Goal: Task Accomplishment & Management: Manage account settings

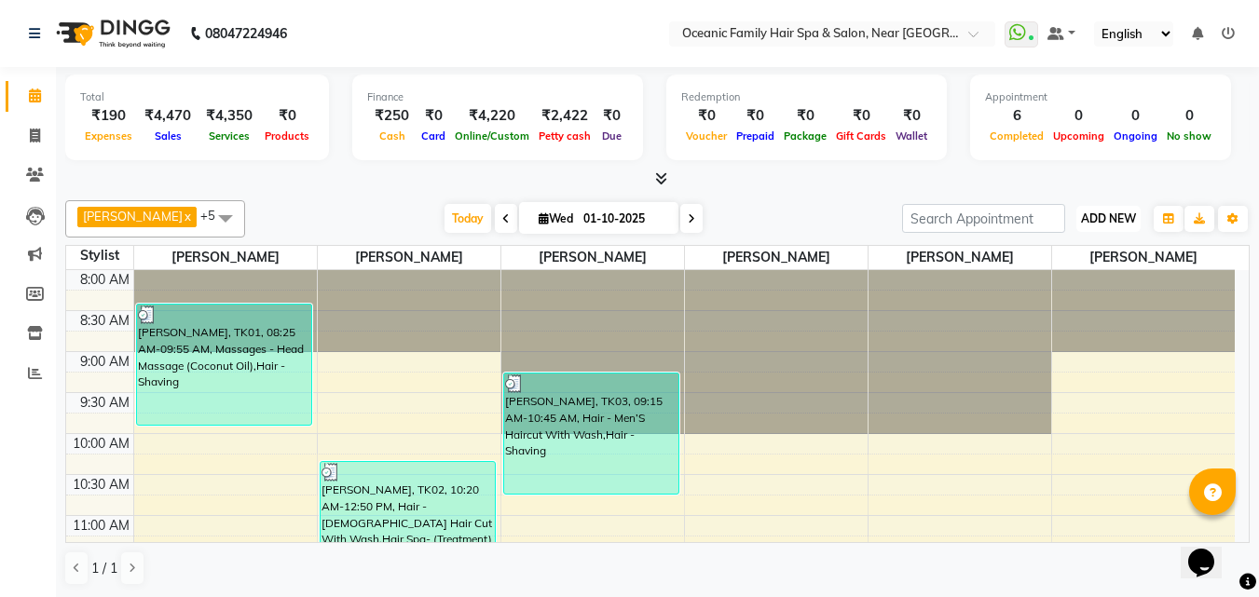
click at [1129, 214] on span "ADD NEW" at bounding box center [1108, 219] width 55 height 14
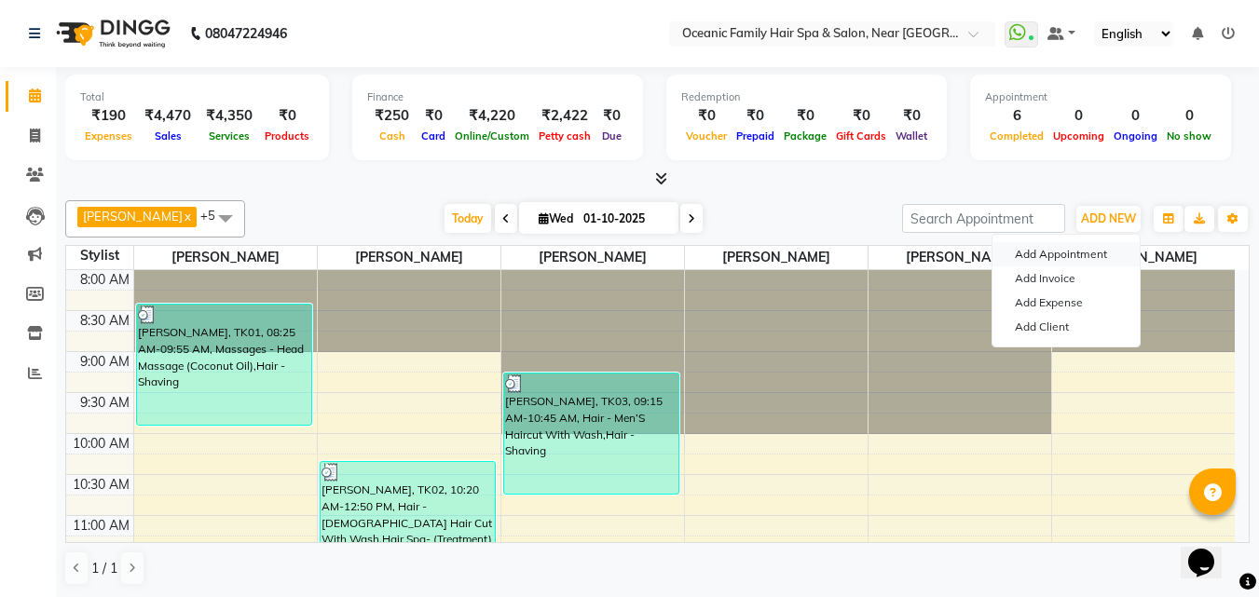
click at [1098, 255] on button "Add Appointment" at bounding box center [1065, 254] width 147 height 24
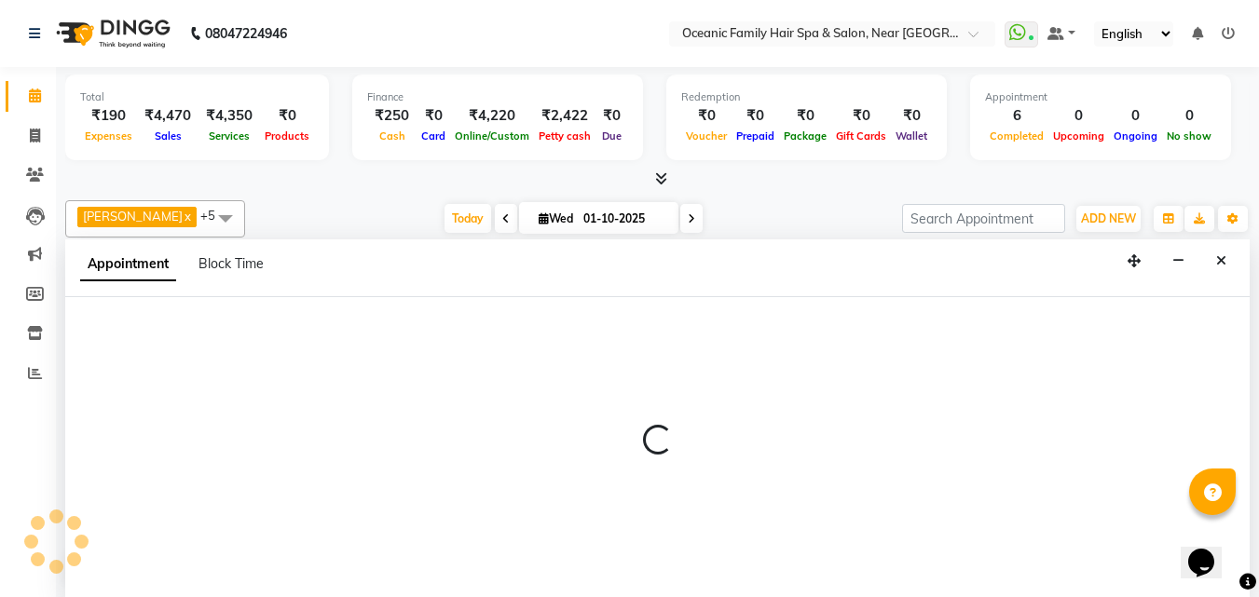
scroll to position [1, 0]
select select "540"
select select "tentative"
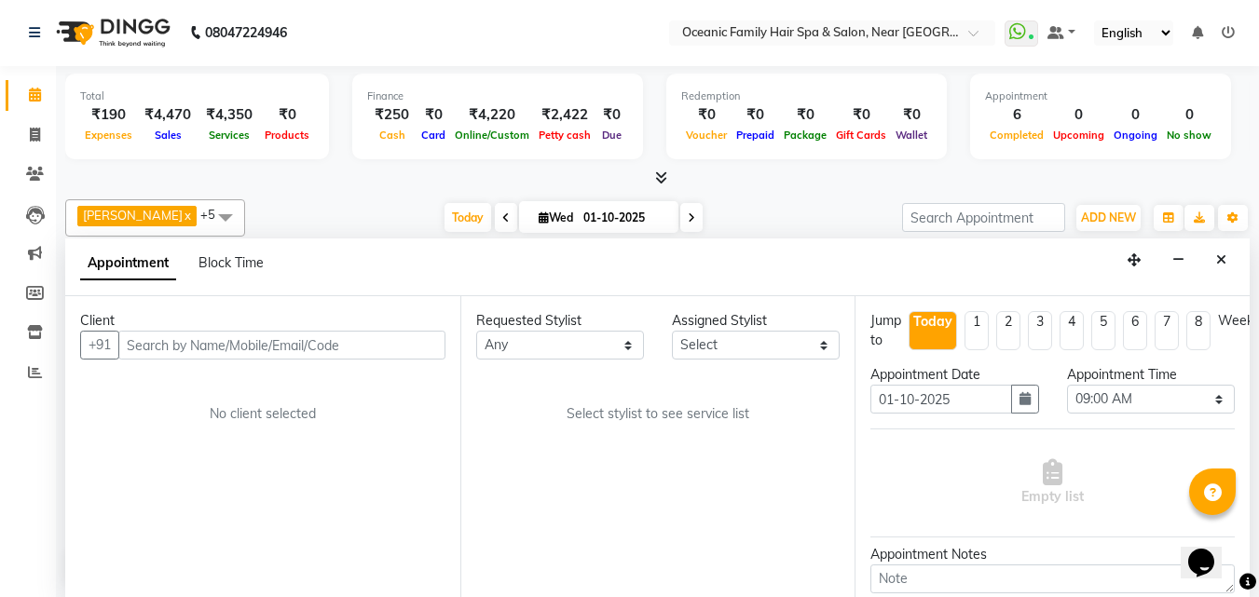
click at [258, 339] on input "text" at bounding box center [281, 345] width 327 height 29
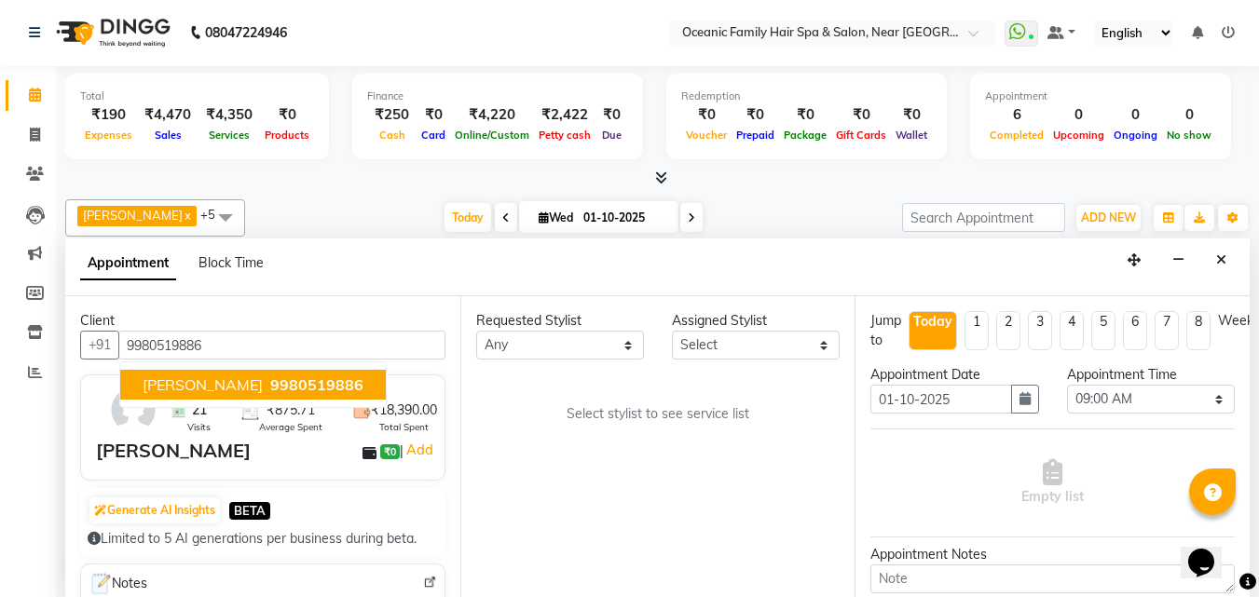
click at [324, 386] on span "9980519886" at bounding box center [316, 385] width 93 height 19
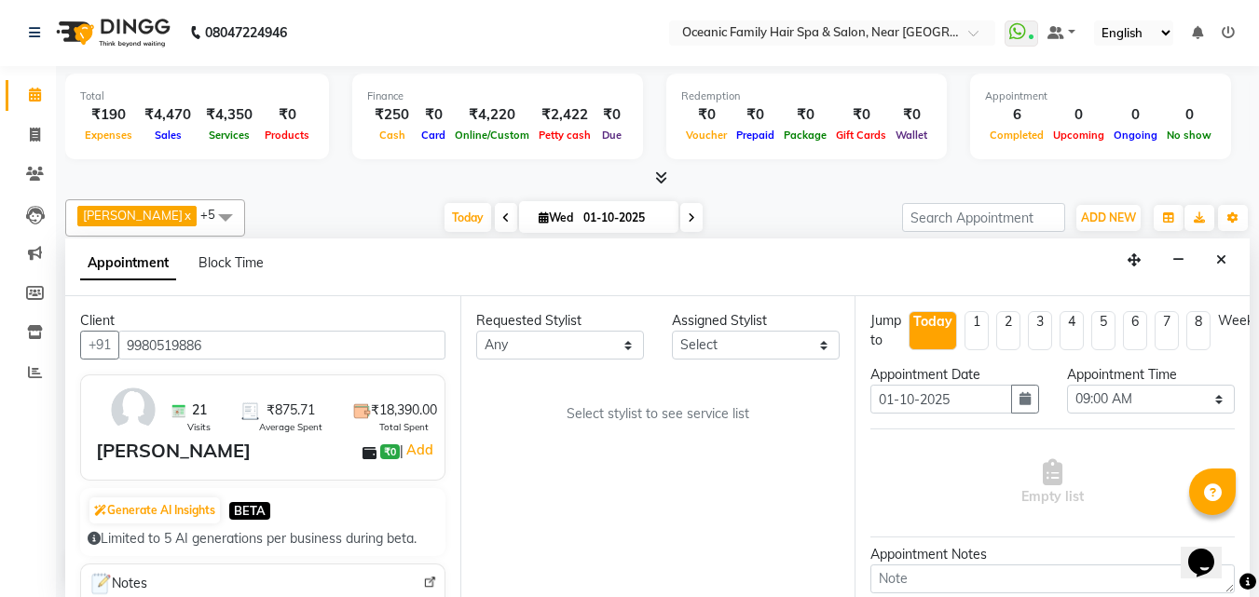
type input "9980519886"
click at [638, 344] on select "Any [PERSON_NAME] [PERSON_NAME] [PERSON_NAME] Riyasat [PERSON_NAME] [PERSON_NAM…" at bounding box center [560, 345] width 168 height 29
select select "23957"
click at [476, 331] on select "Any [PERSON_NAME] [PERSON_NAME] [PERSON_NAME] Riyasat [PERSON_NAME] [PERSON_NAM…" at bounding box center [560, 345] width 168 height 29
select select "23957"
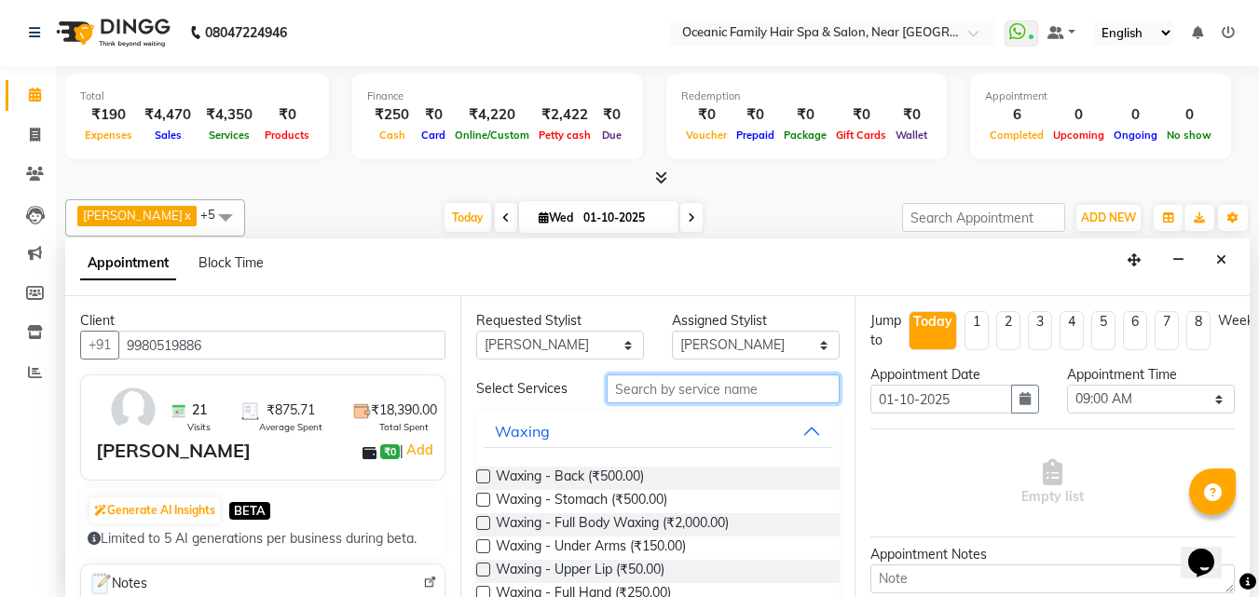
click at [725, 391] on input "text" at bounding box center [723, 389] width 233 height 29
click at [651, 588] on span "Waxing - Full Hand (₹250.00)" at bounding box center [583, 594] width 175 height 23
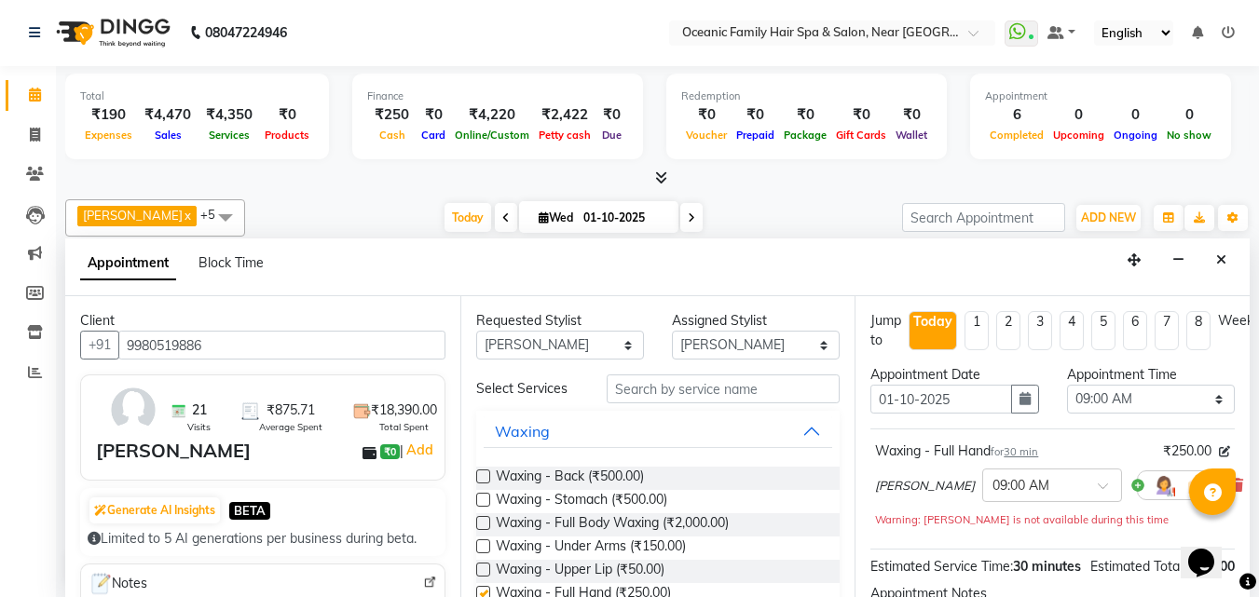
checkbox input "false"
click at [1056, 499] on div "× 09:00 AM" at bounding box center [1052, 486] width 140 height 34
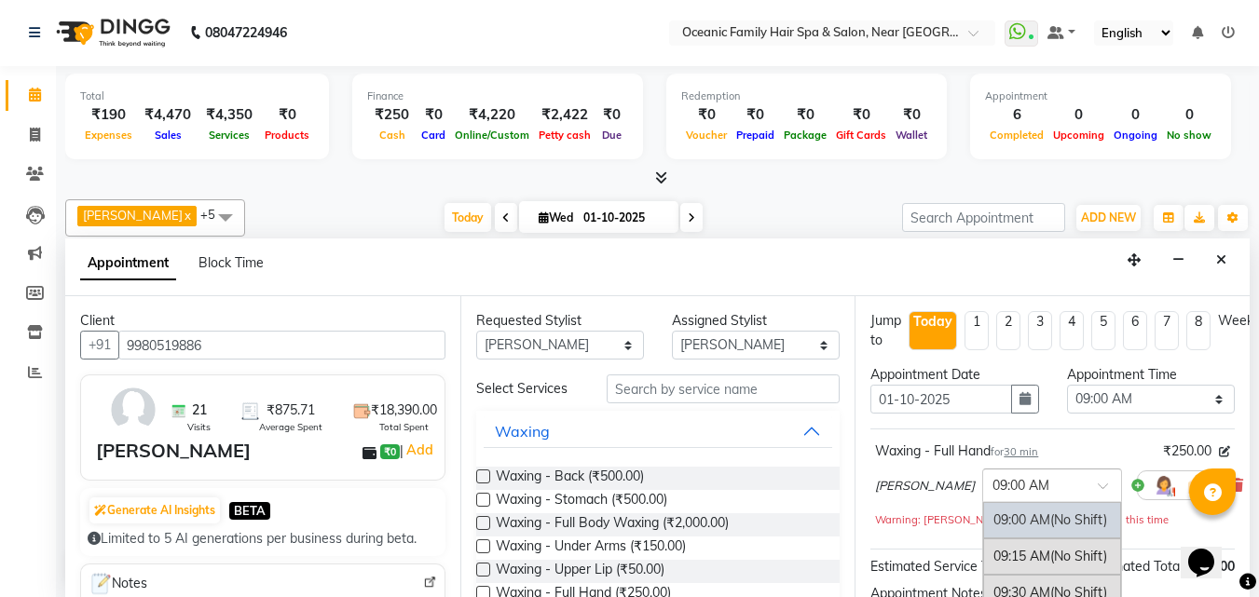
click at [1060, 474] on div at bounding box center [1052, 484] width 138 height 20
click at [1067, 474] on div at bounding box center [1052, 484] width 138 height 20
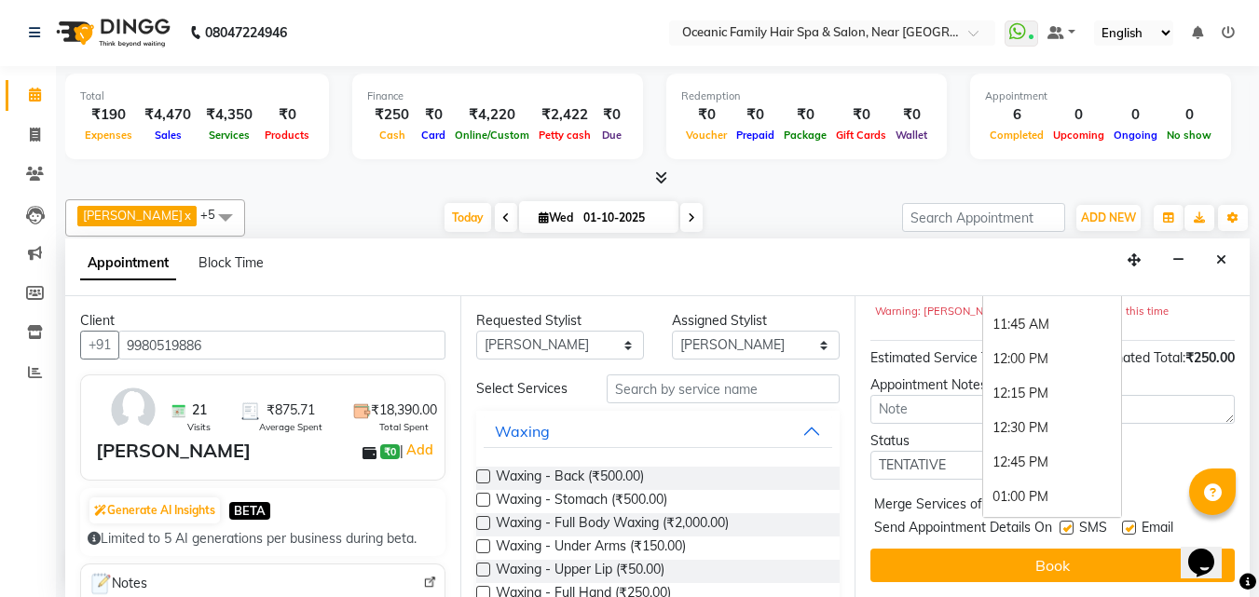
scroll to position [410, 0]
click at [1008, 477] on div "01:15 PM" at bounding box center [1052, 494] width 138 height 34
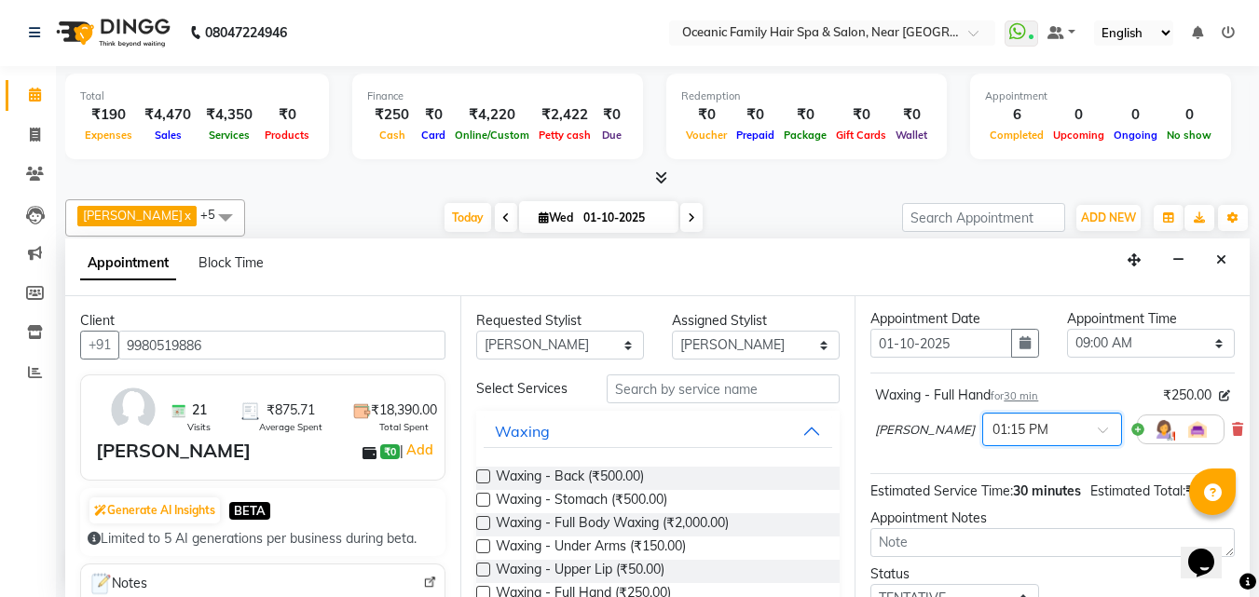
scroll to position [36, 0]
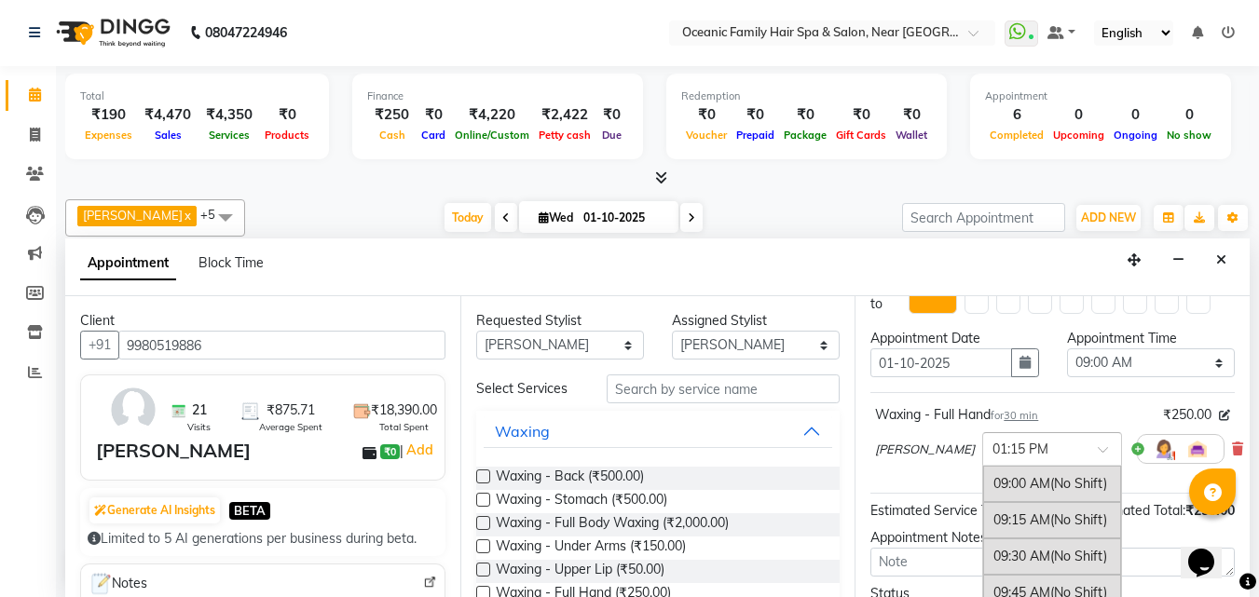
click at [1098, 445] on span at bounding box center [1109, 455] width 23 height 20
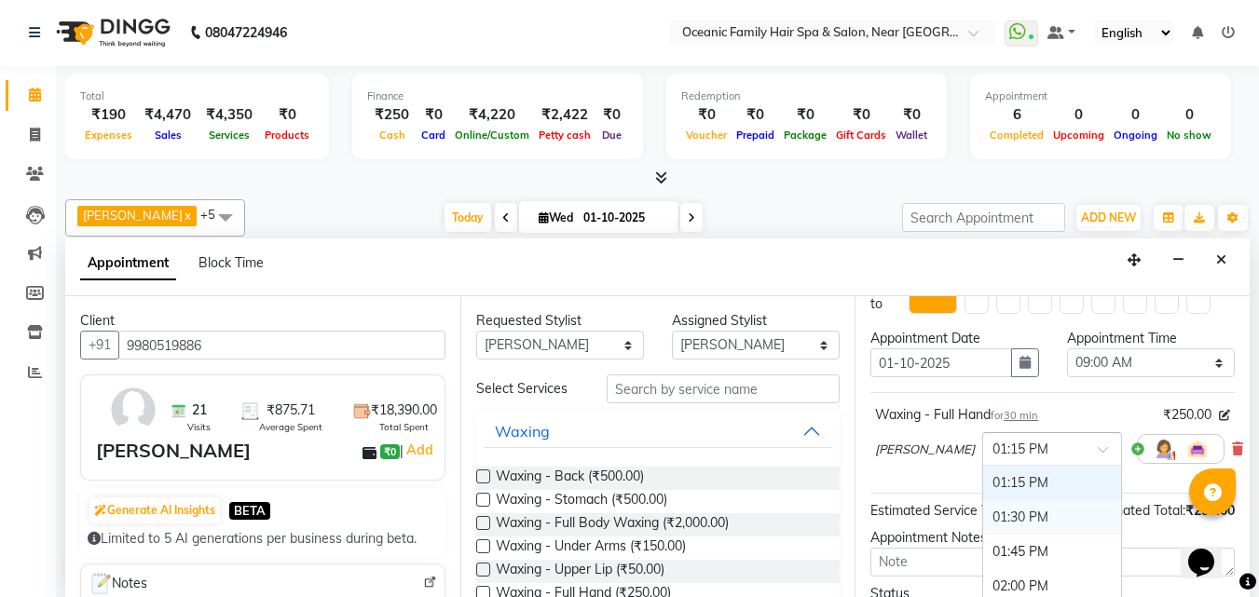
click at [1035, 516] on div "01:30 PM" at bounding box center [1052, 517] width 138 height 34
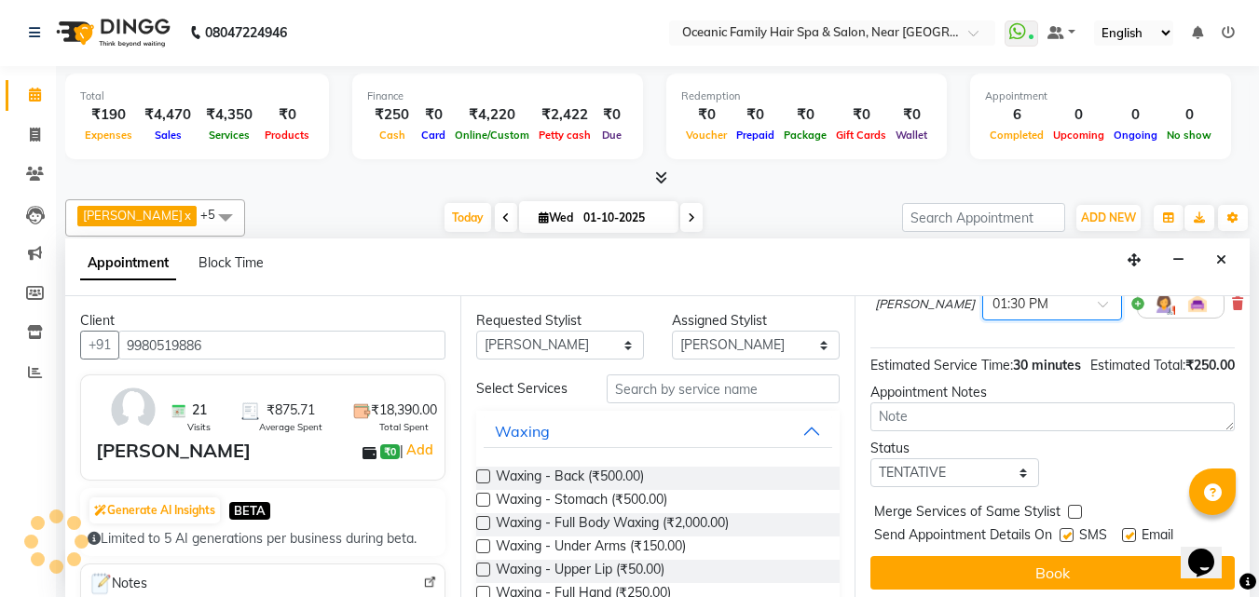
scroll to position [223, 0]
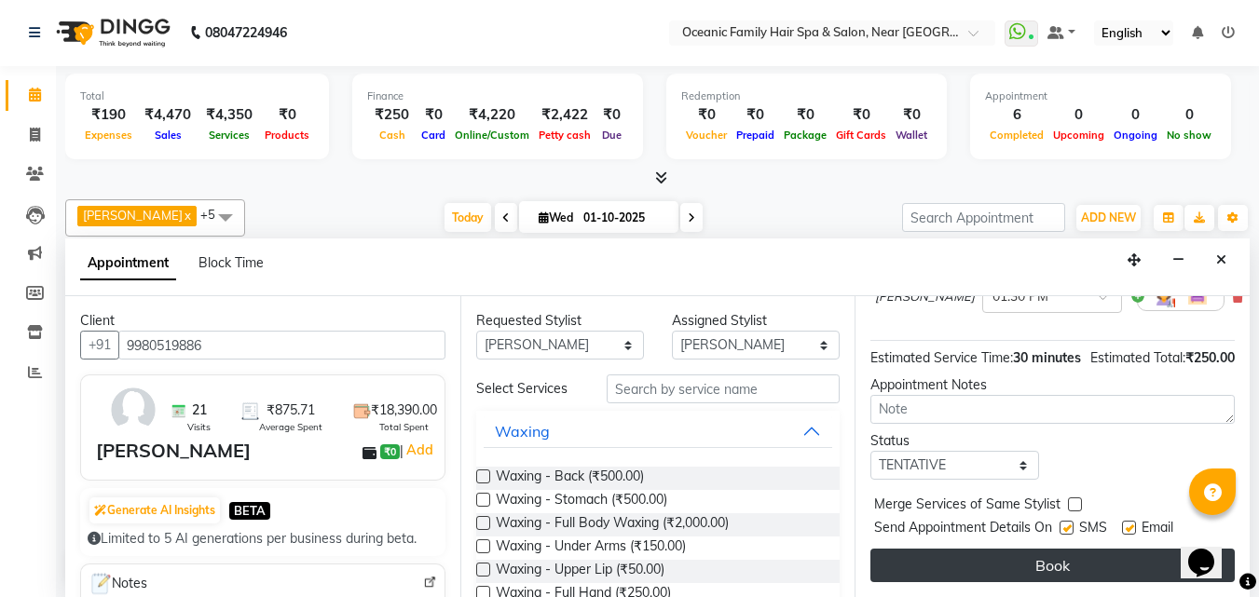
click at [1048, 550] on button "Book" at bounding box center [1052, 566] width 364 height 34
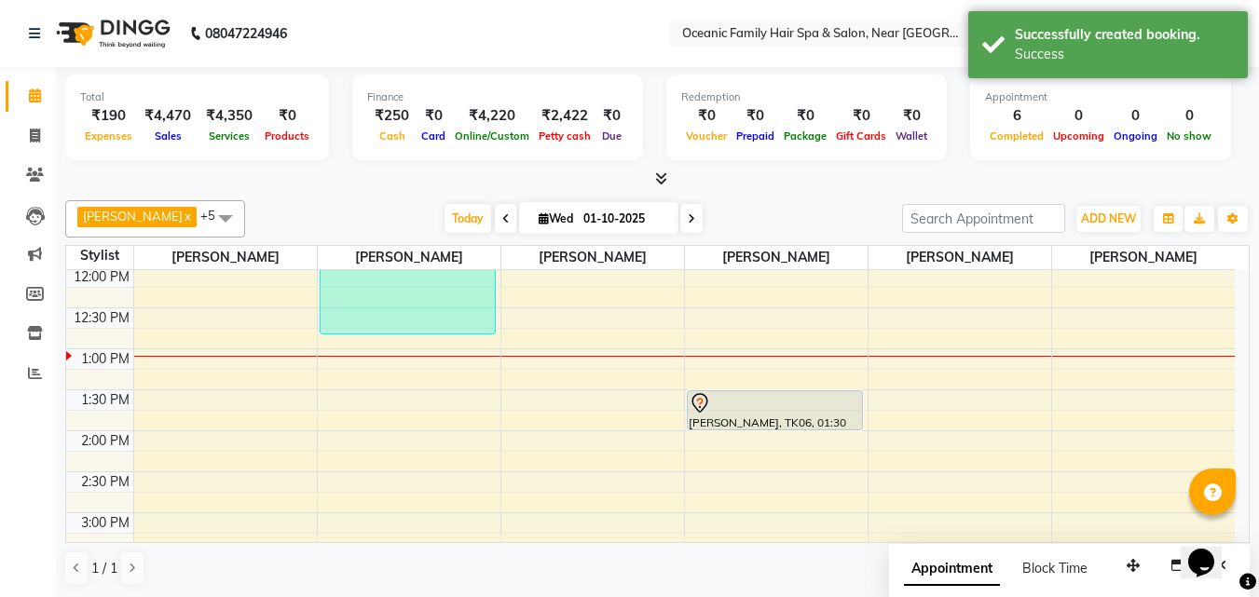
scroll to position [373, 0]
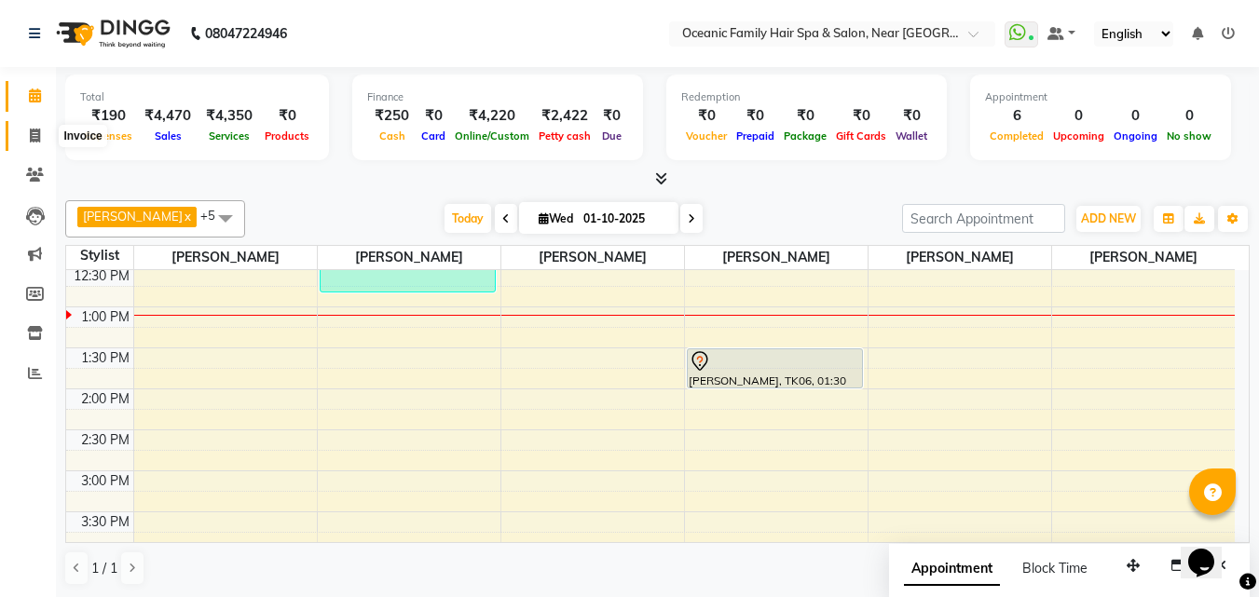
click at [33, 137] on icon at bounding box center [35, 136] width 10 height 14
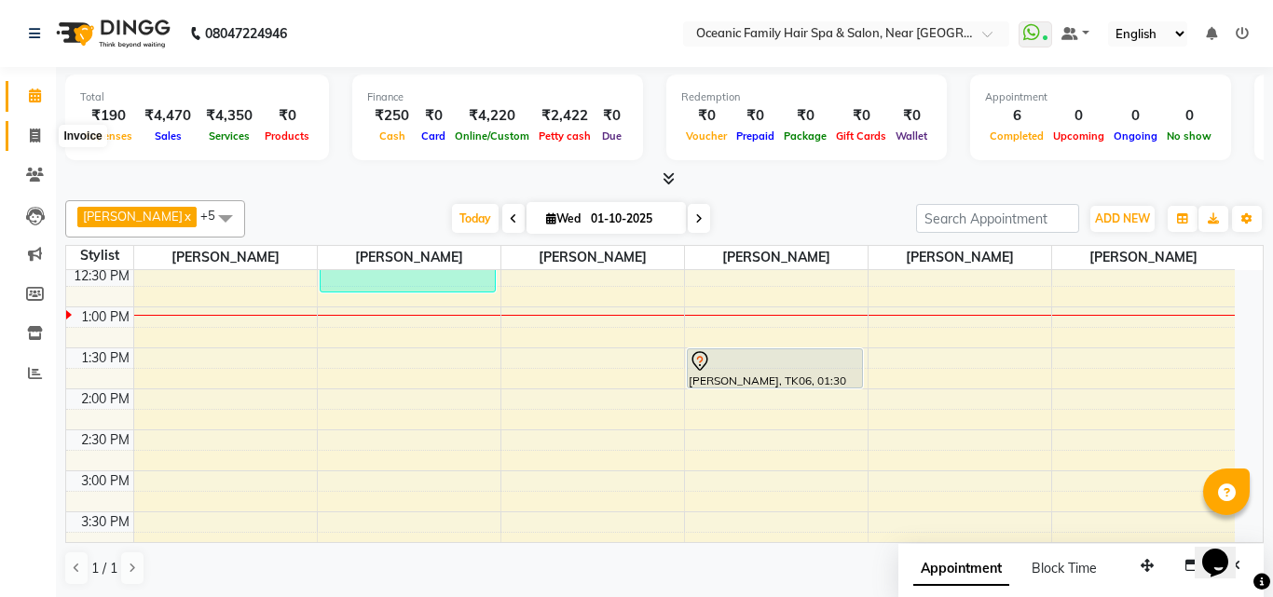
select select "service"
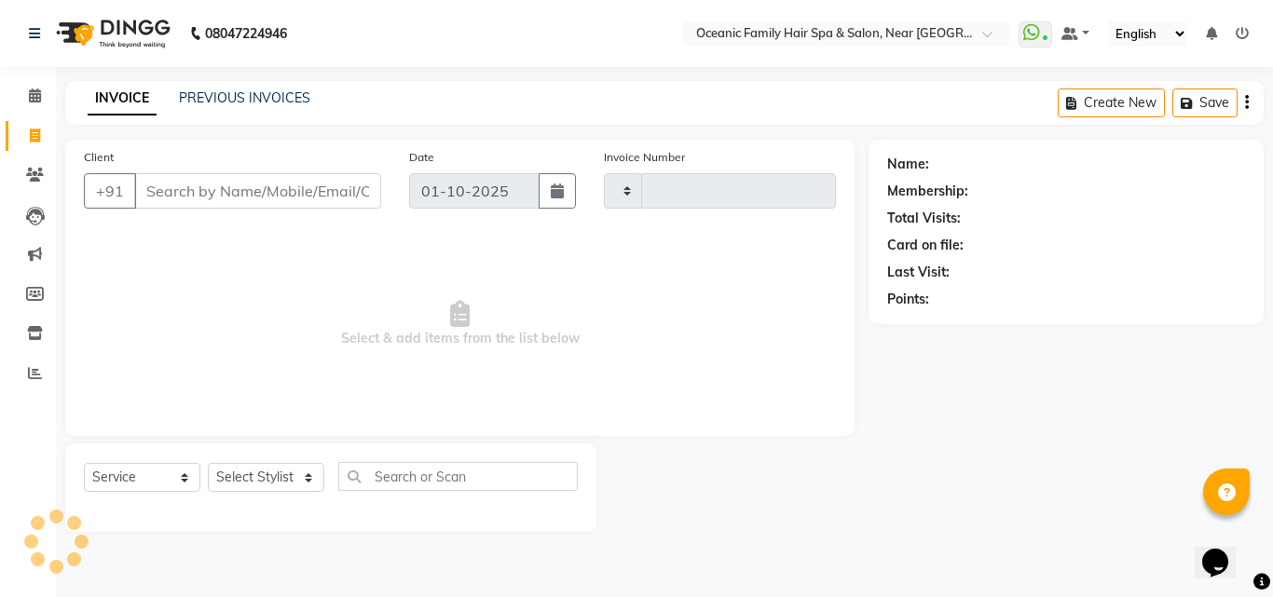
type input "3683"
select select "4366"
click at [290, 474] on select "Select Stylist" at bounding box center [266, 477] width 116 height 29
select select "23947"
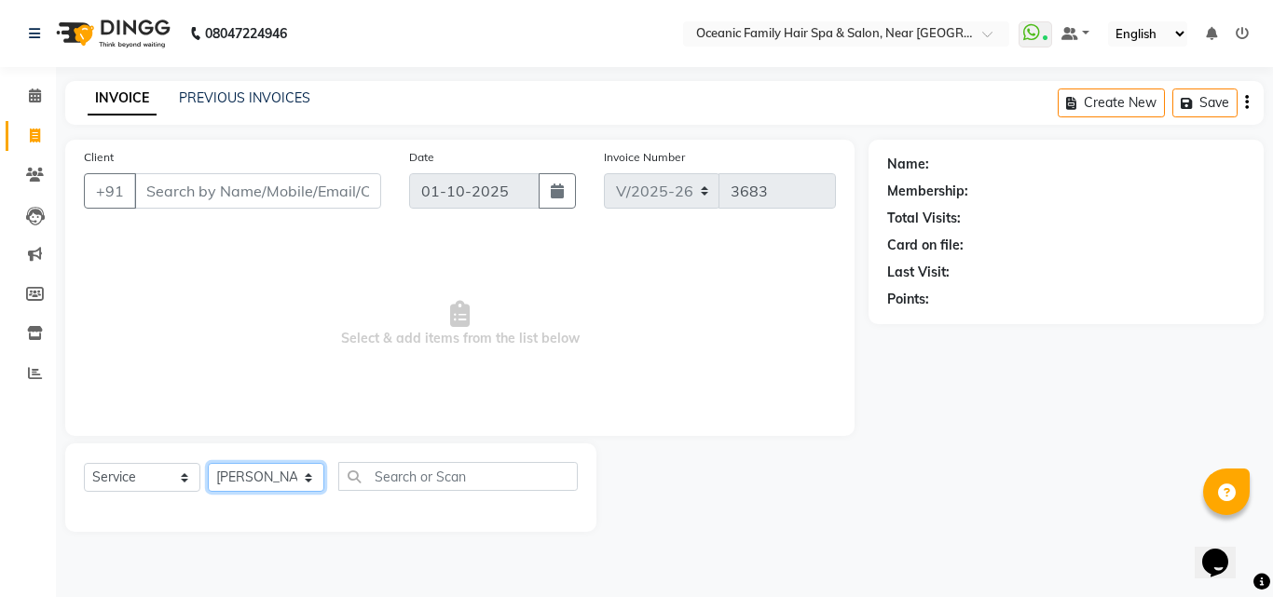
click at [208, 463] on select "Select Stylist [PERSON_NAME] [PERSON_NAME] [PERSON_NAME] Riyasat [PERSON_NAME] …" at bounding box center [266, 477] width 116 height 29
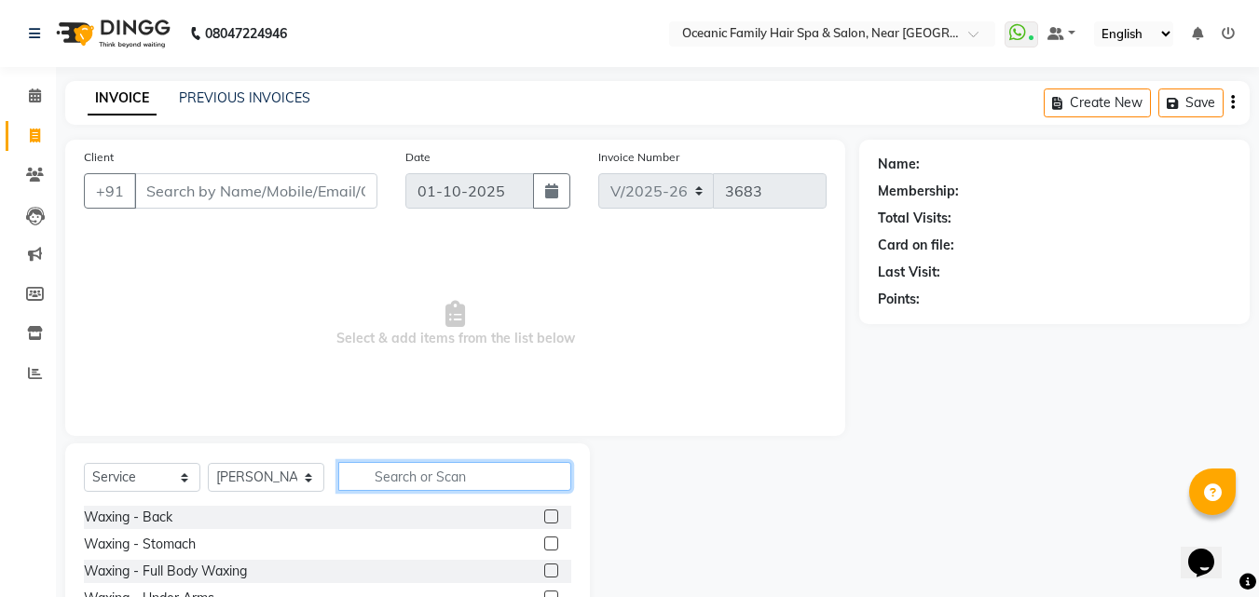
click at [441, 476] on input "text" at bounding box center [454, 476] width 233 height 29
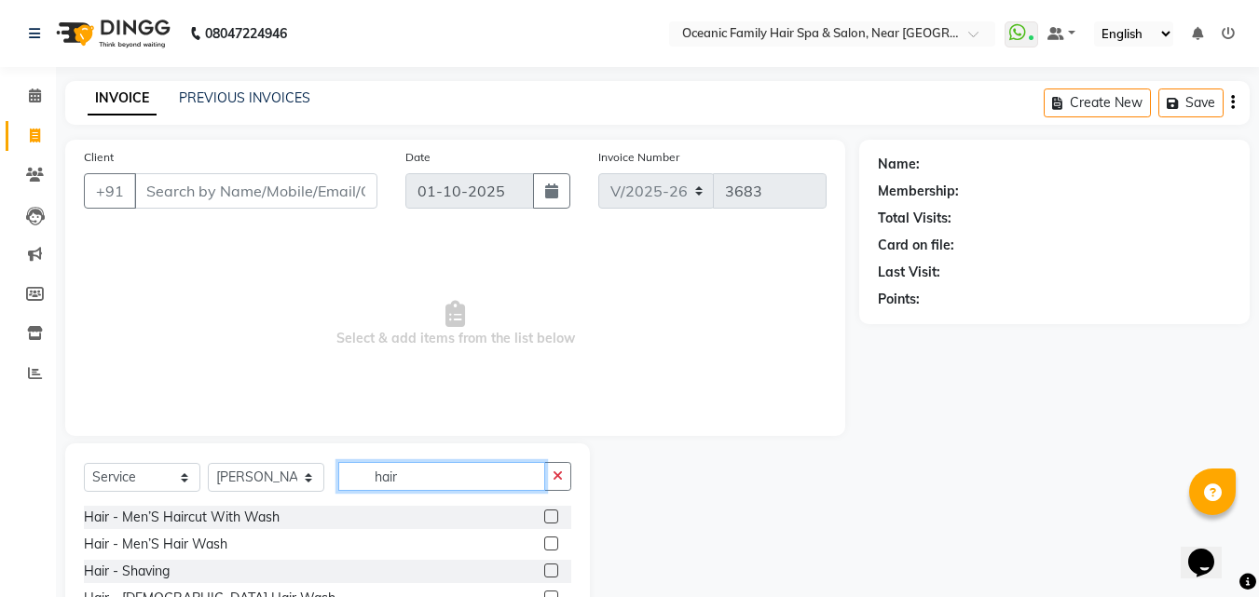
type input "hair"
click at [544, 513] on label at bounding box center [551, 517] width 14 height 14
click at [544, 513] on input "checkbox" at bounding box center [550, 518] width 12 height 12
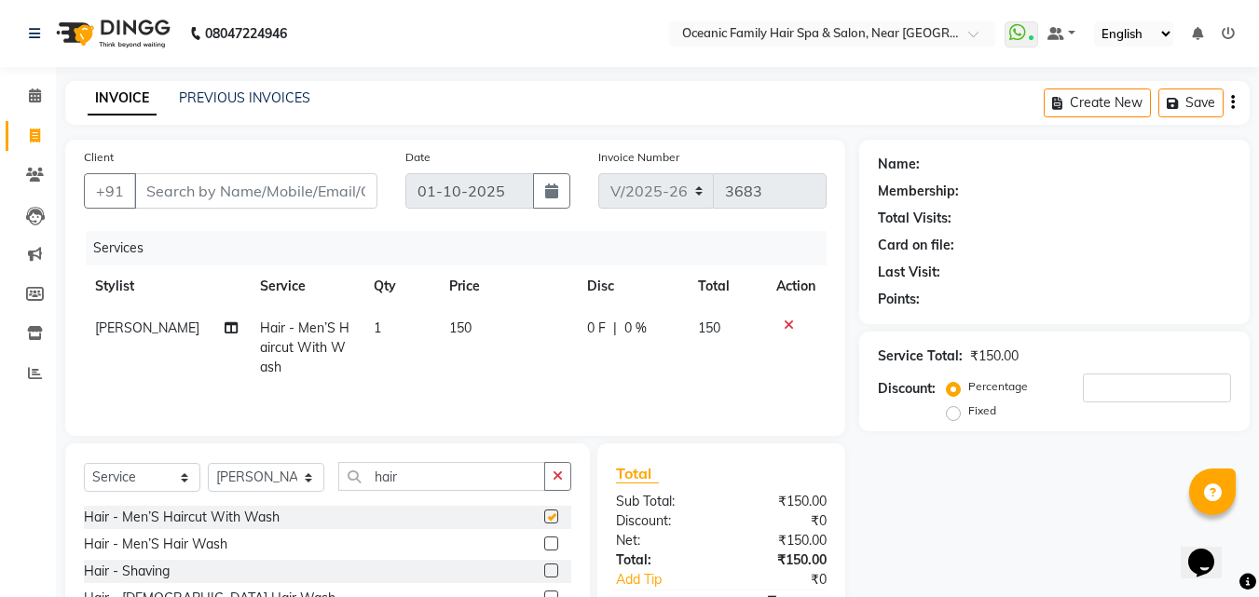
checkbox input "false"
click at [544, 569] on label at bounding box center [551, 571] width 14 height 14
click at [544, 569] on input "checkbox" at bounding box center [550, 572] width 12 height 12
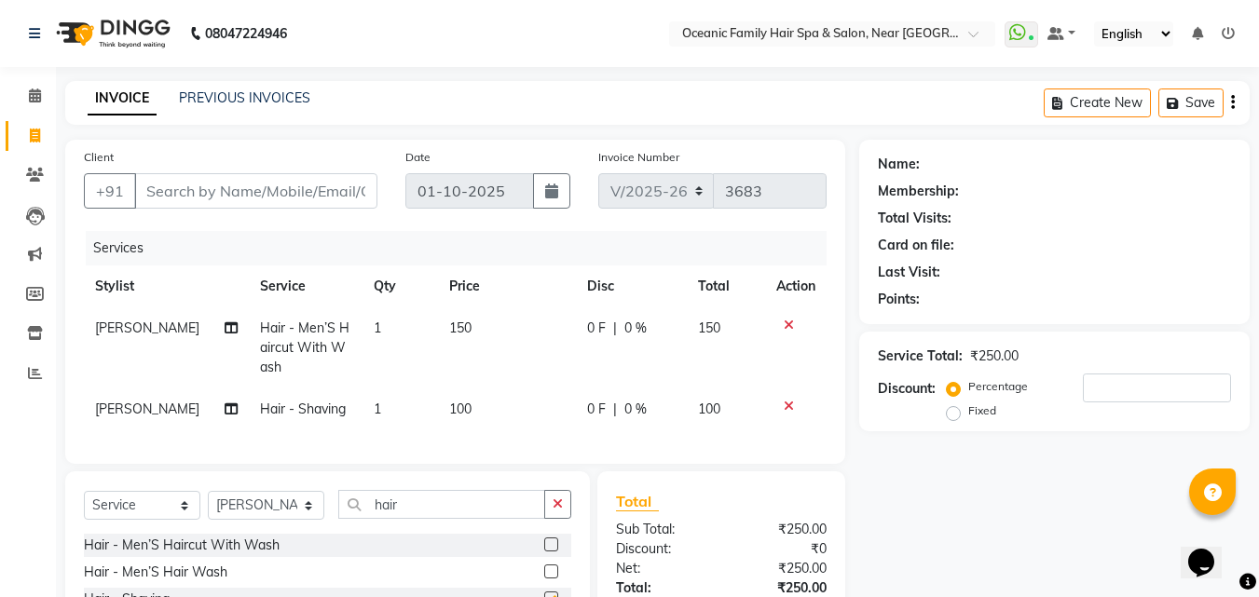
checkbox input "false"
click at [313, 196] on input "Client" at bounding box center [255, 190] width 243 height 35
click at [338, 196] on input "Client" at bounding box center [255, 190] width 243 height 35
click at [219, 200] on input "Client" at bounding box center [255, 190] width 243 height 35
type input "8"
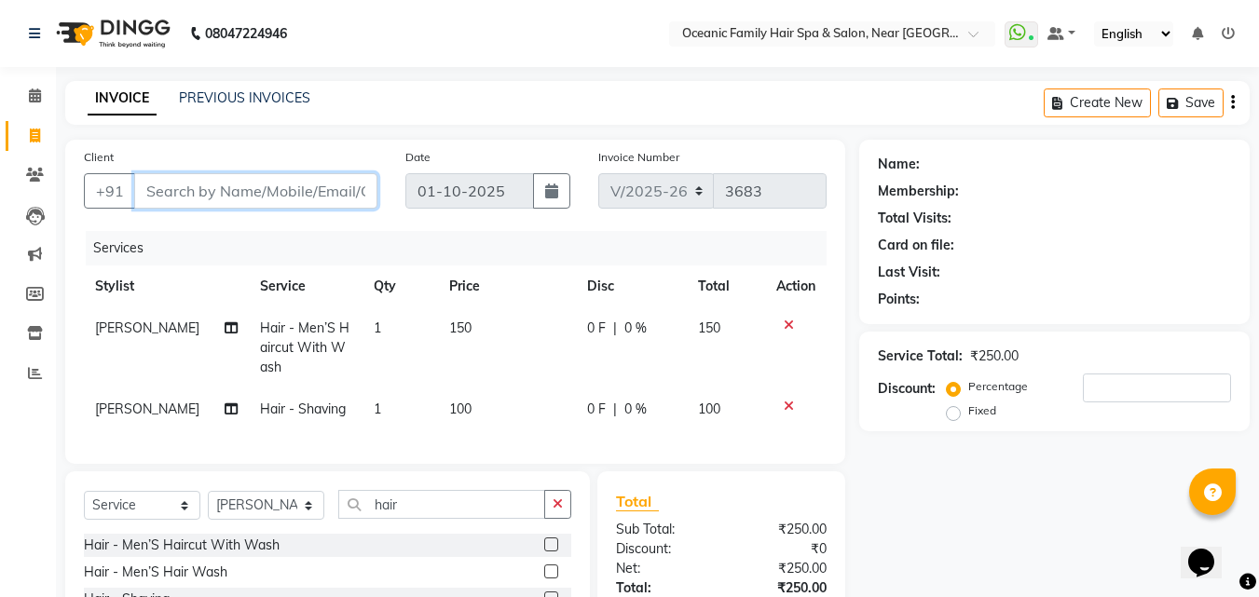
type input "0"
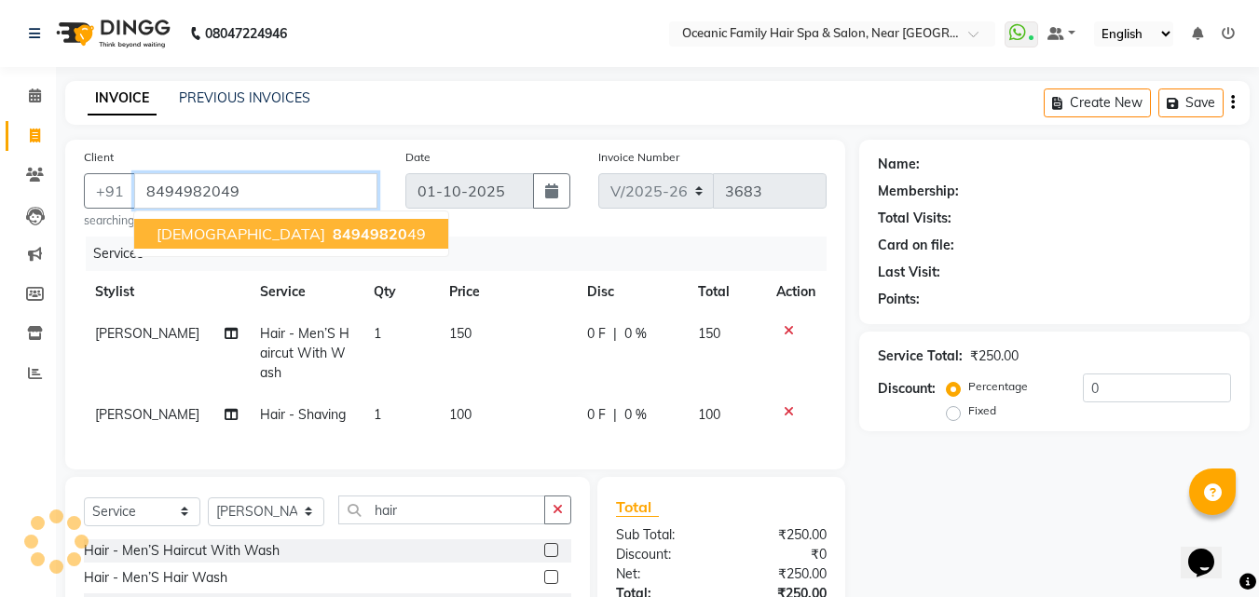
type input "8494982049"
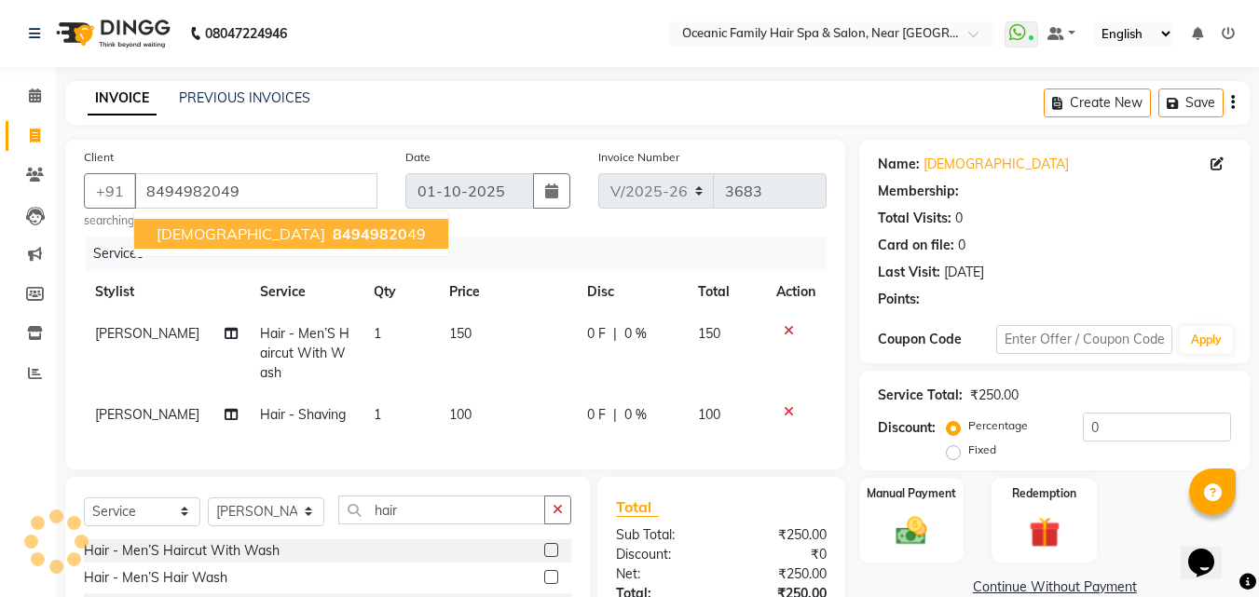
click at [333, 230] on span "84949820" at bounding box center [370, 234] width 75 height 19
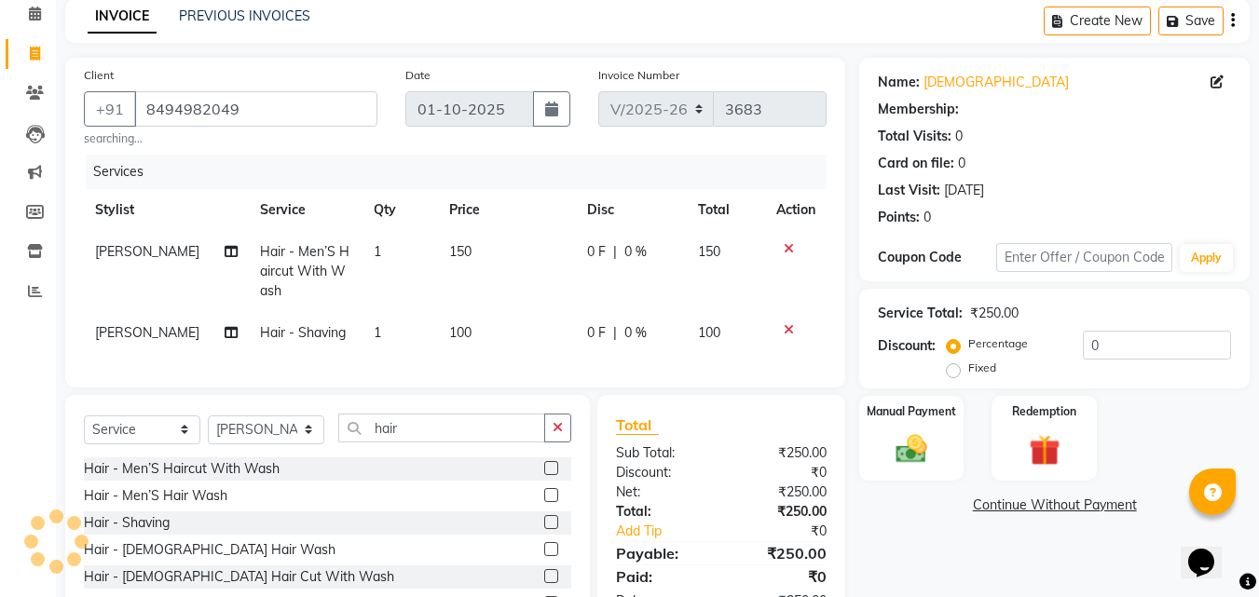
select select "1: Object"
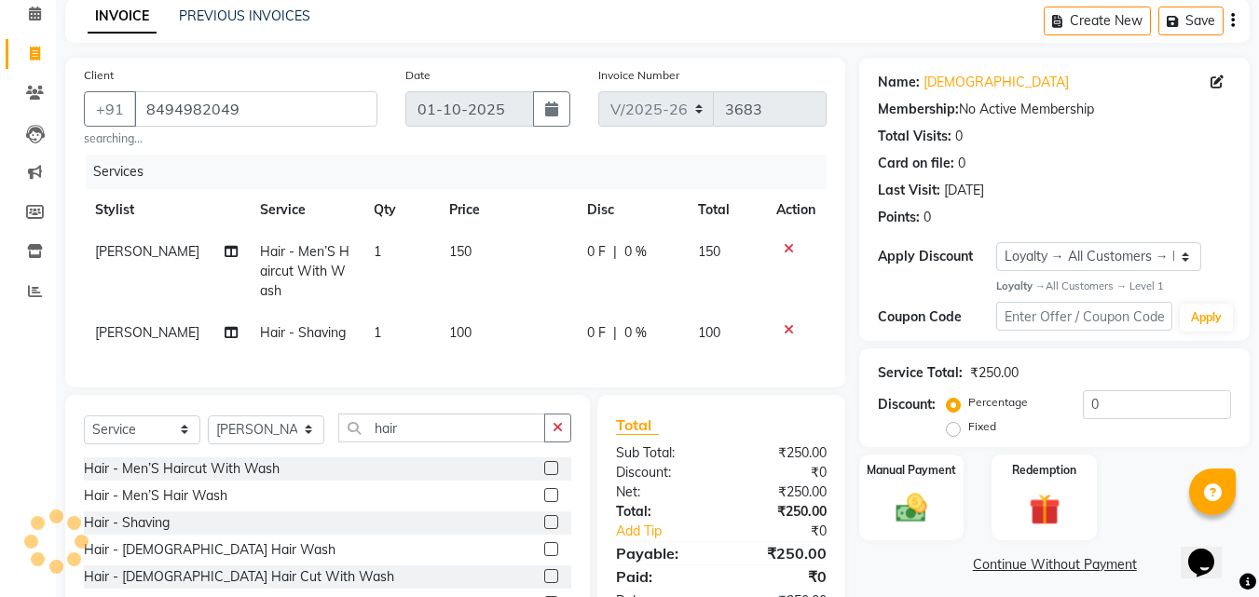
scroll to position [197, 0]
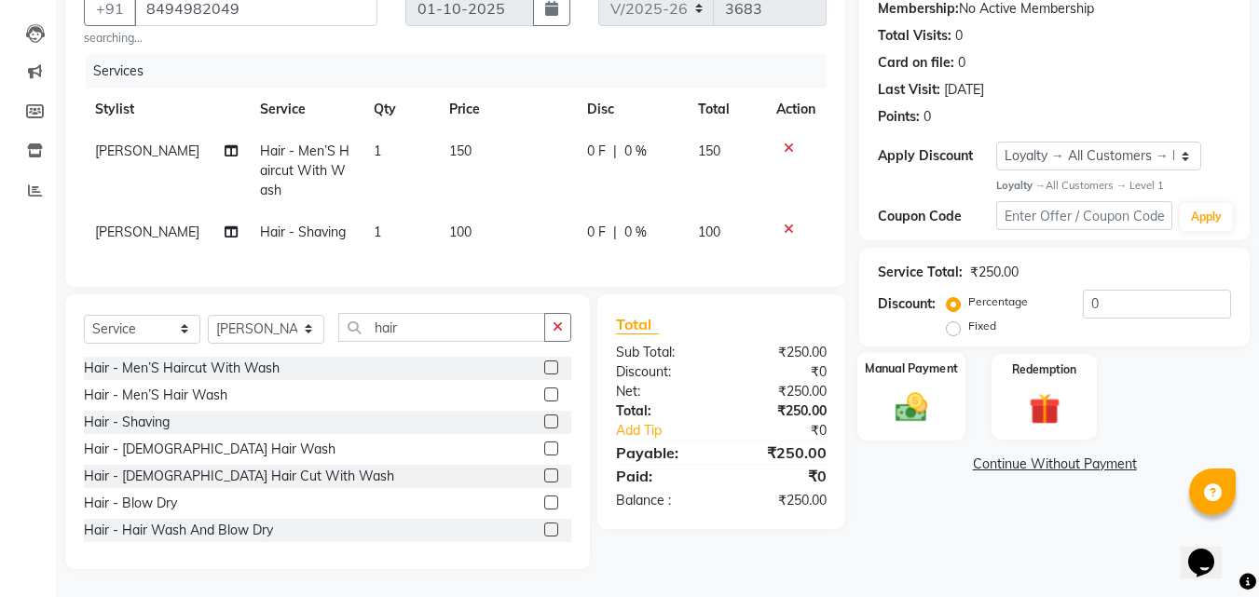
click at [925, 400] on img at bounding box center [911, 408] width 52 height 37
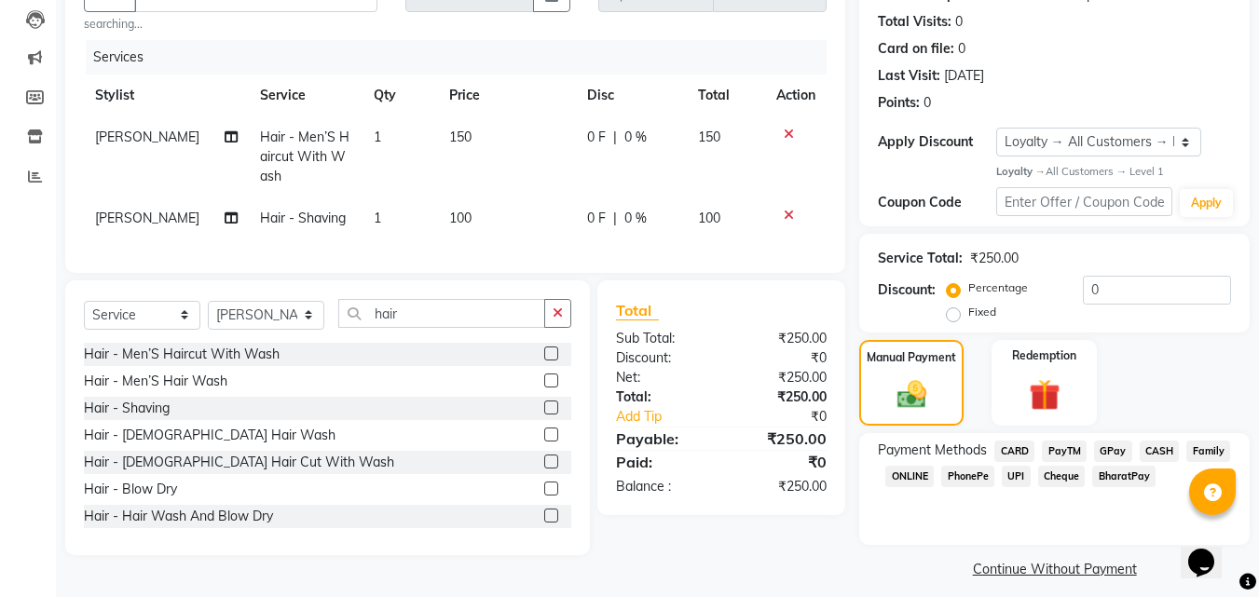
click at [1022, 450] on span "CARD" at bounding box center [1014, 451] width 40 height 21
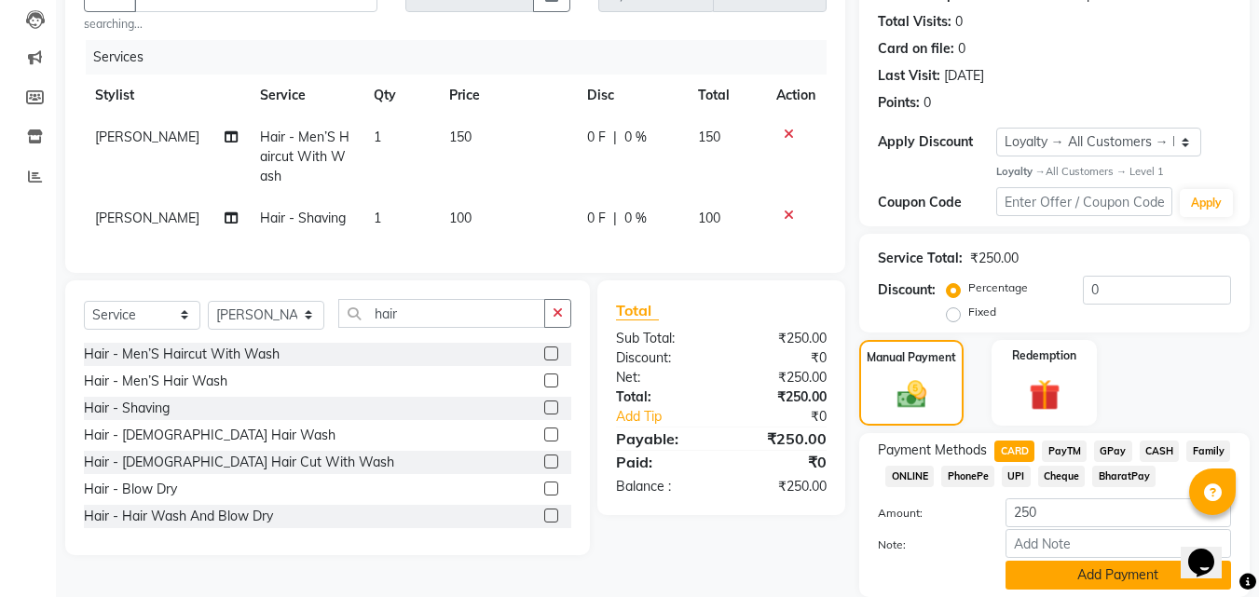
click at [1099, 580] on button "Add Payment" at bounding box center [1119, 575] width 226 height 29
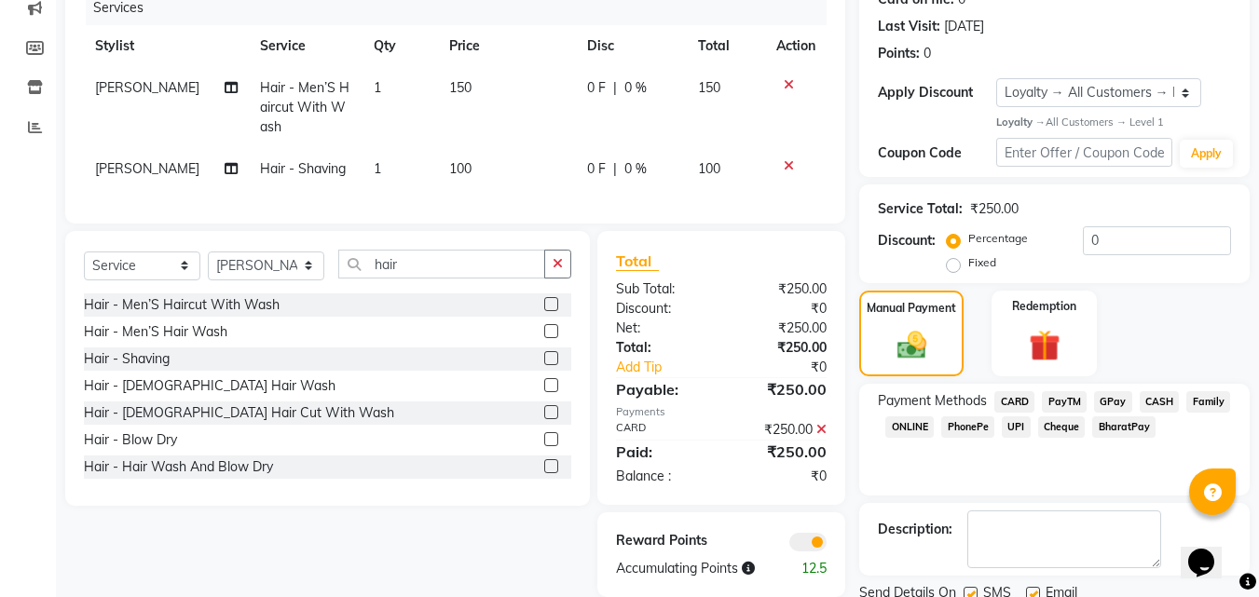
scroll to position [290, 0]
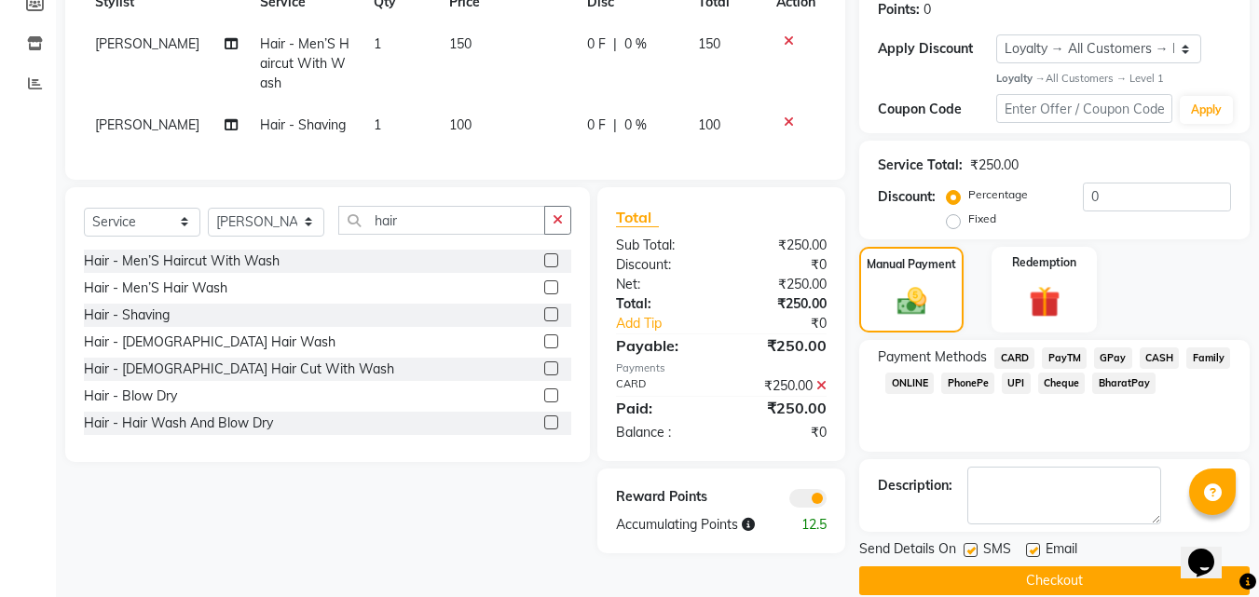
click at [1072, 590] on button "Checkout" at bounding box center [1054, 581] width 390 height 29
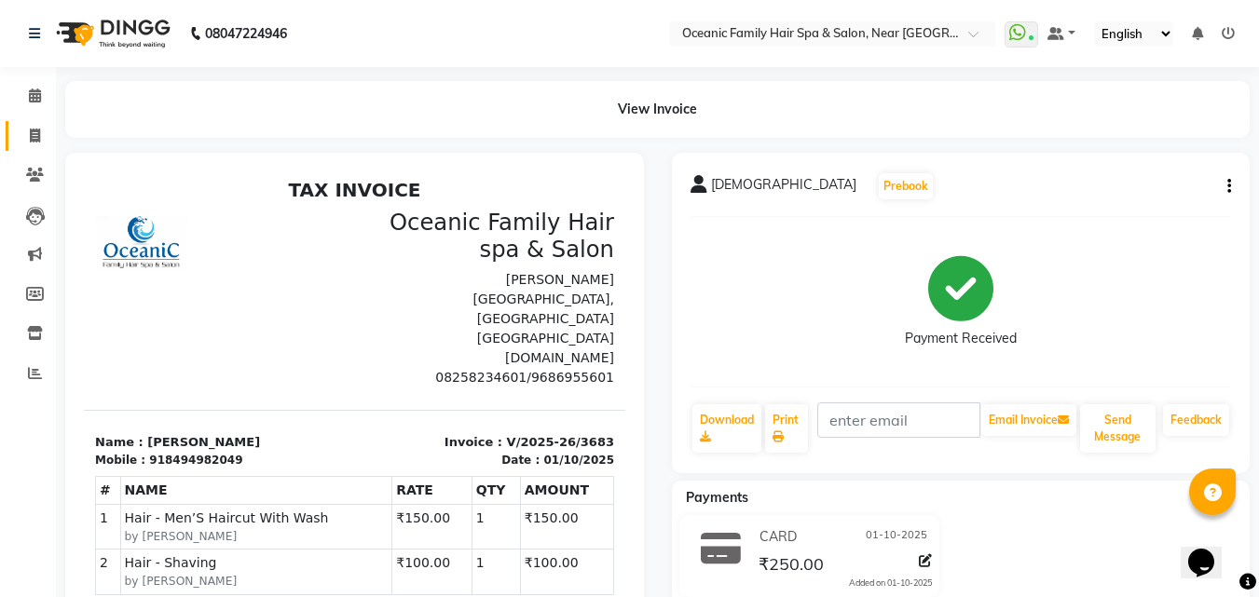
click at [31, 124] on link "Invoice" at bounding box center [28, 136] width 45 height 31
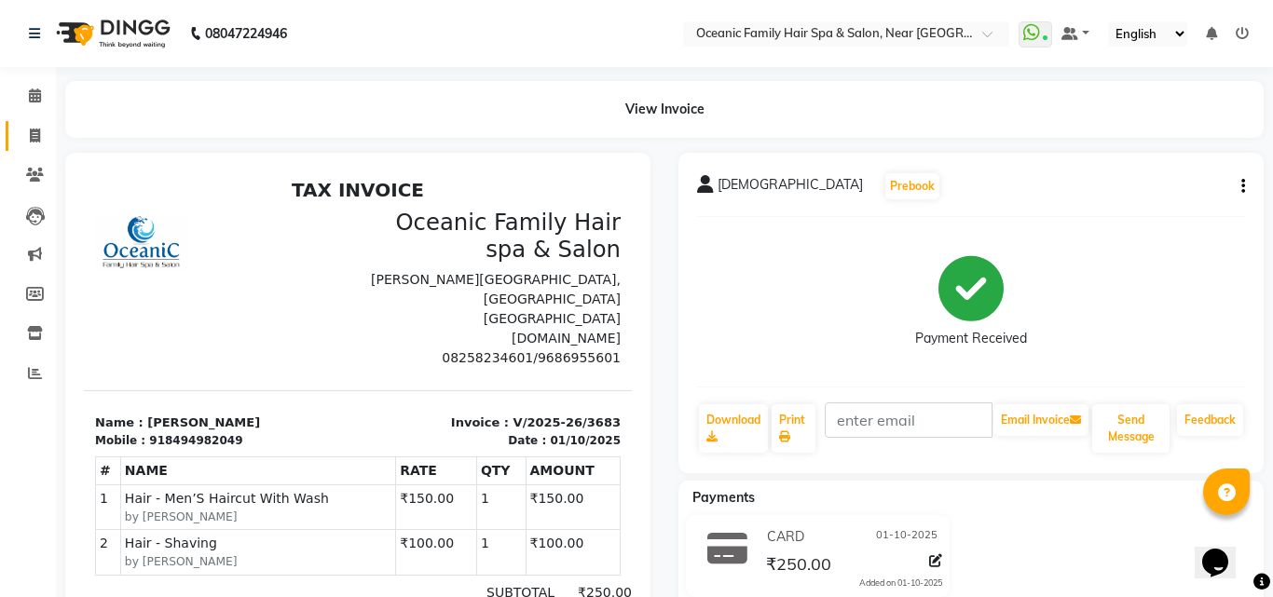
select select "service"
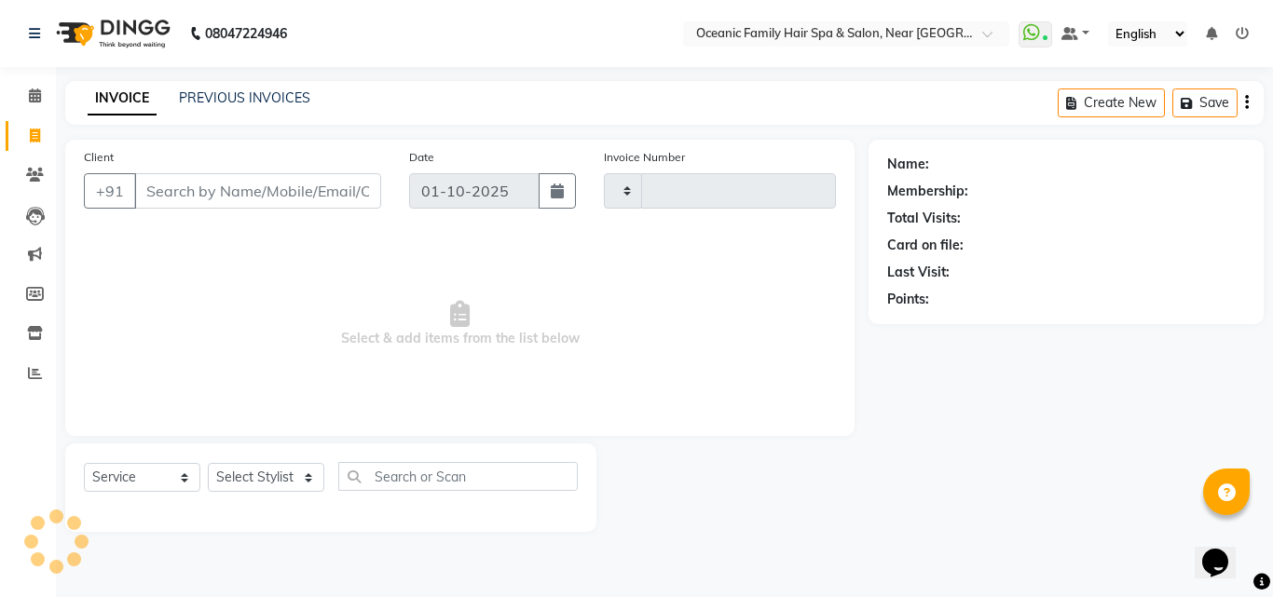
type input "3684"
select select "4366"
click at [315, 485] on select "Select Stylist [PERSON_NAME] [PERSON_NAME] [PERSON_NAME] Riyasat [PERSON_NAME] …" at bounding box center [266, 477] width 116 height 29
select select "89184"
click at [208, 463] on select "Select Stylist [PERSON_NAME] [PERSON_NAME] [PERSON_NAME] Riyasat [PERSON_NAME] …" at bounding box center [266, 477] width 116 height 29
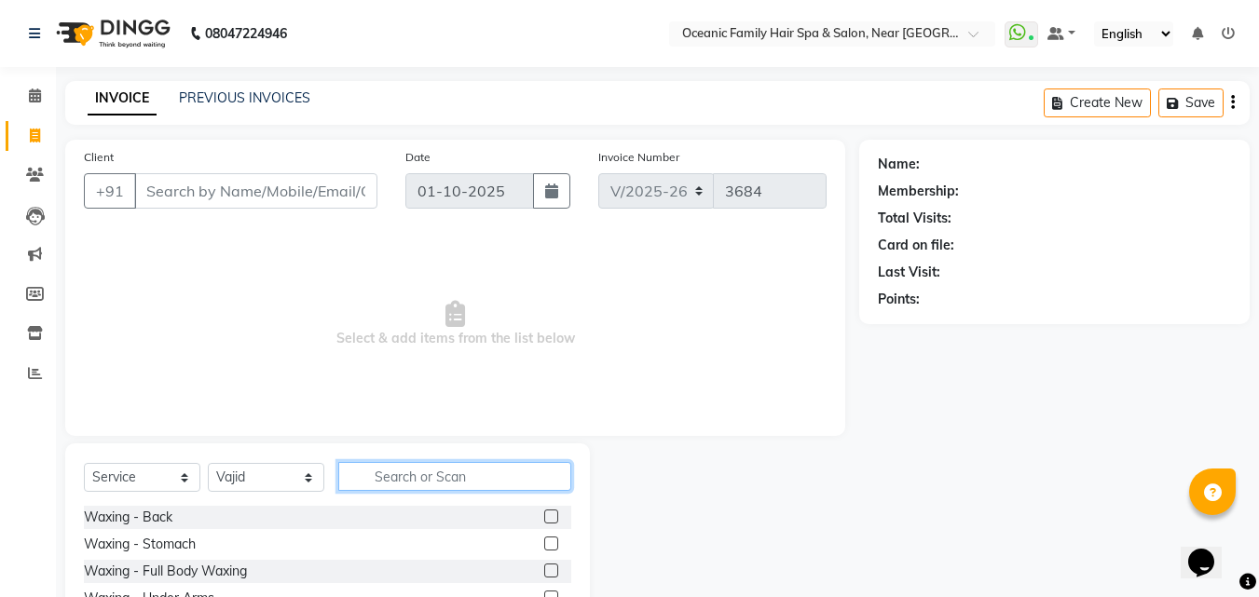
click at [373, 473] on input "text" at bounding box center [454, 476] width 233 height 29
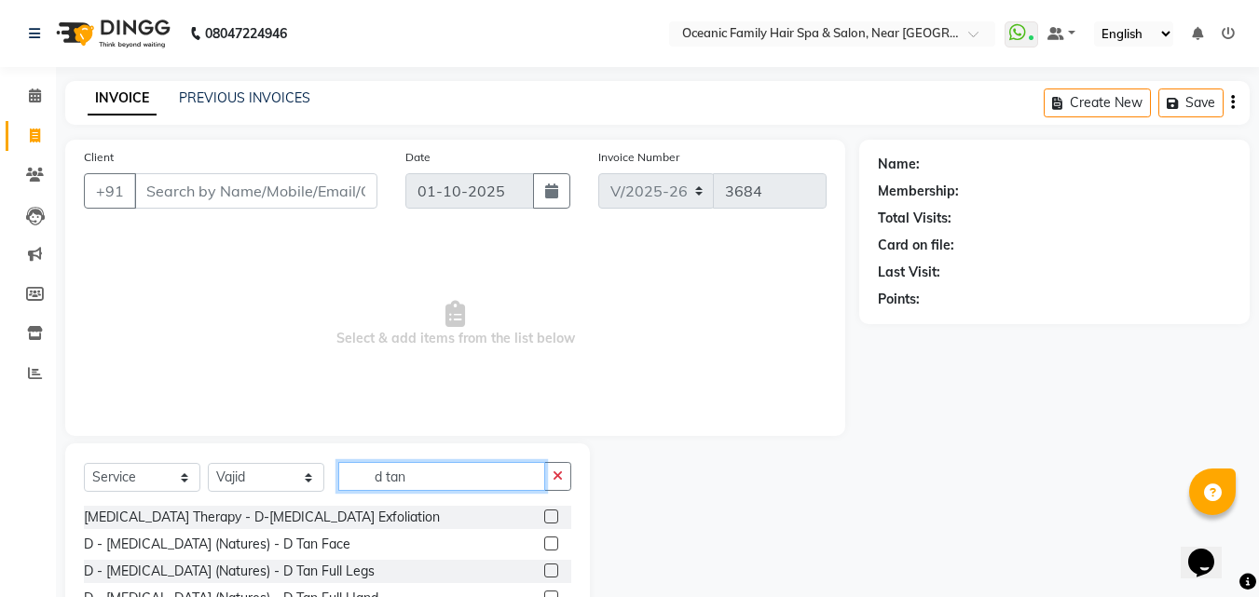
type input "d tan"
click at [544, 541] on label at bounding box center [551, 544] width 14 height 14
click at [544, 541] on input "checkbox" at bounding box center [550, 545] width 12 height 12
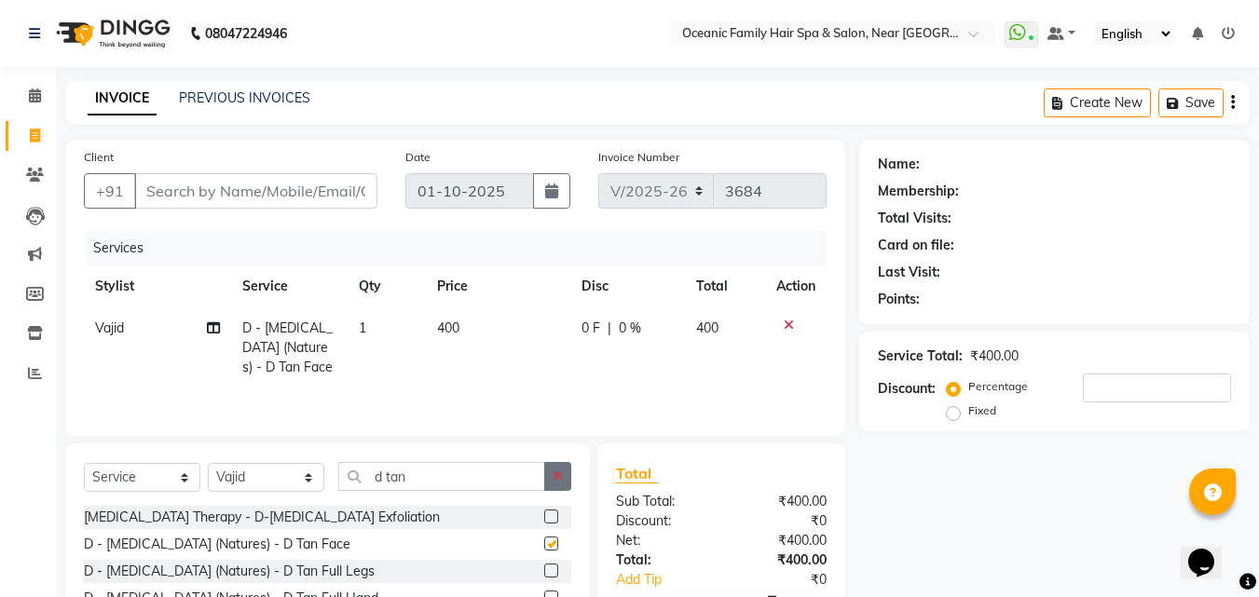
checkbox input "false"
click at [555, 473] on icon "button" at bounding box center [558, 476] width 10 height 13
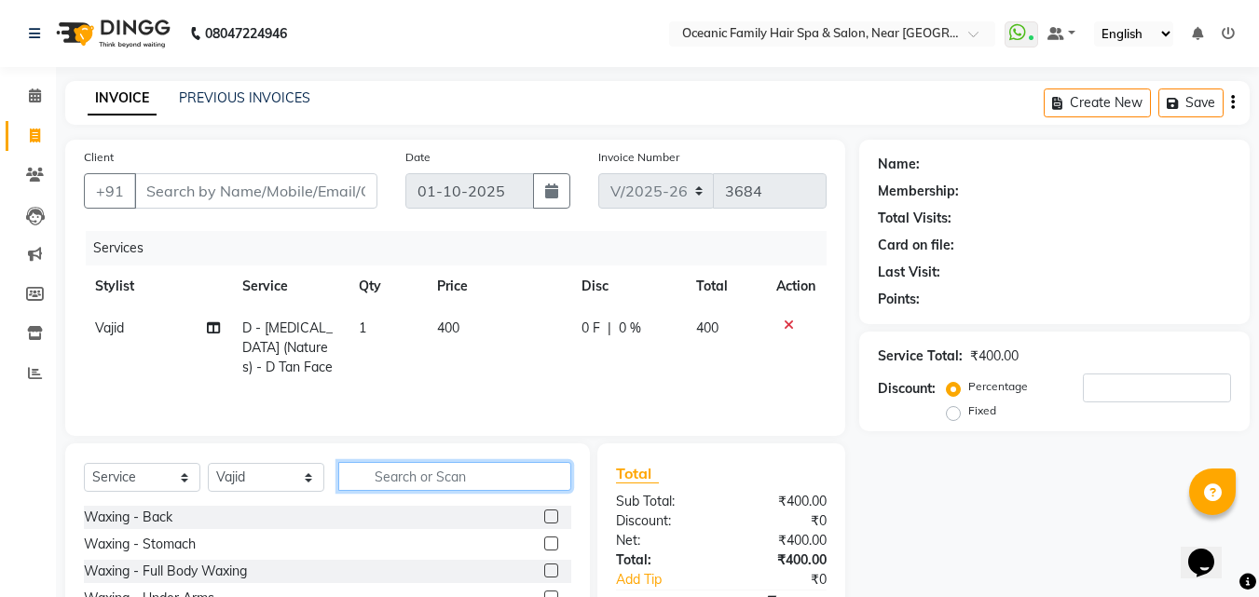
click at [527, 476] on input "text" at bounding box center [454, 476] width 233 height 29
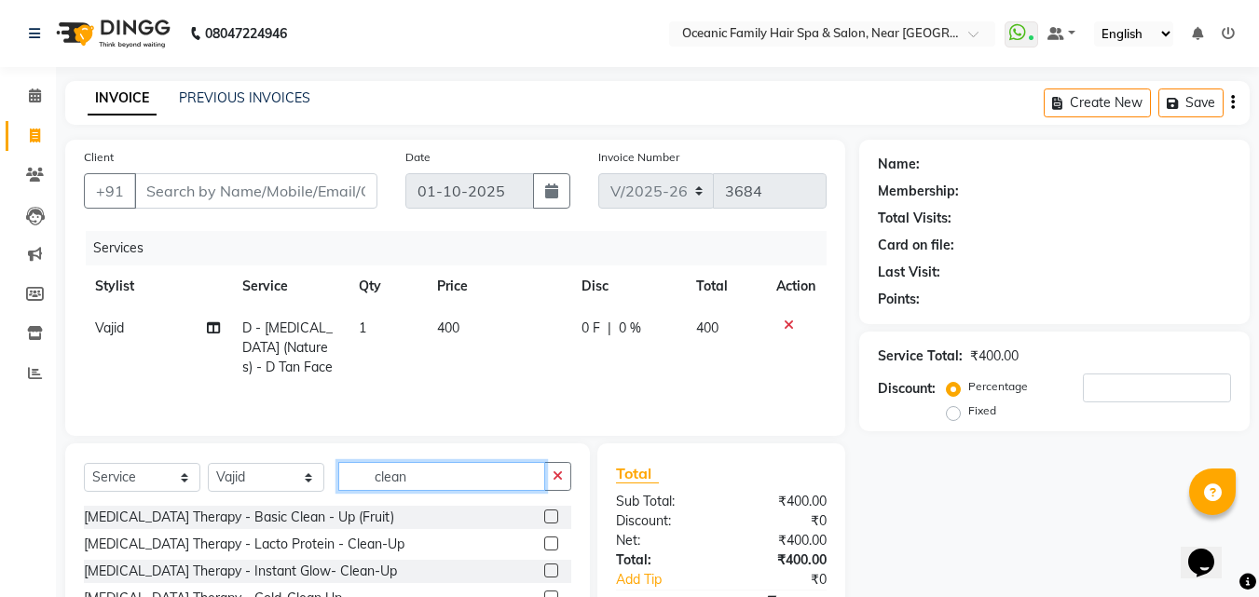
type input "clean"
click at [554, 516] on label at bounding box center [551, 517] width 14 height 14
click at [554, 516] on input "checkbox" at bounding box center [550, 518] width 12 height 12
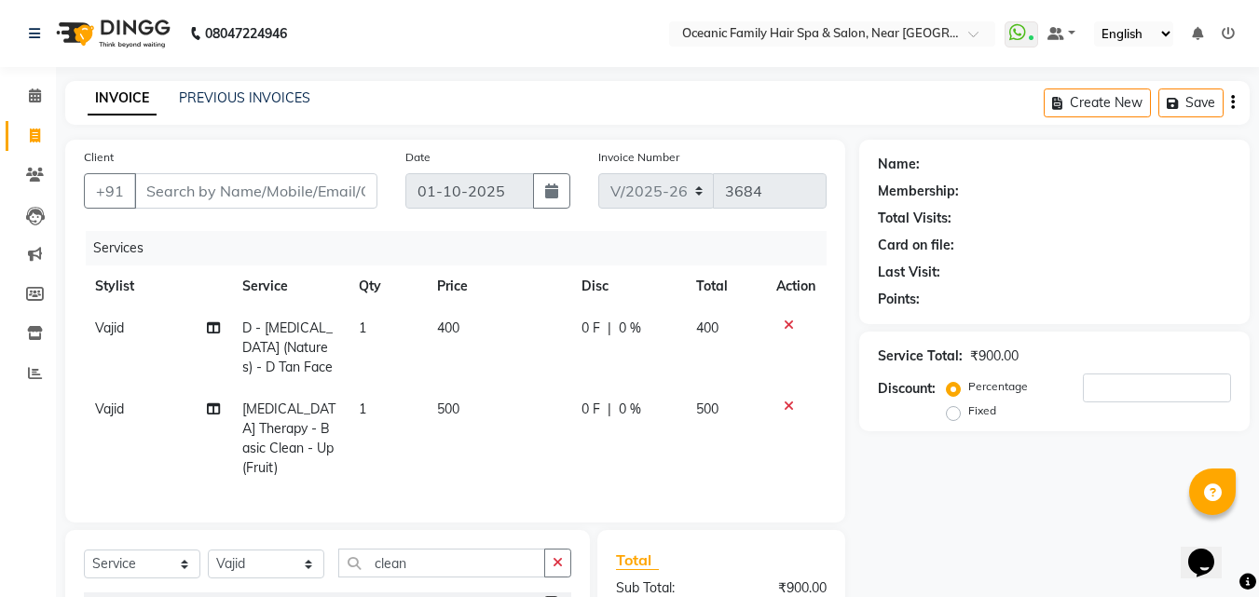
checkbox input "false"
click at [568, 551] on button "button" at bounding box center [557, 563] width 27 height 29
click at [542, 551] on input "text" at bounding box center [454, 563] width 233 height 29
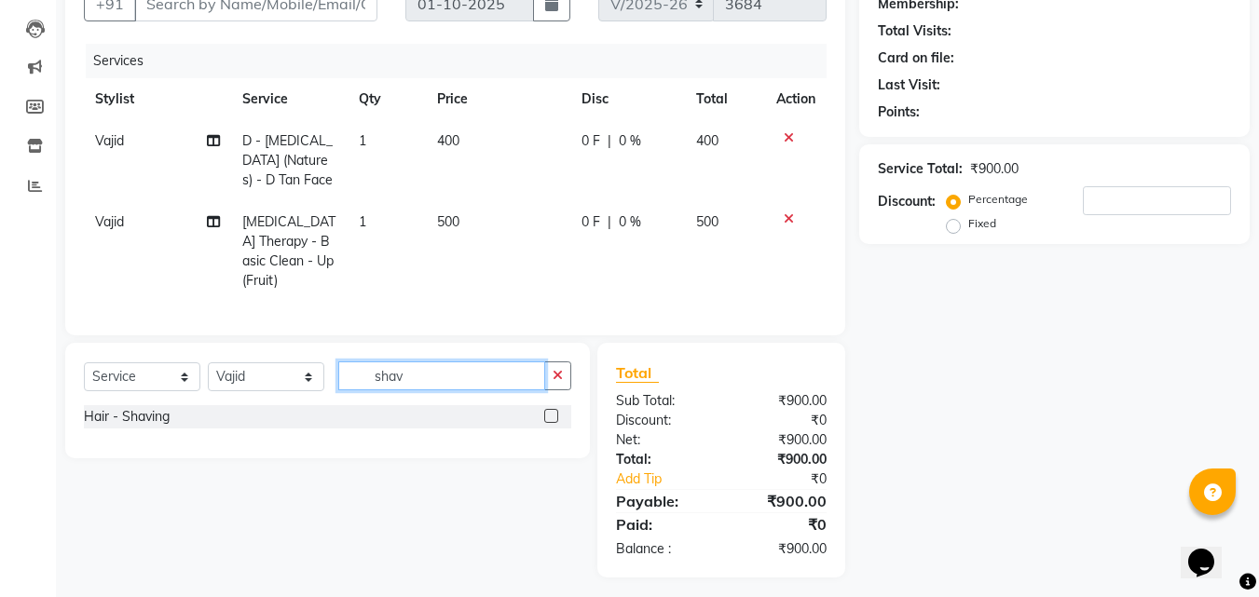
scroll to position [190, 0]
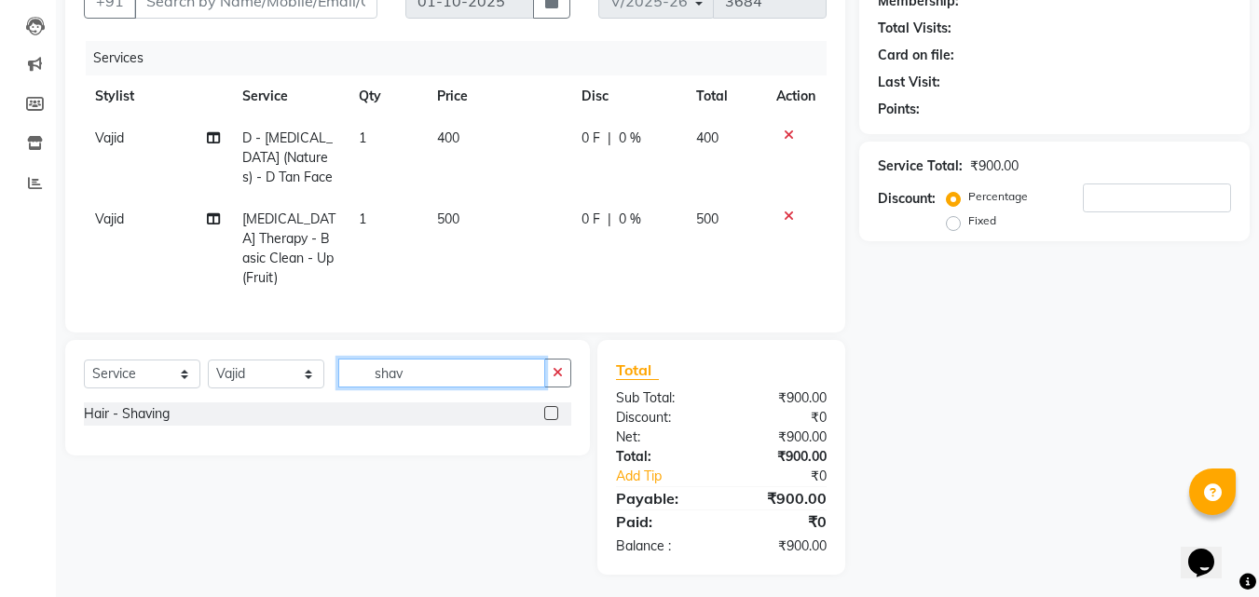
type input "shav"
click at [548, 406] on label at bounding box center [551, 413] width 14 height 14
click at [548, 408] on input "checkbox" at bounding box center [550, 414] width 12 height 12
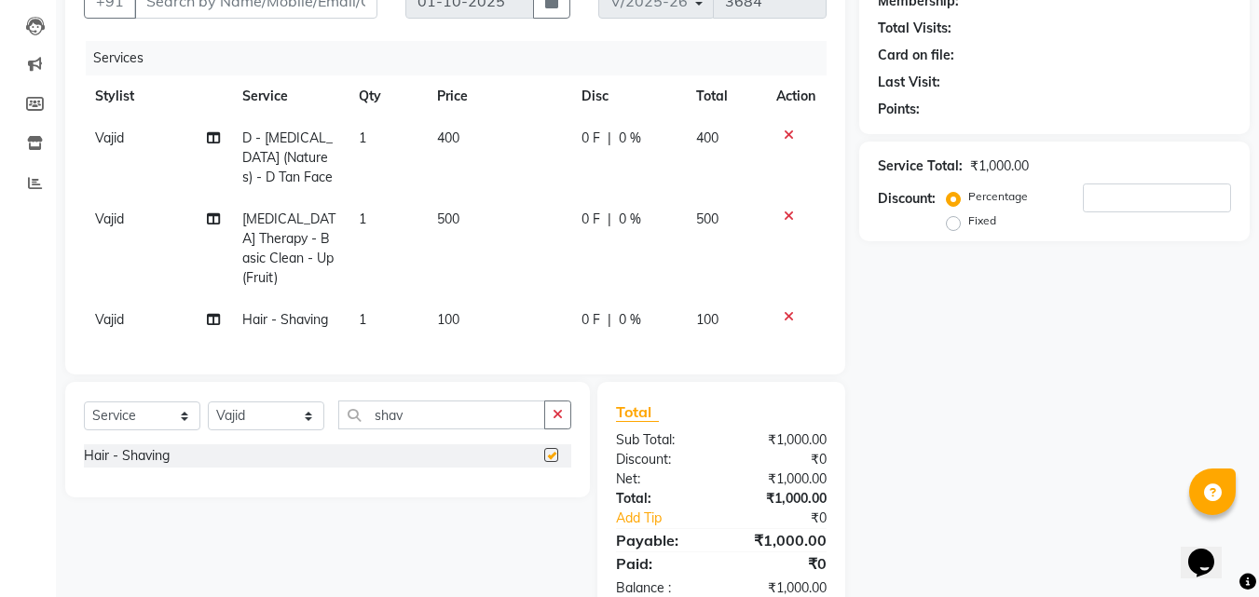
checkbox input "false"
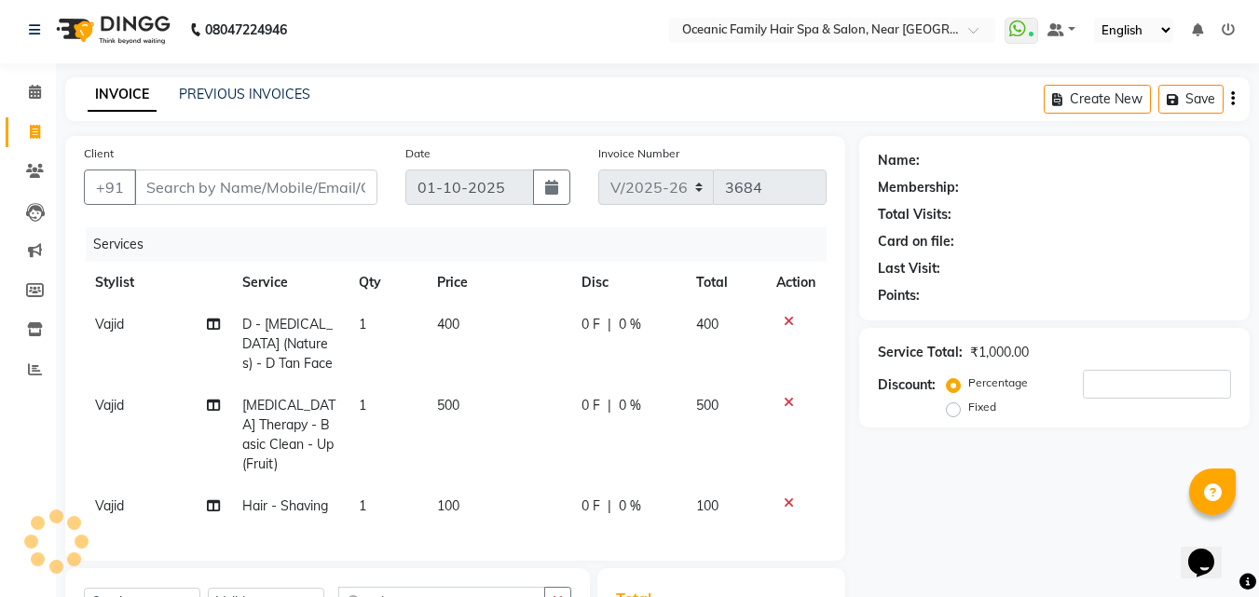
scroll to position [0, 0]
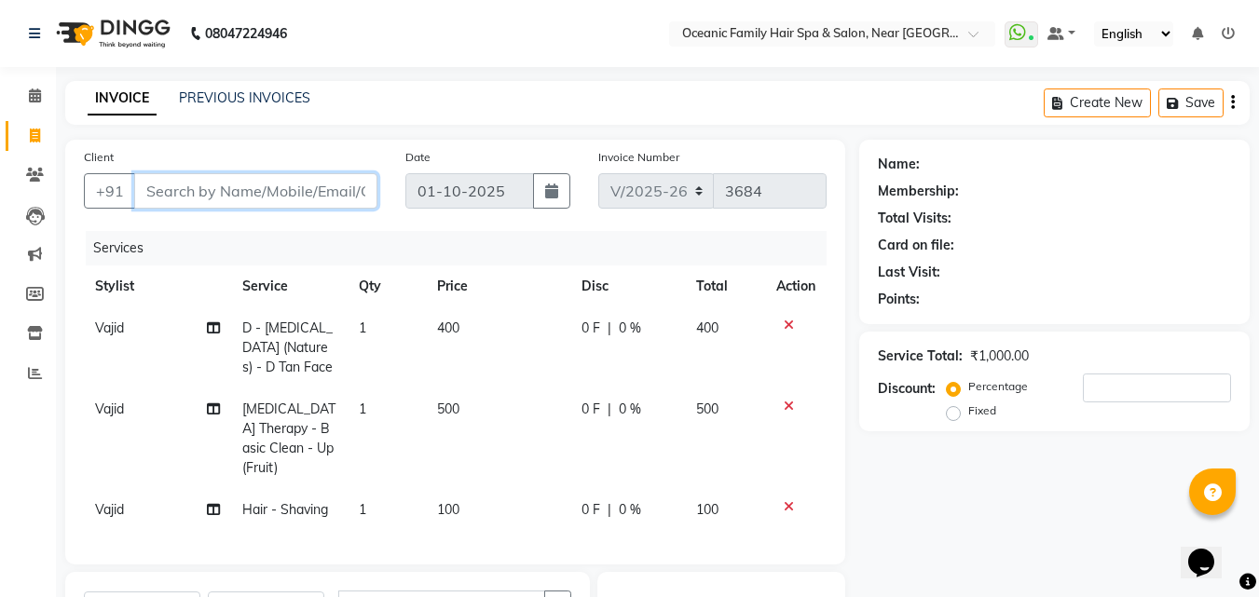
click at [308, 188] on input "Client" at bounding box center [255, 190] width 243 height 35
type input "8"
type input "0"
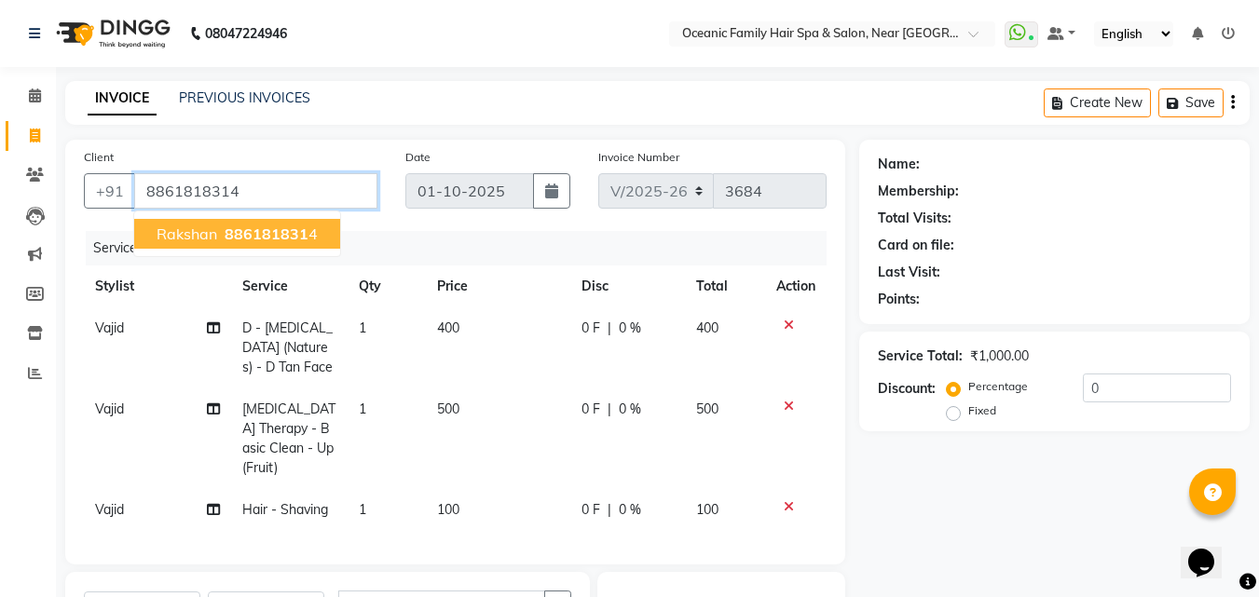
type input "8861818314"
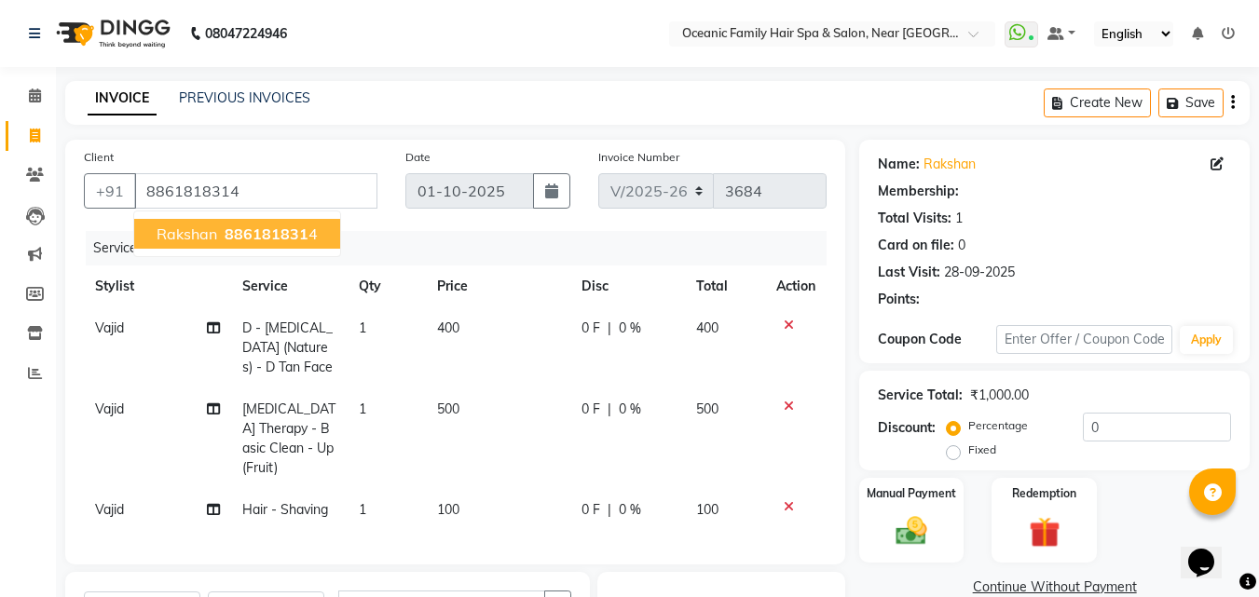
select select "1: Object"
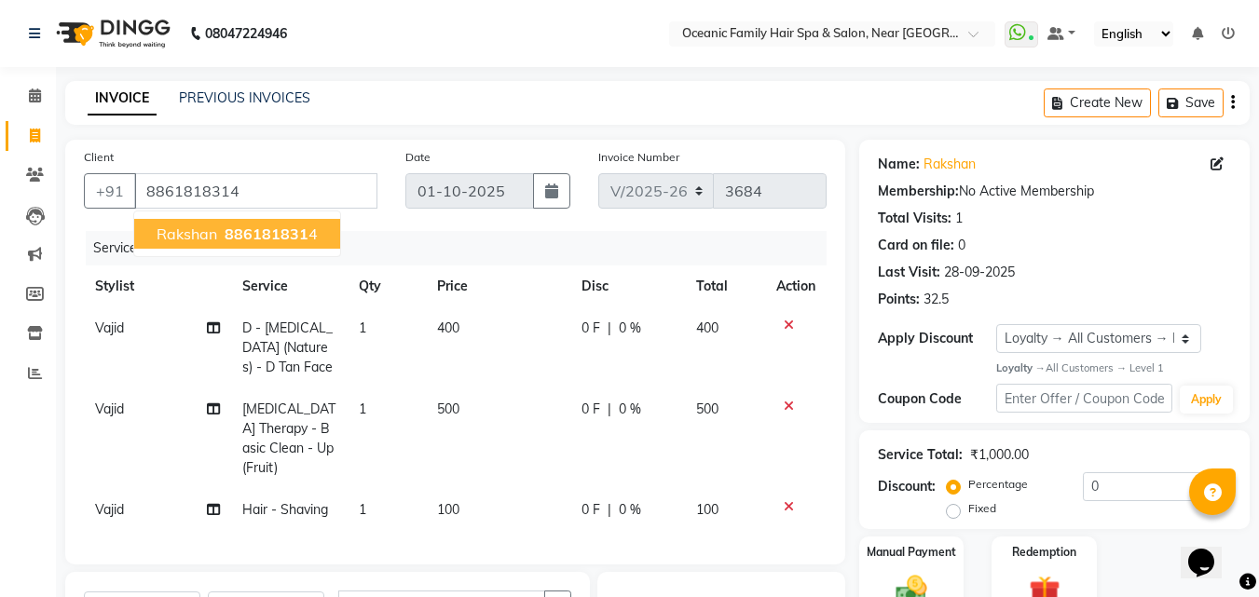
click at [308, 235] on ngb-highlight "886181831 4" at bounding box center [269, 234] width 97 height 19
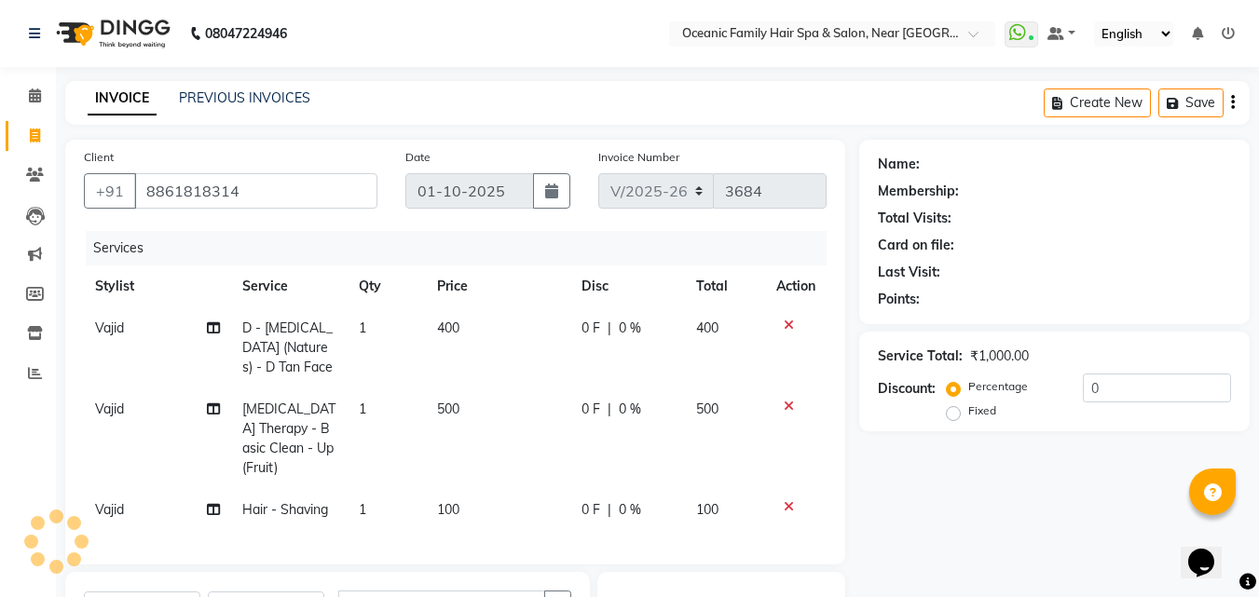
select select "1: Object"
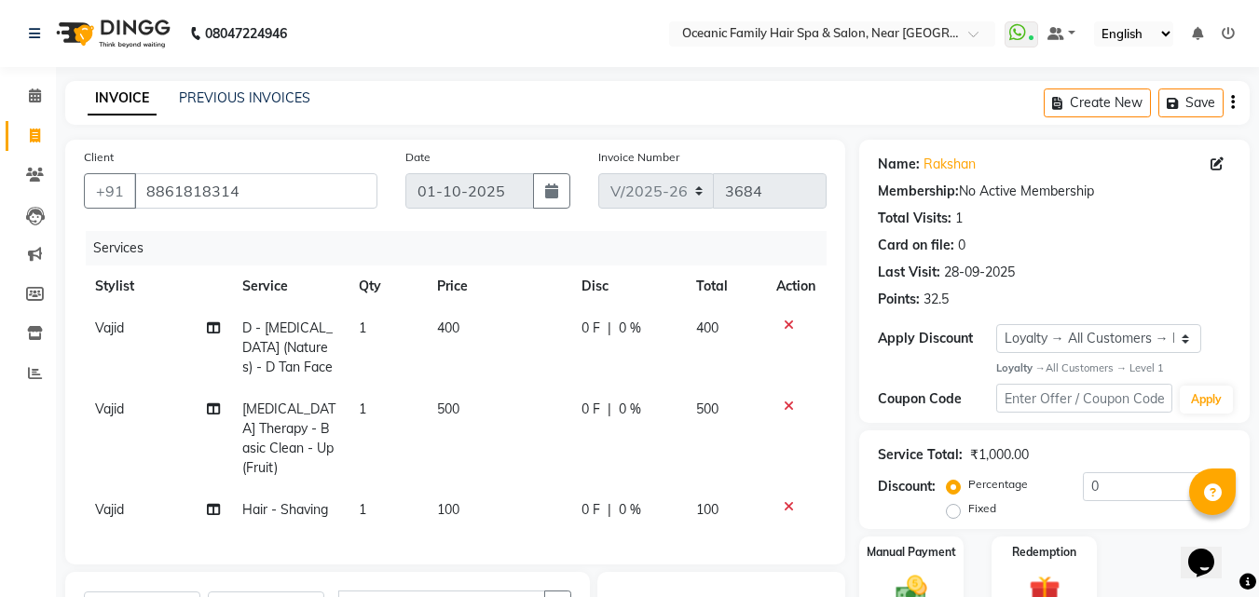
scroll to position [232, 0]
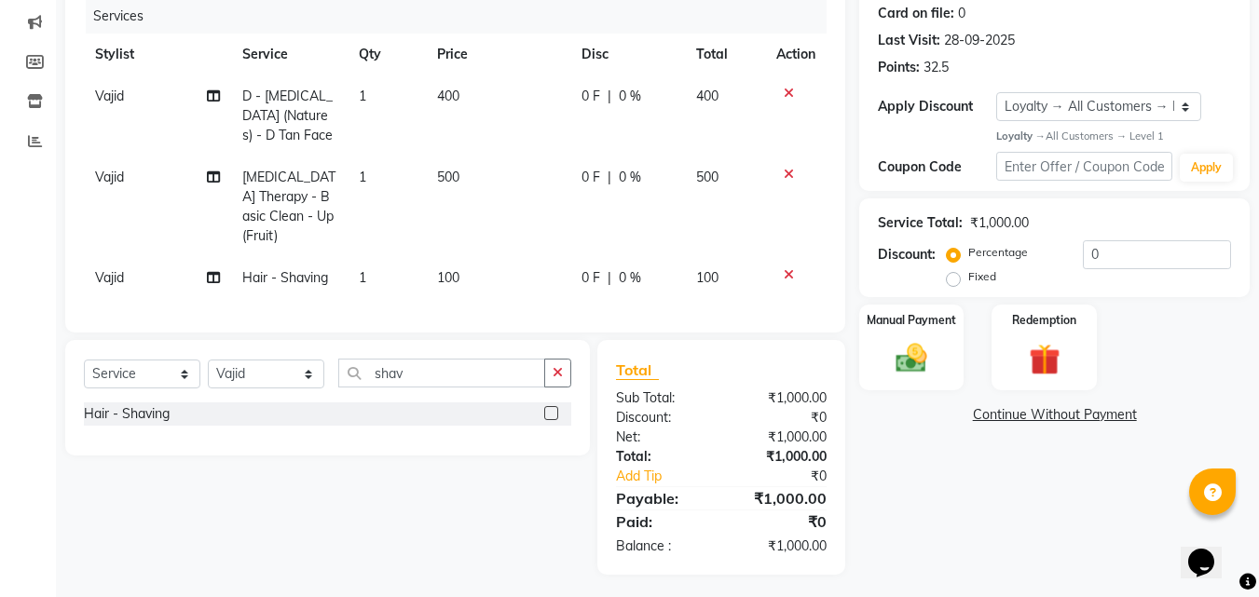
click at [899, 386] on div "Manual Payment" at bounding box center [911, 347] width 104 height 85
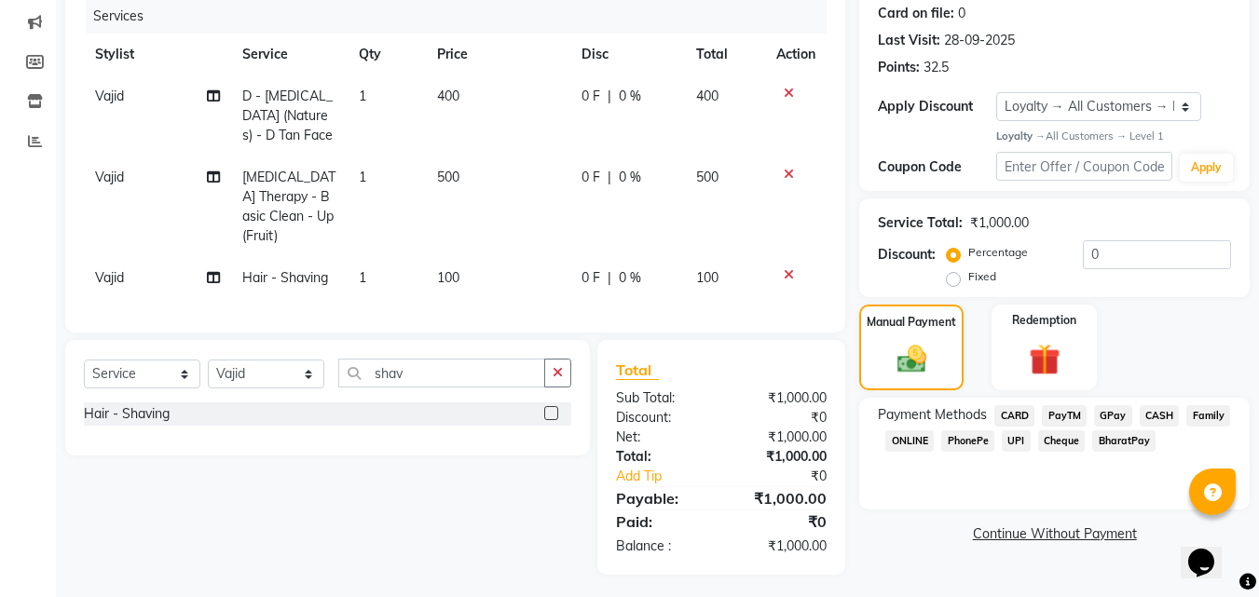
click at [1061, 415] on span "PayTM" at bounding box center [1064, 415] width 45 height 21
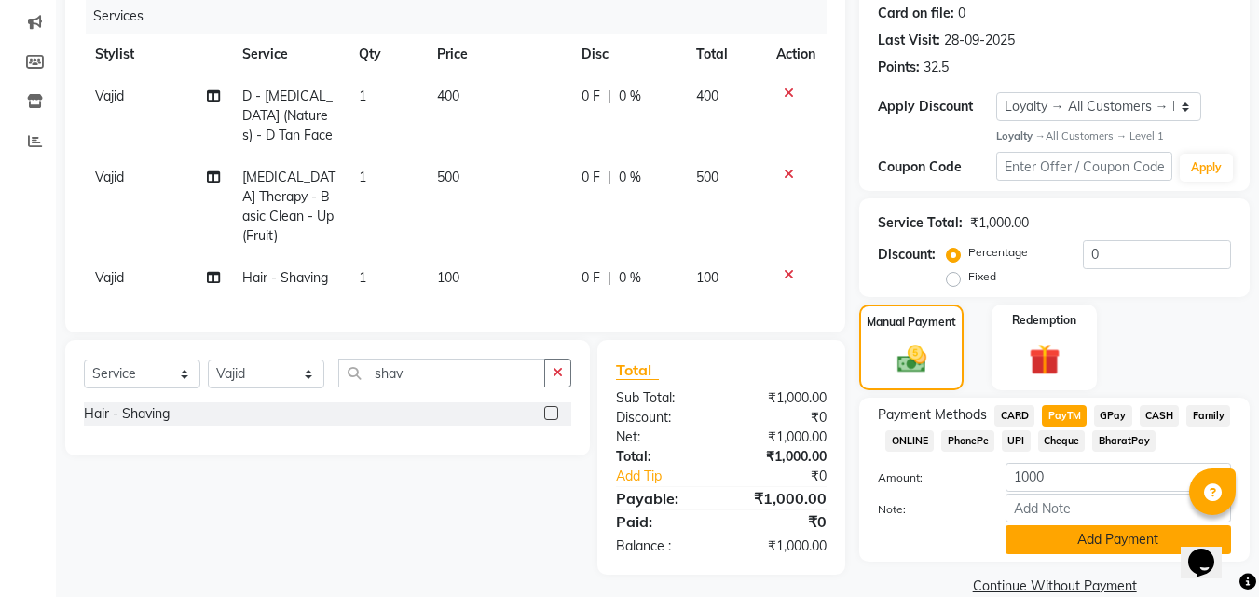
click at [1064, 533] on button "Add Payment" at bounding box center [1119, 540] width 226 height 29
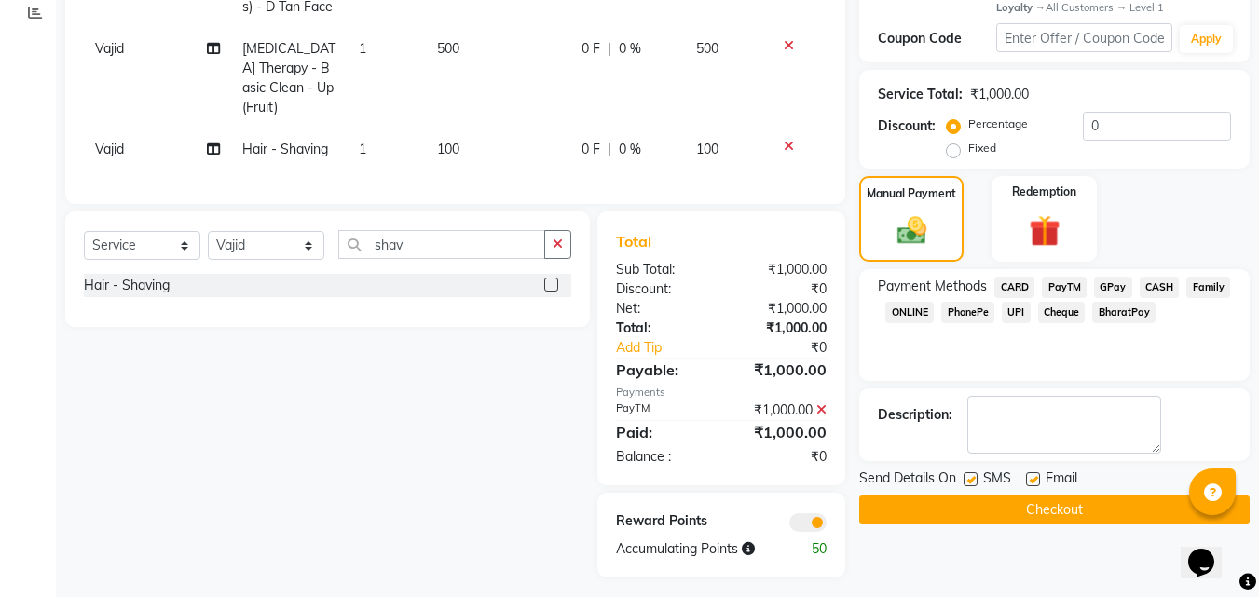
scroll to position [363, 0]
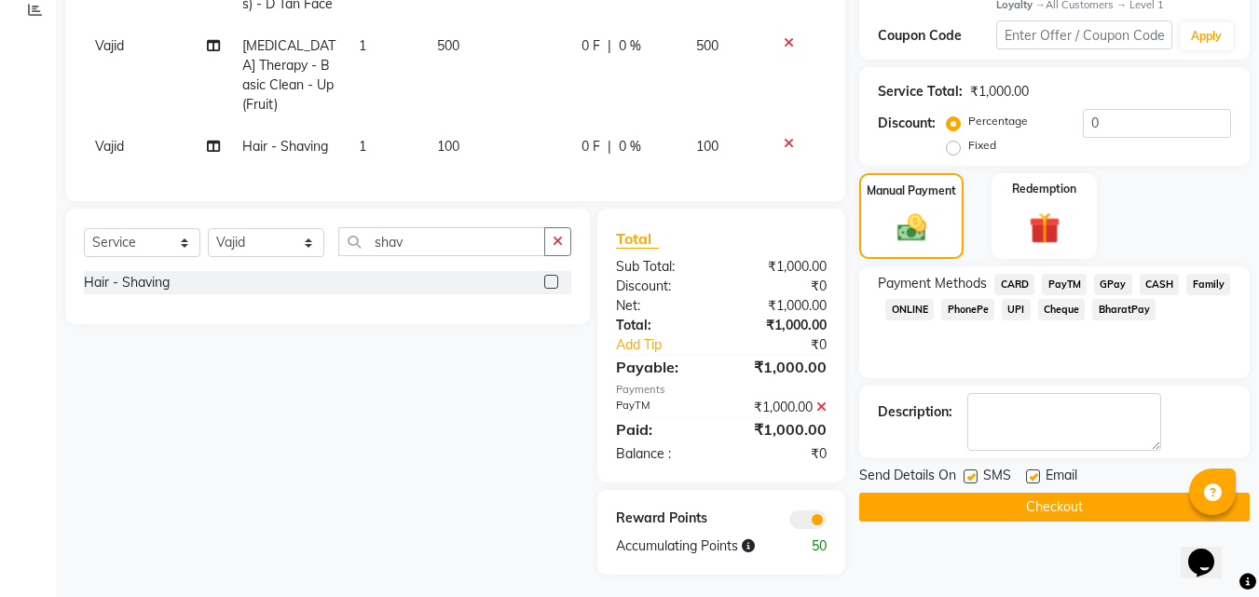
click at [1067, 510] on button "Checkout" at bounding box center [1054, 507] width 390 height 29
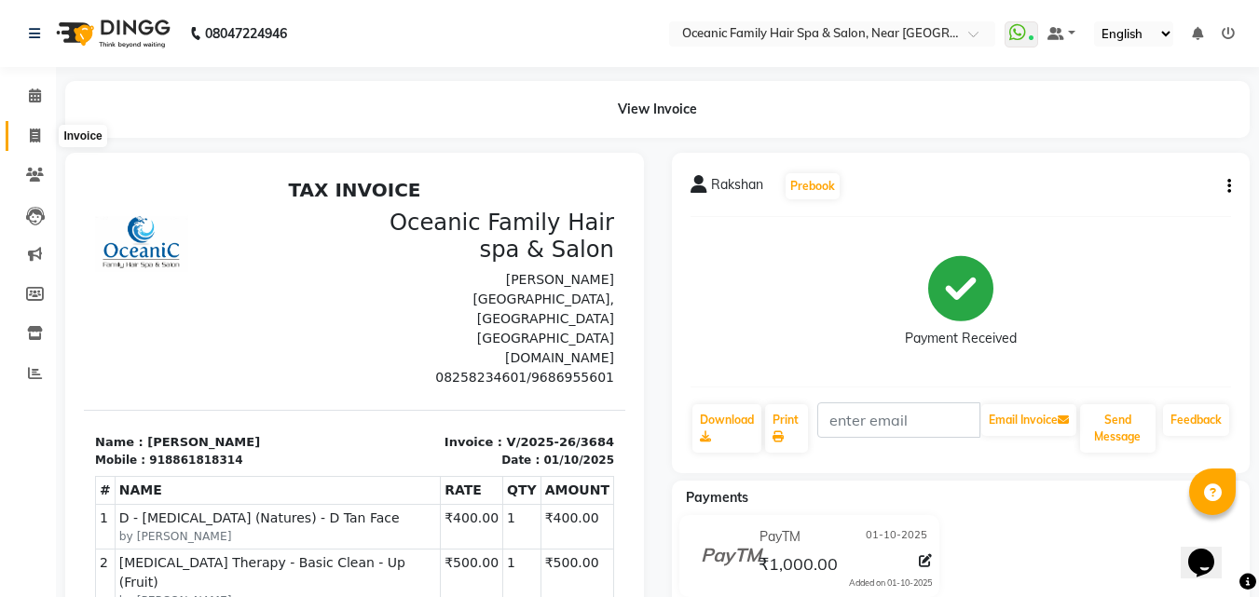
click at [36, 133] on icon at bounding box center [35, 136] width 10 height 14
select select "service"
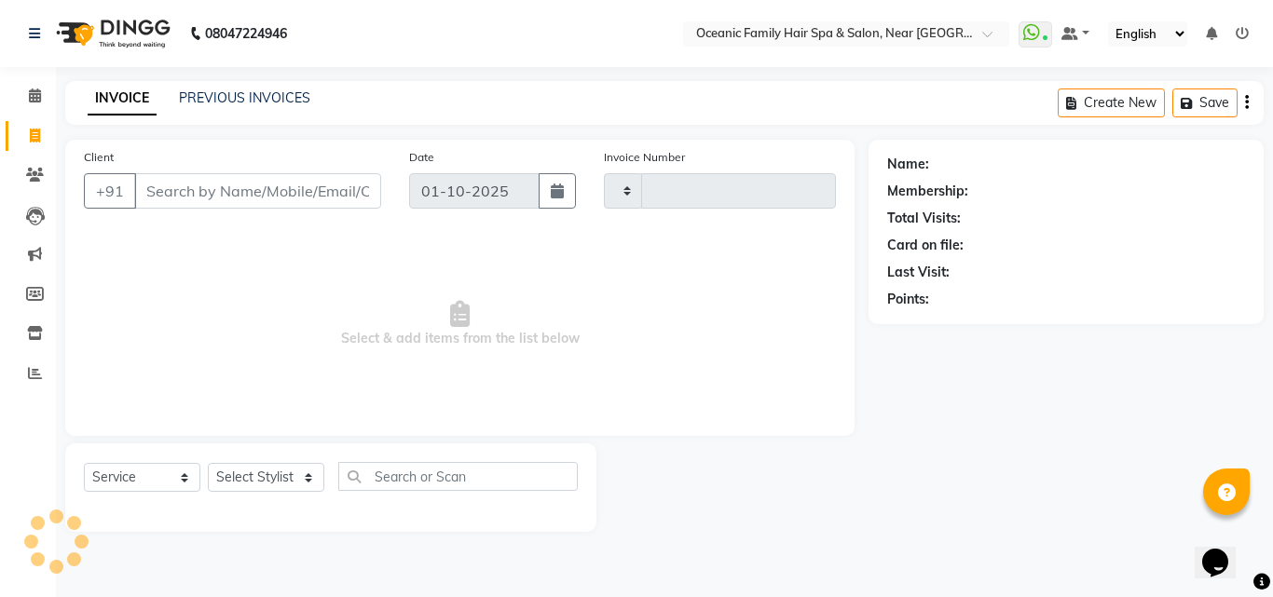
type input "3685"
select select "4366"
click at [298, 472] on select "Select Stylist [PERSON_NAME] [PERSON_NAME] [PERSON_NAME] Riyasat [PERSON_NAME] …" at bounding box center [266, 477] width 116 height 29
select select "23957"
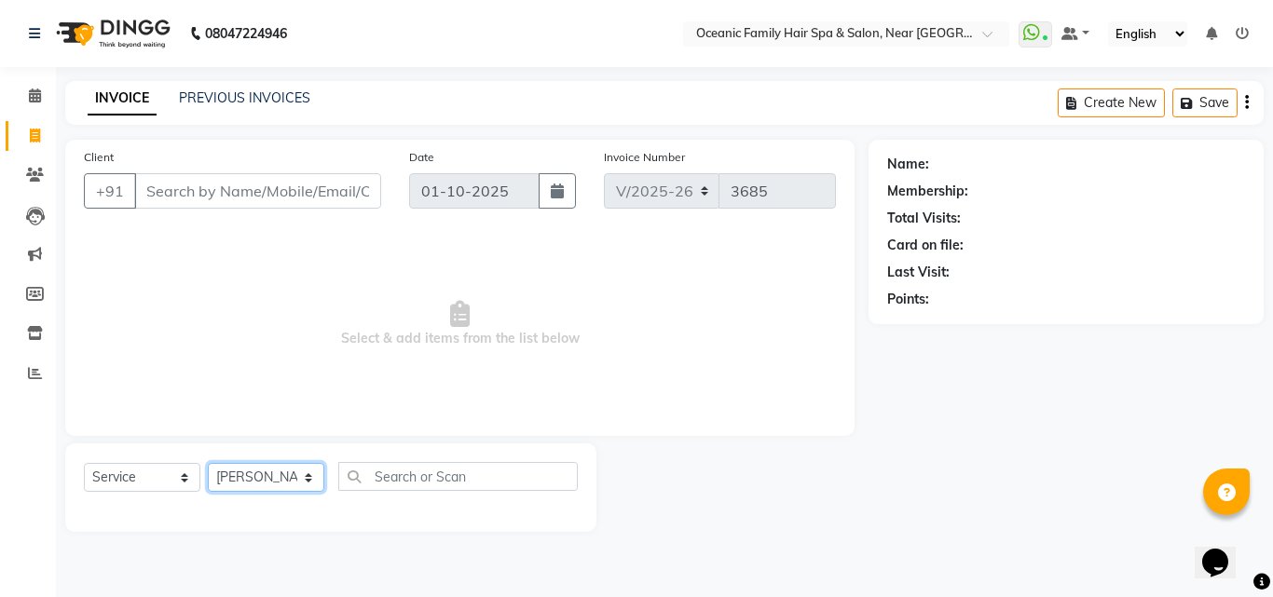
click at [208, 463] on select "Select Stylist [PERSON_NAME] [PERSON_NAME] [PERSON_NAME] Riyasat [PERSON_NAME] …" at bounding box center [266, 477] width 116 height 29
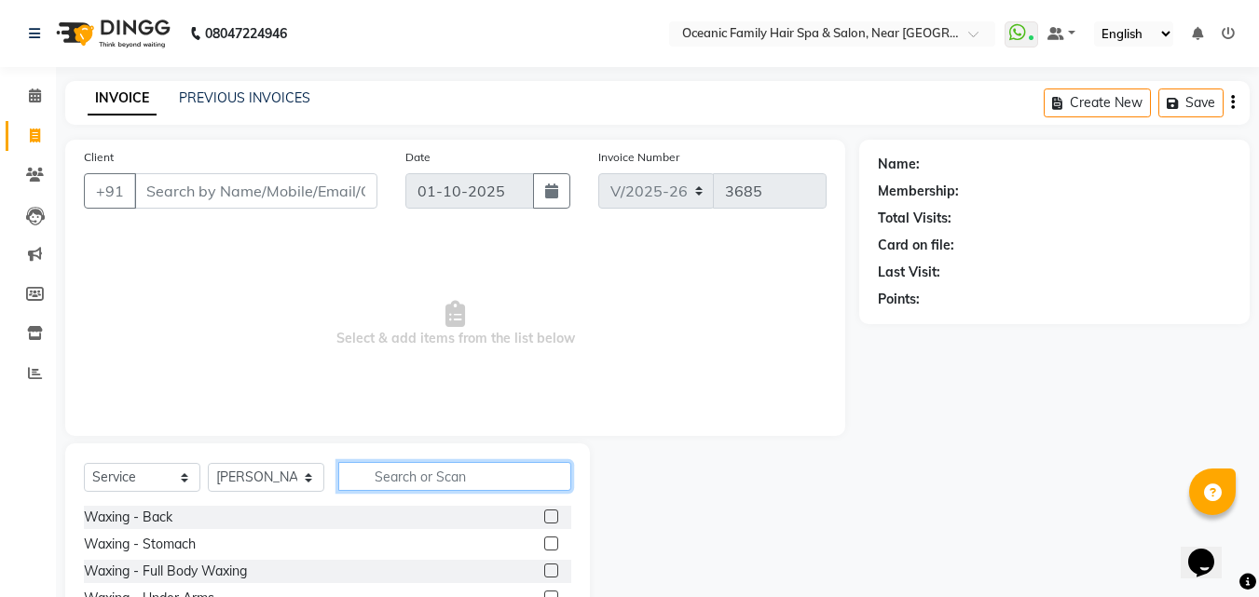
click at [413, 471] on input "text" at bounding box center [454, 476] width 233 height 29
type input "thre"
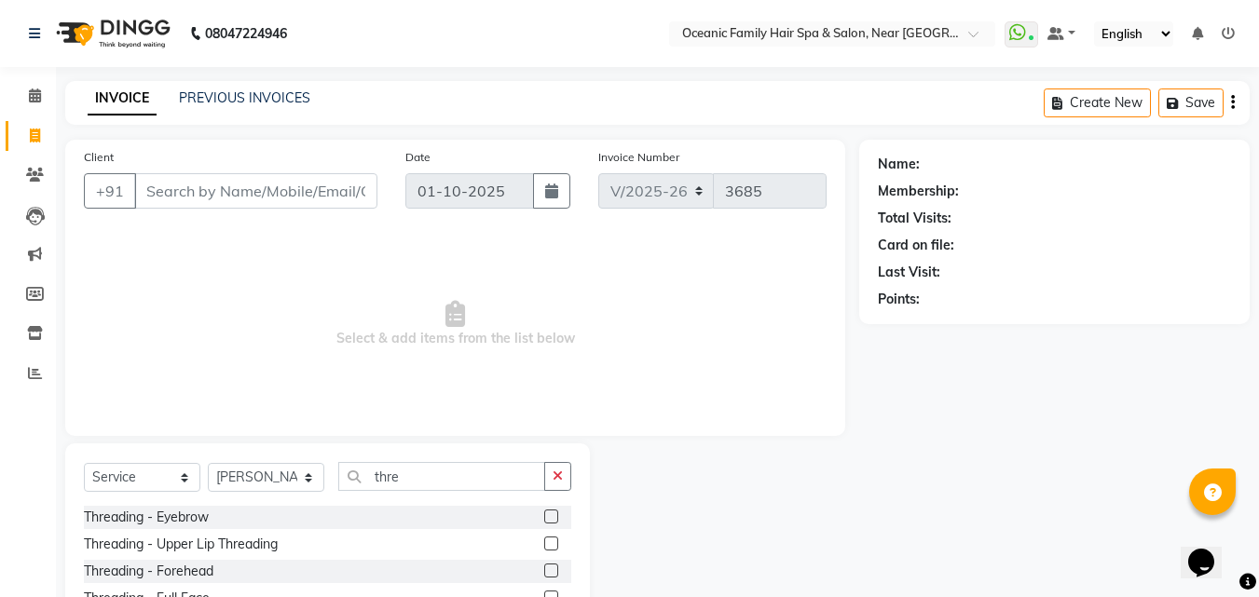
click at [554, 514] on label at bounding box center [551, 517] width 14 height 14
click at [554, 514] on input "checkbox" at bounding box center [550, 518] width 12 height 12
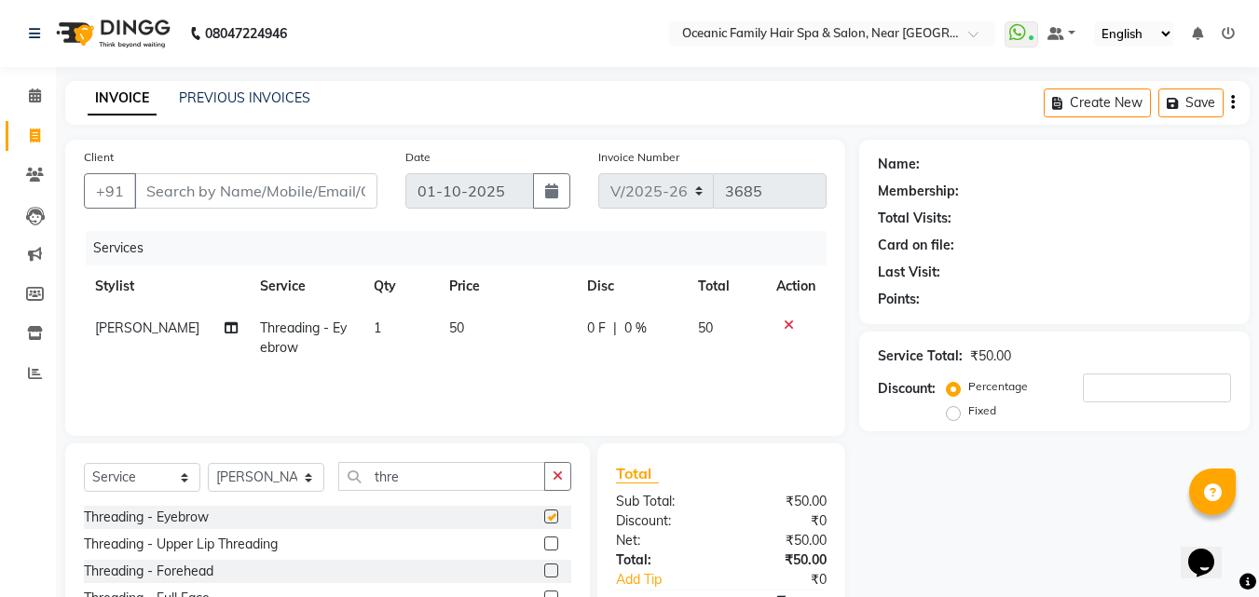
checkbox input "false"
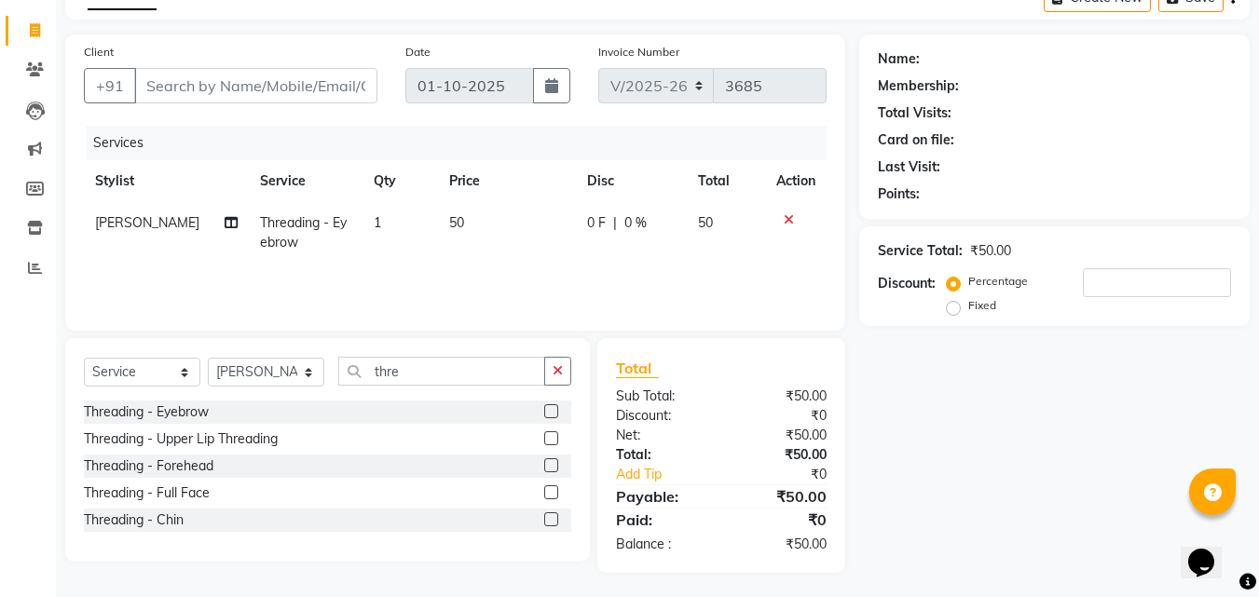
scroll to position [109, 0]
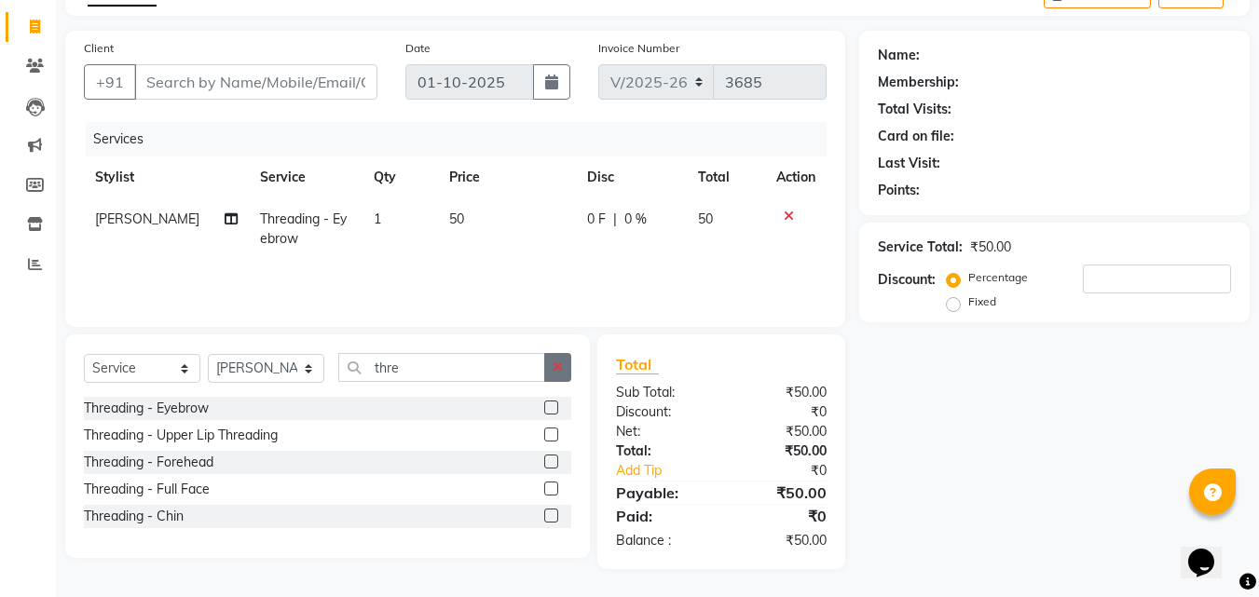
click at [556, 373] on icon "button" at bounding box center [558, 367] width 10 height 13
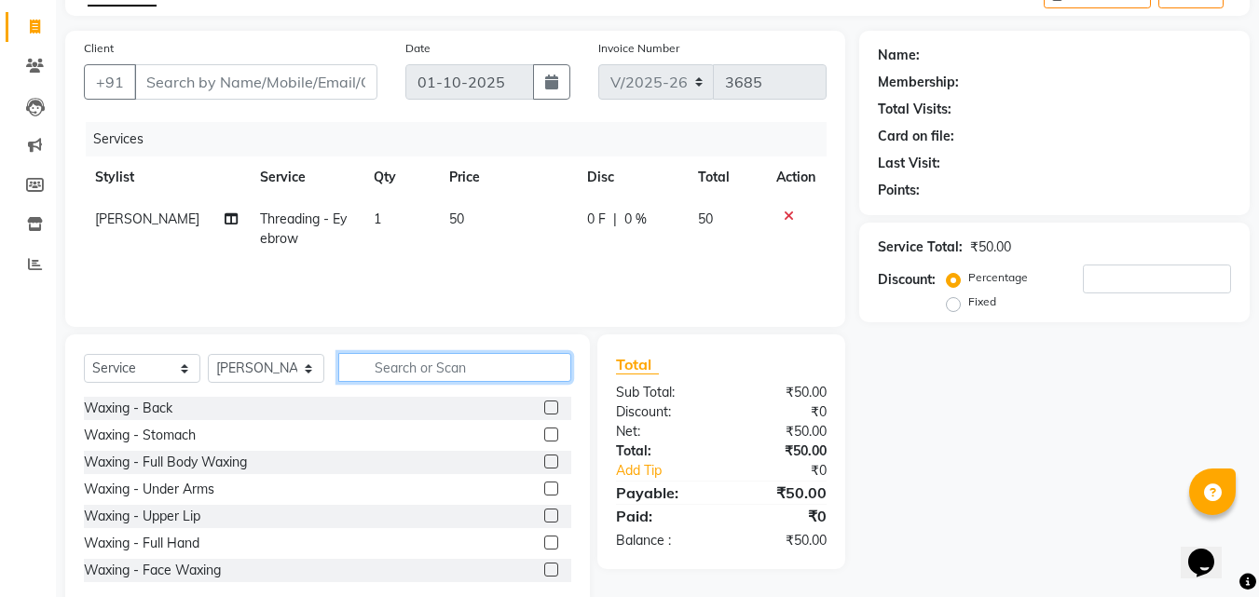
click at [555, 374] on input "text" at bounding box center [454, 367] width 233 height 29
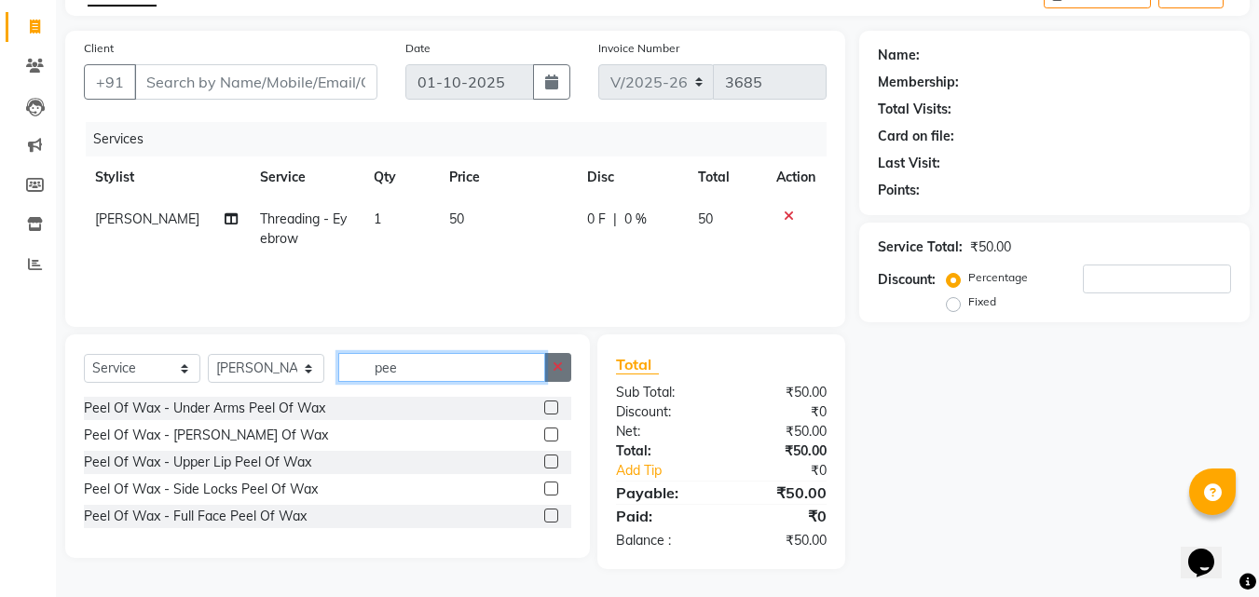
type input "pee"
click at [556, 370] on icon "button" at bounding box center [558, 367] width 10 height 13
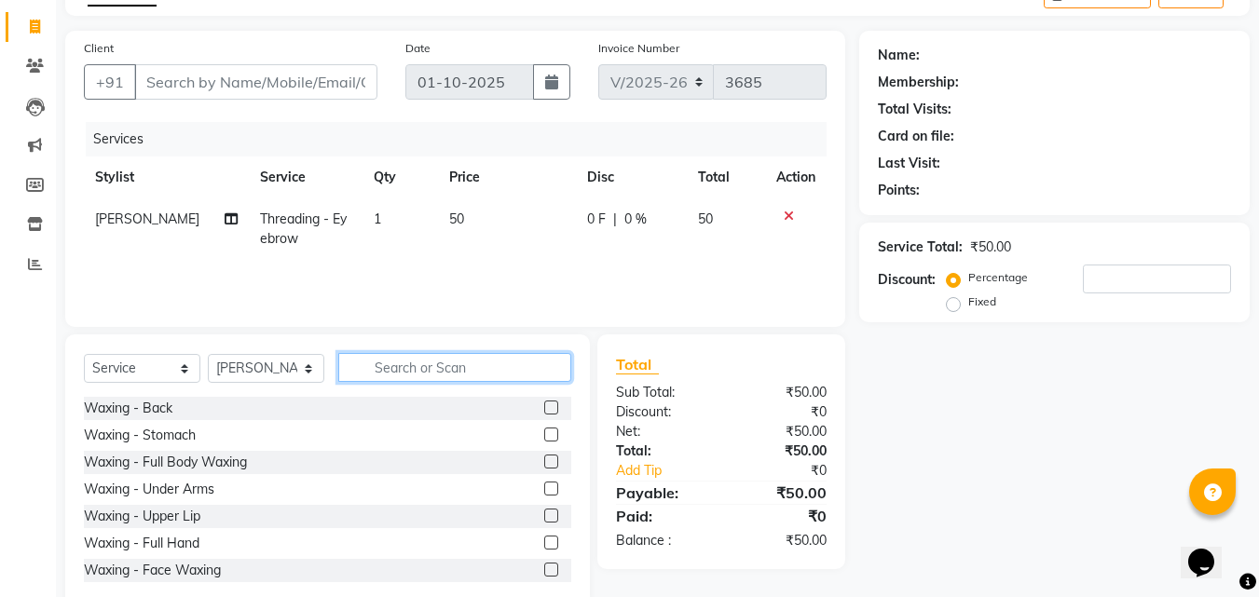
click at [556, 370] on input "text" at bounding box center [454, 367] width 233 height 29
type input "wax"
click at [544, 513] on label at bounding box center [551, 516] width 14 height 14
click at [544, 513] on input "checkbox" at bounding box center [550, 517] width 12 height 12
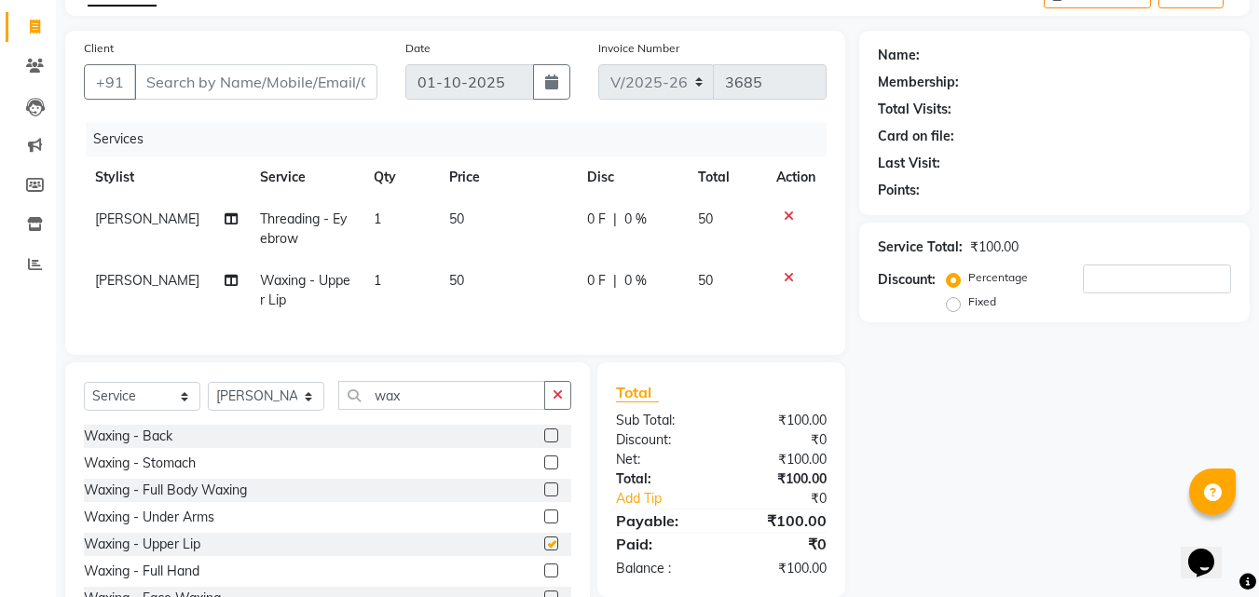
checkbox input "false"
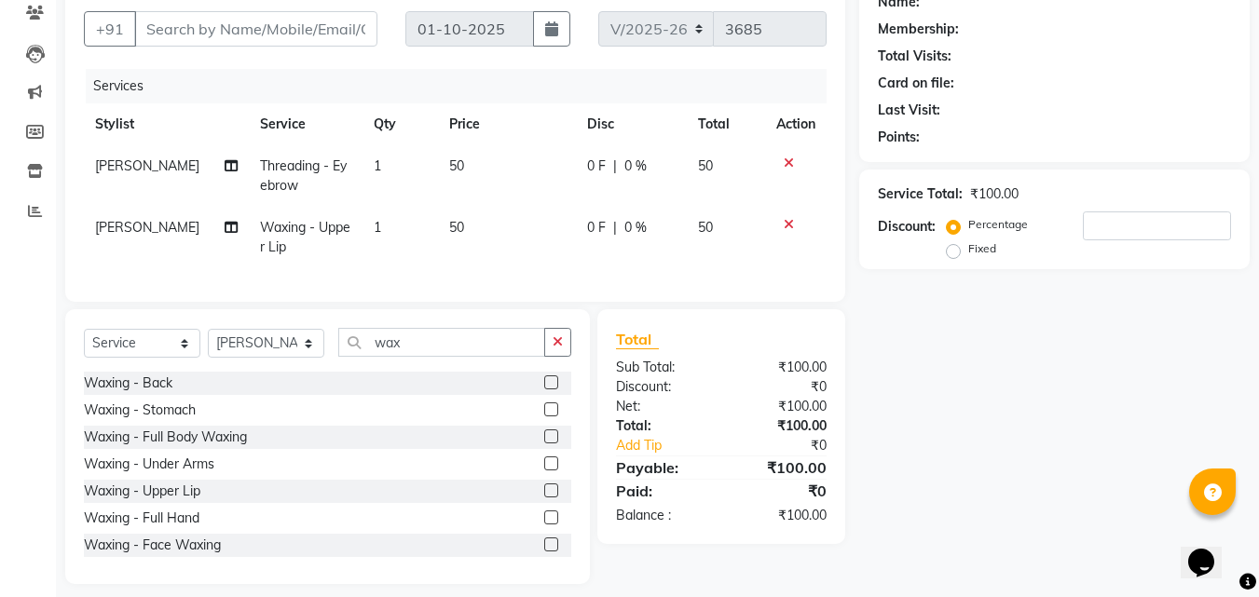
scroll to position [191, 0]
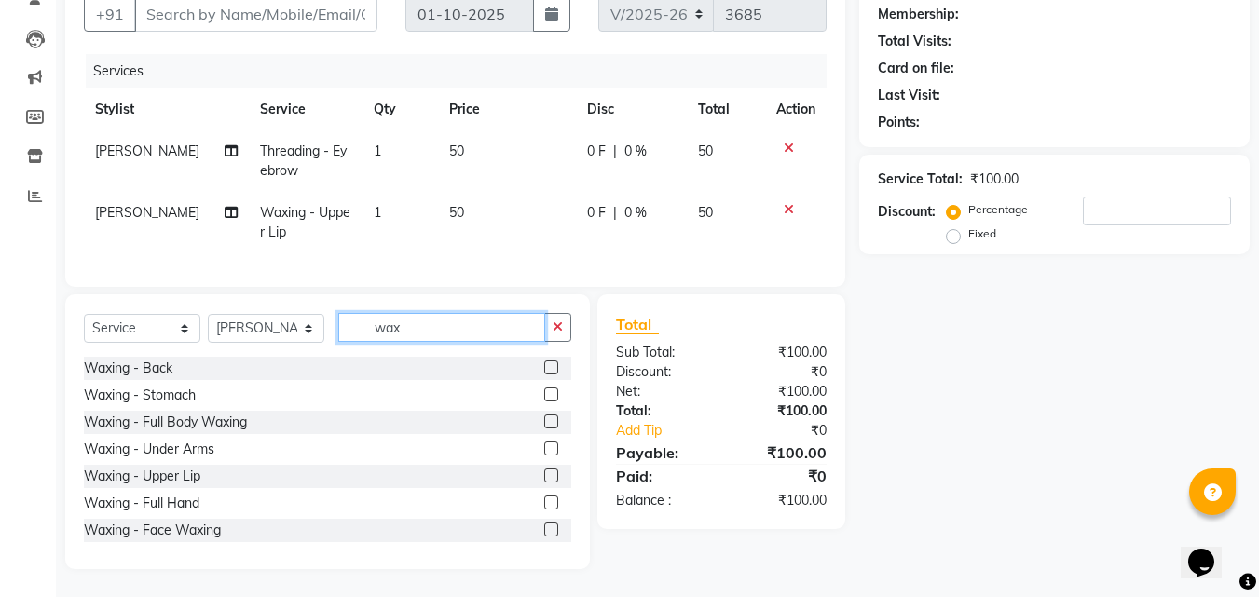
click at [476, 331] on input "wax" at bounding box center [441, 327] width 207 height 29
click at [558, 337] on button "button" at bounding box center [557, 327] width 27 height 29
click at [553, 337] on input "text" at bounding box center [454, 327] width 233 height 29
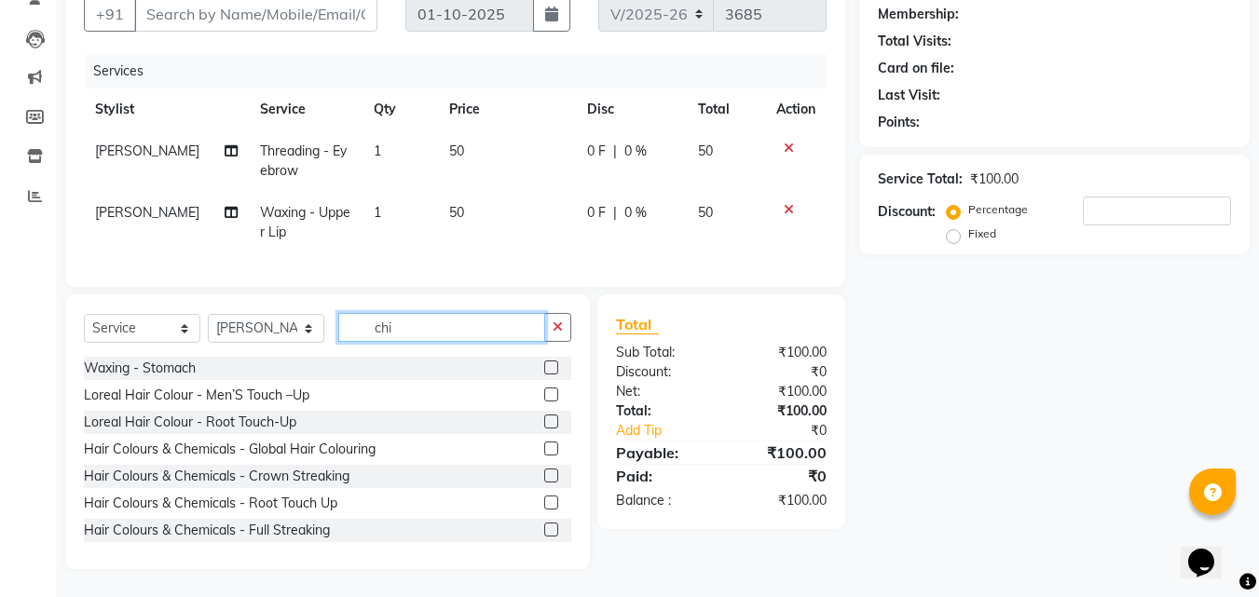
scroll to position [151, 0]
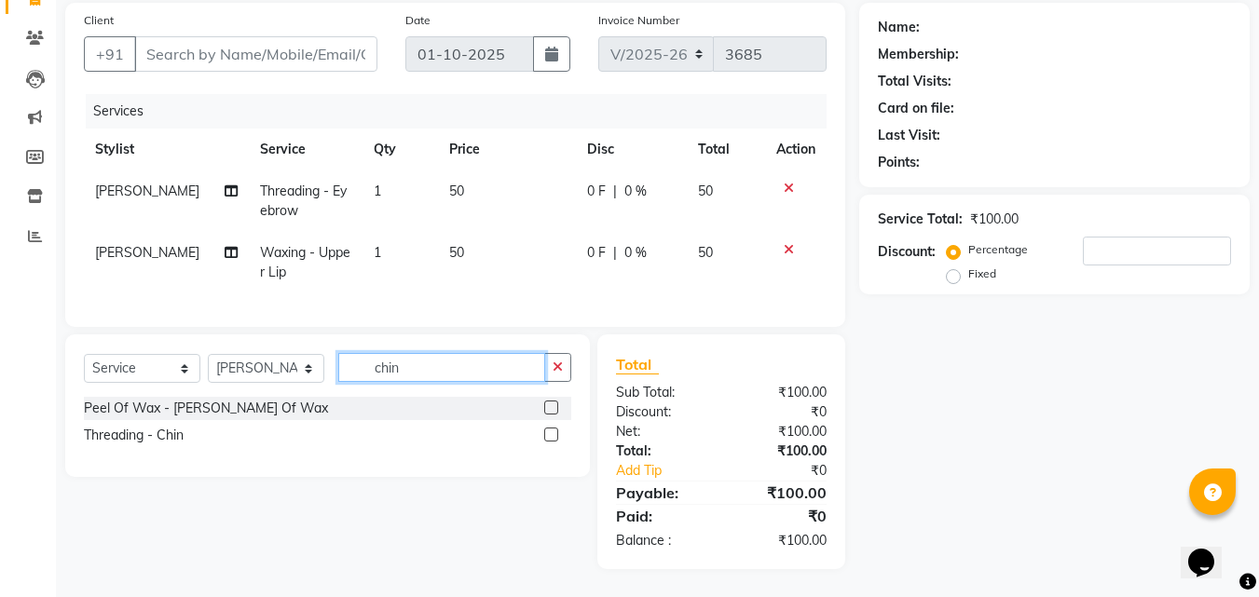
type input "chin"
click at [554, 410] on label at bounding box center [551, 408] width 14 height 14
click at [554, 410] on input "checkbox" at bounding box center [550, 409] width 12 height 12
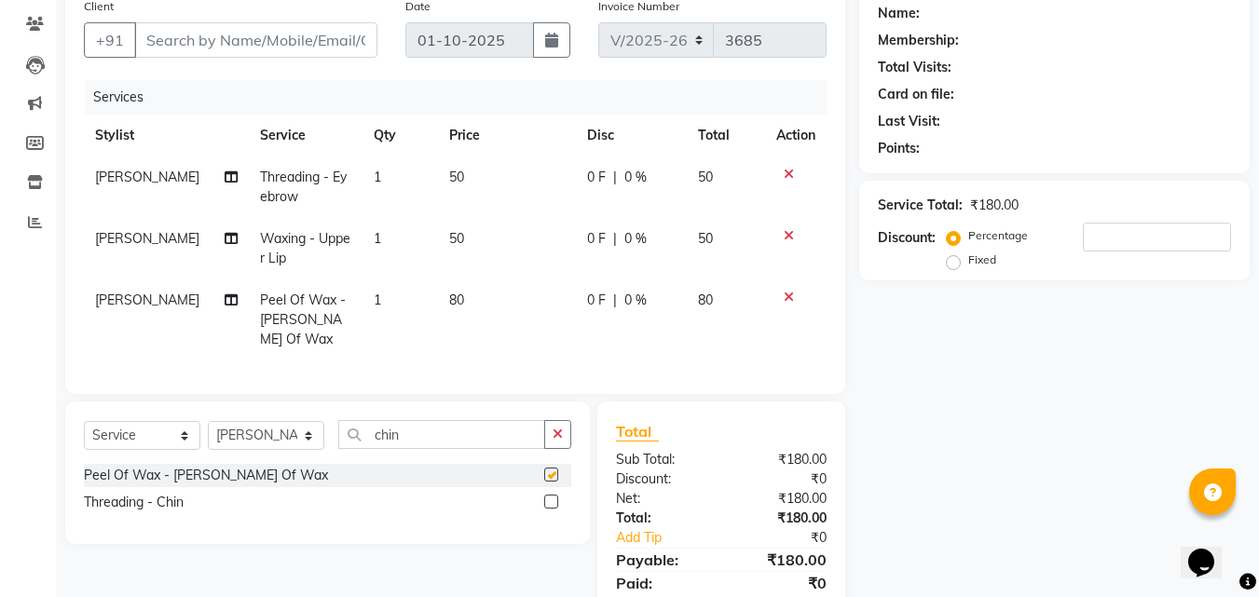
checkbox input "false"
click at [452, 294] on span "80" at bounding box center [456, 300] width 15 height 17
select select "23957"
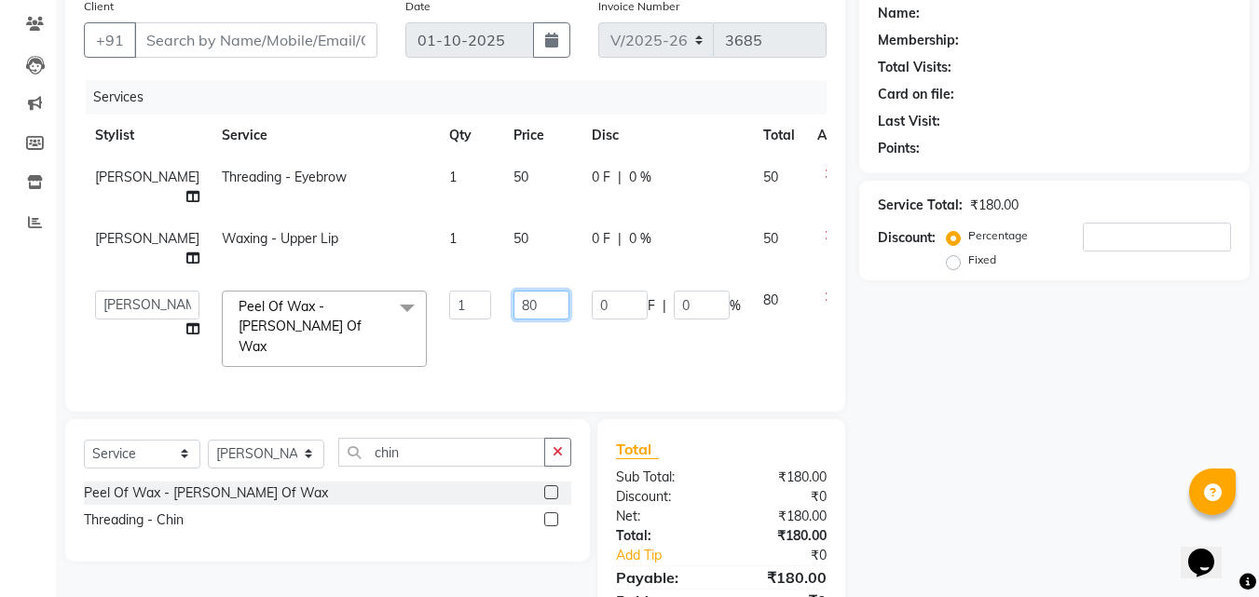
click at [513, 301] on input "80" at bounding box center [541, 305] width 56 height 29
type input "8"
type input "50"
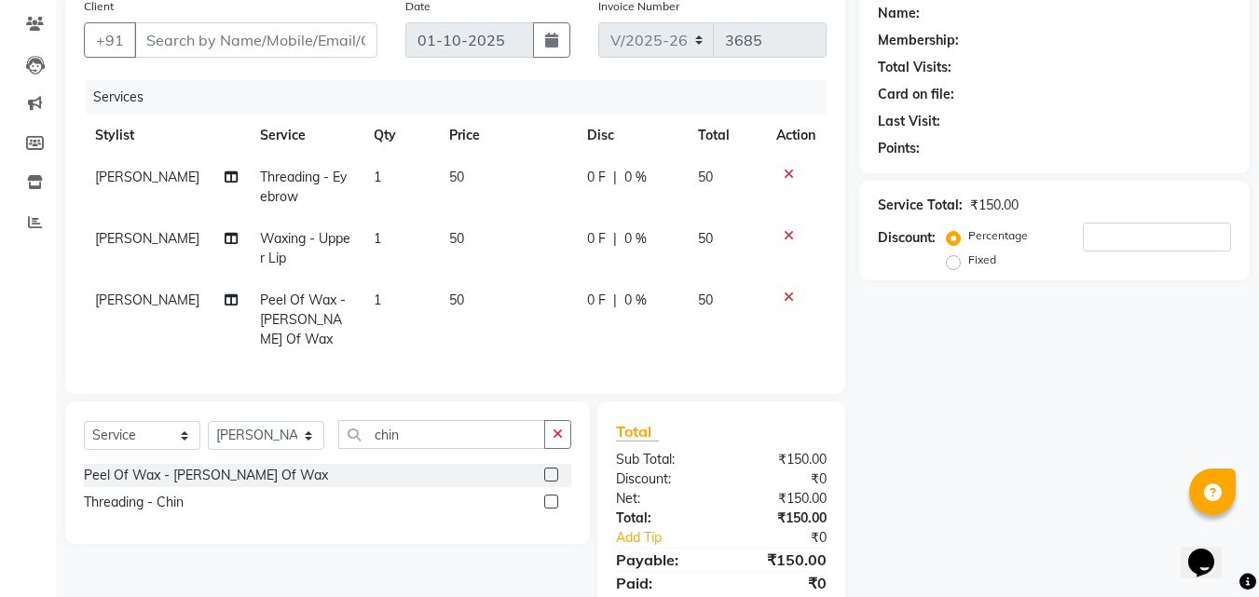
click at [1096, 446] on div "Name: Membership: Total Visits: Card on file: Last Visit: Points: Service Total…" at bounding box center [1061, 313] width 404 height 648
click at [296, 31] on input "Client" at bounding box center [255, 39] width 243 height 35
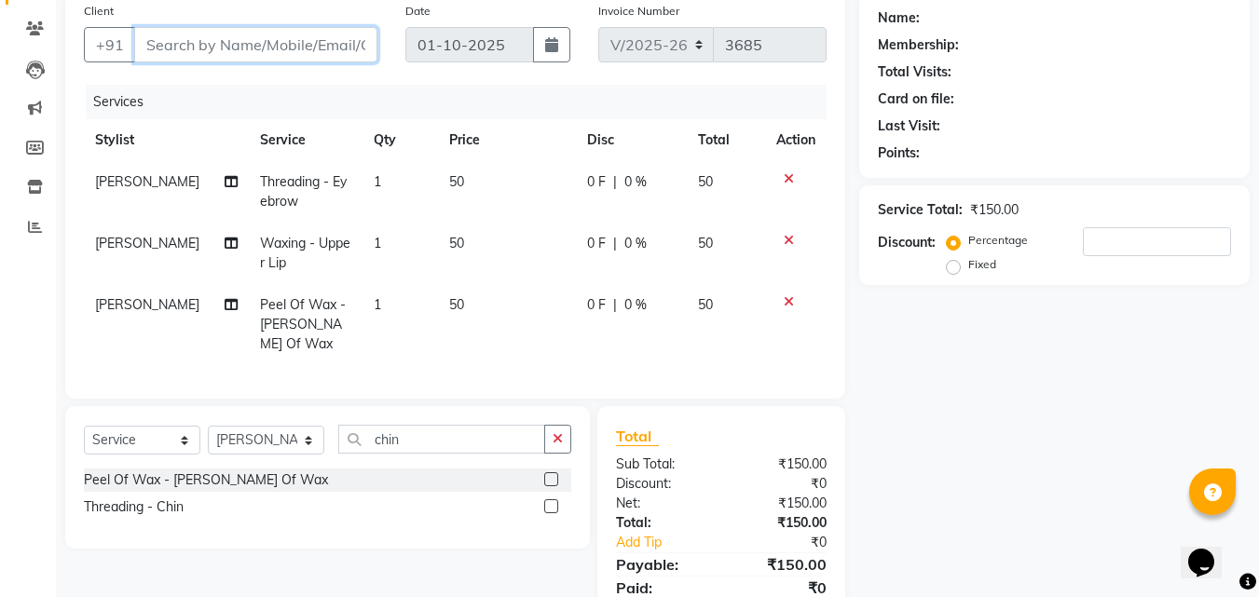
scroll to position [139, 0]
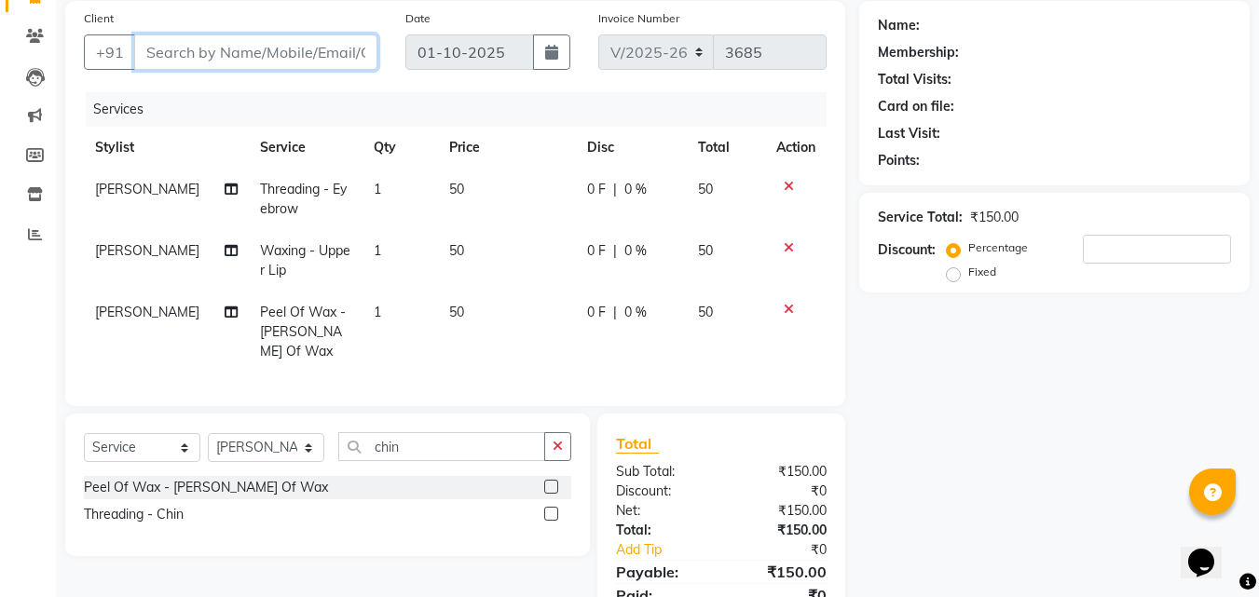
click at [217, 54] on input "Client" at bounding box center [255, 51] width 243 height 35
type input "9"
type input "0"
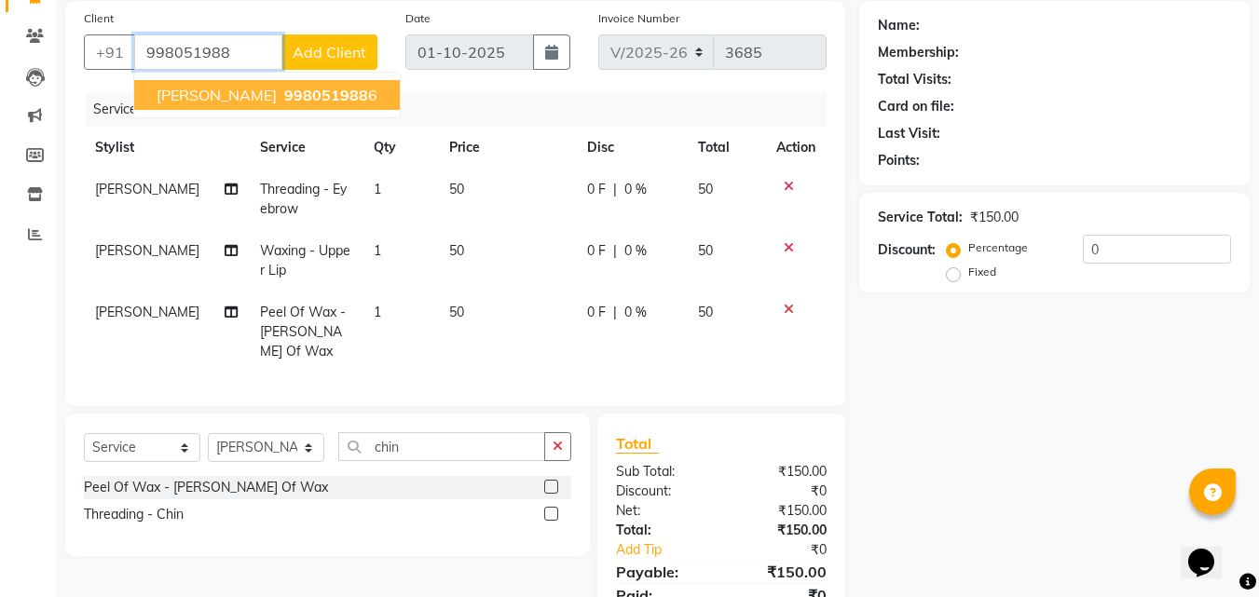
click at [226, 91] on span "[PERSON_NAME]" at bounding box center [217, 95] width 120 height 19
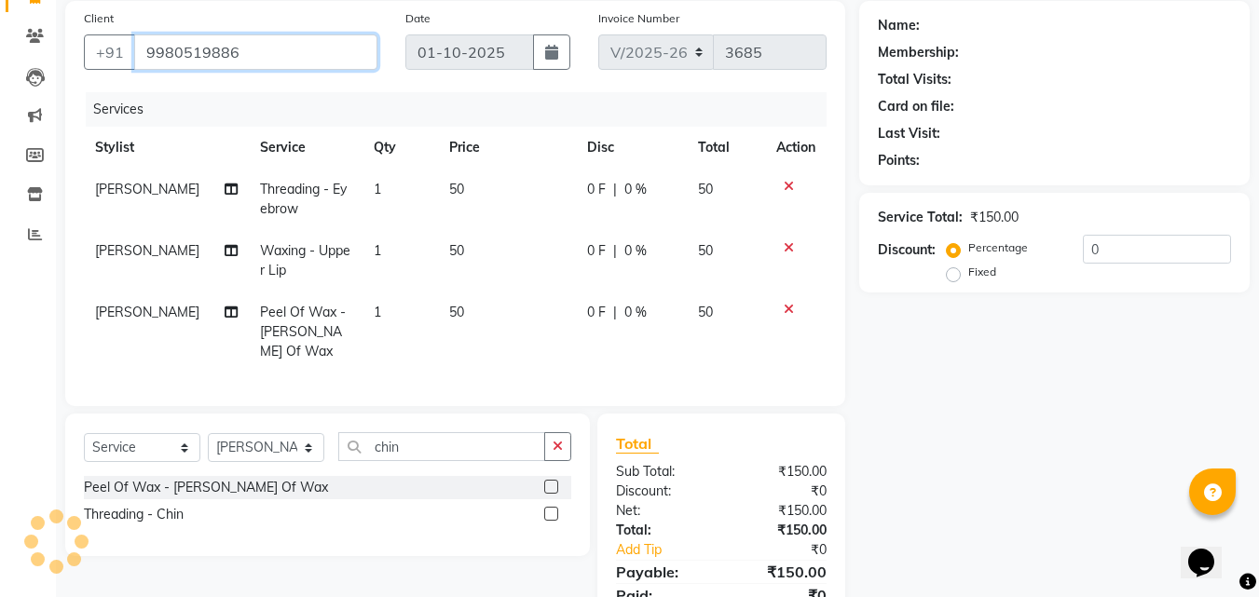
type input "9980519886"
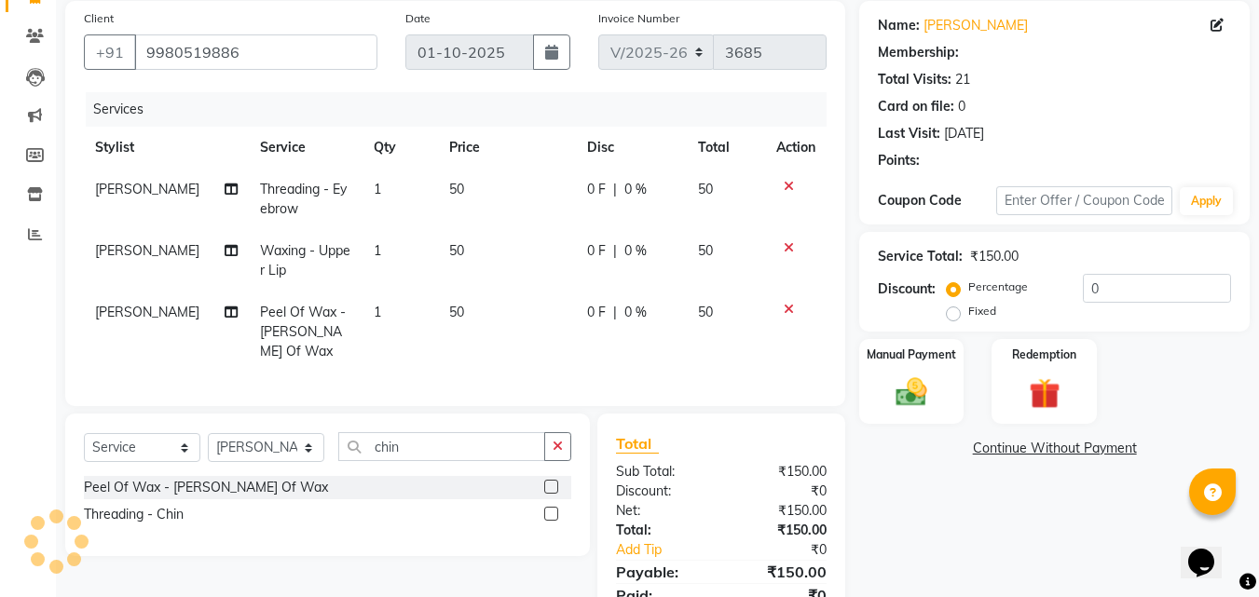
select select "1: Object"
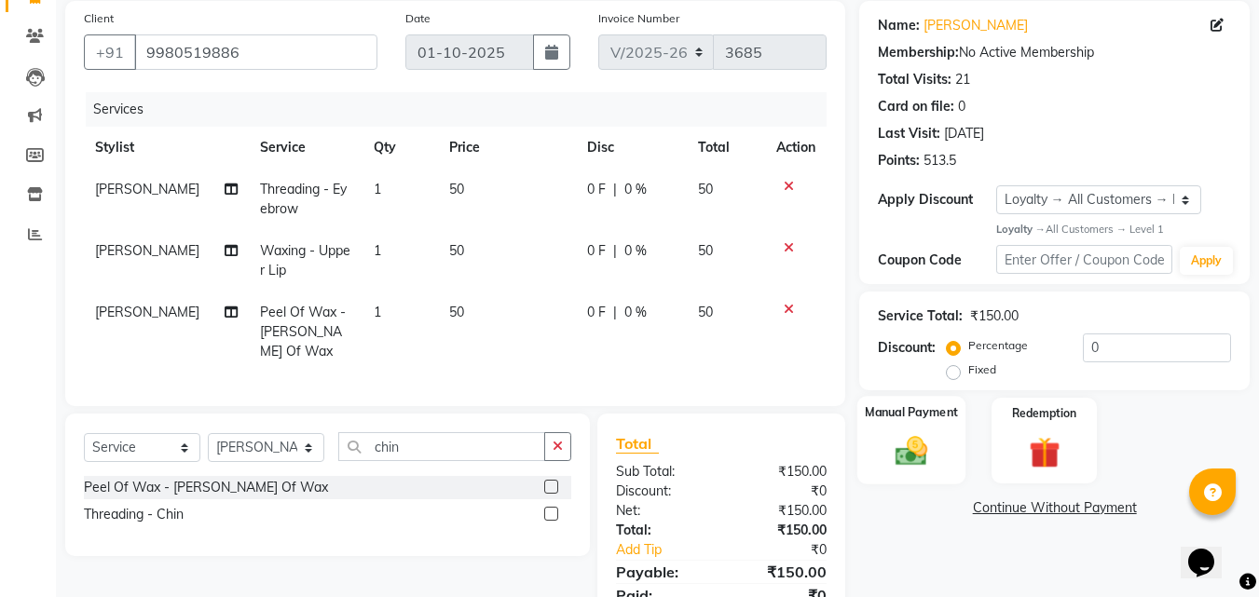
click at [941, 453] on div "Manual Payment" at bounding box center [911, 440] width 109 height 89
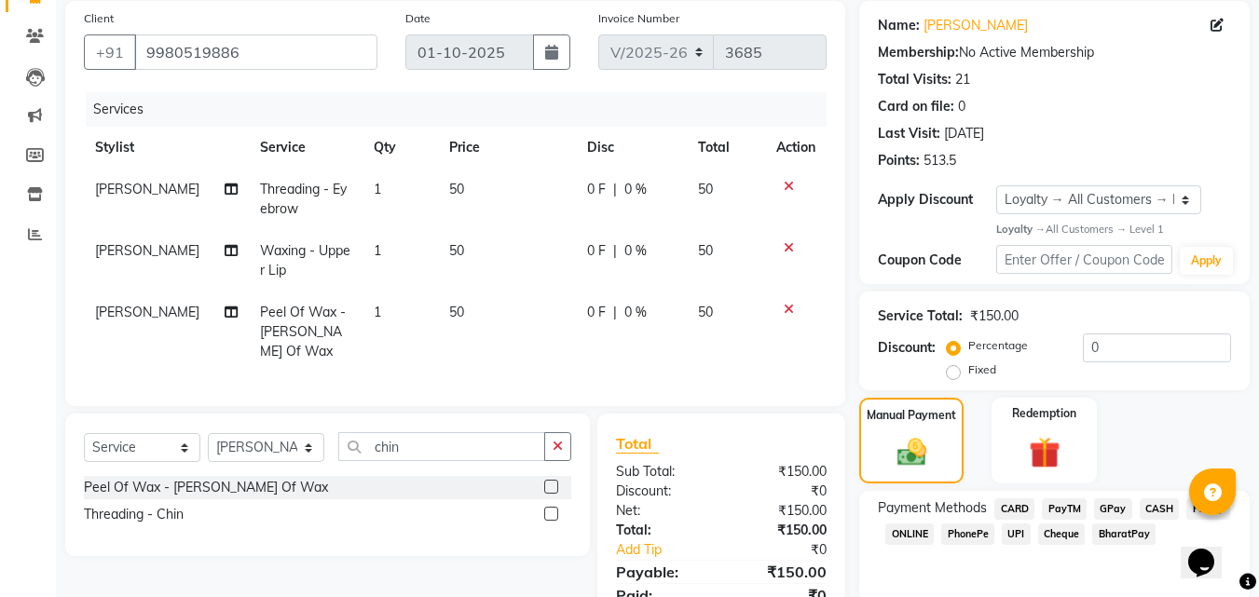
click at [1068, 503] on span "PayTM" at bounding box center [1064, 509] width 45 height 21
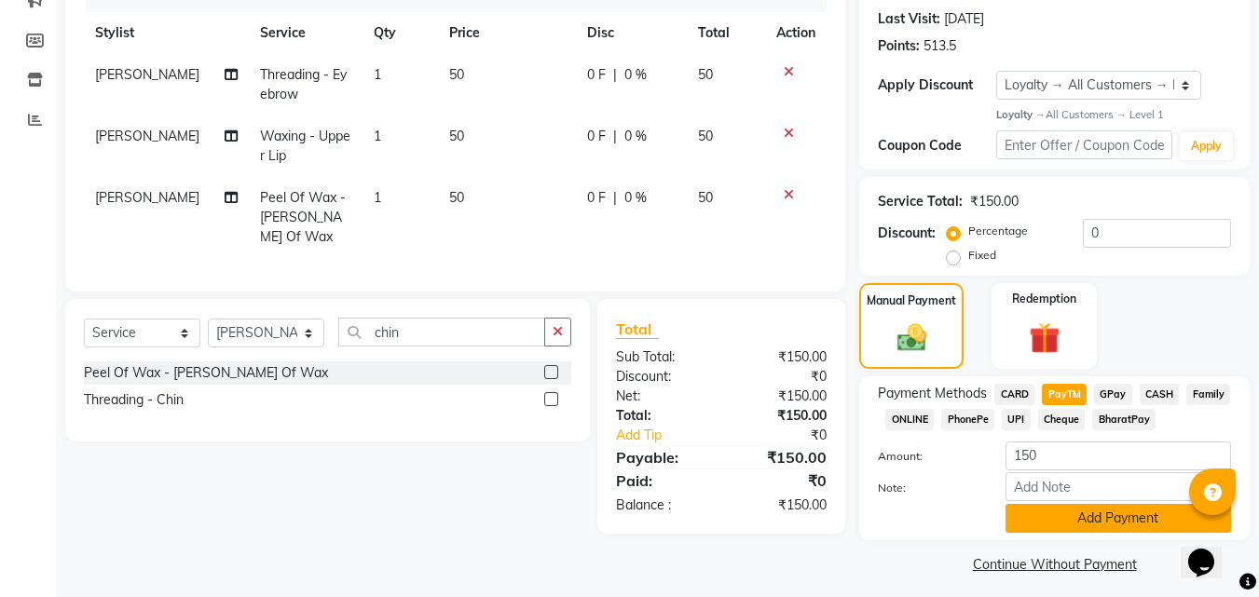
scroll to position [263, 0]
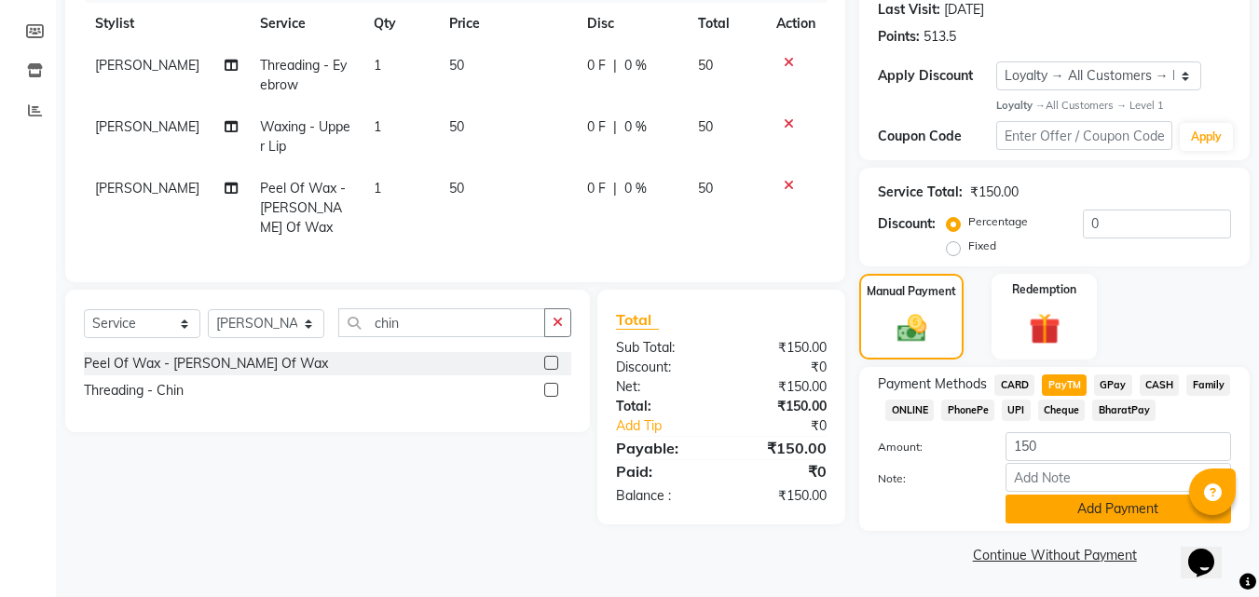
click at [1092, 513] on button "Add Payment" at bounding box center [1119, 509] width 226 height 29
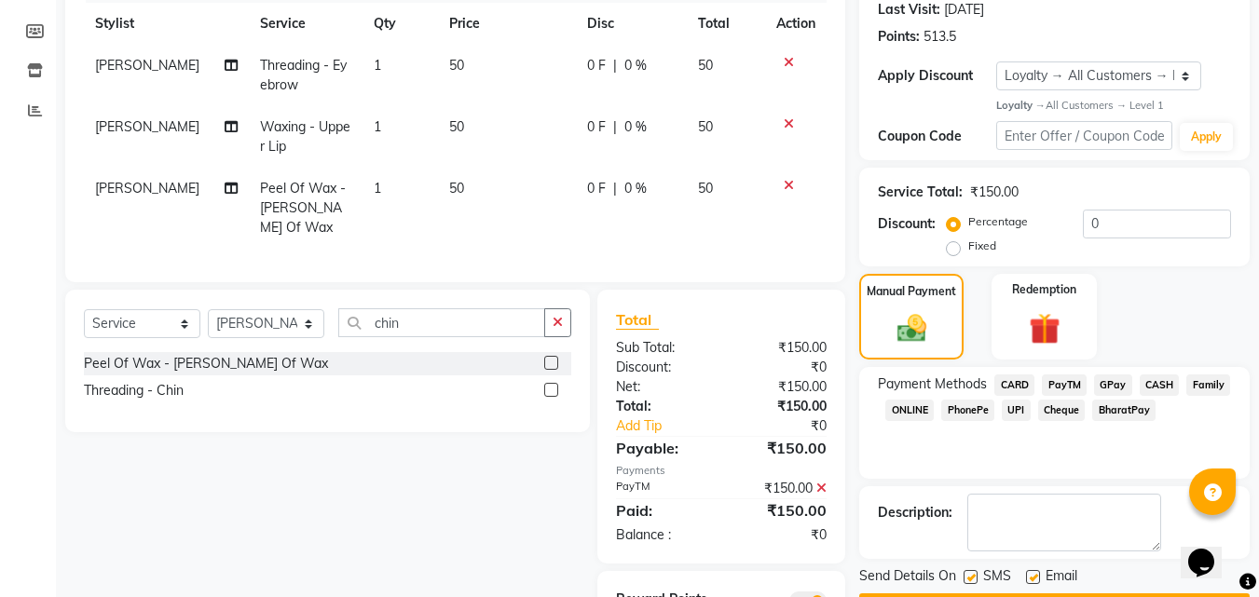
scroll to position [363, 0]
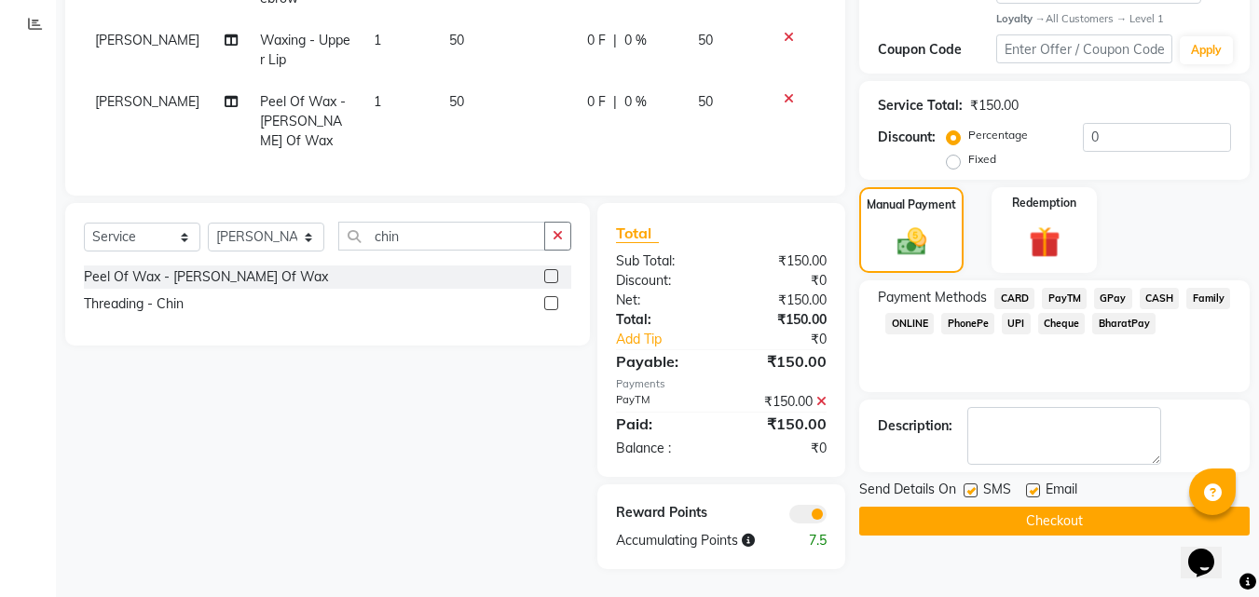
click at [1094, 511] on button "Checkout" at bounding box center [1054, 521] width 390 height 29
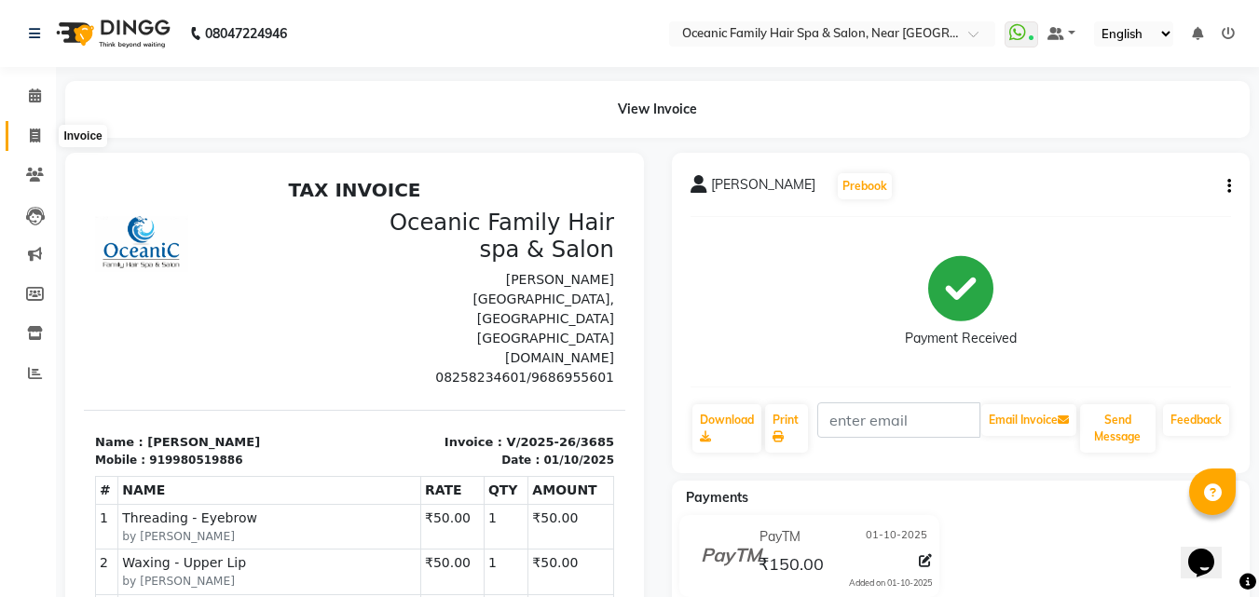
click at [33, 131] on icon at bounding box center [35, 136] width 10 height 14
select select "service"
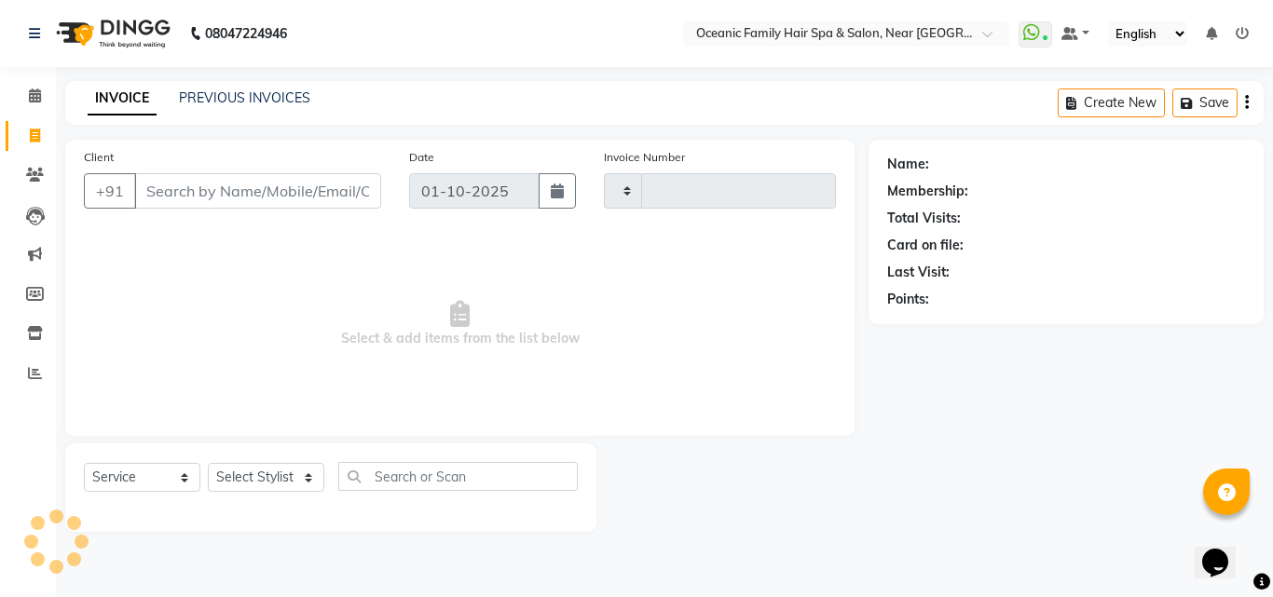
type input "3686"
select select "4366"
click at [291, 474] on select "Select Stylist [PERSON_NAME] [PERSON_NAME] [PERSON_NAME] Riyasat [PERSON_NAME] …" at bounding box center [266, 477] width 116 height 29
select select "23947"
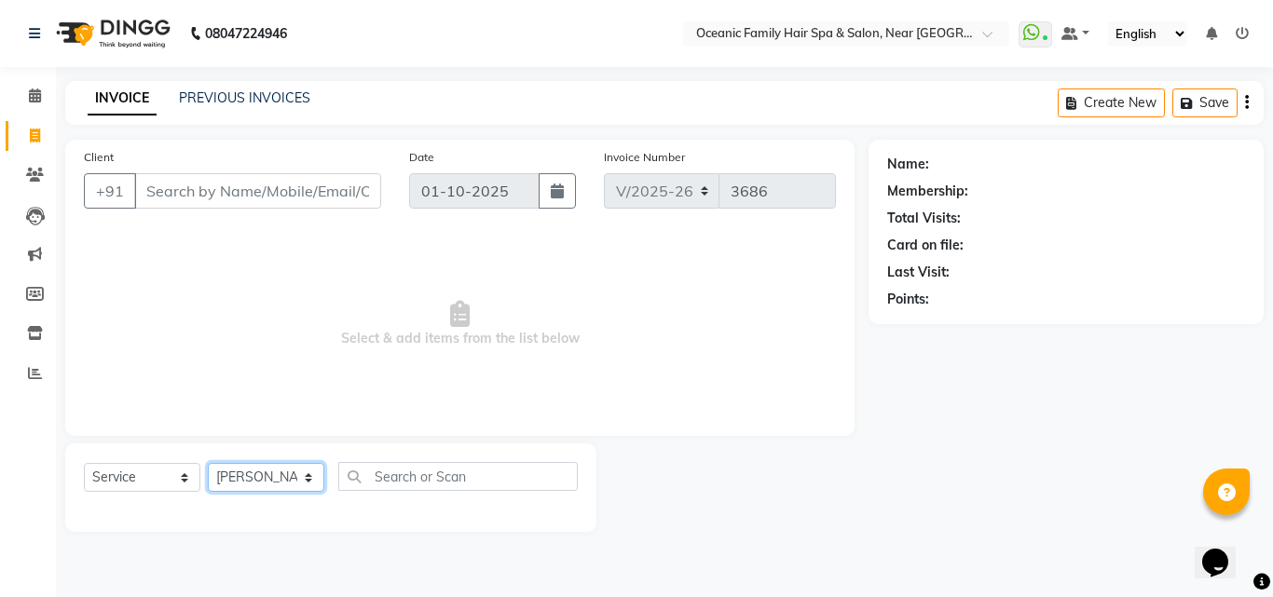
click at [208, 463] on select "Select Stylist [PERSON_NAME] [PERSON_NAME] [PERSON_NAME] Riyasat [PERSON_NAME] …" at bounding box center [266, 477] width 116 height 29
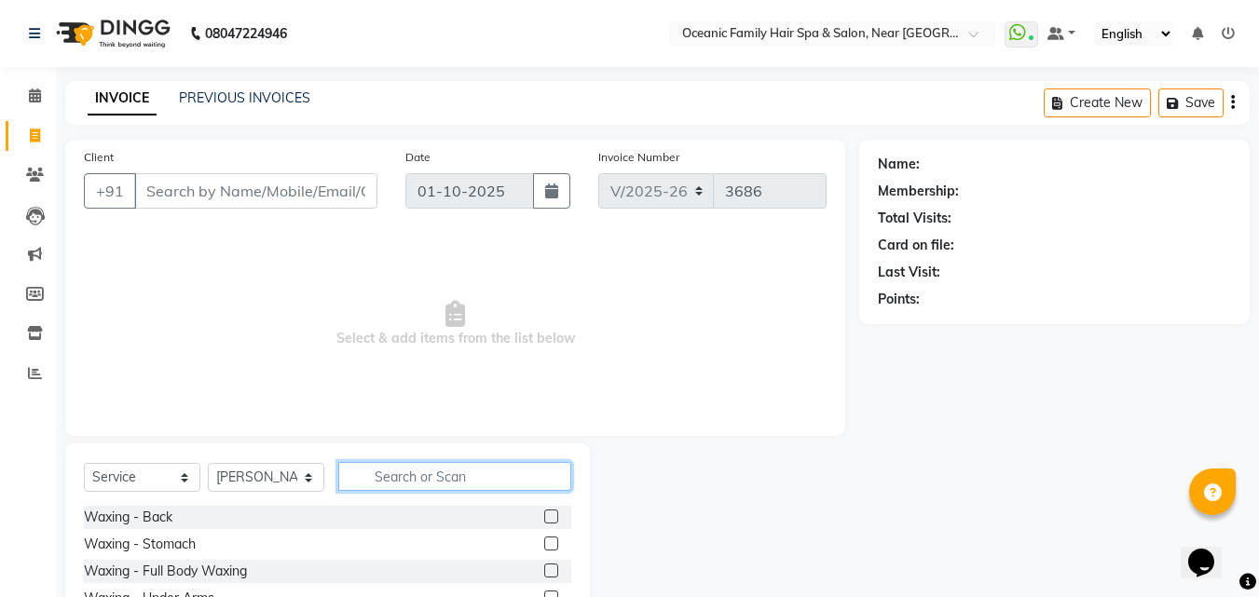
click at [431, 490] on input "text" at bounding box center [454, 476] width 233 height 29
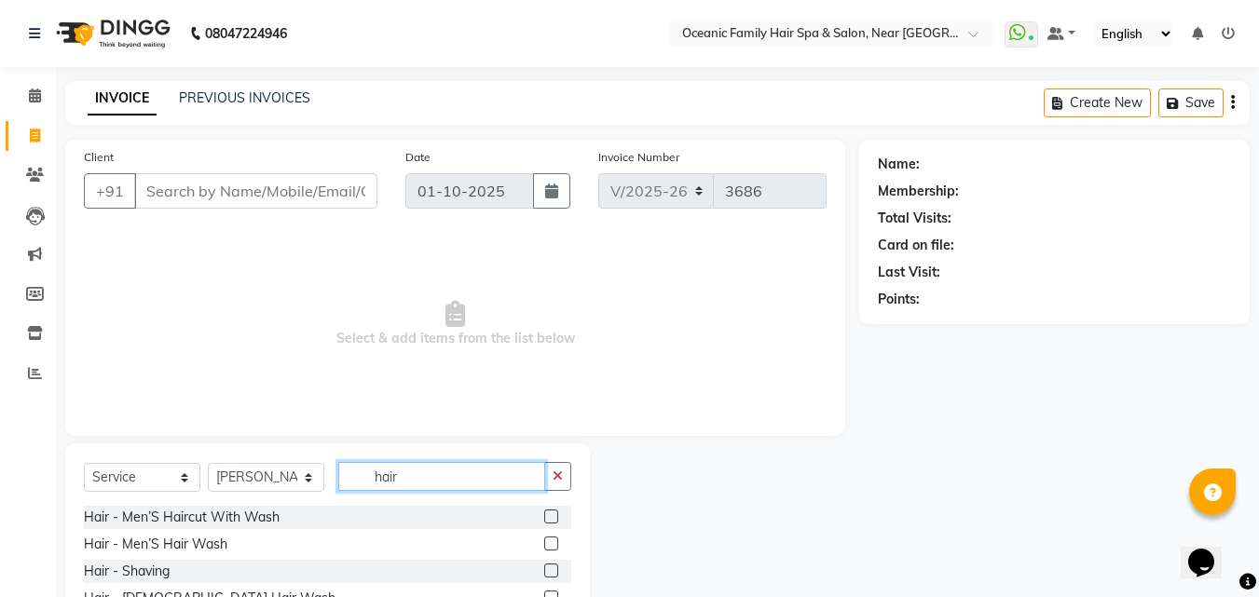
type input "hair"
click at [544, 518] on label at bounding box center [551, 517] width 14 height 14
click at [544, 518] on input "checkbox" at bounding box center [550, 518] width 12 height 12
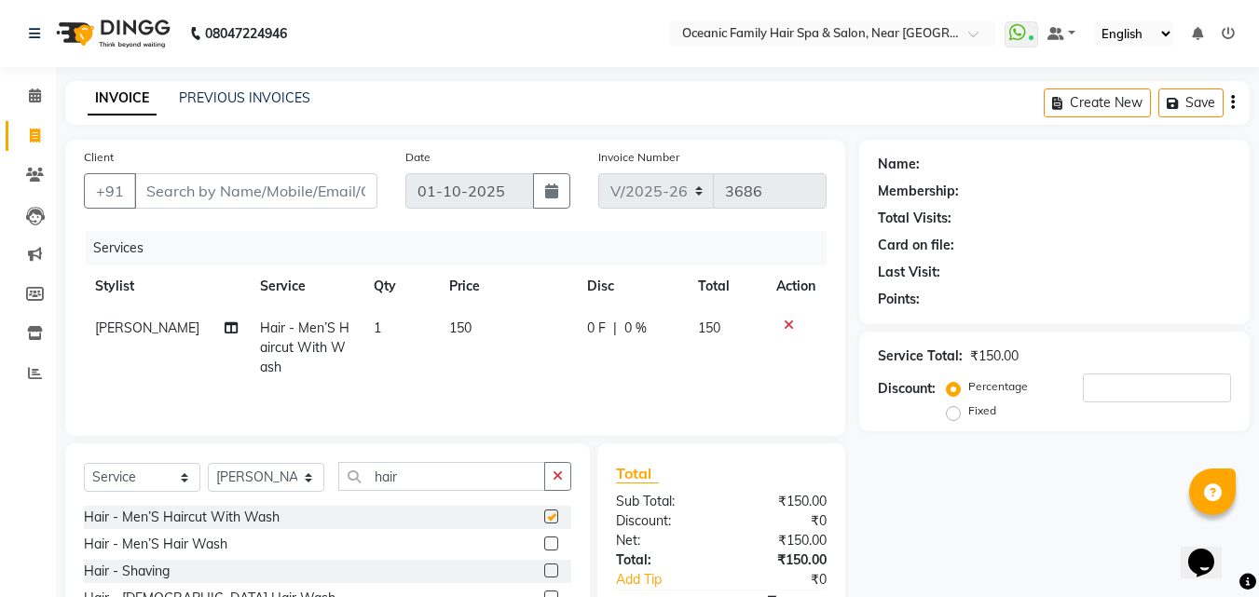
checkbox input "false"
click at [544, 573] on label at bounding box center [551, 571] width 14 height 14
click at [544, 573] on input "checkbox" at bounding box center [550, 572] width 12 height 12
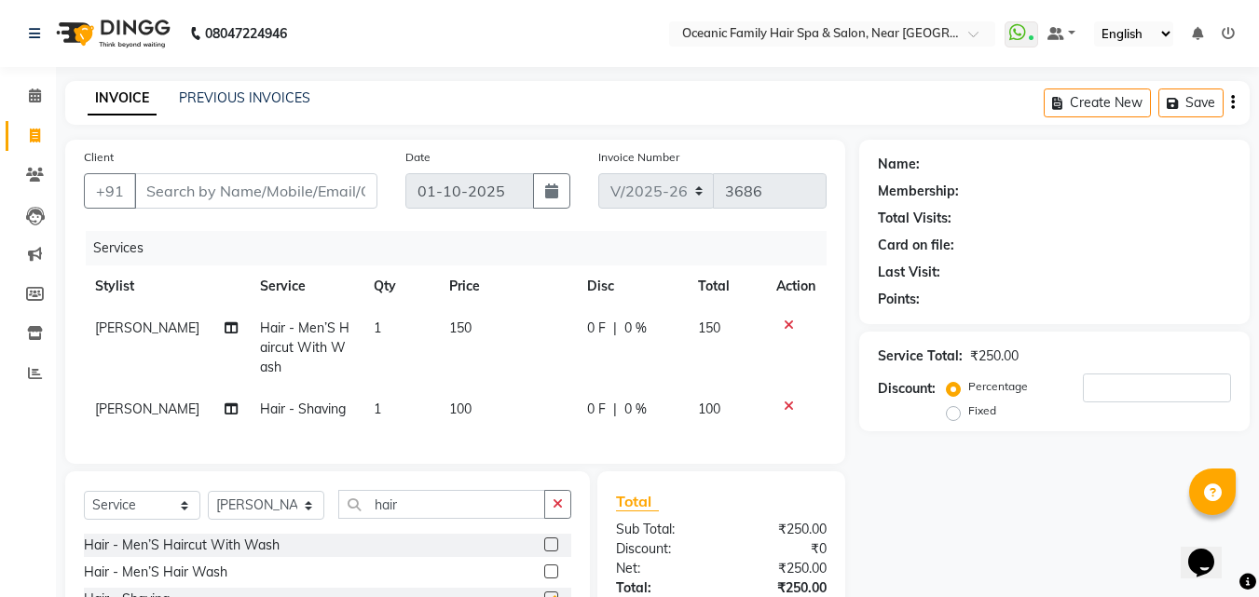
checkbox input "false"
click at [298, 182] on input "Client" at bounding box center [255, 190] width 243 height 35
type input "7"
type input "0"
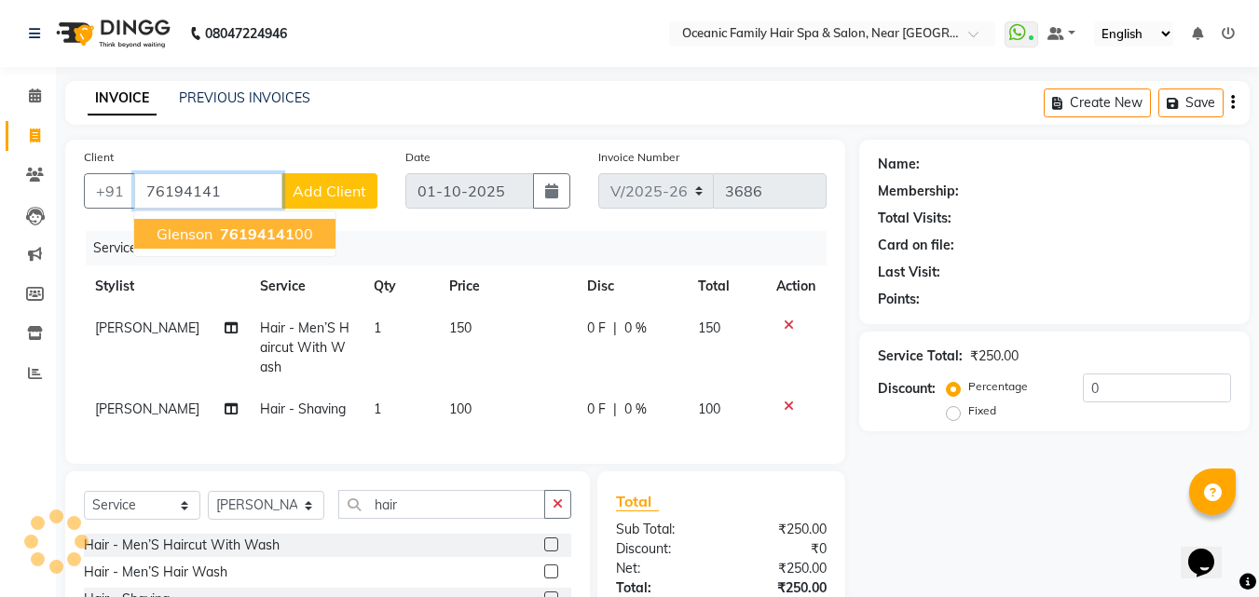
click at [308, 232] on ngb-highlight "76194141 00" at bounding box center [264, 234] width 97 height 19
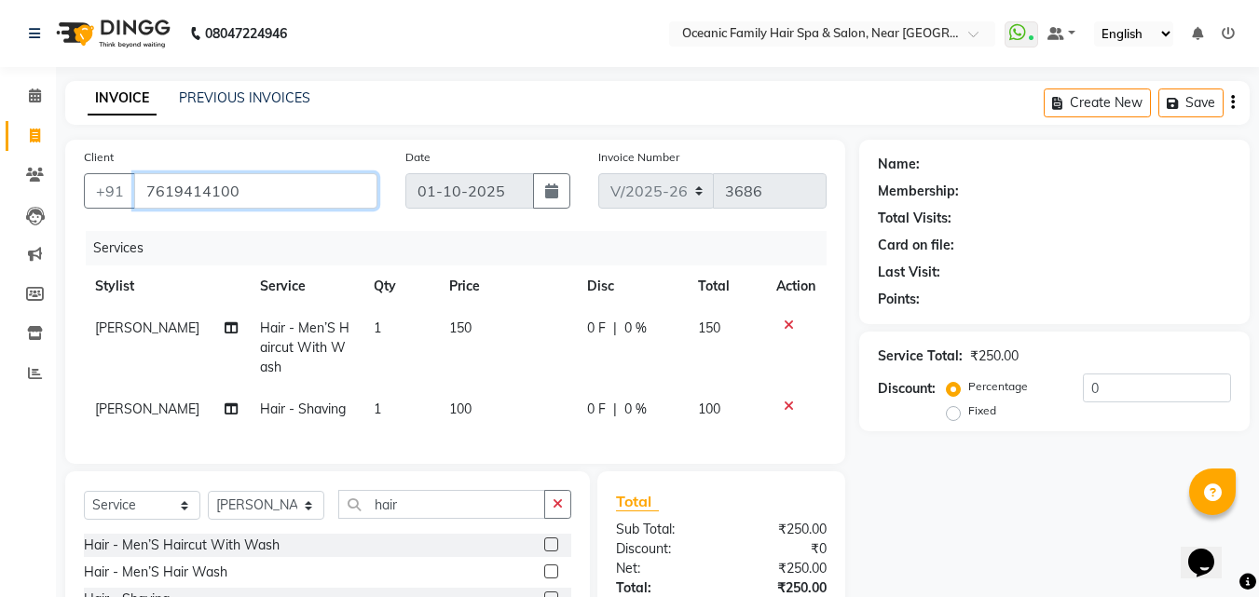
type input "7619414100"
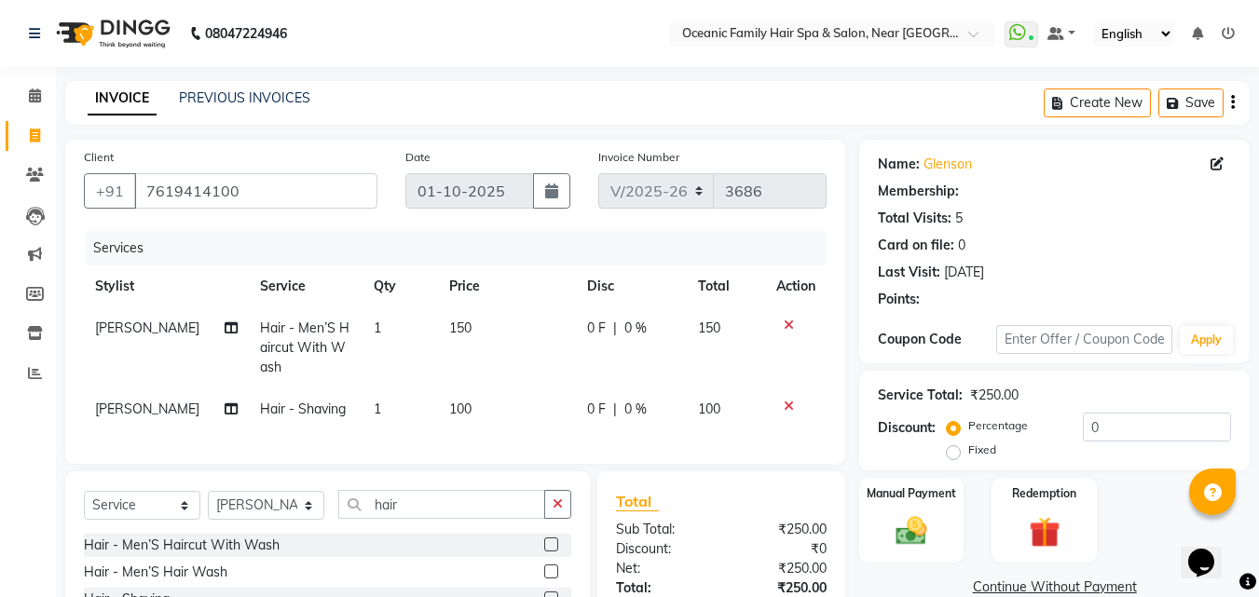
select select "1: Object"
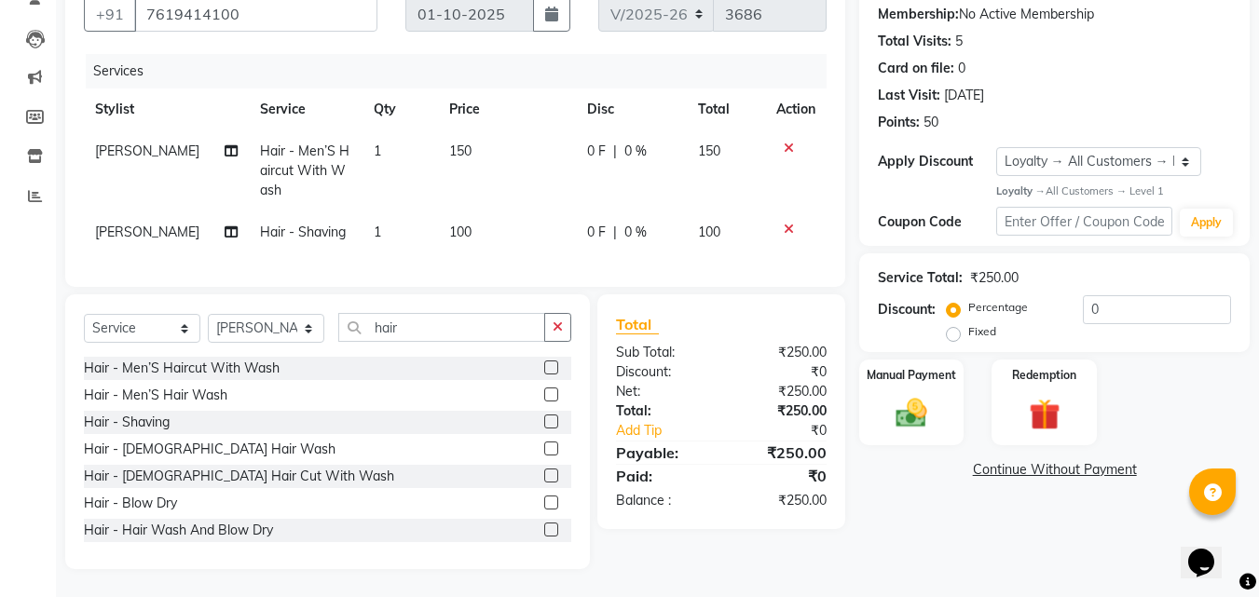
scroll to position [191, 0]
click at [299, 328] on select "Select Stylist [PERSON_NAME] [PERSON_NAME] [PERSON_NAME] Riyasat [PERSON_NAME] …" at bounding box center [266, 328] width 116 height 29
select select "23946"
click at [208, 314] on select "Select Stylist [PERSON_NAME] [PERSON_NAME] [PERSON_NAME] Riyasat [PERSON_NAME] …" at bounding box center [266, 328] width 116 height 29
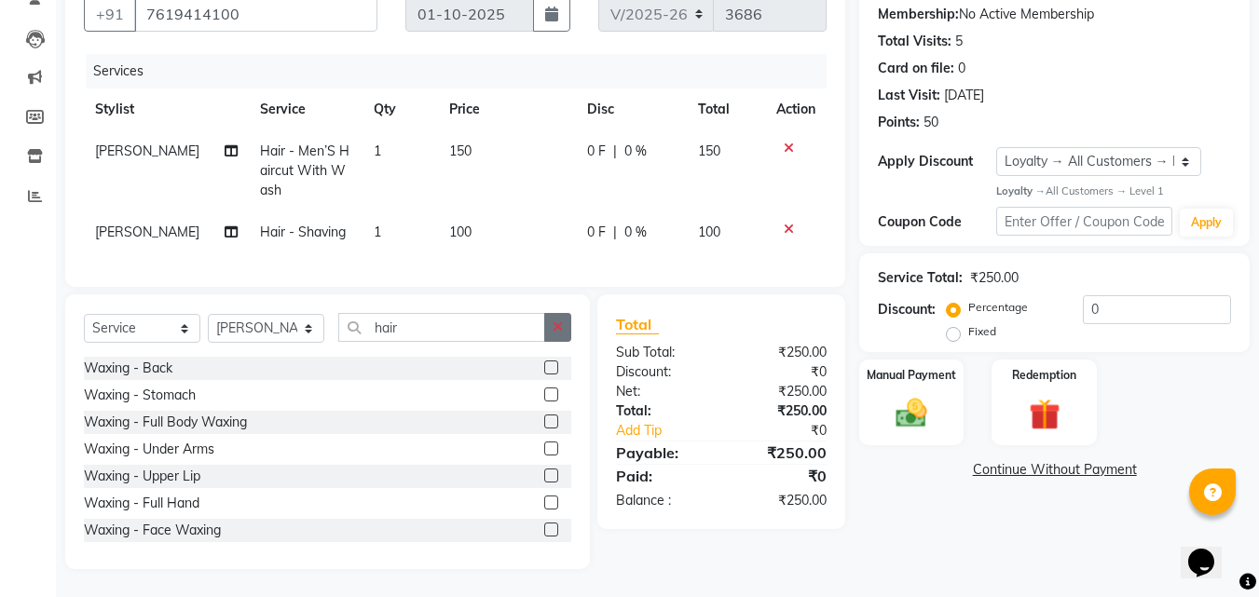
click at [557, 326] on icon "button" at bounding box center [558, 327] width 10 height 13
click at [533, 328] on input "text" at bounding box center [454, 327] width 233 height 29
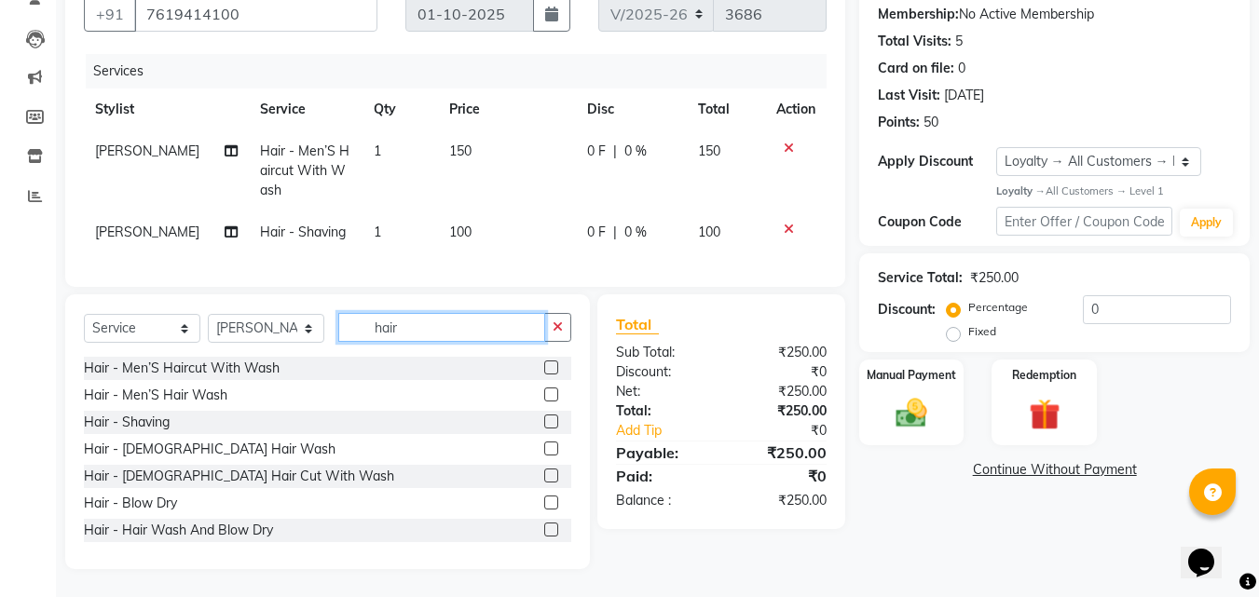
type input "hair"
click at [544, 371] on label at bounding box center [551, 368] width 14 height 14
click at [544, 371] on input "checkbox" at bounding box center [550, 369] width 12 height 12
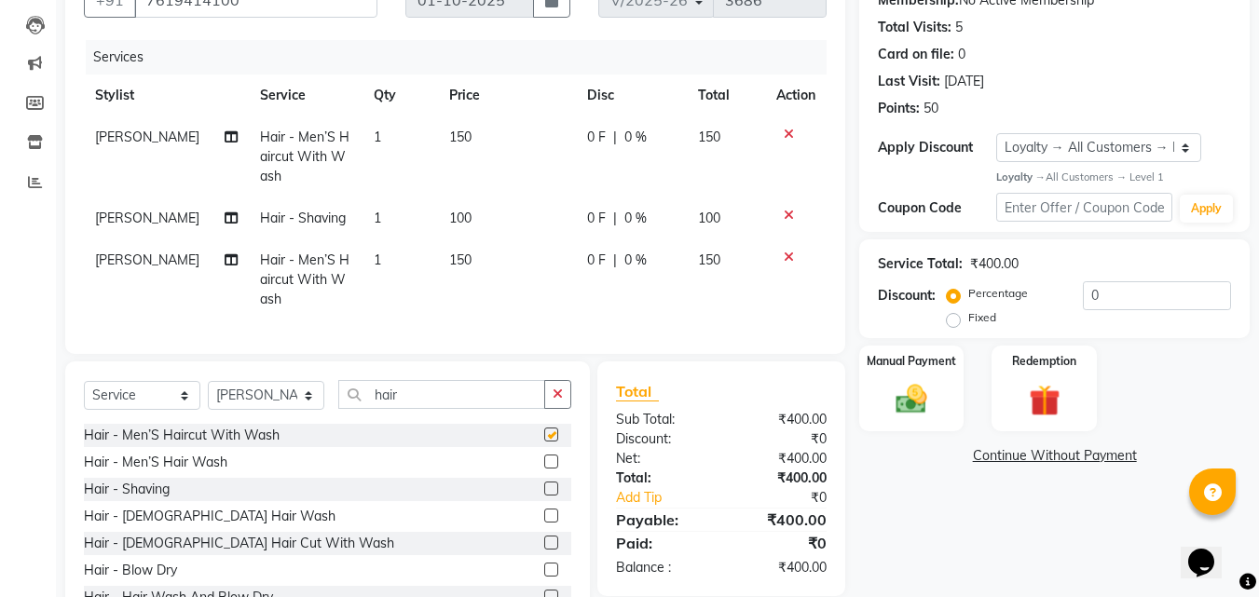
checkbox input "false"
click at [544, 496] on label at bounding box center [551, 489] width 14 height 14
click at [544, 496] on input "checkbox" at bounding box center [550, 490] width 12 height 12
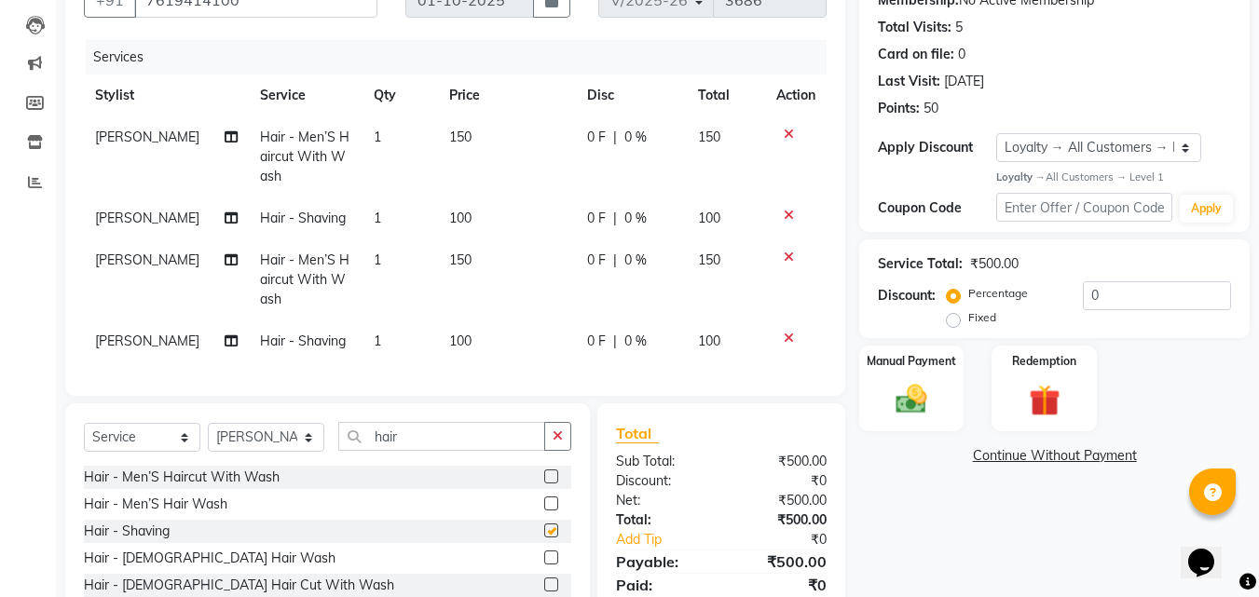
checkbox input "false"
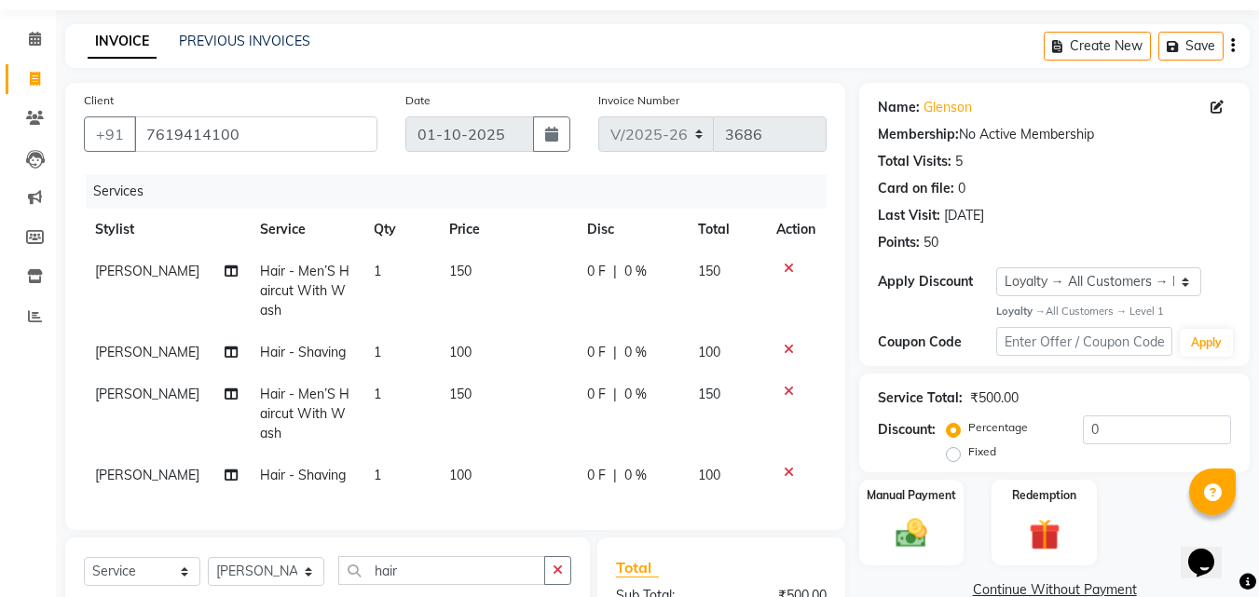
scroll to position [98, 0]
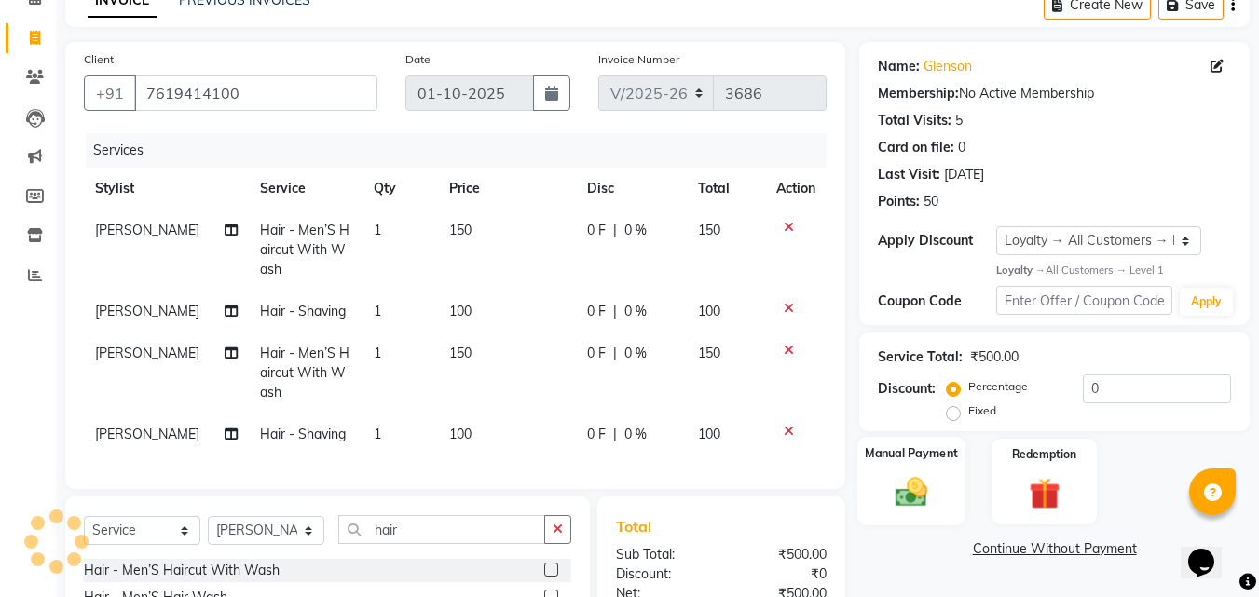
click at [902, 477] on img at bounding box center [911, 492] width 52 height 37
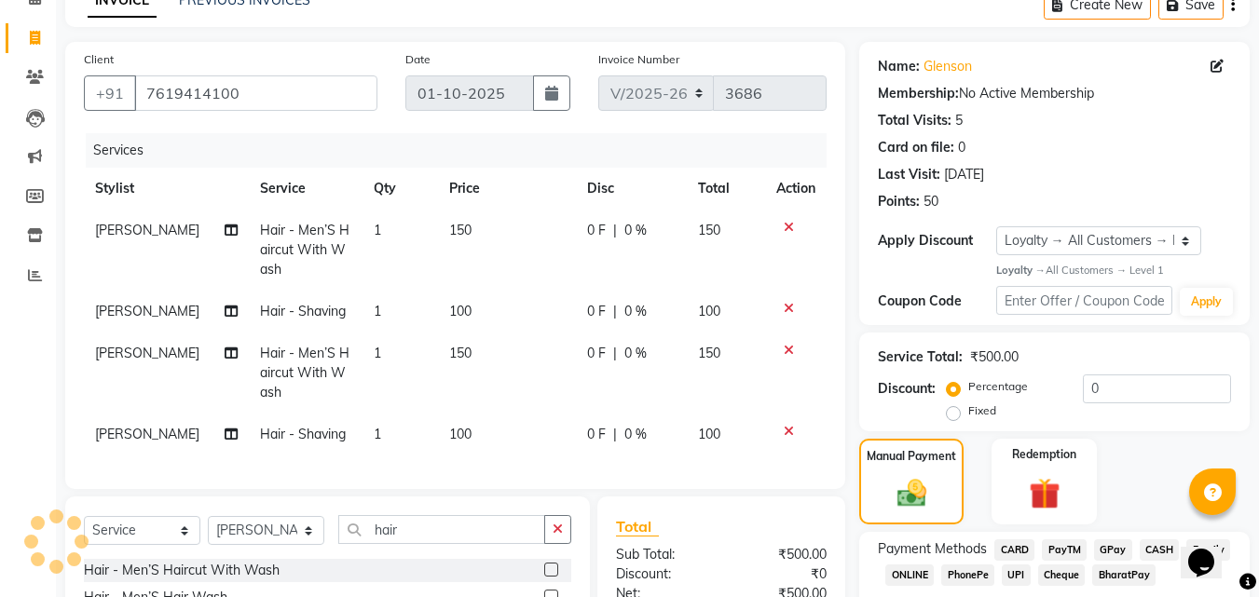
scroll to position [220, 0]
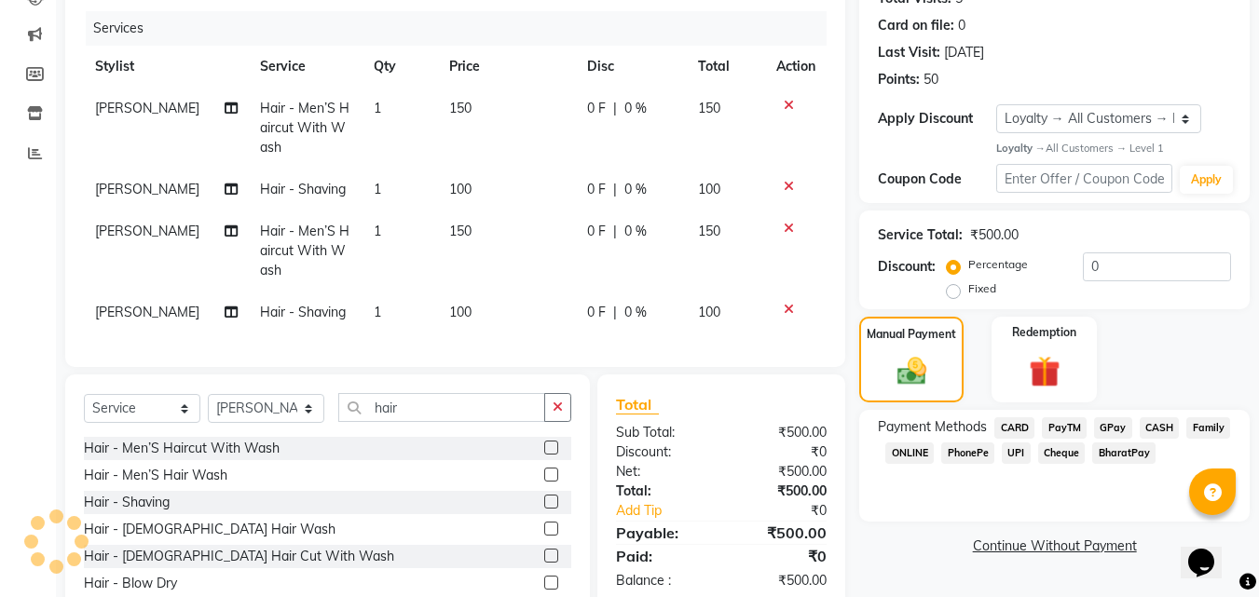
click at [1163, 428] on span "CASH" at bounding box center [1160, 427] width 40 height 21
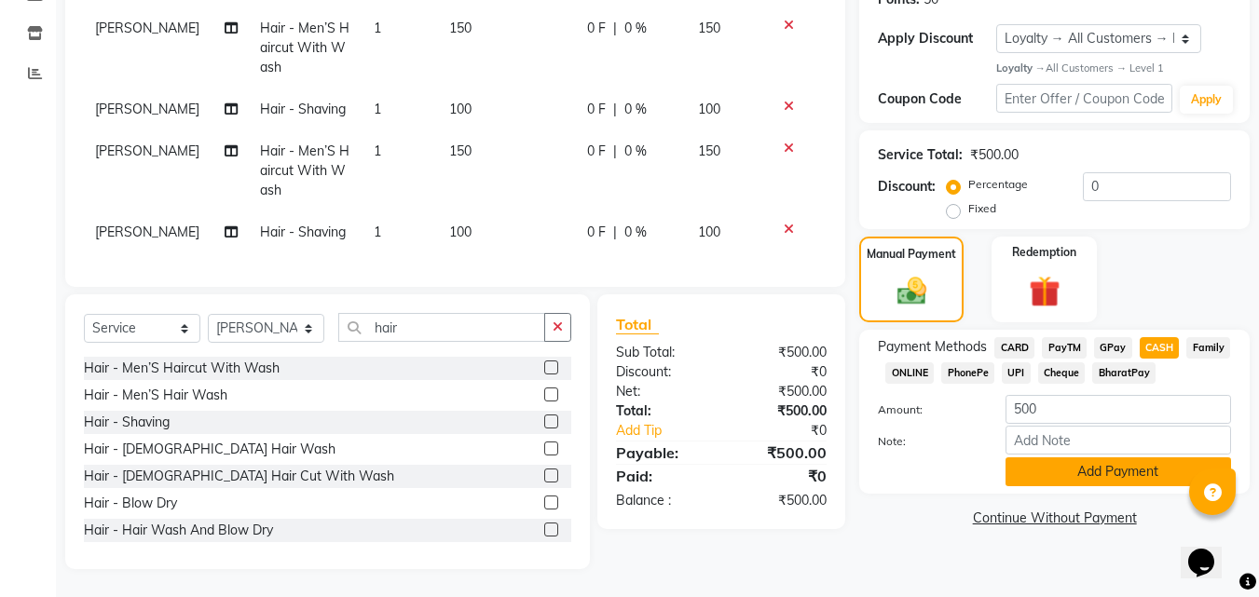
click at [1094, 462] on button "Add Payment" at bounding box center [1119, 472] width 226 height 29
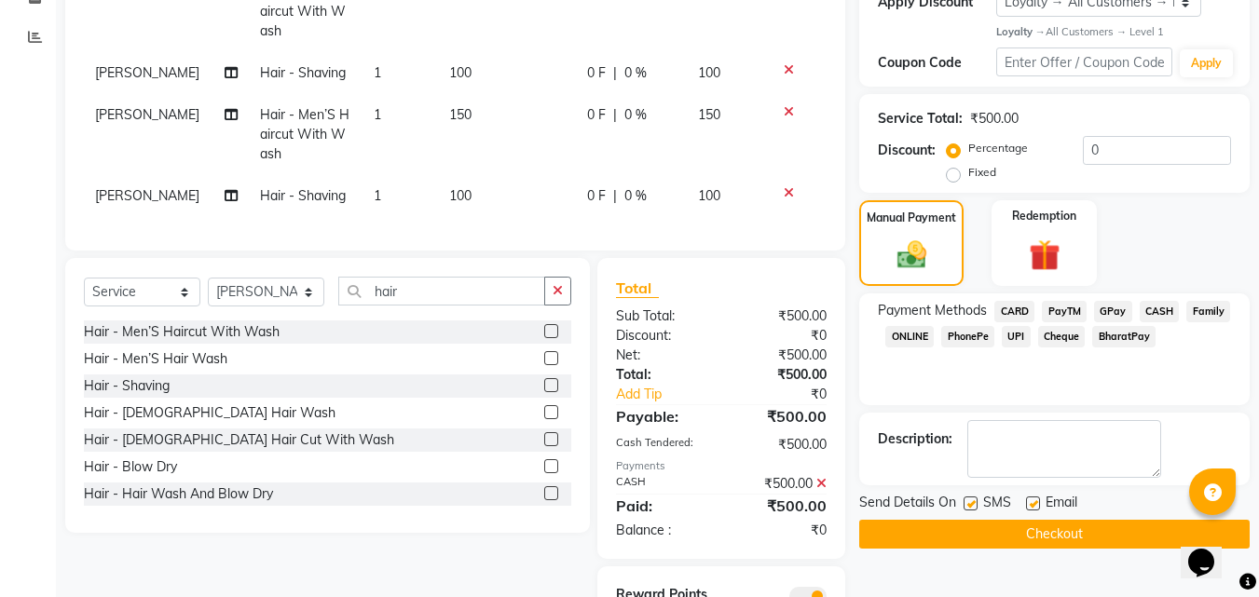
scroll to position [432, 0]
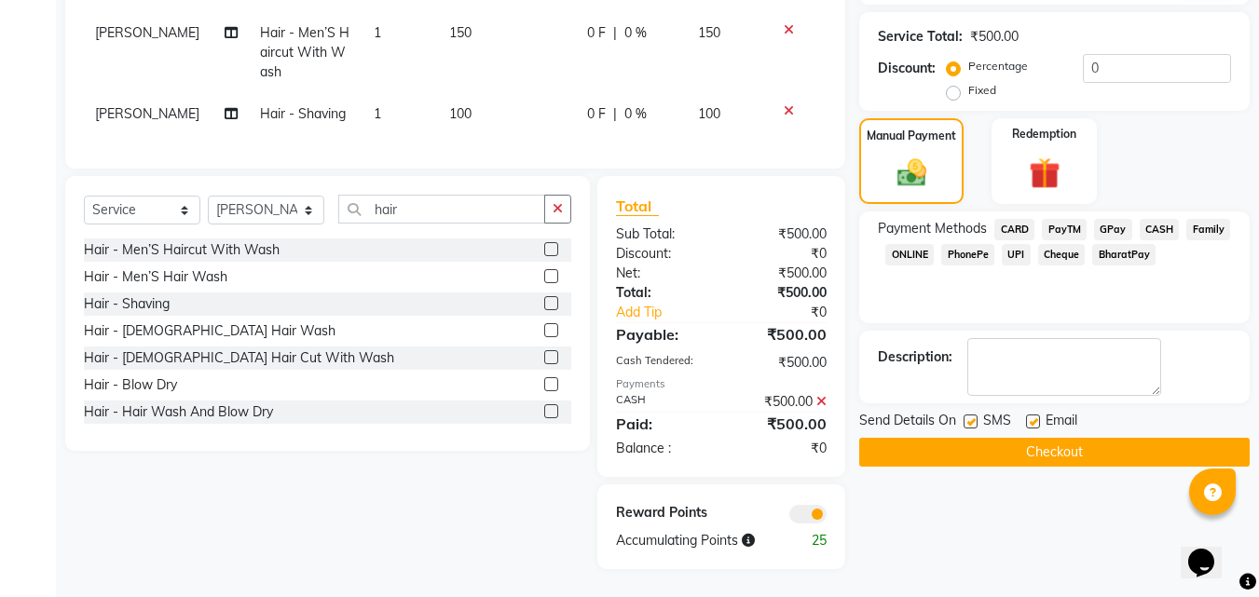
click at [1034, 438] on button "Checkout" at bounding box center [1054, 452] width 390 height 29
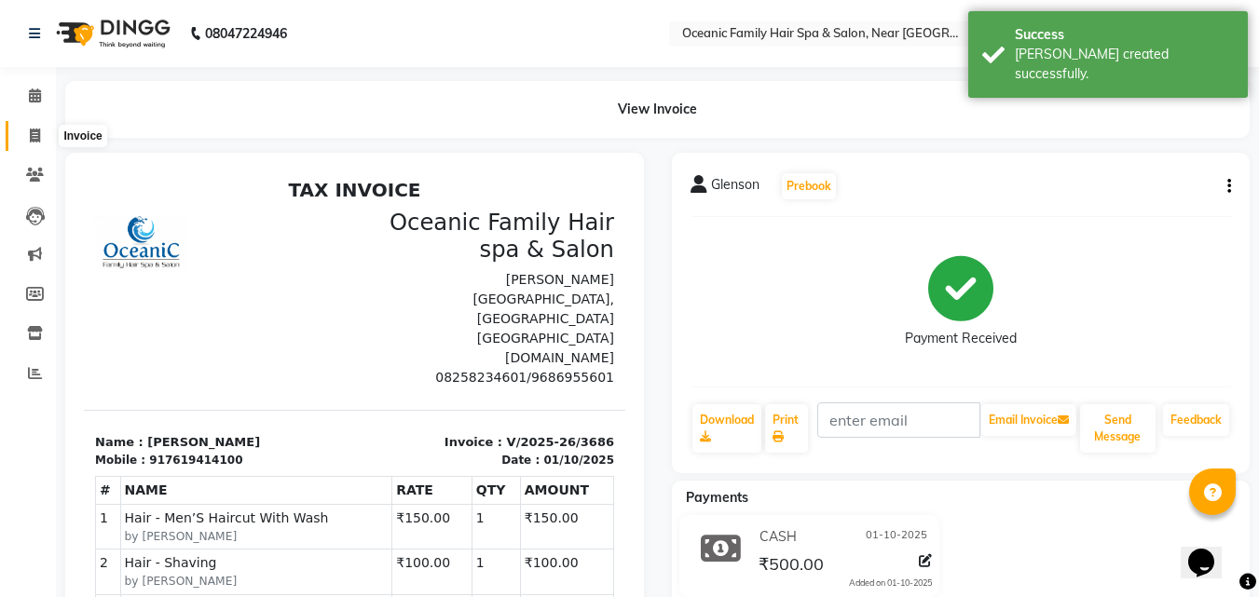
click at [34, 129] on icon at bounding box center [35, 136] width 10 height 14
select select "service"
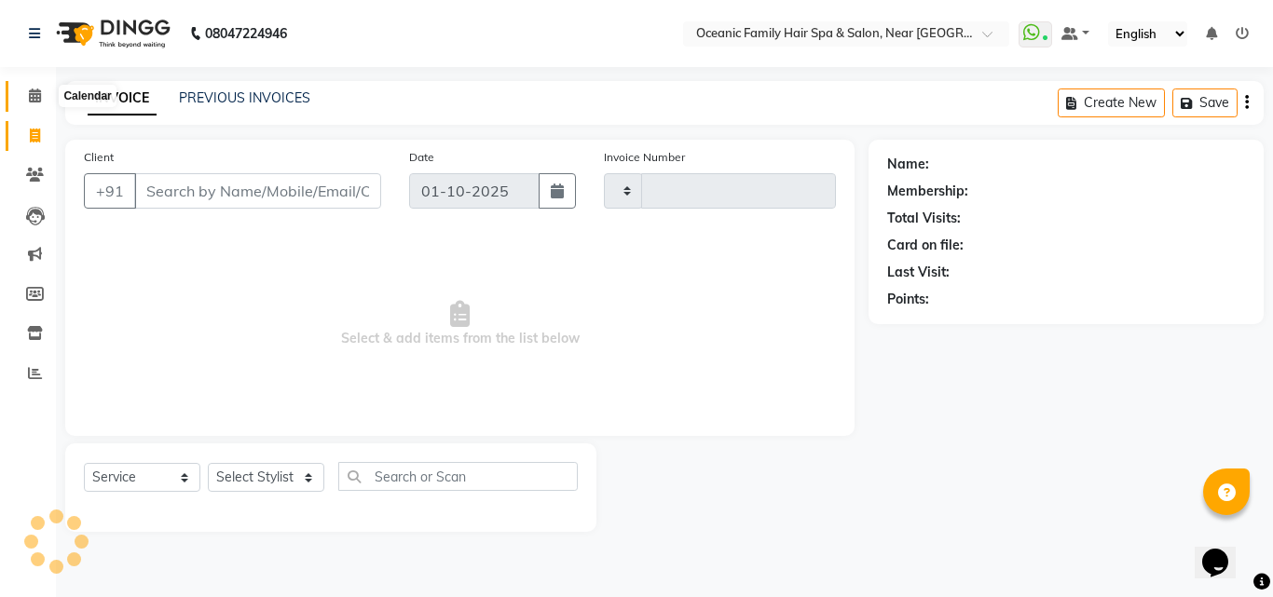
click at [41, 101] on icon at bounding box center [35, 96] width 12 height 14
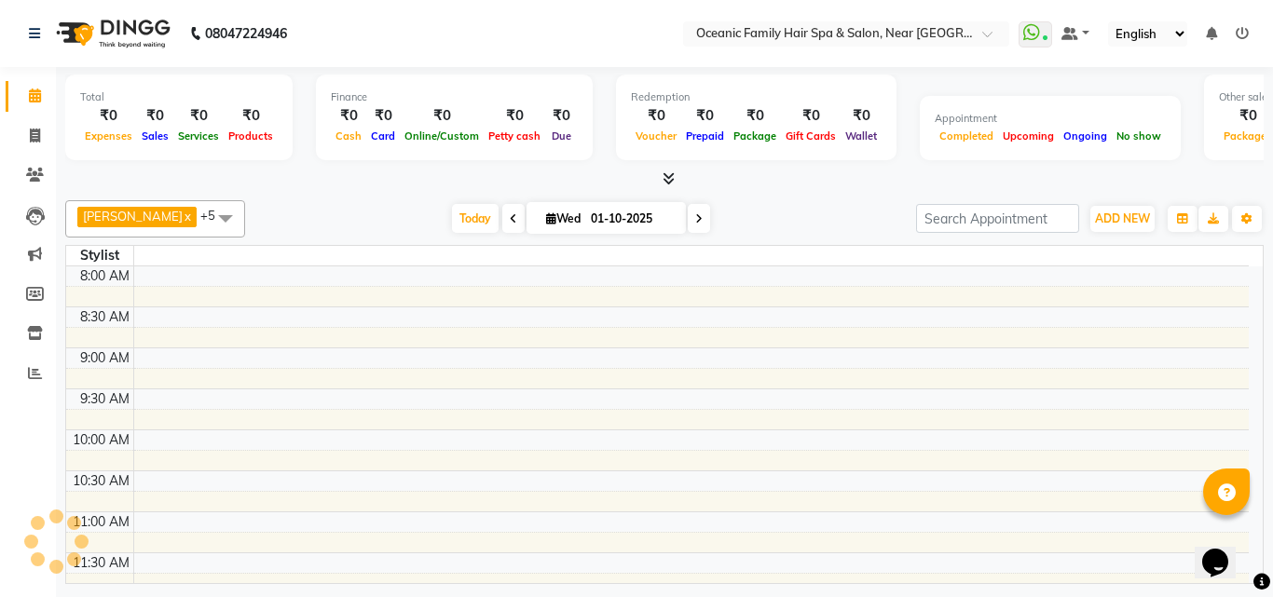
scroll to position [493, 0]
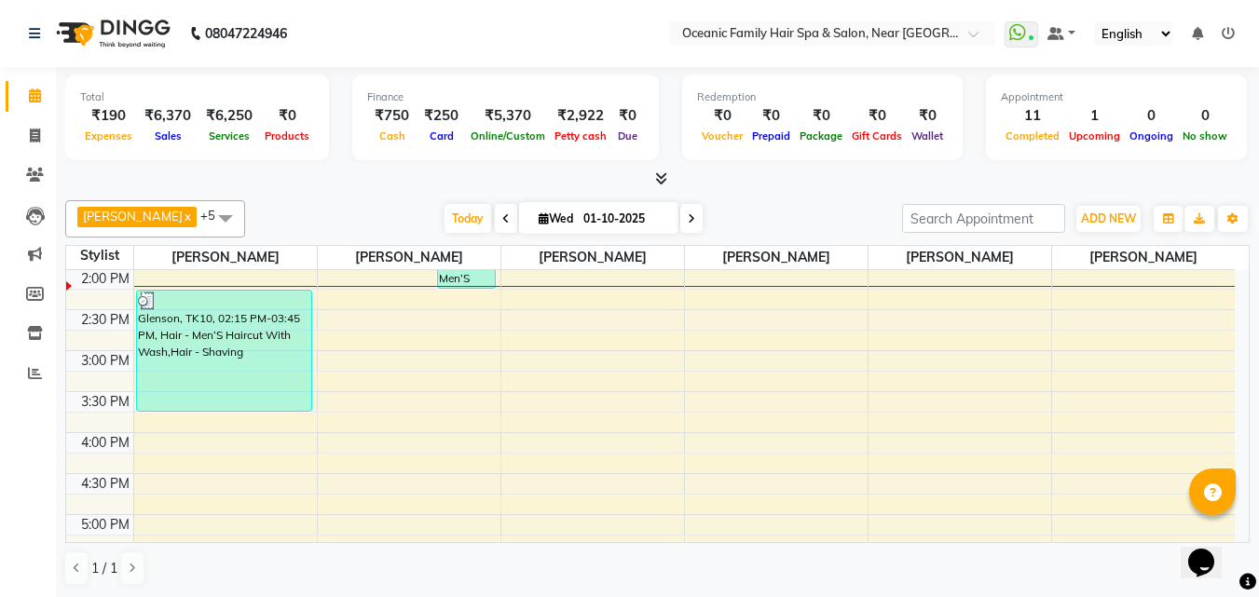
click at [408, 40] on nav "08047224946 Select Location × Oceanic Family Hair Spa & Salon, Near [GEOGRAPHIC…" at bounding box center [629, 33] width 1259 height 67
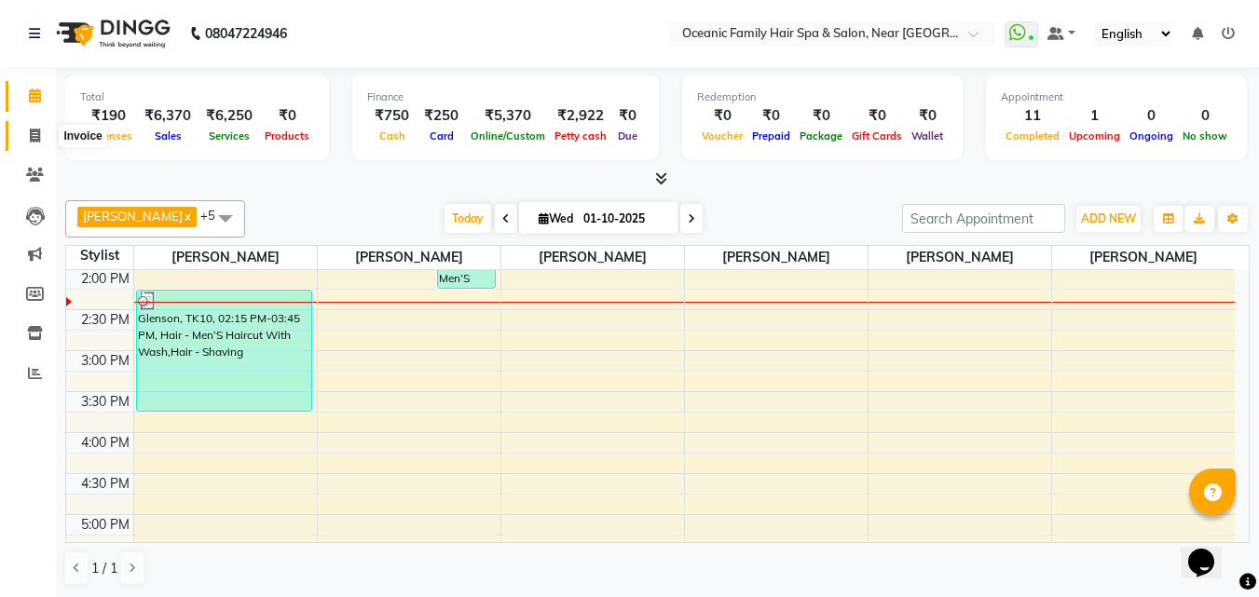
click at [35, 136] on icon at bounding box center [35, 136] width 10 height 14
select select "service"
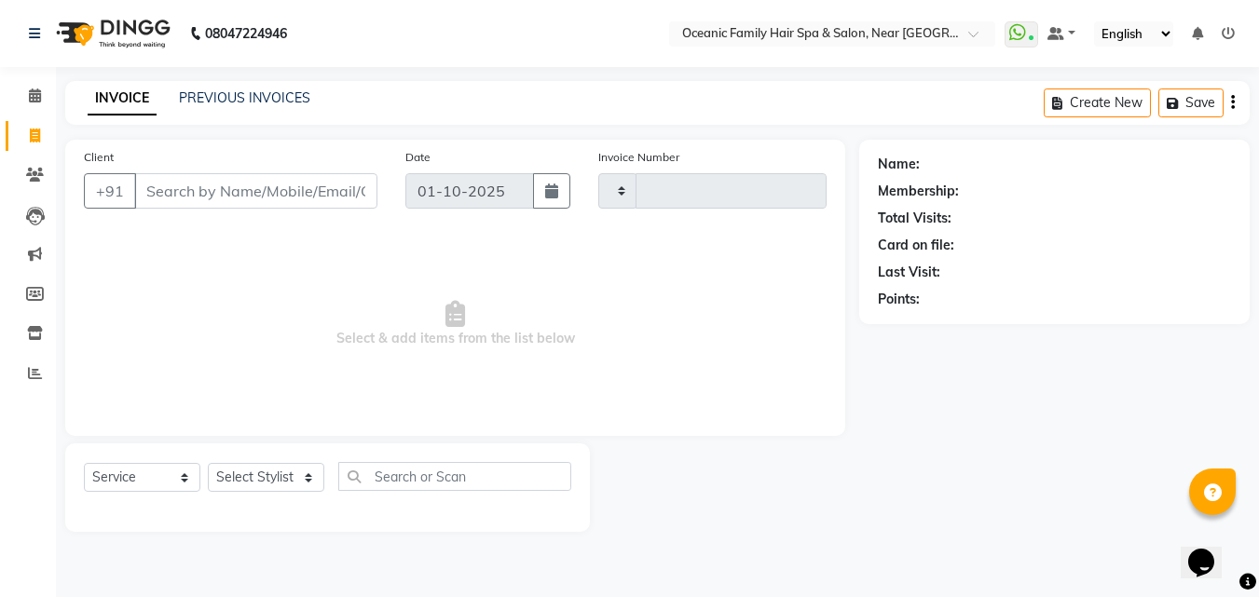
type input "3687"
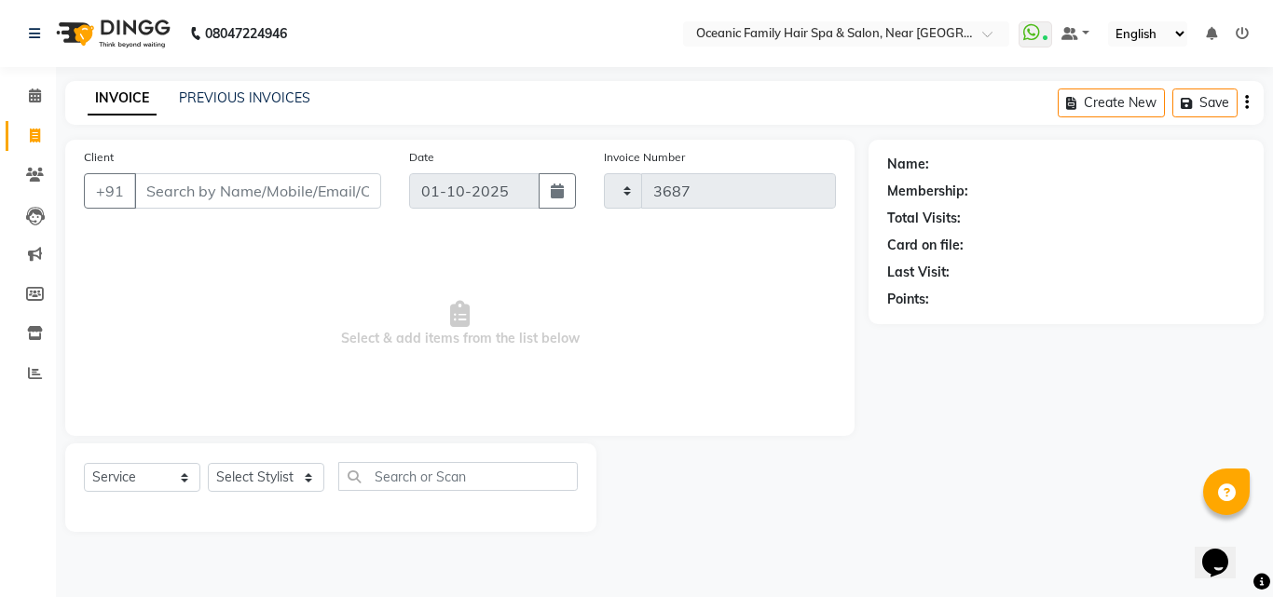
select select "4366"
click at [293, 465] on select "Select Stylist [PERSON_NAME] [PERSON_NAME] [PERSON_NAME] Riyasat [PERSON_NAME] …" at bounding box center [266, 477] width 116 height 29
select select "23960"
click at [208, 463] on select "Select Stylist [PERSON_NAME] [PERSON_NAME] [PERSON_NAME] Riyasat [PERSON_NAME] …" at bounding box center [266, 477] width 116 height 29
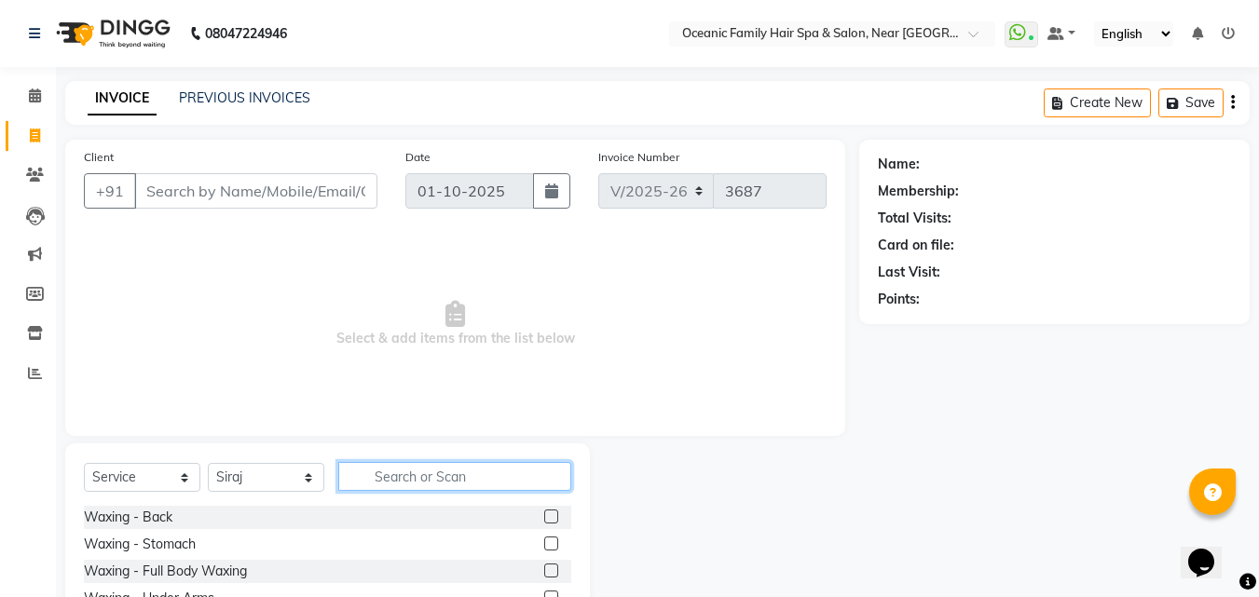
click at [404, 487] on input "text" at bounding box center [454, 476] width 233 height 29
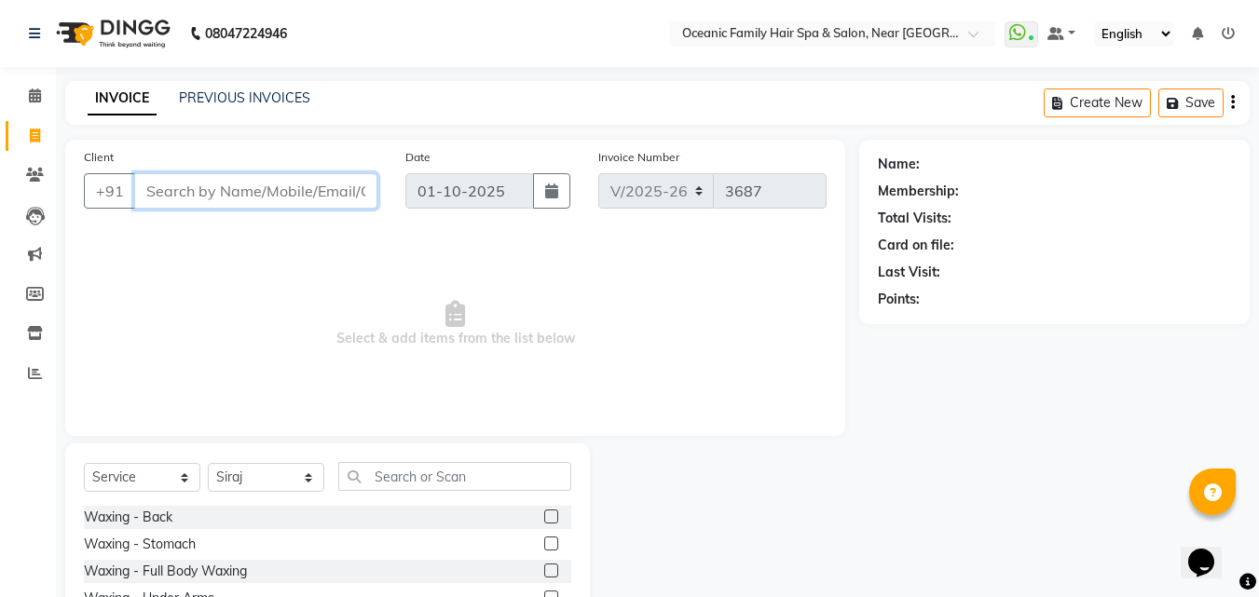
click at [324, 193] on input "Client" at bounding box center [255, 190] width 243 height 35
type input "8748027722"
click at [336, 207] on button "Add Client" at bounding box center [329, 190] width 96 height 35
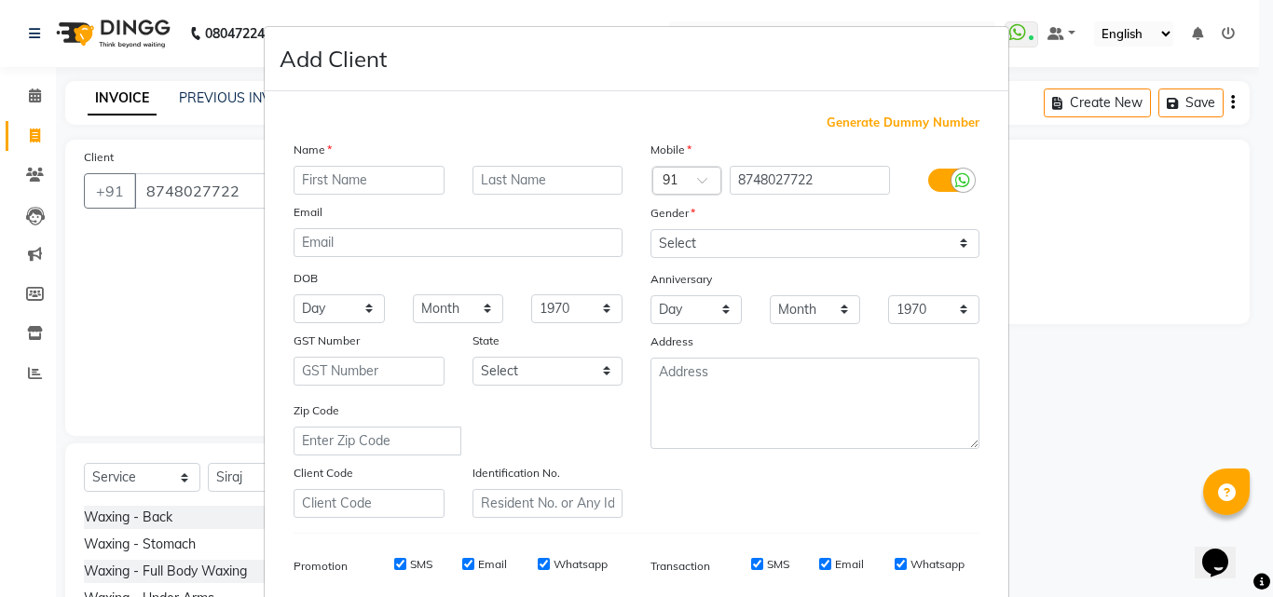
click at [343, 179] on input "text" at bounding box center [369, 180] width 151 height 29
type input "[PERSON_NAME]"
click at [951, 240] on select "Select [DEMOGRAPHIC_DATA] [DEMOGRAPHIC_DATA] Other Prefer Not To Say" at bounding box center [814, 243] width 329 height 29
select select "[DEMOGRAPHIC_DATA]"
click at [650, 229] on select "Select [DEMOGRAPHIC_DATA] [DEMOGRAPHIC_DATA] Other Prefer Not To Say" at bounding box center [814, 243] width 329 height 29
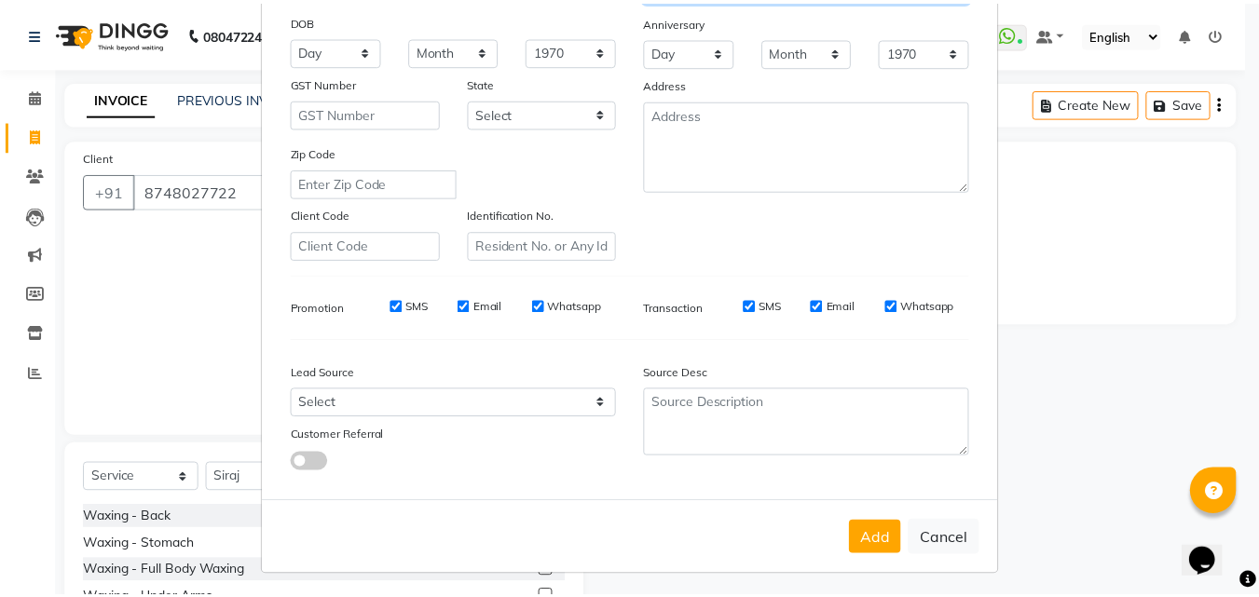
scroll to position [263, 0]
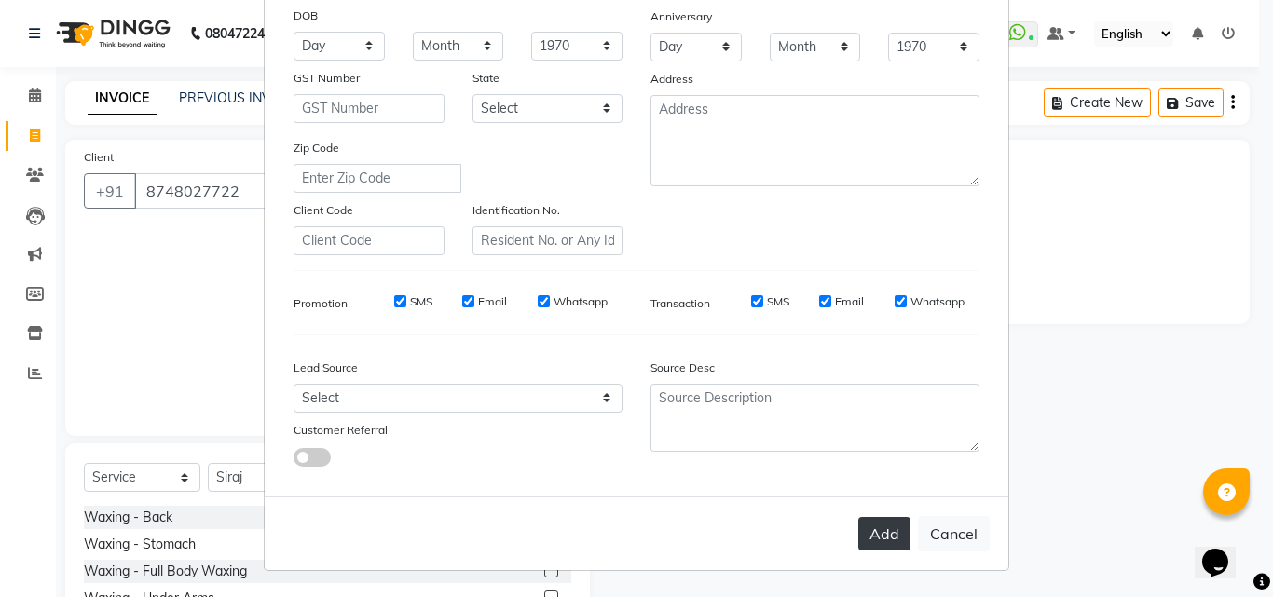
click at [894, 524] on button "Add" at bounding box center [884, 534] width 52 height 34
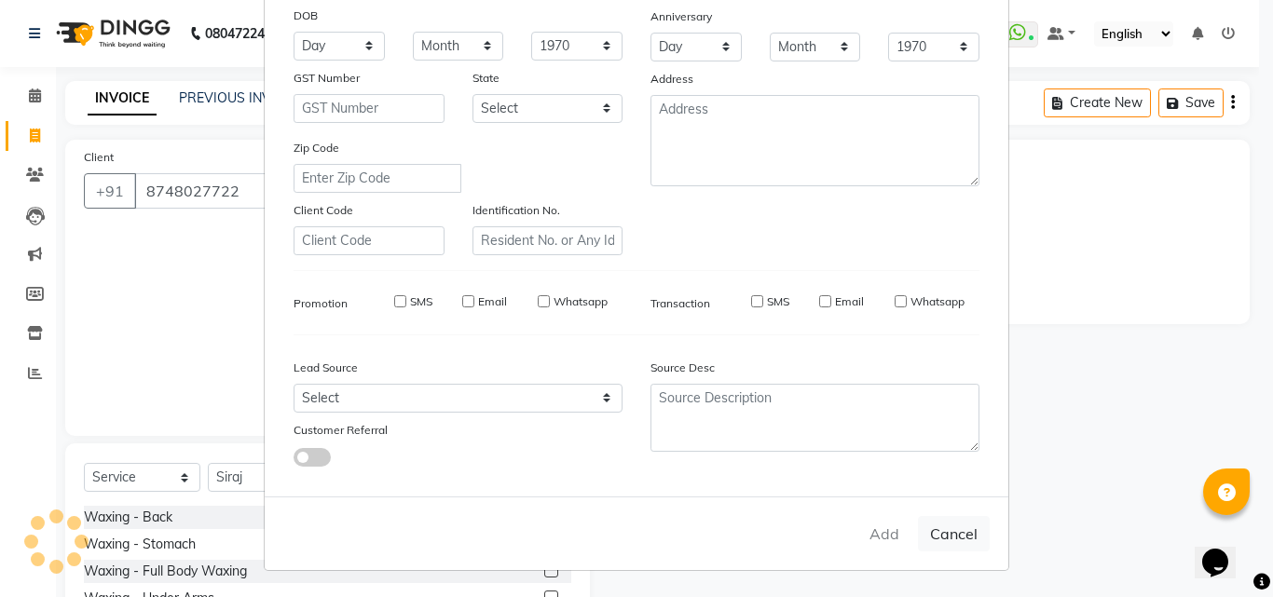
select select
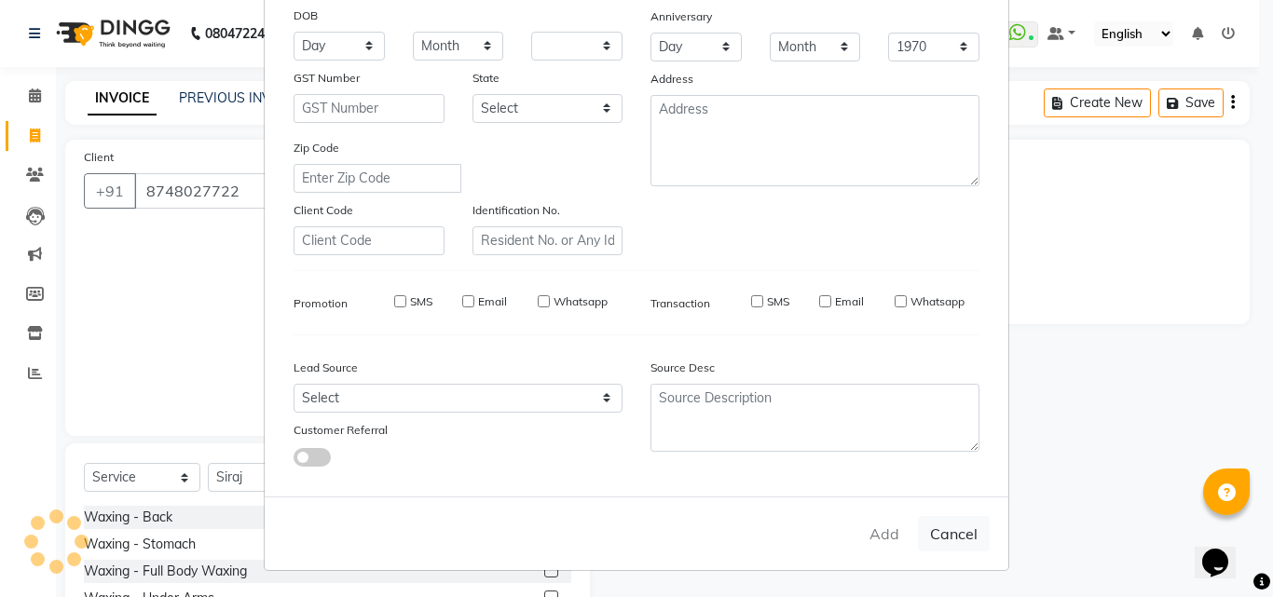
select select
checkbox input "false"
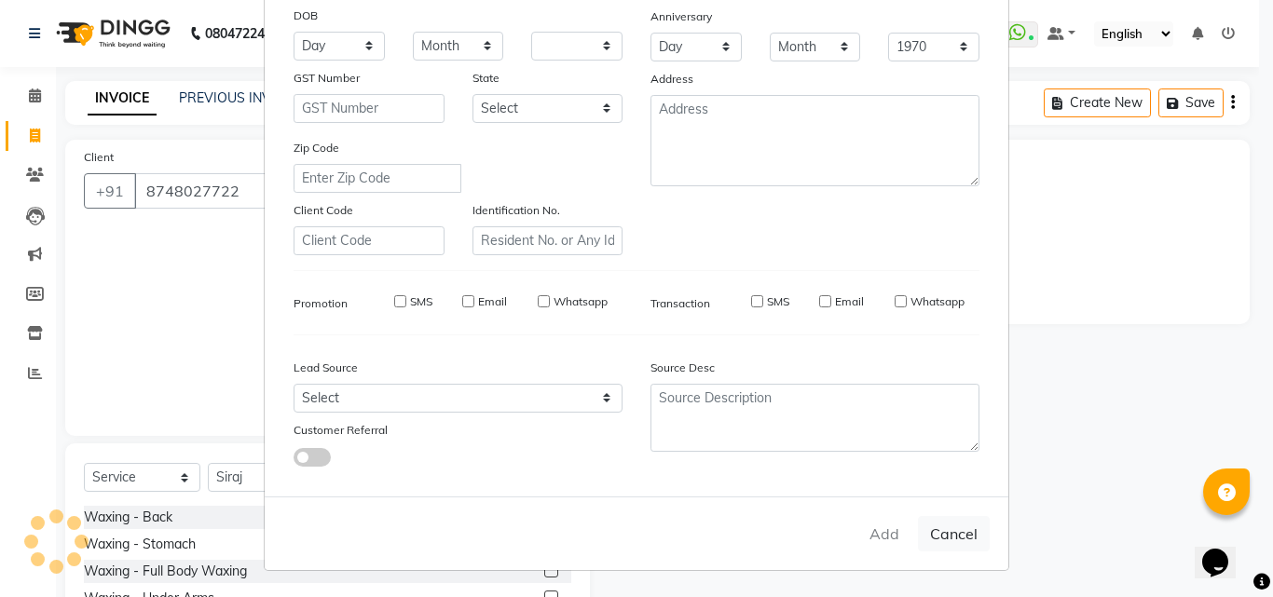
checkbox input "false"
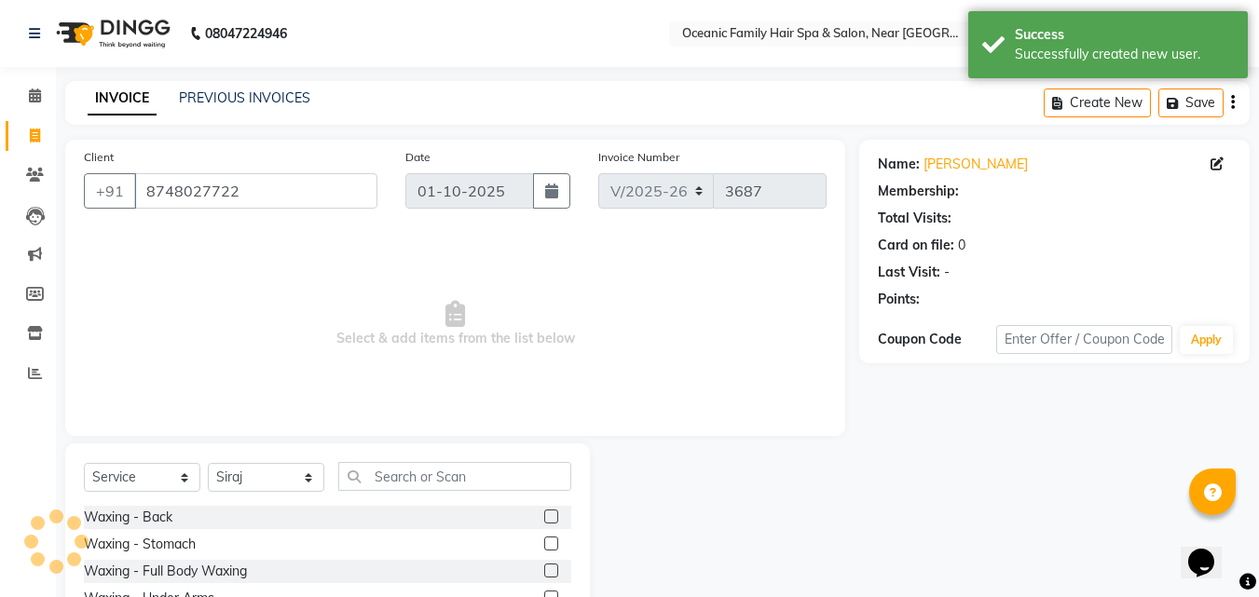
select select "1: Object"
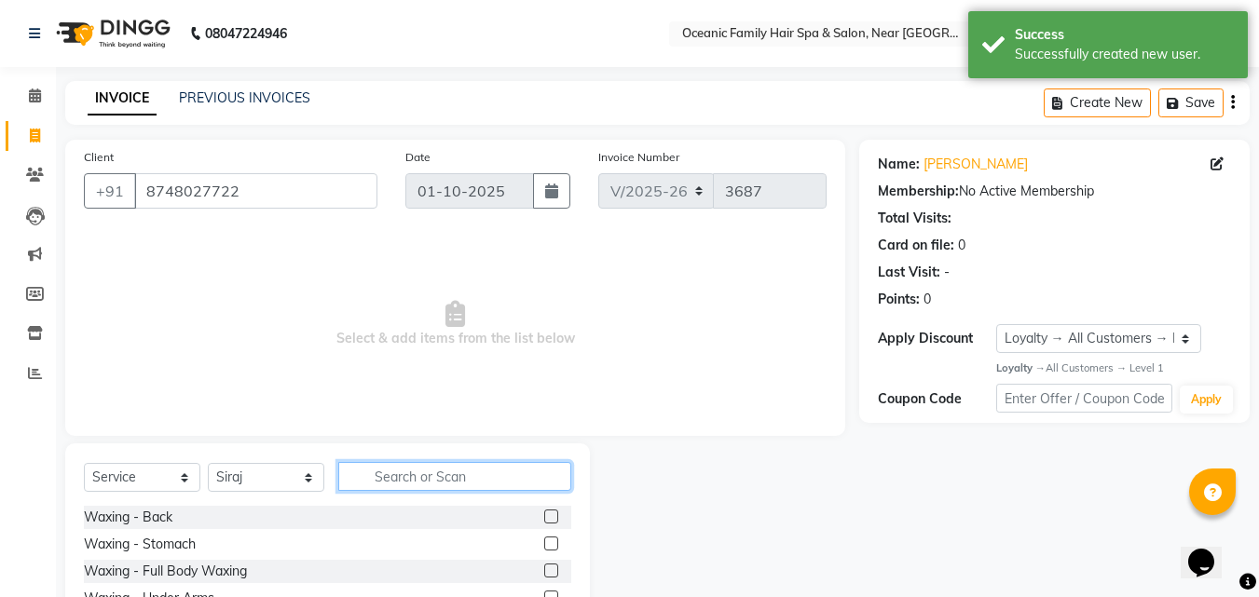
click at [431, 477] on input "text" at bounding box center [454, 476] width 233 height 29
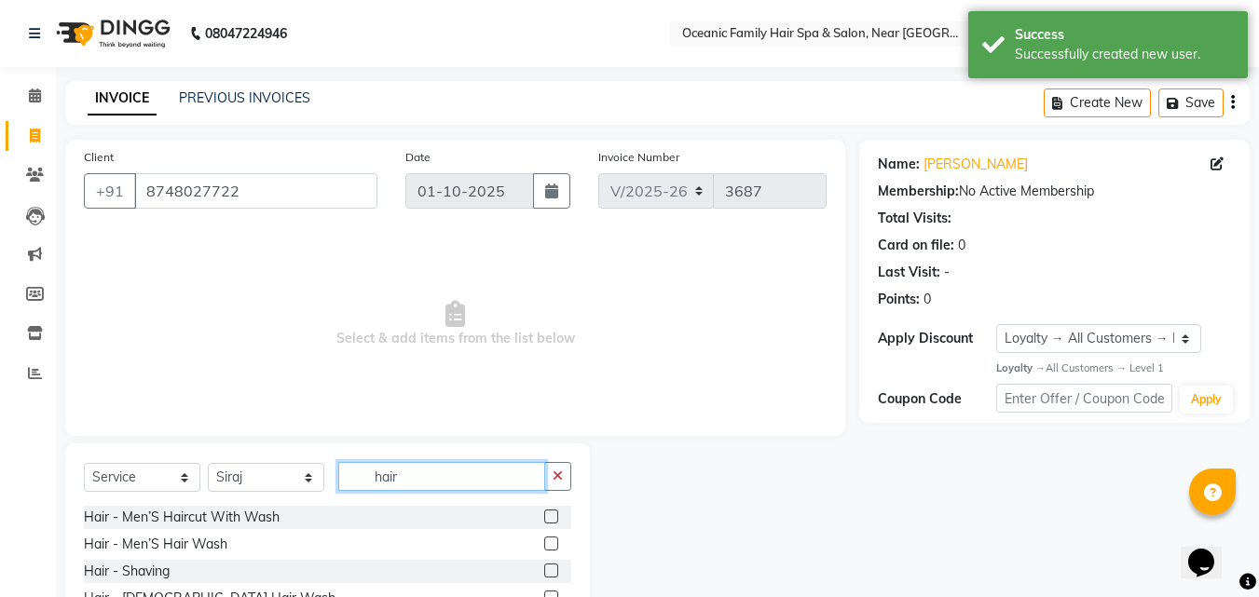
type input "hair"
click at [544, 514] on label at bounding box center [551, 517] width 14 height 14
click at [544, 514] on input "checkbox" at bounding box center [550, 518] width 12 height 12
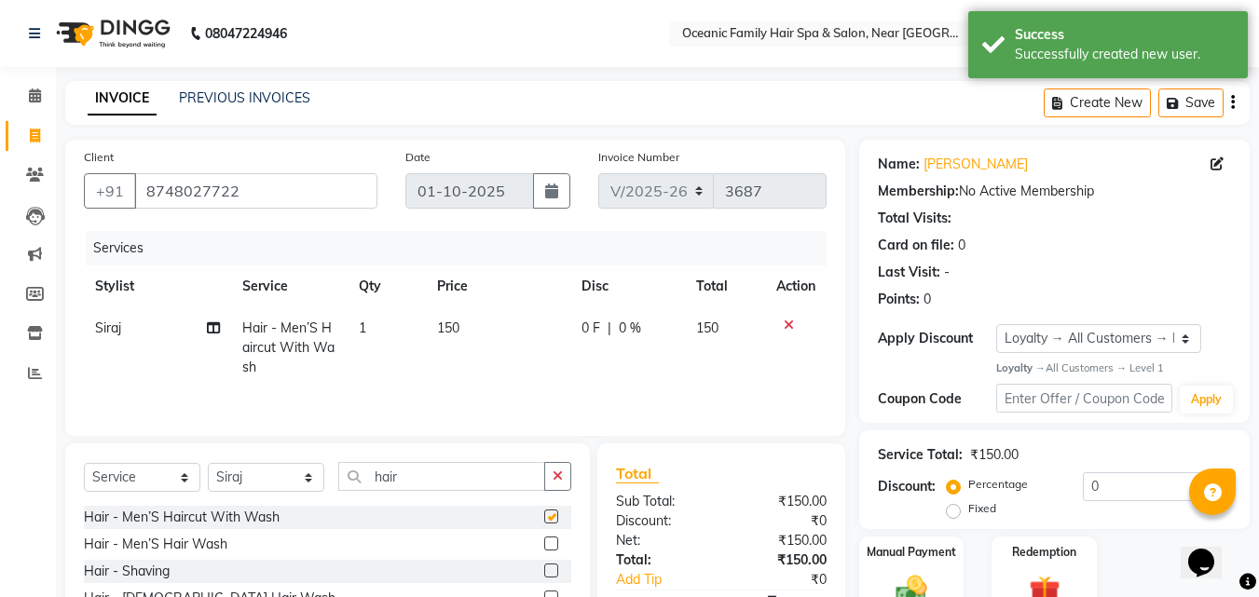
checkbox input "false"
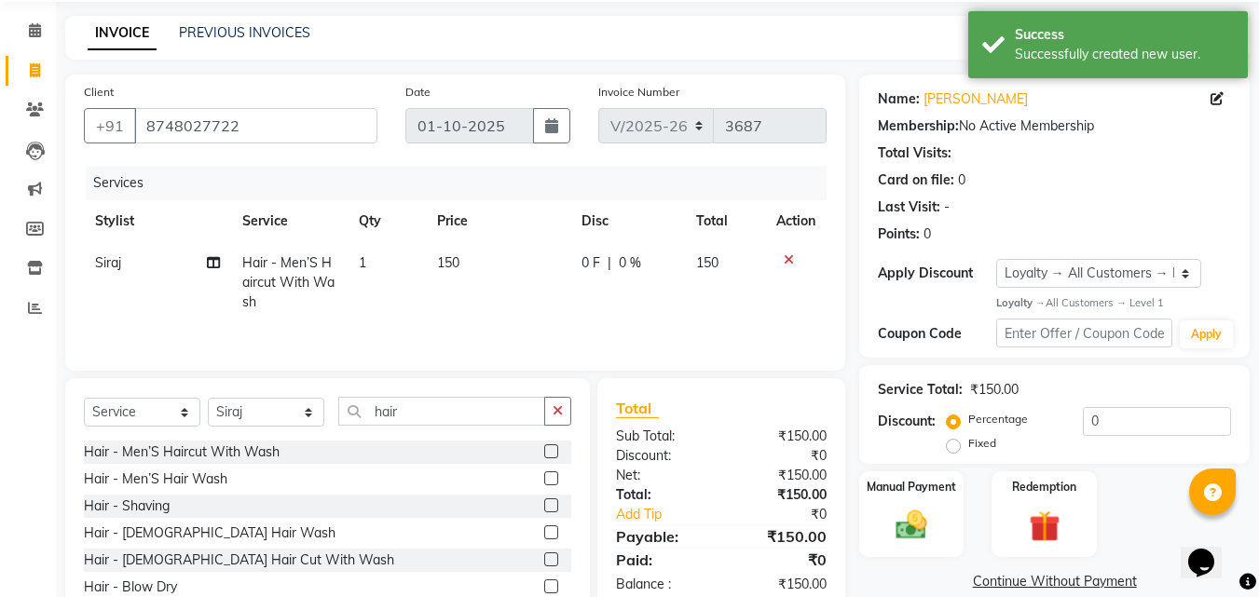
scroll to position [149, 0]
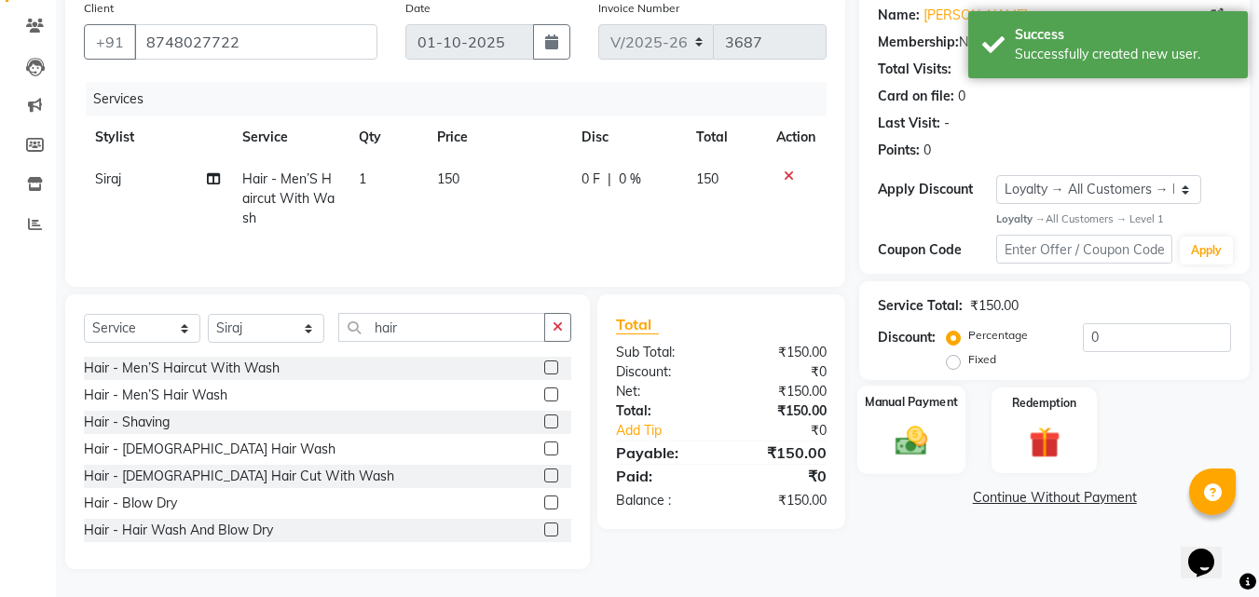
click at [945, 453] on div "Manual Payment" at bounding box center [911, 430] width 109 height 89
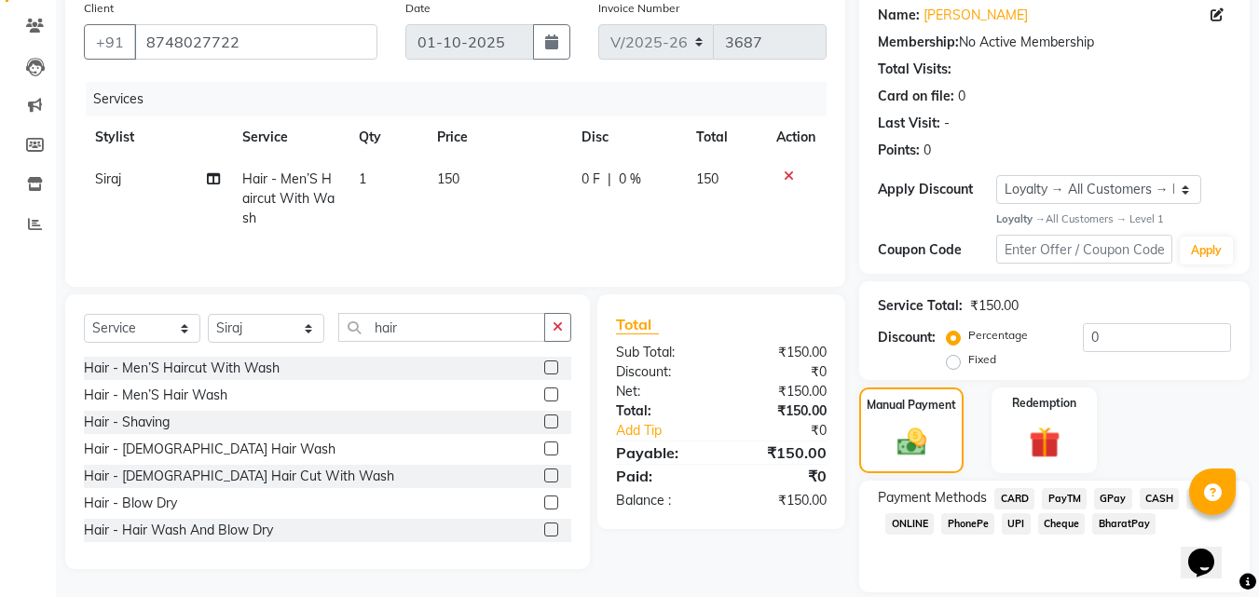
click at [1071, 491] on span "PayTM" at bounding box center [1064, 498] width 45 height 21
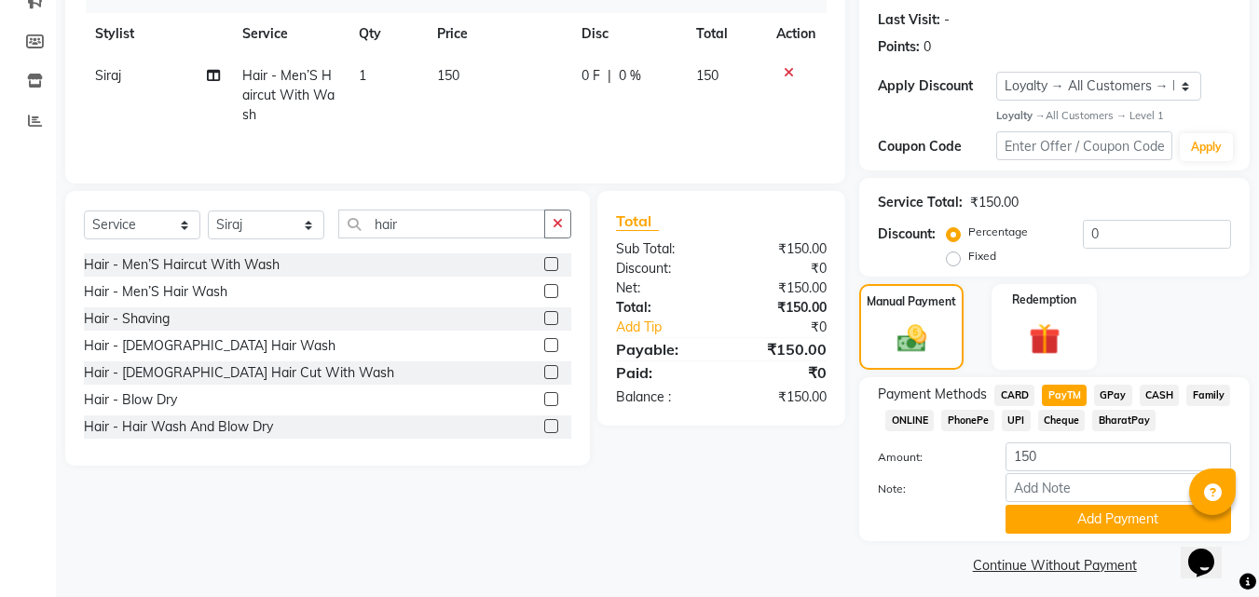
scroll to position [263, 0]
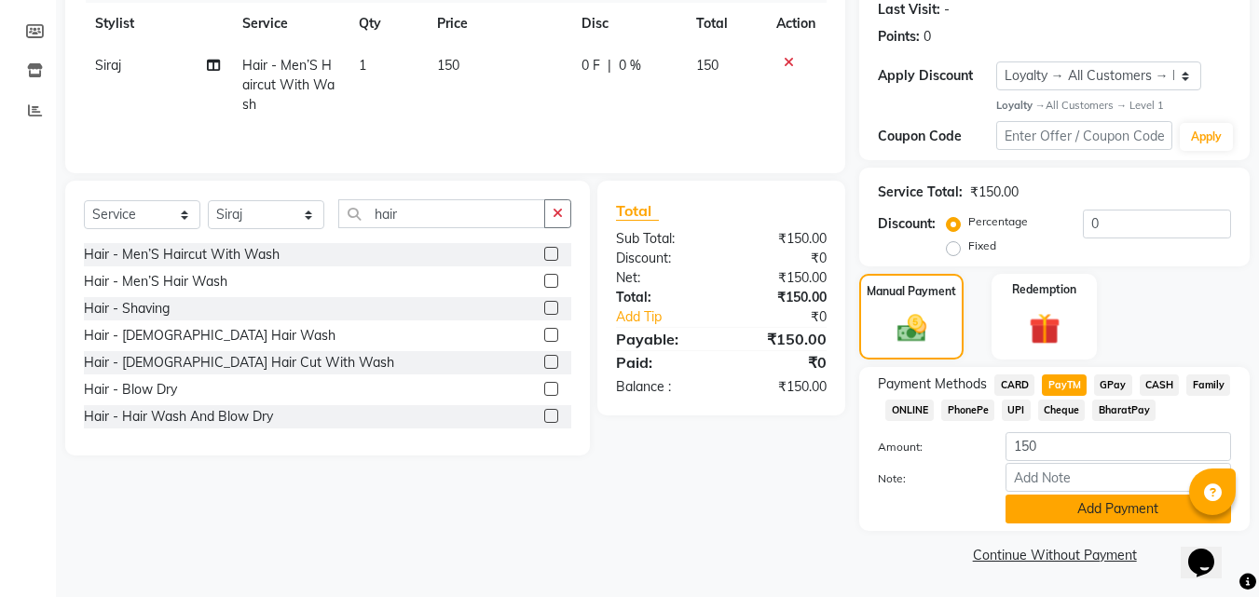
click at [1112, 504] on button "Add Payment" at bounding box center [1119, 509] width 226 height 29
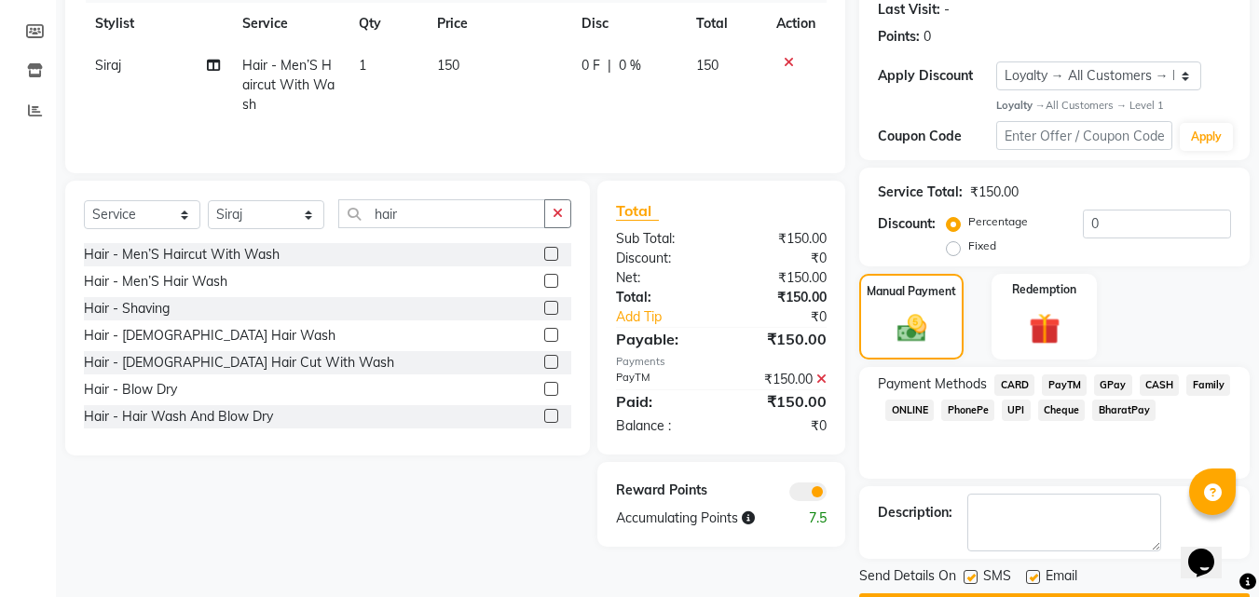
scroll to position [316, 0]
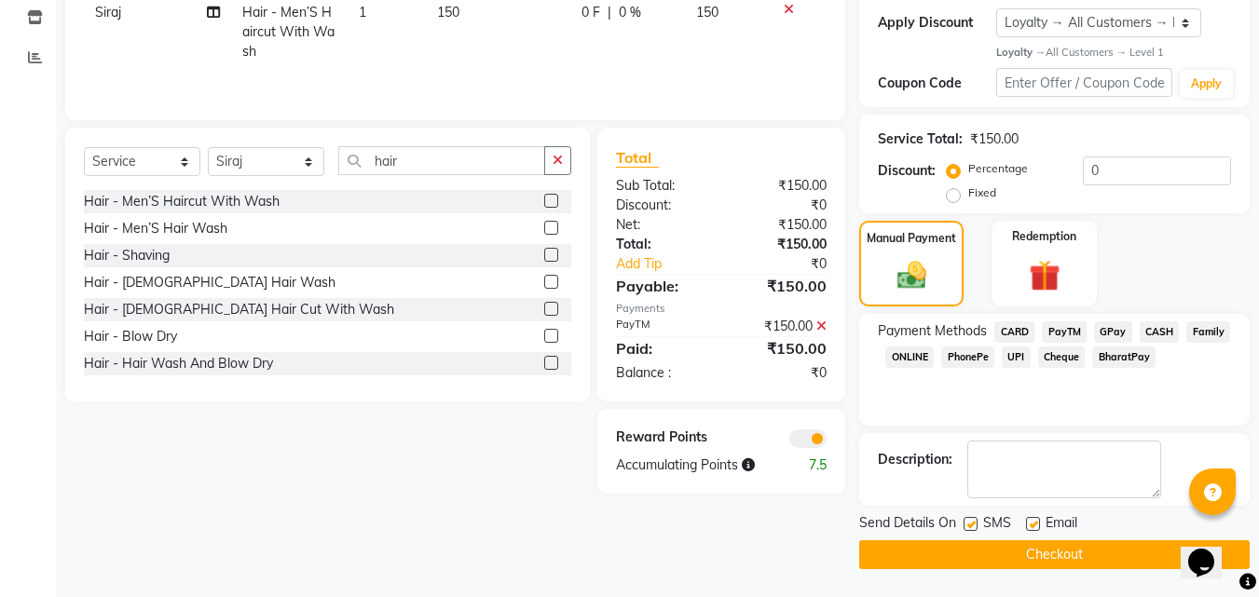
click at [1102, 559] on button "Checkout" at bounding box center [1054, 555] width 390 height 29
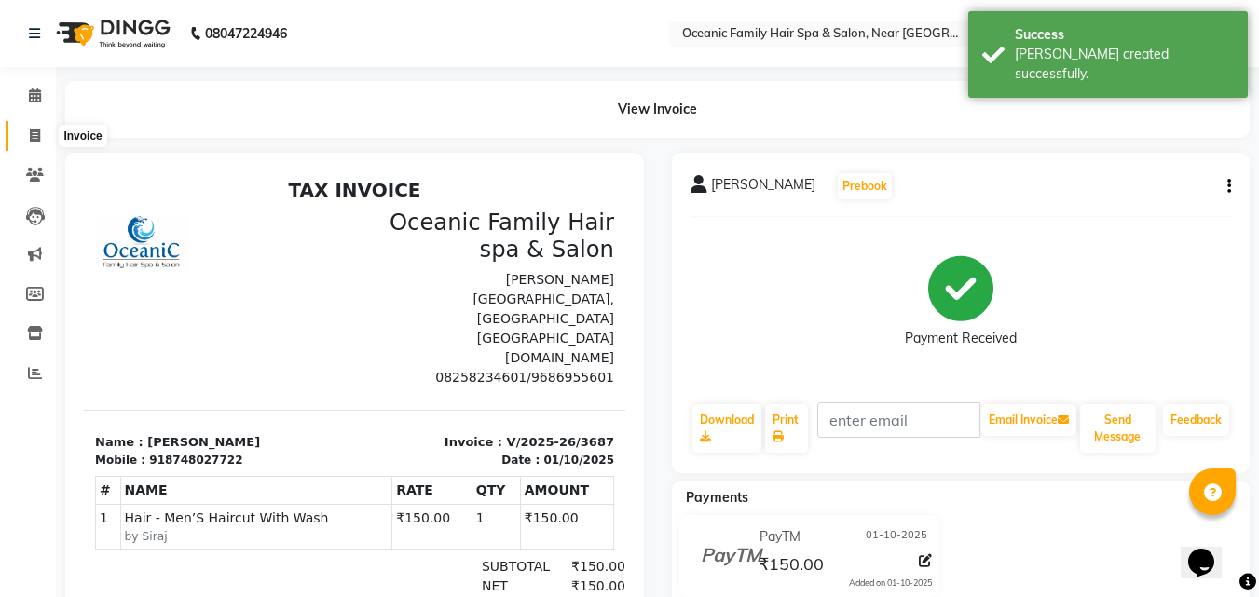
click at [26, 137] on span at bounding box center [35, 136] width 33 height 21
select select "service"
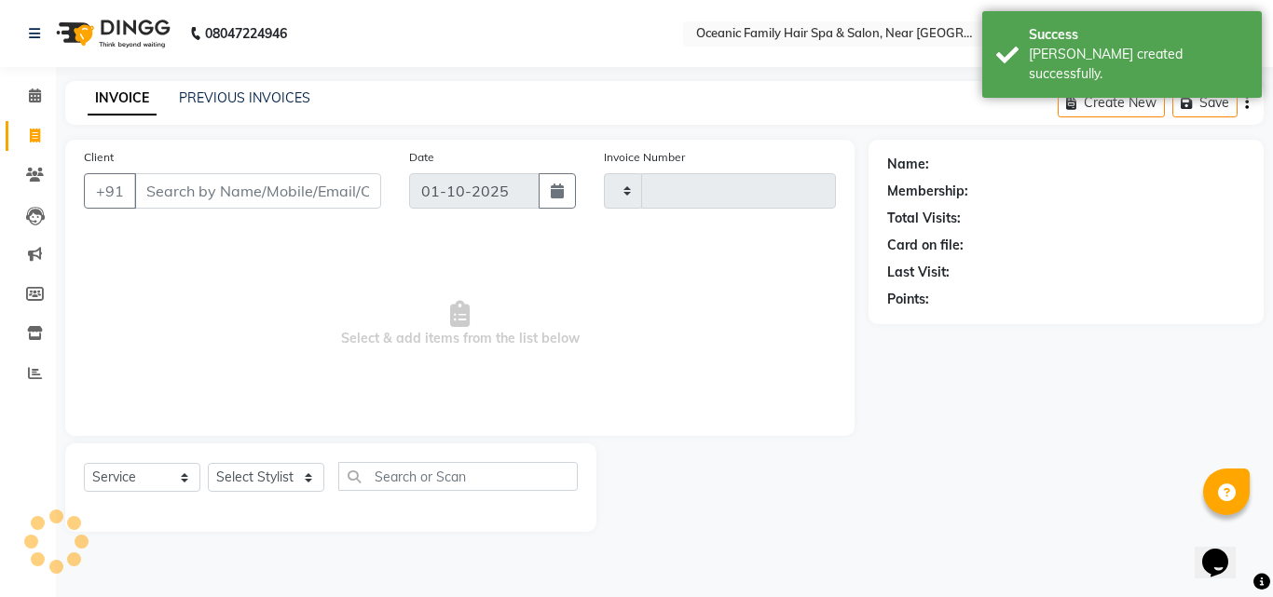
type input "3688"
select select "4366"
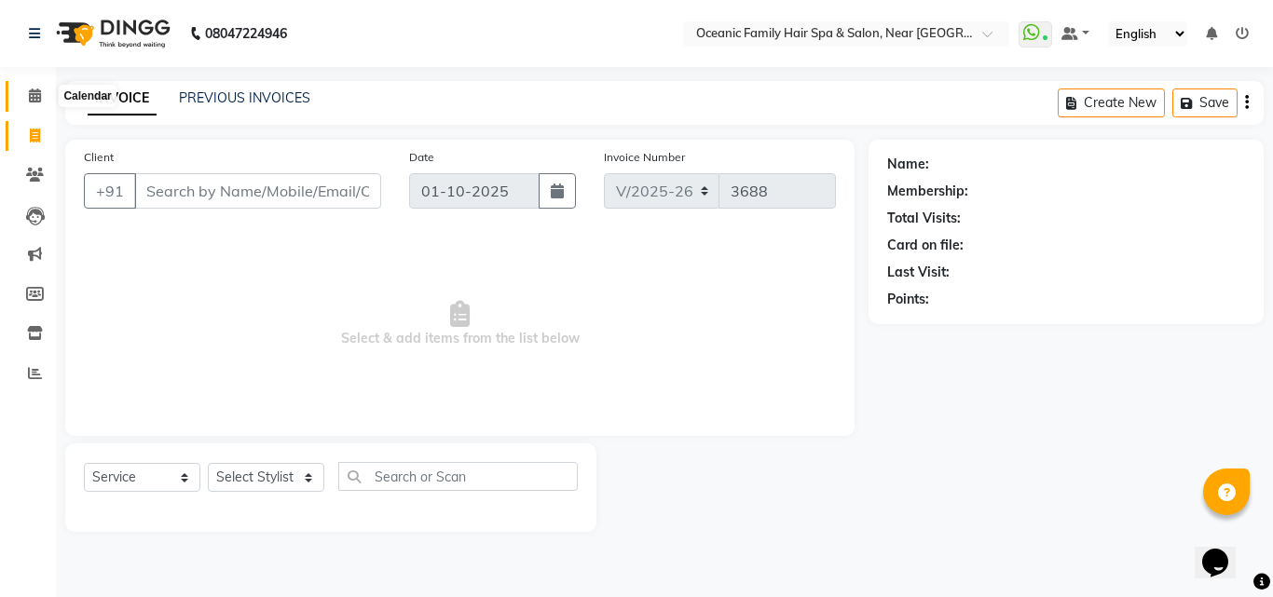
click at [34, 90] on icon at bounding box center [35, 96] width 12 height 14
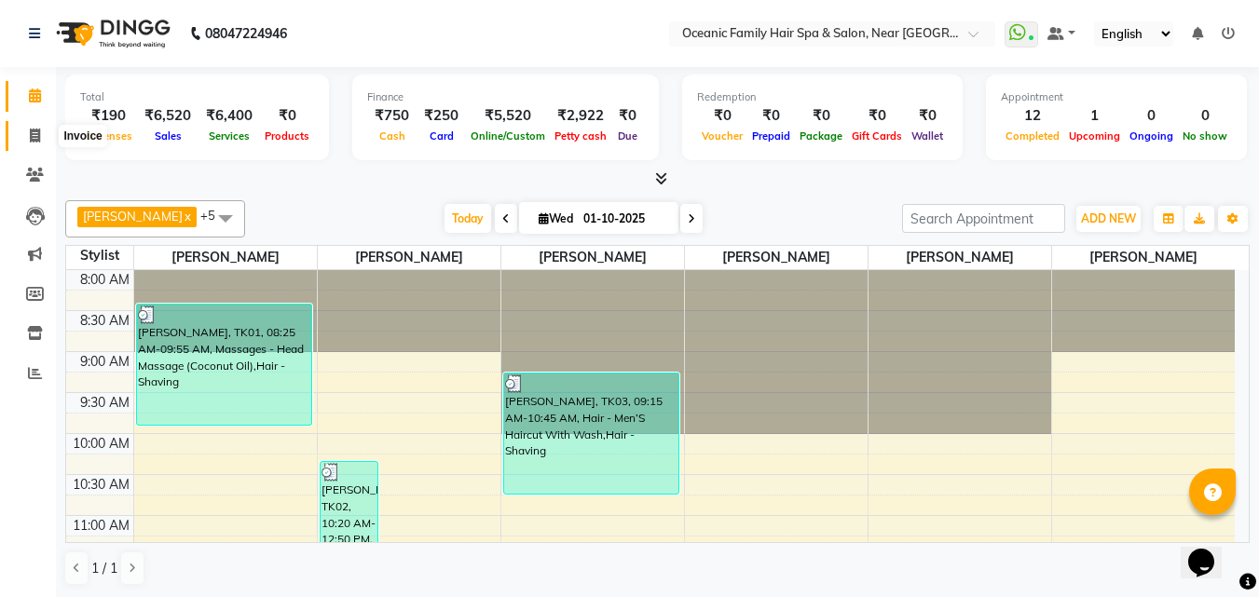
click at [34, 131] on icon at bounding box center [35, 136] width 10 height 14
select select "service"
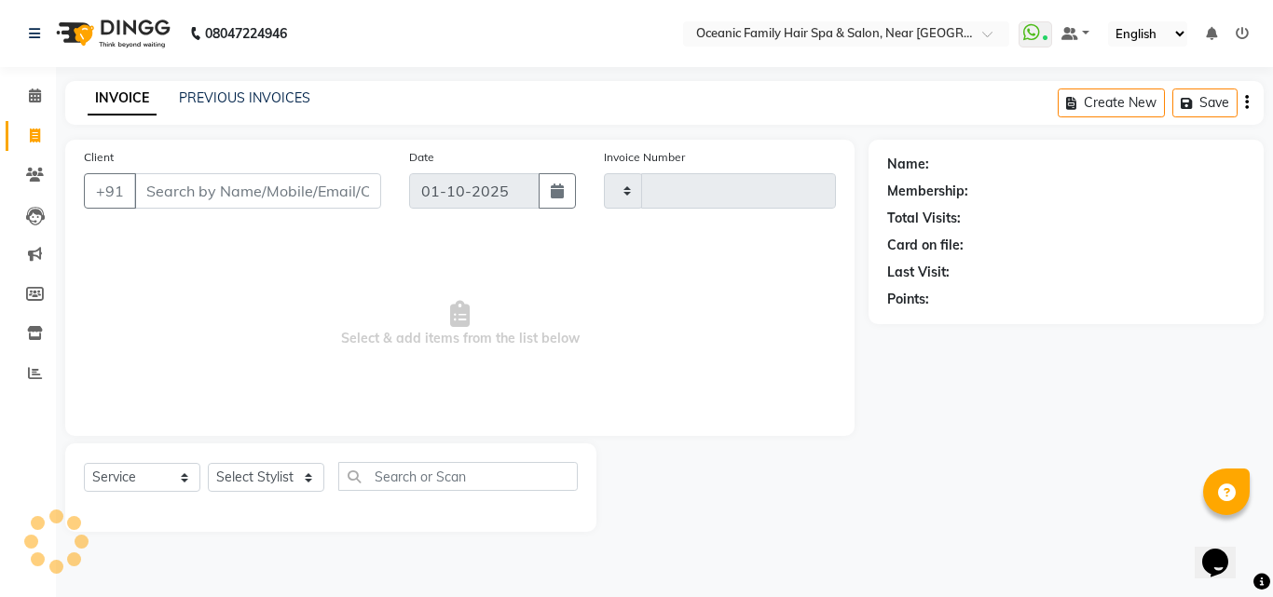
type input "3688"
select select "4366"
click at [312, 477] on select "Select Stylist [PERSON_NAME] [PERSON_NAME] [PERSON_NAME] Riyasat [PERSON_NAME] …" at bounding box center [266, 477] width 116 height 29
select select "88863"
click at [208, 463] on select "Select Stylist [PERSON_NAME] [PERSON_NAME] [PERSON_NAME] Riyasat [PERSON_NAME] …" at bounding box center [266, 477] width 116 height 29
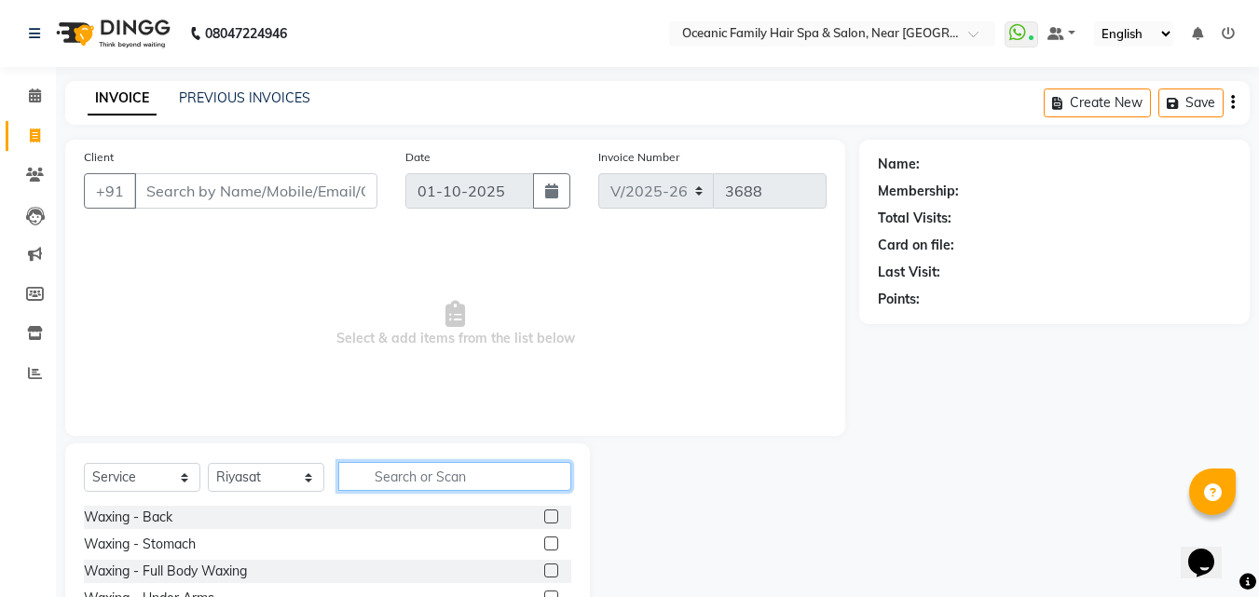
click at [432, 465] on input "text" at bounding box center [454, 476] width 233 height 29
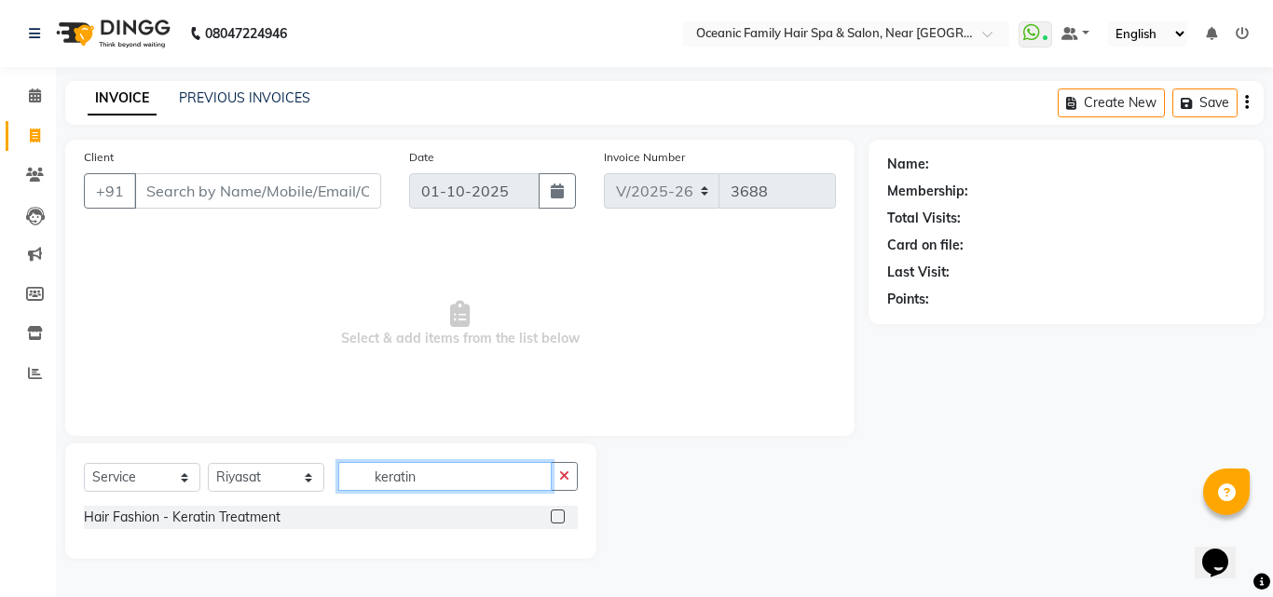
type input "keratin"
click at [555, 514] on label at bounding box center [558, 517] width 14 height 14
click at [555, 514] on input "checkbox" at bounding box center [557, 518] width 12 height 12
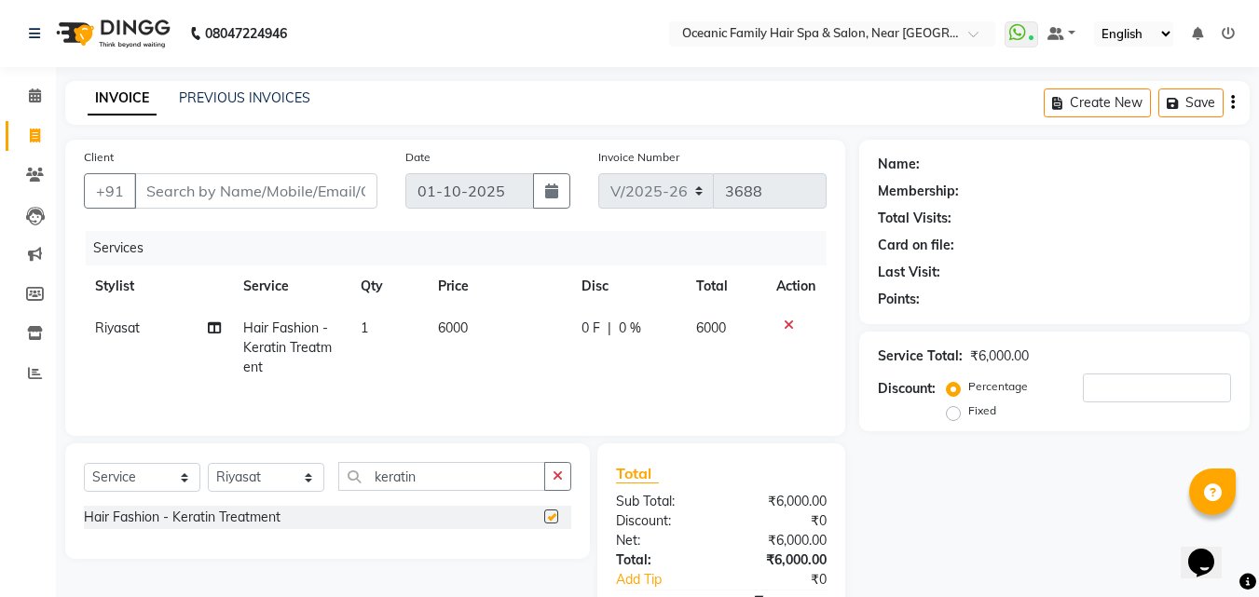
checkbox input "false"
click at [338, 183] on input "Client" at bounding box center [255, 190] width 243 height 35
click at [259, 198] on input "Client" at bounding box center [255, 190] width 243 height 35
type input "9"
type input "0"
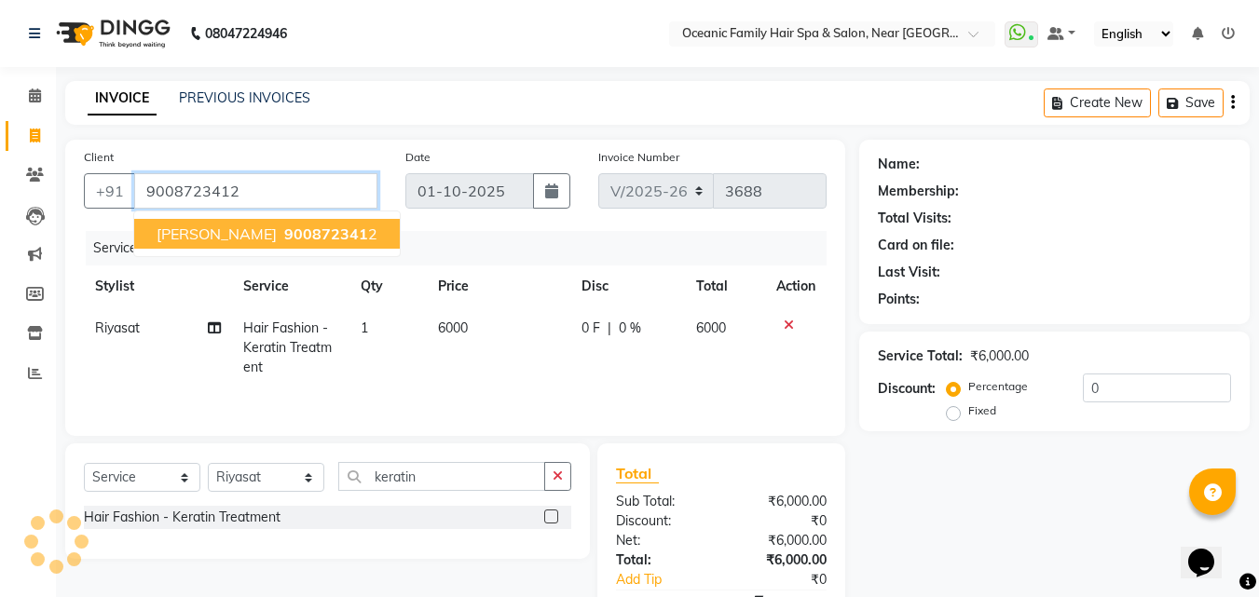
type input "9008723412"
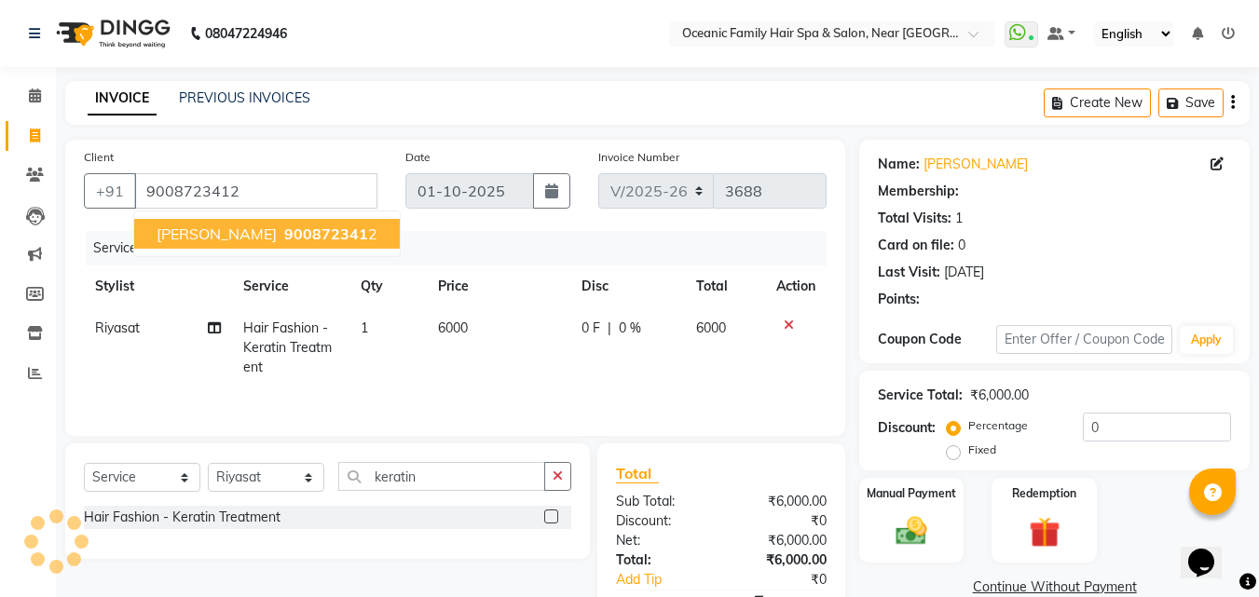
select select "1: Object"
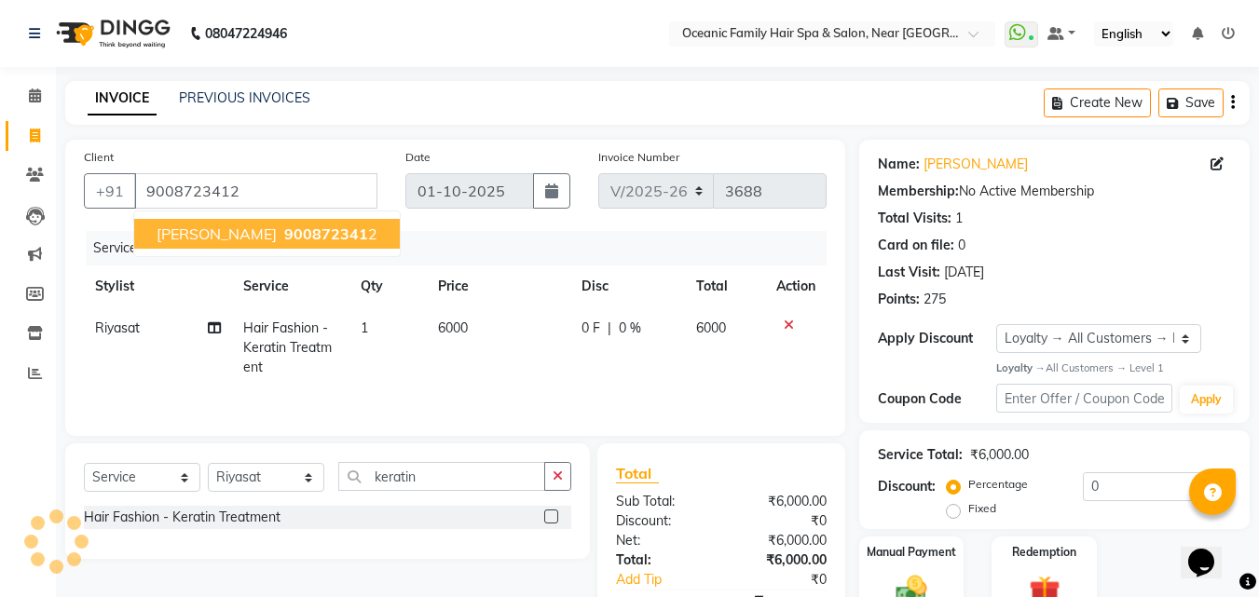
click at [306, 247] on button "[PERSON_NAME] 900872341 2" at bounding box center [267, 234] width 266 height 30
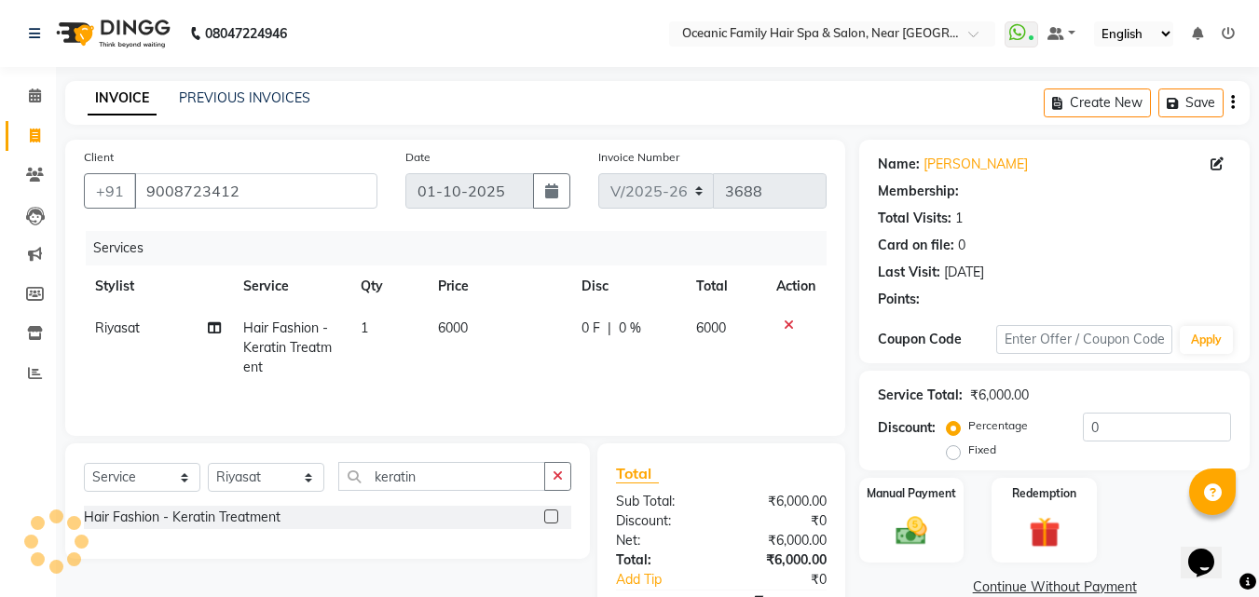
select select "1: Object"
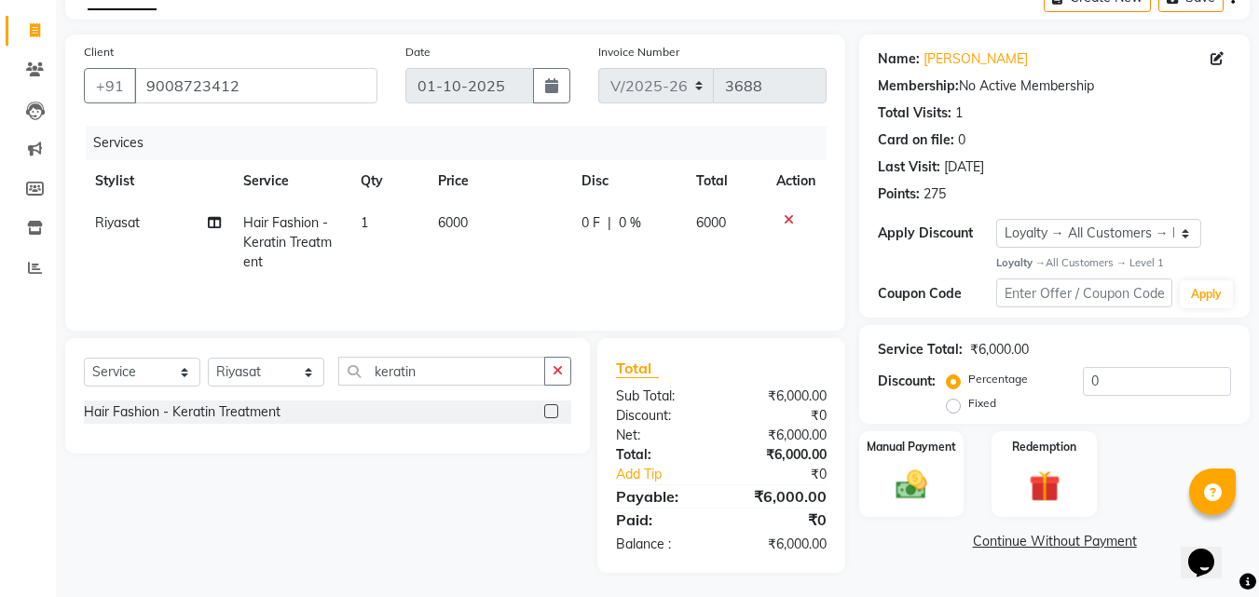
scroll to position [109, 0]
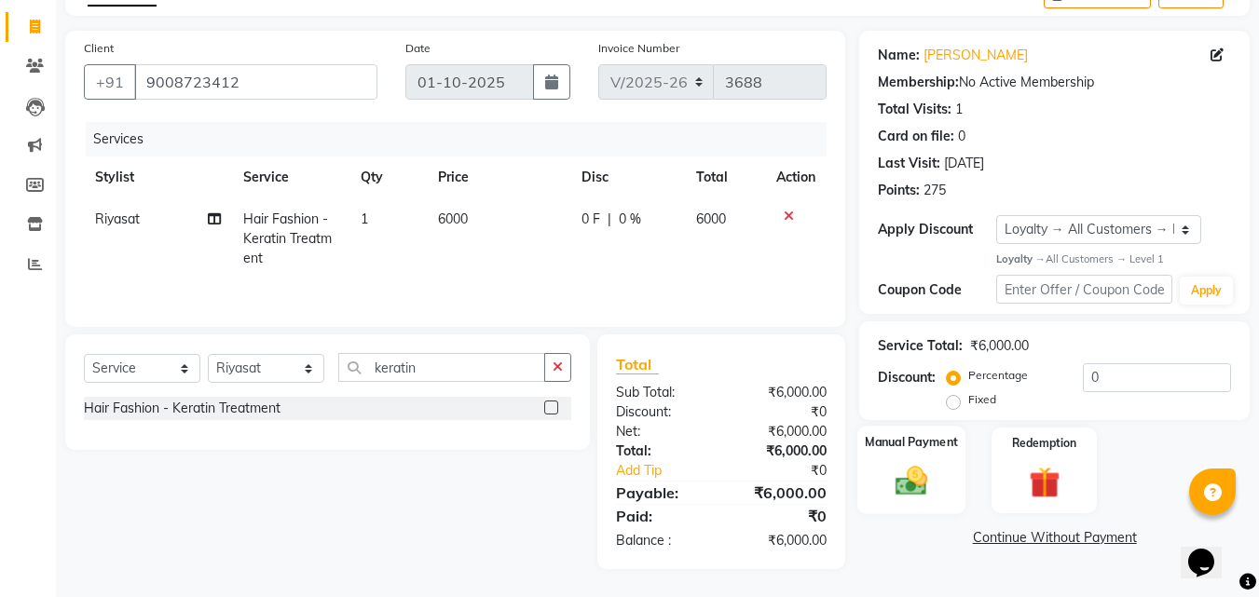
click at [922, 467] on img at bounding box center [911, 481] width 52 height 37
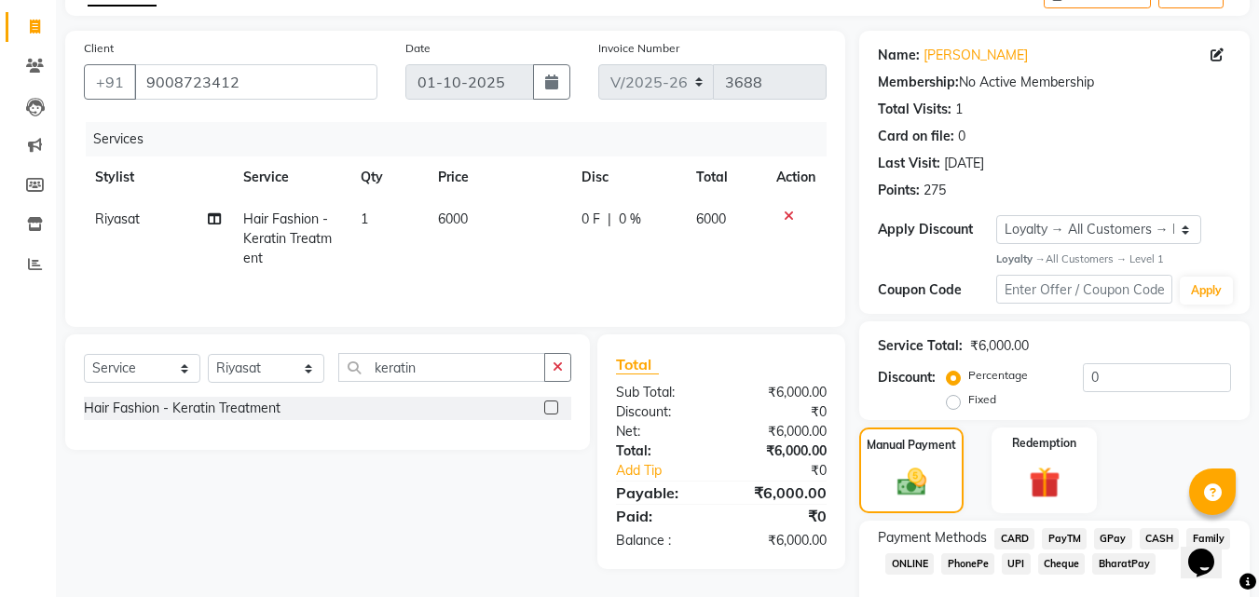
click at [1164, 533] on span "CASH" at bounding box center [1160, 538] width 40 height 21
click at [1133, 372] on input "0" at bounding box center [1157, 377] width 148 height 29
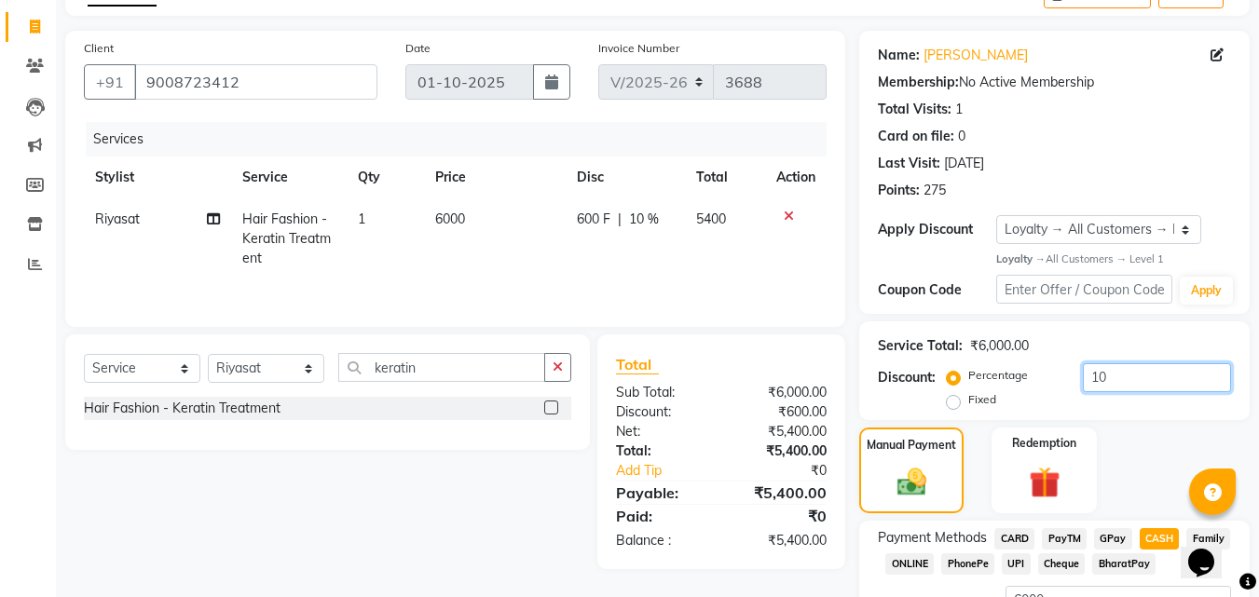
type input "1"
type input "100"
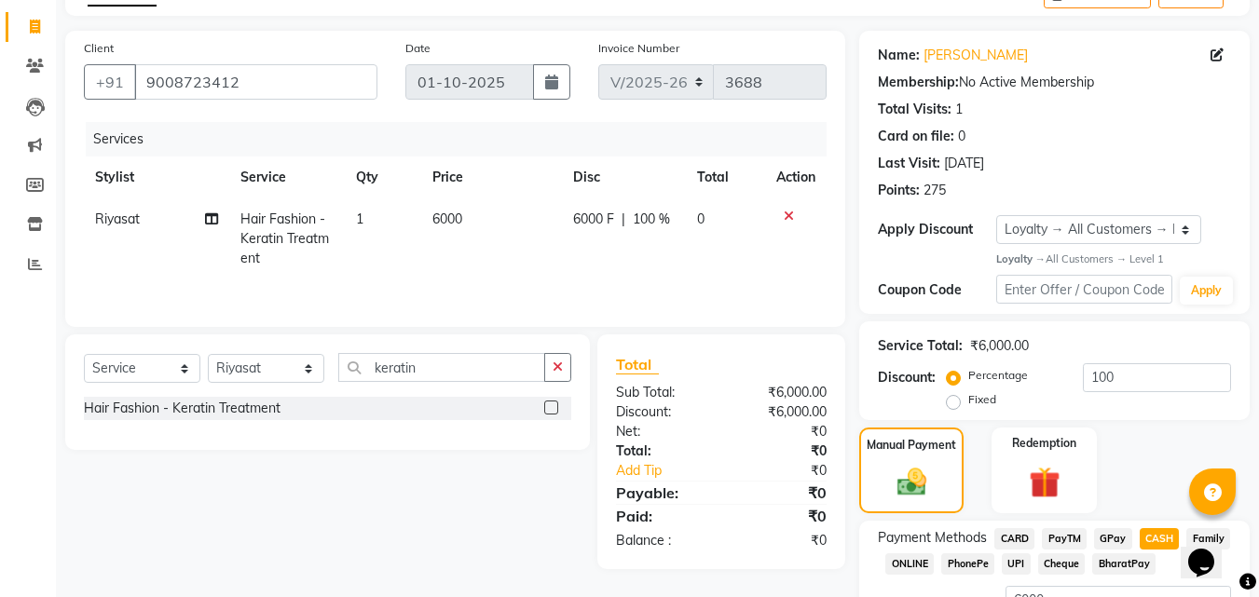
click at [1168, 543] on span "CASH" at bounding box center [1160, 538] width 40 height 21
type input "0"
click at [1156, 378] on input "100" at bounding box center [1157, 377] width 148 height 29
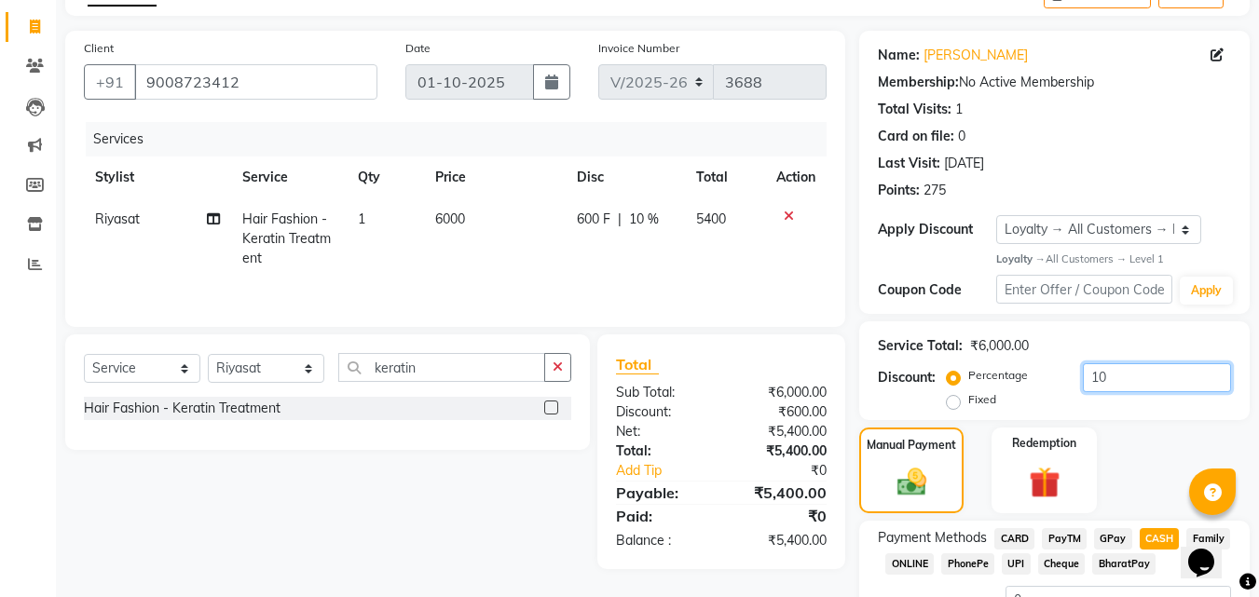
type input "1"
type input "100"
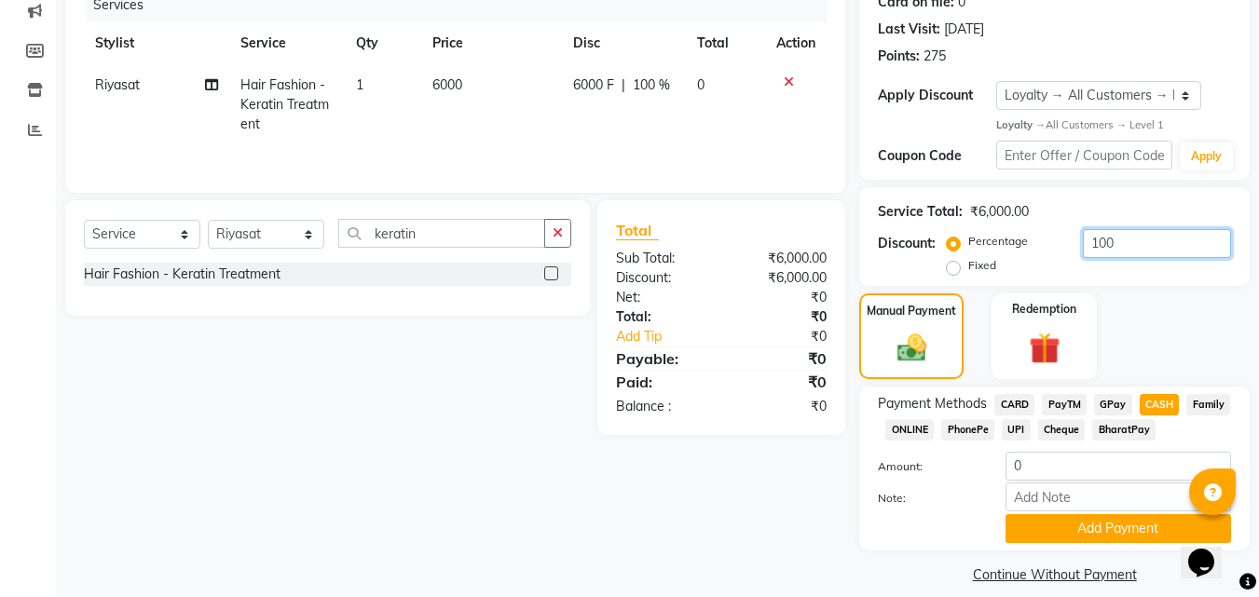
scroll to position [263, 0]
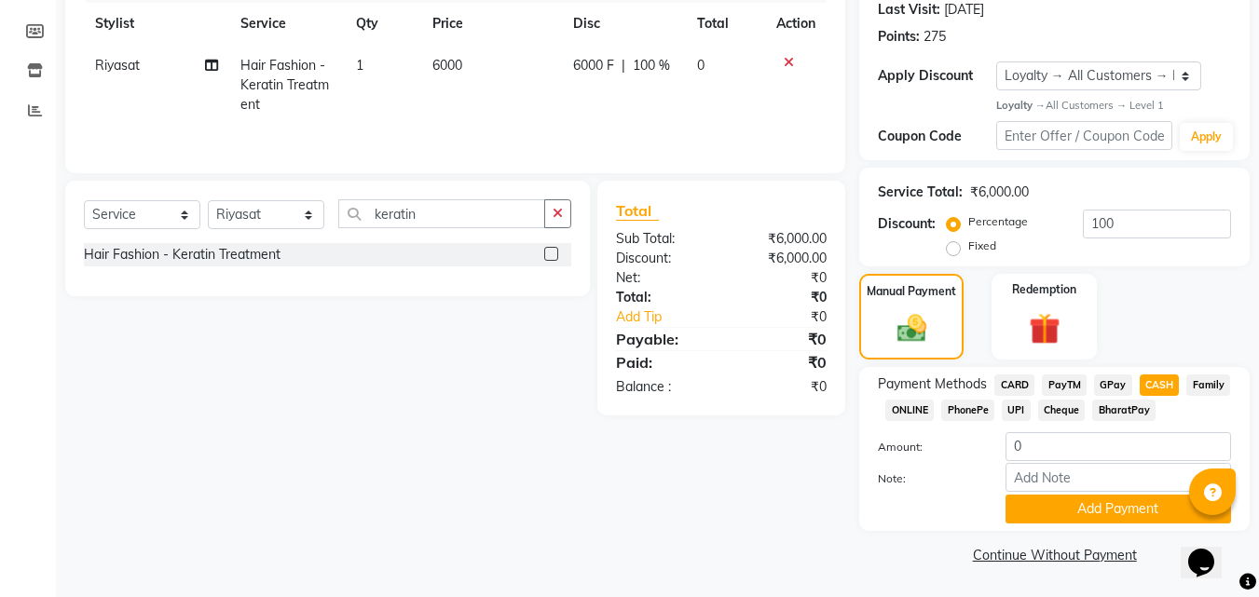
click at [1064, 383] on span "PayTM" at bounding box center [1064, 385] width 45 height 21
click at [1074, 379] on span "PayTM" at bounding box center [1064, 385] width 45 height 21
click at [1155, 380] on span "CASH" at bounding box center [1160, 385] width 40 height 21
click at [1143, 445] on input "0" at bounding box center [1119, 446] width 226 height 29
type input "3000"
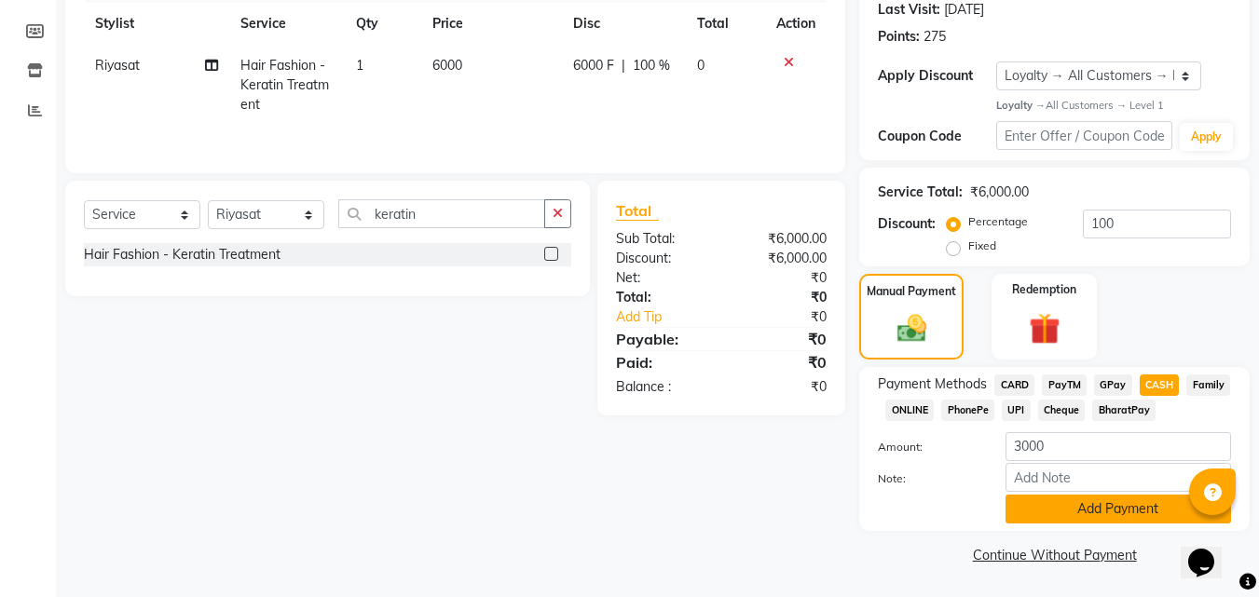
click at [1154, 505] on button "Add Payment" at bounding box center [1119, 509] width 226 height 29
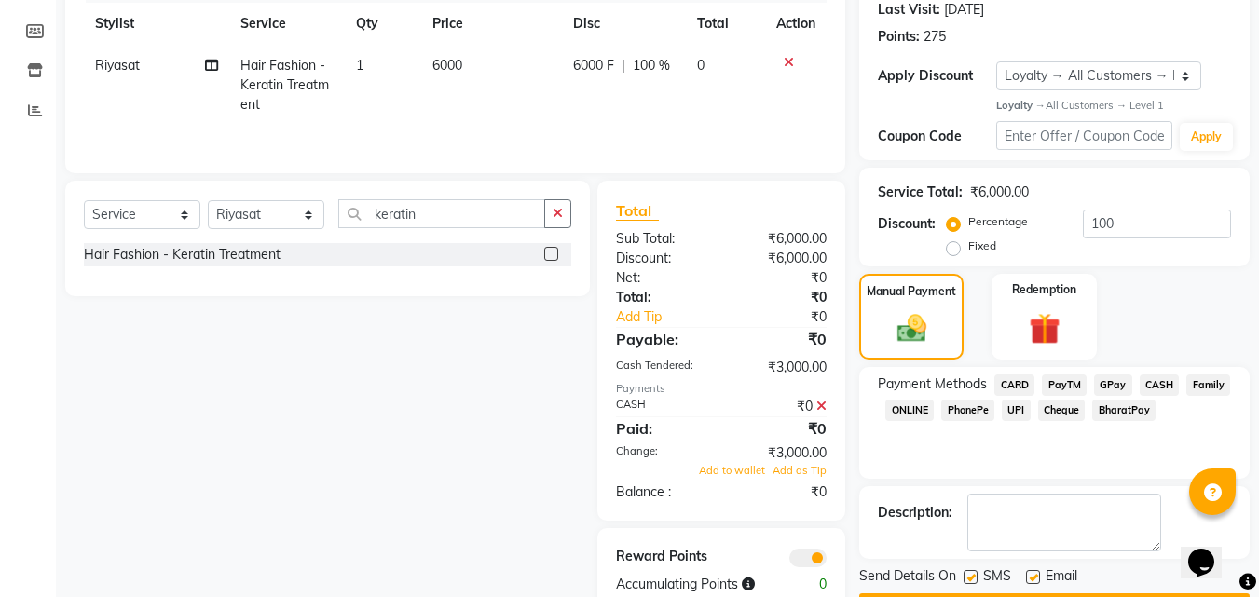
scroll to position [316, 0]
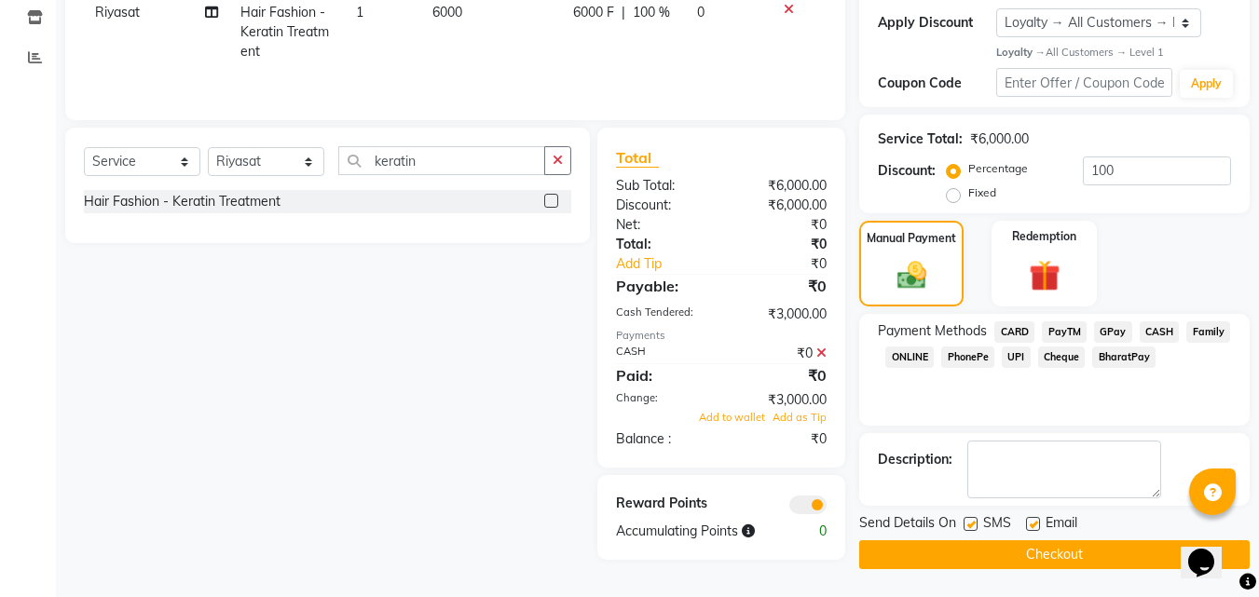
click at [1064, 325] on span "PayTM" at bounding box center [1064, 332] width 45 height 21
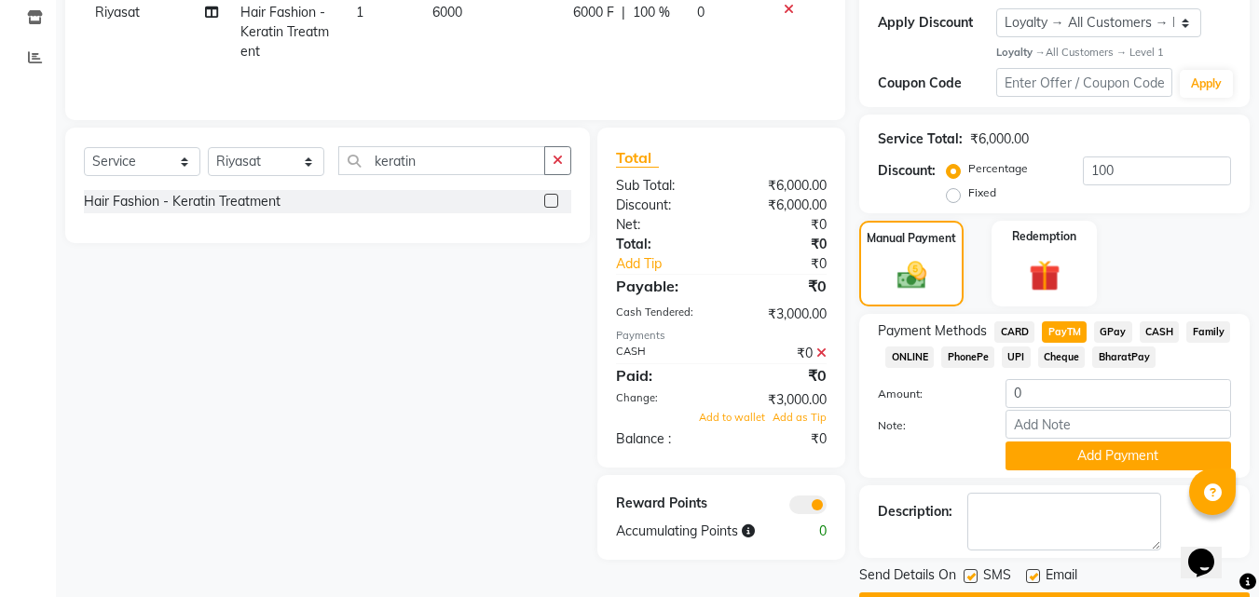
click at [821, 358] on icon at bounding box center [821, 353] width 10 height 13
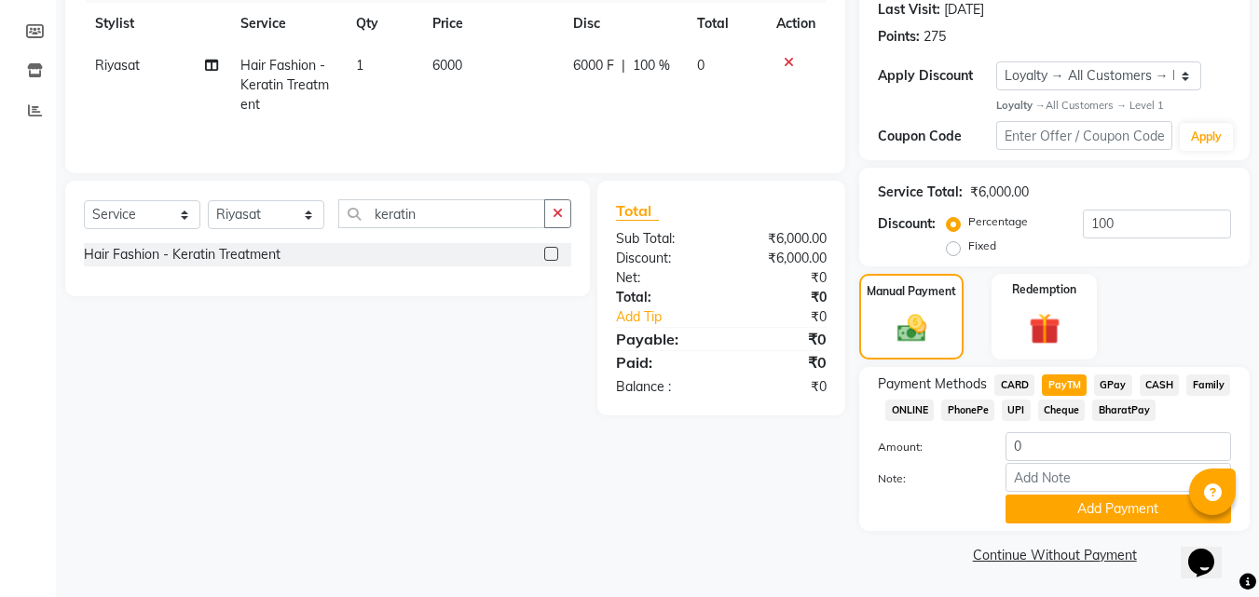
click at [1069, 389] on span "PayTM" at bounding box center [1064, 385] width 45 height 21
click at [1070, 397] on div "PayTM" at bounding box center [1060, 387] width 52 height 25
click at [1082, 443] on input "0" at bounding box center [1119, 446] width 226 height 29
type input "3"
click at [1133, 226] on input "100" at bounding box center [1157, 224] width 148 height 29
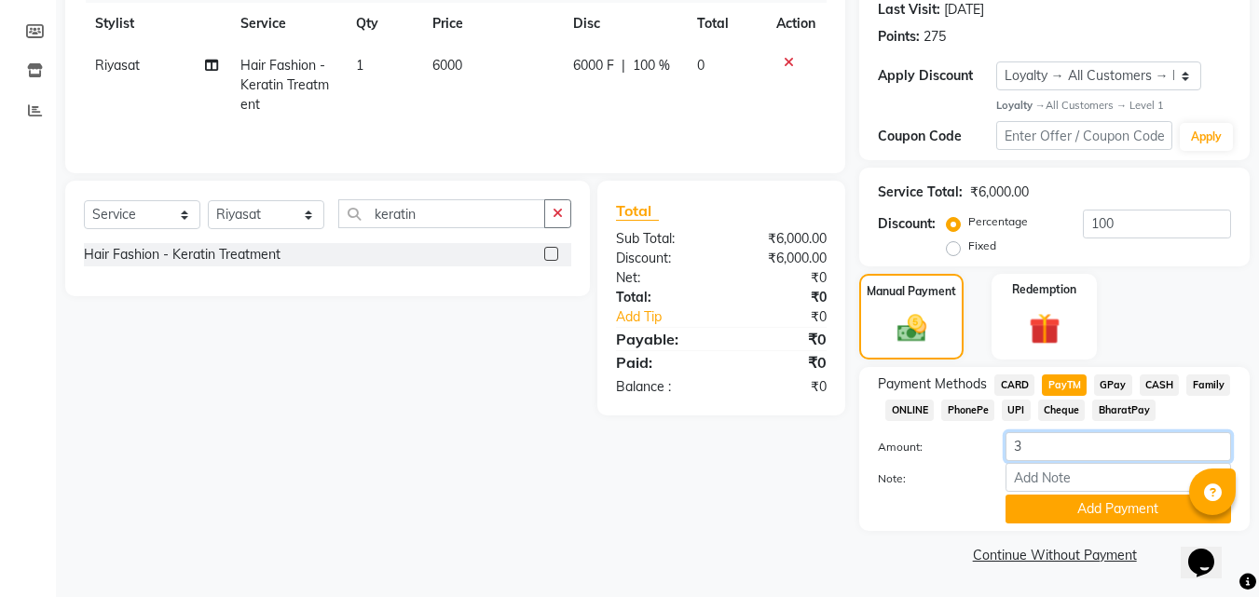
click at [1086, 450] on input "3" at bounding box center [1119, 446] width 226 height 29
click at [1151, 227] on input "100" at bounding box center [1157, 224] width 148 height 29
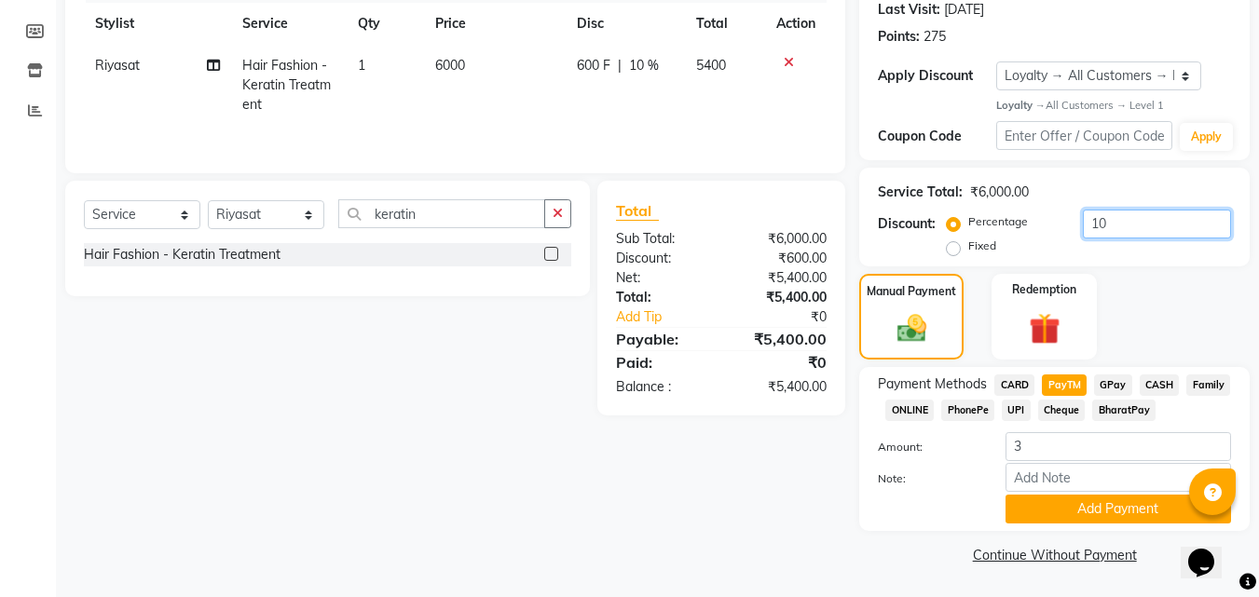
type input "1"
type input "0"
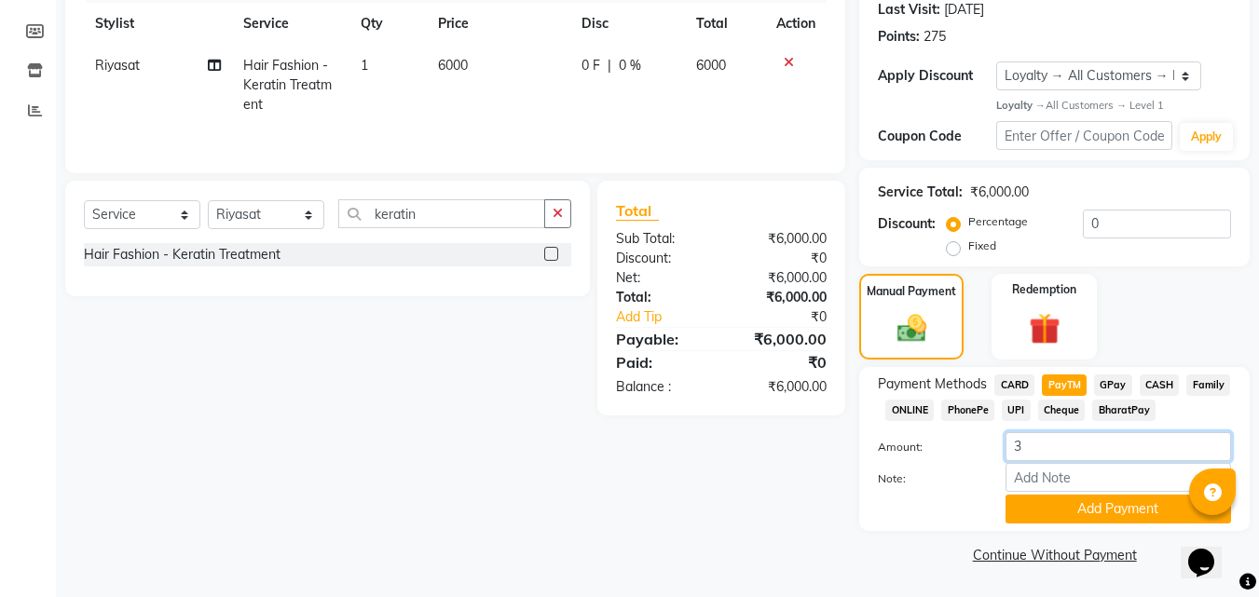
click at [1064, 447] on input "3" at bounding box center [1119, 446] width 226 height 29
type input "3000"
click at [1075, 511] on button "Add Payment" at bounding box center [1119, 509] width 226 height 29
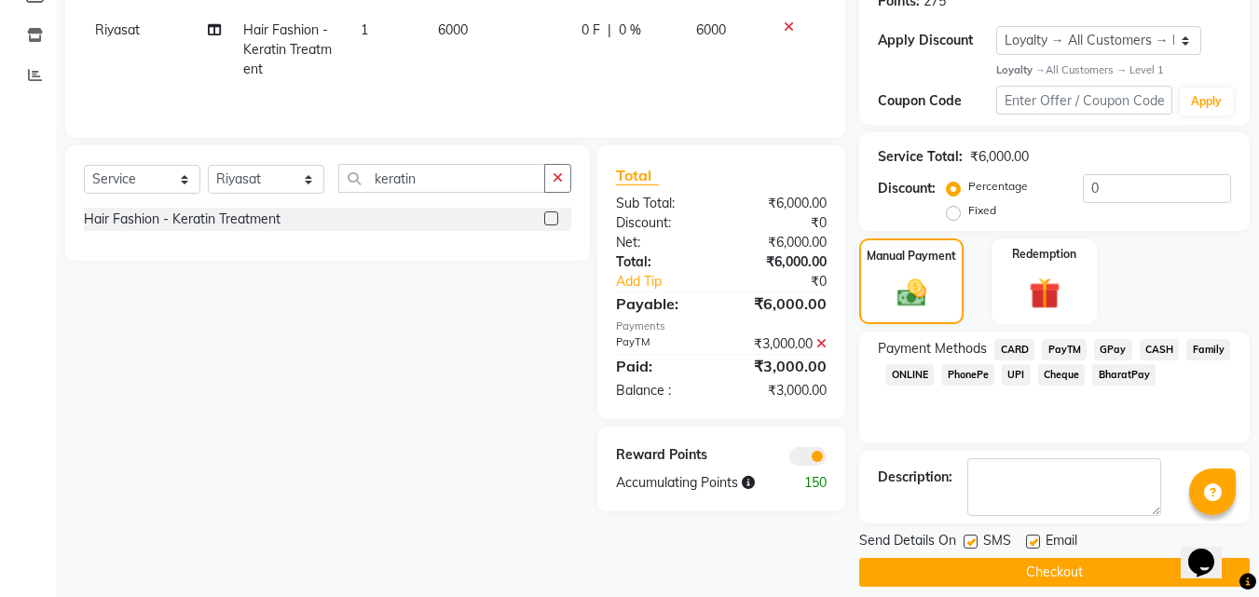
scroll to position [316, 0]
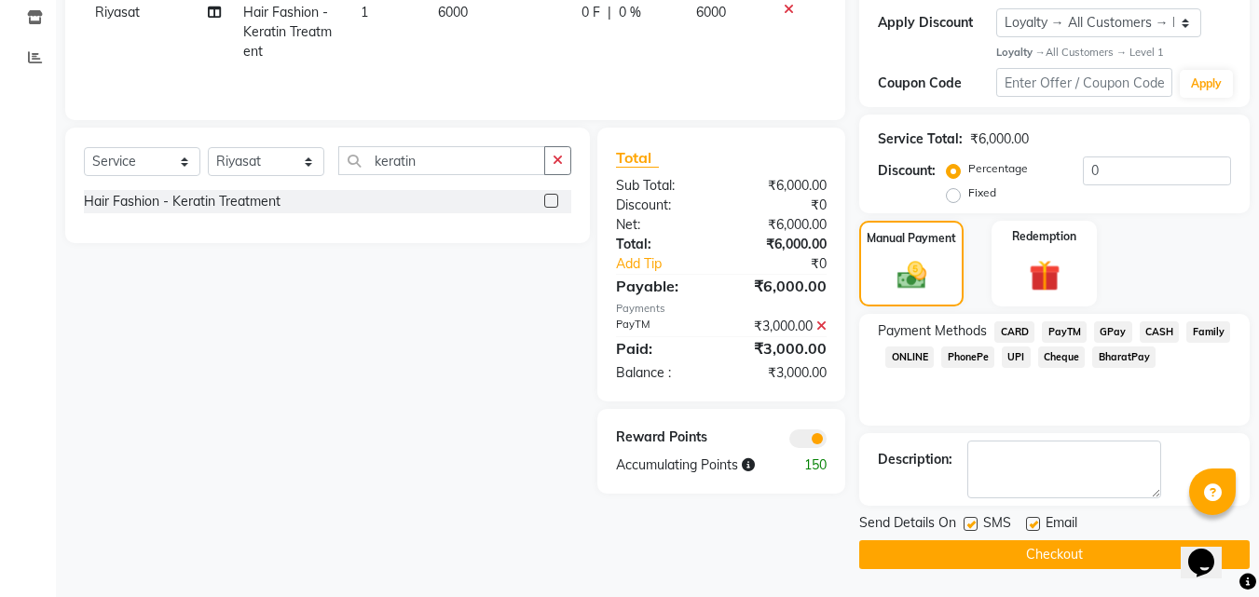
click at [1161, 329] on span "CASH" at bounding box center [1160, 332] width 40 height 21
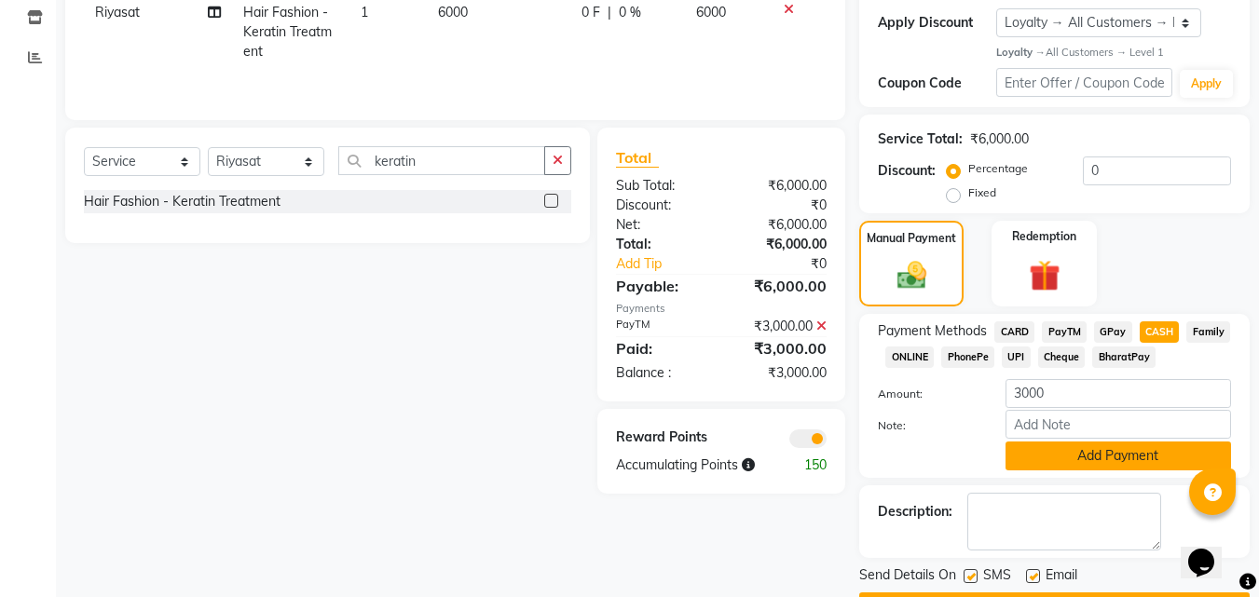
click at [1110, 456] on button "Add Payment" at bounding box center [1119, 456] width 226 height 29
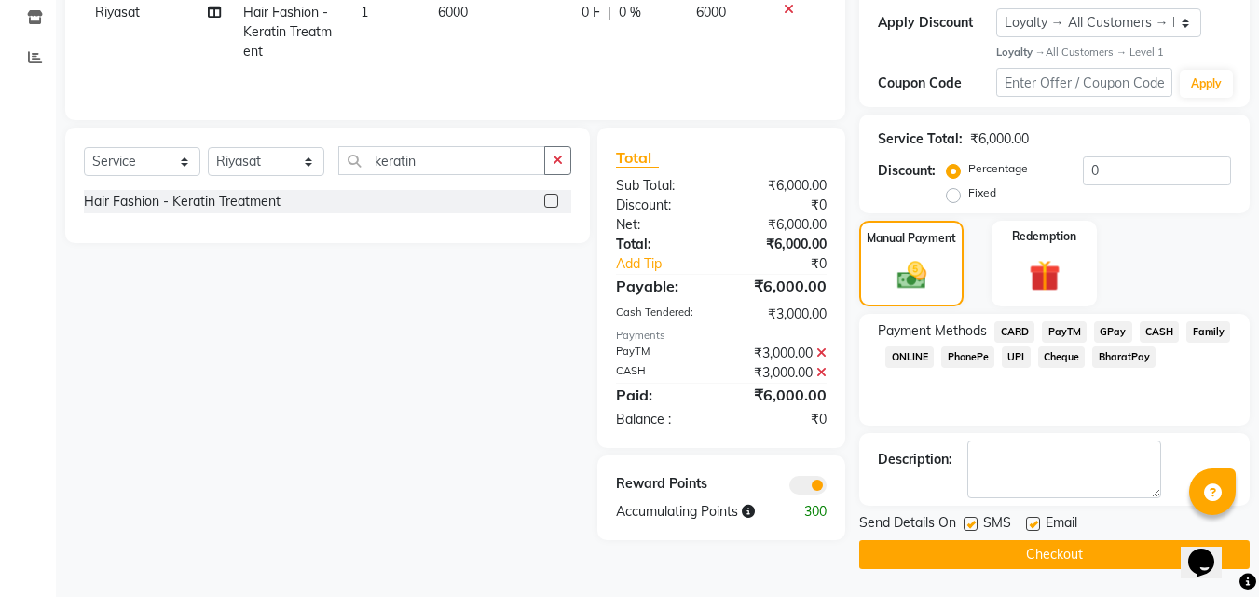
click at [1101, 550] on button "Checkout" at bounding box center [1054, 555] width 390 height 29
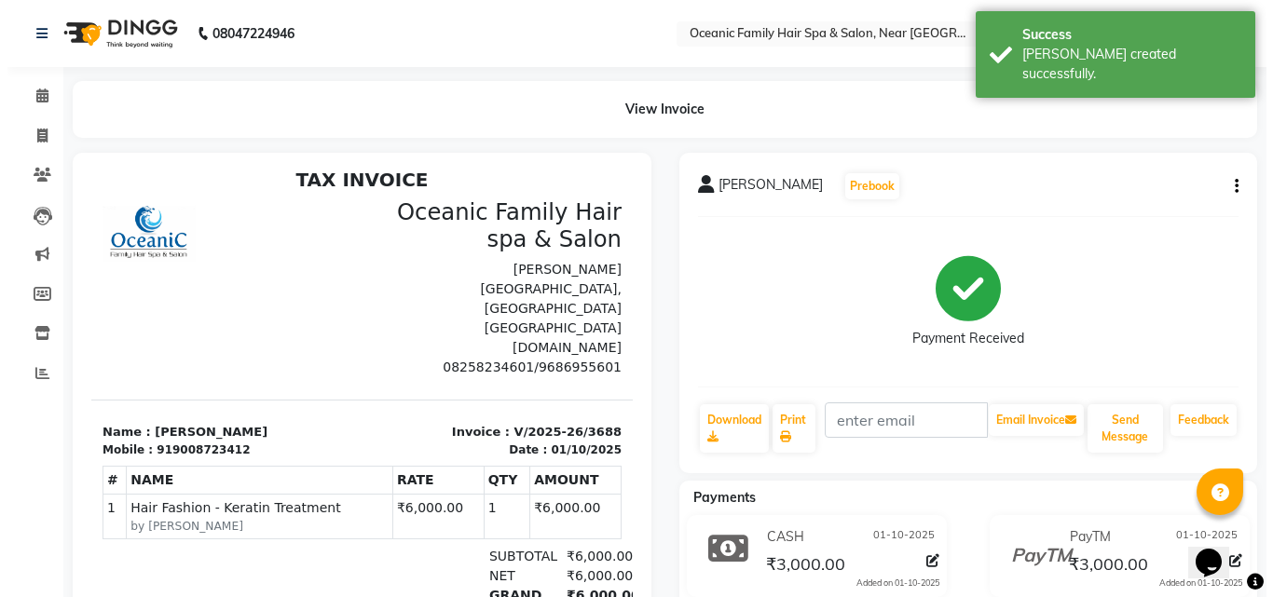
scroll to position [15, 0]
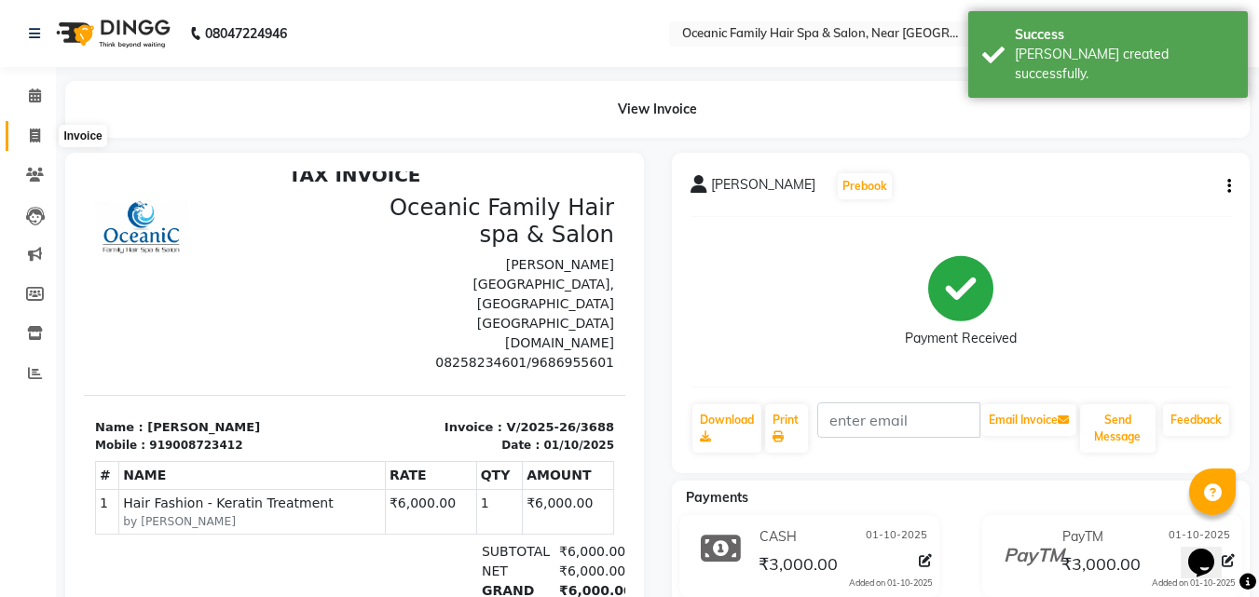
click at [29, 127] on span at bounding box center [35, 136] width 33 height 21
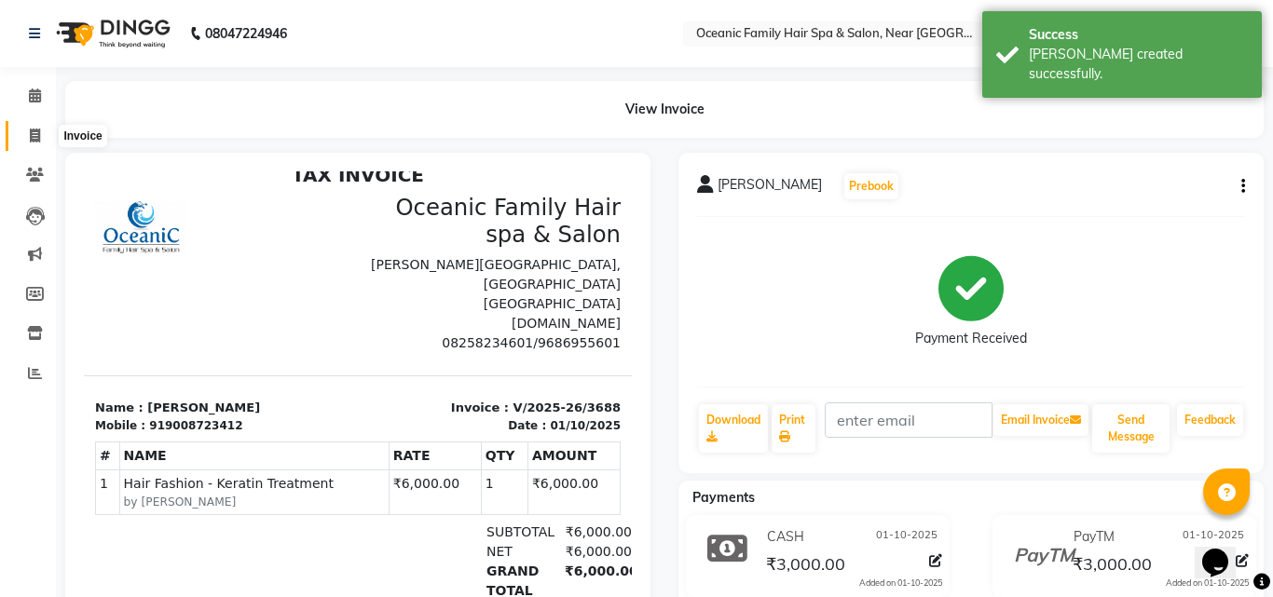
select select "service"
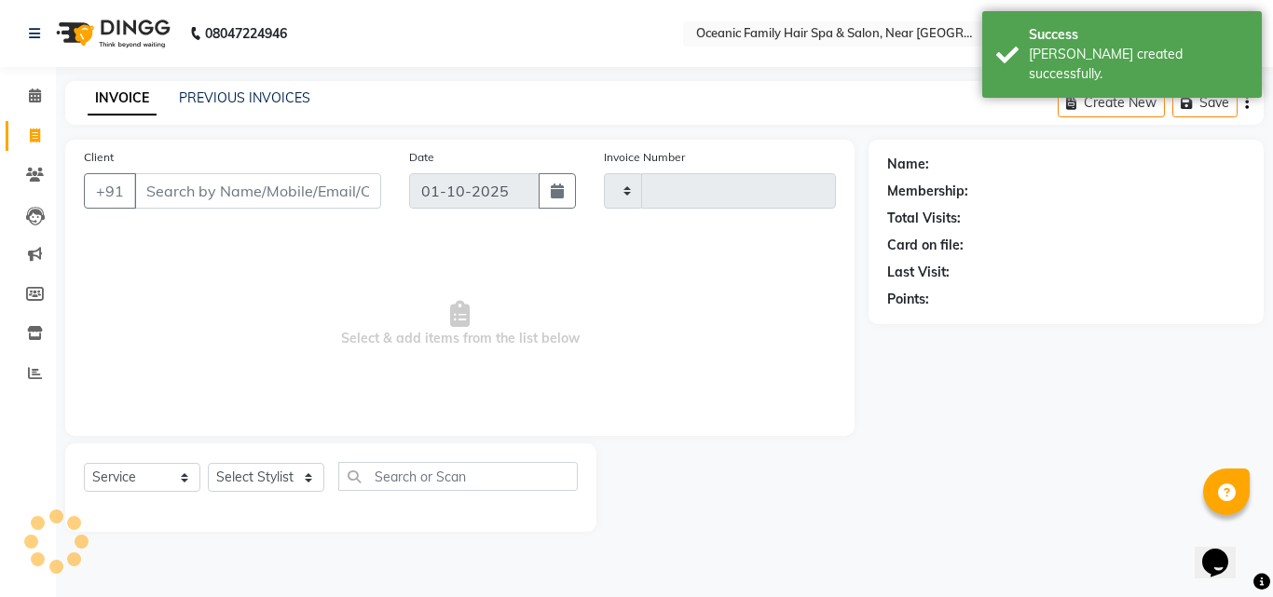
type input "3689"
select select "4366"
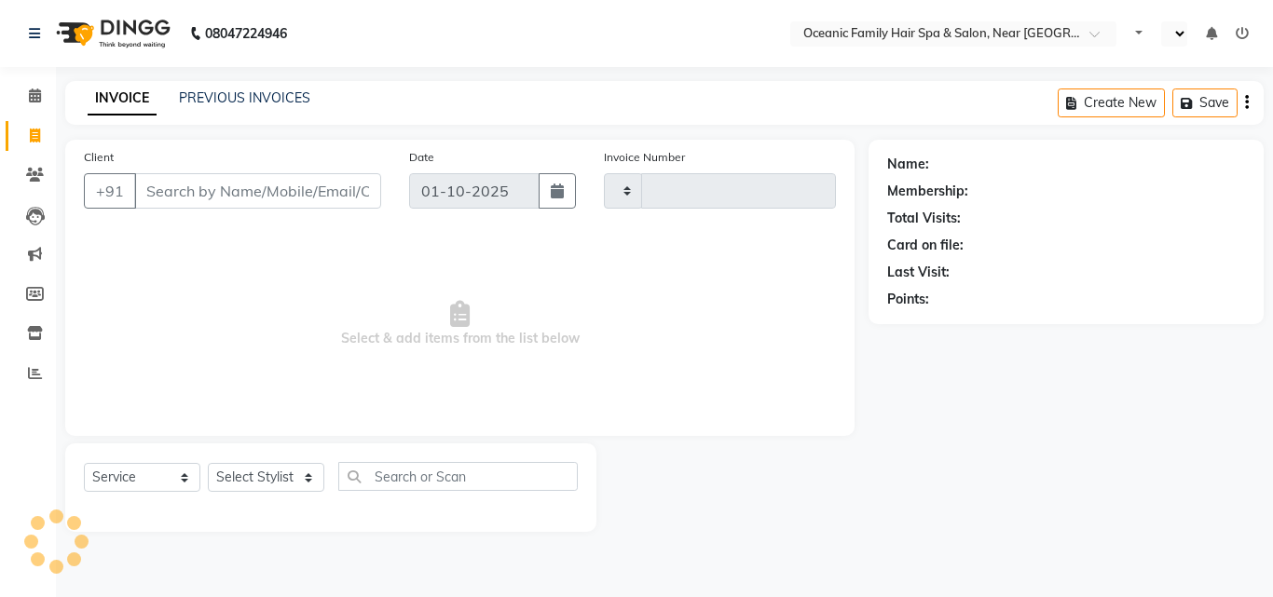
select select "service"
type input "3689"
select select "en"
select select "4366"
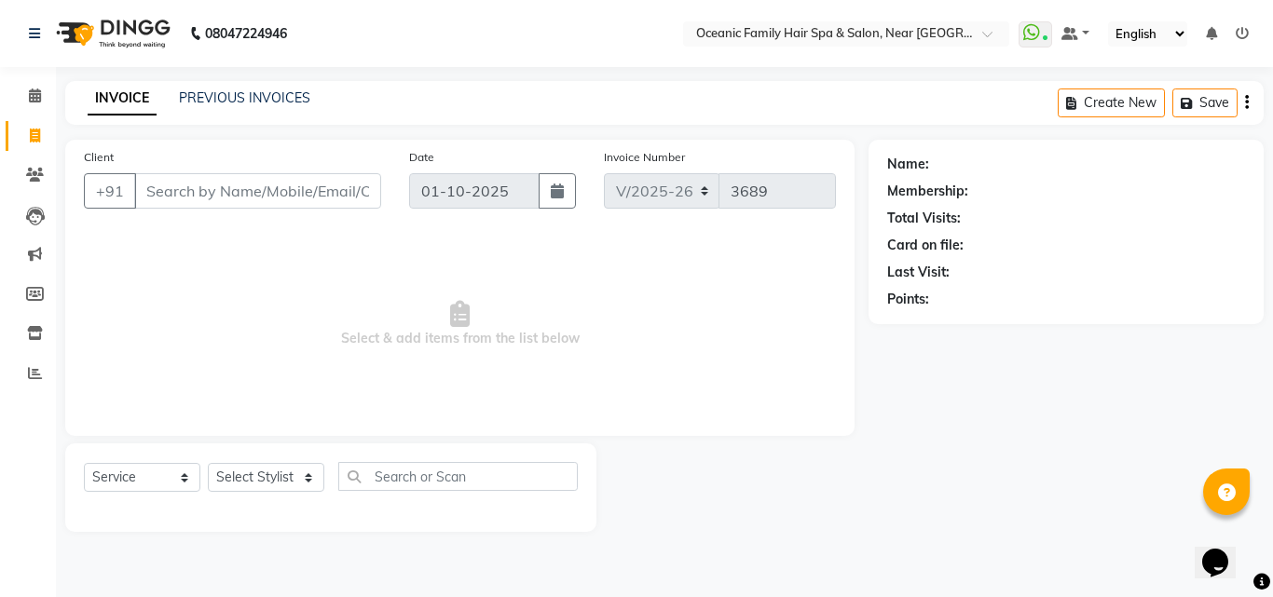
click at [191, 195] on input "Client" at bounding box center [257, 190] width 247 height 35
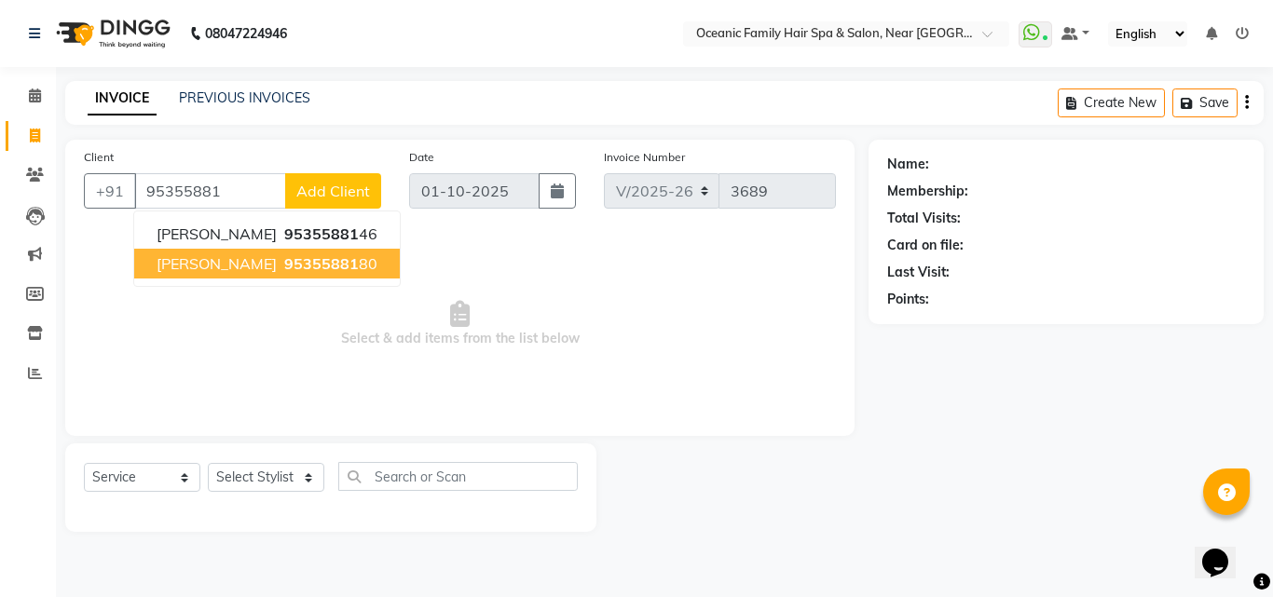
click at [329, 264] on span "95355881" at bounding box center [321, 263] width 75 height 19
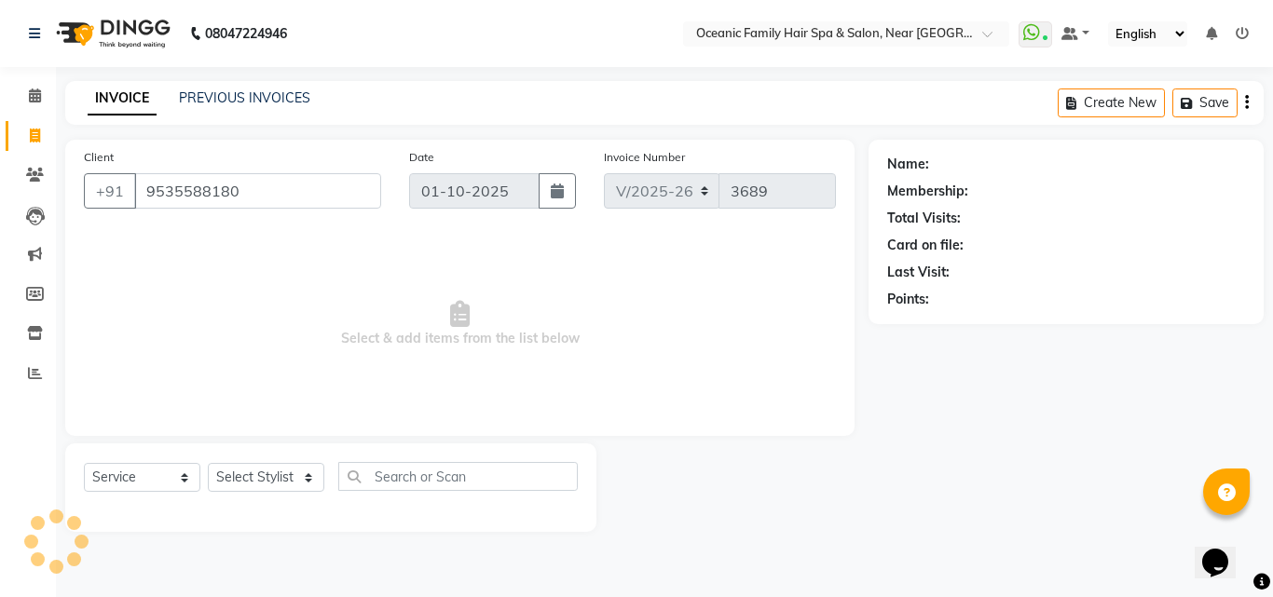
type input "9535588180"
click at [473, 480] on input "text" at bounding box center [458, 476] width 240 height 29
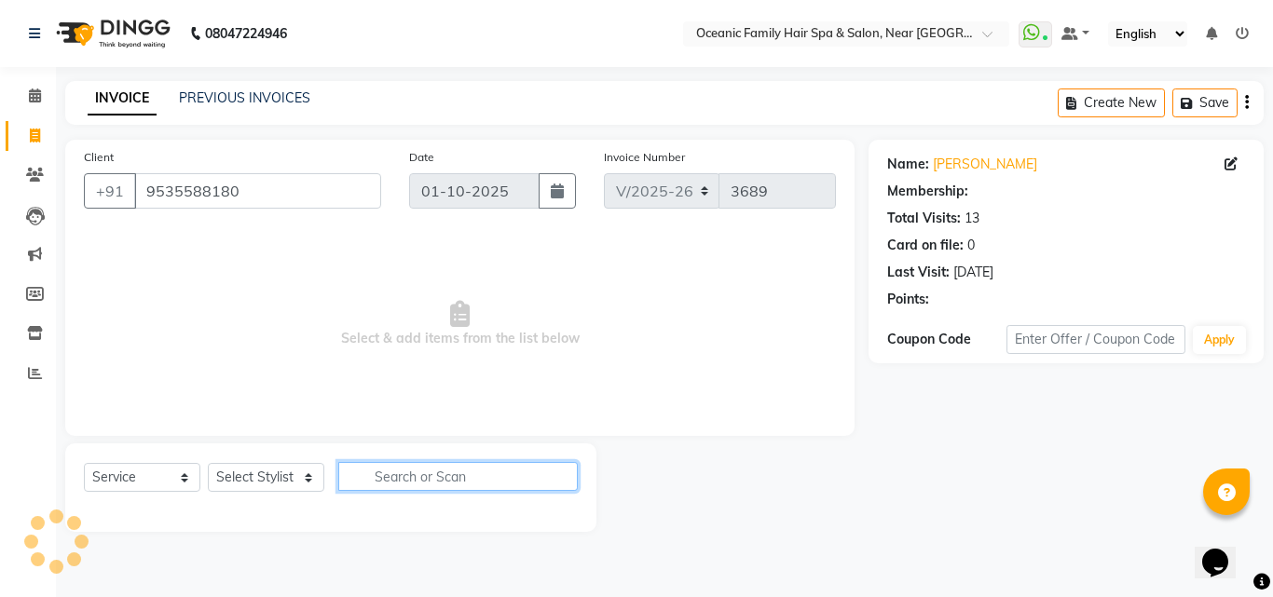
select select "1: Object"
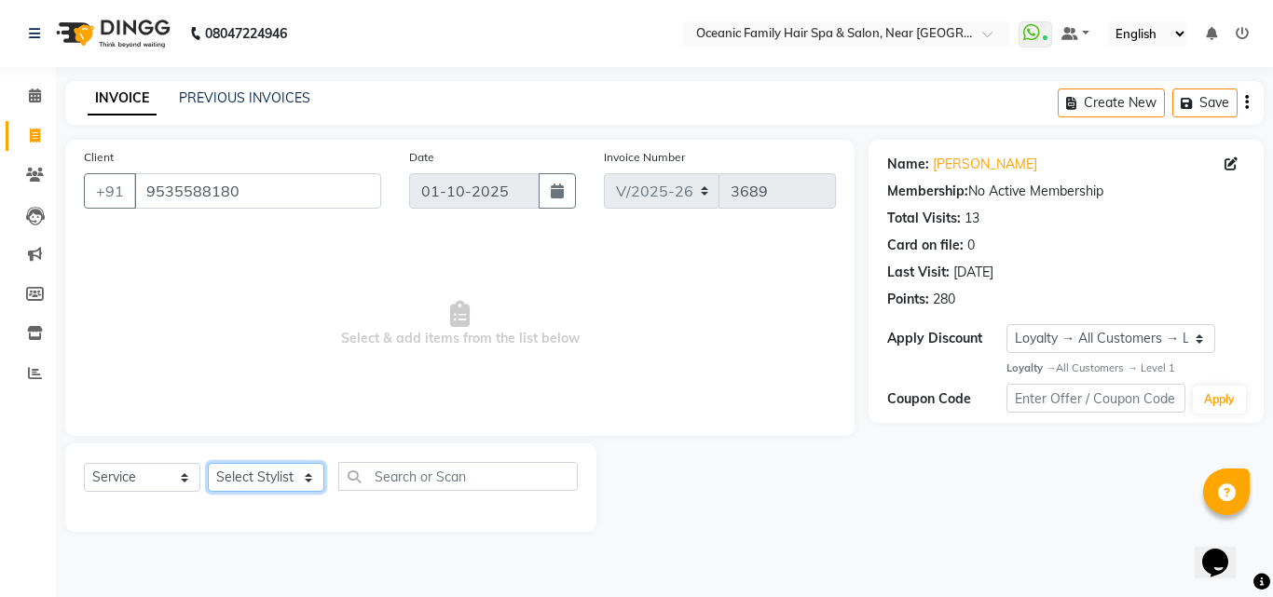
click at [300, 483] on select "Select Stylist [PERSON_NAME] [PERSON_NAME] [PERSON_NAME] Riyasat [PERSON_NAME] …" at bounding box center [266, 477] width 116 height 29
select select "89184"
click at [208, 463] on select "Select Stylist [PERSON_NAME] [PERSON_NAME] [PERSON_NAME] Riyasat [PERSON_NAME] …" at bounding box center [266, 477] width 116 height 29
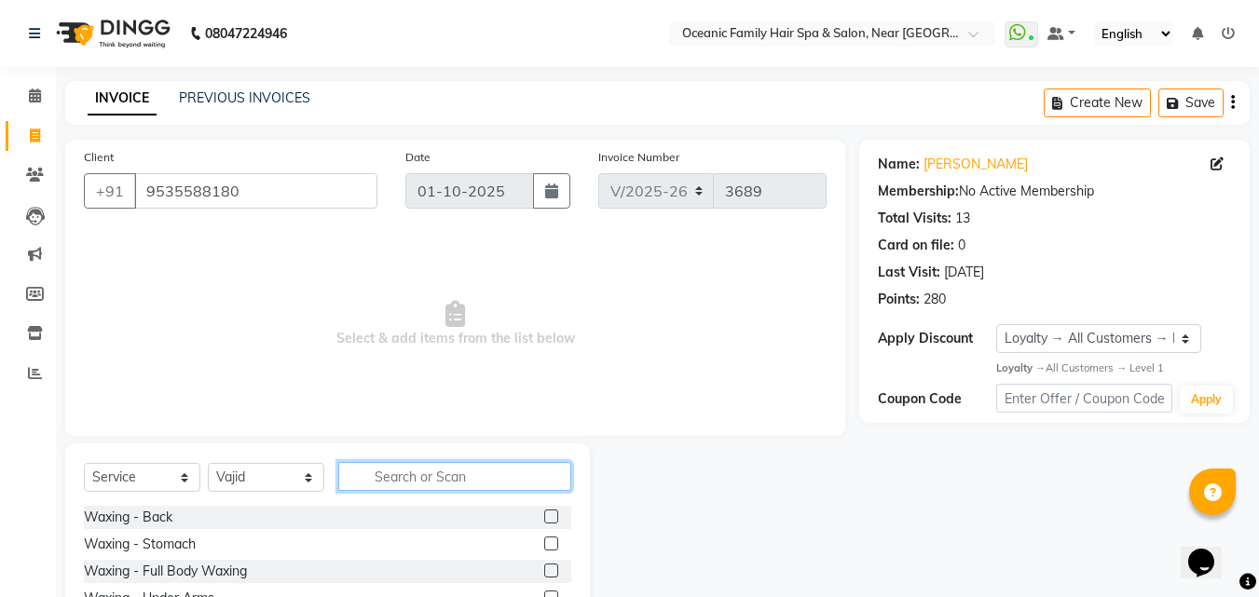
click at [411, 476] on input "text" at bounding box center [454, 476] width 233 height 29
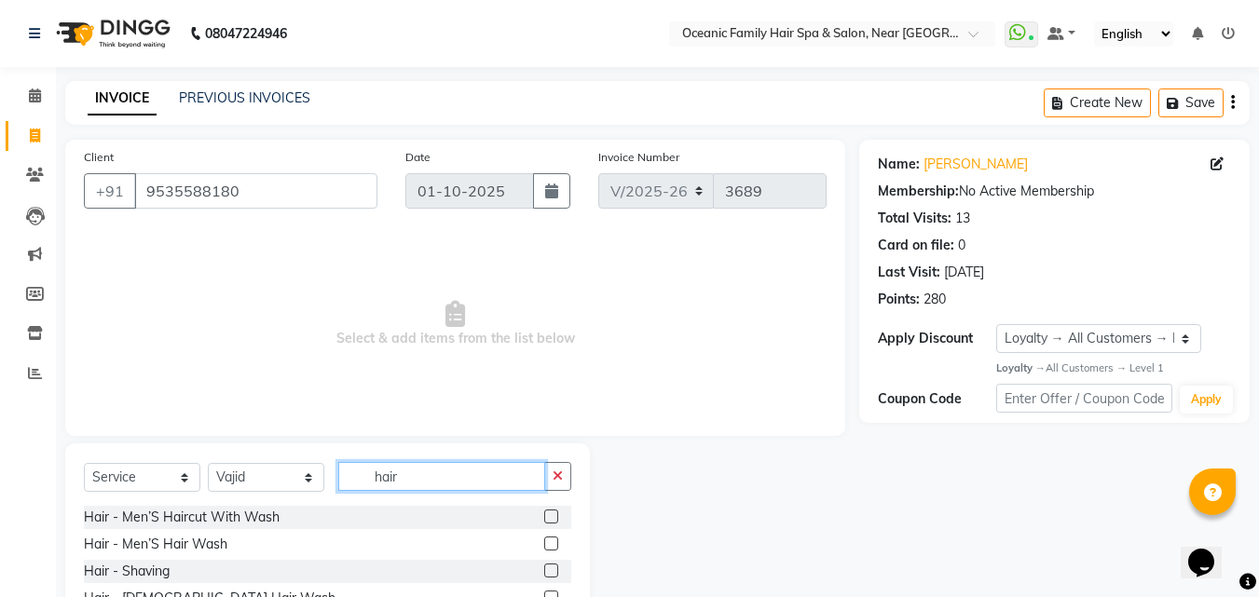
type input "hair"
click at [544, 514] on label at bounding box center [551, 517] width 14 height 14
click at [544, 514] on input "checkbox" at bounding box center [550, 518] width 12 height 12
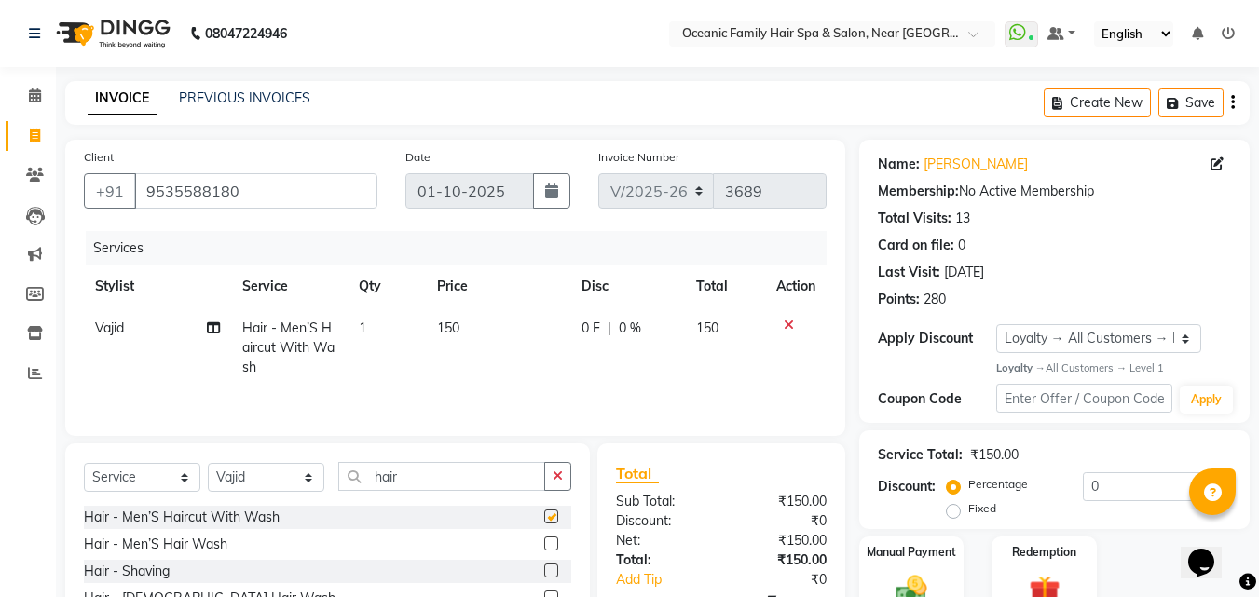
checkbox input "false"
click at [544, 563] on div at bounding box center [557, 571] width 27 height 23
click at [544, 571] on label at bounding box center [551, 571] width 14 height 14
click at [544, 571] on input "checkbox" at bounding box center [550, 572] width 12 height 12
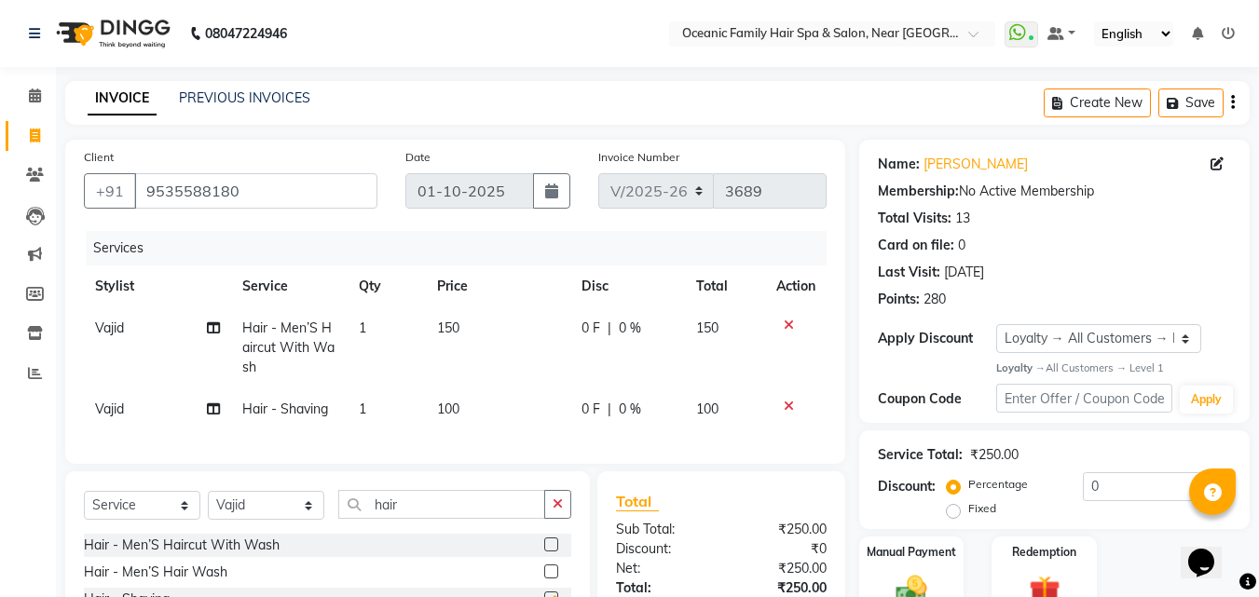
checkbox input "false"
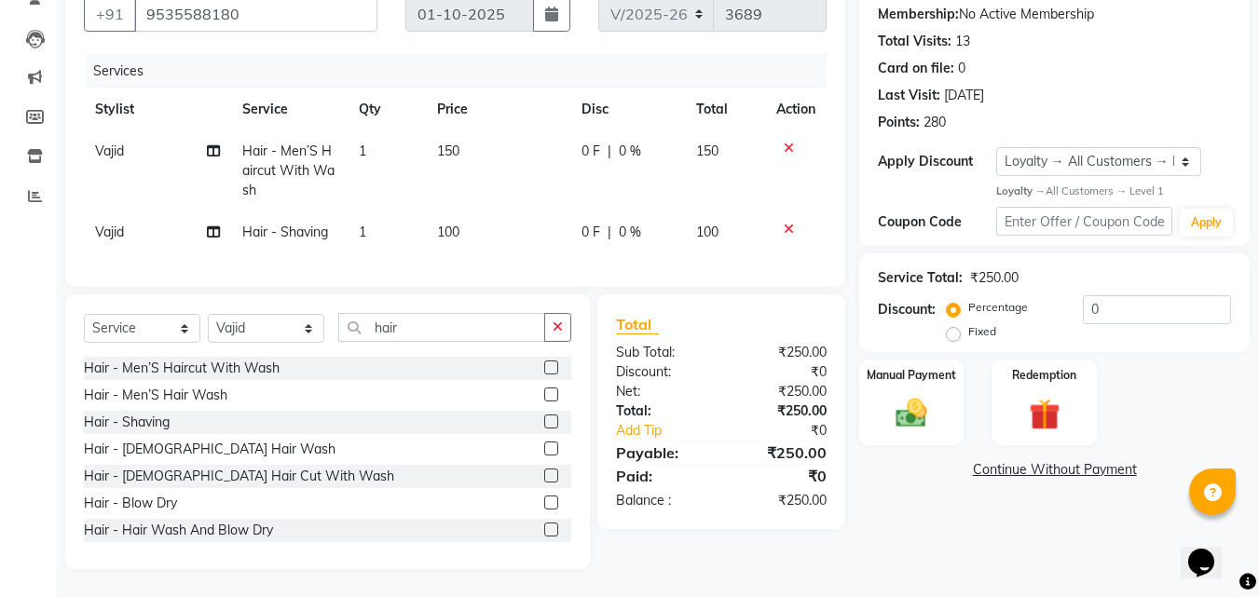
scroll to position [191, 0]
click at [923, 428] on div "Manual Payment" at bounding box center [911, 402] width 109 height 89
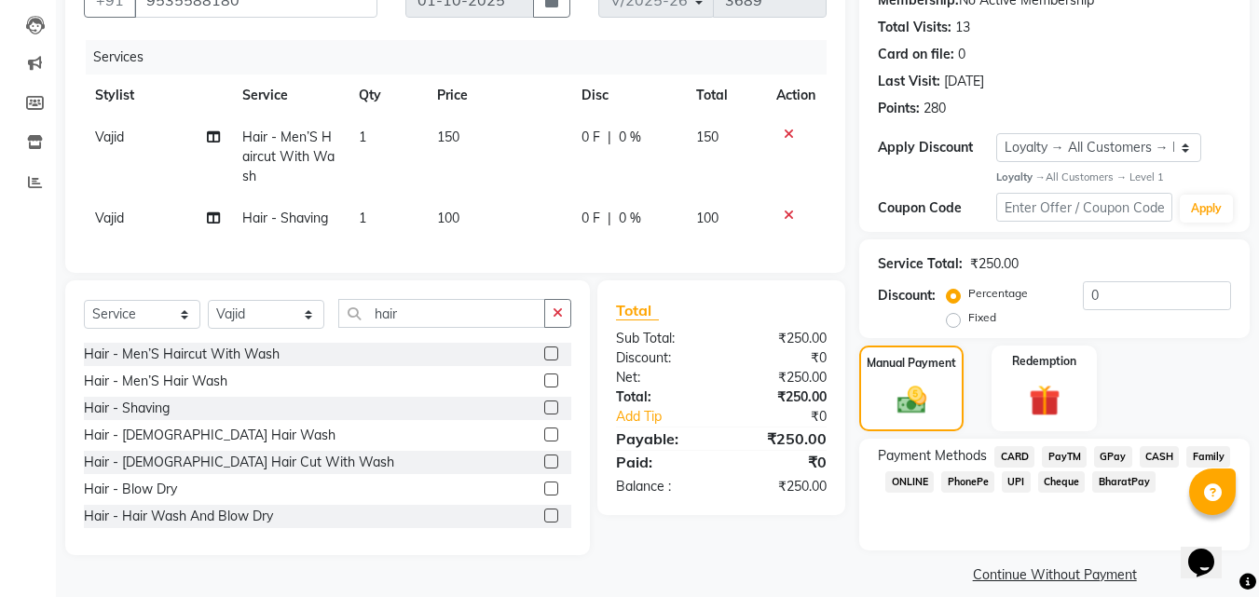
click at [1151, 452] on span "CASH" at bounding box center [1160, 456] width 40 height 21
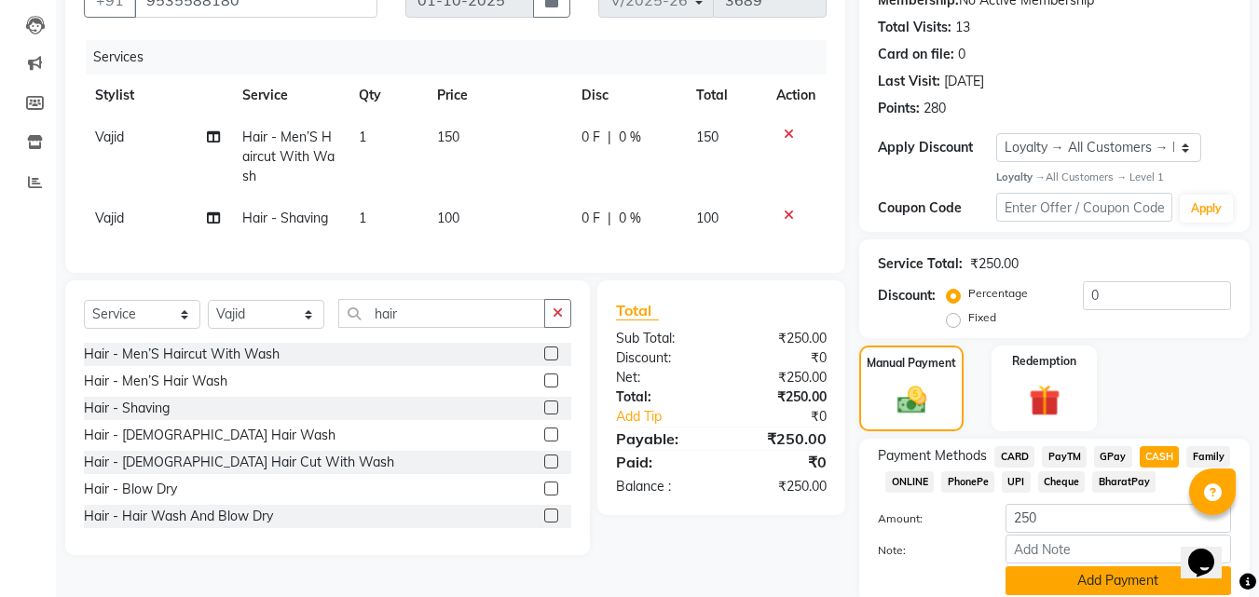
click at [1129, 571] on button "Add Payment" at bounding box center [1119, 581] width 226 height 29
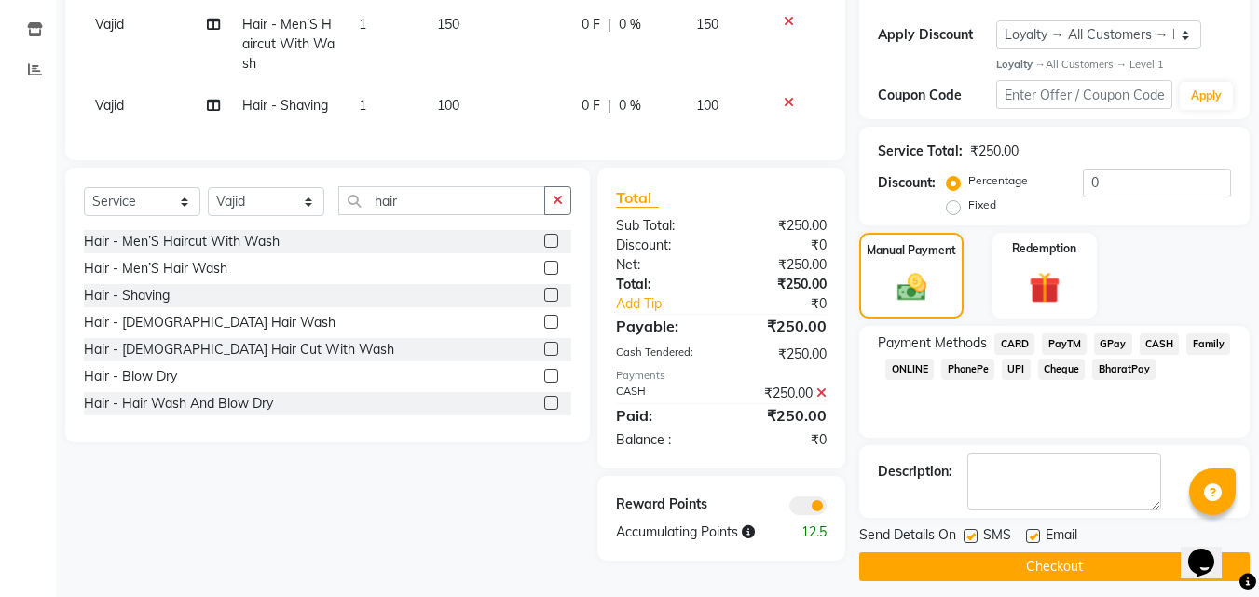
scroll to position [316, 0]
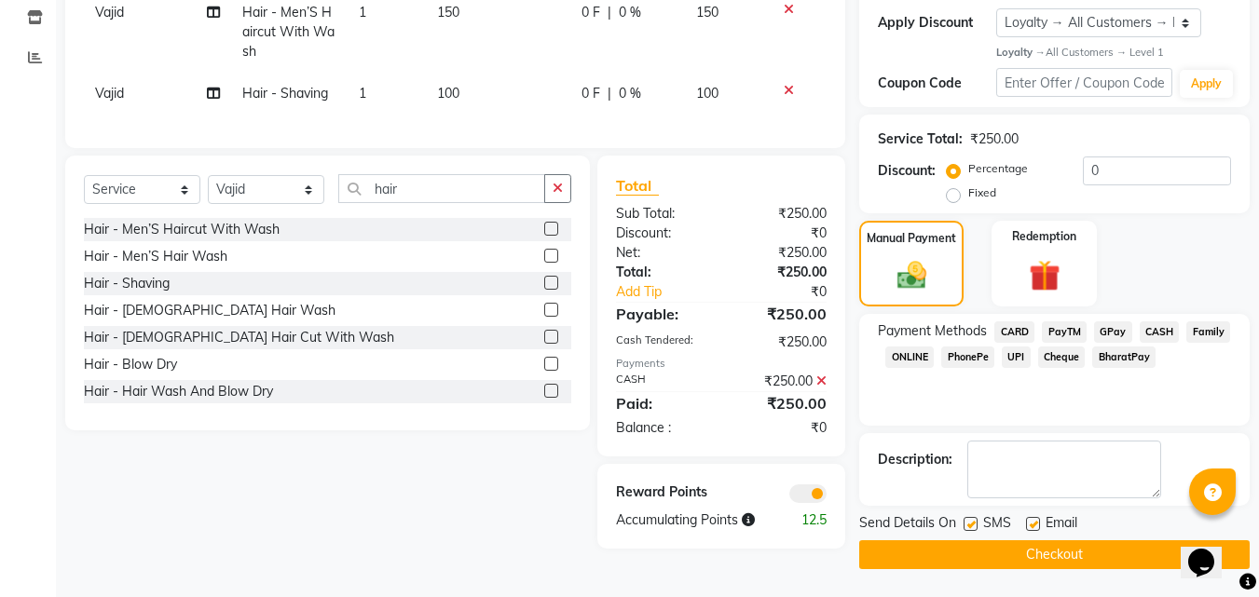
click at [1143, 556] on button "Checkout" at bounding box center [1054, 555] width 390 height 29
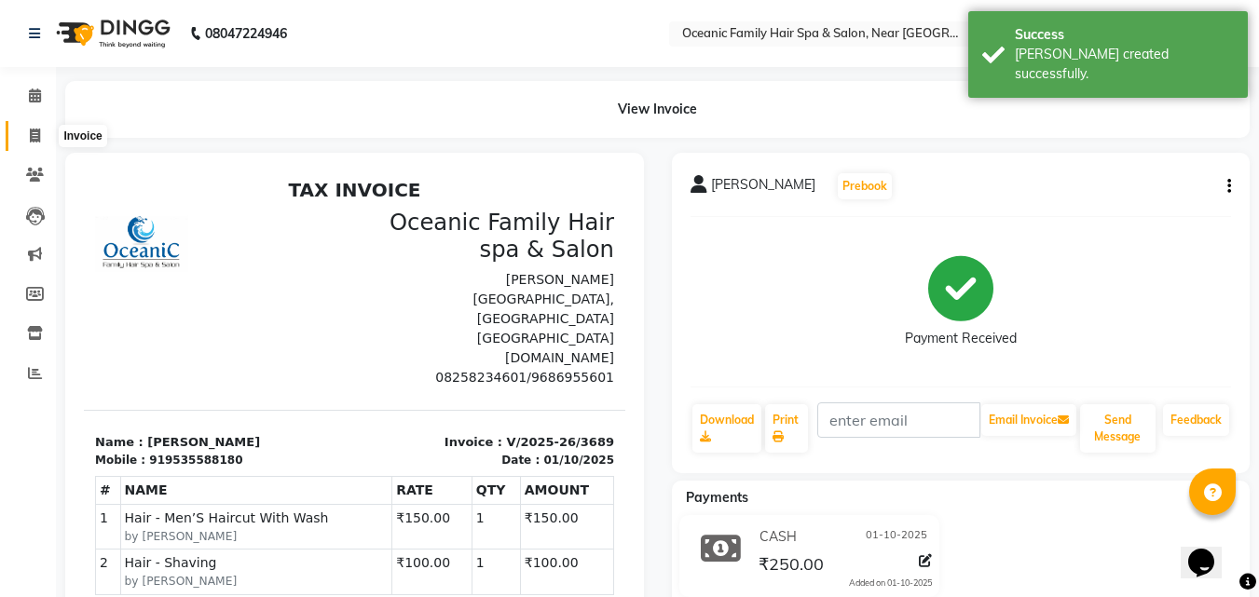
click at [30, 130] on icon at bounding box center [35, 136] width 10 height 14
select select "service"
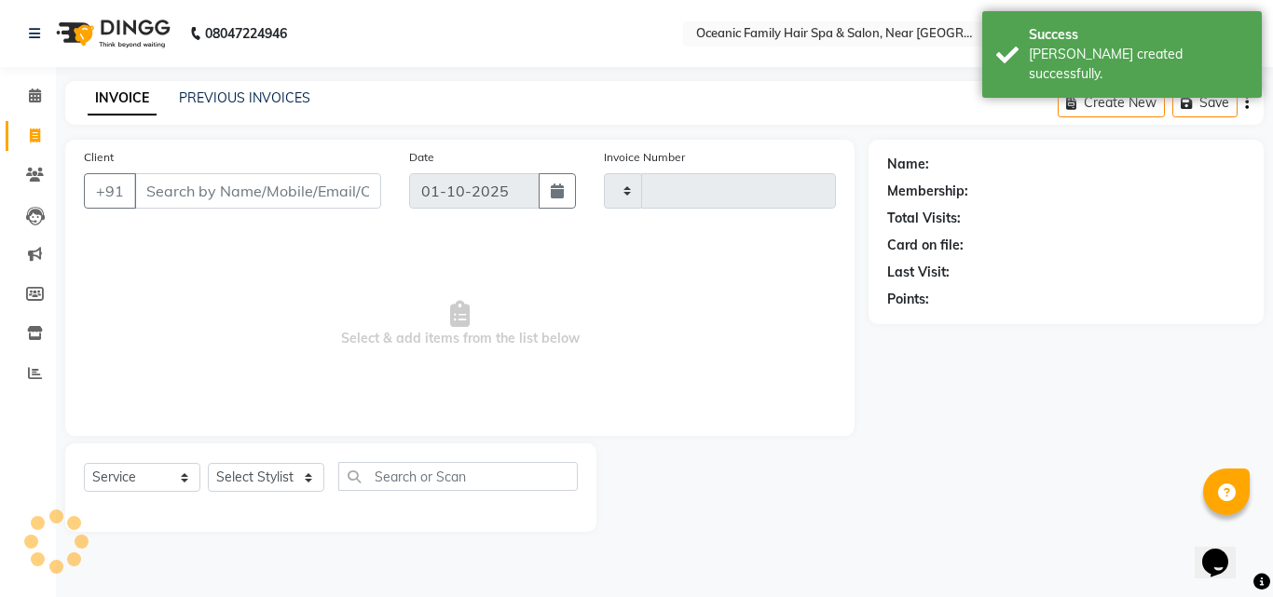
type input "3690"
select select "4366"
click at [296, 473] on select "Select Stylist" at bounding box center [266, 477] width 116 height 29
click at [303, 471] on select "Select Stylist" at bounding box center [266, 477] width 116 height 29
click at [306, 469] on select "Select Stylist" at bounding box center [266, 477] width 116 height 29
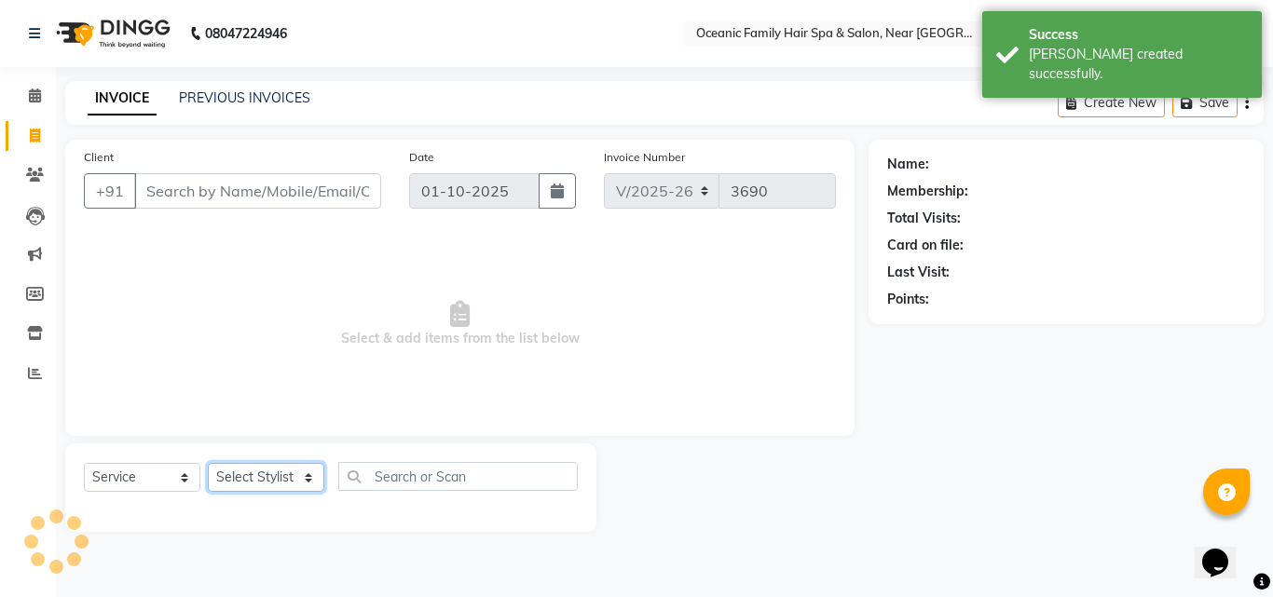
click at [308, 466] on select "Select Stylist" at bounding box center [266, 477] width 116 height 29
click at [312, 459] on div "Select Service Product Membership Package Voucher Prepaid Gift Card Select Styl…" at bounding box center [330, 488] width 531 height 89
click at [313, 471] on select "Select Stylist" at bounding box center [266, 477] width 116 height 29
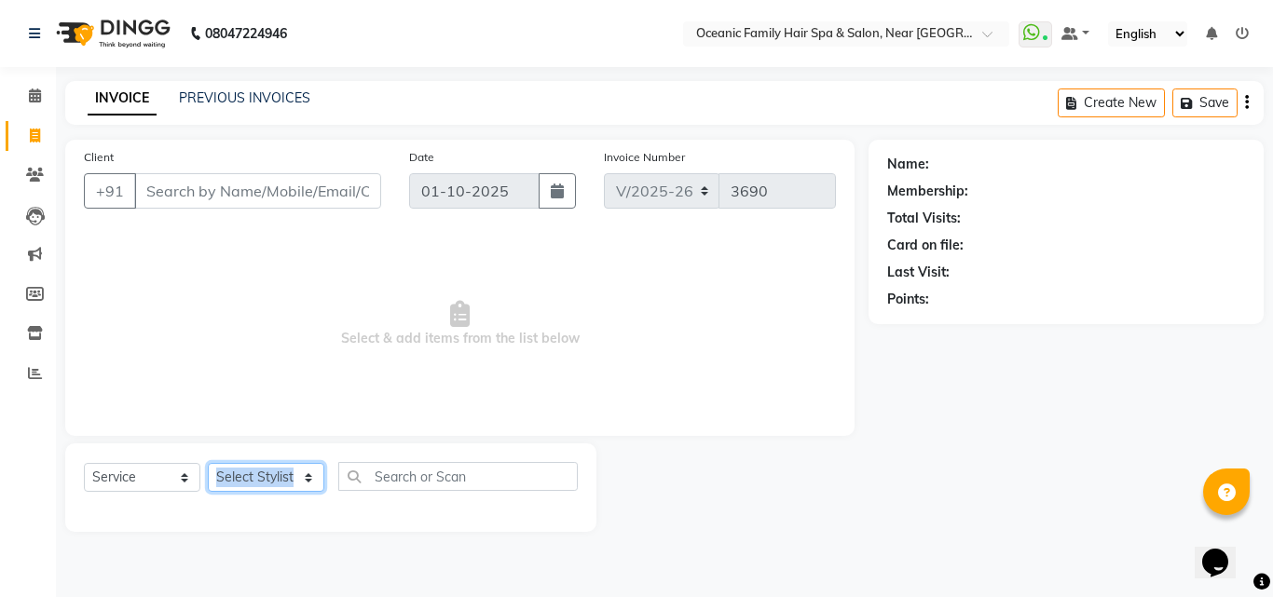
select select "23960"
click at [208, 463] on select "Select Stylist [PERSON_NAME] [PERSON_NAME] [PERSON_NAME] Riyasat [PERSON_NAME] …" at bounding box center [266, 477] width 116 height 29
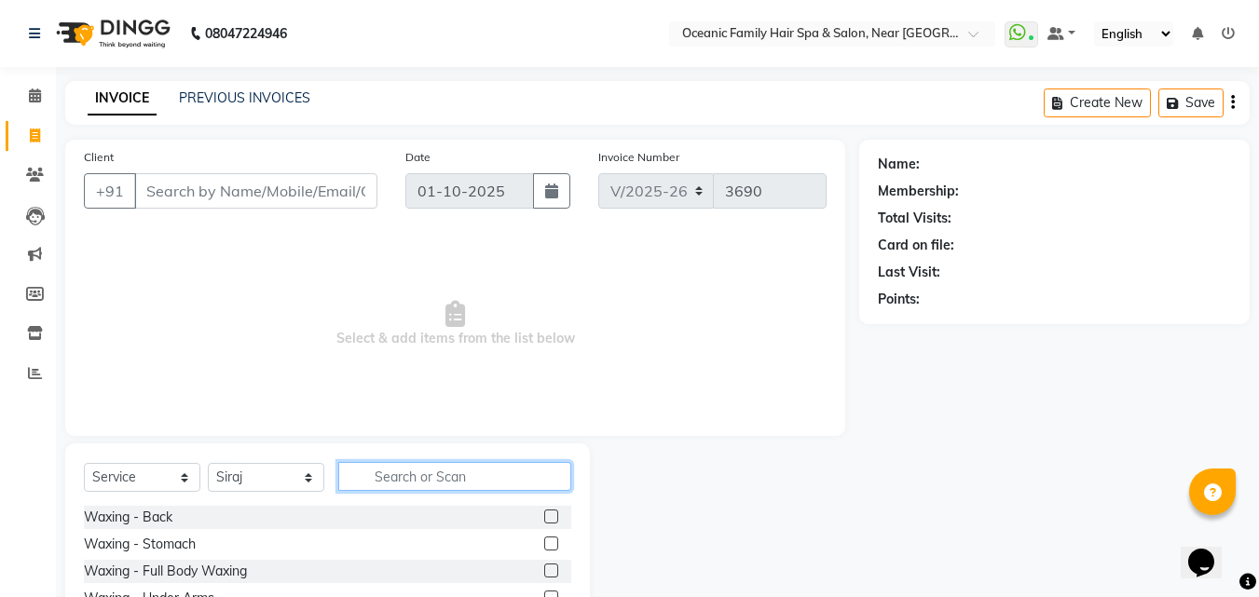
click at [410, 482] on input "text" at bounding box center [454, 476] width 233 height 29
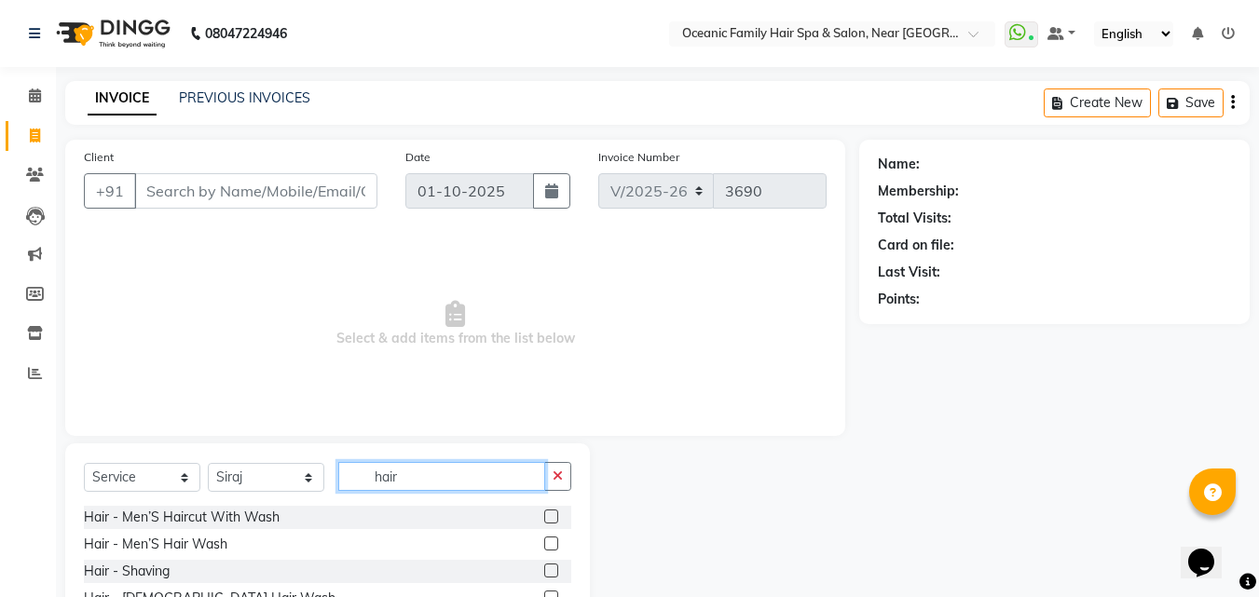
type input "hair"
click at [544, 517] on label at bounding box center [551, 517] width 14 height 14
click at [544, 517] on input "checkbox" at bounding box center [550, 518] width 12 height 12
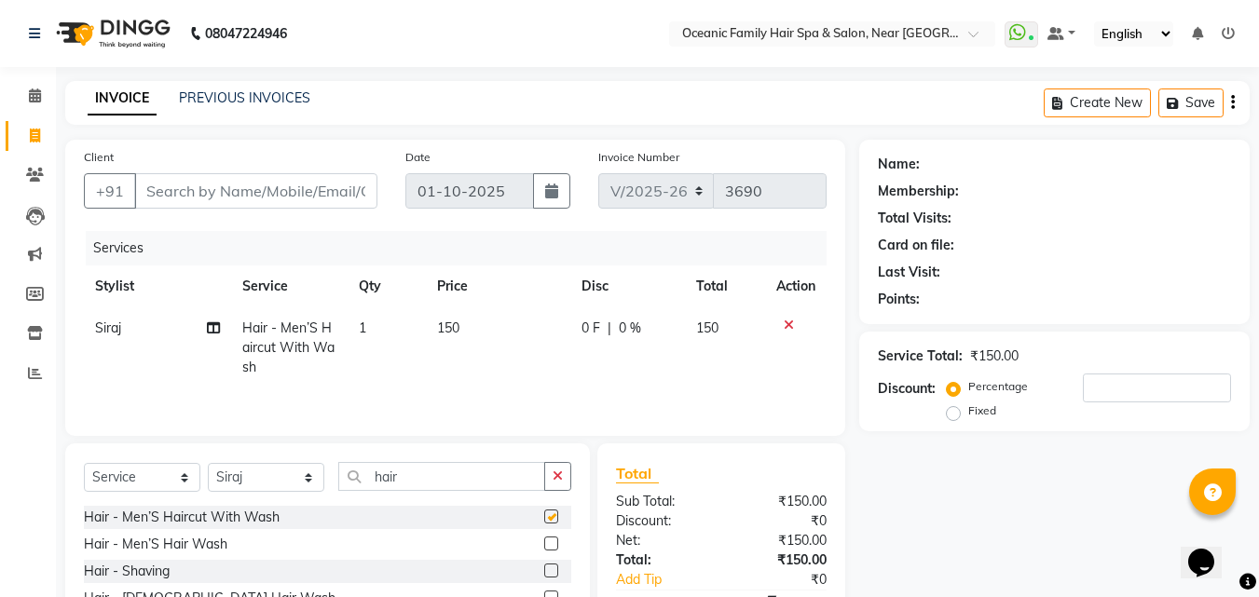
checkbox input "false"
click at [544, 571] on label at bounding box center [551, 571] width 14 height 14
click at [544, 571] on input "checkbox" at bounding box center [550, 572] width 12 height 12
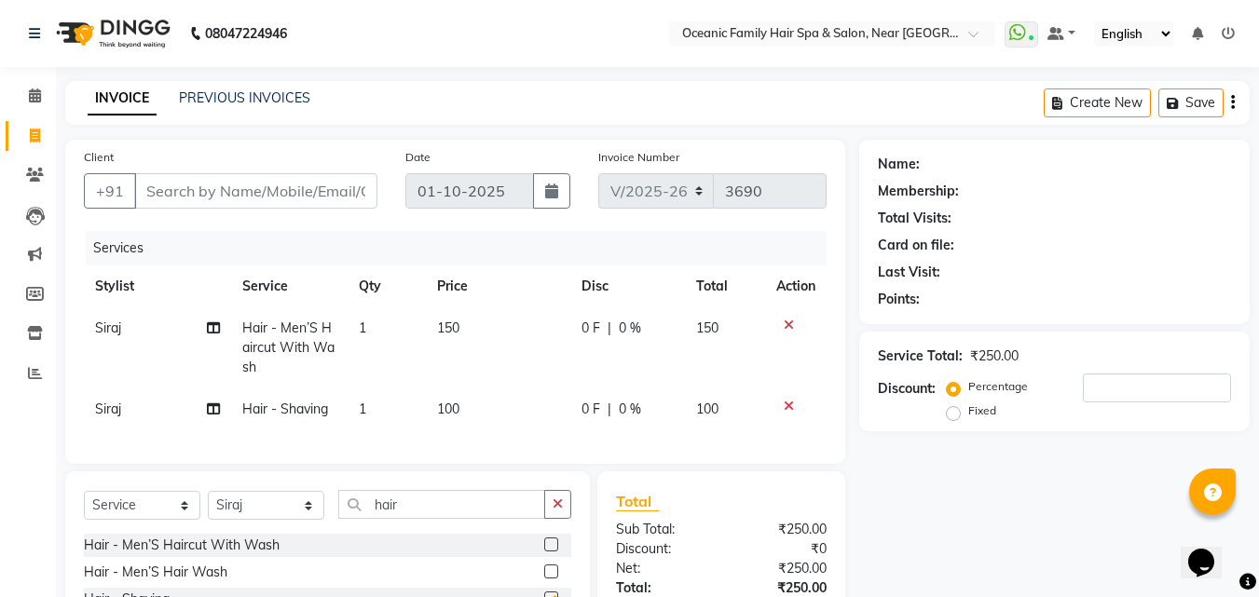
checkbox input "false"
click at [325, 179] on input "Client" at bounding box center [255, 190] width 243 height 35
click at [493, 26] on nav "08047224946 Select Location × Oceanic Family Hair Spa & Salon, Near Sri Bhuvane…" at bounding box center [629, 33] width 1259 height 67
click at [787, 319] on icon at bounding box center [789, 325] width 10 height 13
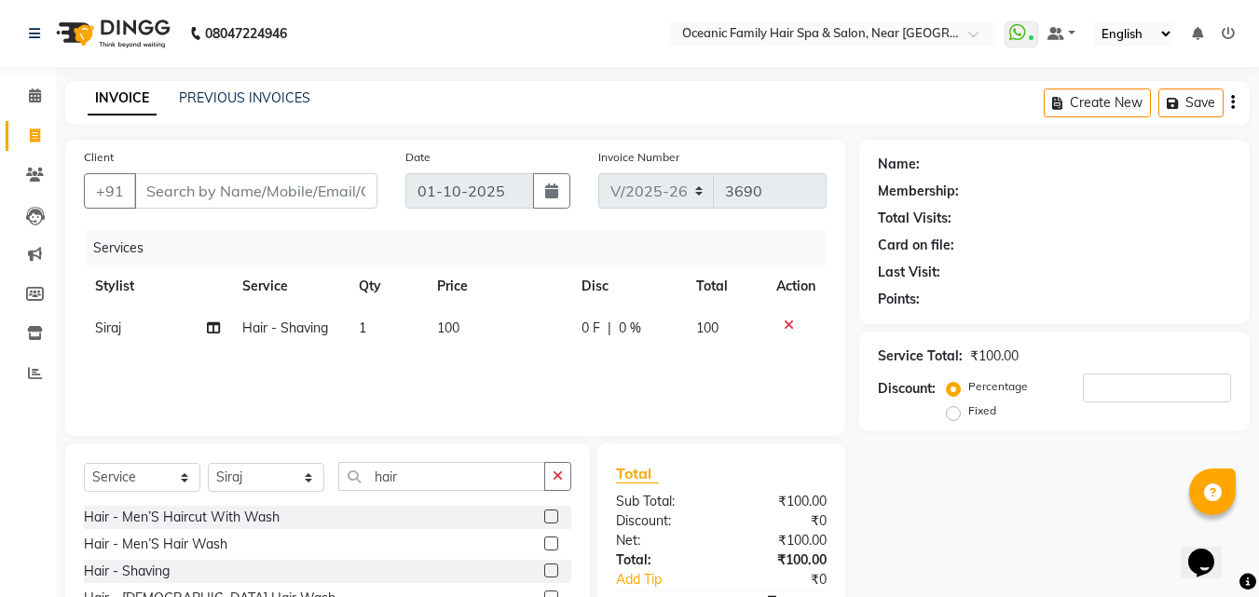
click at [782, 321] on div at bounding box center [795, 325] width 39 height 13
click at [787, 321] on icon at bounding box center [789, 325] width 10 height 13
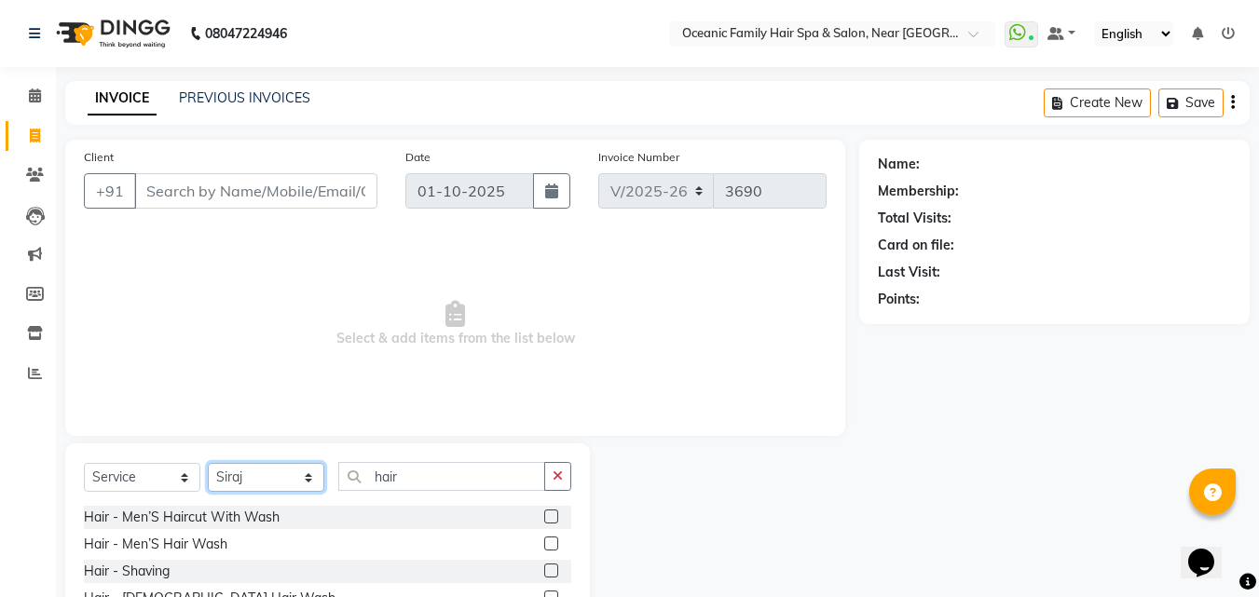
click at [263, 479] on select "Select Stylist [PERSON_NAME] [PERSON_NAME] [PERSON_NAME] Riyasat [PERSON_NAME] …" at bounding box center [266, 477] width 116 height 29
select select "23948"
click at [208, 463] on select "Select Stylist [PERSON_NAME] [PERSON_NAME] [PERSON_NAME] Riyasat [PERSON_NAME] …" at bounding box center [266, 477] width 116 height 29
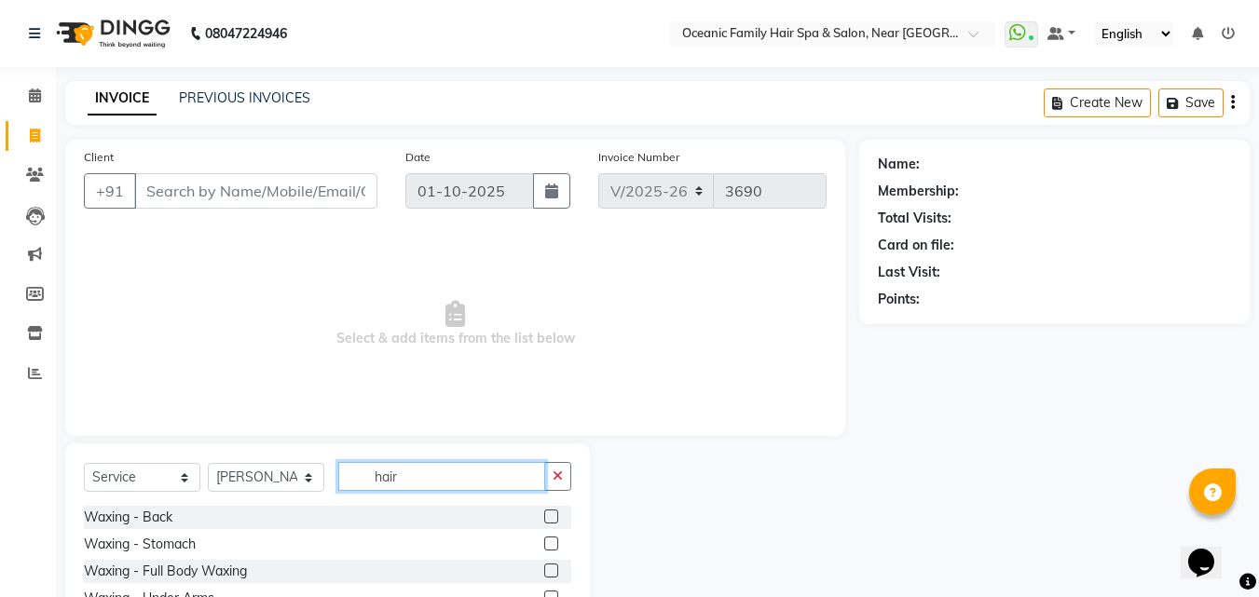
click at [456, 487] on input "hair" at bounding box center [441, 476] width 207 height 29
type input "h"
type input "per"
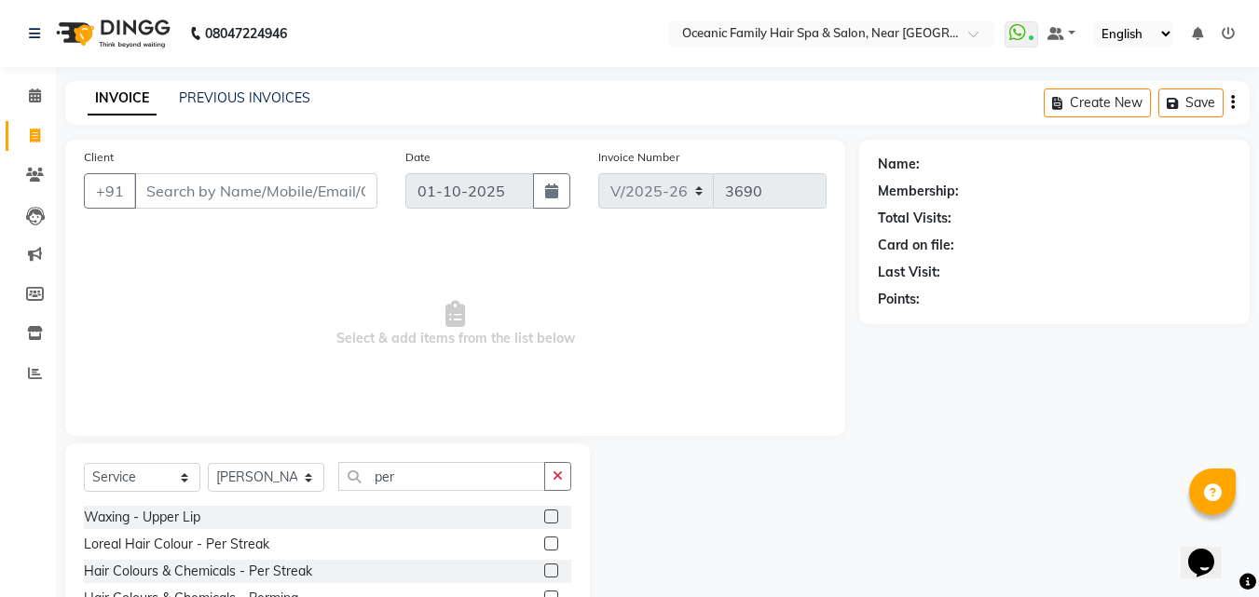
click at [548, 541] on label at bounding box center [551, 544] width 14 height 14
click at [548, 541] on input "checkbox" at bounding box center [550, 545] width 12 height 12
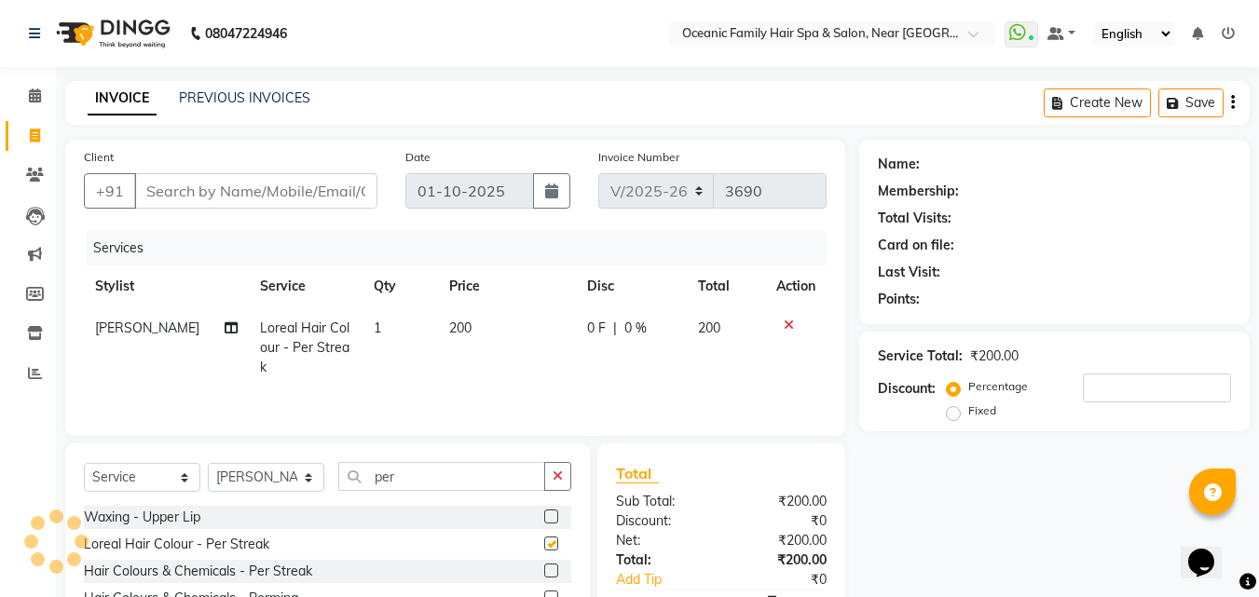
checkbox input "false"
click at [371, 316] on td "1" at bounding box center [400, 348] width 75 height 81
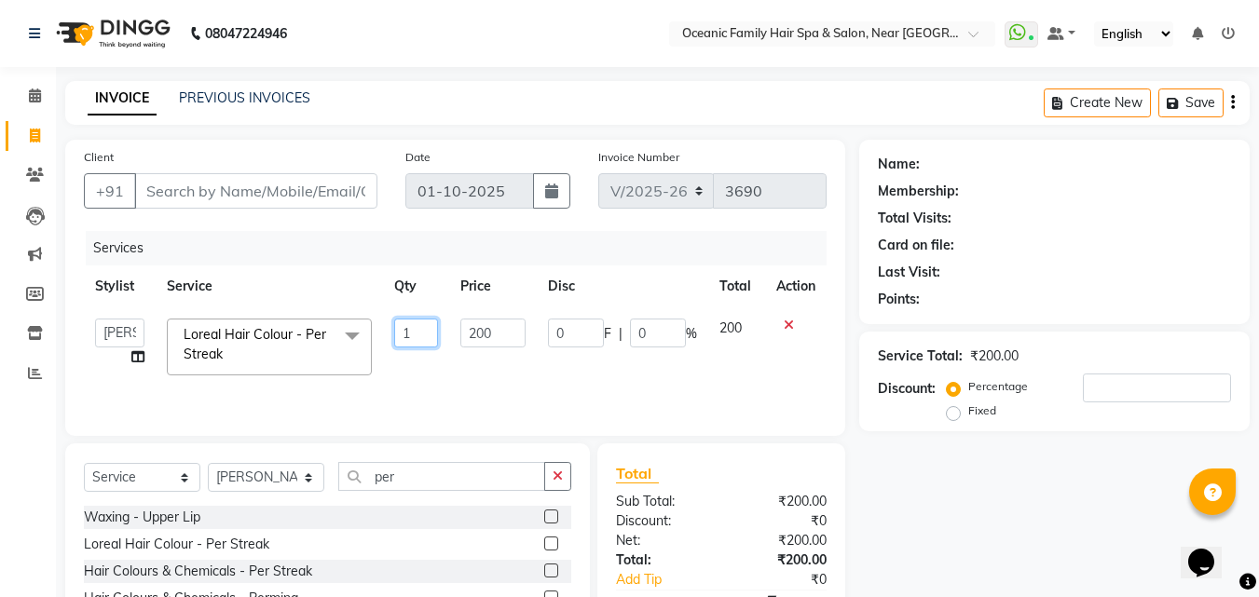
click at [424, 328] on input "1" at bounding box center [416, 333] width 45 height 29
type input "15"
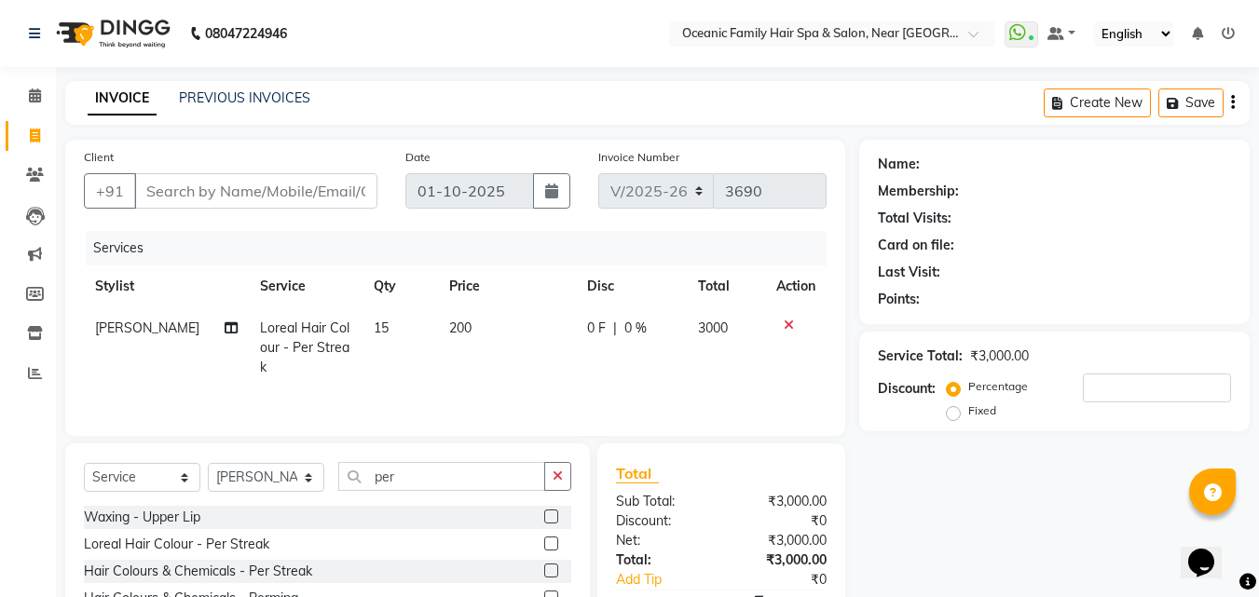
click at [973, 474] on div "Name: Membership: Total Visits: Card on file: Last Visit: Points: Service Total…" at bounding box center [1061, 417] width 404 height 554
click at [568, 475] on button "button" at bounding box center [557, 476] width 27 height 29
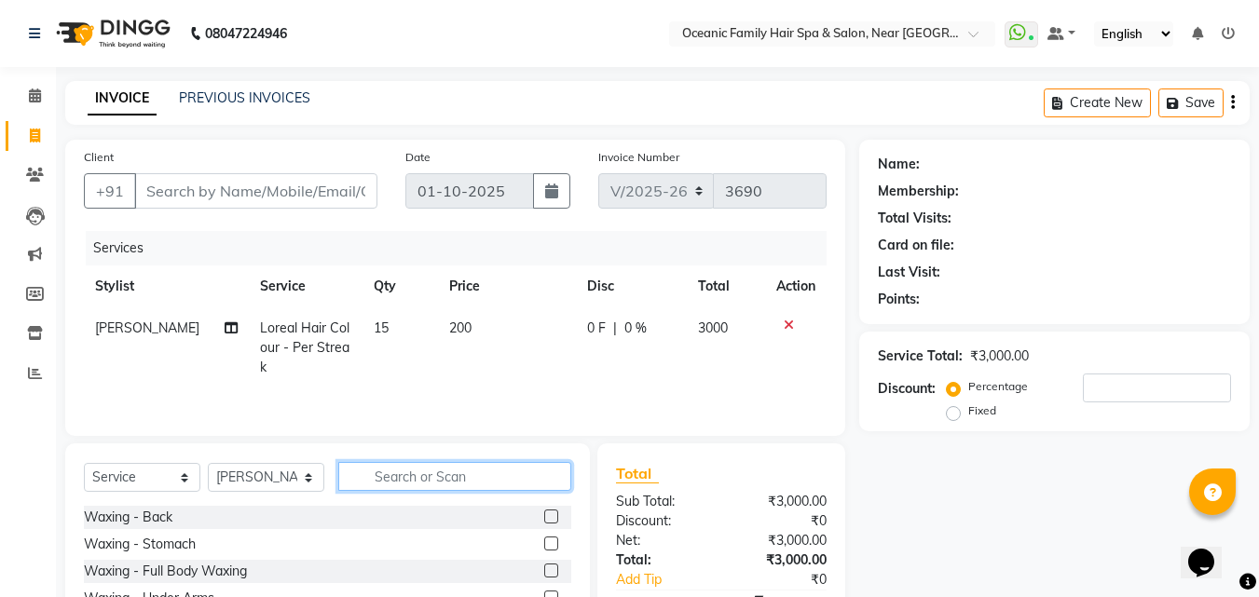
click at [548, 475] on input "text" at bounding box center [454, 476] width 233 height 29
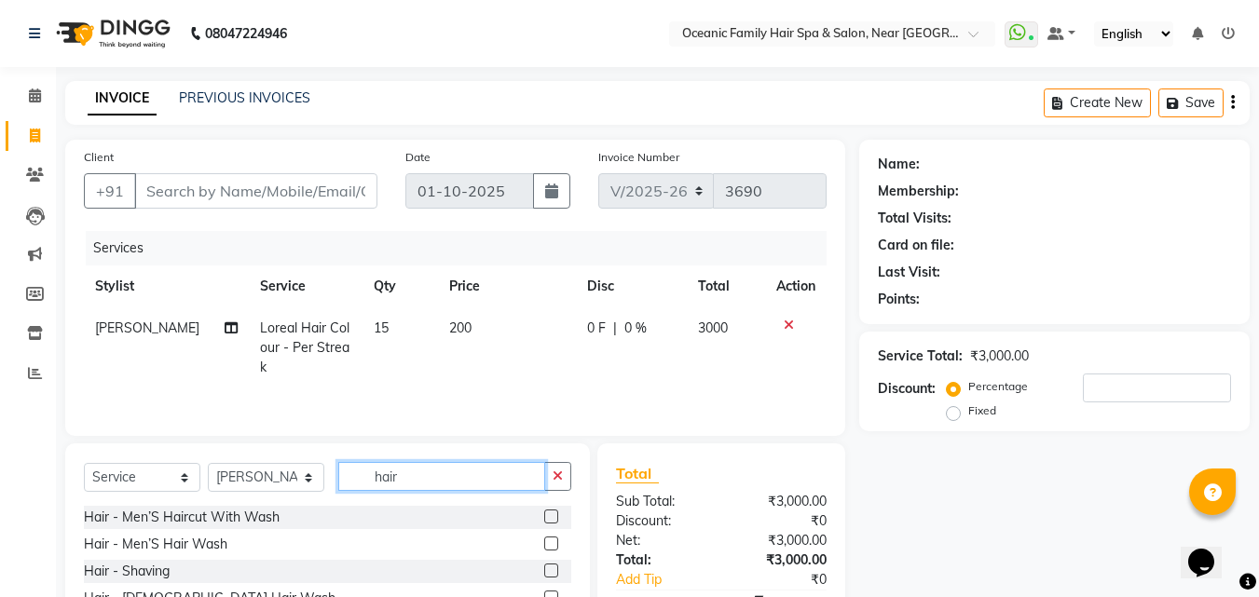
type input "hair"
click at [544, 516] on label at bounding box center [551, 517] width 14 height 14
click at [544, 516] on input "checkbox" at bounding box center [550, 518] width 12 height 12
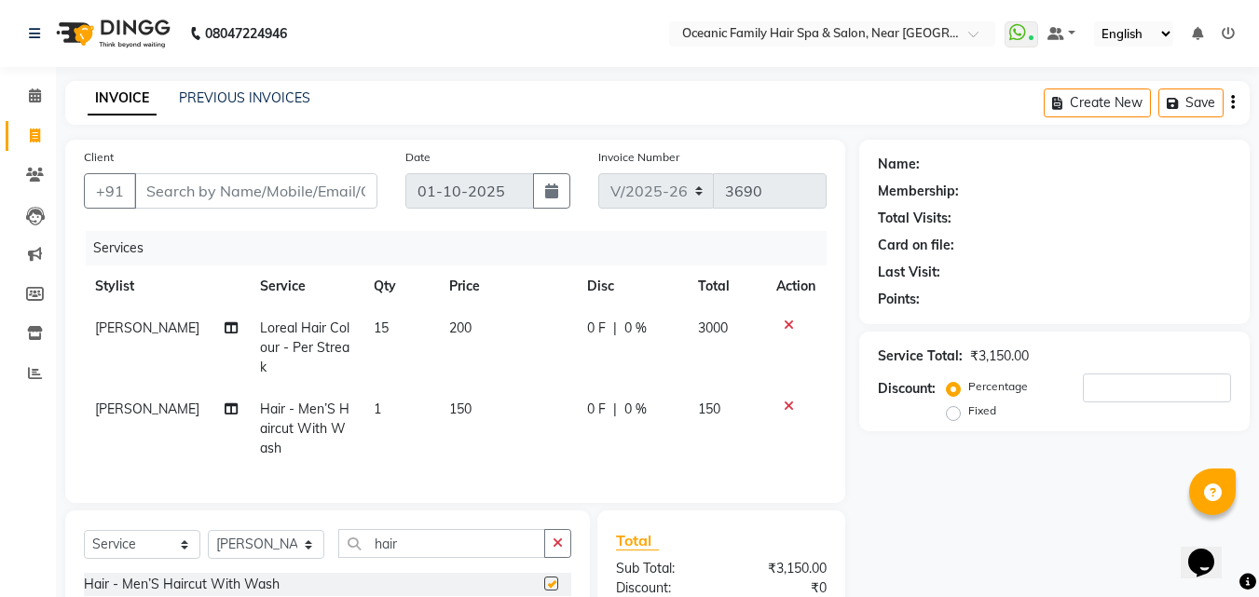
checkbox input "false"
click at [793, 400] on div at bounding box center [795, 406] width 39 height 13
click at [785, 400] on icon at bounding box center [789, 406] width 10 height 13
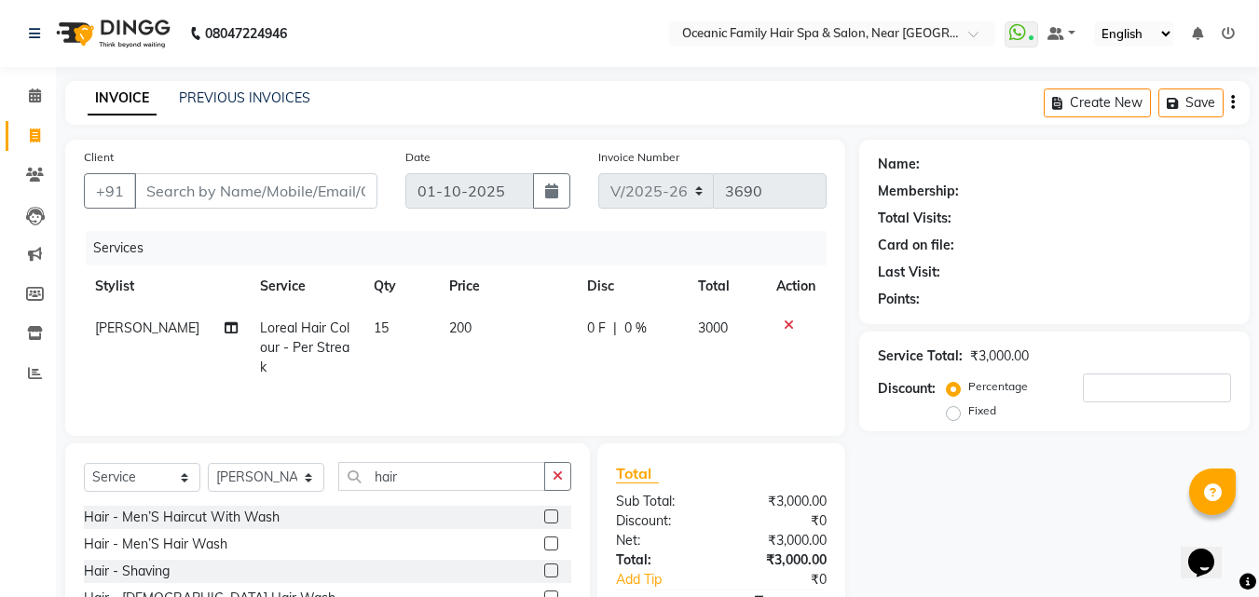
click at [544, 574] on label at bounding box center [551, 571] width 14 height 14
click at [544, 574] on input "checkbox" at bounding box center [550, 572] width 12 height 12
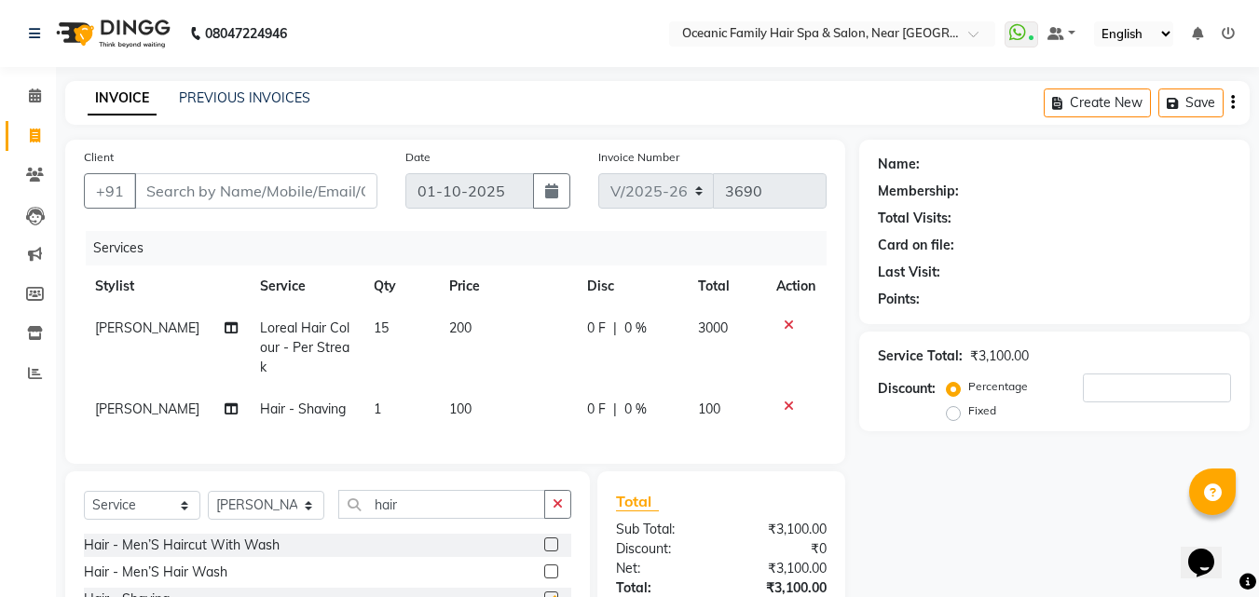
checkbox input "false"
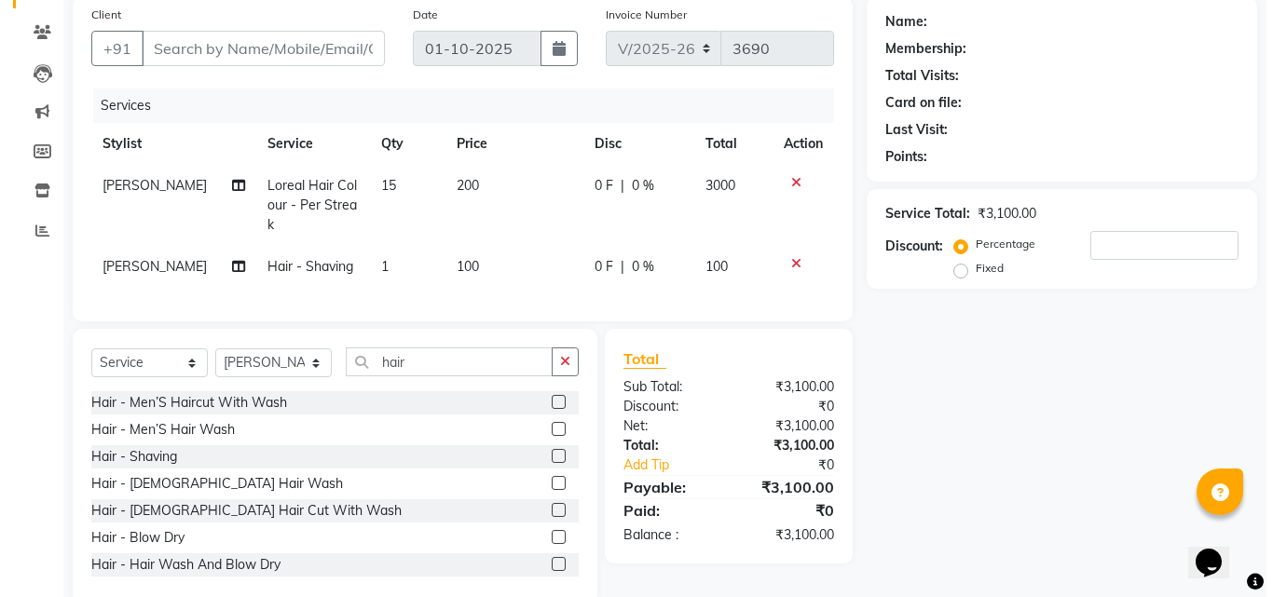
scroll to position [171, 0]
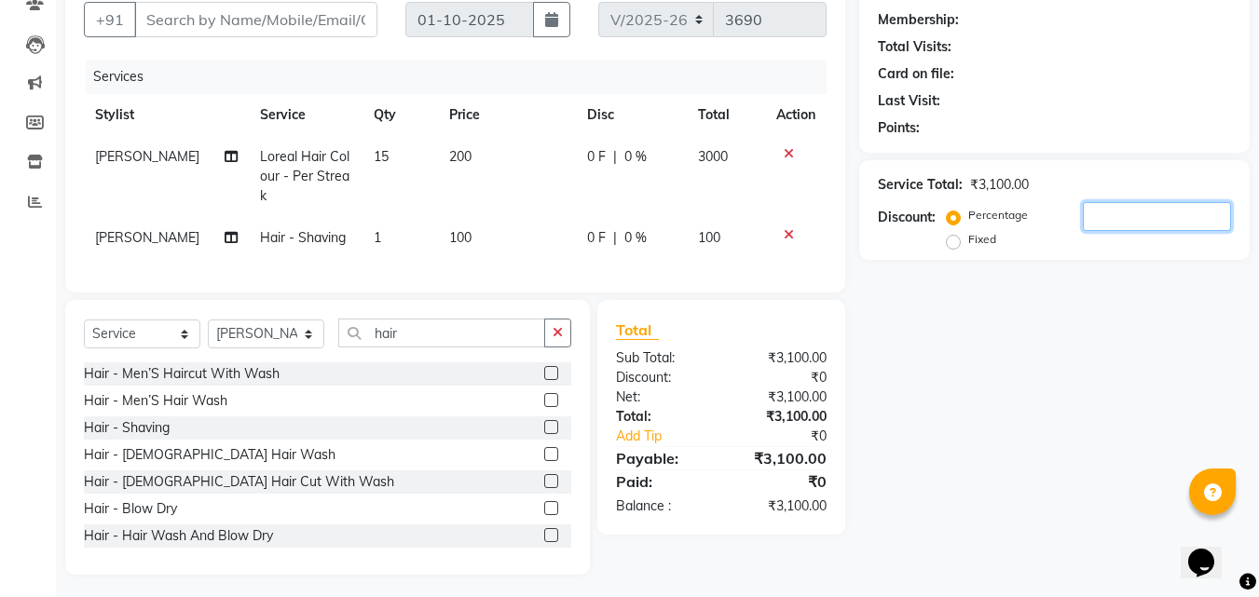
click at [1133, 222] on input "number" at bounding box center [1157, 216] width 148 height 29
click at [331, 29] on input "Client" at bounding box center [255, 19] width 243 height 35
type input "7"
type input "0"
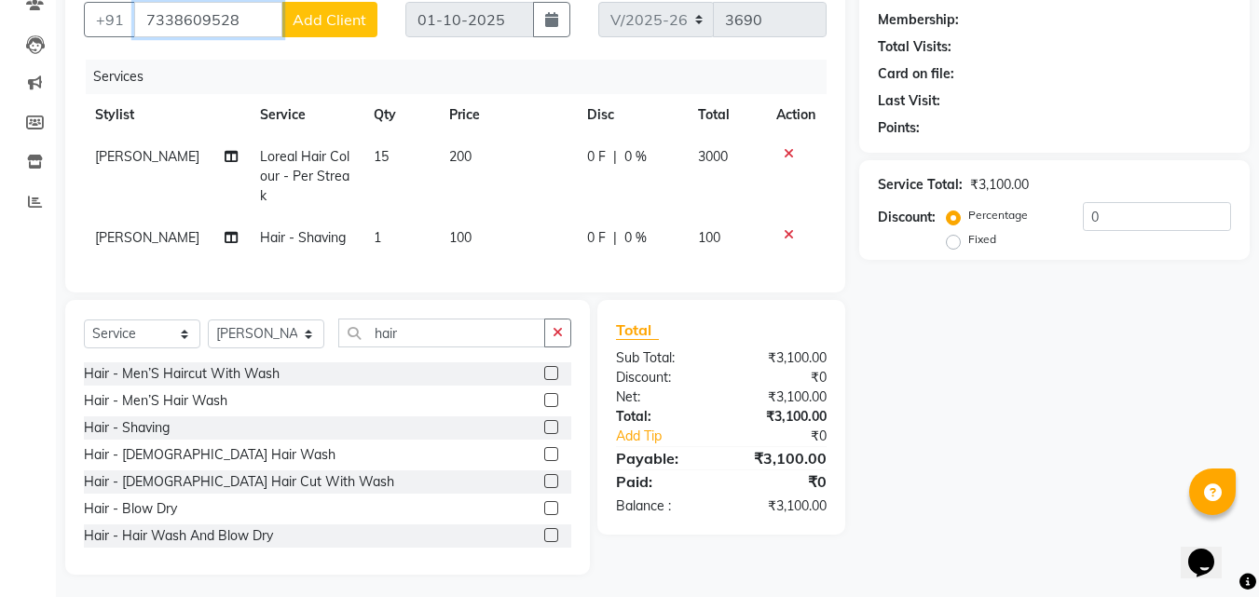
type input "7338609528"
click at [315, 21] on span "Add Client" at bounding box center [330, 19] width 74 height 19
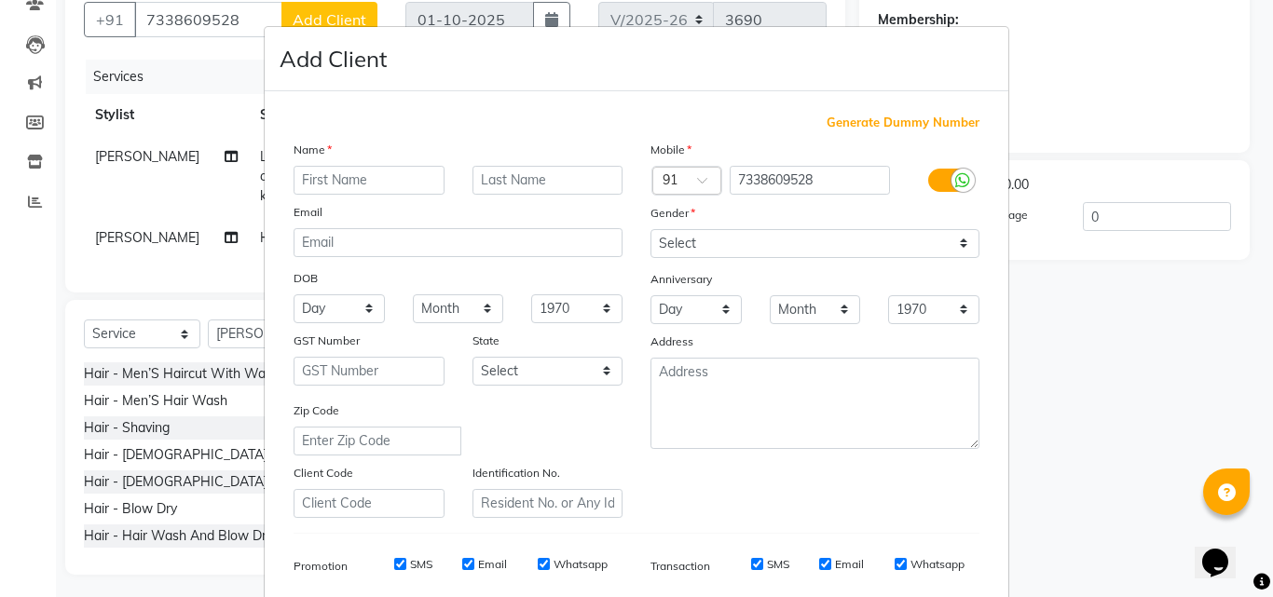
click at [332, 181] on input "text" at bounding box center [369, 180] width 151 height 29
click at [950, 241] on select "Select [DEMOGRAPHIC_DATA] [DEMOGRAPHIC_DATA] Other Prefer Not To Say" at bounding box center [814, 243] width 329 height 29
click at [355, 185] on input "Astlyl" at bounding box center [369, 180] width 151 height 29
type input "Astlyn"
click at [950, 243] on select "Select [DEMOGRAPHIC_DATA] [DEMOGRAPHIC_DATA] Other Prefer Not To Say" at bounding box center [814, 243] width 329 height 29
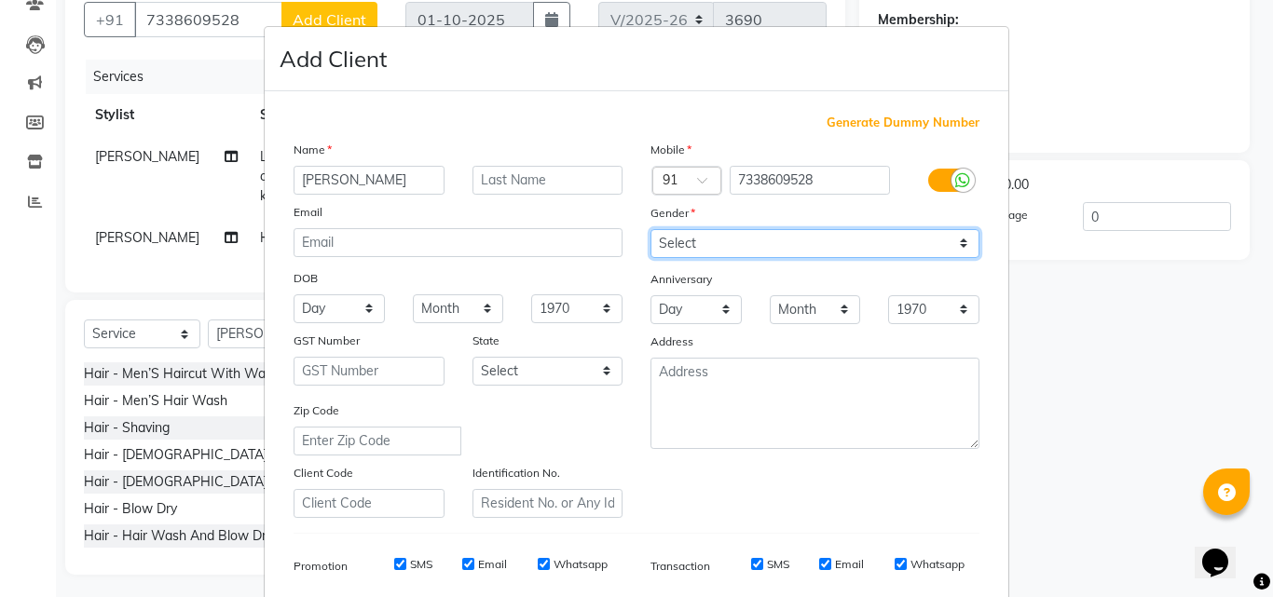
select select "[DEMOGRAPHIC_DATA]"
click at [650, 229] on select "Select [DEMOGRAPHIC_DATA] [DEMOGRAPHIC_DATA] Other Prefer Not To Say" at bounding box center [814, 243] width 329 height 29
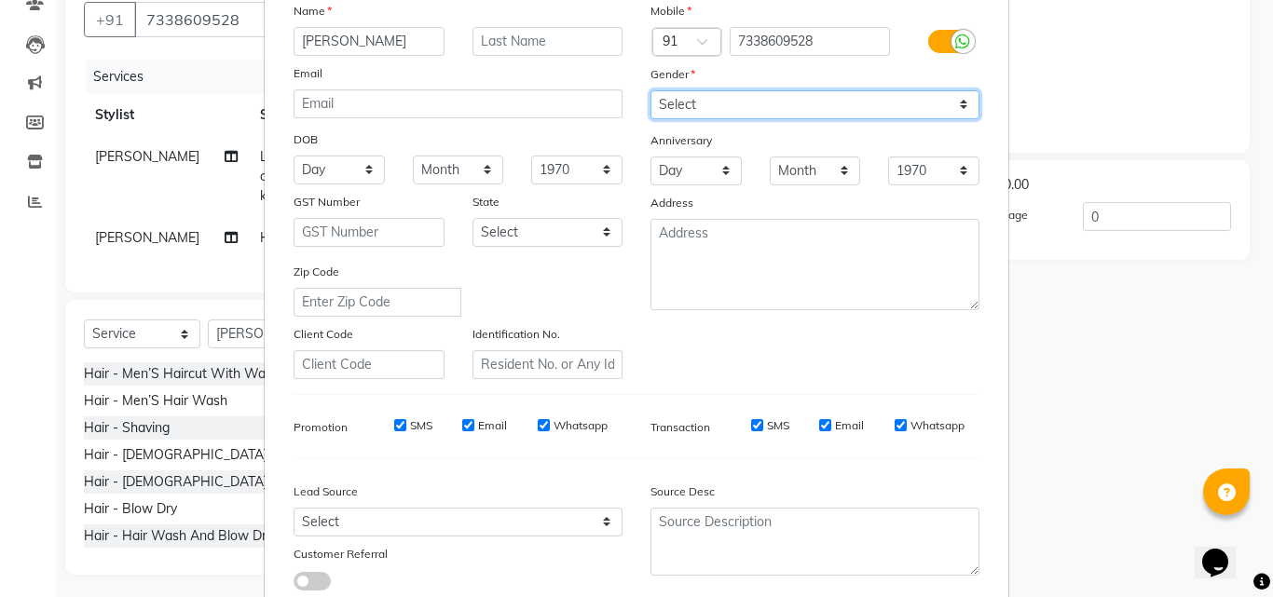
scroll to position [263, 0]
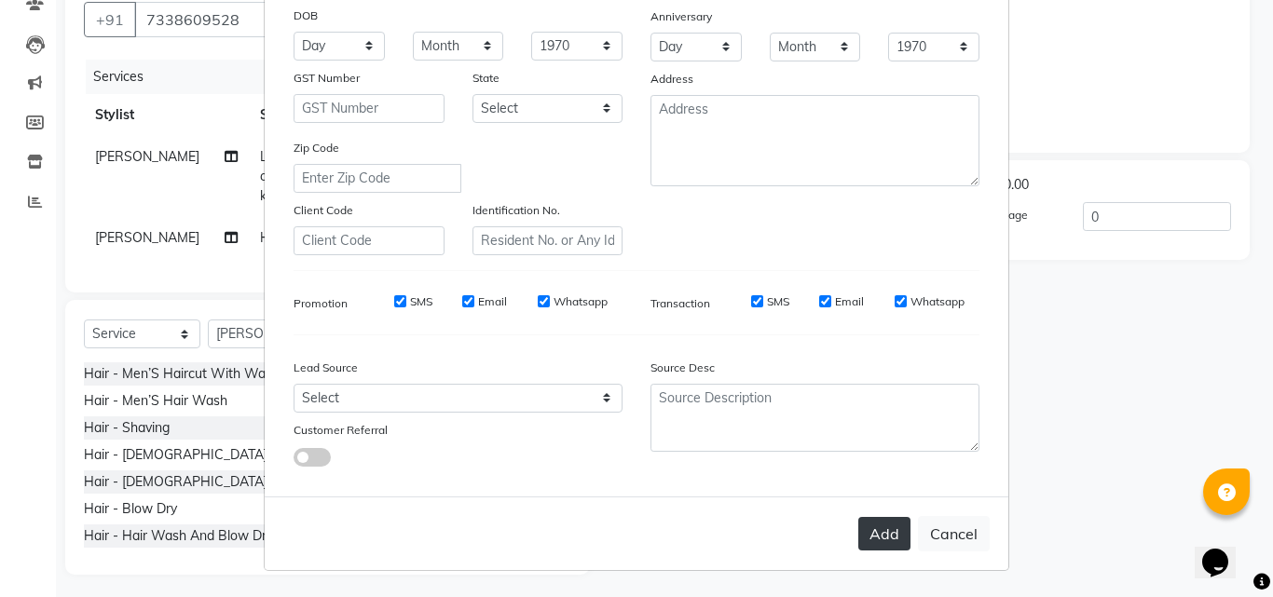
click at [885, 518] on button "Add" at bounding box center [884, 534] width 52 height 34
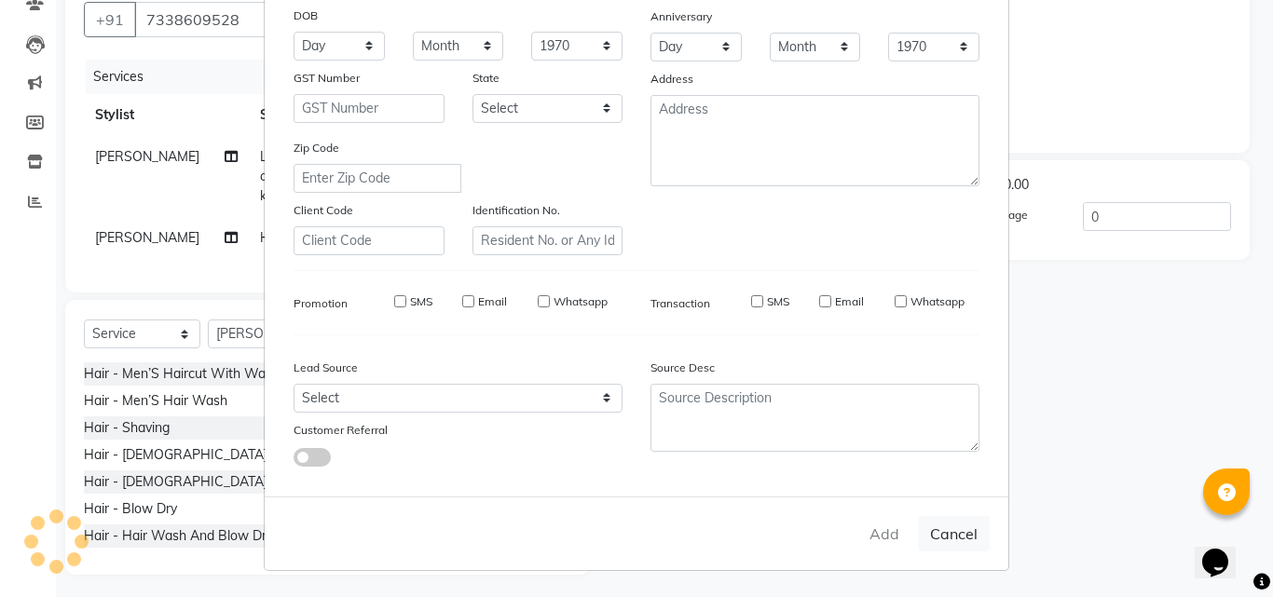
select select
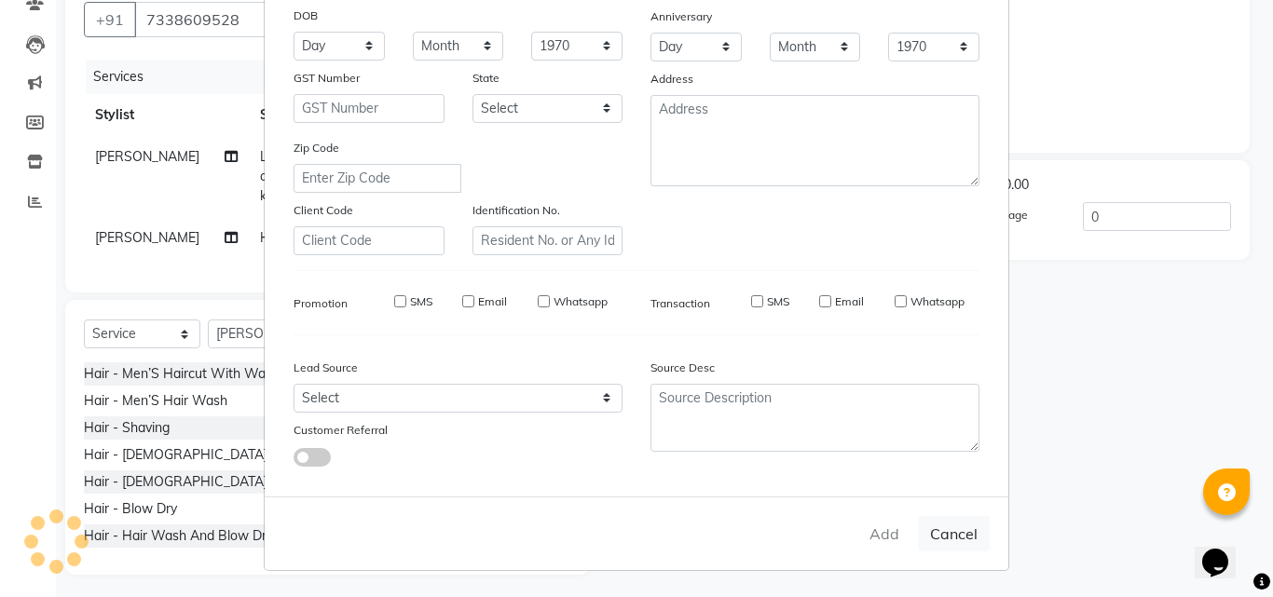
select select
checkbox input "false"
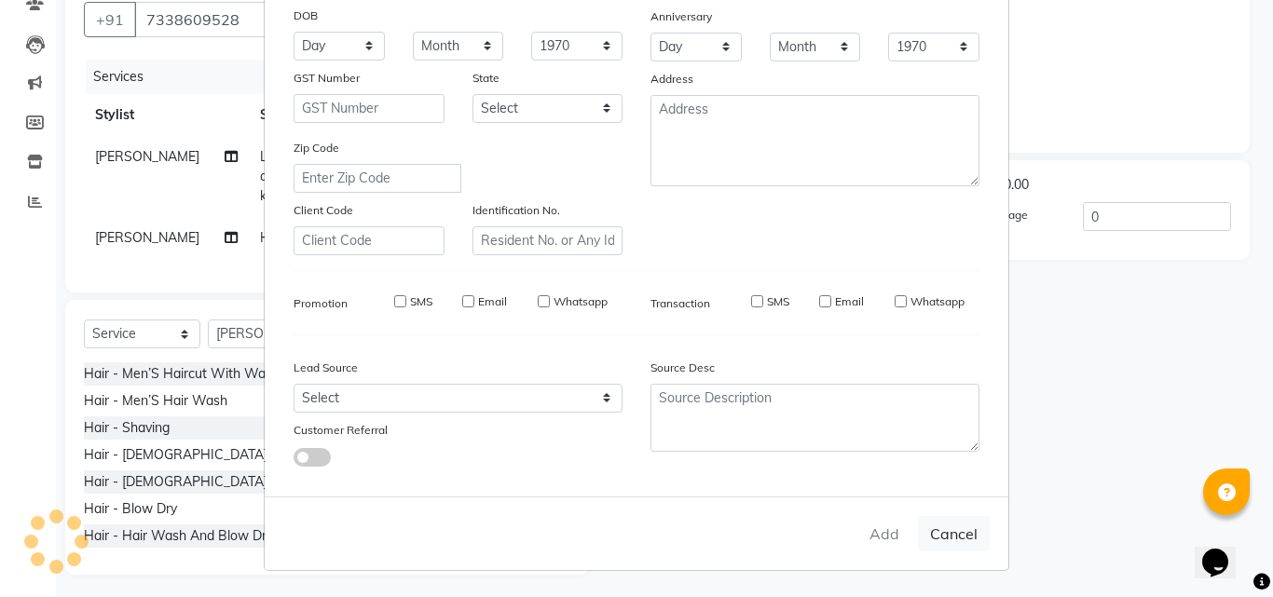
checkbox input "false"
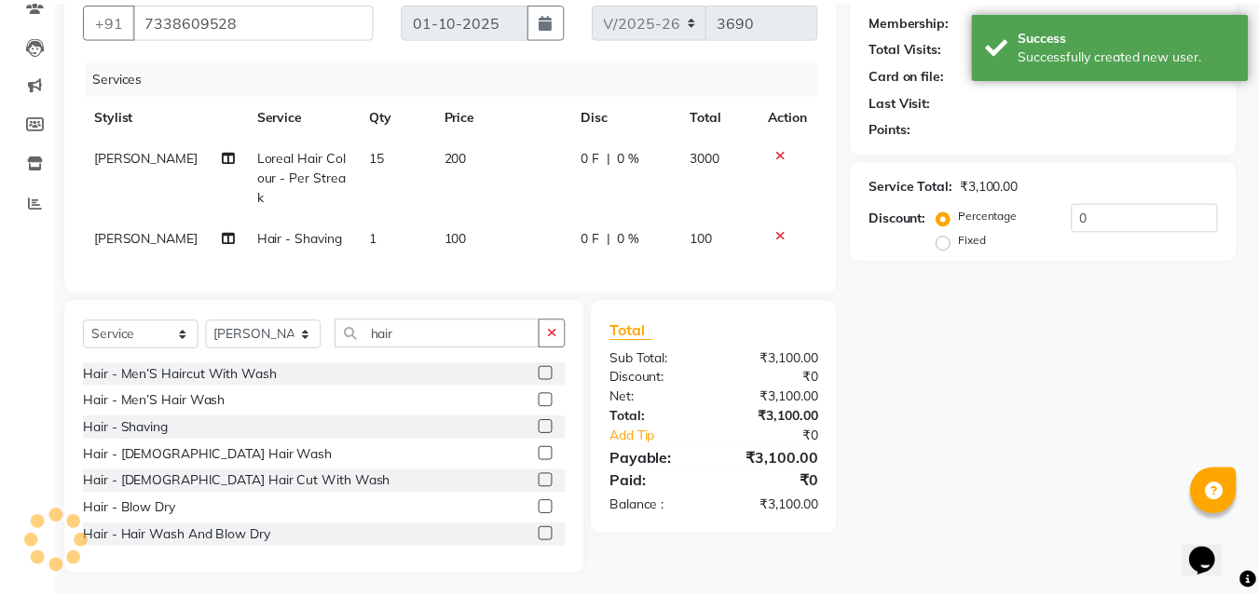
scroll to position [0, 0]
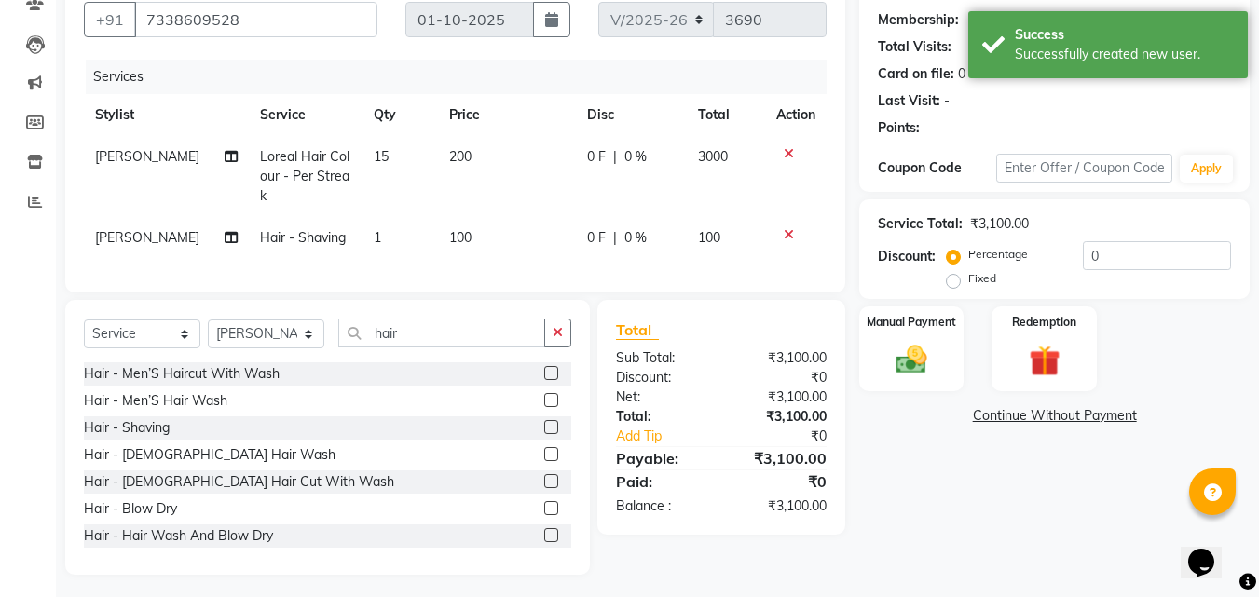
select select "1: Object"
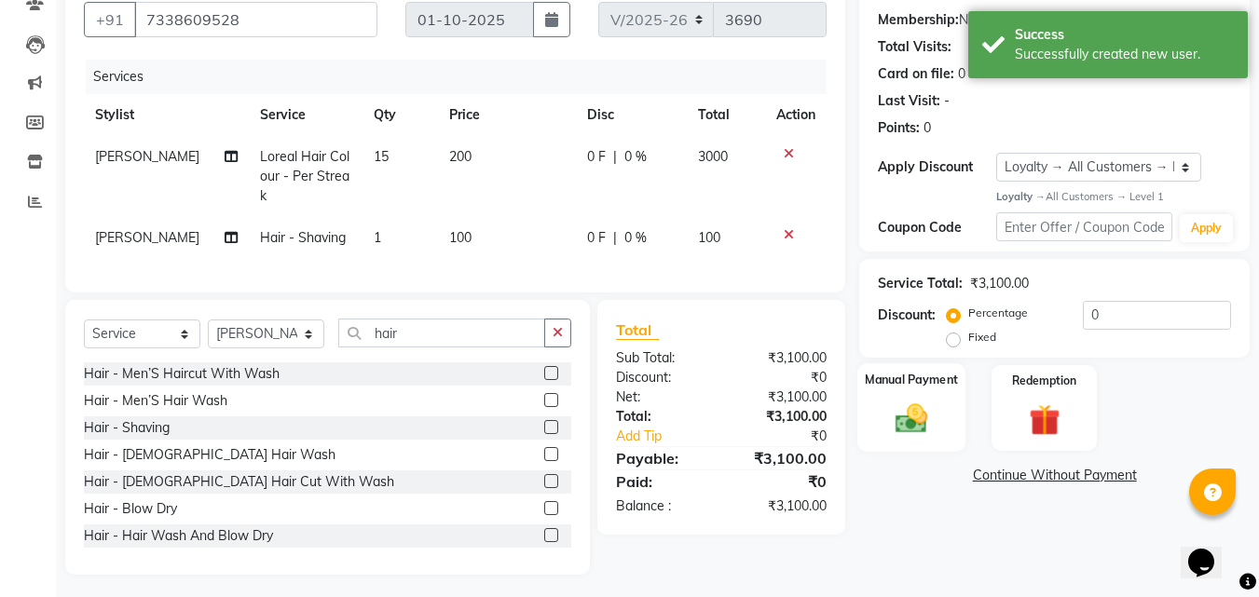
click at [904, 408] on img at bounding box center [911, 419] width 52 height 37
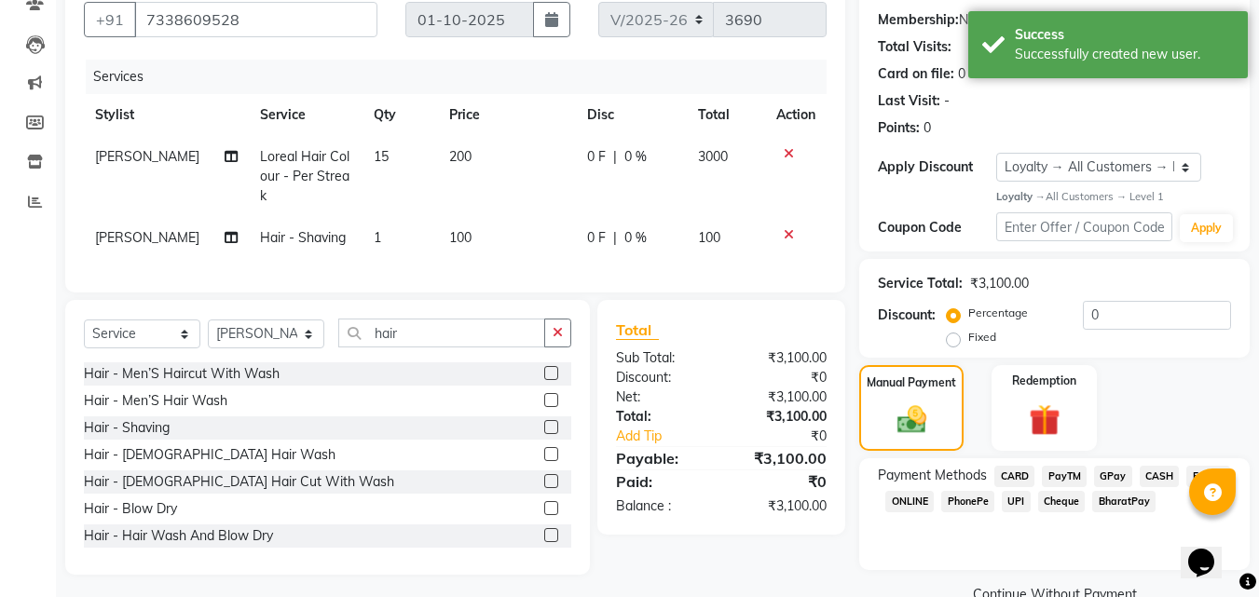
click at [1070, 471] on span "PayTM" at bounding box center [1064, 476] width 45 height 21
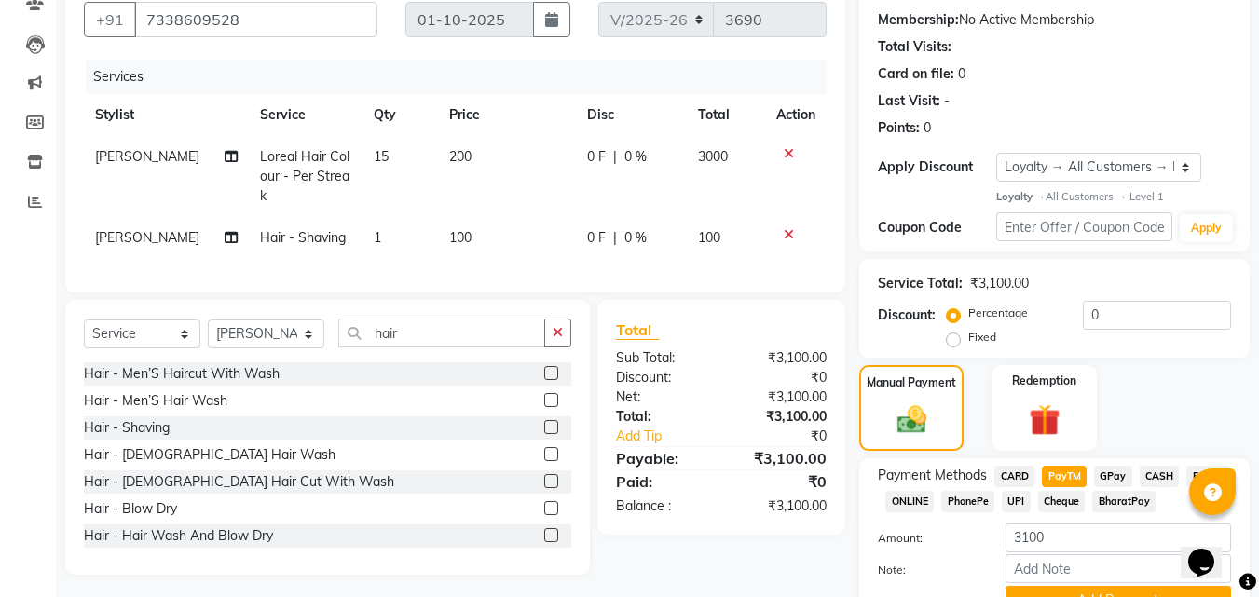
click at [1154, 469] on span "CASH" at bounding box center [1160, 476] width 40 height 21
click at [1130, 525] on input "3100" at bounding box center [1119, 538] width 226 height 29
type input "3"
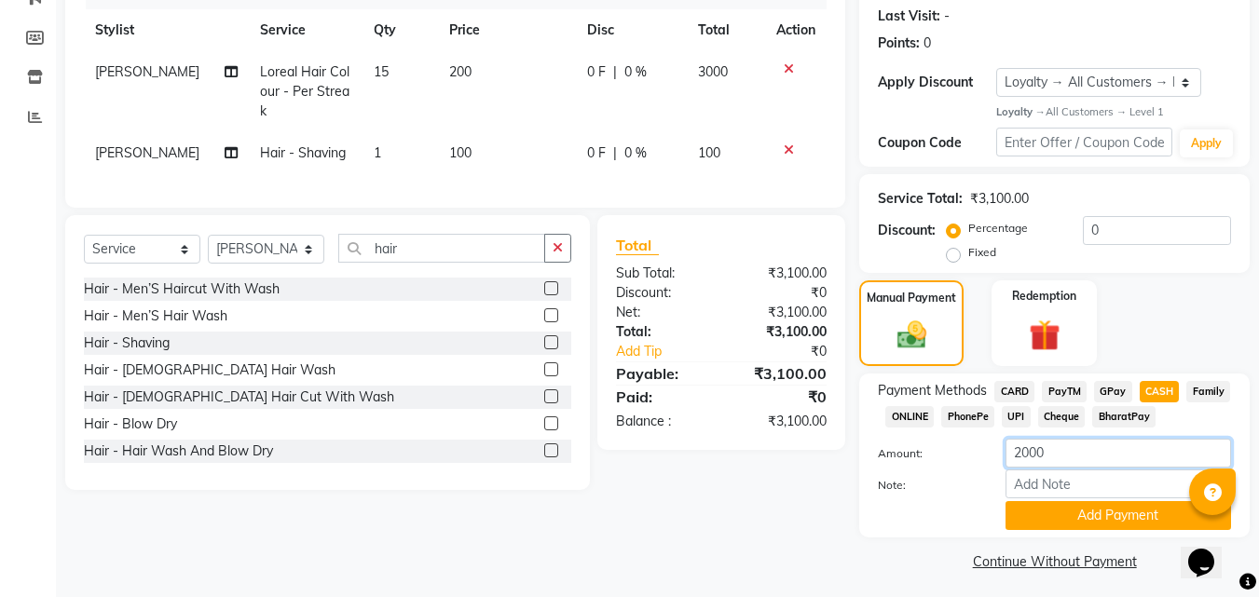
scroll to position [263, 0]
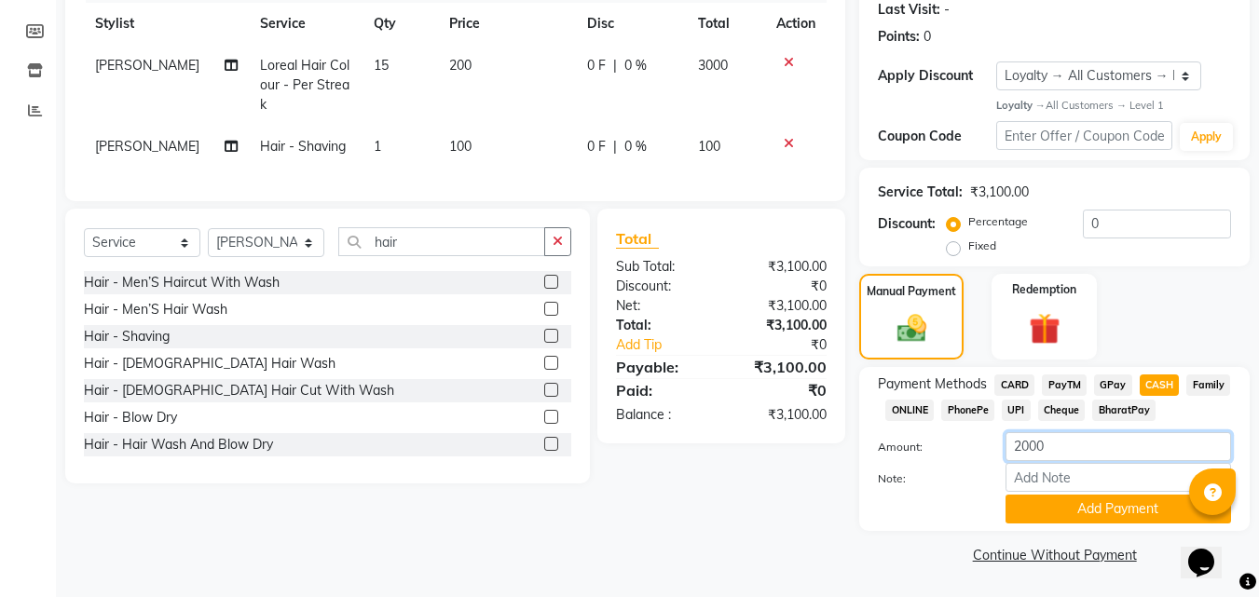
type input "2000"
click at [931, 554] on link "Continue Without Payment" at bounding box center [1054, 556] width 383 height 20
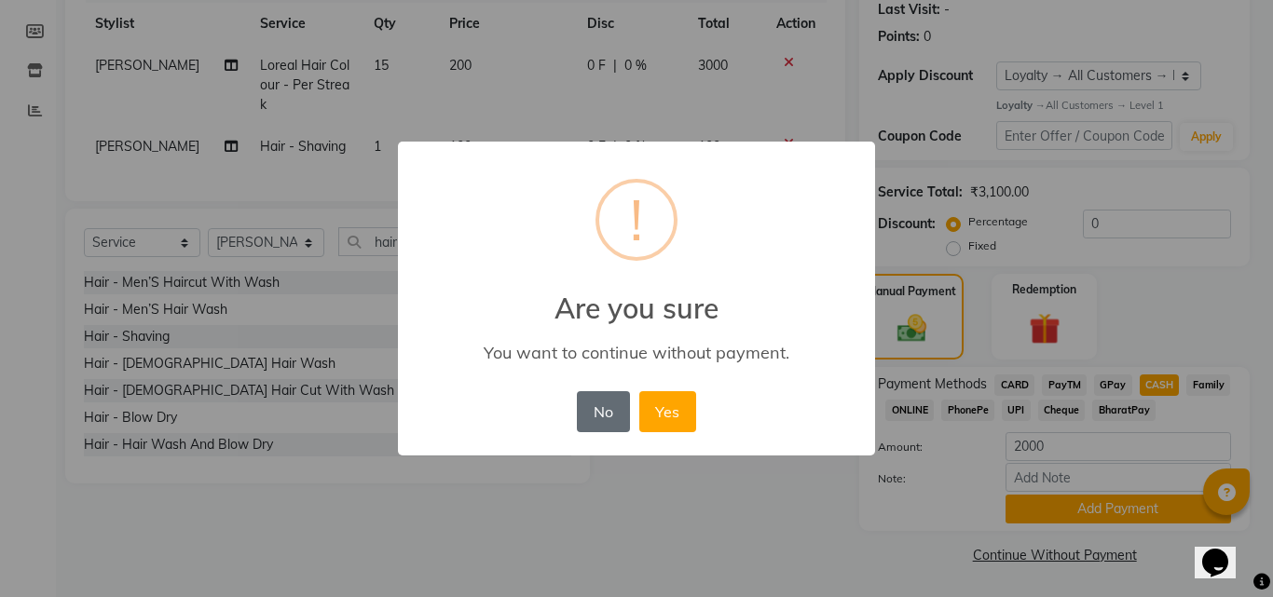
click at [582, 412] on button "No" at bounding box center [603, 411] width 52 height 41
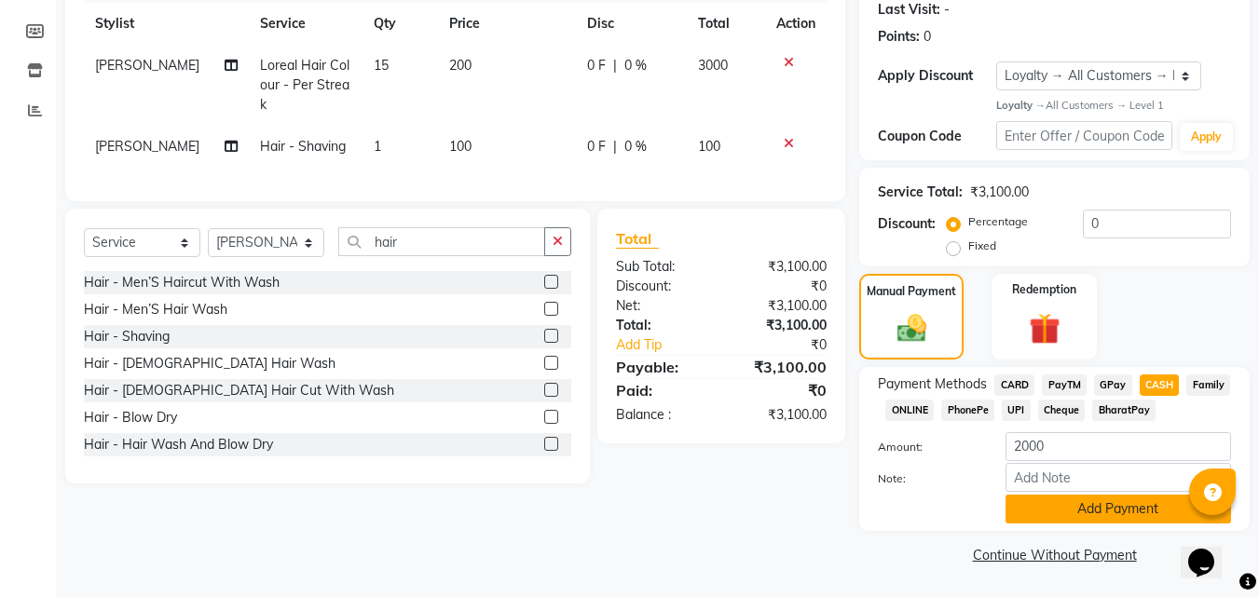
click at [1090, 509] on button "Add Payment" at bounding box center [1119, 509] width 226 height 29
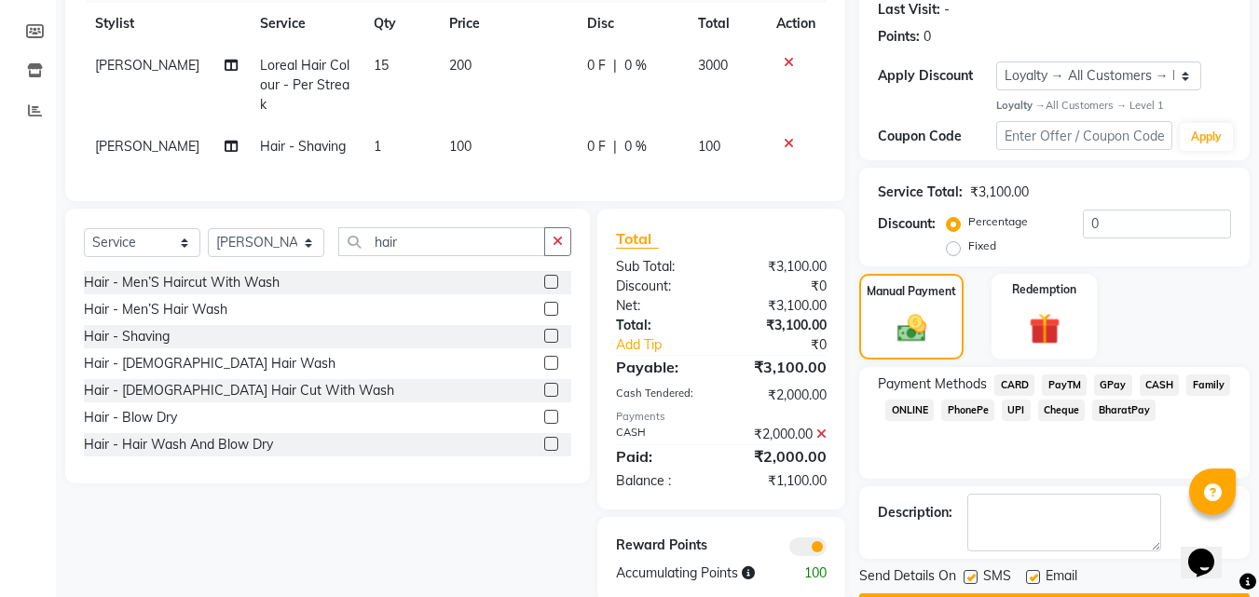
click at [1148, 381] on span "CASH" at bounding box center [1160, 385] width 40 height 21
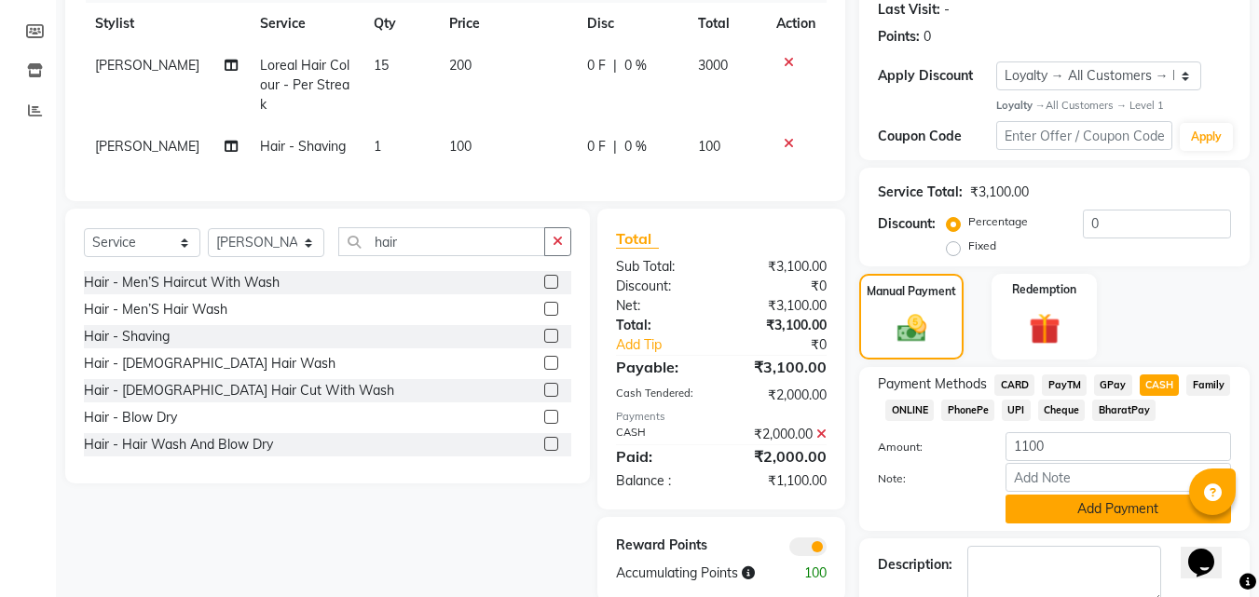
click at [1095, 502] on button "Add Payment" at bounding box center [1119, 509] width 226 height 29
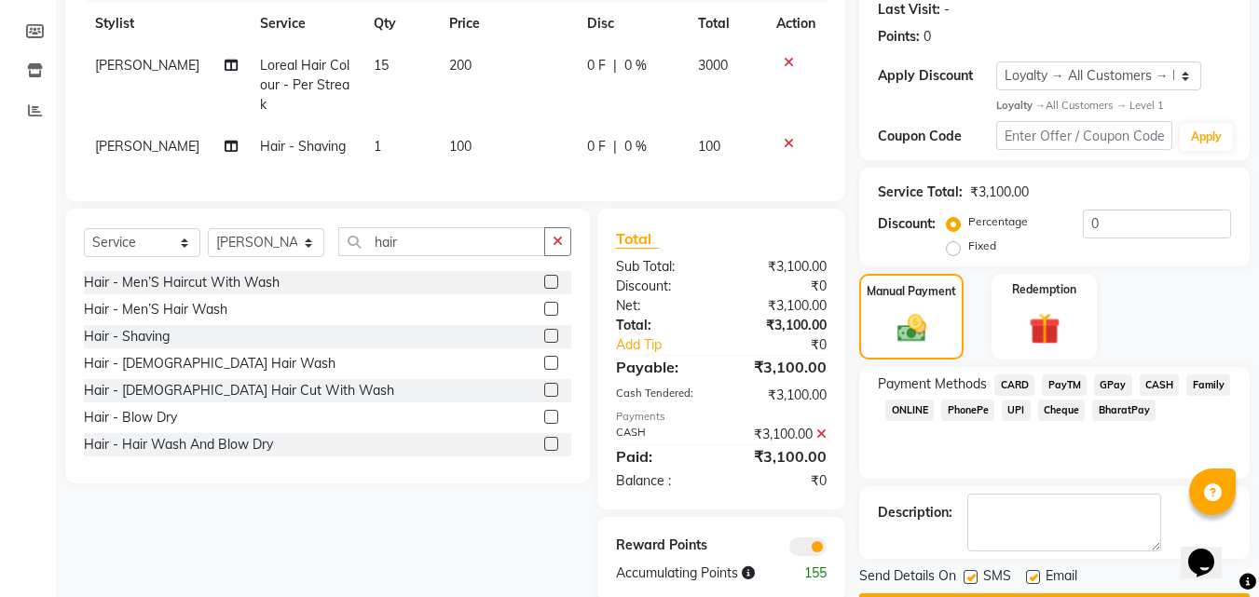
scroll to position [316, 0]
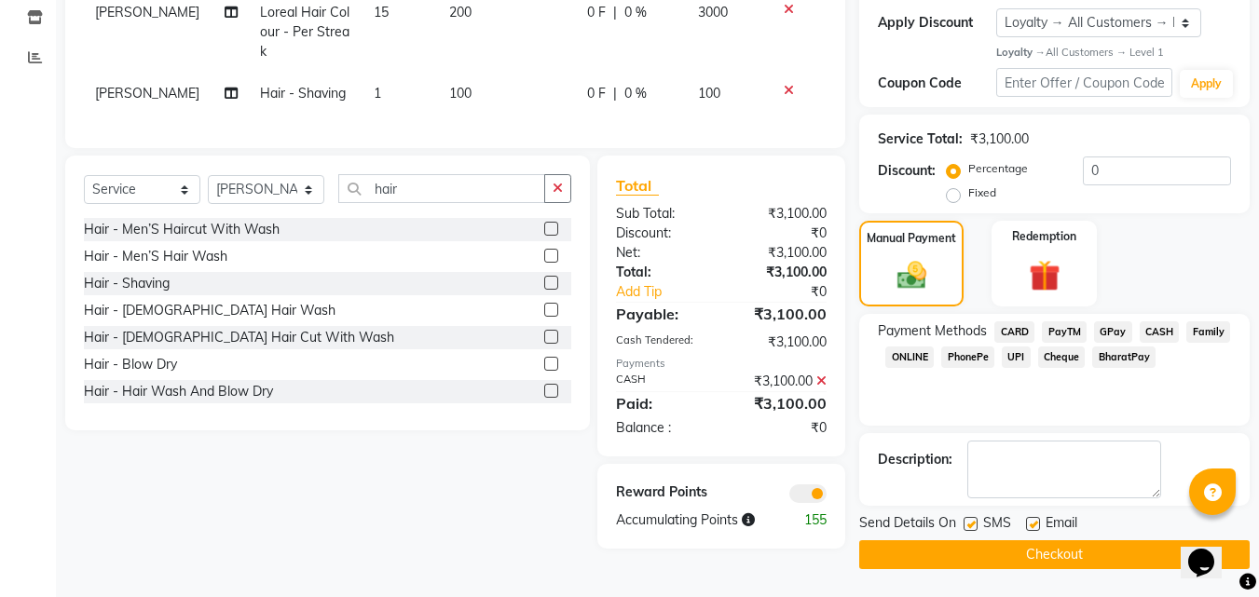
click at [1081, 326] on span "PayTM" at bounding box center [1064, 332] width 45 height 21
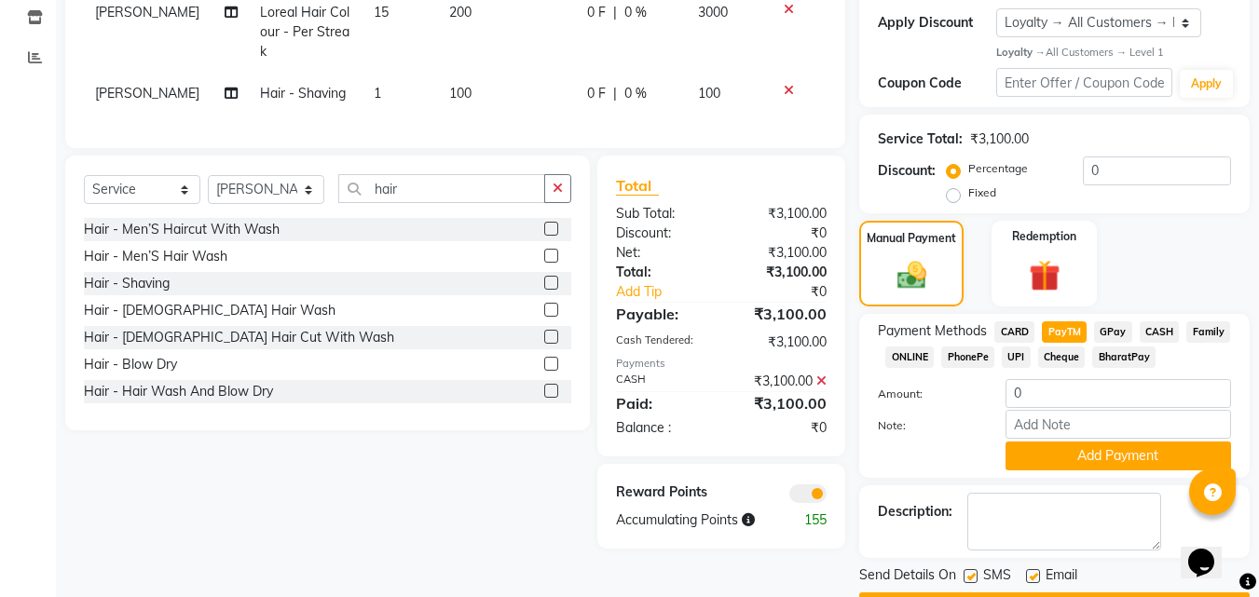
click at [742, 563] on div "Client +91 7338609528 Date 01-10-2025 Invoice Number V/2025 V/2025-26 3690 Serv…" at bounding box center [455, 223] width 808 height 798
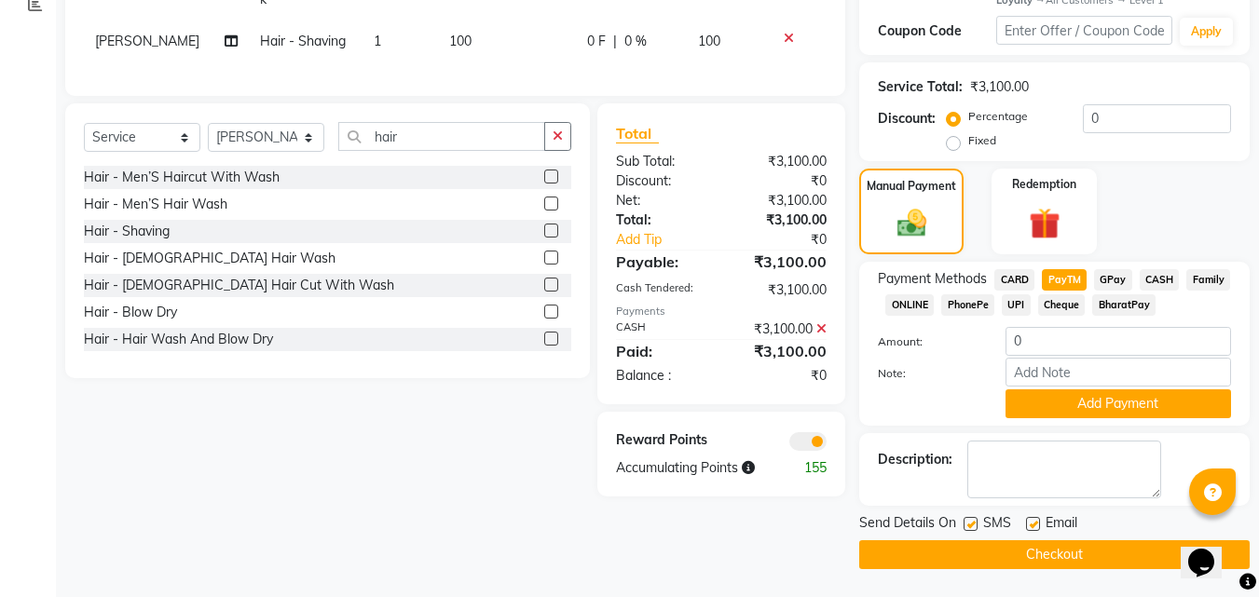
click at [819, 322] on icon at bounding box center [821, 328] width 10 height 13
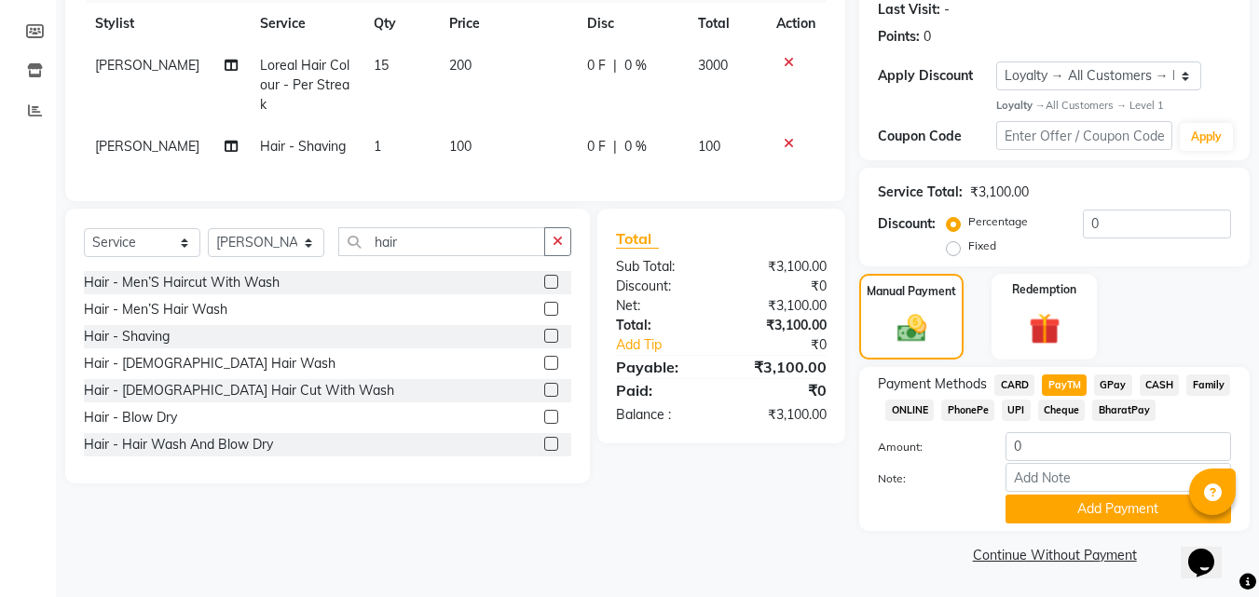
click at [1155, 379] on span "CASH" at bounding box center [1160, 385] width 40 height 21
click at [1085, 448] on input "3100" at bounding box center [1119, 446] width 226 height 29
type input "3"
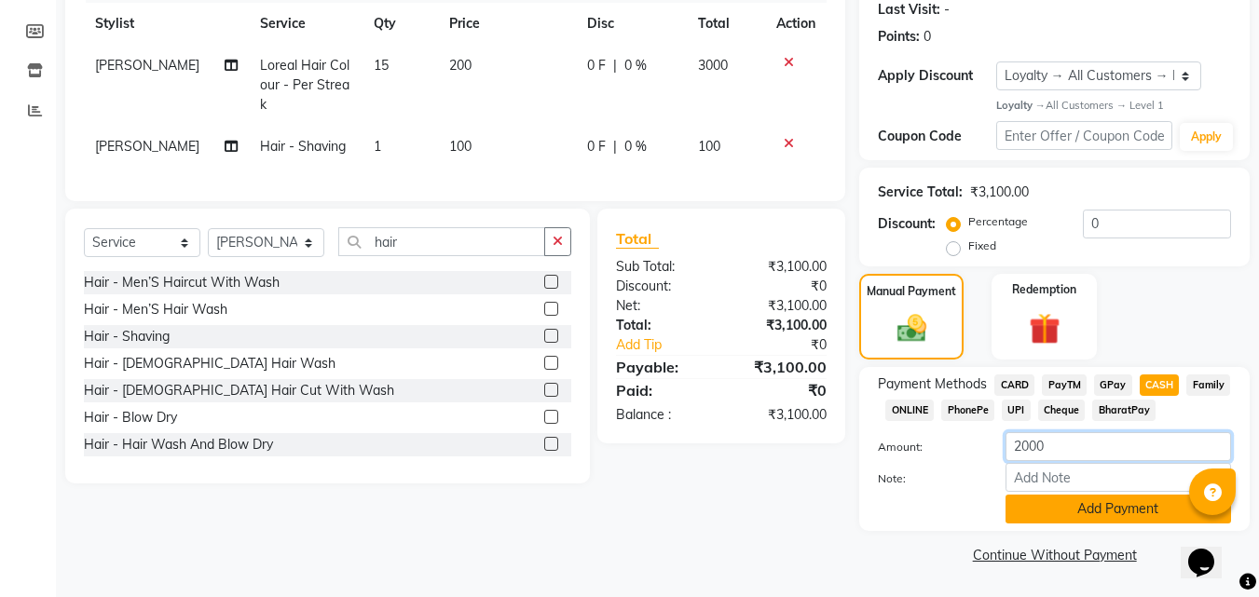
type input "2000"
click at [1115, 502] on button "Add Payment" at bounding box center [1119, 509] width 226 height 29
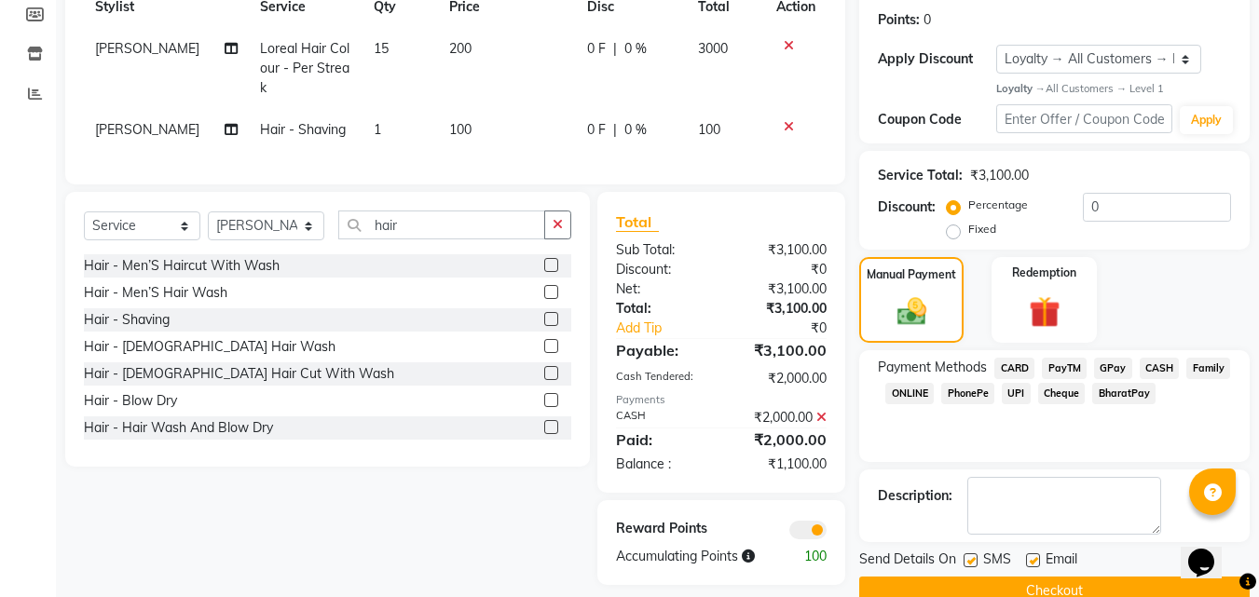
scroll to position [223, 0]
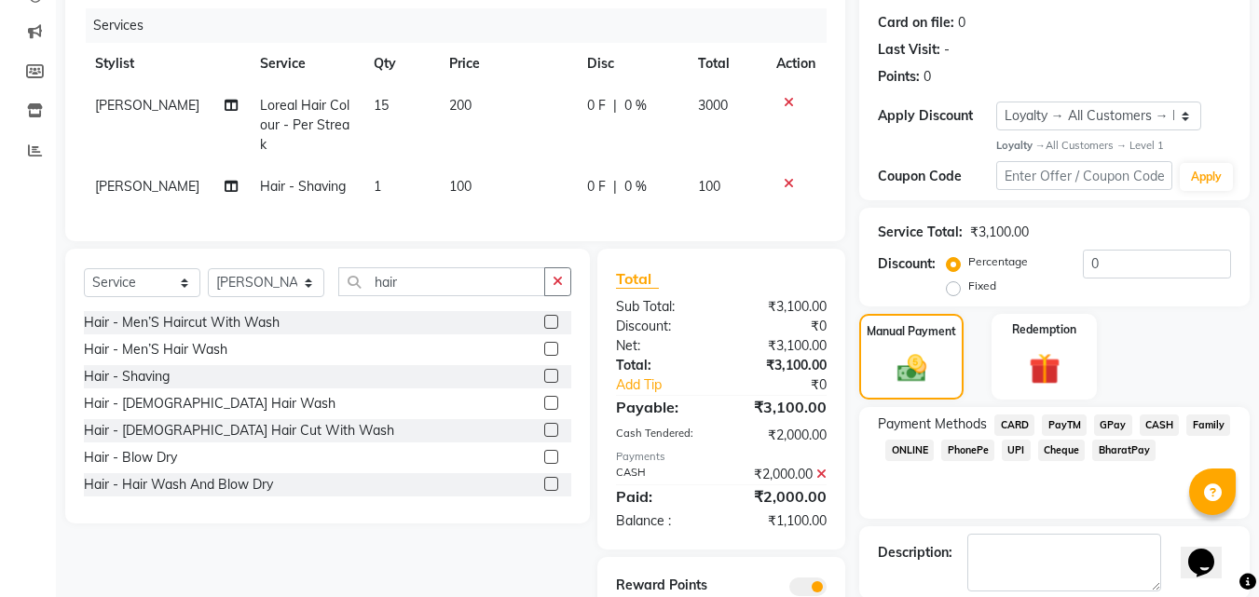
click at [1156, 421] on span "CASH" at bounding box center [1160, 425] width 40 height 21
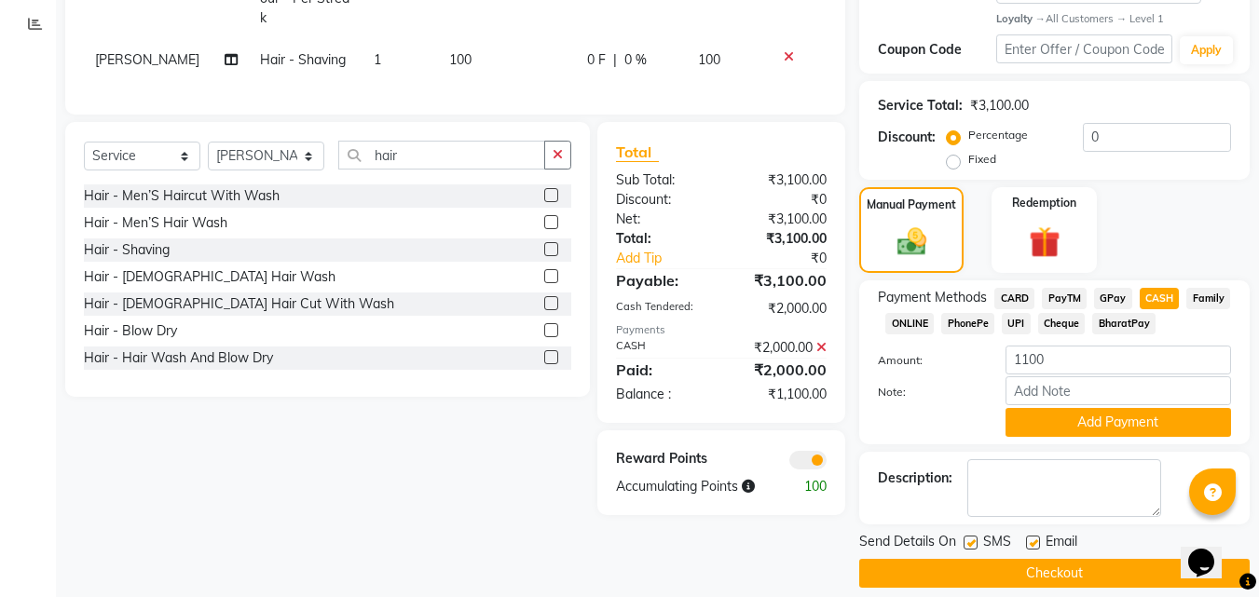
scroll to position [368, 0]
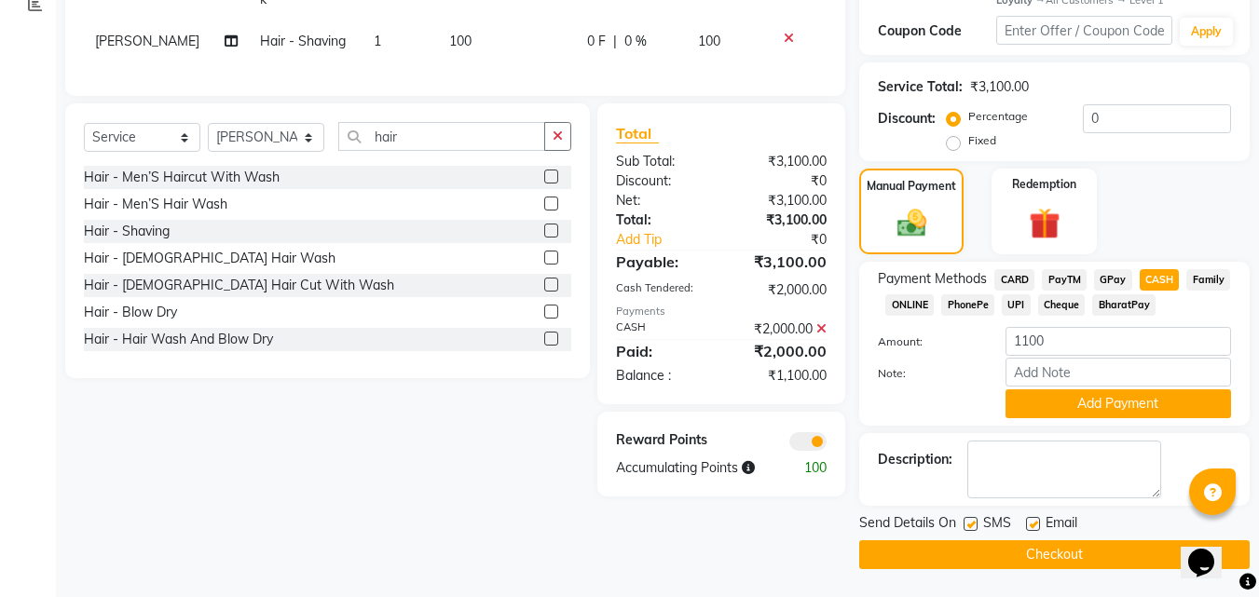
click at [1062, 279] on span "PayTM" at bounding box center [1064, 279] width 45 height 21
click at [1080, 405] on button "Add Payment" at bounding box center [1119, 404] width 226 height 29
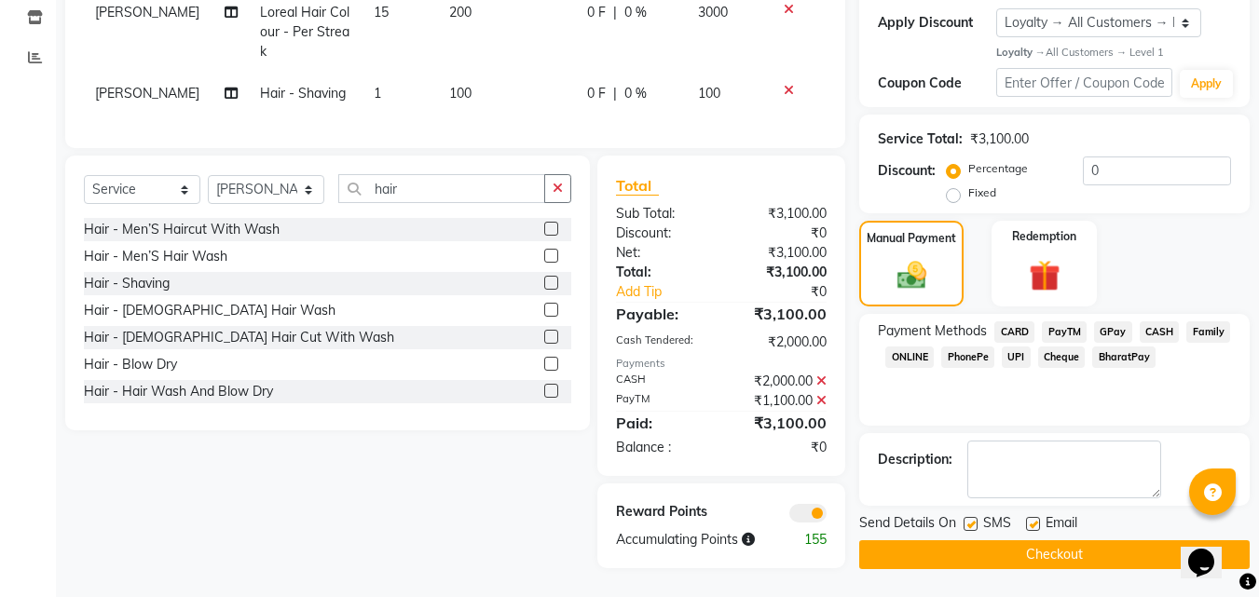
click at [947, 551] on button "Checkout" at bounding box center [1054, 555] width 390 height 29
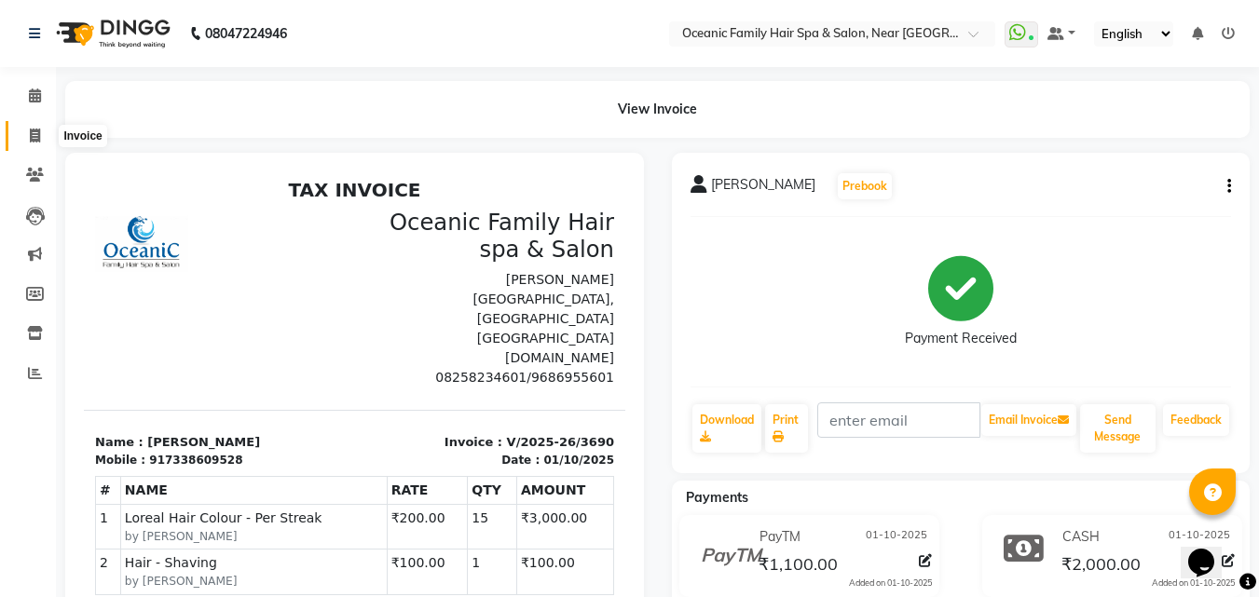
click at [30, 130] on icon at bounding box center [35, 136] width 10 height 14
select select "4366"
select select "service"
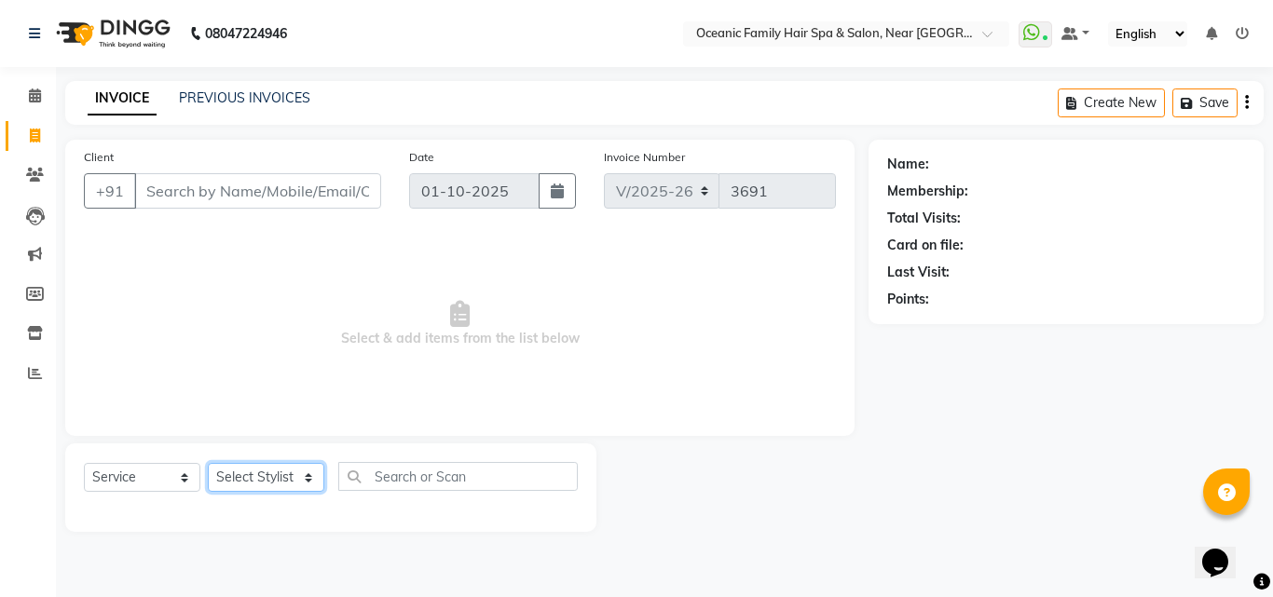
click at [308, 477] on select "Select Stylist [PERSON_NAME] [PERSON_NAME] [PERSON_NAME] Riyasat [PERSON_NAME] …" at bounding box center [266, 477] width 116 height 29
select select "23960"
click at [208, 463] on select "Select Stylist [PERSON_NAME] [PERSON_NAME] [PERSON_NAME] Riyasat [PERSON_NAME] …" at bounding box center [266, 477] width 116 height 29
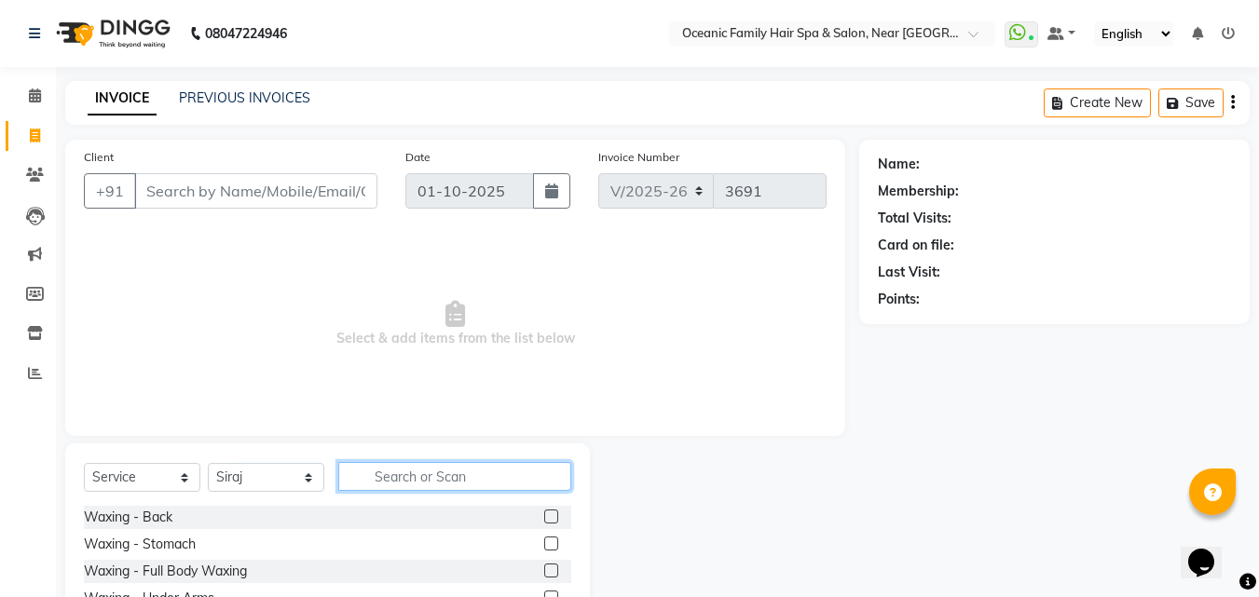
click at [385, 469] on input "text" at bounding box center [454, 476] width 233 height 29
type input "men"
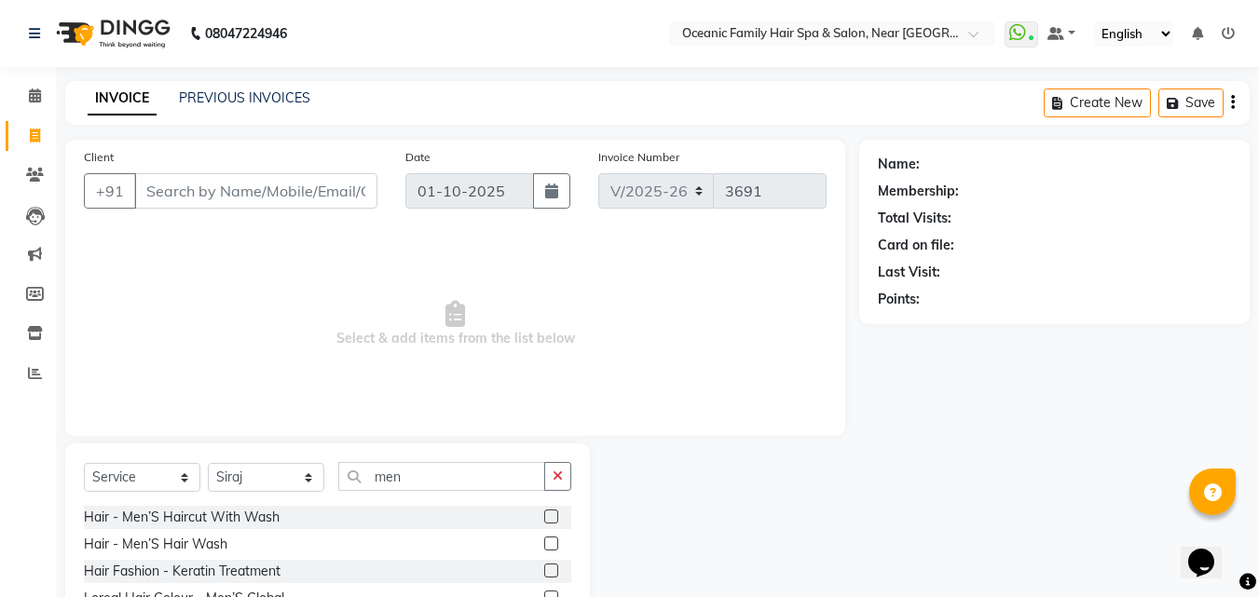
click at [544, 518] on label at bounding box center [551, 517] width 14 height 14
click at [544, 518] on input "checkbox" at bounding box center [550, 518] width 12 height 12
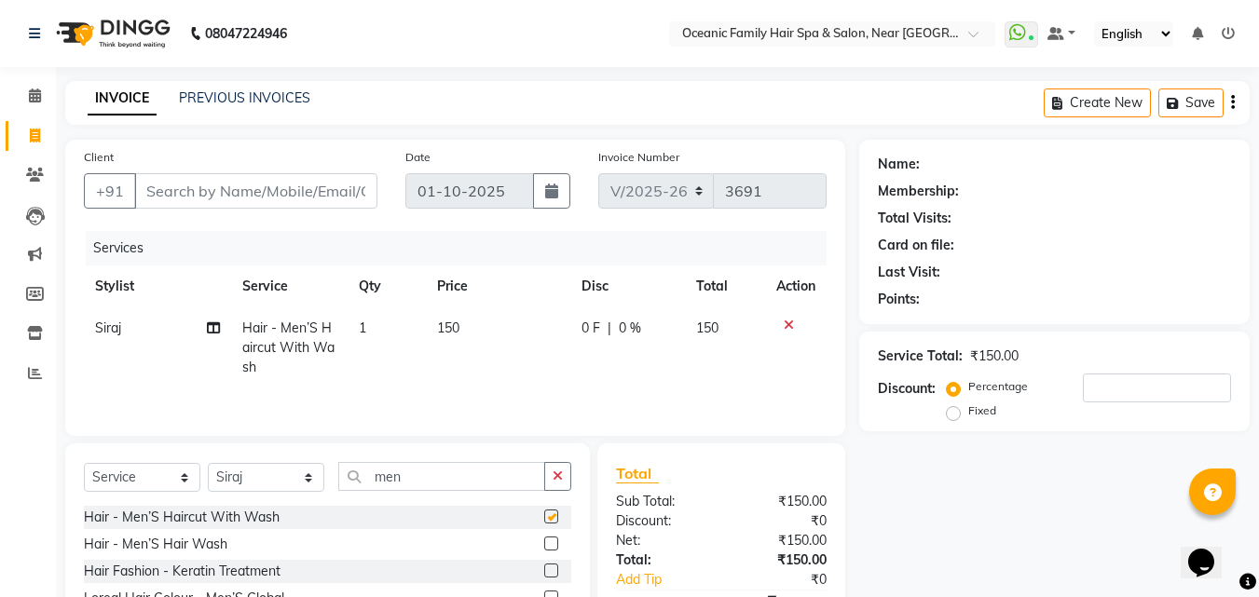
checkbox input "false"
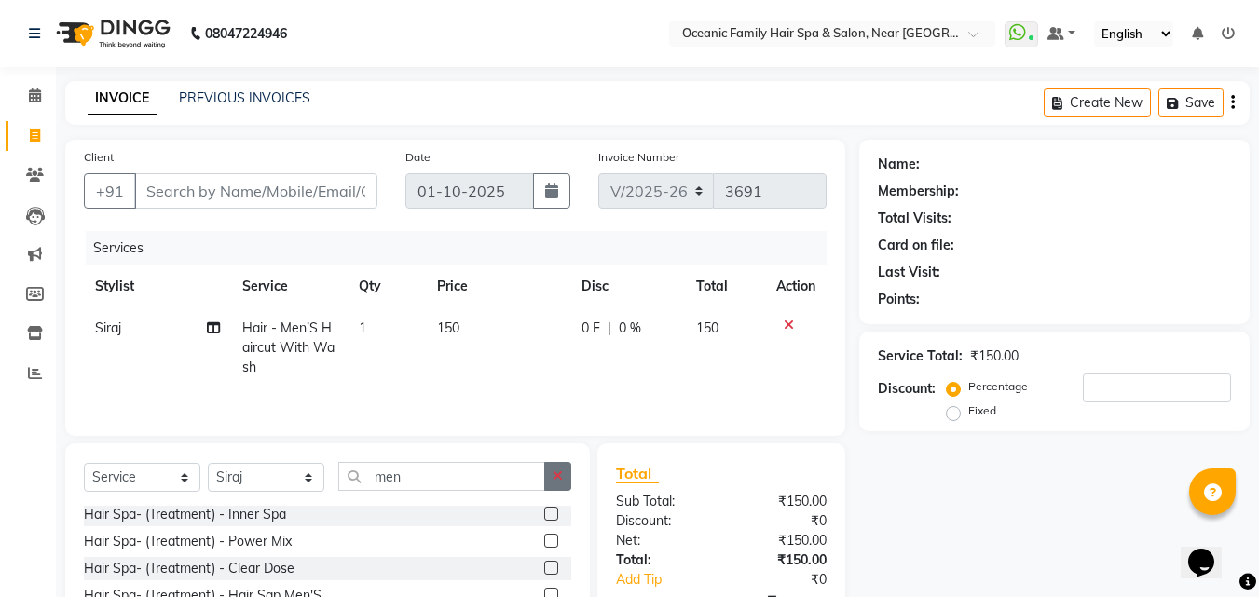
click at [555, 480] on icon "button" at bounding box center [558, 476] width 10 height 13
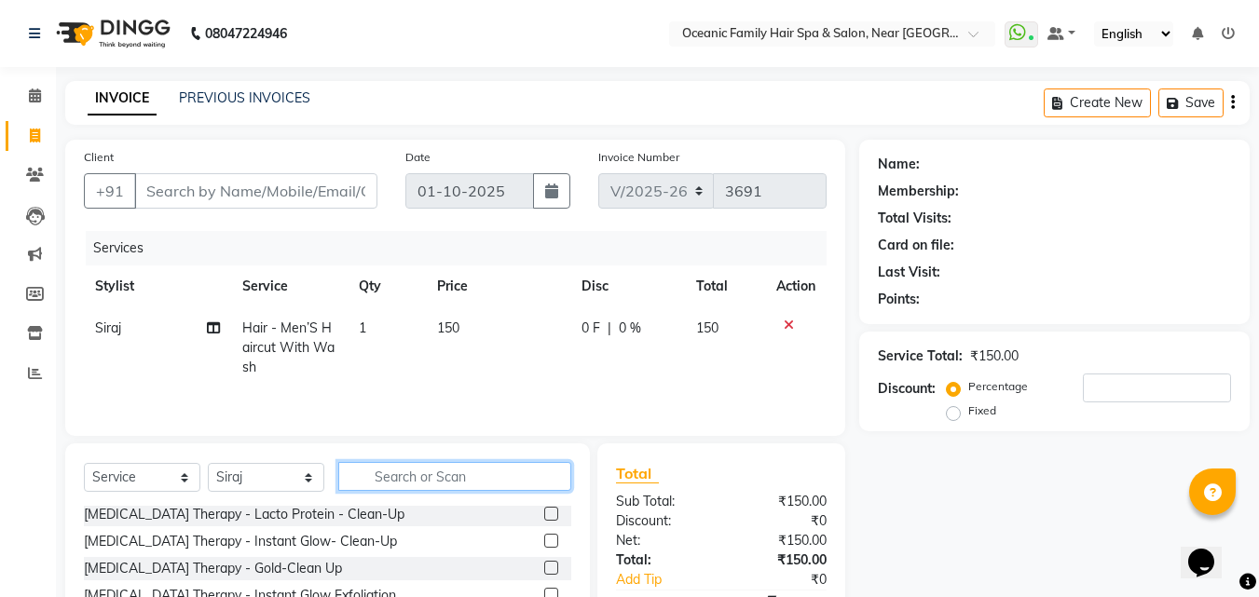
click at [555, 480] on input "text" at bounding box center [454, 476] width 233 height 29
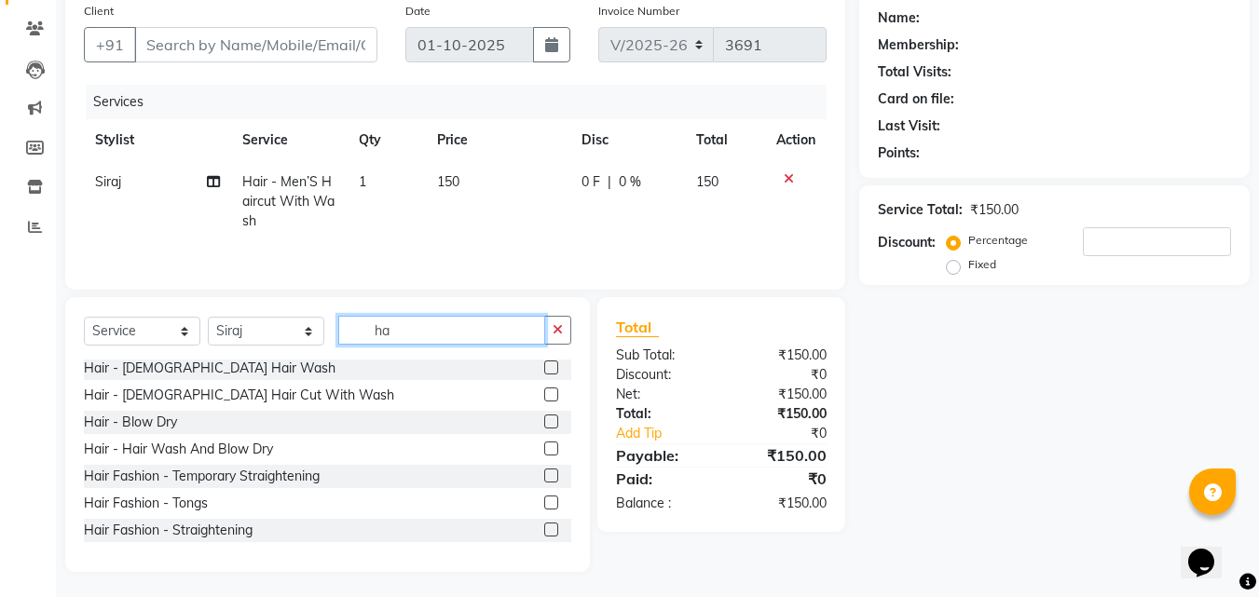
scroll to position [149, 0]
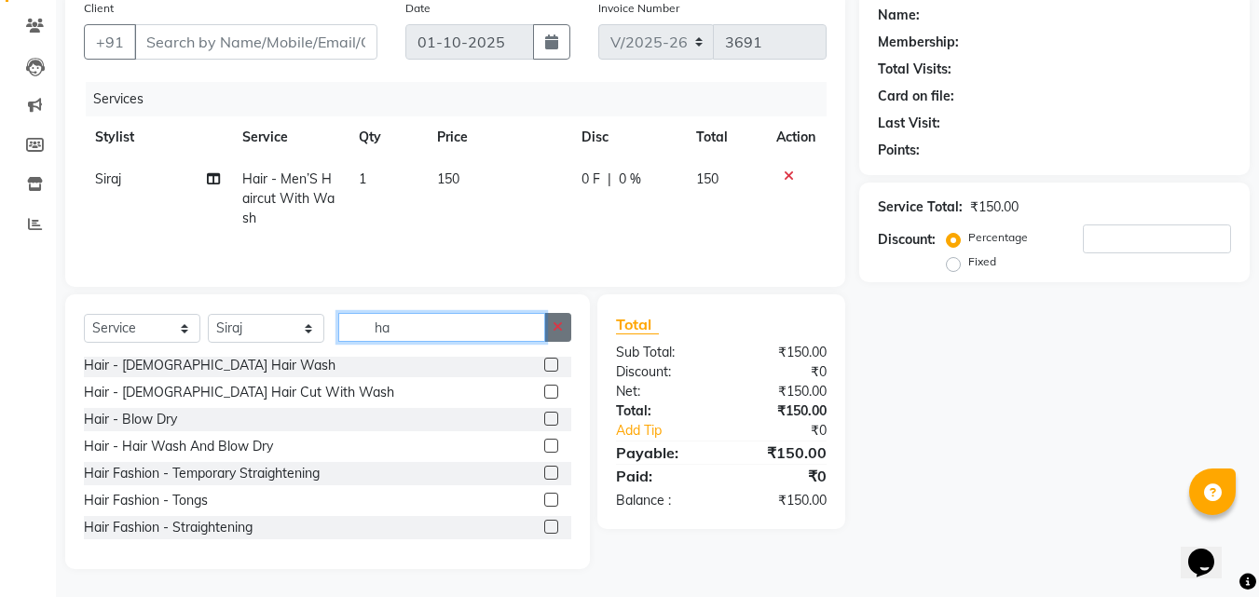
type input "ha"
click at [557, 326] on icon "button" at bounding box center [558, 327] width 10 height 13
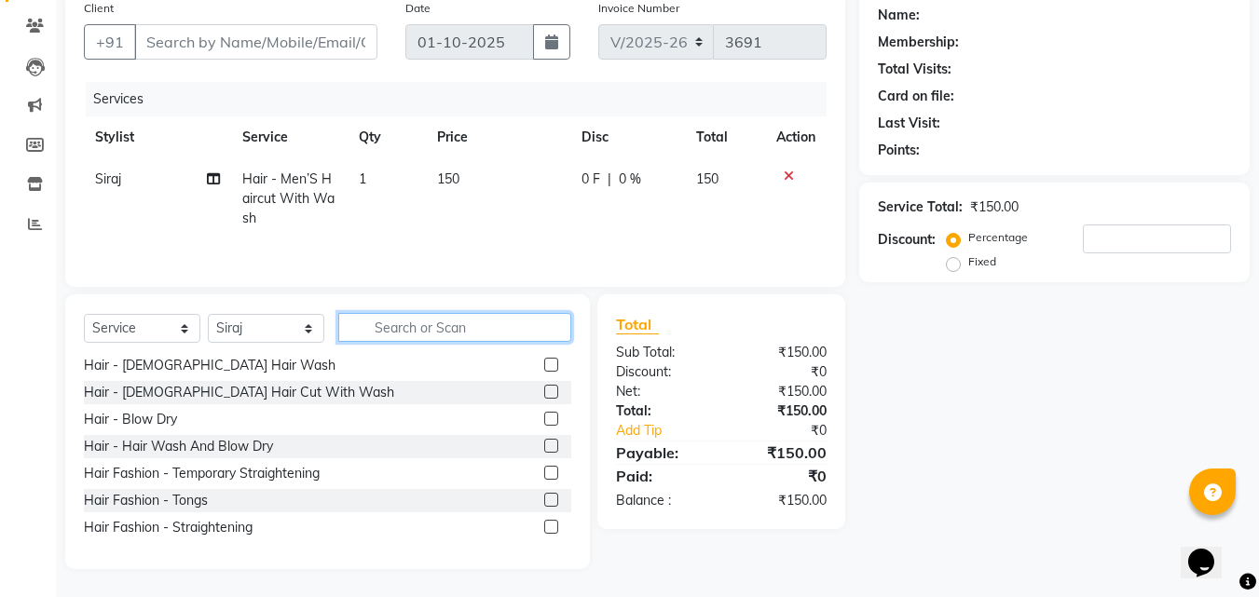
click at [535, 334] on input "text" at bounding box center [454, 327] width 233 height 29
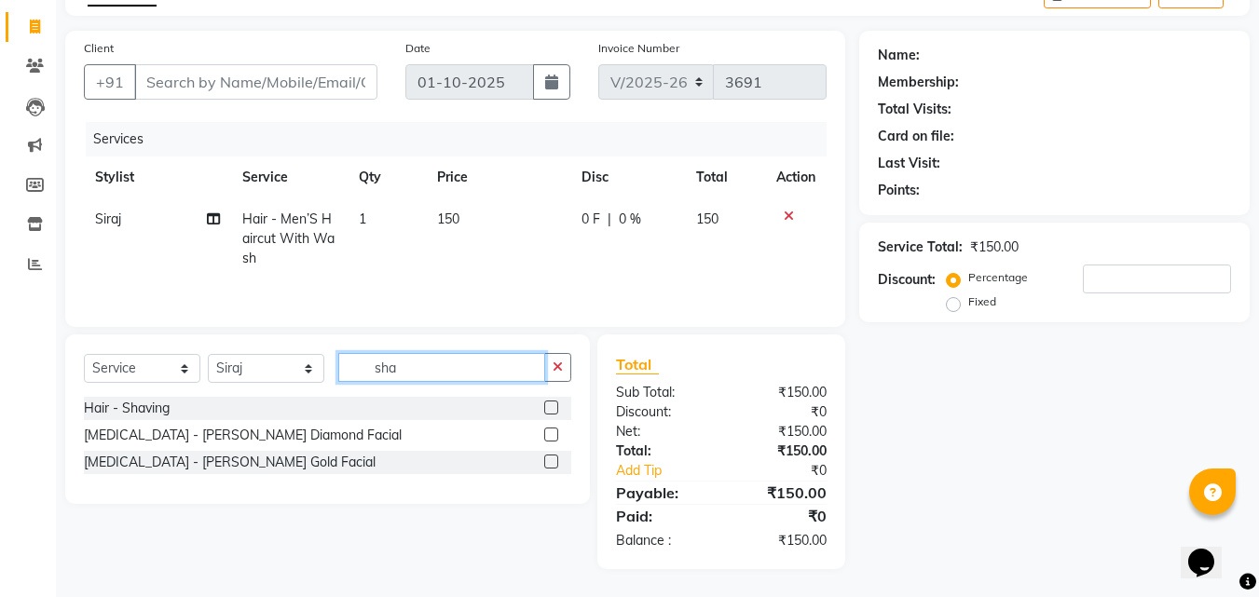
scroll to position [0, 0]
type input "sha"
click at [551, 406] on label at bounding box center [551, 408] width 14 height 14
click at [551, 406] on input "checkbox" at bounding box center [550, 409] width 12 height 12
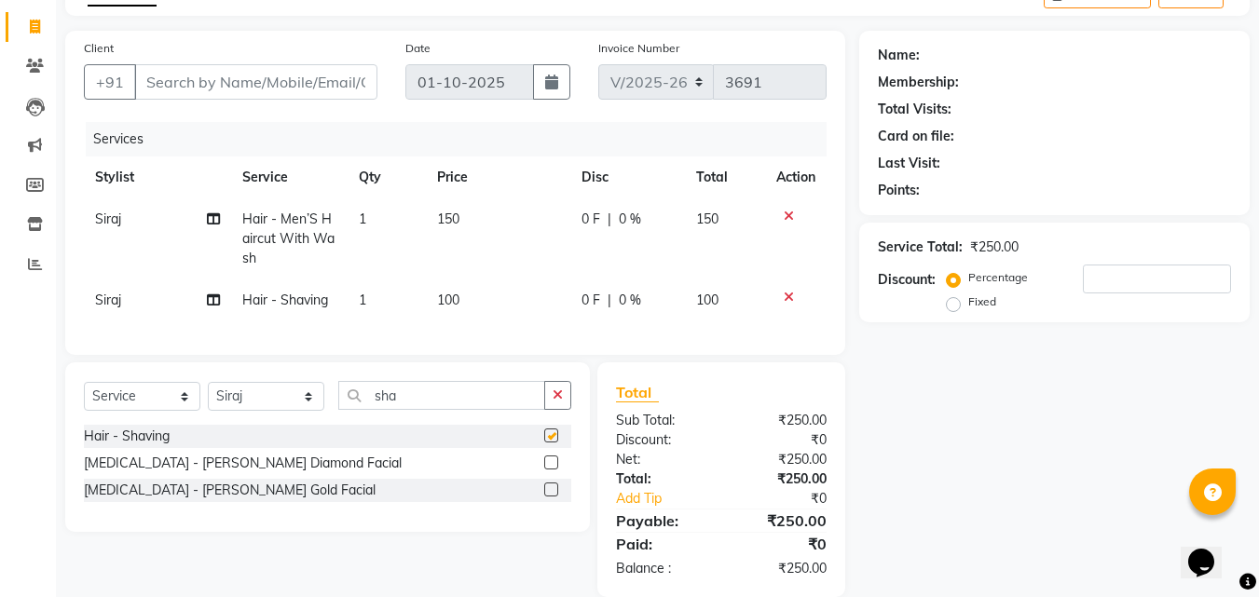
checkbox input "false"
click at [554, 402] on icon "button" at bounding box center [558, 395] width 10 height 13
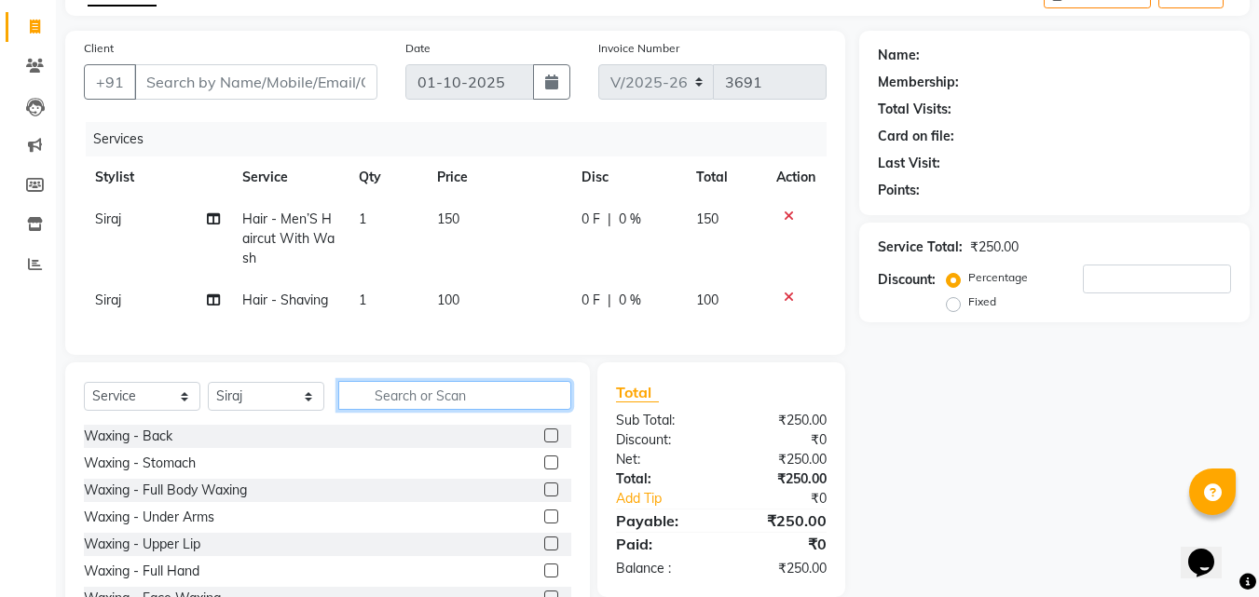
click at [554, 403] on input "text" at bounding box center [454, 395] width 233 height 29
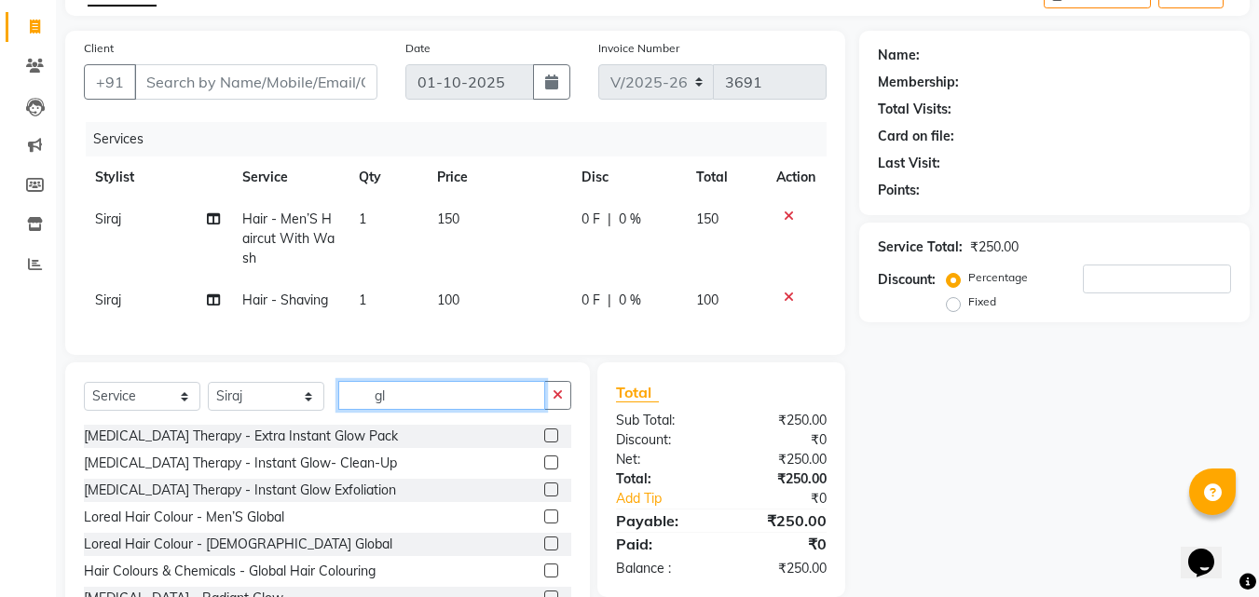
type input "gl"
click at [544, 524] on label at bounding box center [551, 517] width 14 height 14
click at [544, 524] on input "checkbox" at bounding box center [550, 518] width 12 height 12
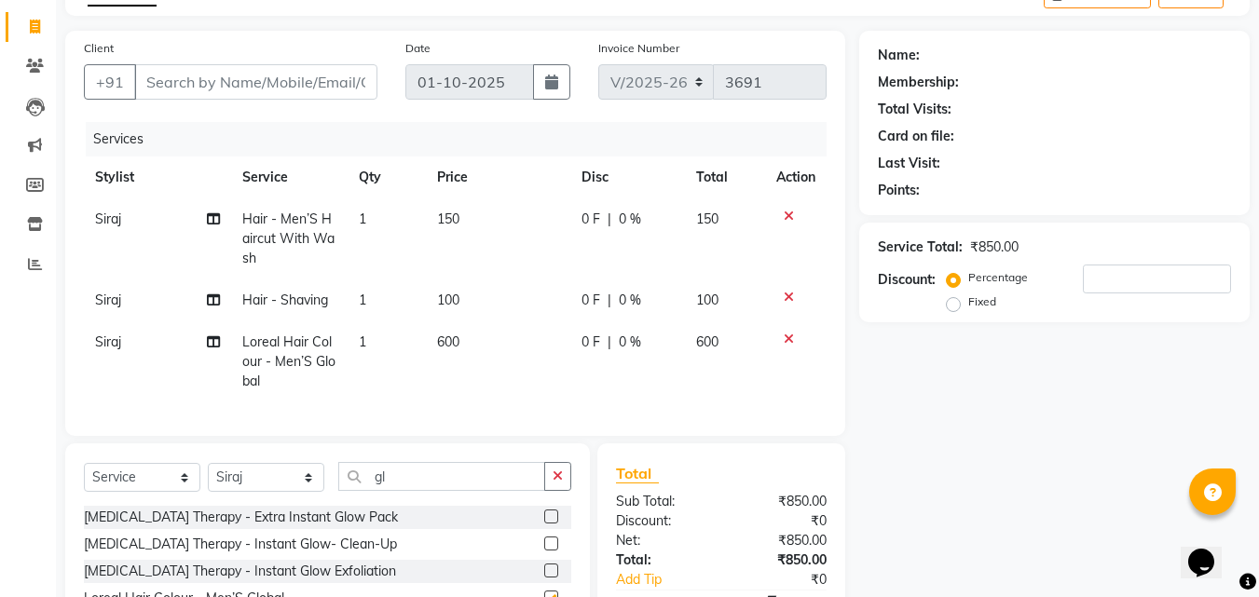
checkbox input "false"
click at [289, 84] on input "Client" at bounding box center [255, 81] width 243 height 35
type input "9"
type input "0"
type input "9"
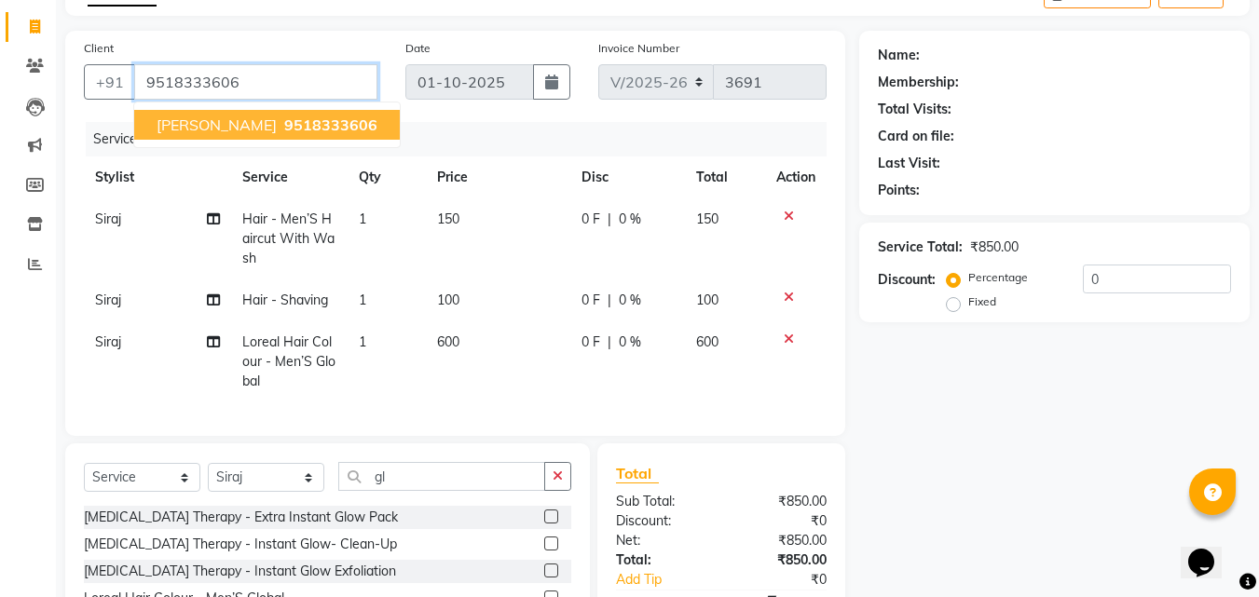
type input "9518333606"
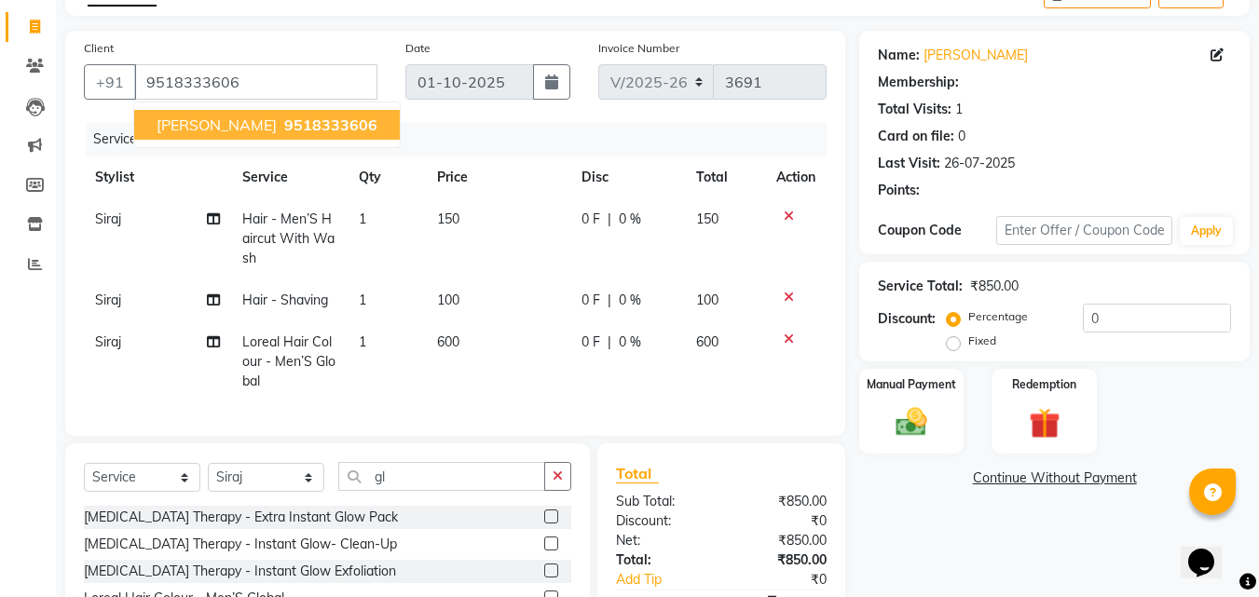
select select "1: Object"
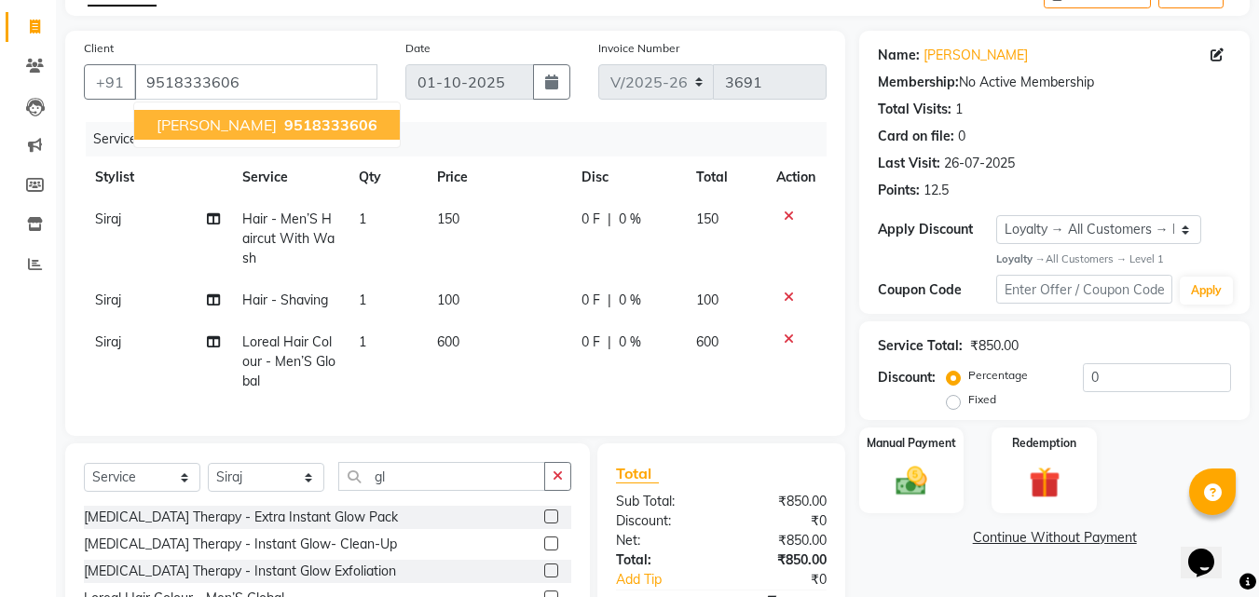
click at [354, 123] on button "Rajesh shetty 9518333606" at bounding box center [267, 125] width 266 height 30
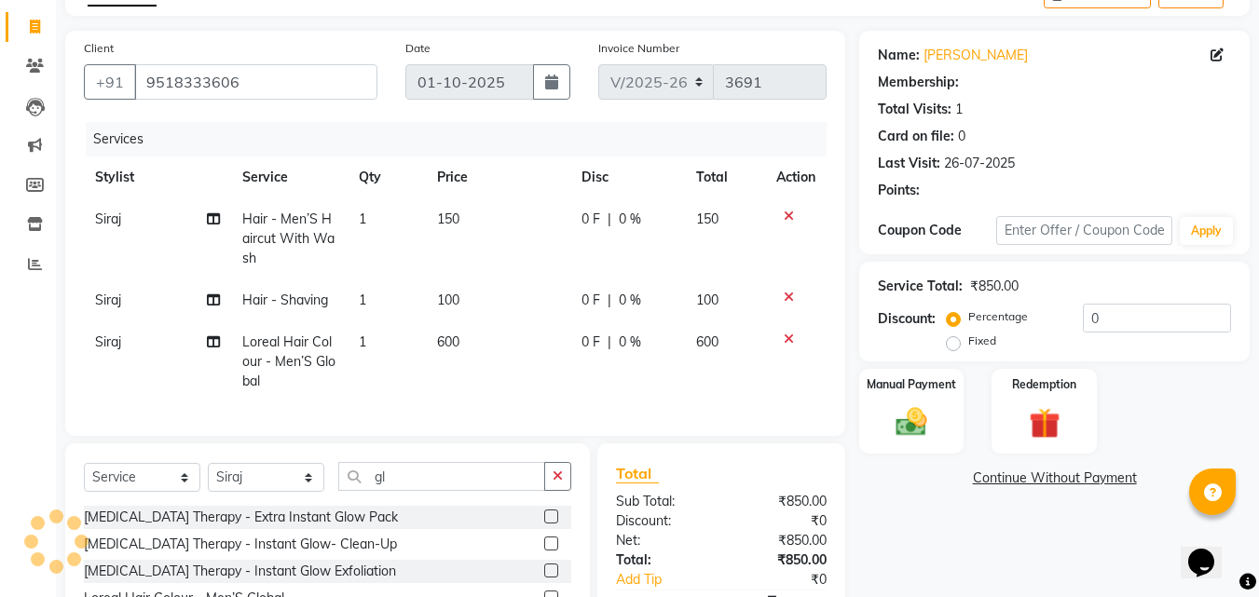
select select "1: Object"
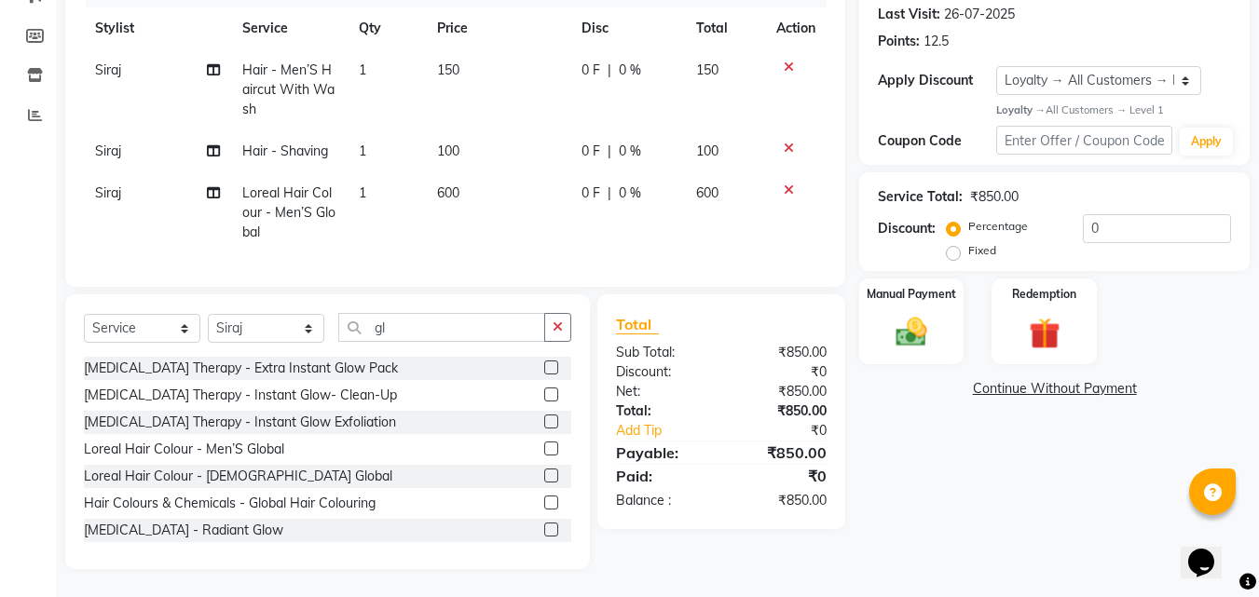
scroll to position [272, 0]
click at [943, 298] on div "Manual Payment" at bounding box center [911, 321] width 109 height 89
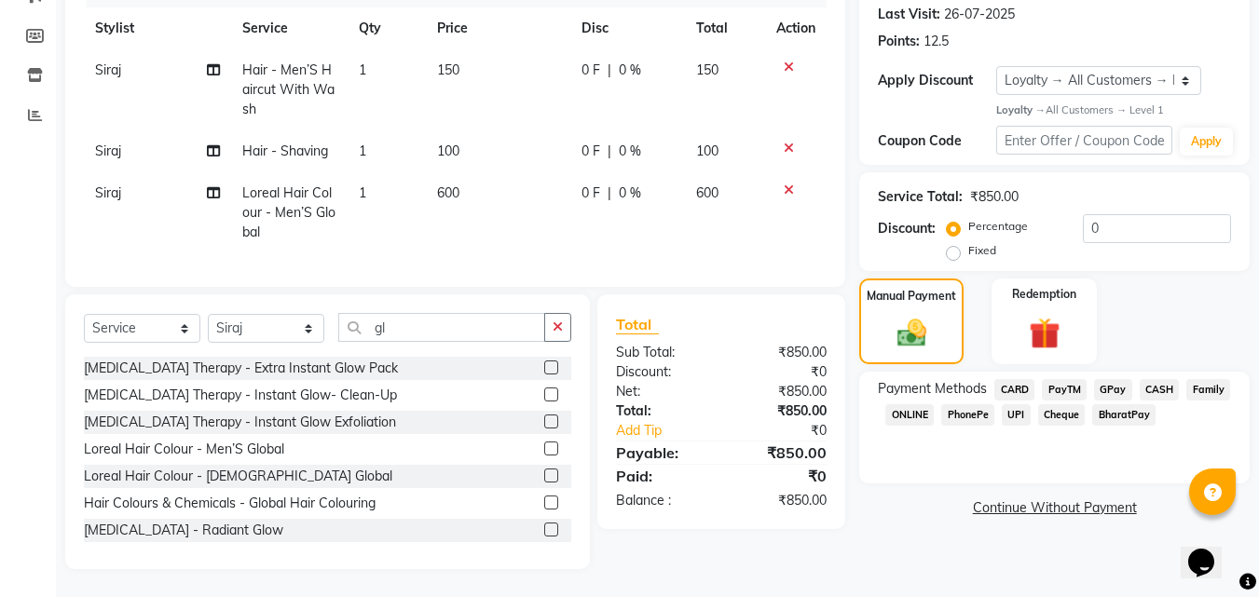
click at [1167, 379] on span "CASH" at bounding box center [1160, 389] width 40 height 21
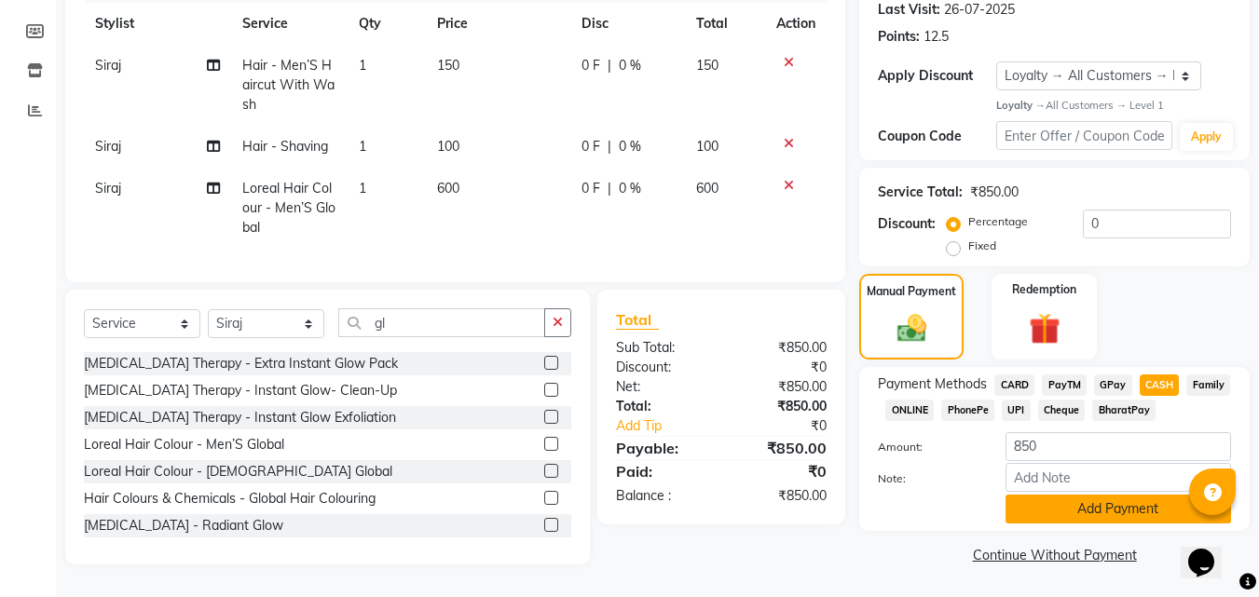
click at [1120, 499] on button "Add Payment" at bounding box center [1119, 509] width 226 height 29
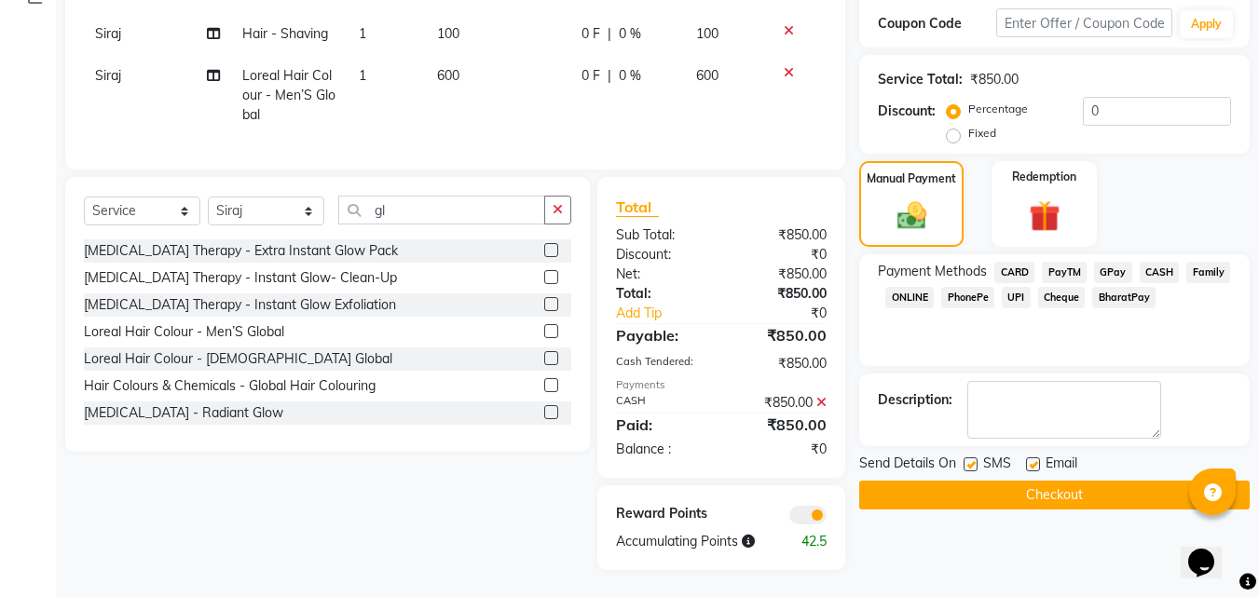
scroll to position [390, 0]
click at [1165, 486] on button "Checkout" at bounding box center [1054, 494] width 390 height 29
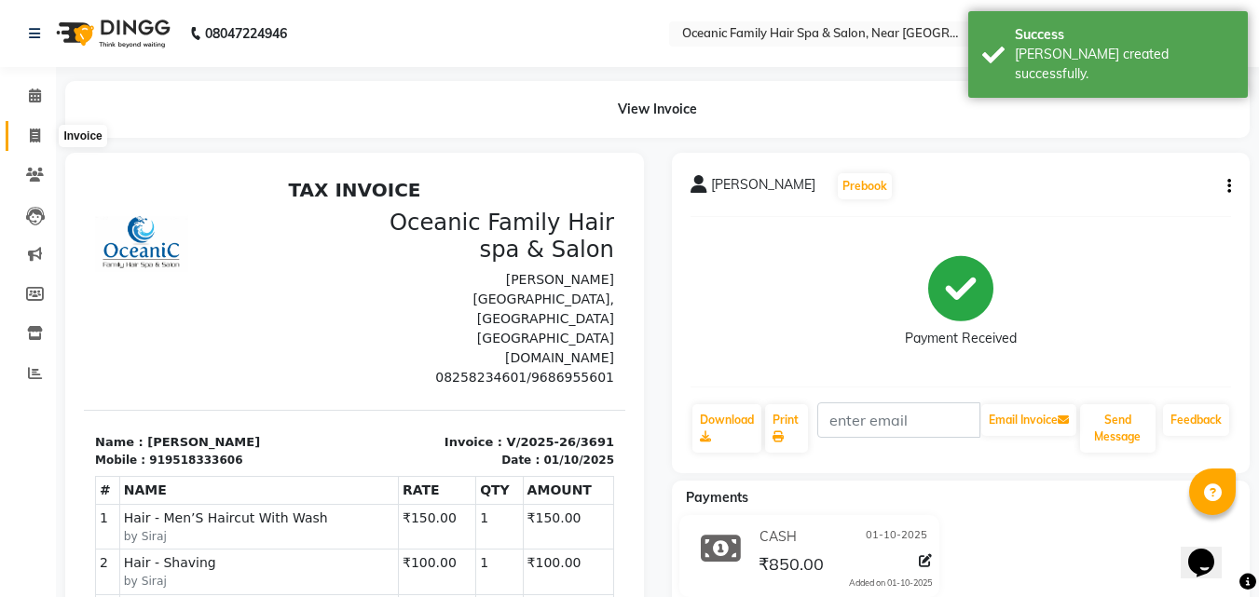
click at [36, 138] on icon at bounding box center [35, 136] width 10 height 14
select select "service"
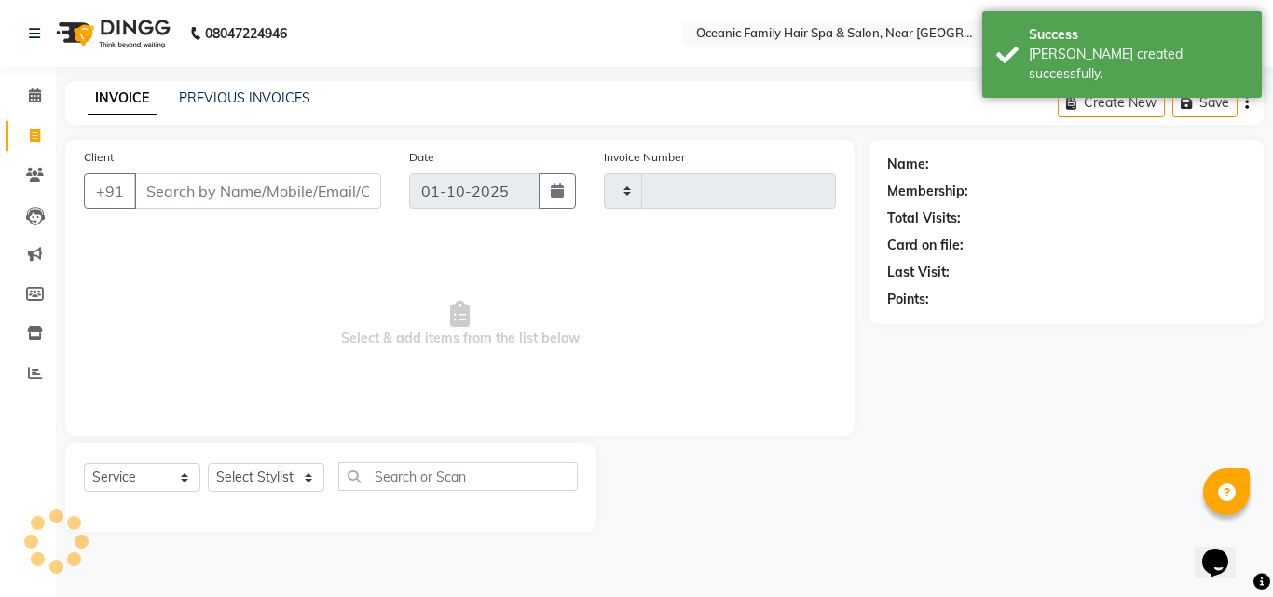
type input "3692"
select select "4366"
click at [29, 94] on icon at bounding box center [35, 96] width 12 height 14
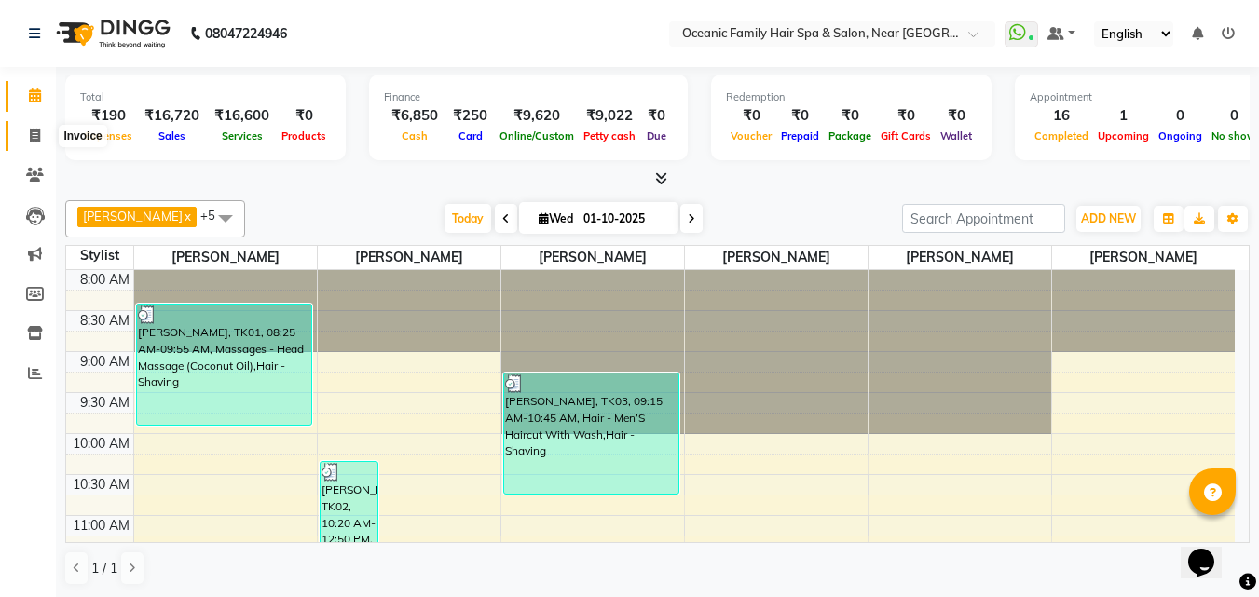
click at [31, 137] on icon at bounding box center [35, 136] width 10 height 14
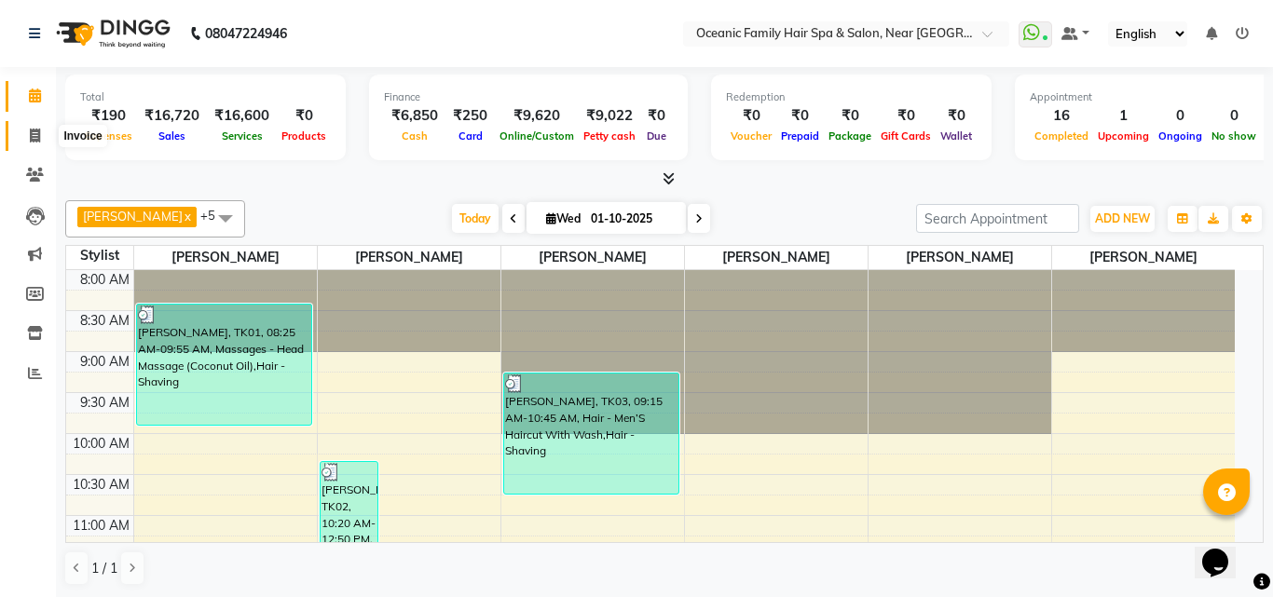
select select "4366"
select select "service"
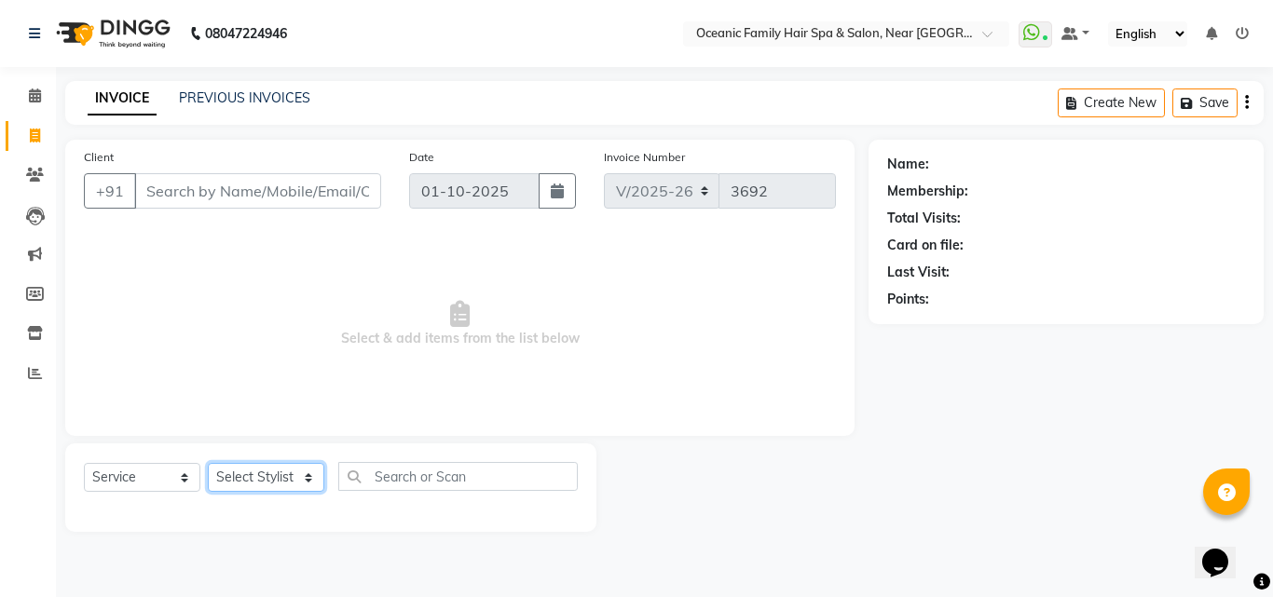
click at [295, 475] on select "Select Stylist [PERSON_NAME] [PERSON_NAME] [PERSON_NAME] Riyasat [PERSON_NAME] …" at bounding box center [266, 477] width 116 height 29
select select "23947"
click at [208, 463] on select "Select Stylist [PERSON_NAME] [PERSON_NAME] [PERSON_NAME] Riyasat [PERSON_NAME] …" at bounding box center [266, 477] width 116 height 29
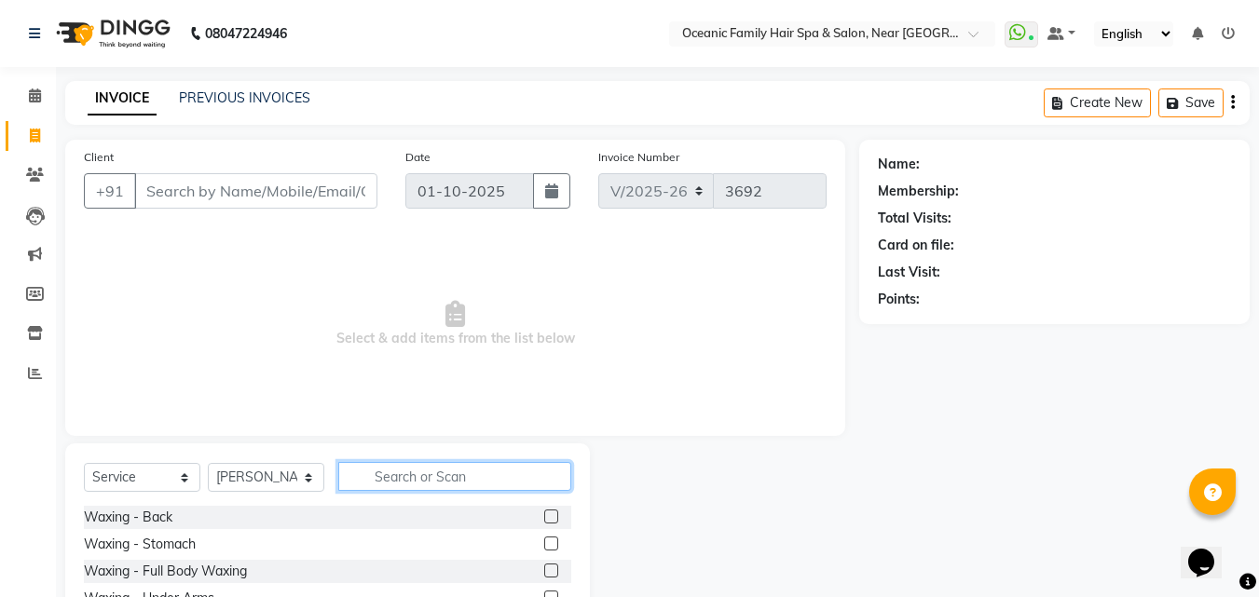
click at [467, 463] on input "text" at bounding box center [454, 476] width 233 height 29
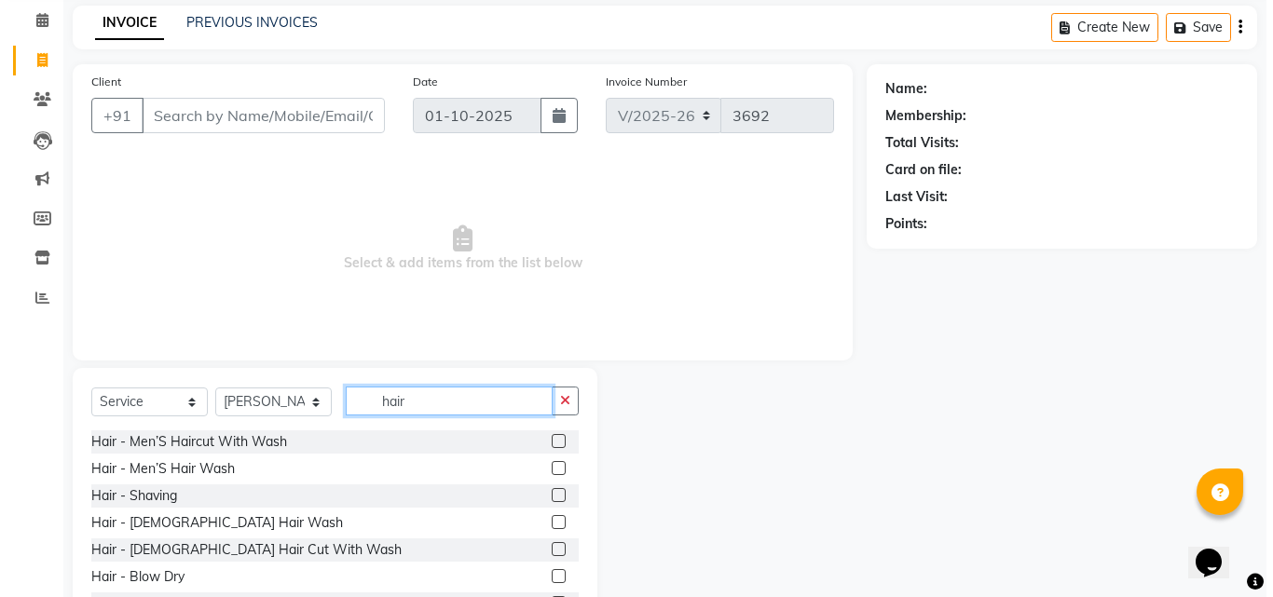
scroll to position [56, 0]
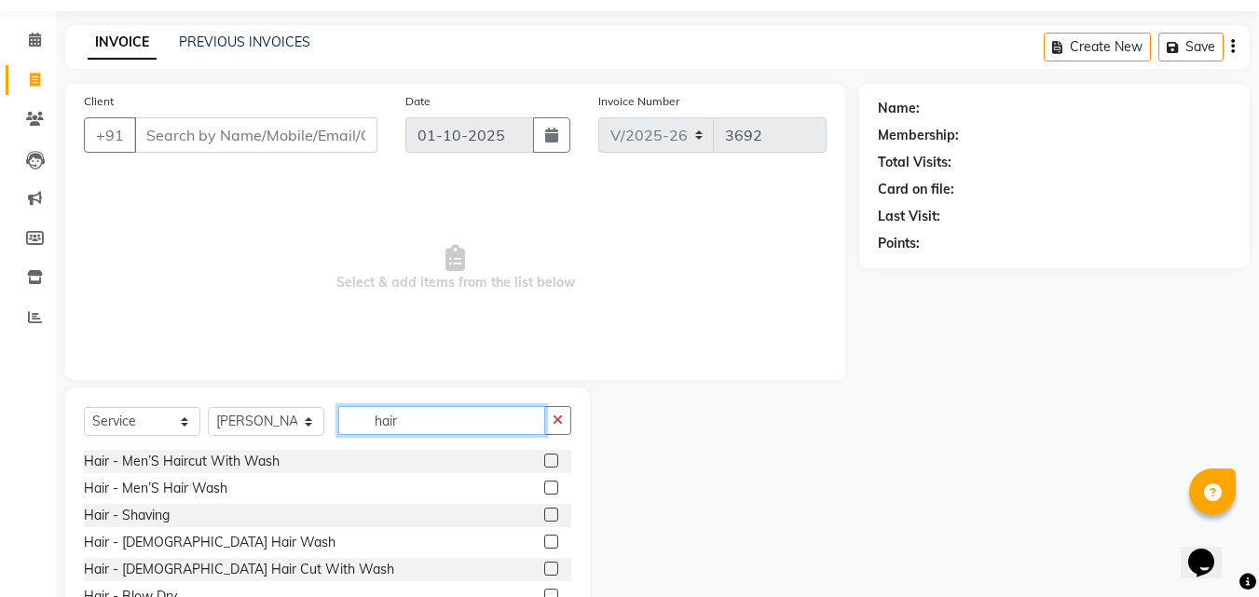
type input "hair"
click at [544, 568] on label at bounding box center [551, 569] width 14 height 14
click at [544, 568] on input "checkbox" at bounding box center [550, 570] width 12 height 12
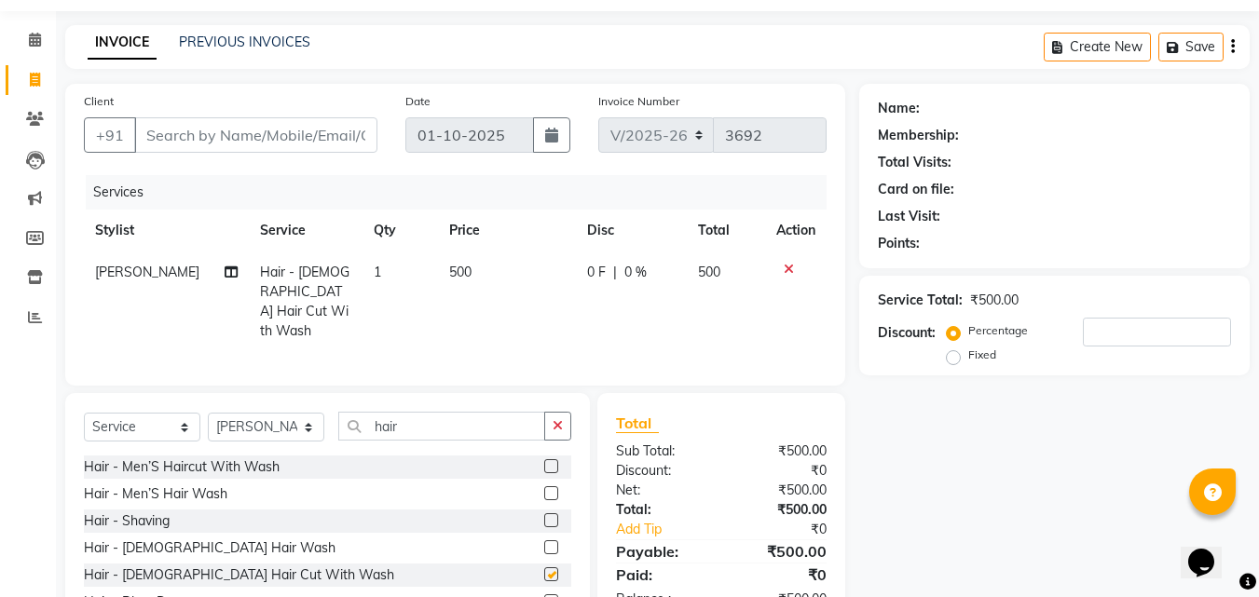
checkbox input "false"
click at [347, 143] on input "Client" at bounding box center [255, 134] width 243 height 35
click at [258, 141] on input "Client" at bounding box center [255, 134] width 243 height 35
type input "9"
type input "0"
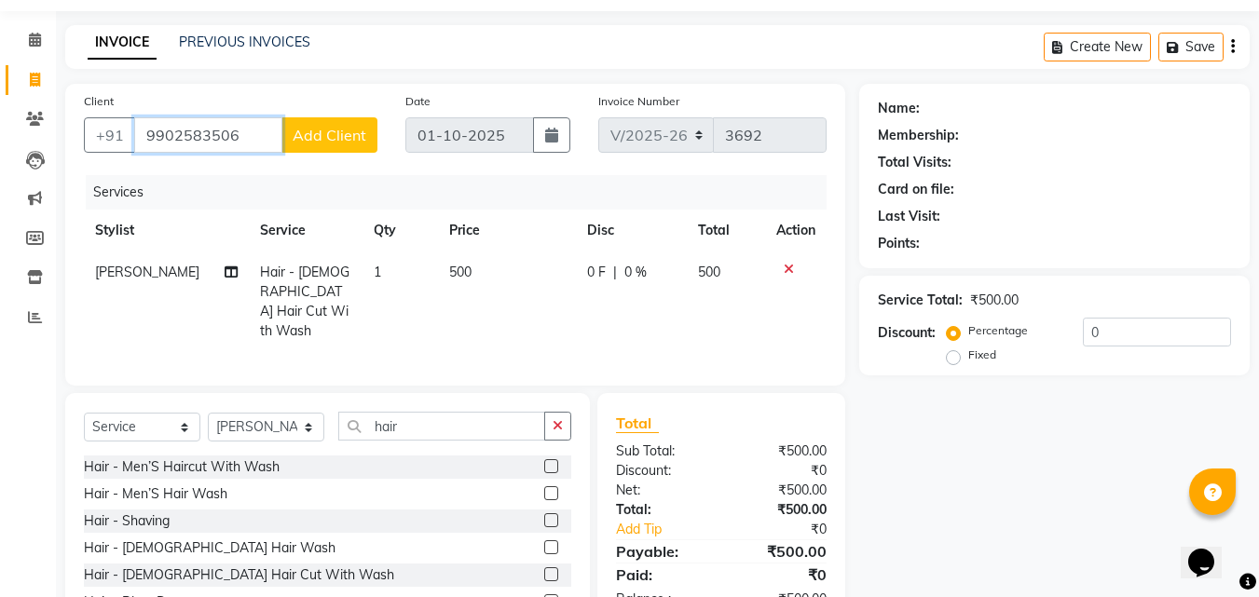
type input "9902583506"
click at [324, 124] on button "Add Client" at bounding box center [329, 134] width 96 height 35
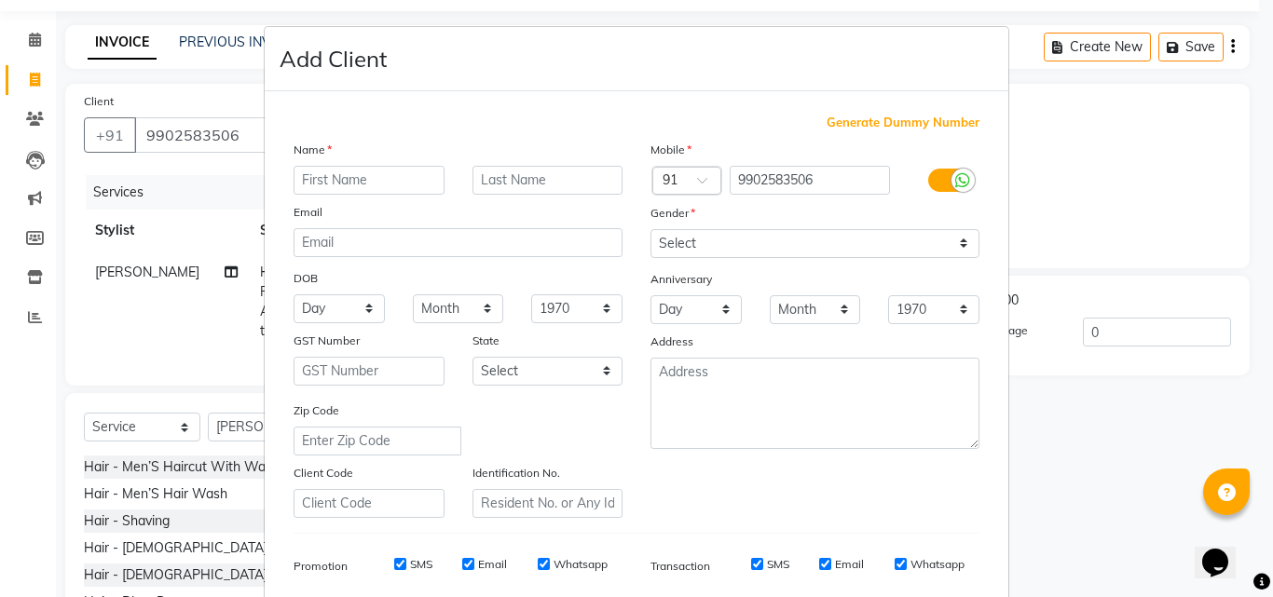
click at [354, 180] on input "text" at bounding box center [369, 180] width 151 height 29
type input "Ashwitha"
click at [955, 241] on select "Select [DEMOGRAPHIC_DATA] [DEMOGRAPHIC_DATA] Other Prefer Not To Say" at bounding box center [814, 243] width 329 height 29
select select "female"
click at [650, 229] on select "Select [DEMOGRAPHIC_DATA] [DEMOGRAPHIC_DATA] Other Prefer Not To Say" at bounding box center [814, 243] width 329 height 29
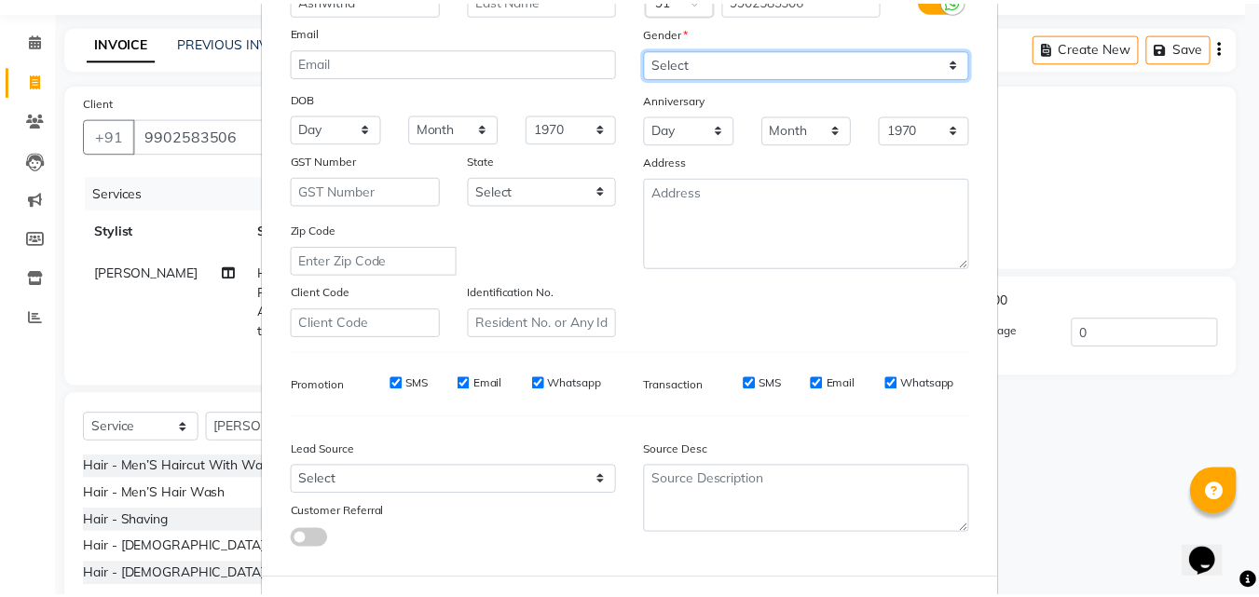
scroll to position [263, 0]
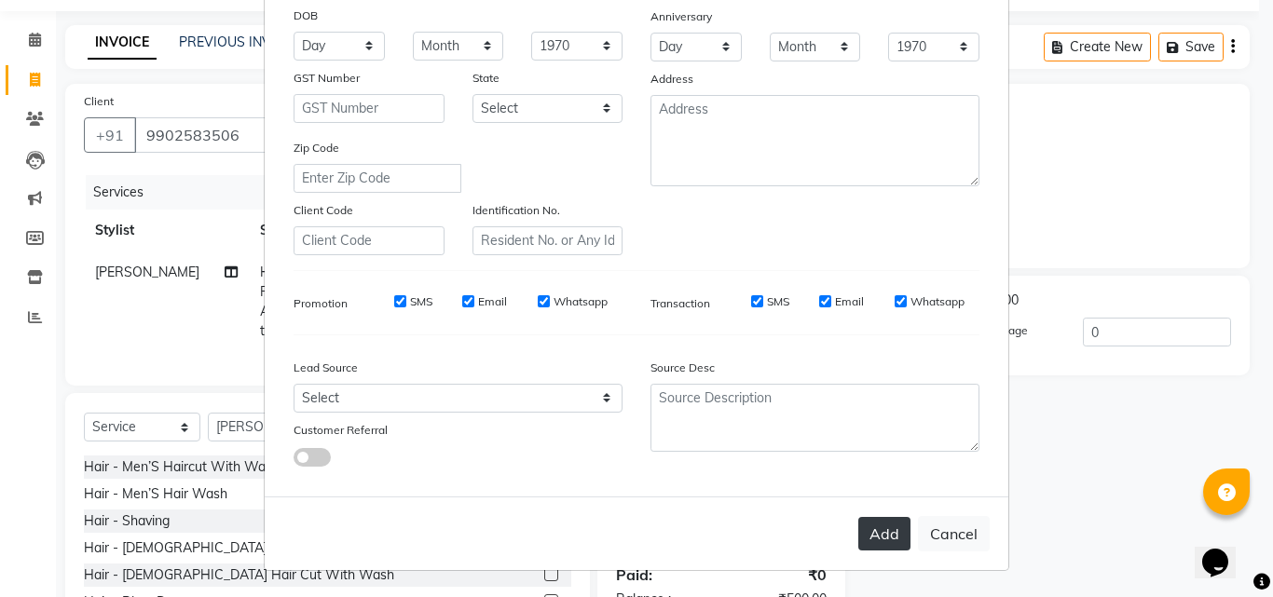
click at [883, 536] on button "Add" at bounding box center [884, 534] width 52 height 34
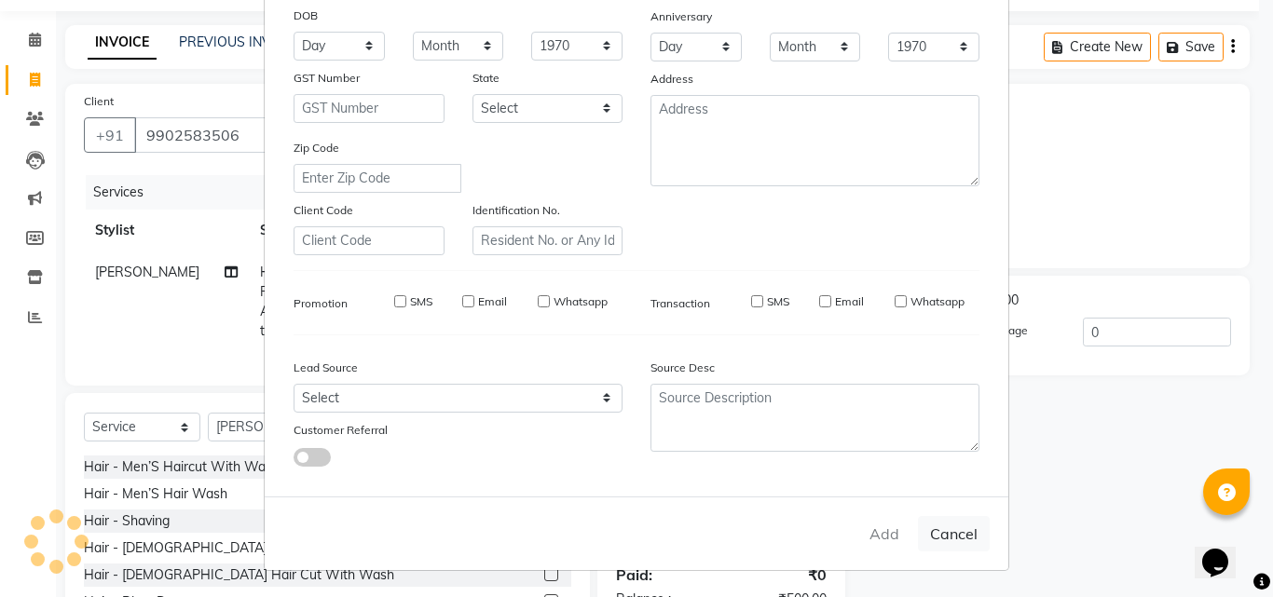
select select
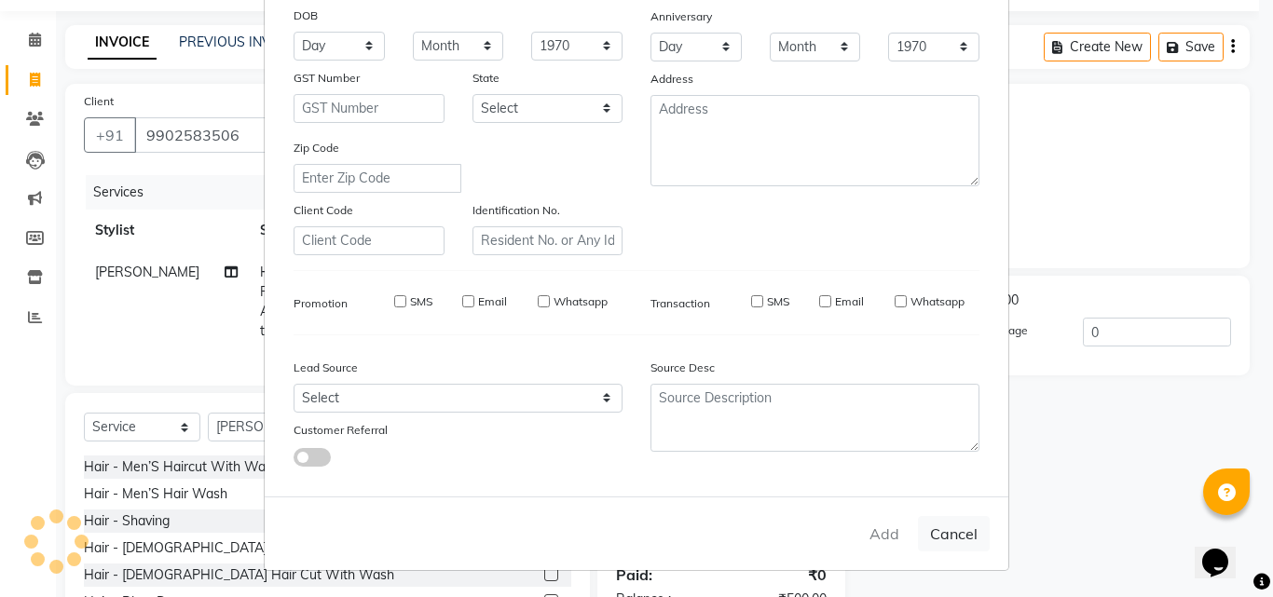
select select
checkbox input "false"
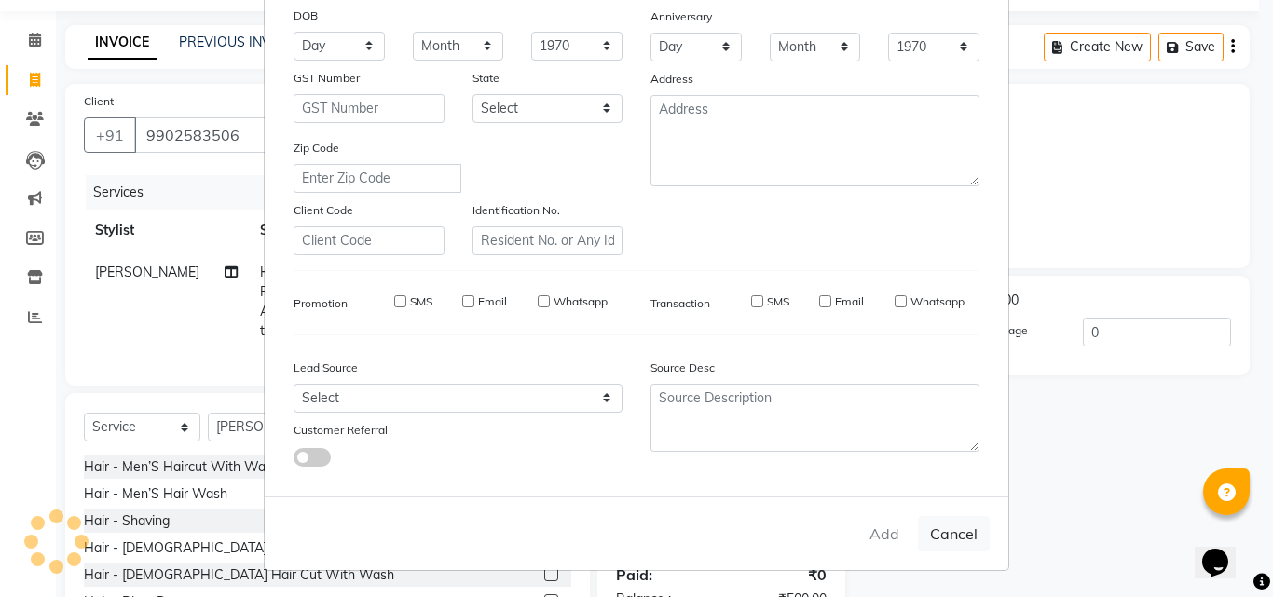
checkbox input "false"
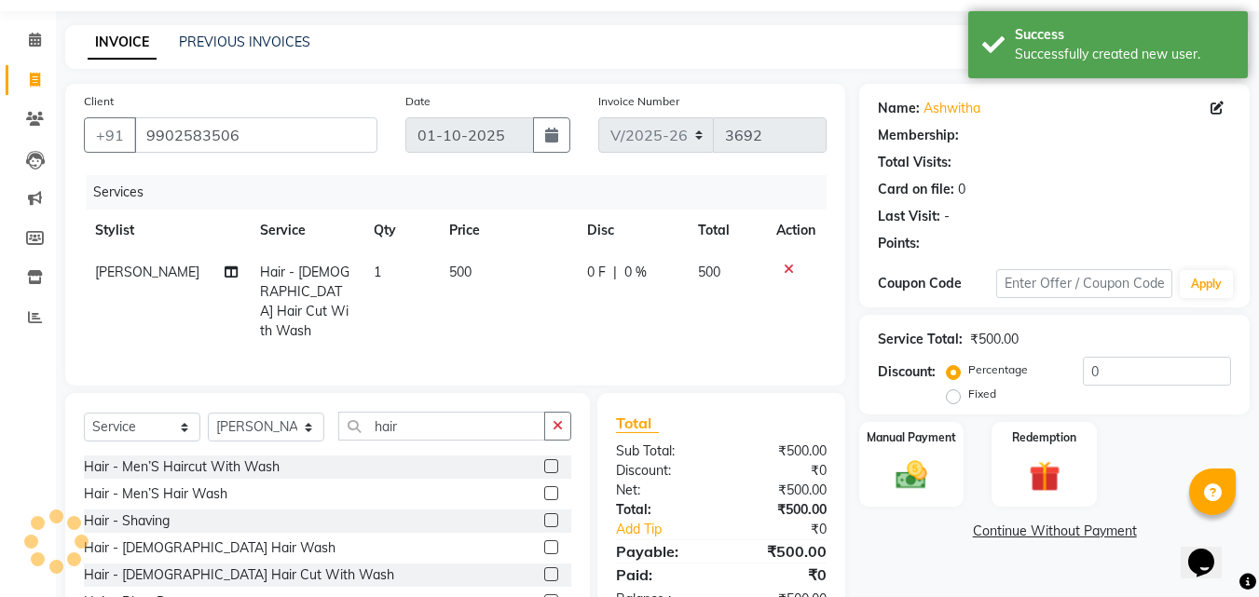
select select "1: Object"
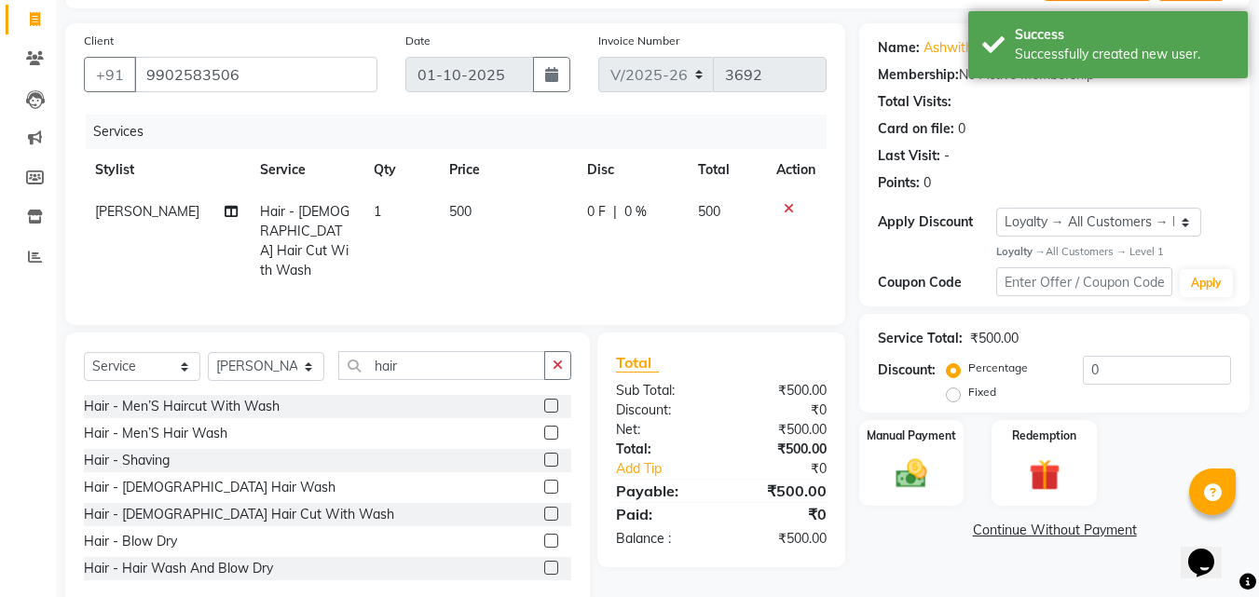
scroll to position [149, 0]
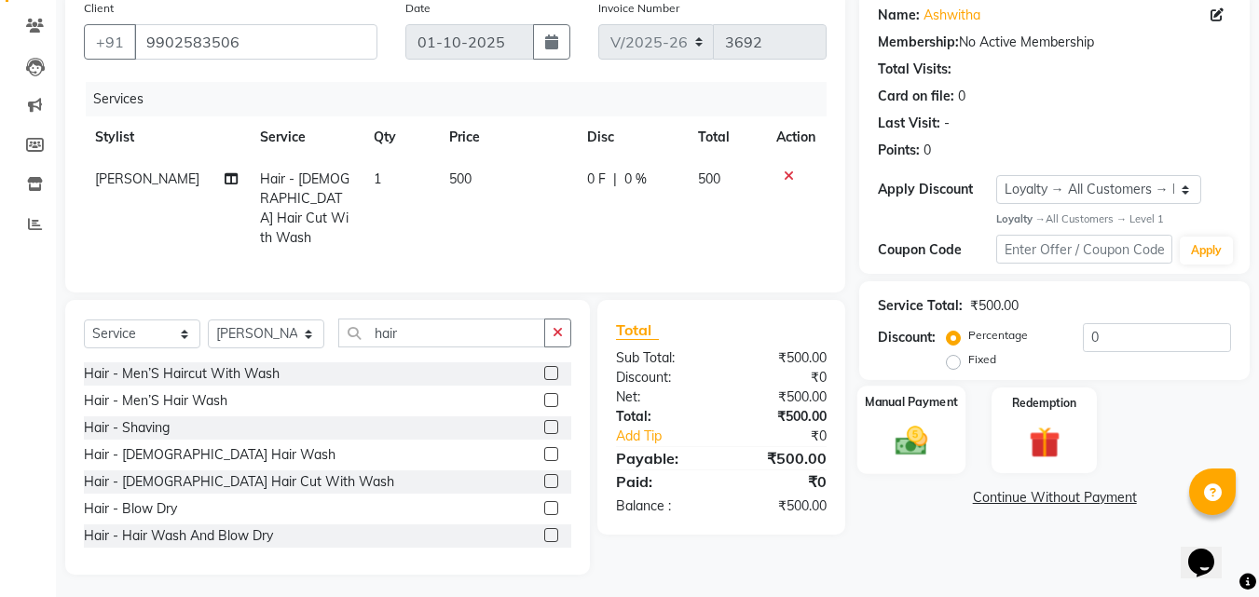
drag, startPoint x: 949, startPoint y: 476, endPoint x: 935, endPoint y: 454, distance: 26.4
click at [935, 454] on div "Name: Ashwitha Membership: No Active Membership Total Visits: Card on file: 0 L…" at bounding box center [1061, 283] width 404 height 584
click at [929, 447] on img at bounding box center [911, 441] width 52 height 37
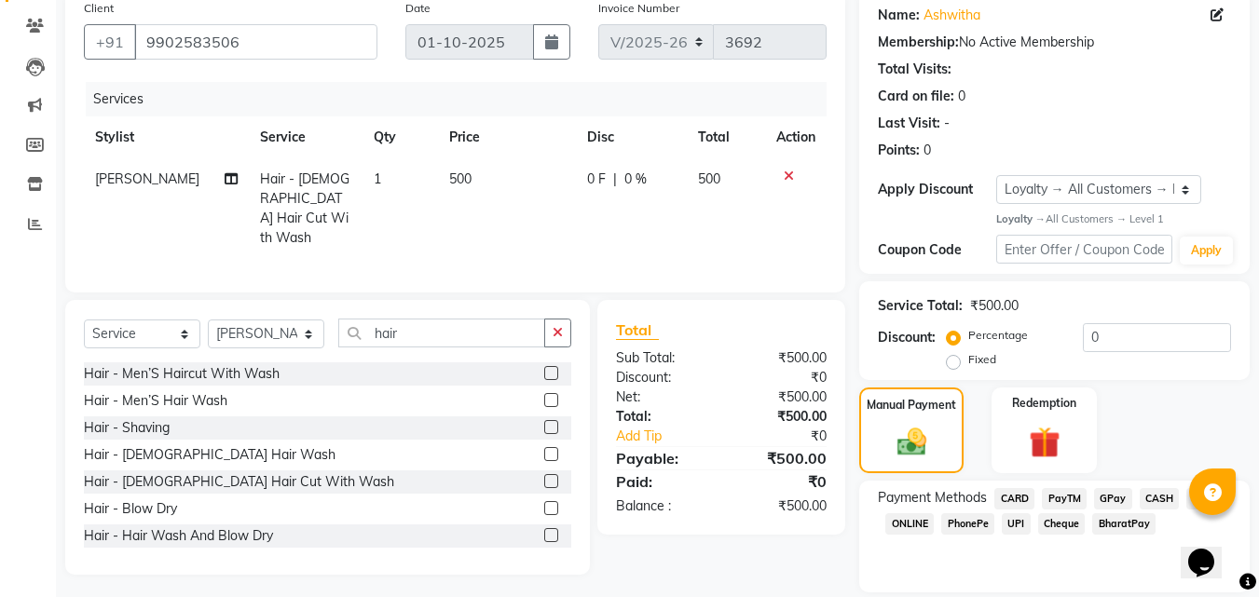
click at [817, 561] on div "Total Sub Total: ₹500.00 Discount: ₹0 Net: ₹500.00 Total: ₹500.00 Add Tip ₹0 Pa…" at bounding box center [724, 437] width 269 height 275
click at [1063, 496] on span "PayTM" at bounding box center [1064, 498] width 45 height 21
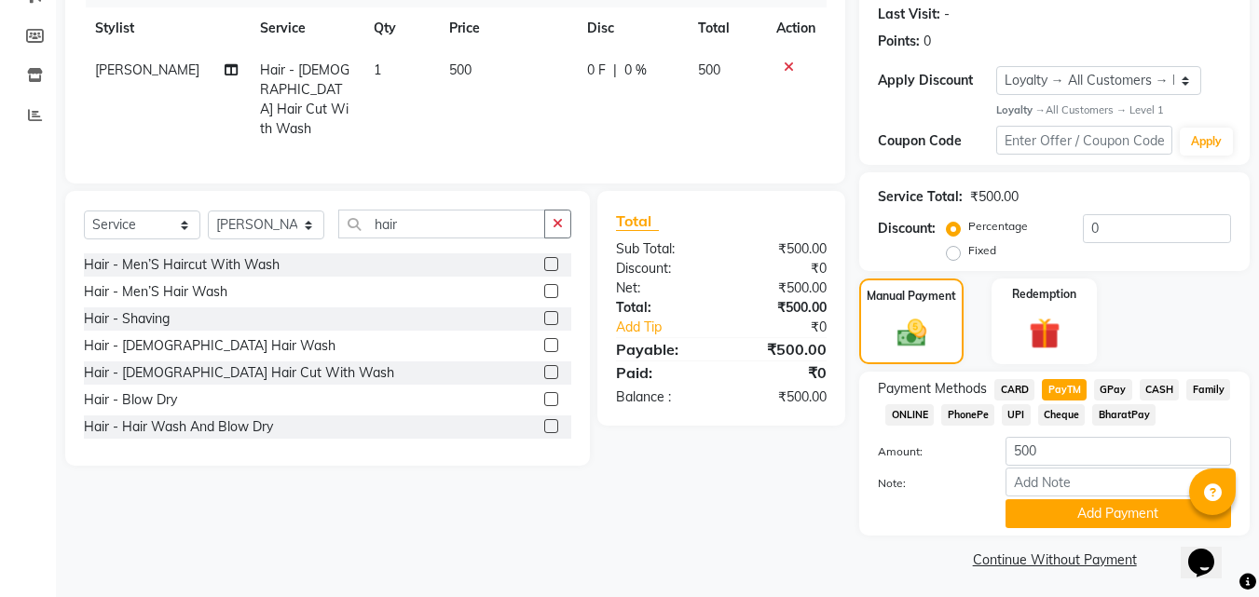
scroll to position [263, 0]
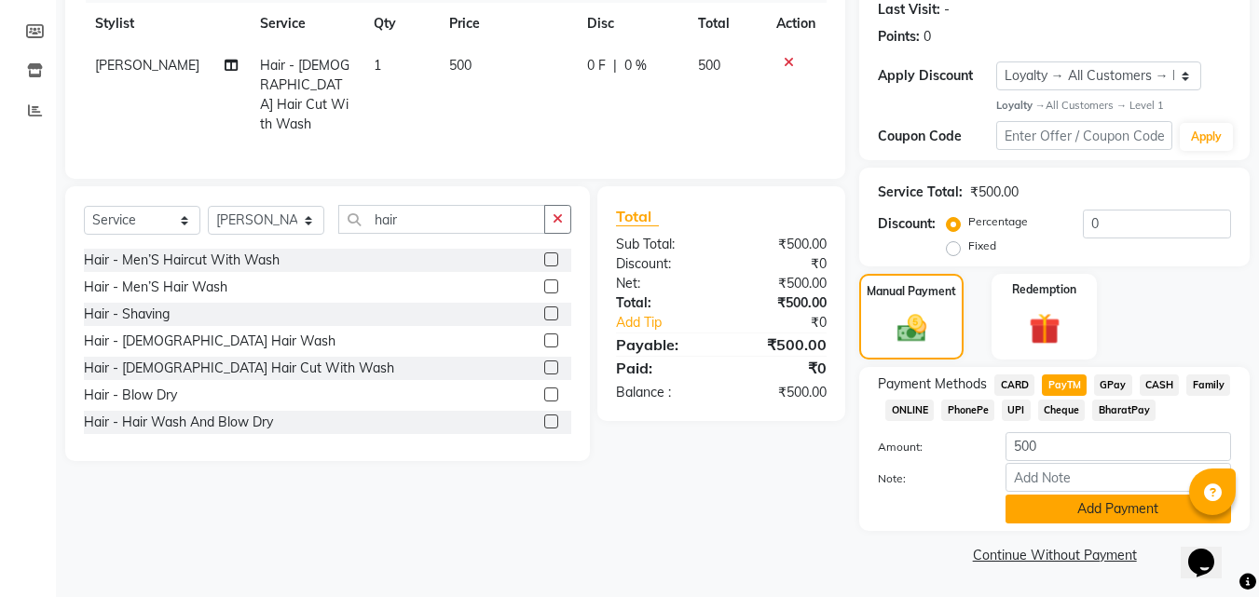
click at [1104, 520] on button "Add Payment" at bounding box center [1119, 509] width 226 height 29
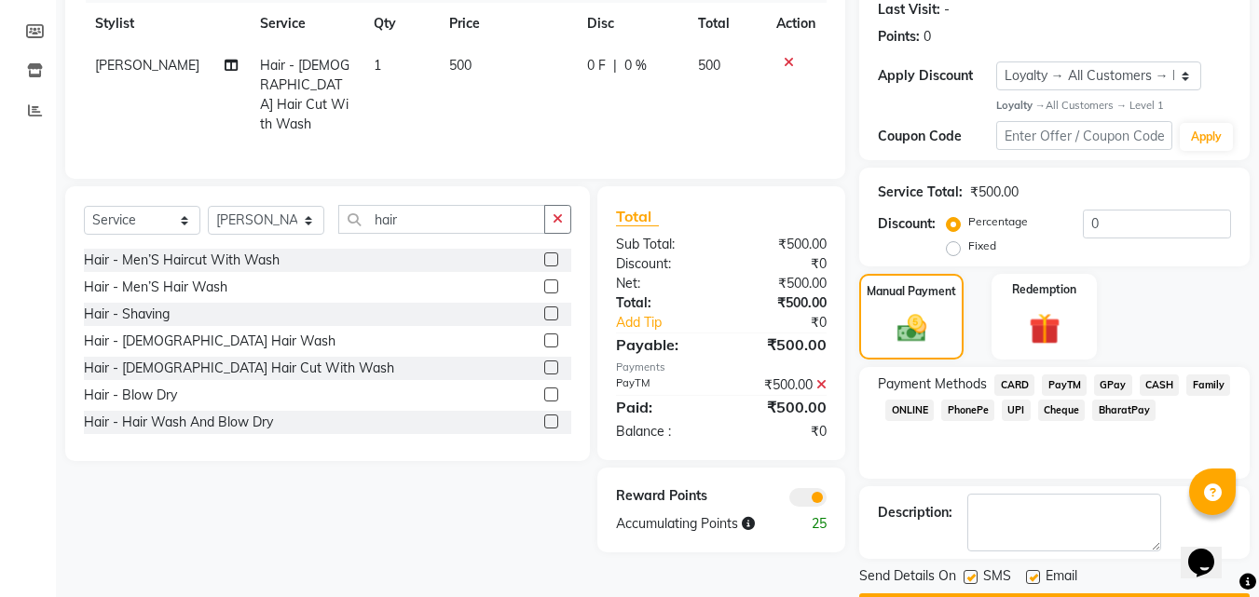
scroll to position [316, 0]
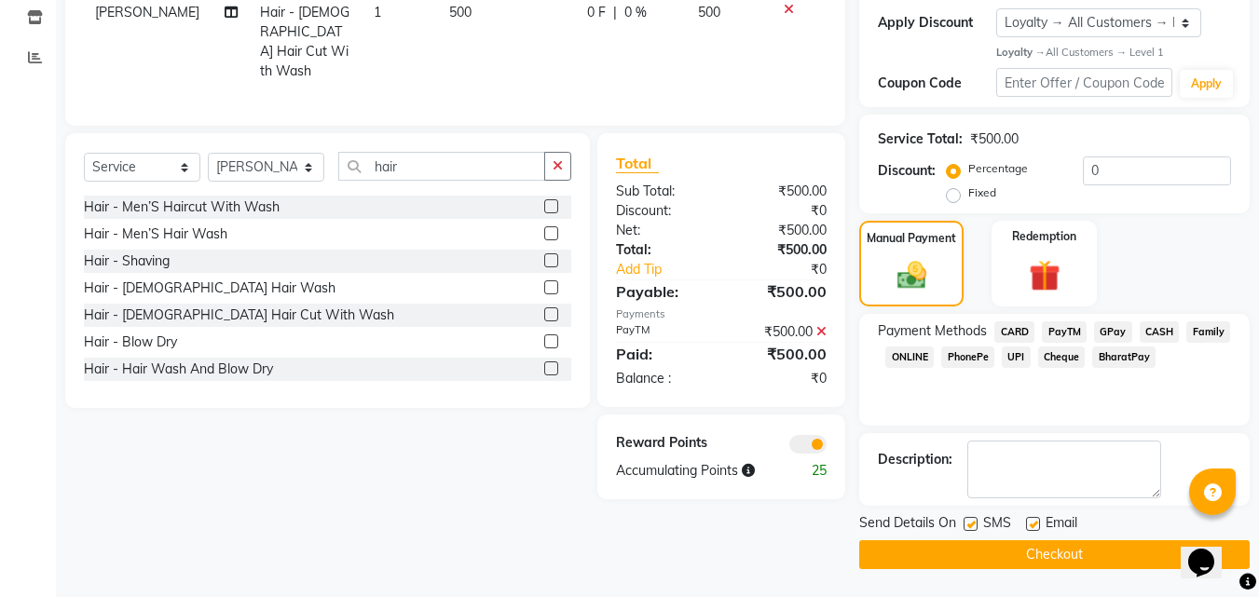
click at [1112, 551] on button "Checkout" at bounding box center [1054, 555] width 390 height 29
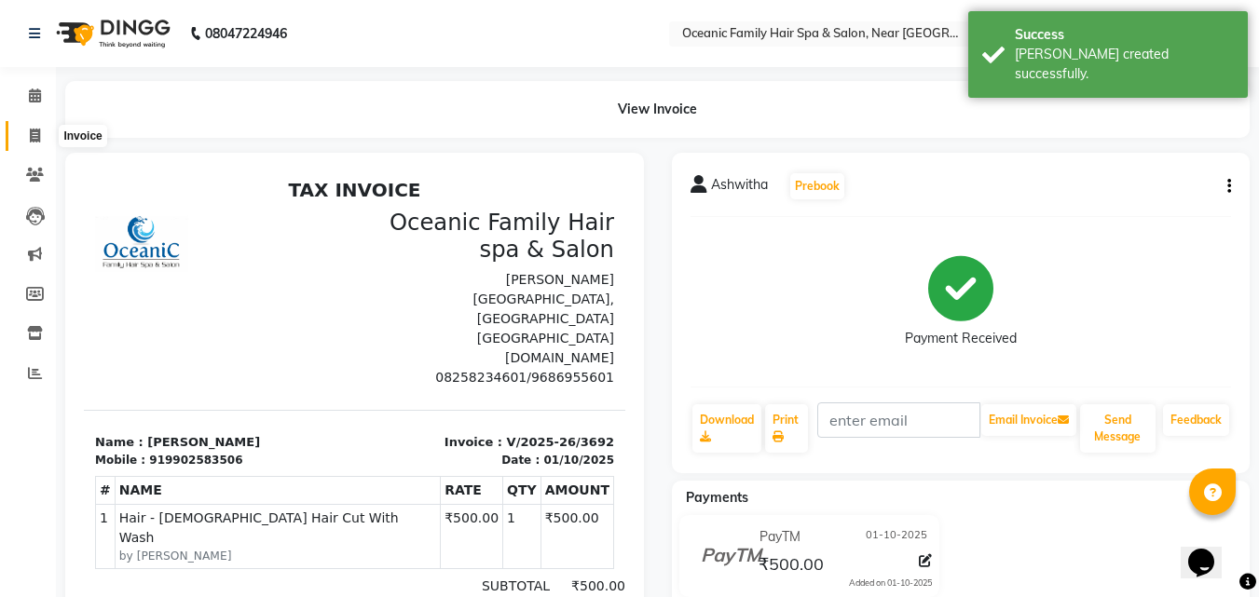
click at [38, 138] on icon at bounding box center [35, 136] width 10 height 14
select select "service"
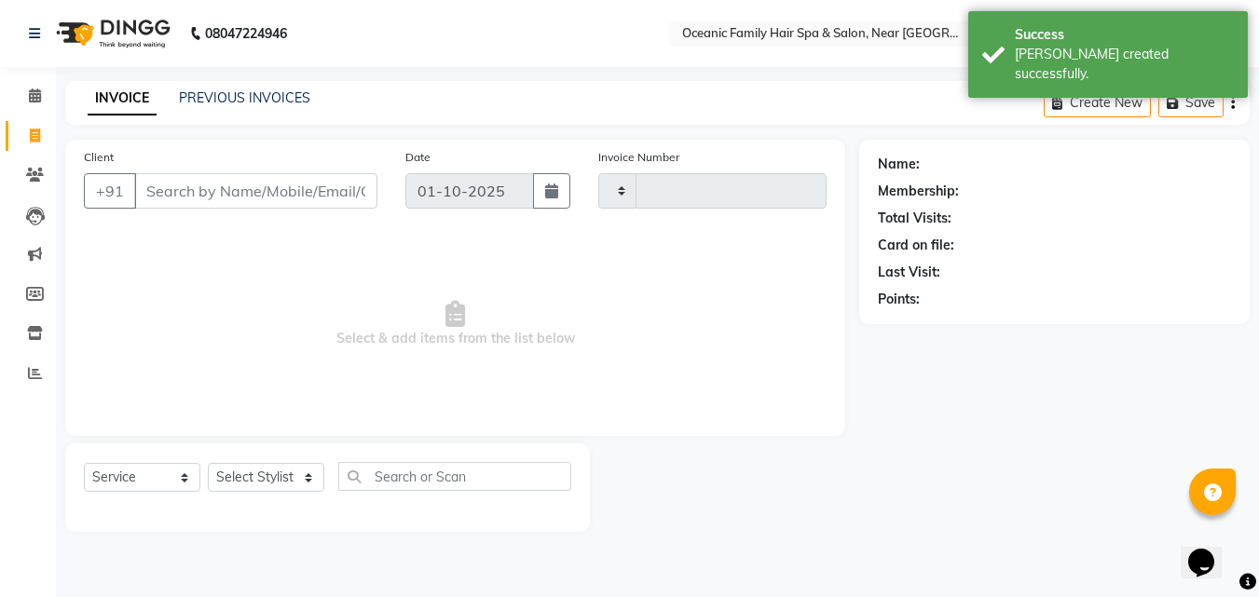
type input "3693"
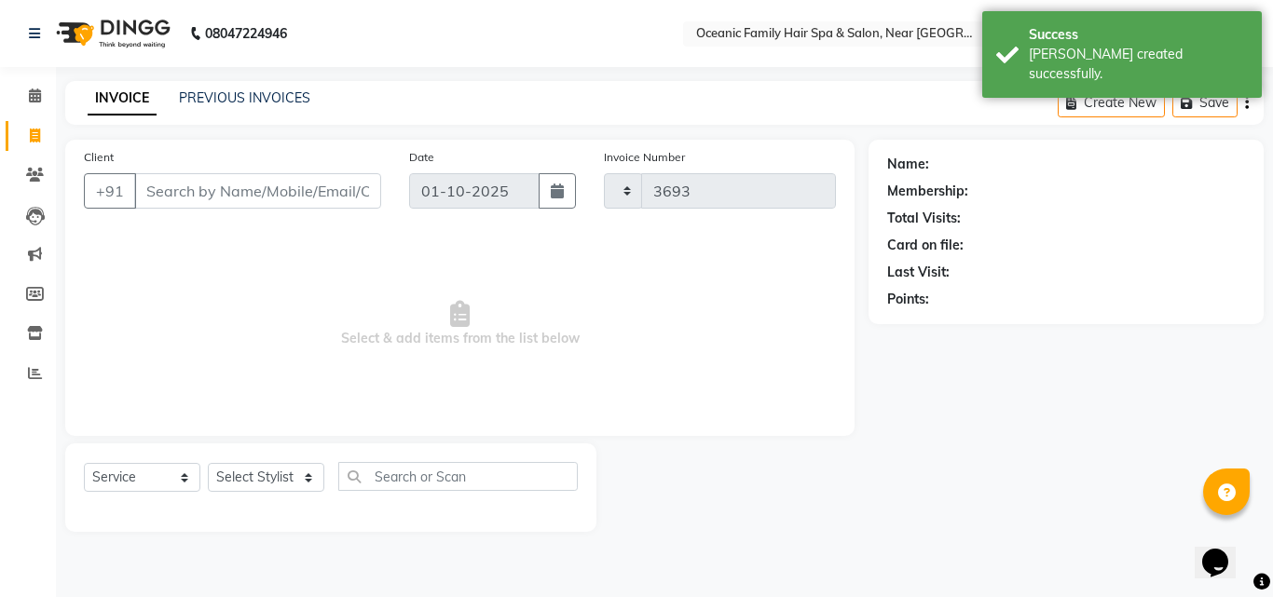
select select "4366"
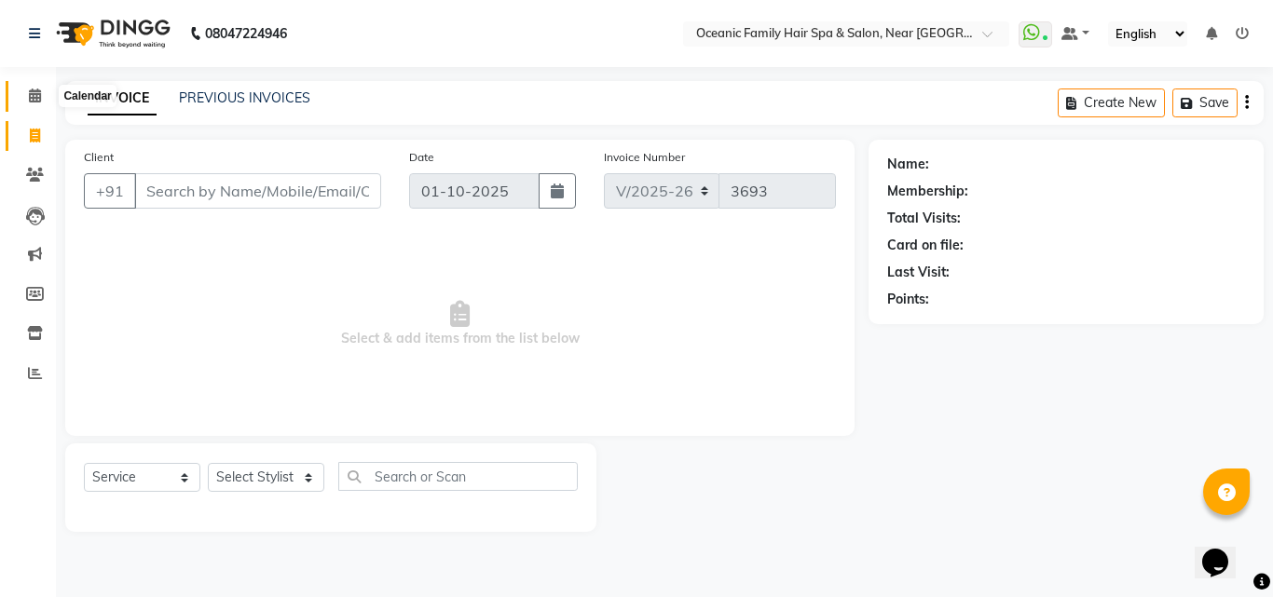
click at [46, 88] on span at bounding box center [35, 96] width 33 height 21
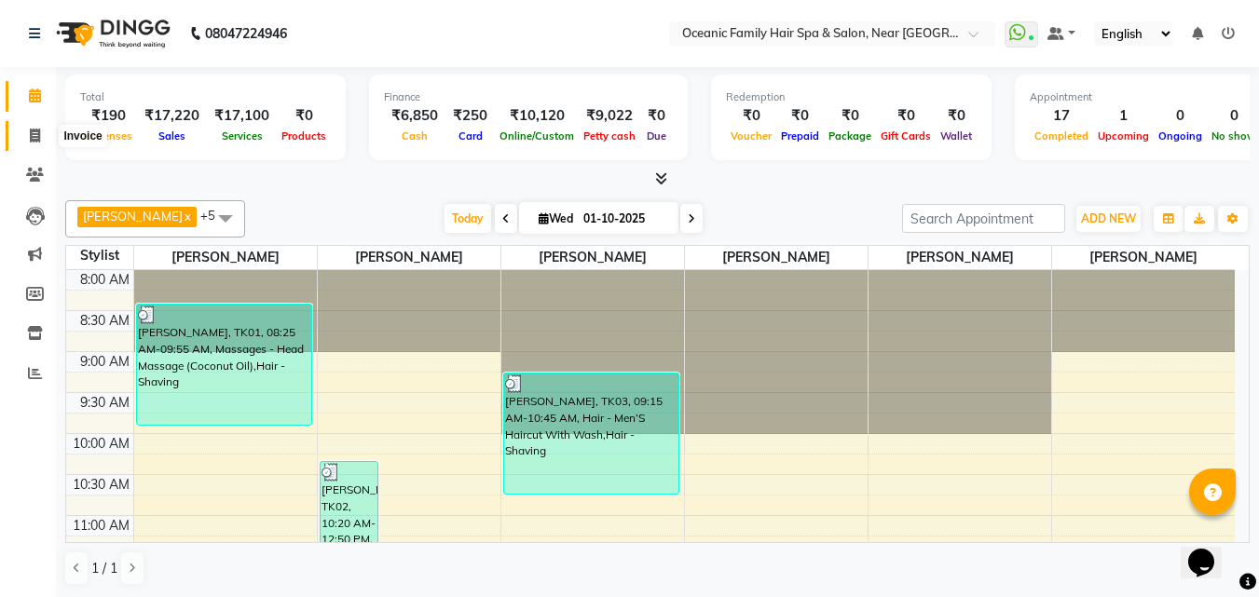
click at [36, 139] on icon at bounding box center [35, 136] width 10 height 14
select select "service"
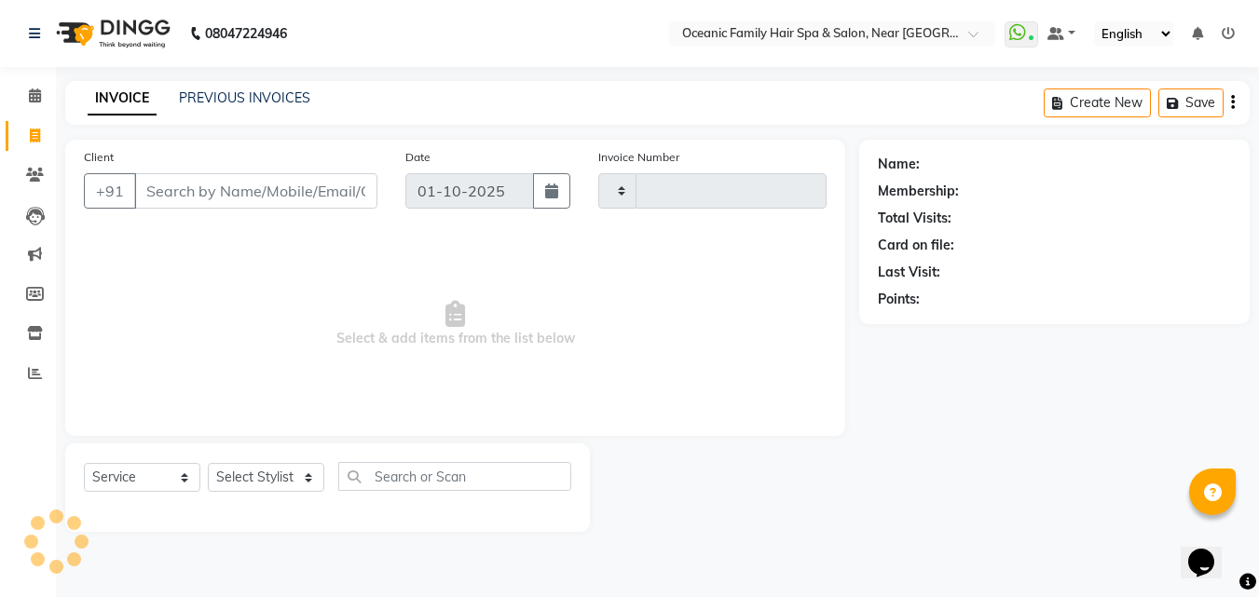
type input "3693"
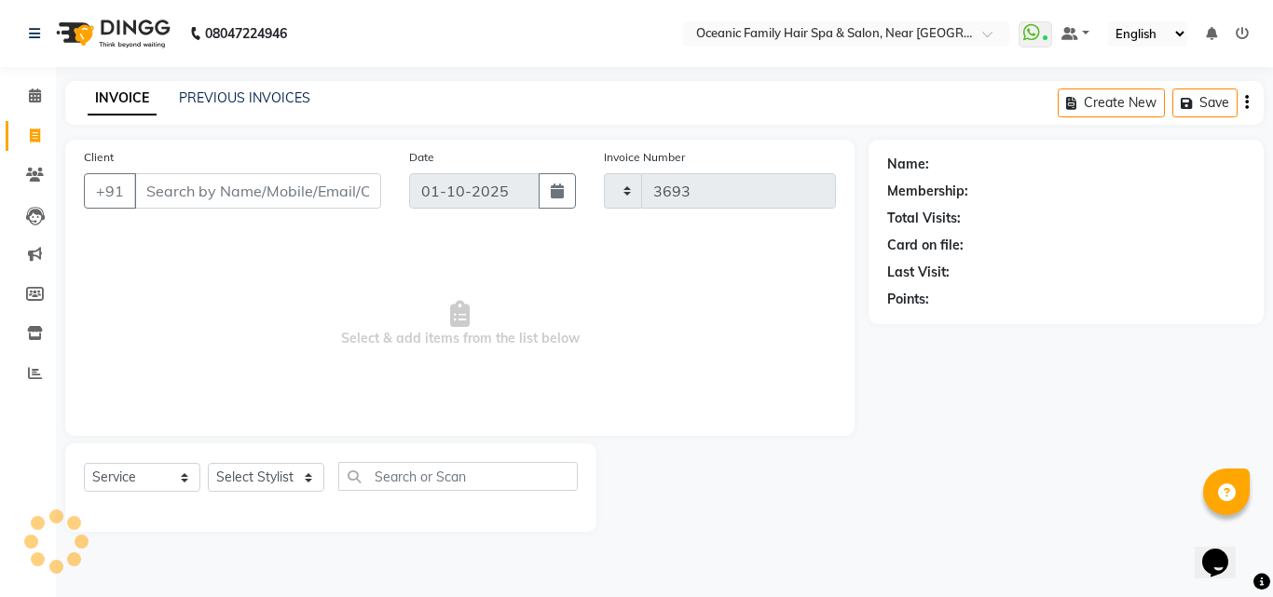
select select "4366"
click at [296, 465] on select "Select Stylist [PERSON_NAME] [PERSON_NAME] [PERSON_NAME] Riyasat [PERSON_NAME] …" at bounding box center [266, 477] width 116 height 29
click at [208, 463] on select "Select Stylist [PERSON_NAME] [PERSON_NAME] [PERSON_NAME] Riyasat [PERSON_NAME] …" at bounding box center [266, 477] width 116 height 29
click at [293, 475] on select "Select Stylist [PERSON_NAME] [PERSON_NAME] [PERSON_NAME] Riyasat [PERSON_NAME] …" at bounding box center [266, 477] width 116 height 29
select select "23948"
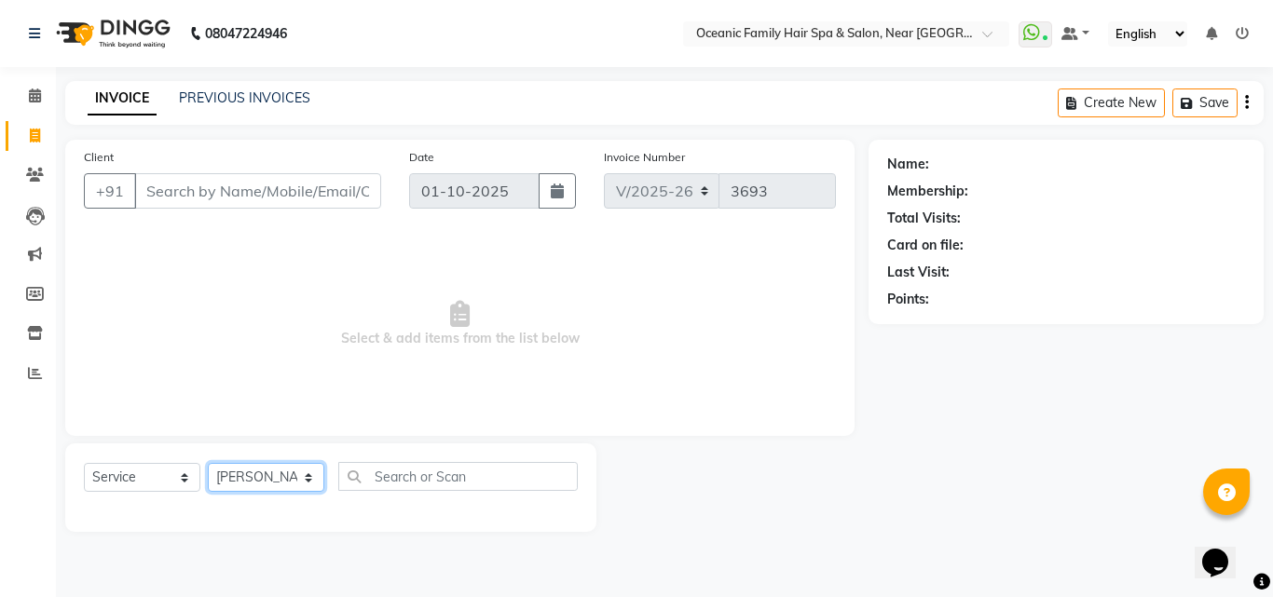
click at [208, 463] on select "Select Stylist [PERSON_NAME] [PERSON_NAME] [PERSON_NAME] Riyasat [PERSON_NAME] …" at bounding box center [266, 477] width 116 height 29
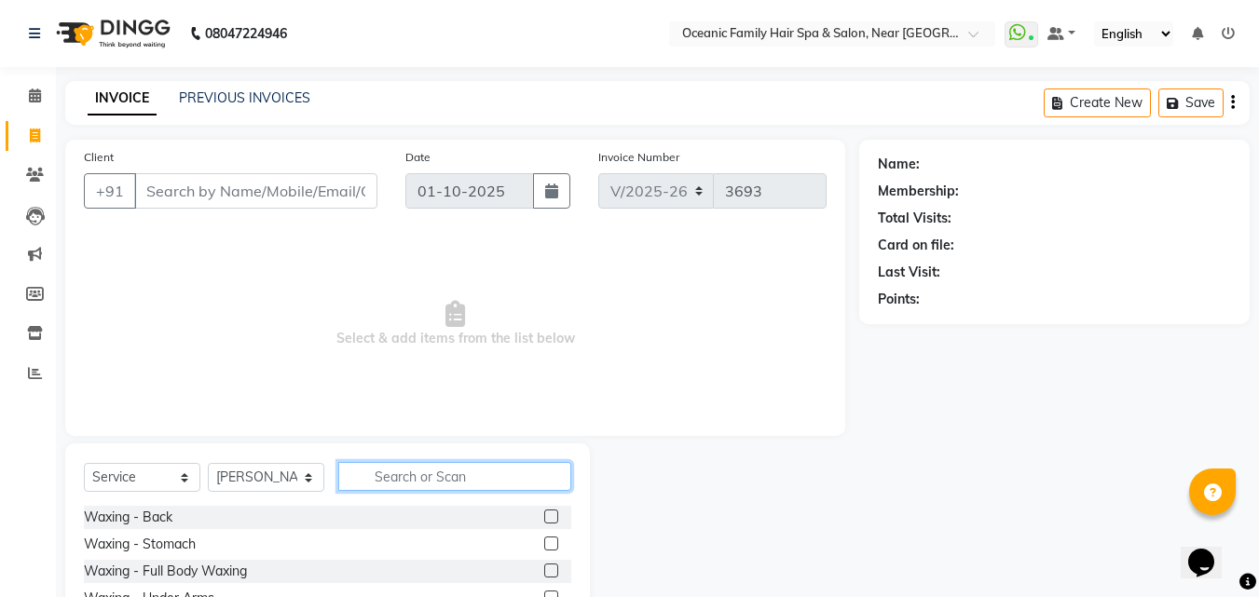
click at [424, 489] on input "text" at bounding box center [454, 476] width 233 height 29
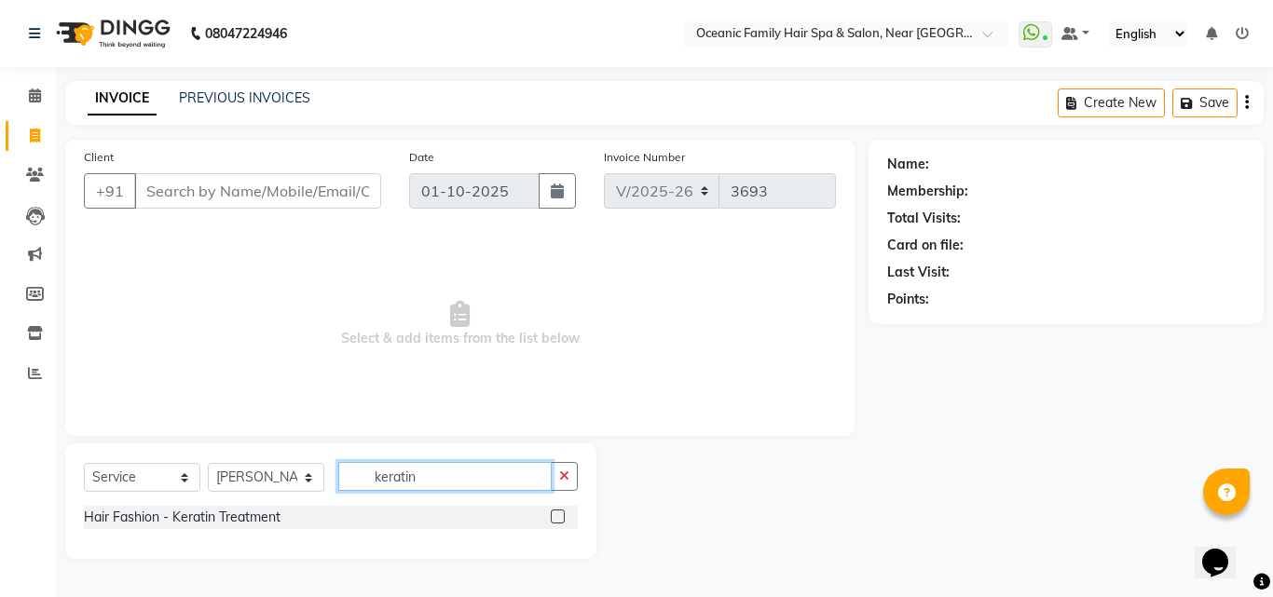
type input "keratin"
click at [560, 513] on label at bounding box center [558, 517] width 14 height 14
click at [560, 513] on input "checkbox" at bounding box center [557, 518] width 12 height 12
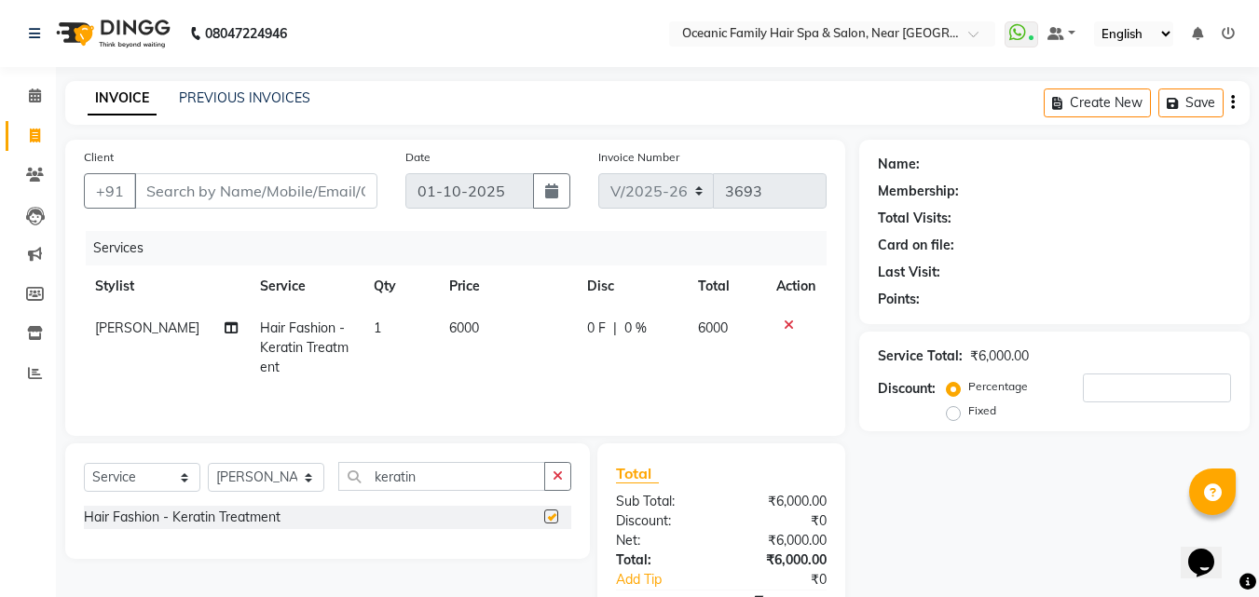
checkbox input "false"
click at [550, 476] on button "button" at bounding box center [557, 476] width 27 height 29
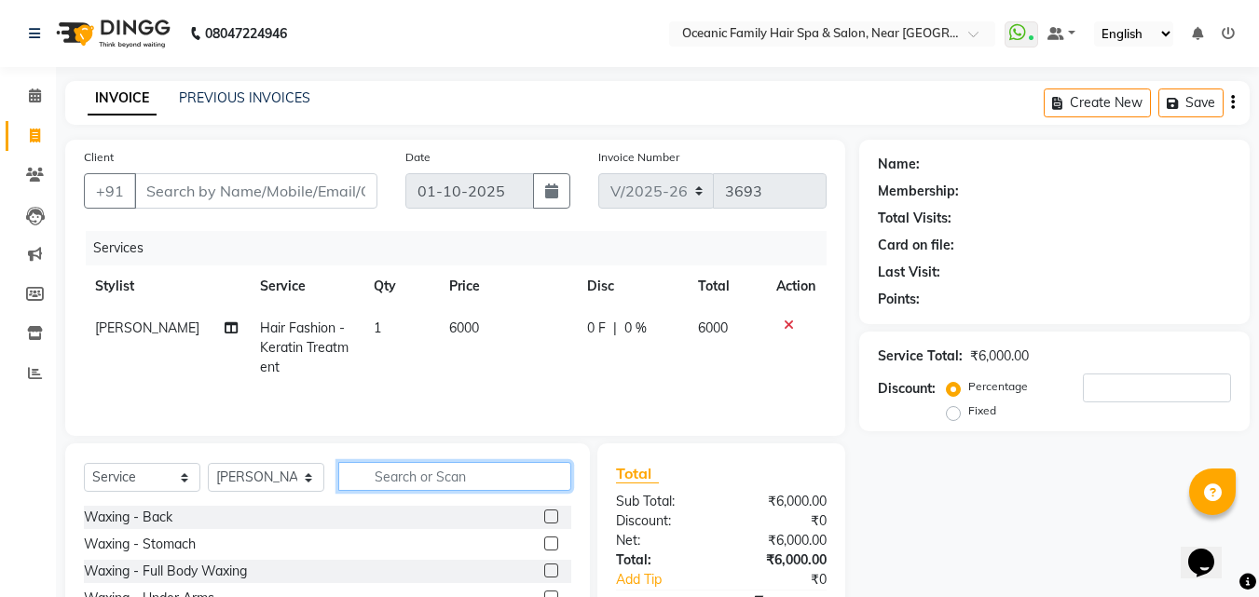
click at [541, 477] on input "text" at bounding box center [454, 476] width 233 height 29
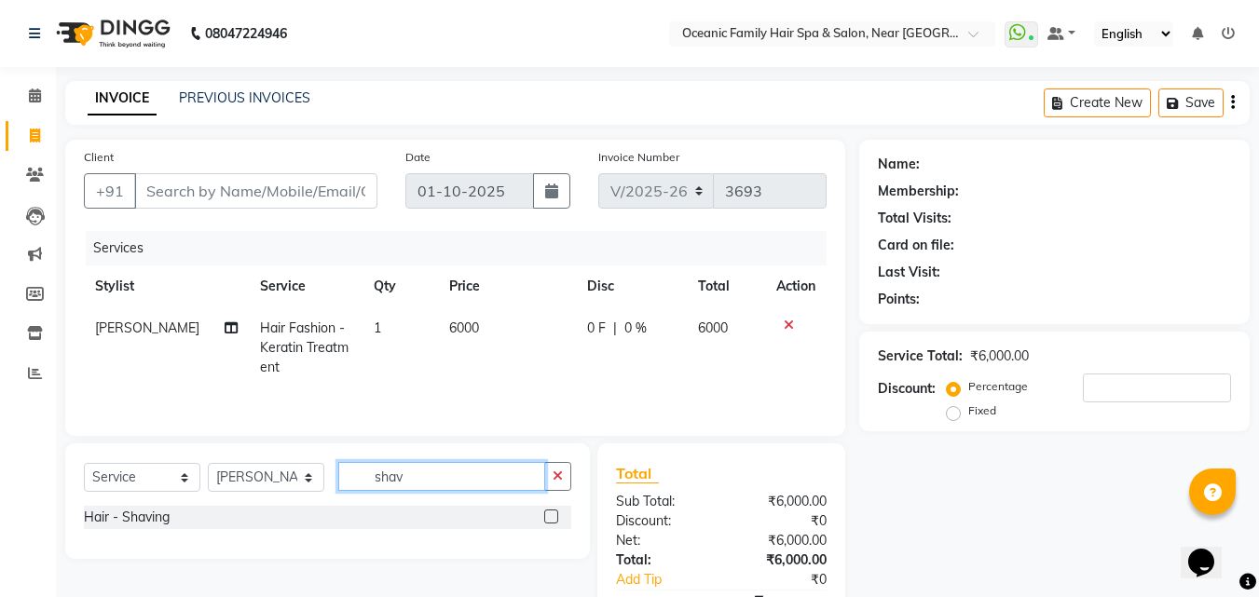
type input "shav"
click at [551, 515] on label at bounding box center [551, 517] width 14 height 14
click at [551, 515] on input "checkbox" at bounding box center [550, 518] width 12 height 12
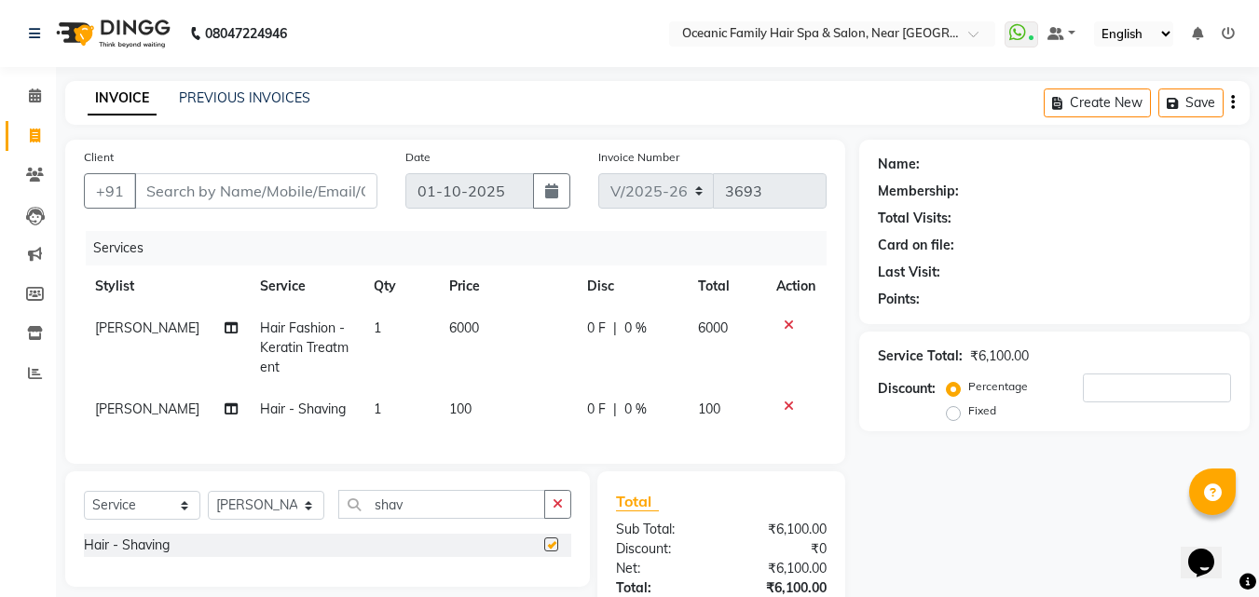
checkbox input "false"
click at [473, 318] on td "6000" at bounding box center [507, 348] width 138 height 81
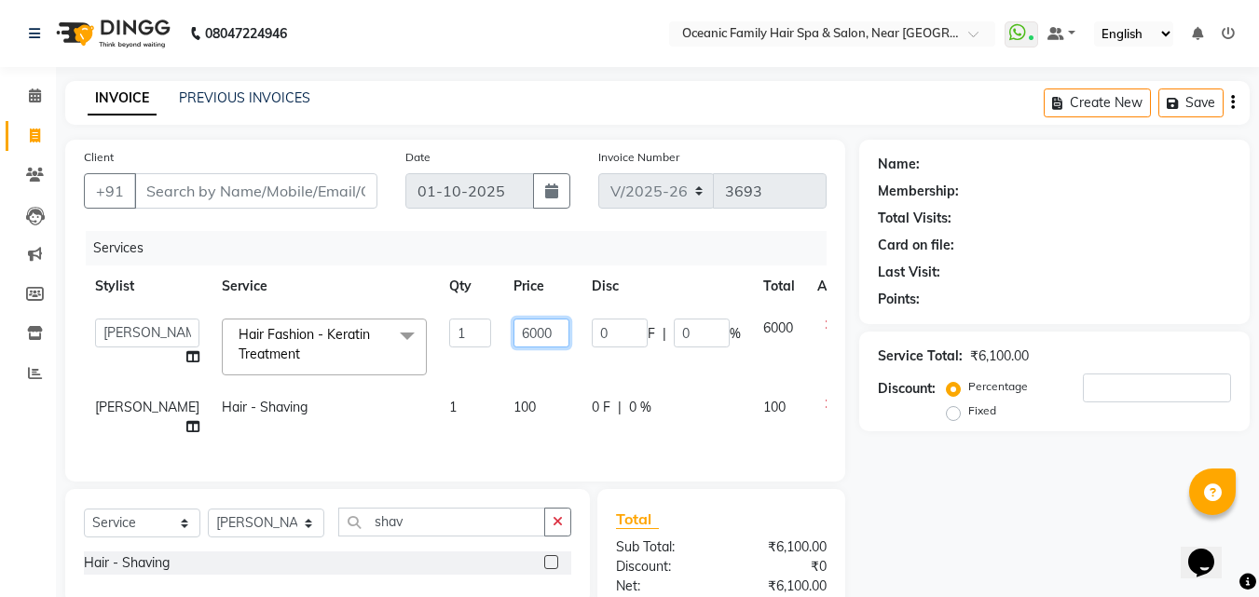
click at [513, 338] on input "6000" at bounding box center [541, 333] width 56 height 29
type input "6"
type input "2500"
click at [1072, 584] on div "Name: Membership: Total Visits: Card on file: Last Visit: Points: Service Total…" at bounding box center [1061, 432] width 404 height 584
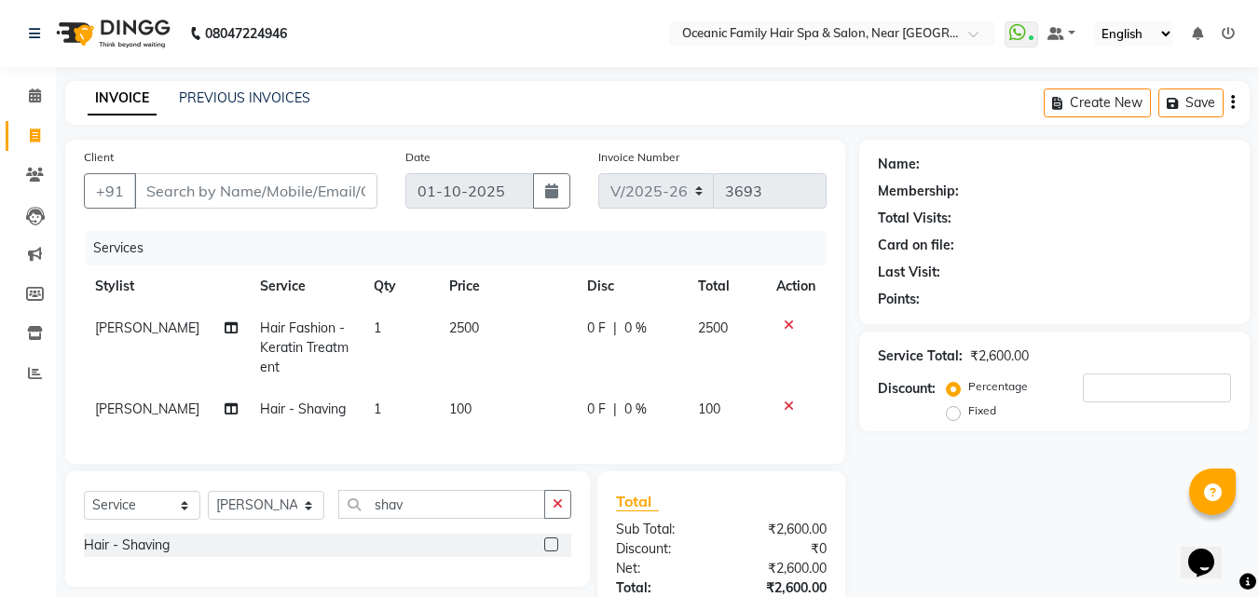
click at [783, 315] on td at bounding box center [796, 348] width 62 height 81
click at [787, 320] on icon at bounding box center [789, 325] width 10 height 13
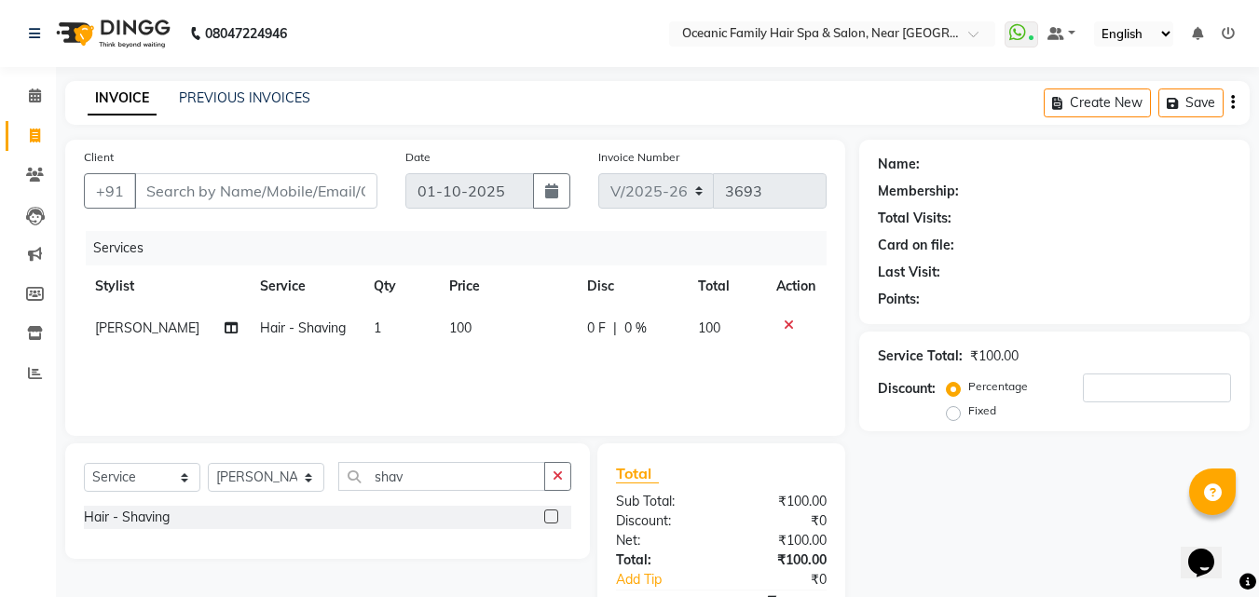
click at [787, 321] on icon at bounding box center [789, 325] width 10 height 13
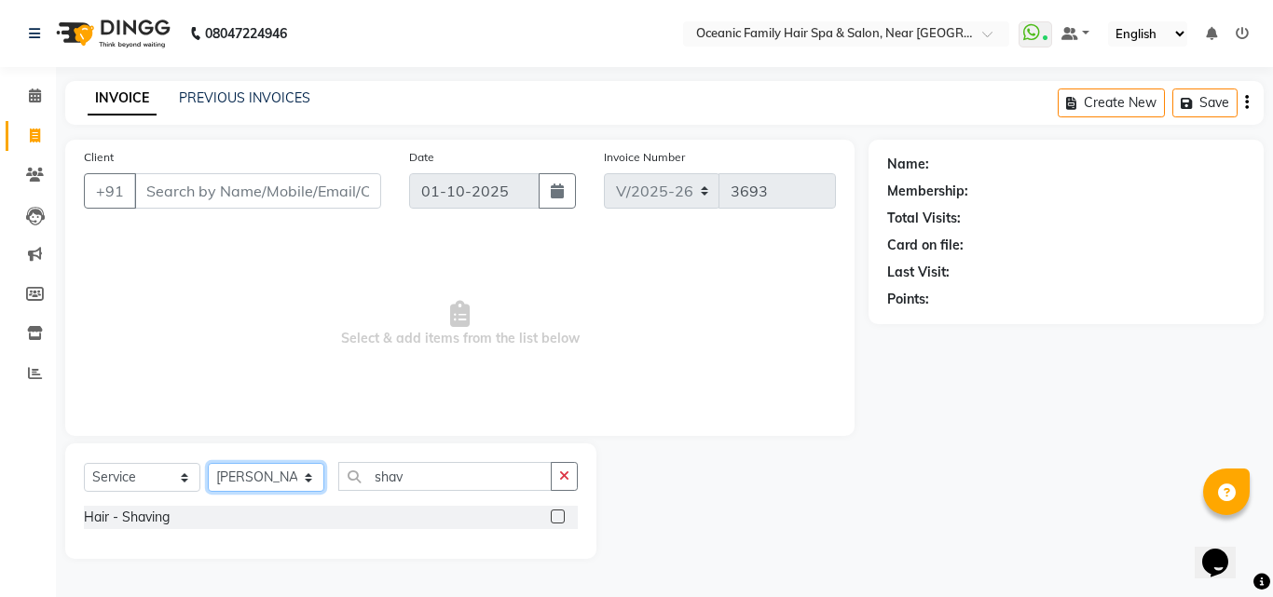
click at [301, 475] on select "Select Stylist [PERSON_NAME] [PERSON_NAME] [PERSON_NAME] Riyasat [PERSON_NAME] …" at bounding box center [266, 477] width 116 height 29
select select "88863"
click at [208, 463] on select "Select Stylist [PERSON_NAME] [PERSON_NAME] [PERSON_NAME] Riyasat [PERSON_NAME] …" at bounding box center [266, 477] width 116 height 29
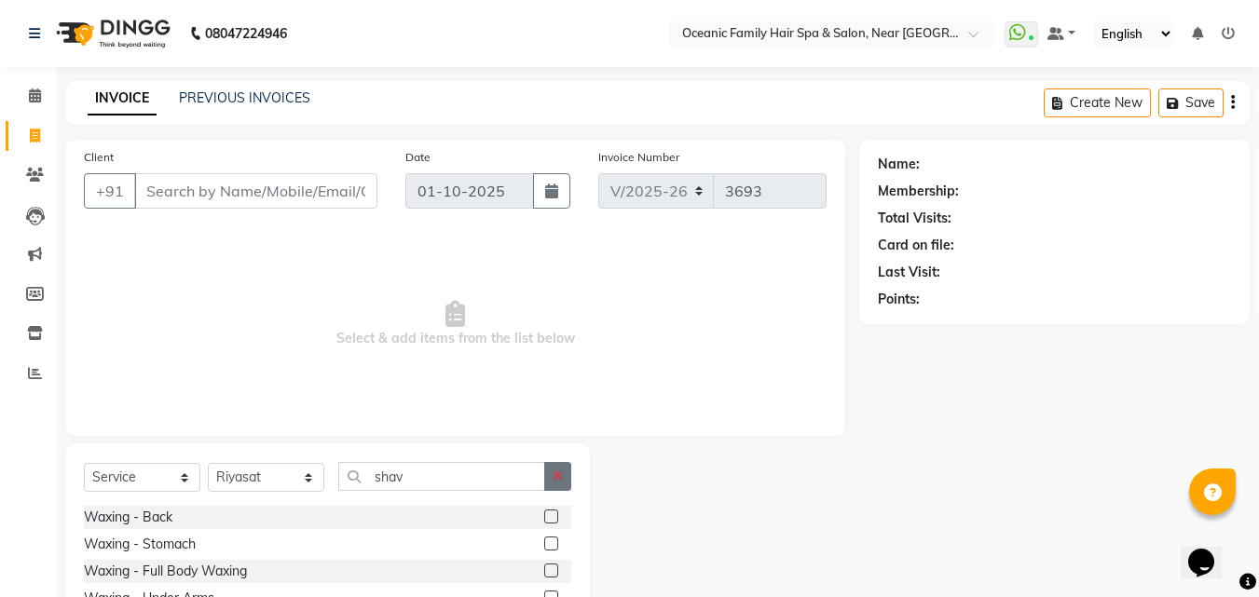
click at [562, 481] on icon "button" at bounding box center [558, 476] width 10 height 13
click at [546, 484] on input "text" at bounding box center [454, 476] width 233 height 29
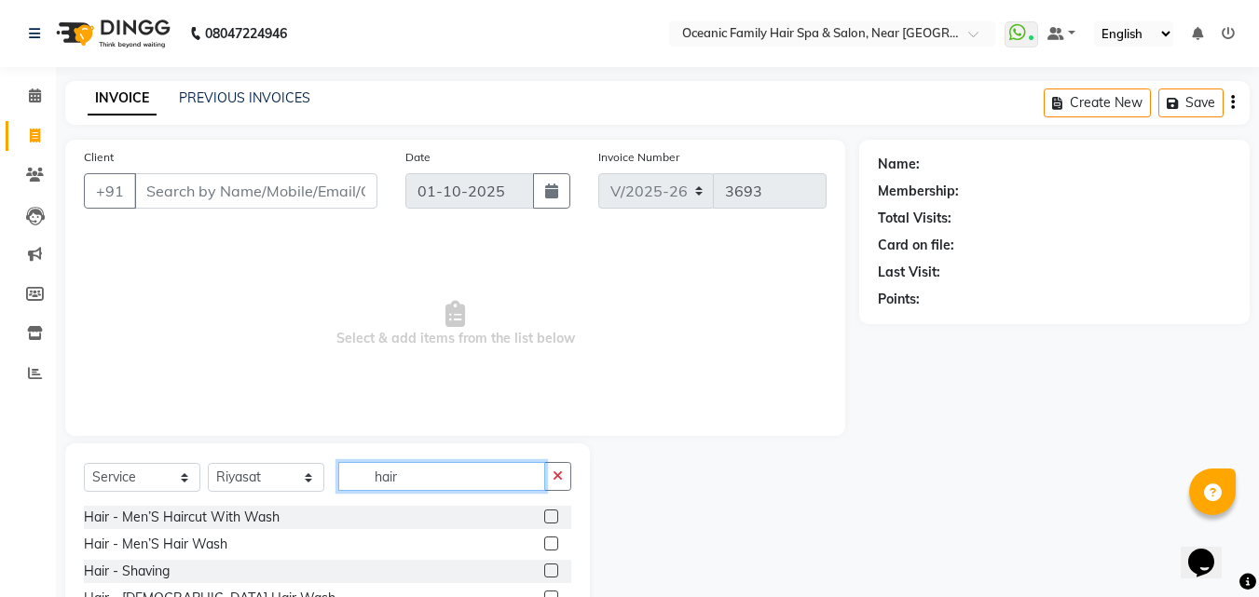
type input "hair"
click at [544, 515] on label at bounding box center [551, 517] width 14 height 14
click at [544, 515] on input "checkbox" at bounding box center [550, 518] width 12 height 12
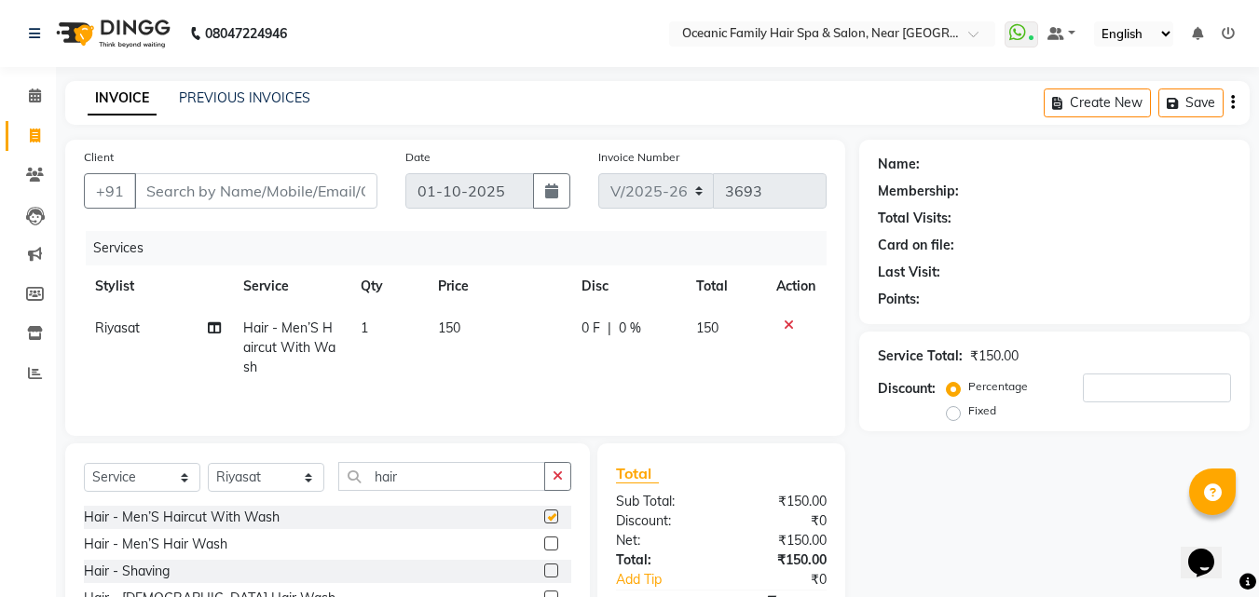
checkbox input "false"
click at [134, 329] on span "Riyasat" at bounding box center [117, 328] width 45 height 17
select select "88863"
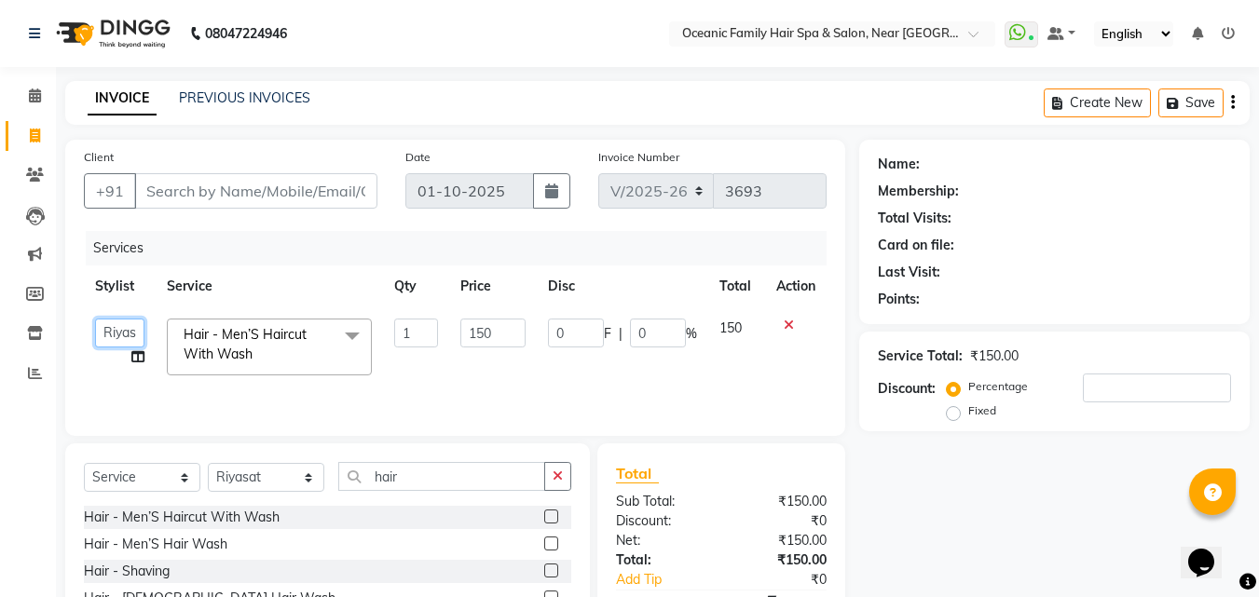
click at [137, 332] on select "Afsar Ali Arun Thakur Pavithra Rajani Riyasat Shwetha S Jain Siraj Sulochana Ta…" at bounding box center [119, 333] width 49 height 29
select select "89184"
click at [299, 482] on select "Select Stylist [PERSON_NAME] [PERSON_NAME] [PERSON_NAME] Riyasat [PERSON_NAME] …" at bounding box center [266, 477] width 116 height 29
select select "89184"
click at [208, 463] on select "Select Stylist [PERSON_NAME] [PERSON_NAME] [PERSON_NAME] Riyasat [PERSON_NAME] …" at bounding box center [266, 477] width 116 height 29
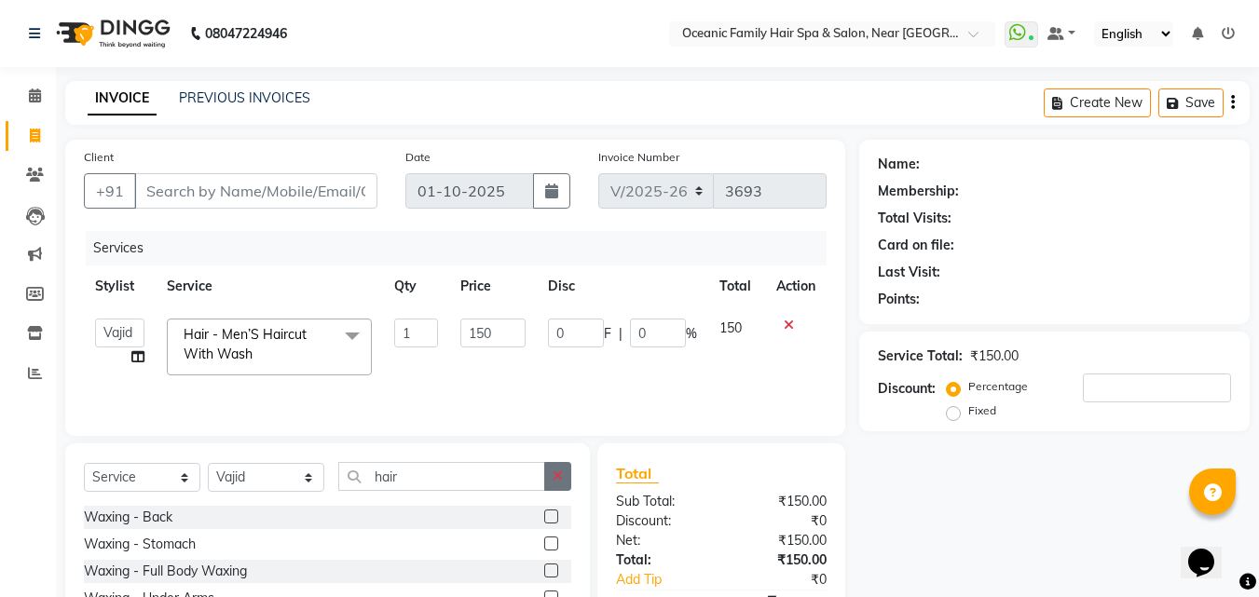
click at [557, 480] on icon "button" at bounding box center [558, 476] width 10 height 13
click at [542, 481] on input "text" at bounding box center [454, 476] width 233 height 29
click at [308, 184] on input "Client" at bounding box center [255, 190] width 243 height 35
type input "9"
type input "0"
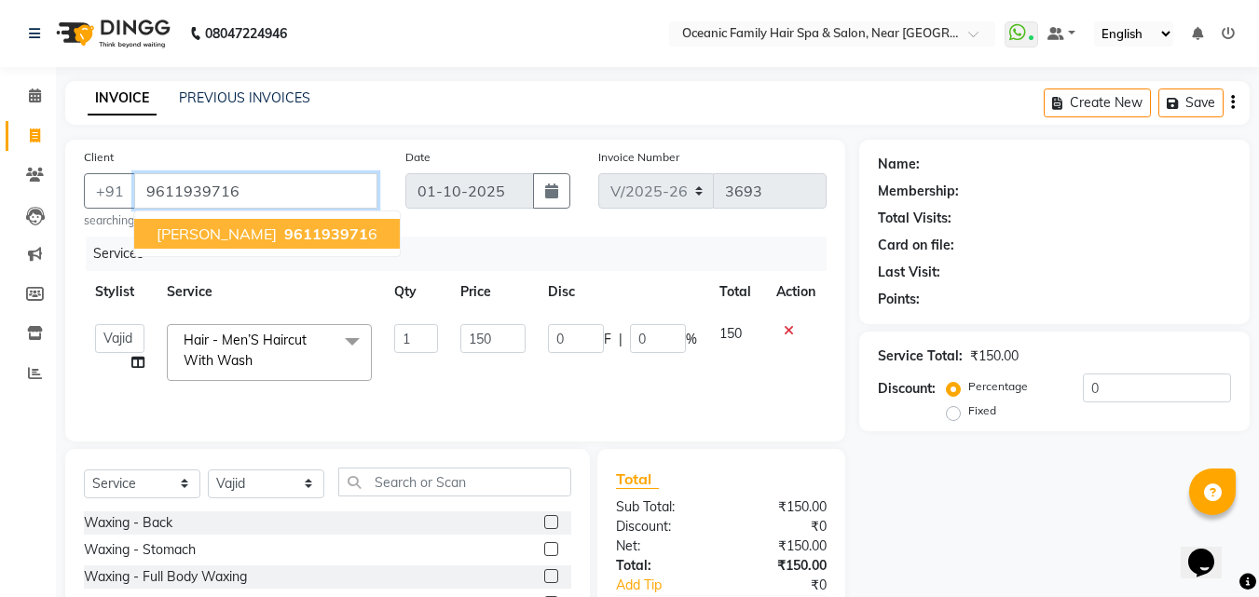
type input "9611939716"
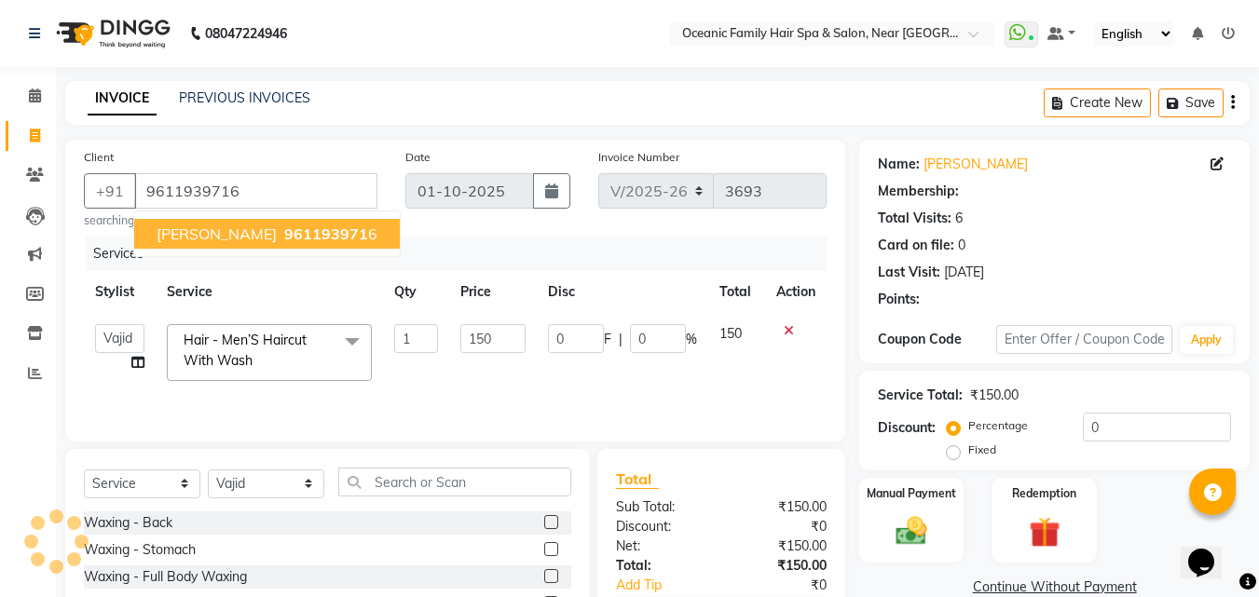
select select "1: Object"
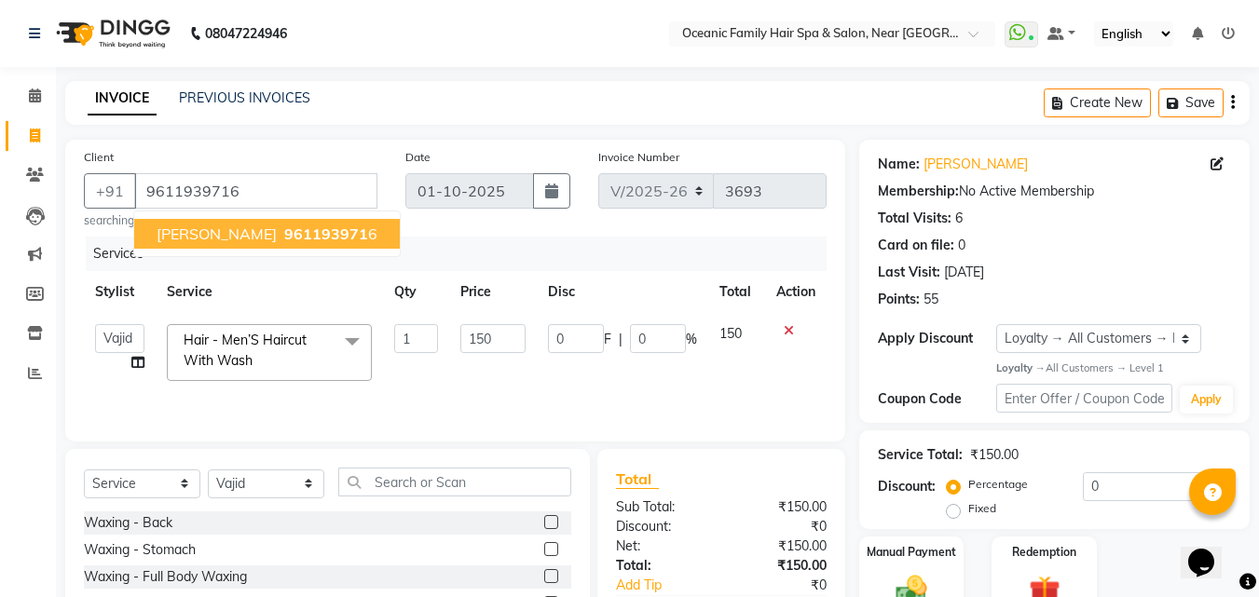
click at [297, 230] on ngb-highlight "961193971 6" at bounding box center [329, 234] width 97 height 19
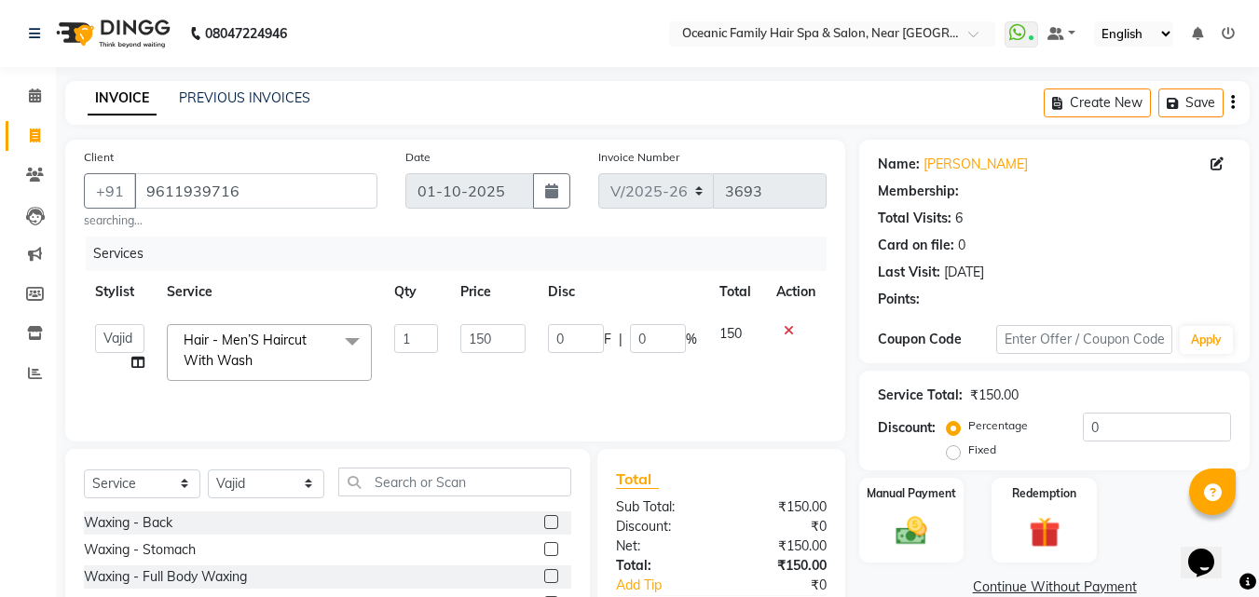
select select "1: Object"
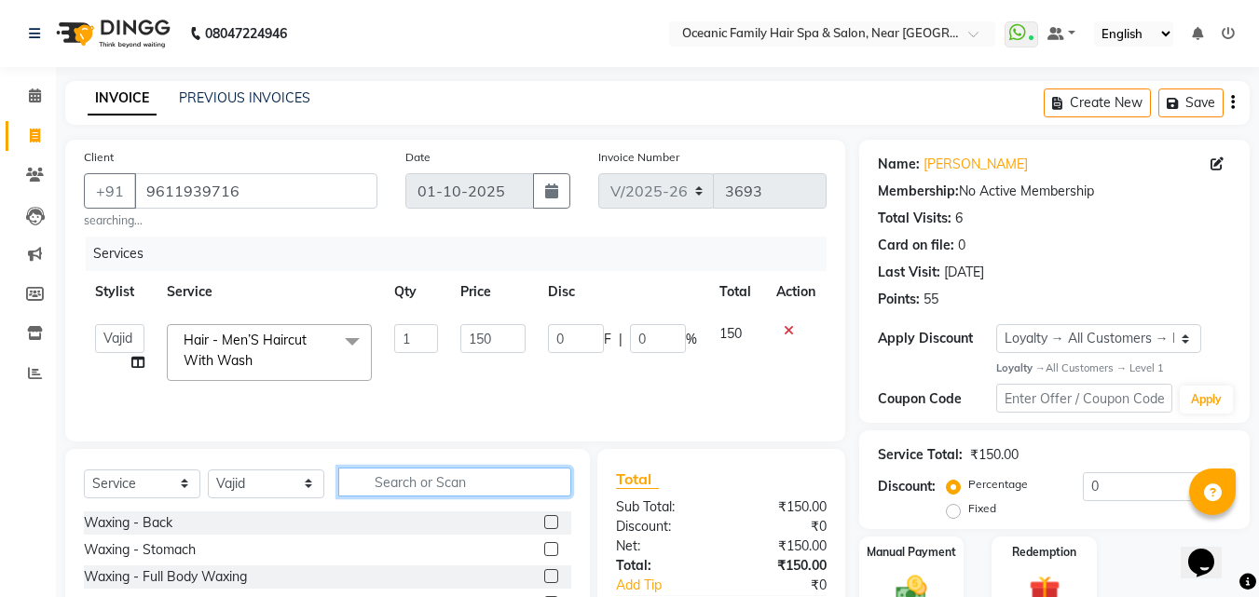
click at [453, 491] on input "text" at bounding box center [454, 482] width 233 height 29
type input "shav"
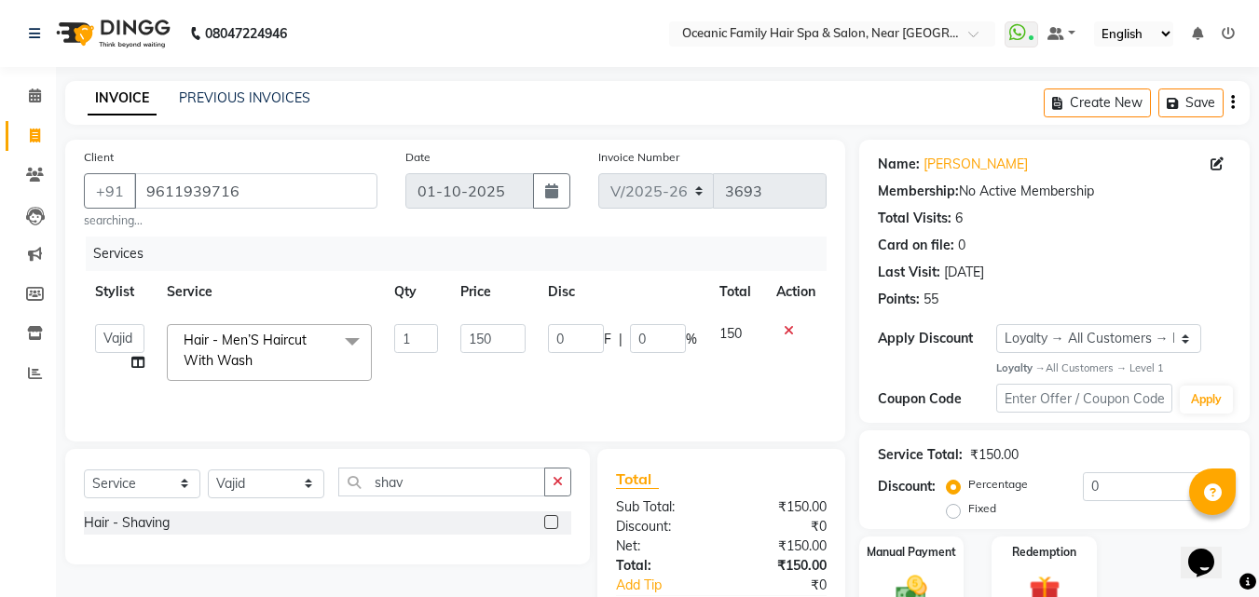
click at [549, 521] on label at bounding box center [551, 522] width 14 height 14
click at [549, 521] on input "checkbox" at bounding box center [550, 523] width 12 height 12
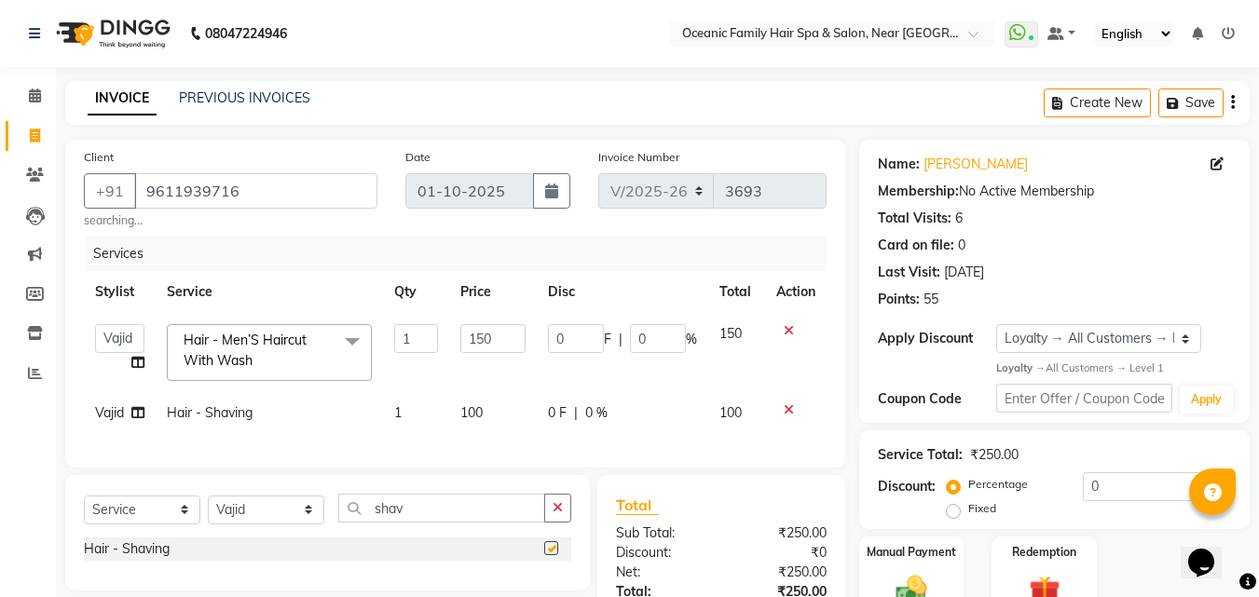
checkbox input "false"
click at [190, 525] on select "Select Service Product Membership Package Voucher Prepaid Gift Card" at bounding box center [142, 510] width 116 height 29
click at [494, 491] on div "Select Service Product Membership Package Voucher Prepaid Gift Card Select Styl…" at bounding box center [327, 533] width 525 height 116
click at [323, 525] on select "Select Stylist [PERSON_NAME] [PERSON_NAME] [PERSON_NAME] Riyasat [PERSON_NAME] …" at bounding box center [266, 510] width 116 height 29
select select "88863"
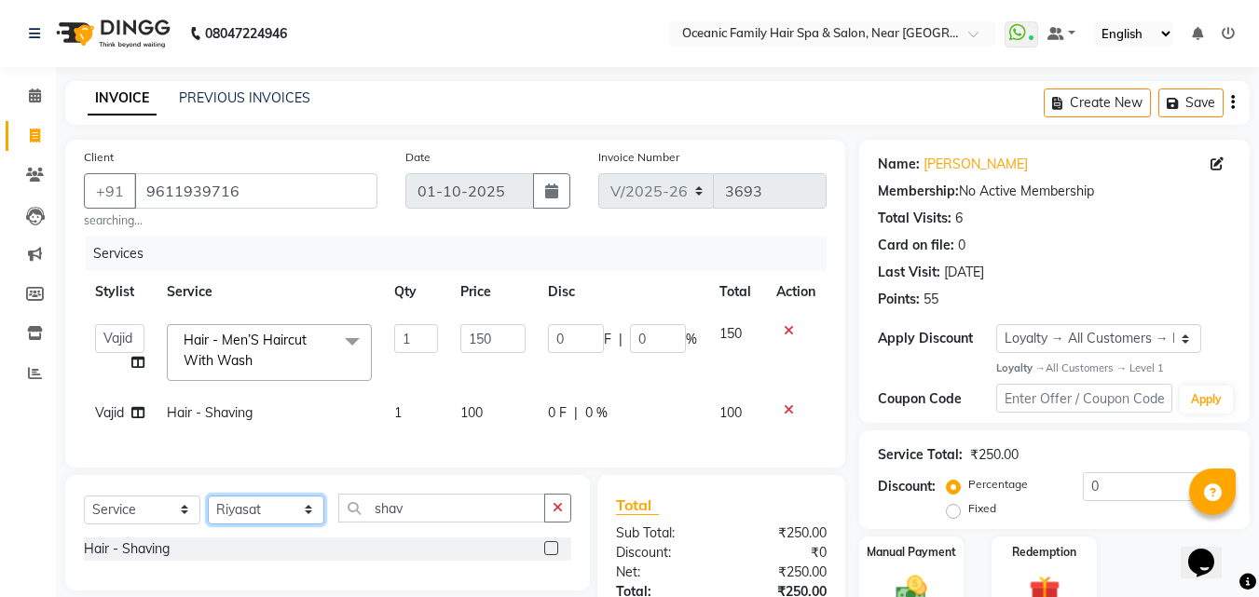
click at [208, 509] on select "Select Stylist [PERSON_NAME] [PERSON_NAME] [PERSON_NAME] Riyasat [PERSON_NAME] …" at bounding box center [266, 510] width 116 height 29
drag, startPoint x: 556, startPoint y: 523, endPoint x: 541, endPoint y: 522, distance: 14.9
click at [552, 522] on button "button" at bounding box center [557, 508] width 27 height 29
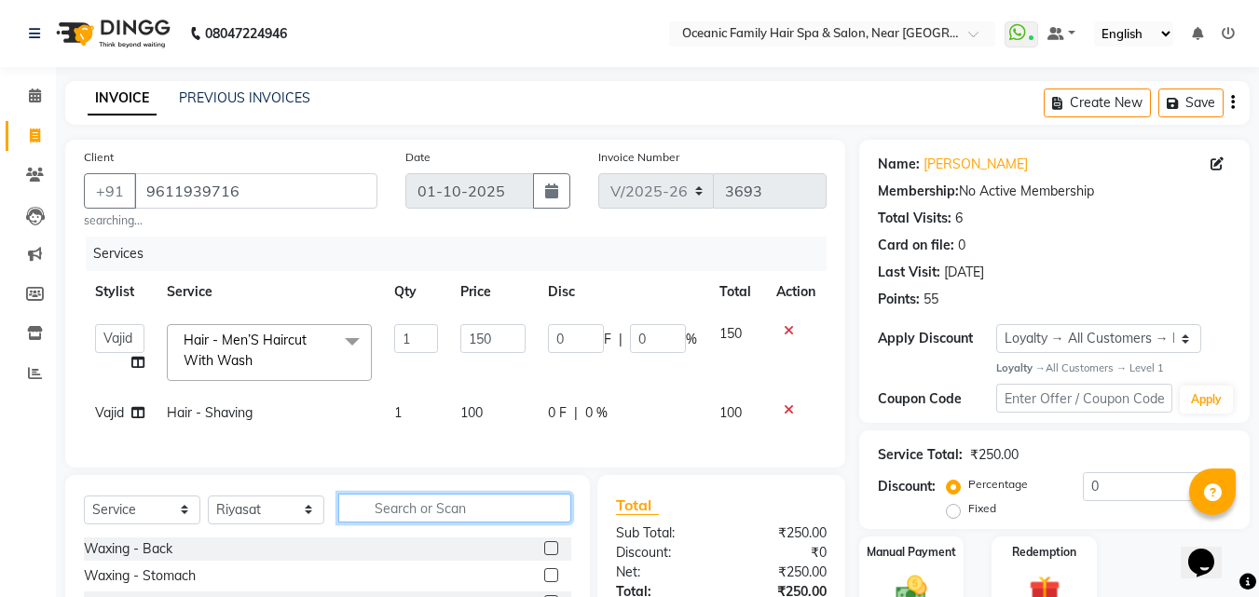
click at [541, 522] on input "text" at bounding box center [454, 508] width 233 height 29
type input "hair"
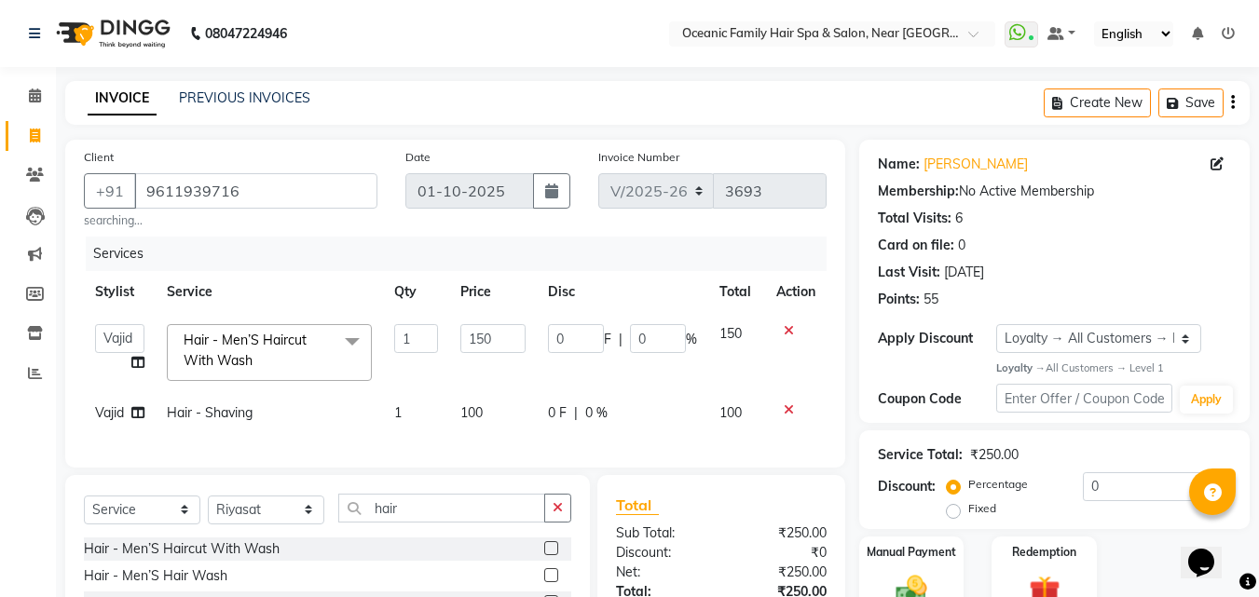
click at [544, 555] on label at bounding box center [551, 548] width 14 height 14
click at [544, 555] on input "checkbox" at bounding box center [550, 549] width 12 height 12
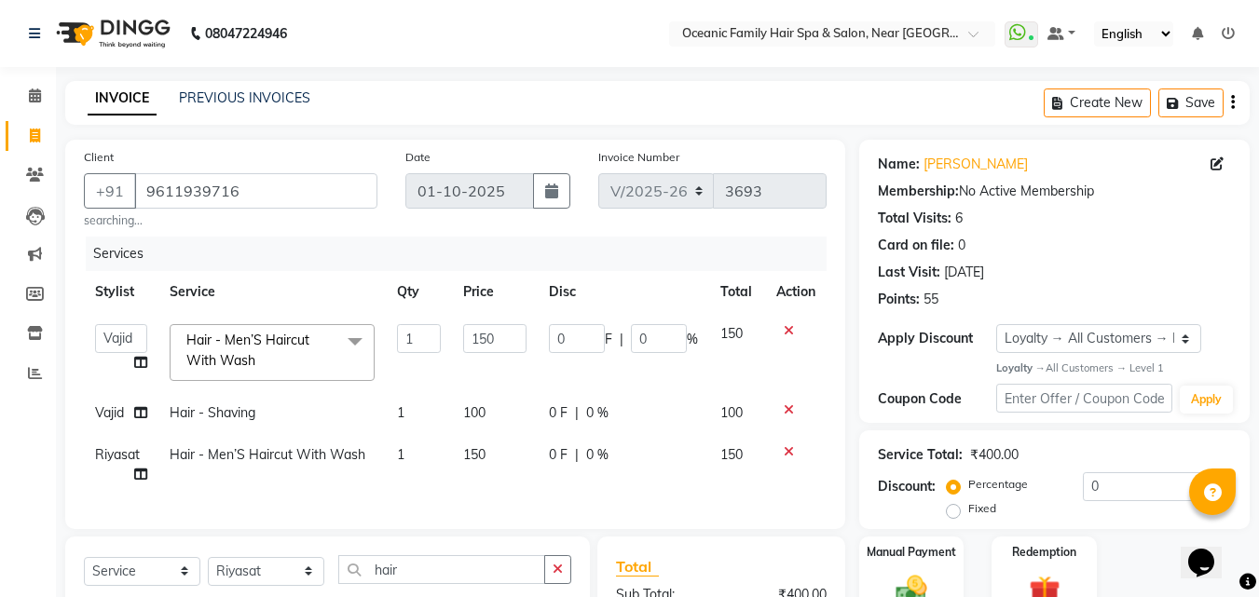
checkbox input "false"
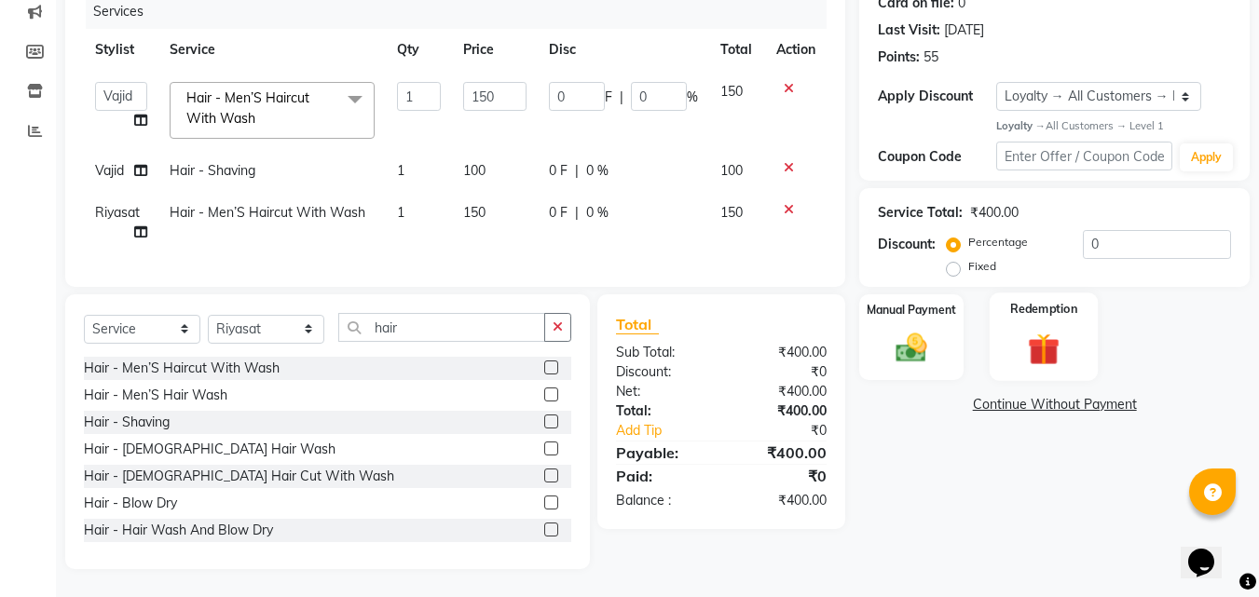
scroll to position [256, 0]
click at [927, 330] on img at bounding box center [911, 348] width 52 height 37
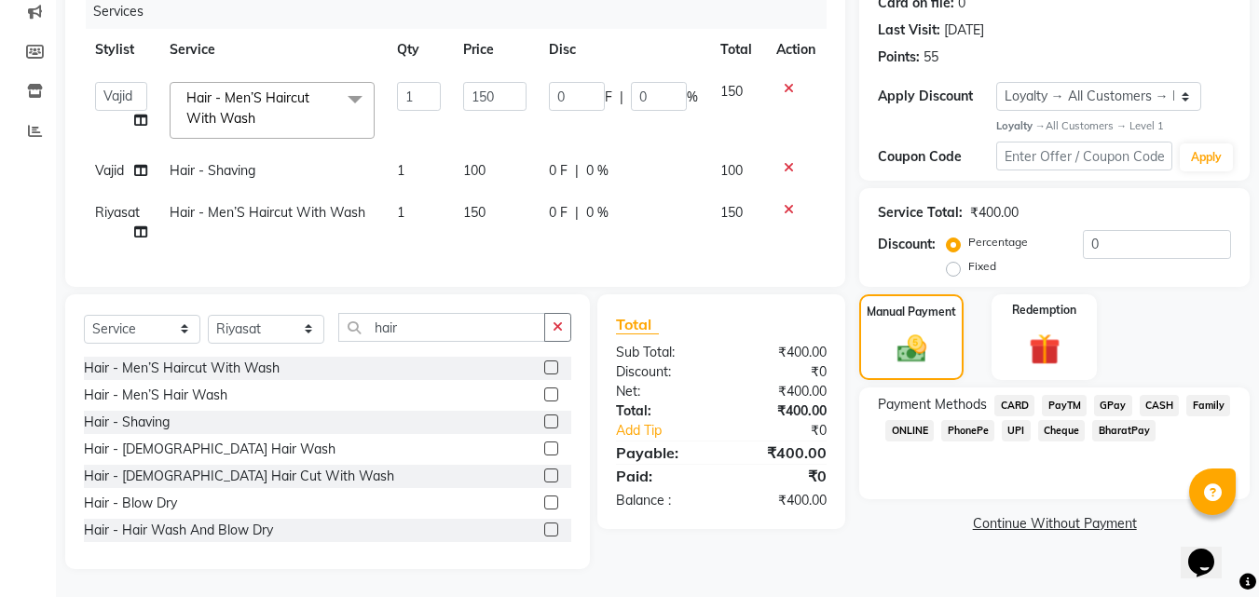
click at [1075, 395] on span "PayTM" at bounding box center [1064, 405] width 45 height 21
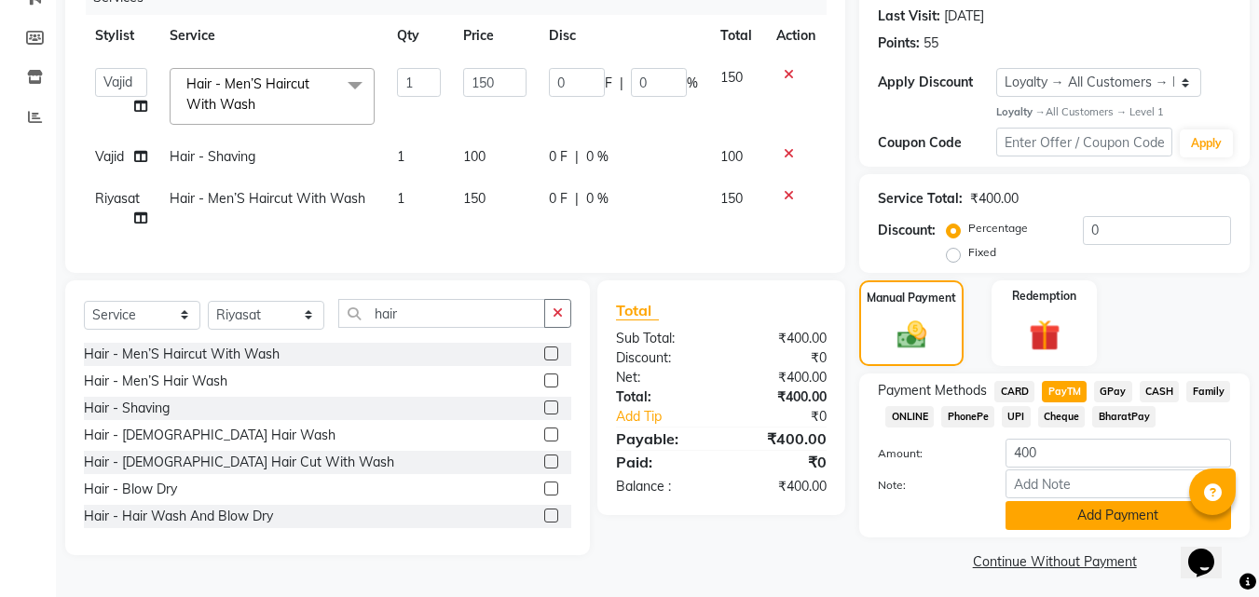
click at [1139, 517] on button "Add Payment" at bounding box center [1119, 515] width 226 height 29
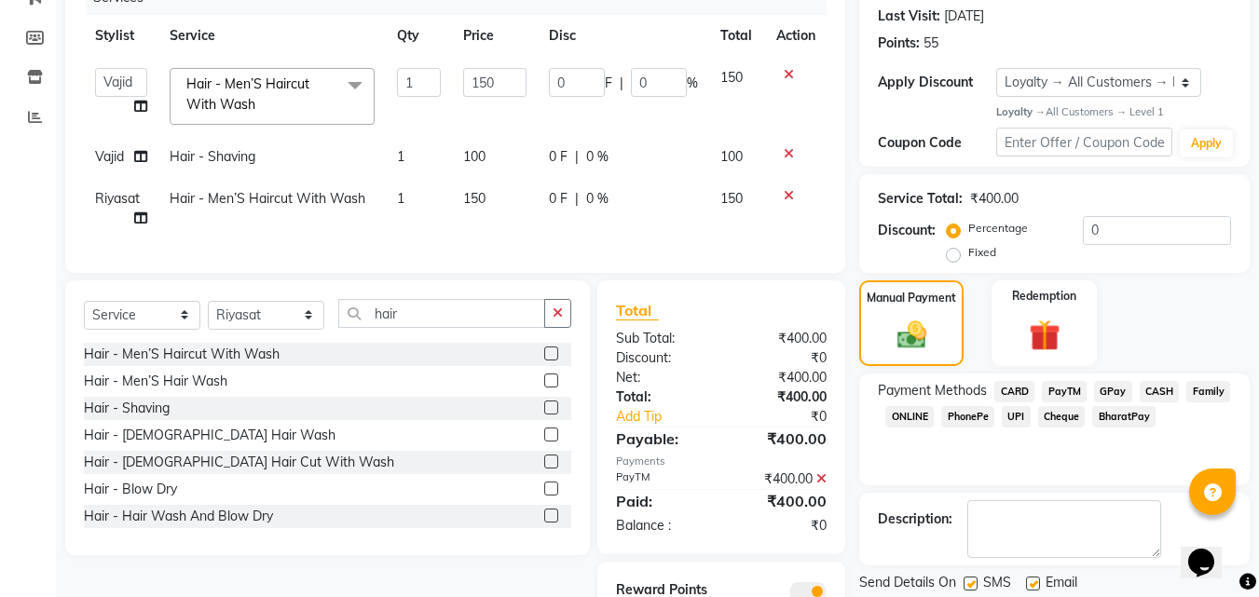
scroll to position [348, 0]
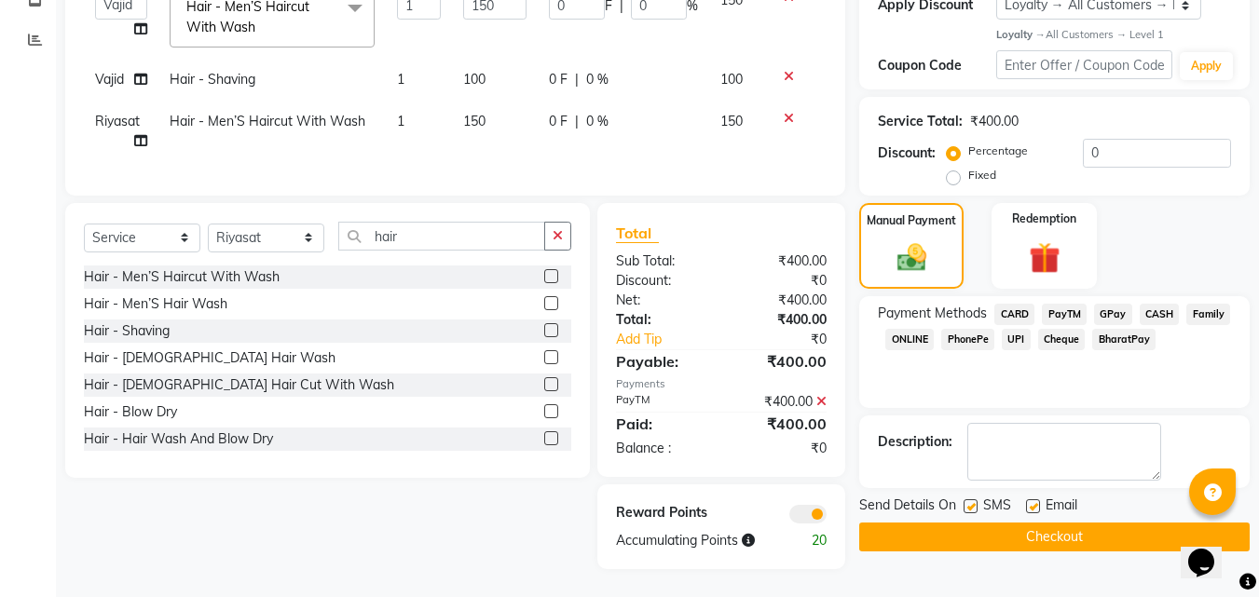
click at [1143, 523] on button "Checkout" at bounding box center [1054, 537] width 390 height 29
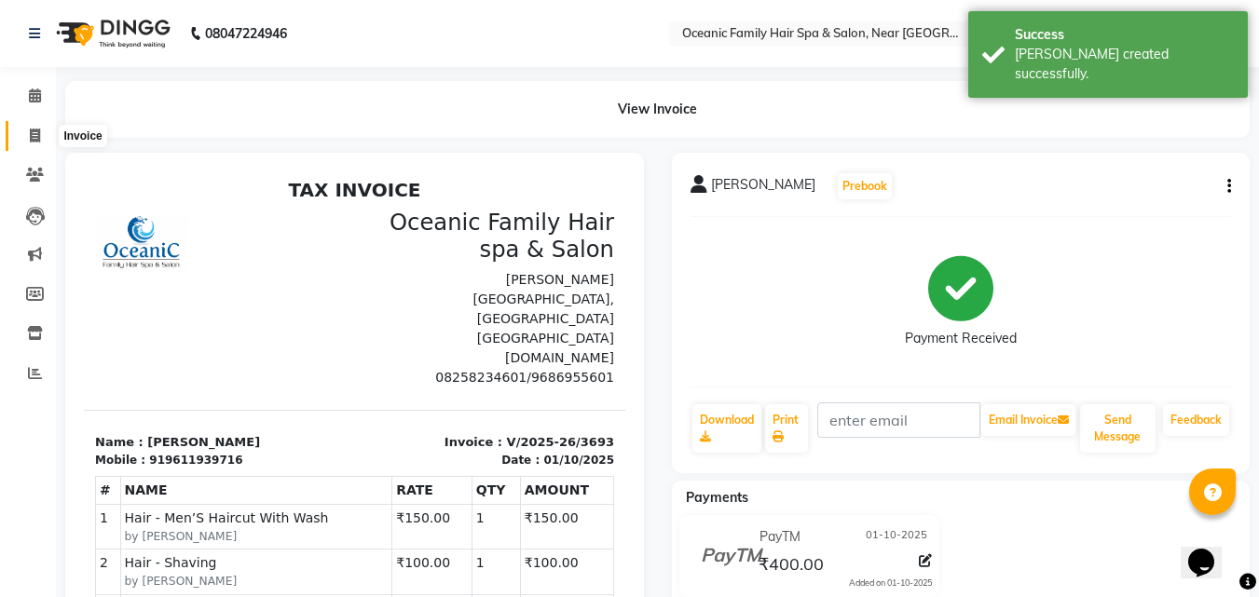
click at [36, 130] on icon at bounding box center [35, 136] width 10 height 14
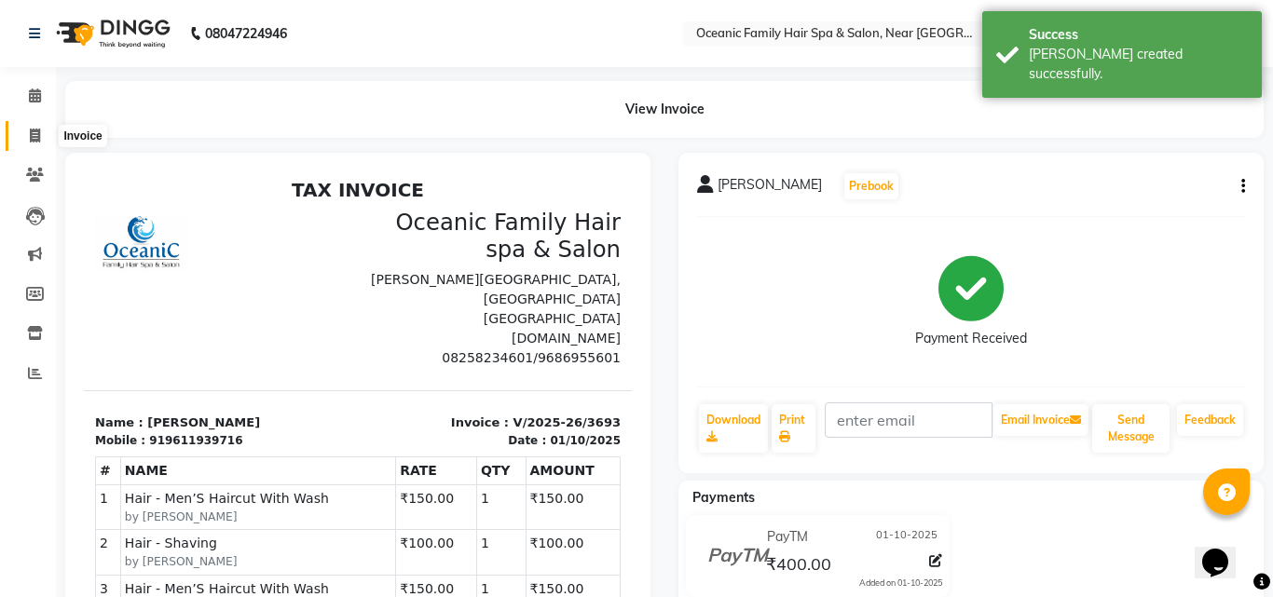
select select "4366"
select select "service"
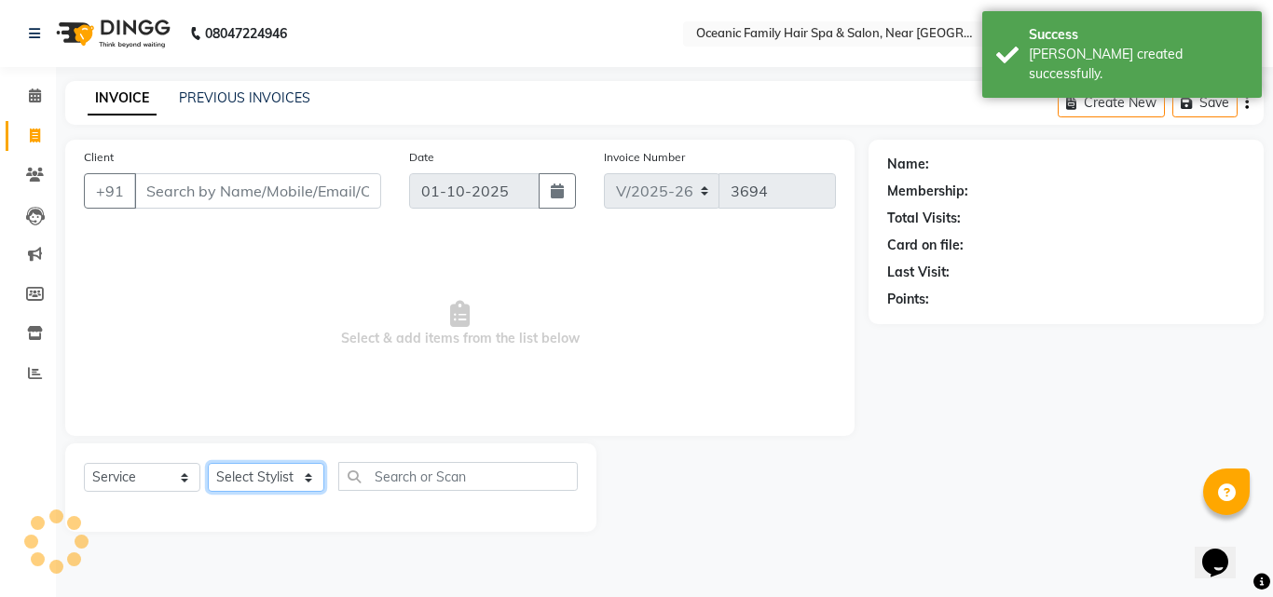
click at [312, 473] on select "Select Stylist" at bounding box center [266, 477] width 116 height 29
click at [300, 469] on select "Select Stylist" at bounding box center [266, 477] width 116 height 29
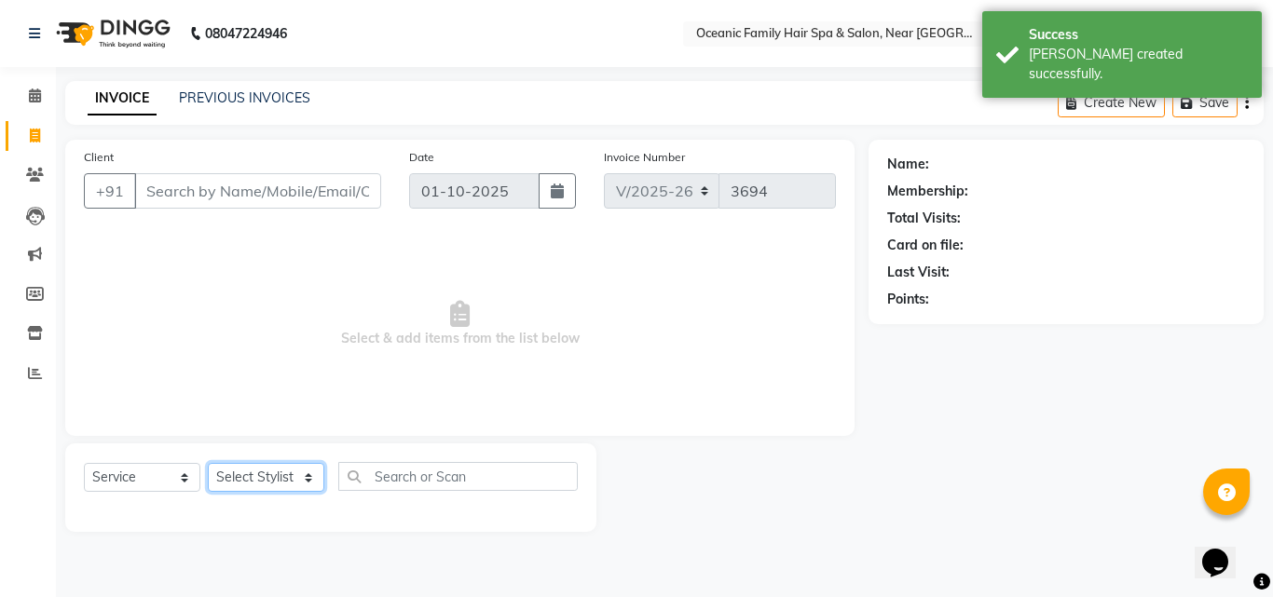
click at [302, 466] on select "Select Stylist" at bounding box center [266, 477] width 116 height 29
click at [306, 460] on div "Select Service Product Membership Package Voucher Prepaid Gift Card Select Styl…" at bounding box center [330, 488] width 531 height 89
click at [310, 457] on div "Select Service Product Membership Package Voucher Prepaid Gift Card Select Styl…" at bounding box center [330, 488] width 531 height 89
click at [310, 465] on select "Select Stylist [PERSON_NAME] [PERSON_NAME] [PERSON_NAME] Riyasat [PERSON_NAME] …" at bounding box center [266, 477] width 116 height 29
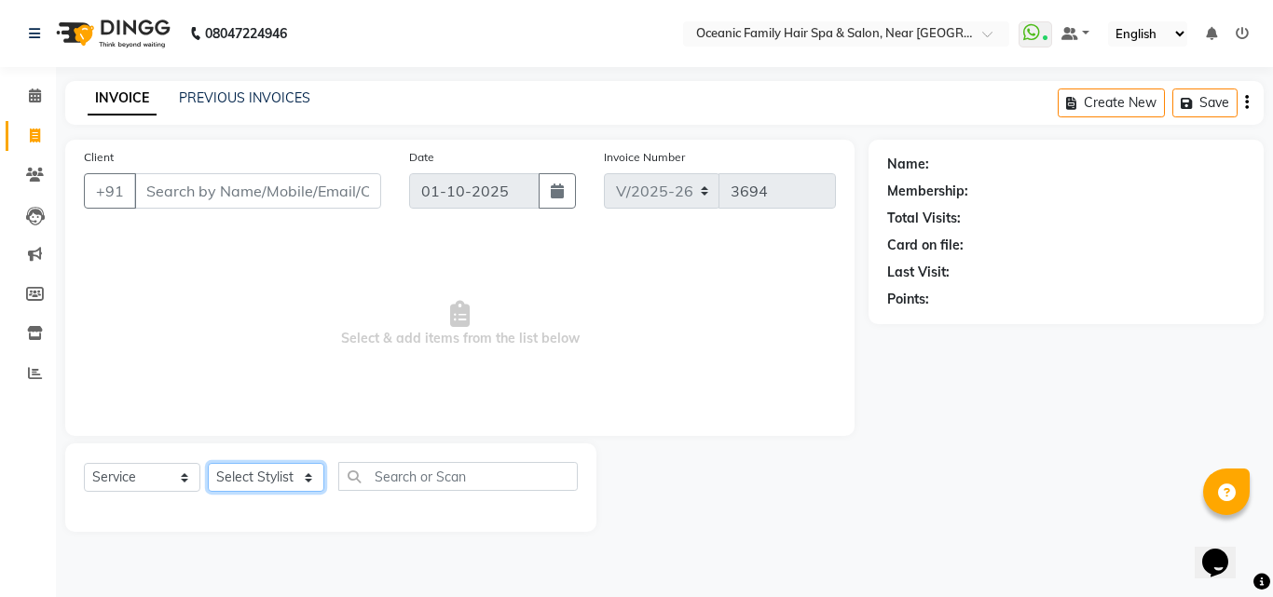
select select "23948"
click at [208, 463] on select "Select Stylist [PERSON_NAME] [PERSON_NAME] [PERSON_NAME] Riyasat [PERSON_NAME] …" at bounding box center [266, 477] width 116 height 29
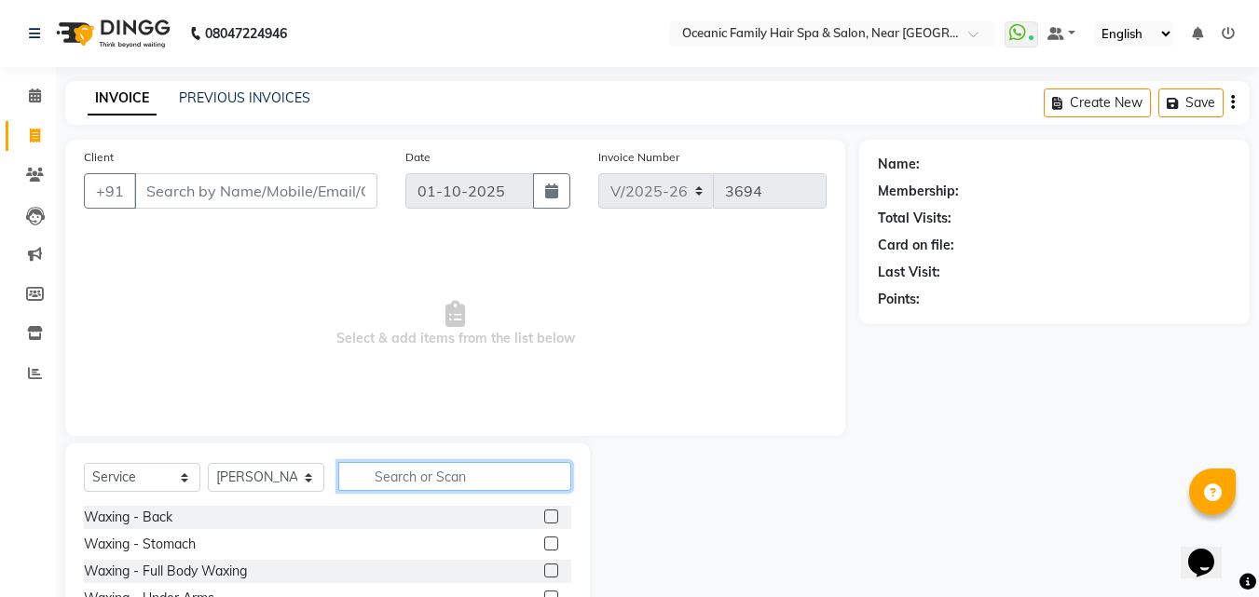
click at [419, 482] on input "text" at bounding box center [454, 476] width 233 height 29
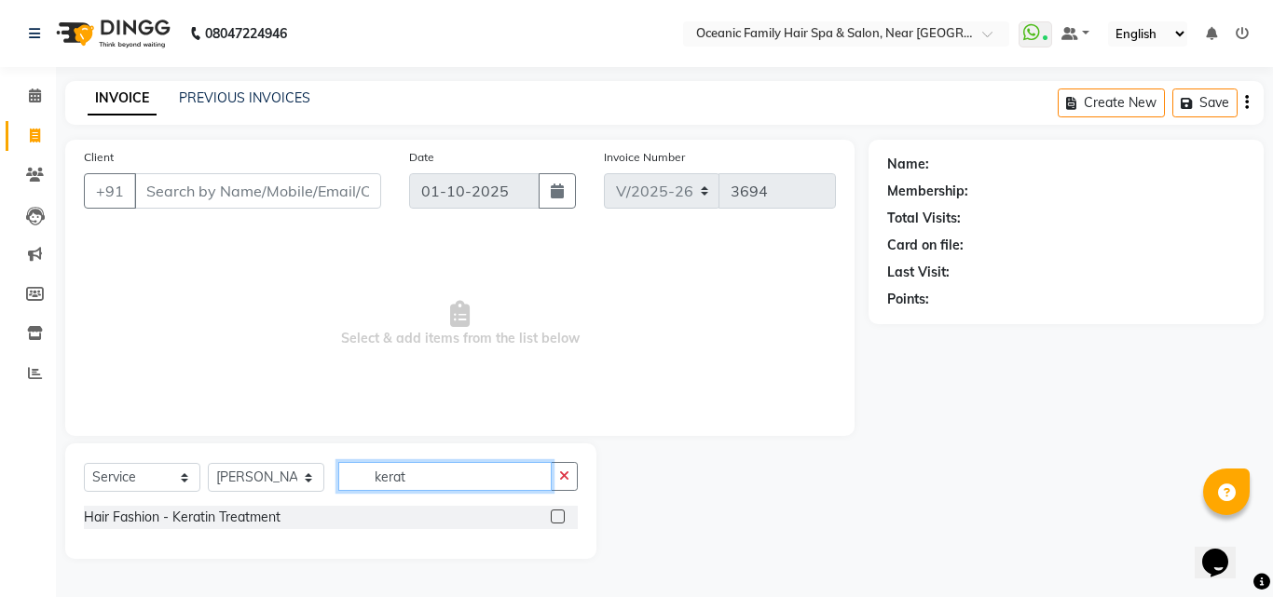
type input "kerat"
click at [559, 516] on label at bounding box center [558, 517] width 14 height 14
click at [559, 516] on input "checkbox" at bounding box center [557, 518] width 12 height 12
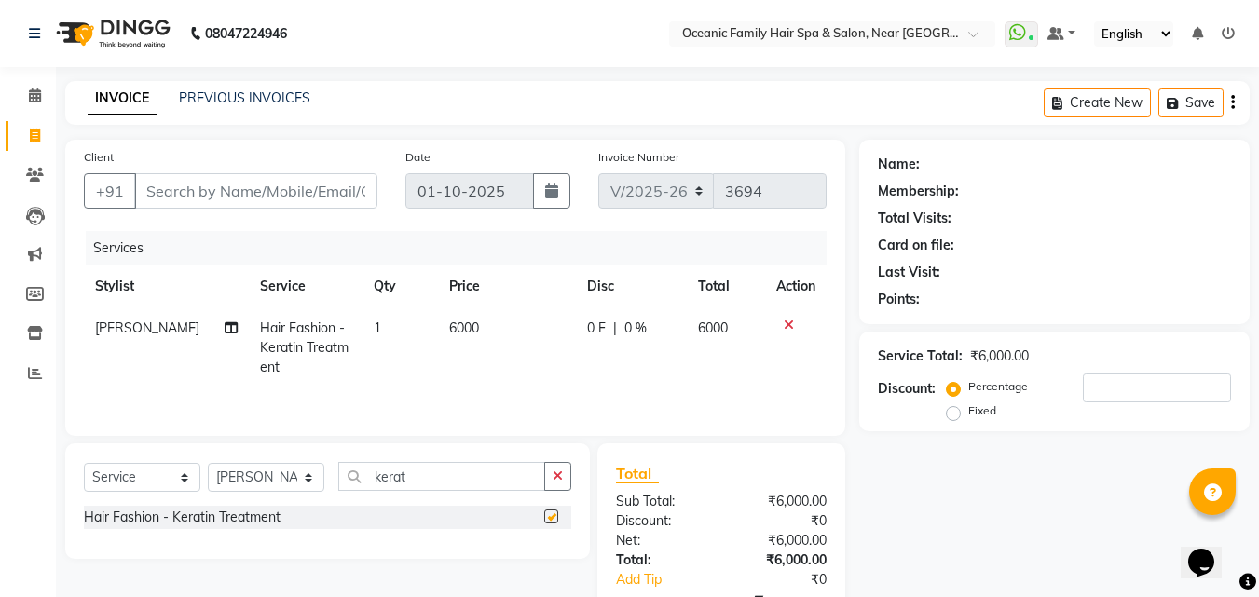
checkbox input "false"
click at [562, 470] on icon "button" at bounding box center [558, 476] width 10 height 13
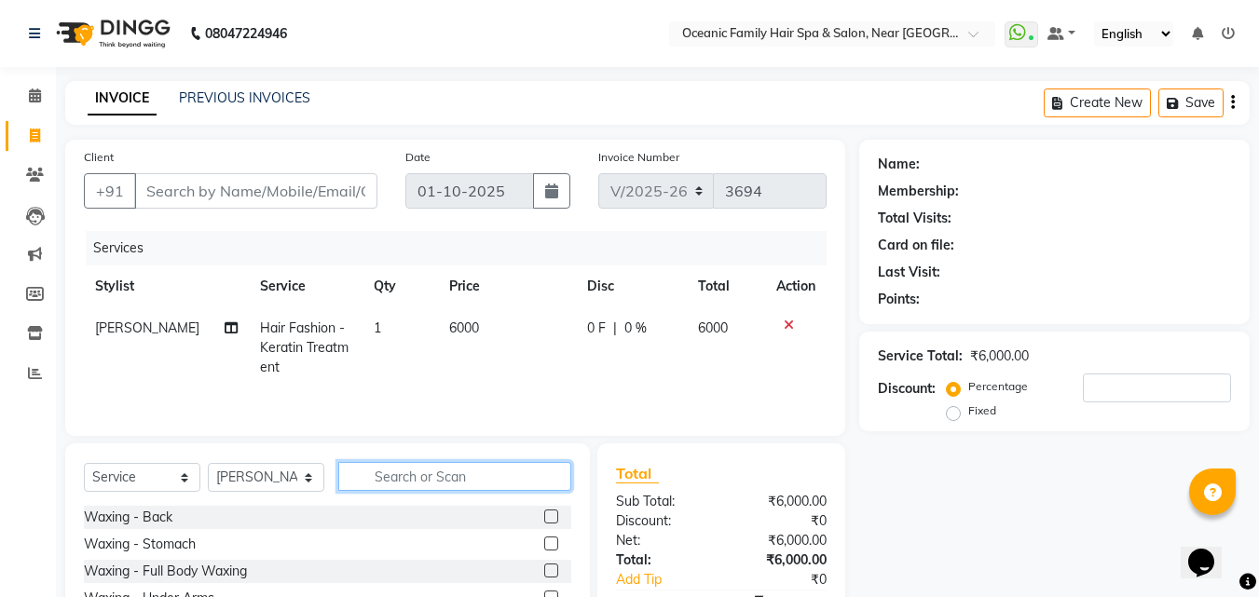
click at [527, 485] on input "text" at bounding box center [454, 476] width 233 height 29
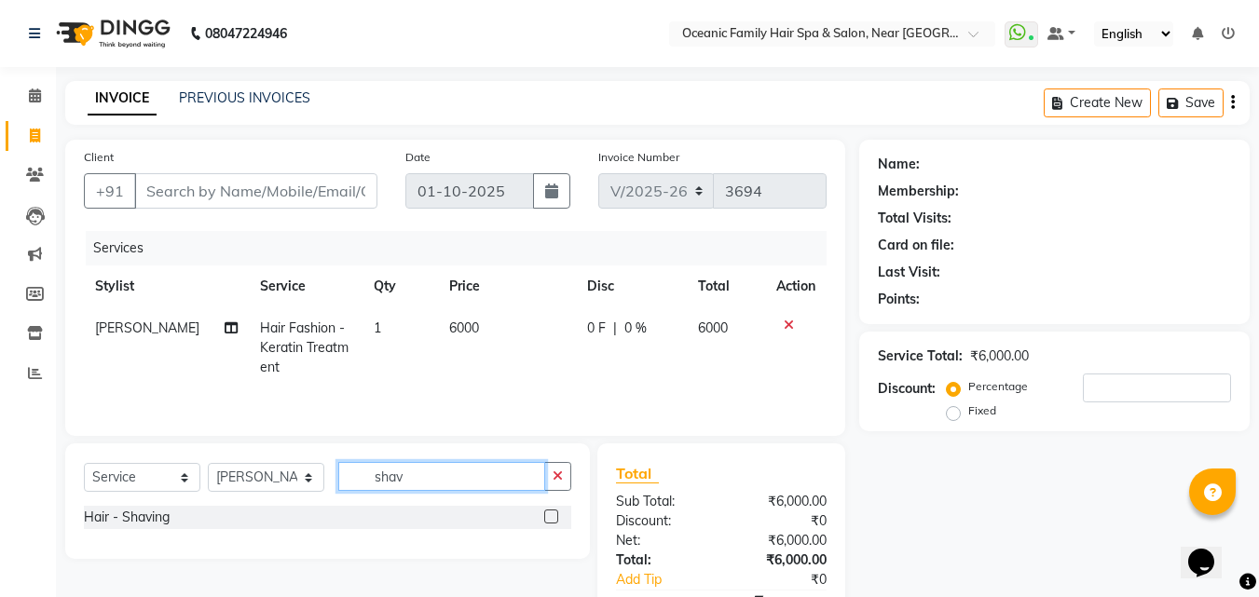
type input "shav"
click at [554, 515] on label at bounding box center [551, 517] width 14 height 14
click at [554, 515] on input "checkbox" at bounding box center [550, 518] width 12 height 12
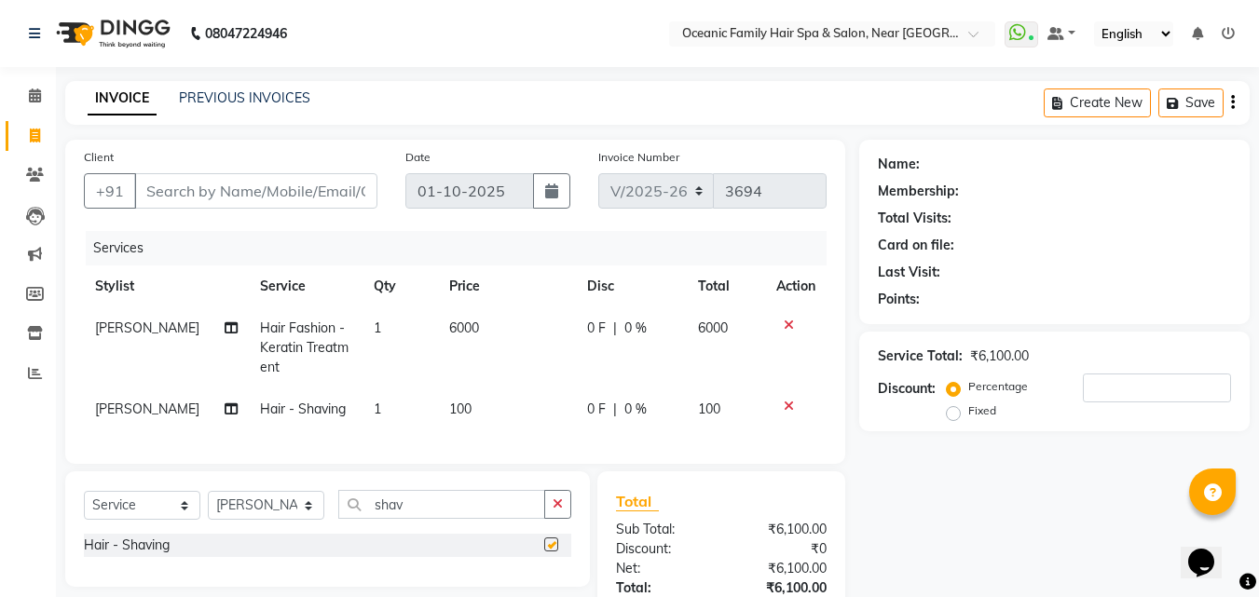
checkbox input "false"
click at [352, 187] on input "Client" at bounding box center [255, 190] width 243 height 35
type input "7"
type input "0"
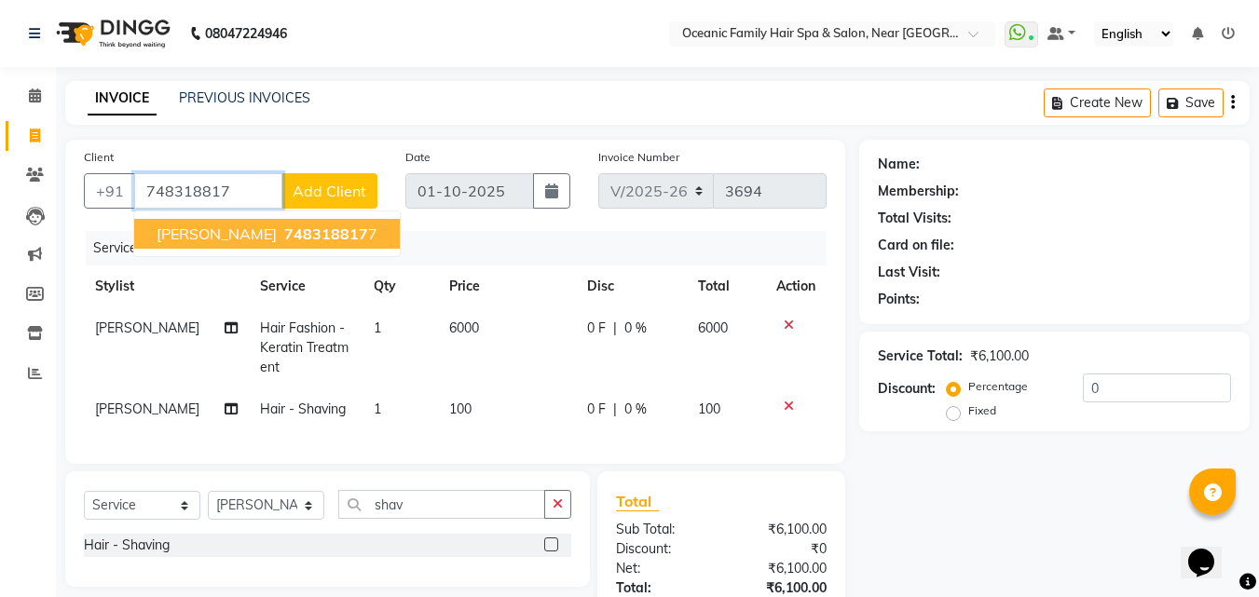
click at [294, 238] on span "748318817" at bounding box center [326, 234] width 84 height 19
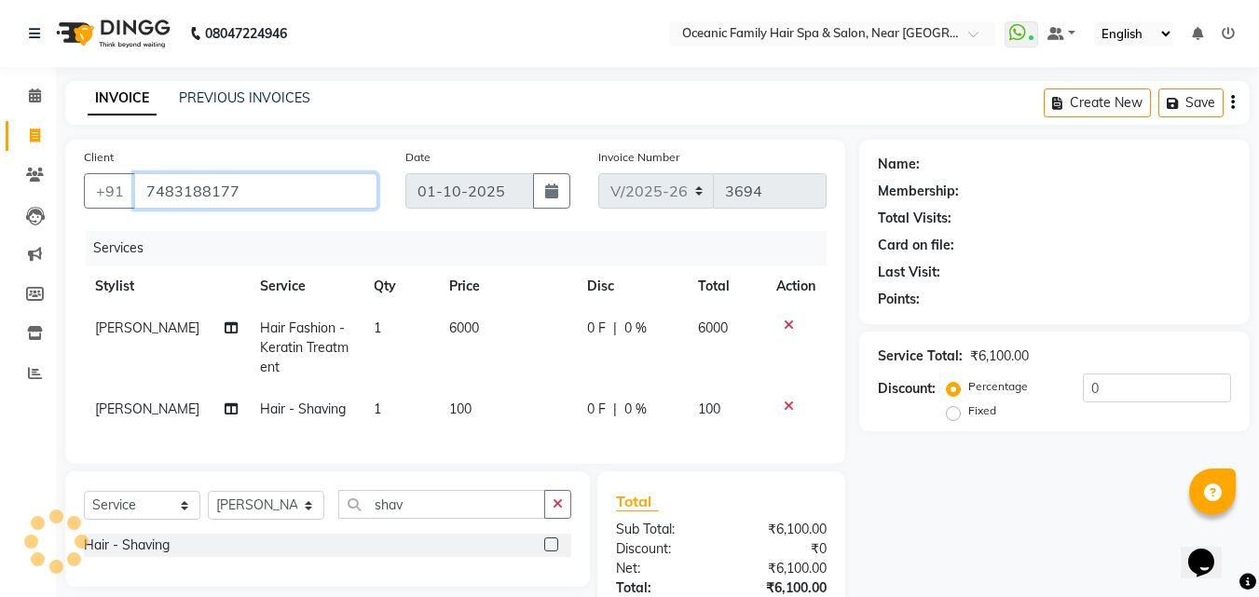
type input "7483188177"
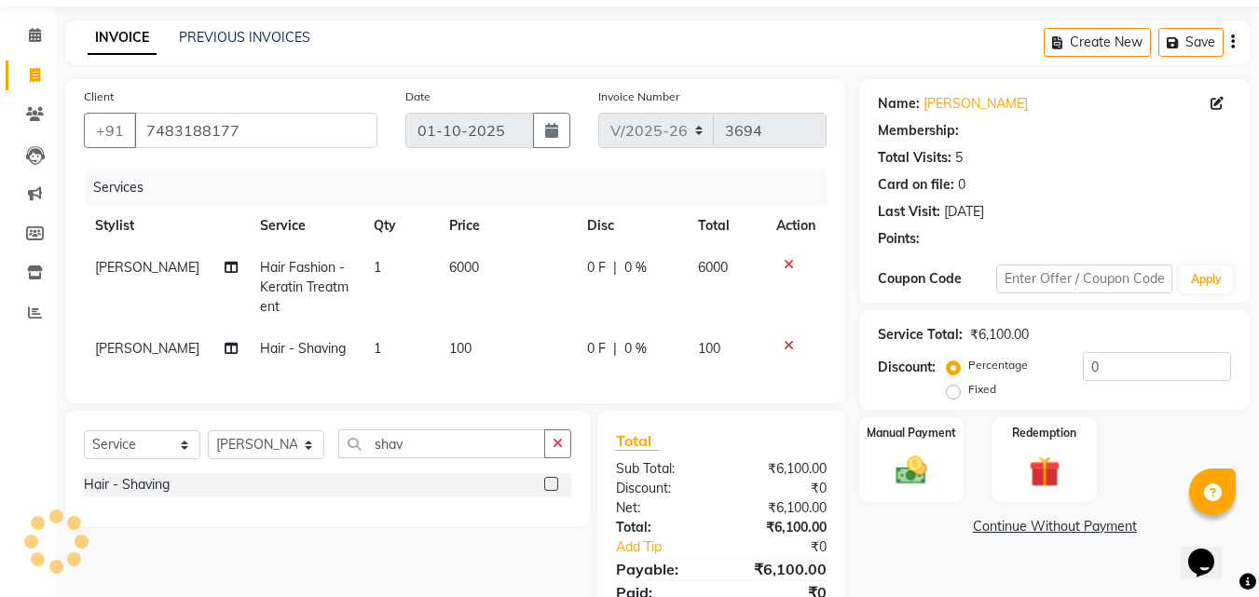
select select "1: Object"
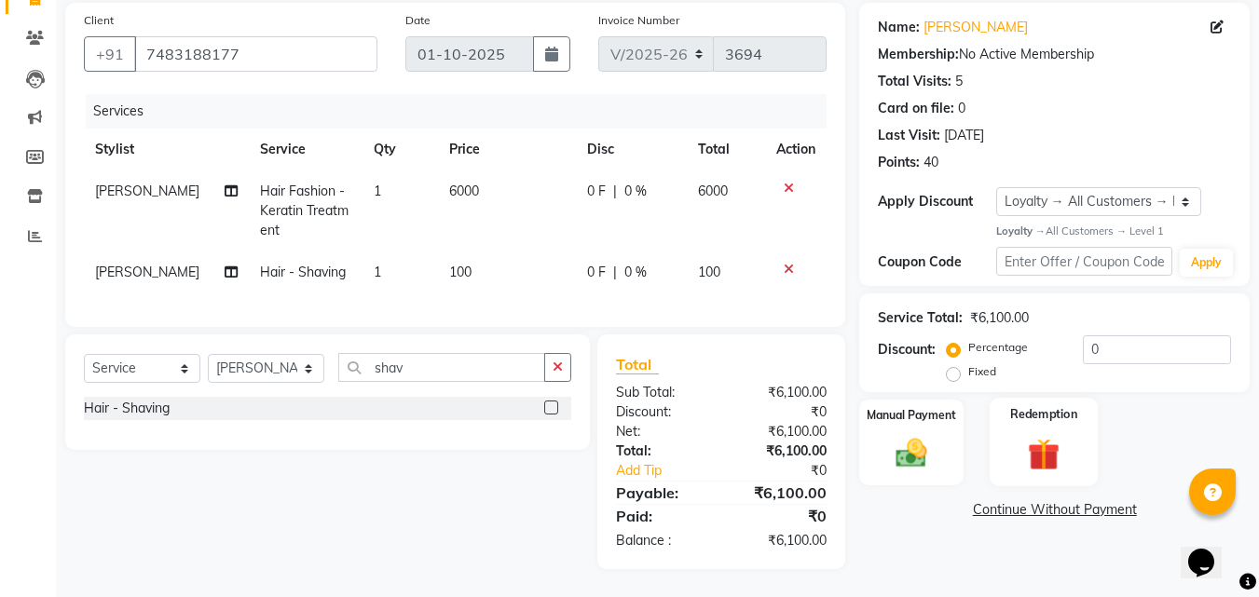
scroll to position [151, 0]
click at [461, 183] on span "6000" at bounding box center [464, 191] width 30 height 17
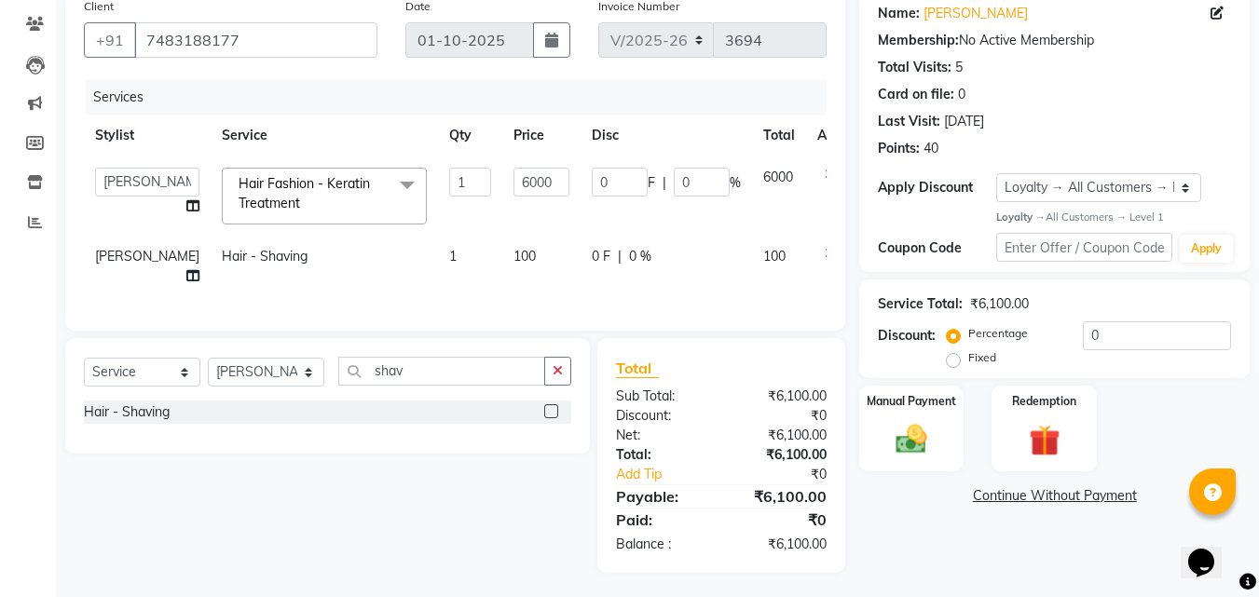
scroll to position [149, 0]
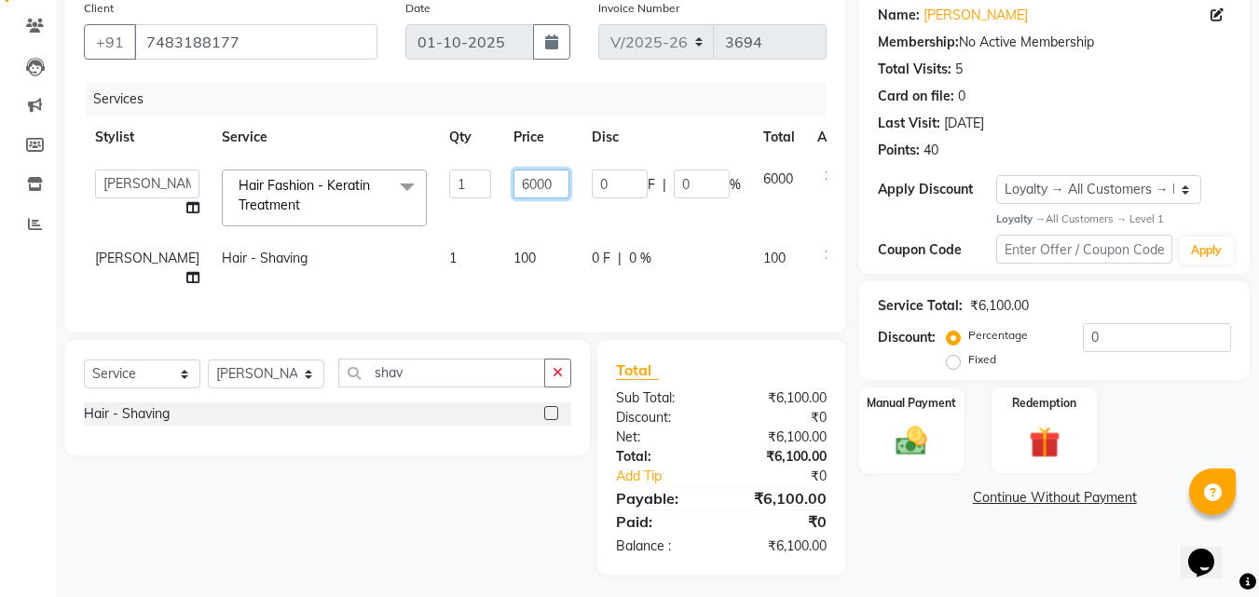
click at [513, 179] on input "6000" at bounding box center [541, 184] width 56 height 29
type input "6"
type input "2500"
click at [952, 554] on div "Name: Vineeth Membership: No Active Membership Total Visits: 5 Card on file: 0 …" at bounding box center [1061, 283] width 404 height 584
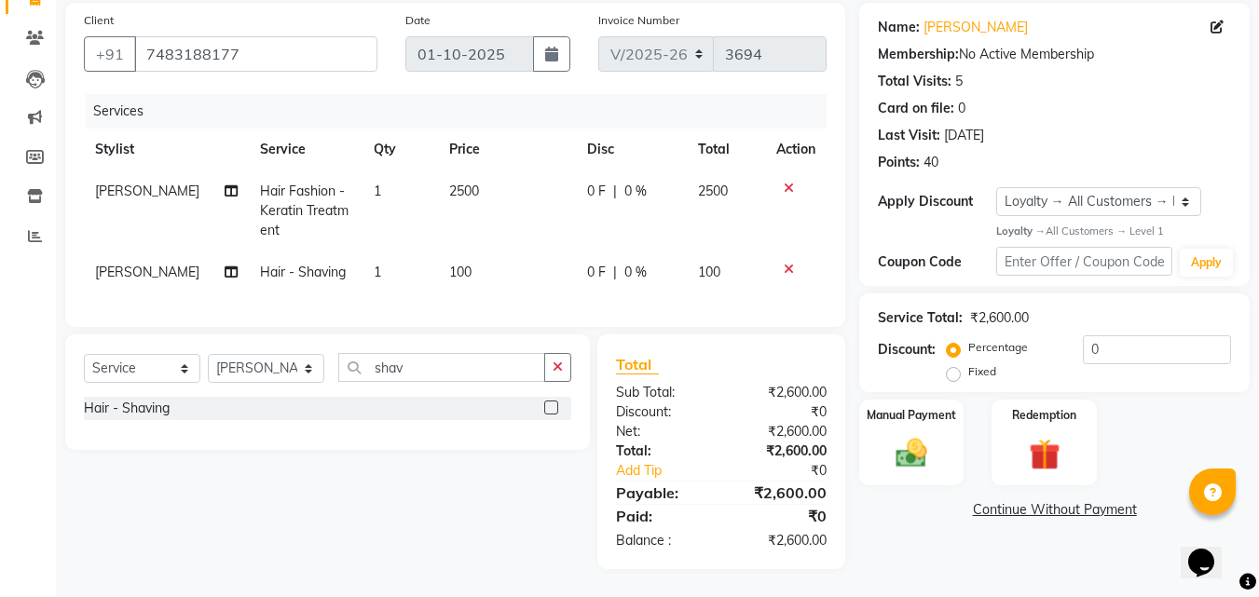
scroll to position [151, 0]
drag, startPoint x: 965, startPoint y: 392, endPoint x: 917, endPoint y: 459, distance: 82.8
click at [917, 459] on div "Manual Payment" at bounding box center [911, 442] width 109 height 89
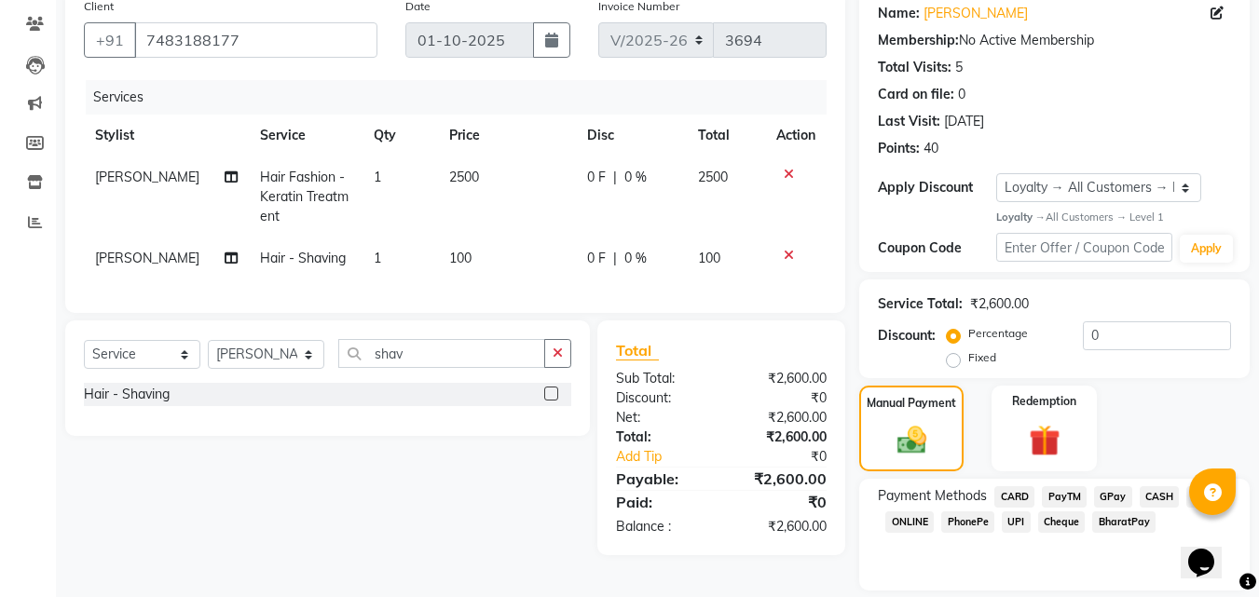
click at [1056, 498] on span "PayTM" at bounding box center [1064, 496] width 45 height 21
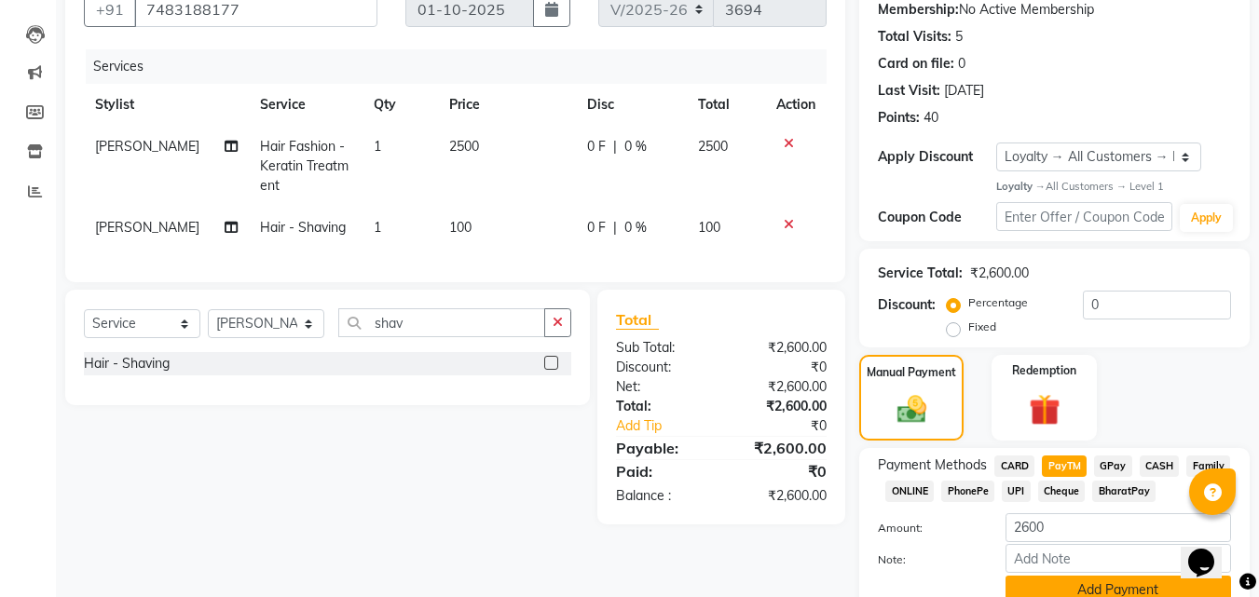
scroll to position [244, 0]
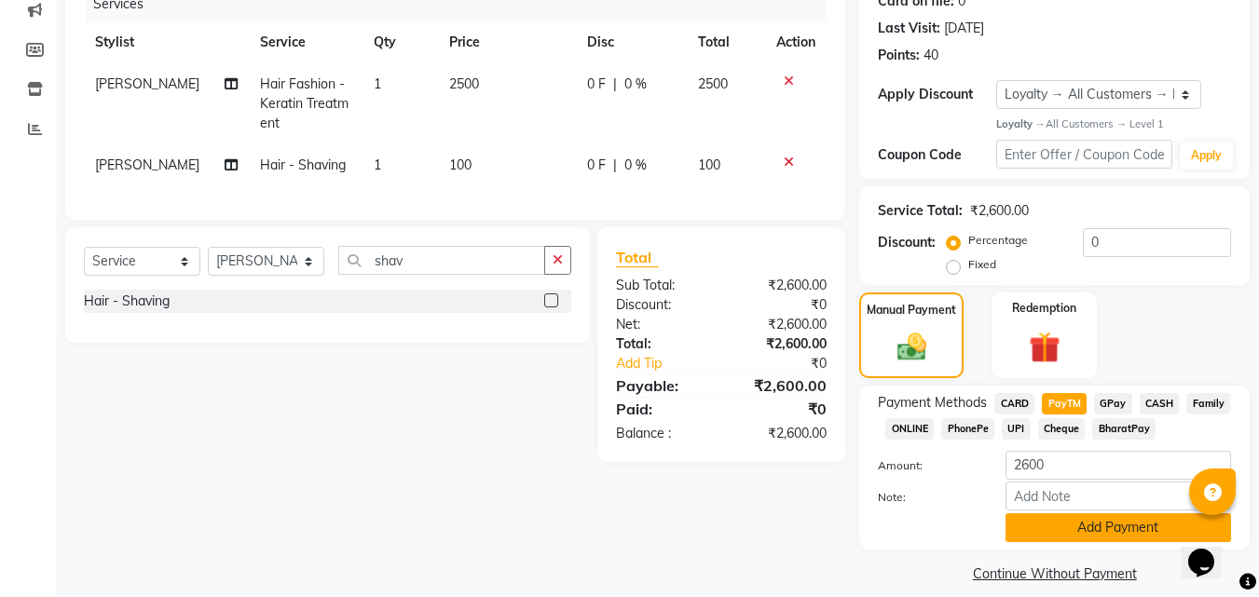
click at [1079, 526] on button "Add Payment" at bounding box center [1119, 527] width 226 height 29
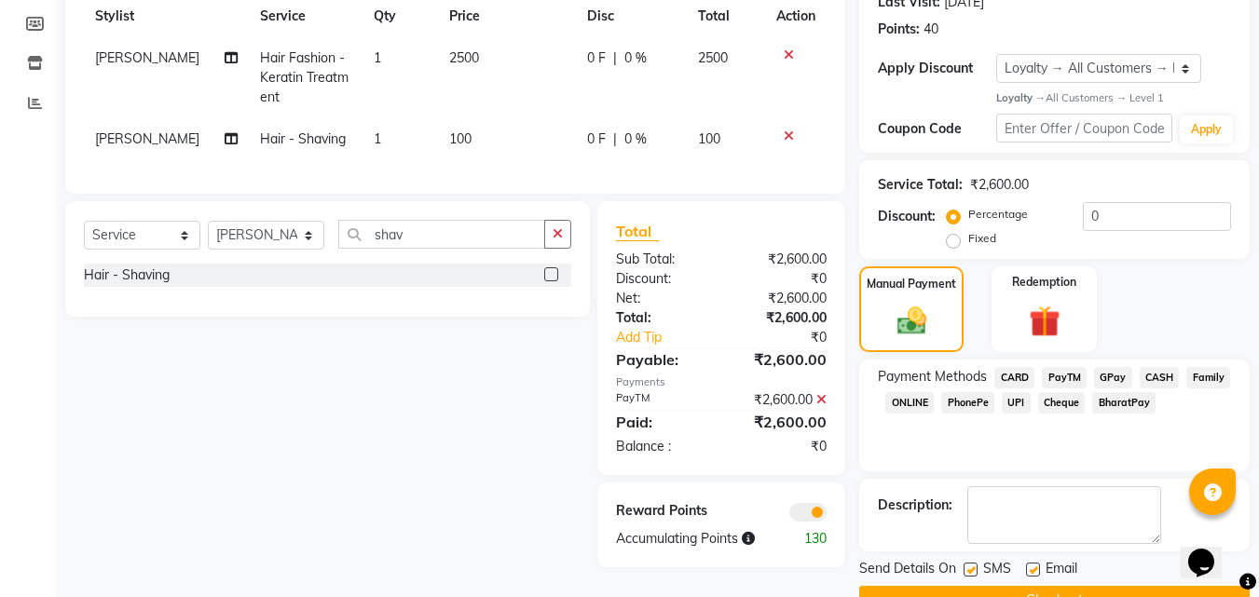
scroll to position [316, 0]
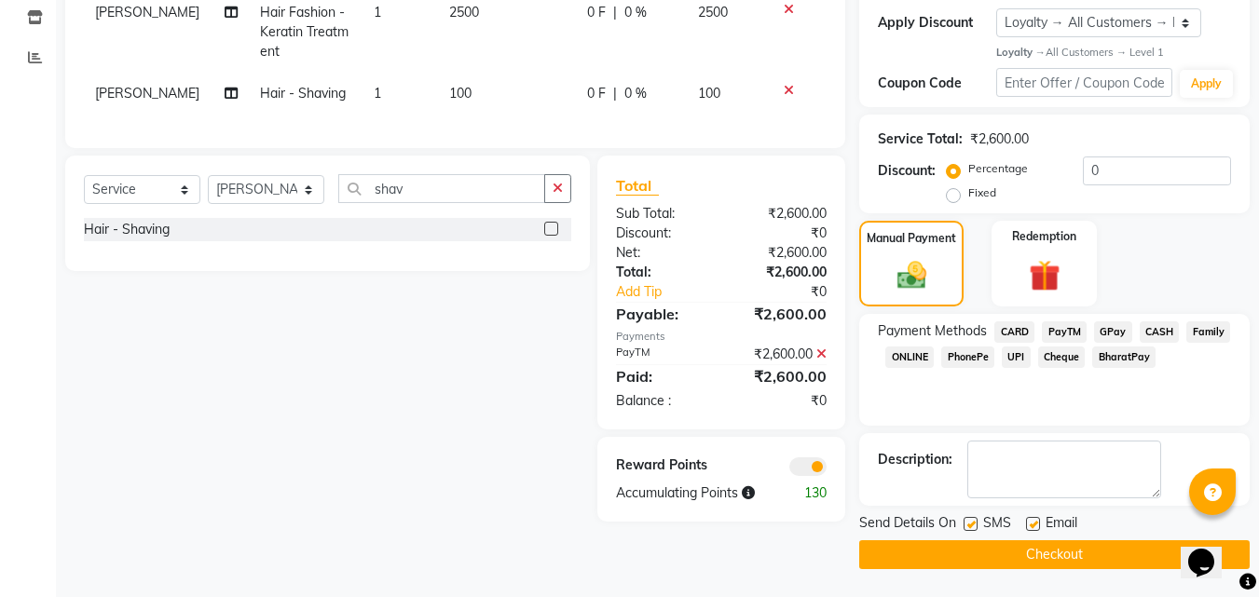
click at [970, 556] on button "Checkout" at bounding box center [1054, 555] width 390 height 29
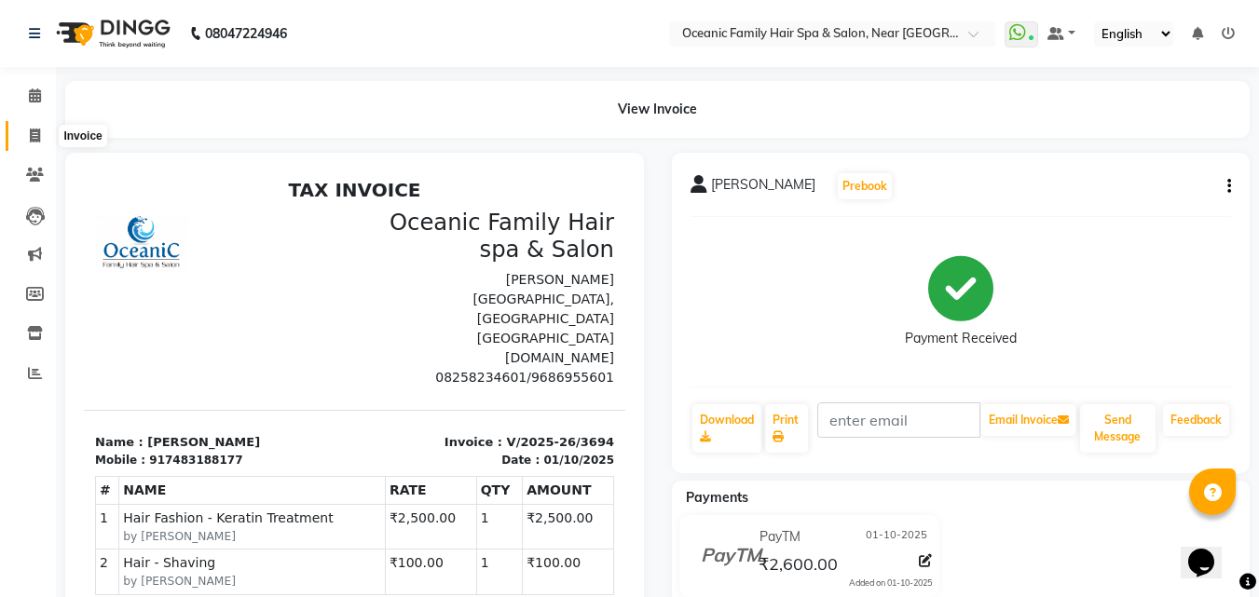
click at [34, 132] on icon at bounding box center [35, 136] width 10 height 14
select select "service"
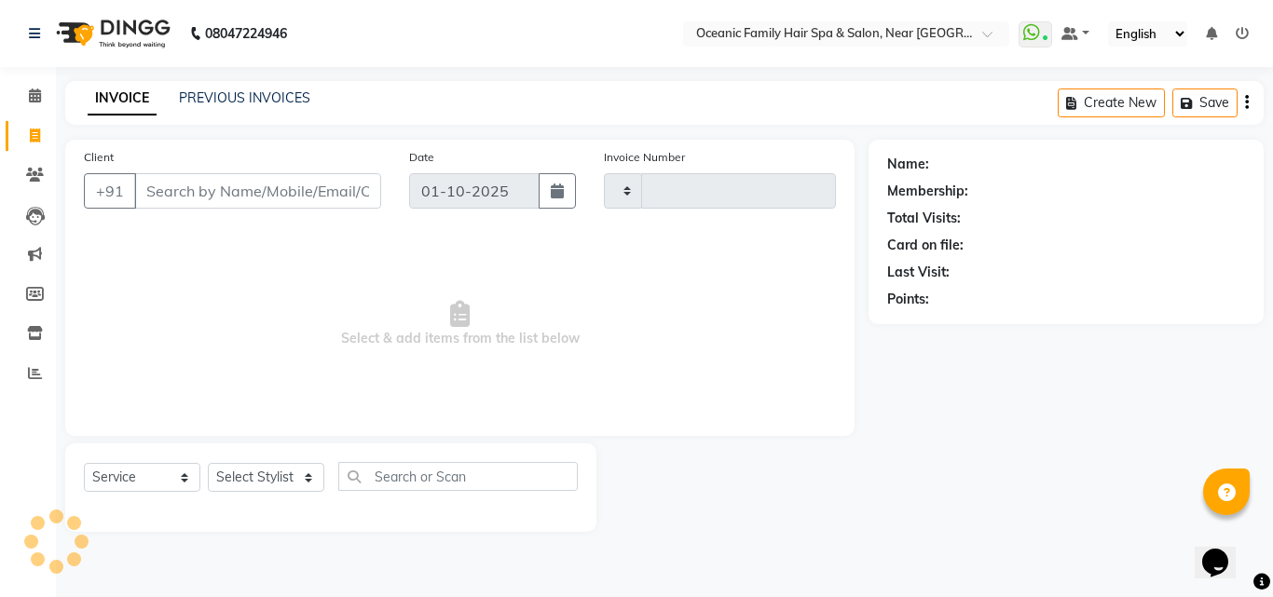
type input "3695"
select select "4366"
click at [318, 480] on select "Select Stylist" at bounding box center [266, 477] width 116 height 29
select select "23958"
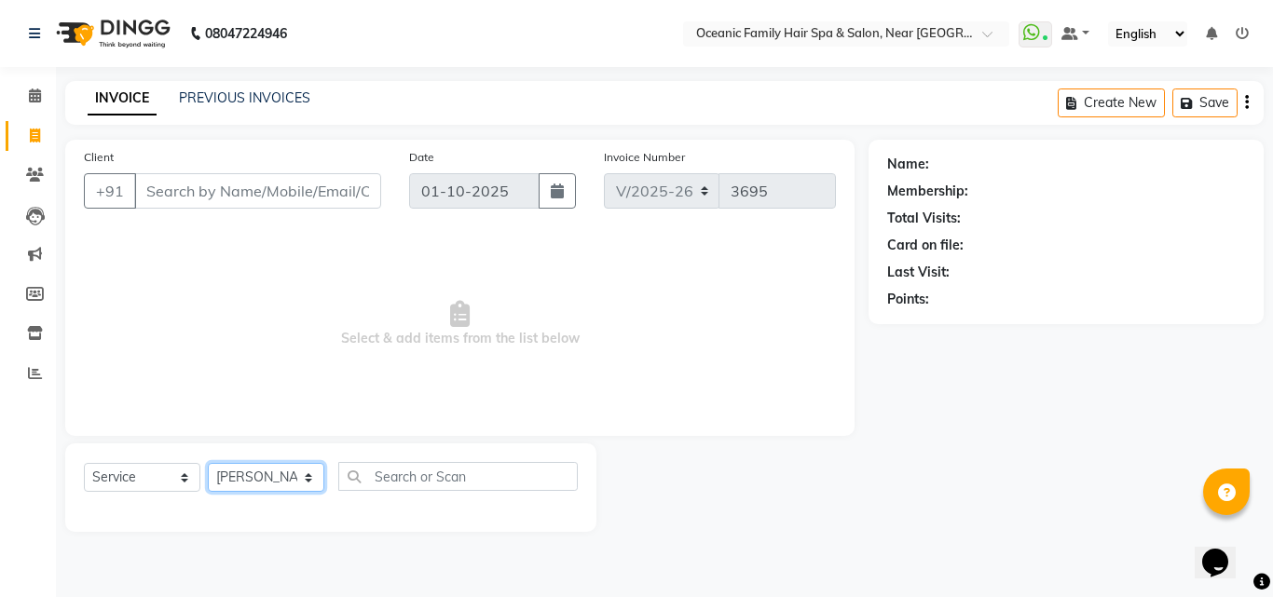
click at [208, 463] on select "Select Stylist [PERSON_NAME] [PERSON_NAME] [PERSON_NAME] Riyasat [PERSON_NAME] …" at bounding box center [266, 477] width 116 height 29
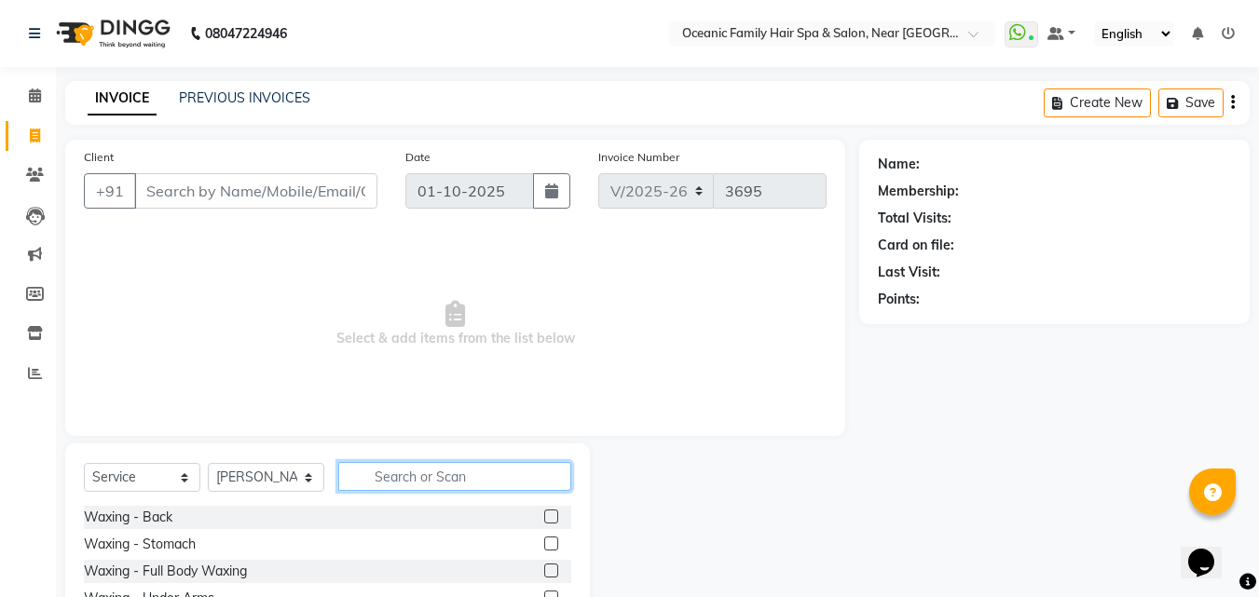
click at [413, 486] on input "text" at bounding box center [454, 476] width 233 height 29
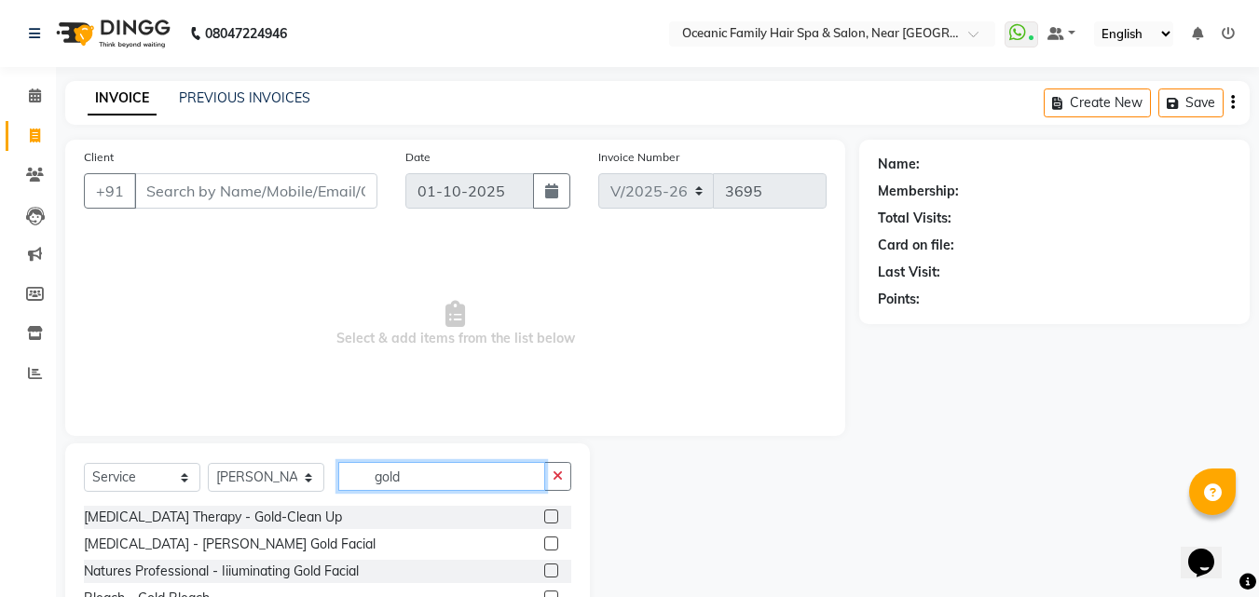
type input "gold"
click at [555, 571] on label at bounding box center [551, 571] width 14 height 14
click at [555, 571] on input "checkbox" at bounding box center [550, 572] width 12 height 12
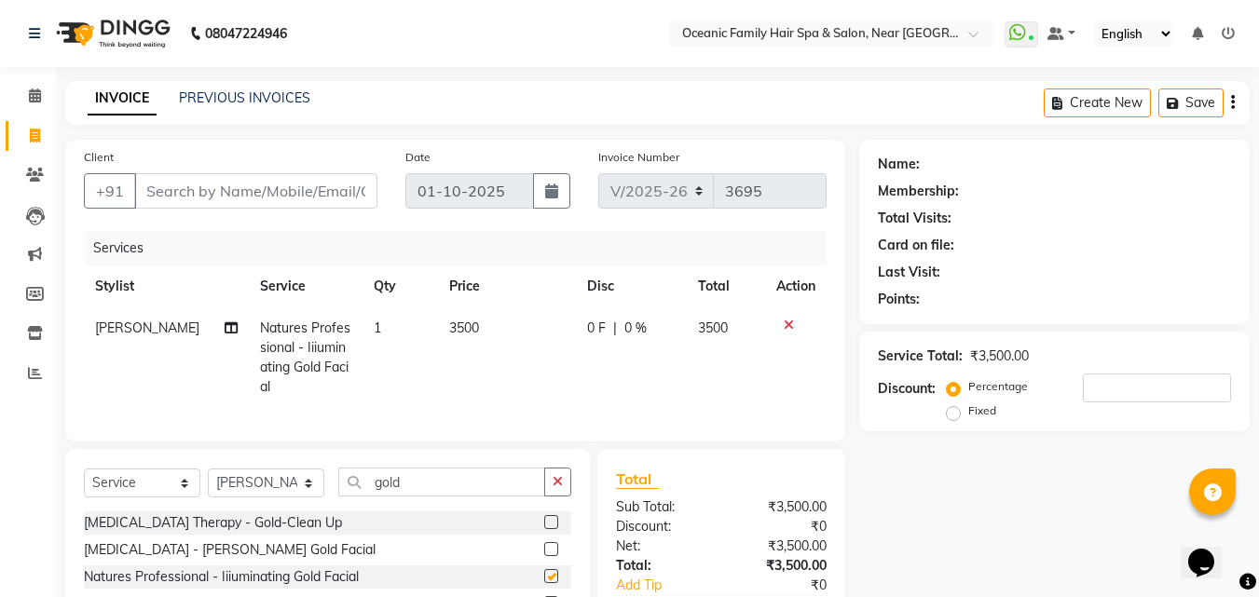
checkbox input "false"
click at [555, 488] on icon "button" at bounding box center [558, 481] width 10 height 13
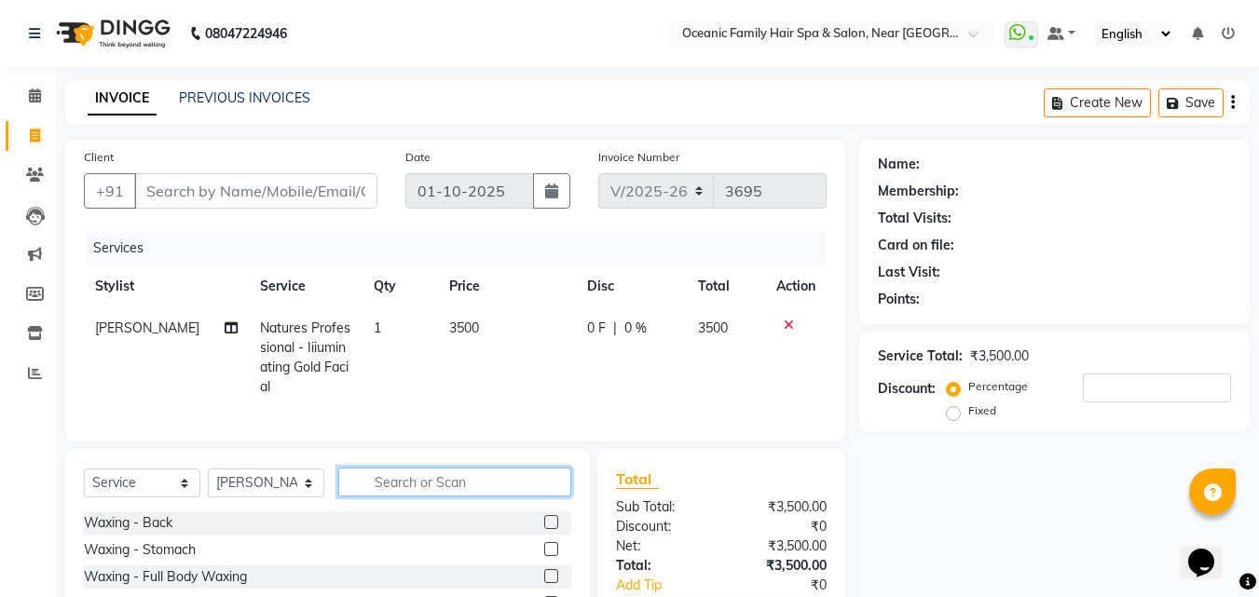
click at [555, 497] on input "text" at bounding box center [454, 482] width 233 height 29
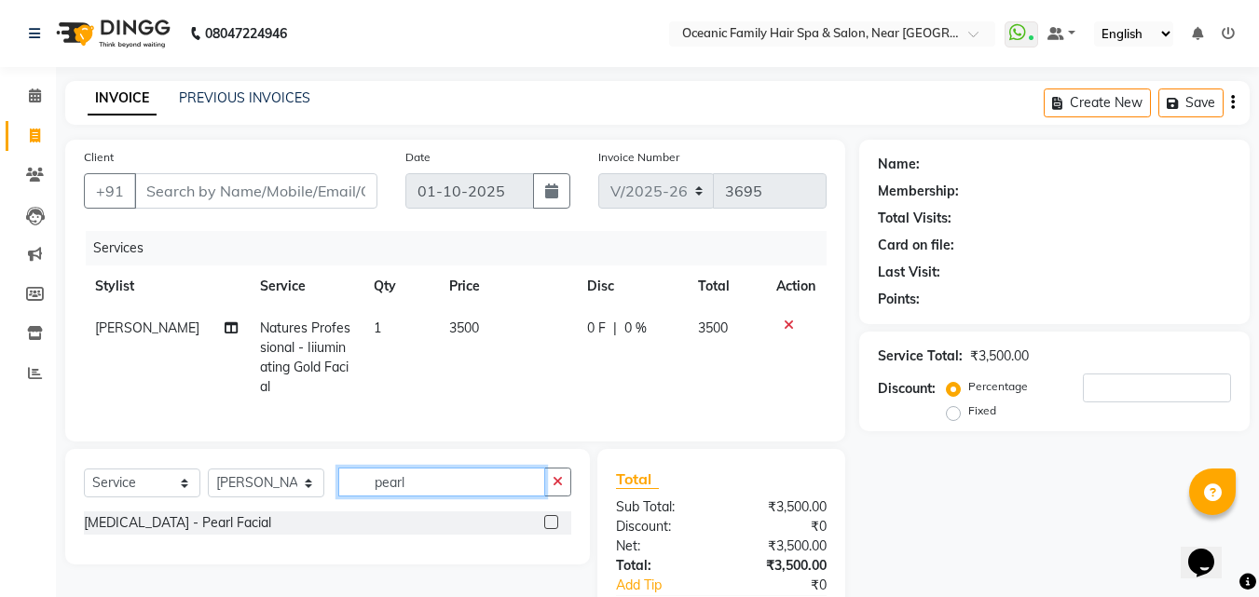
type input "pearl"
click at [554, 529] on label at bounding box center [551, 522] width 14 height 14
click at [554, 529] on input "checkbox" at bounding box center [550, 523] width 12 height 12
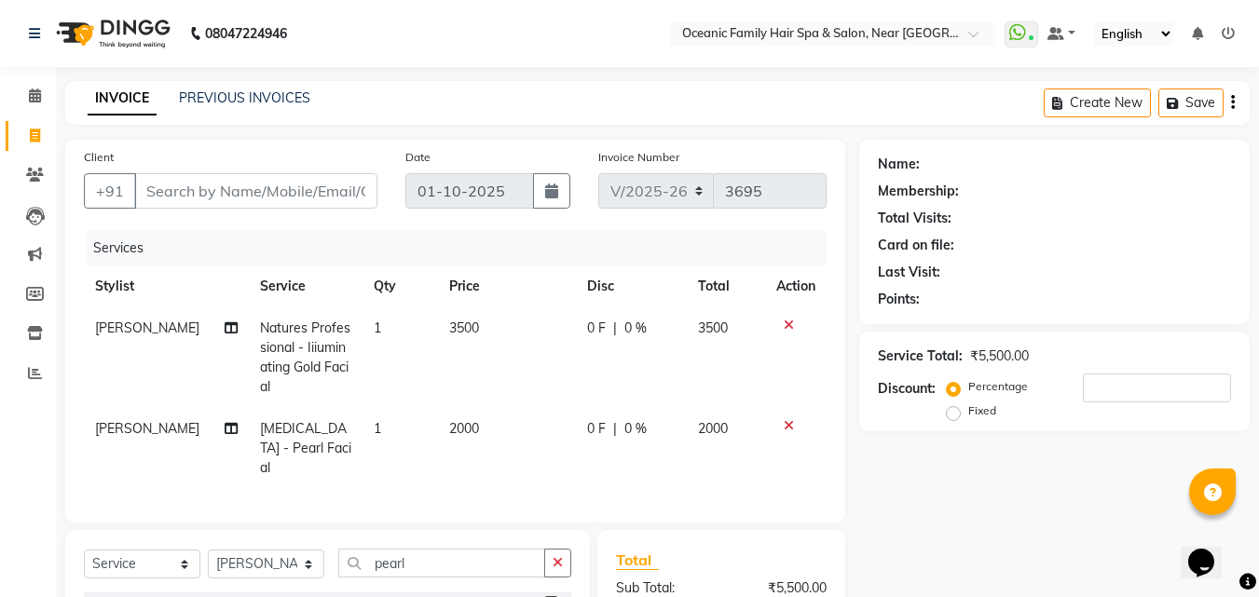
checkbox input "false"
click at [784, 328] on icon at bounding box center [789, 325] width 10 height 13
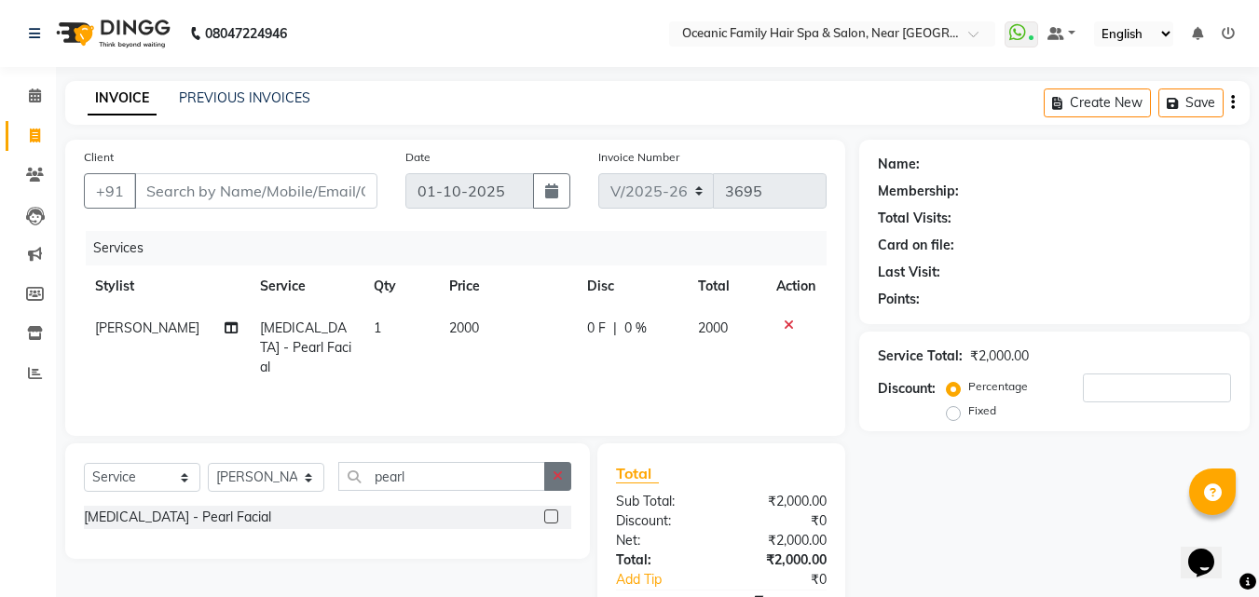
click at [551, 476] on button "button" at bounding box center [557, 476] width 27 height 29
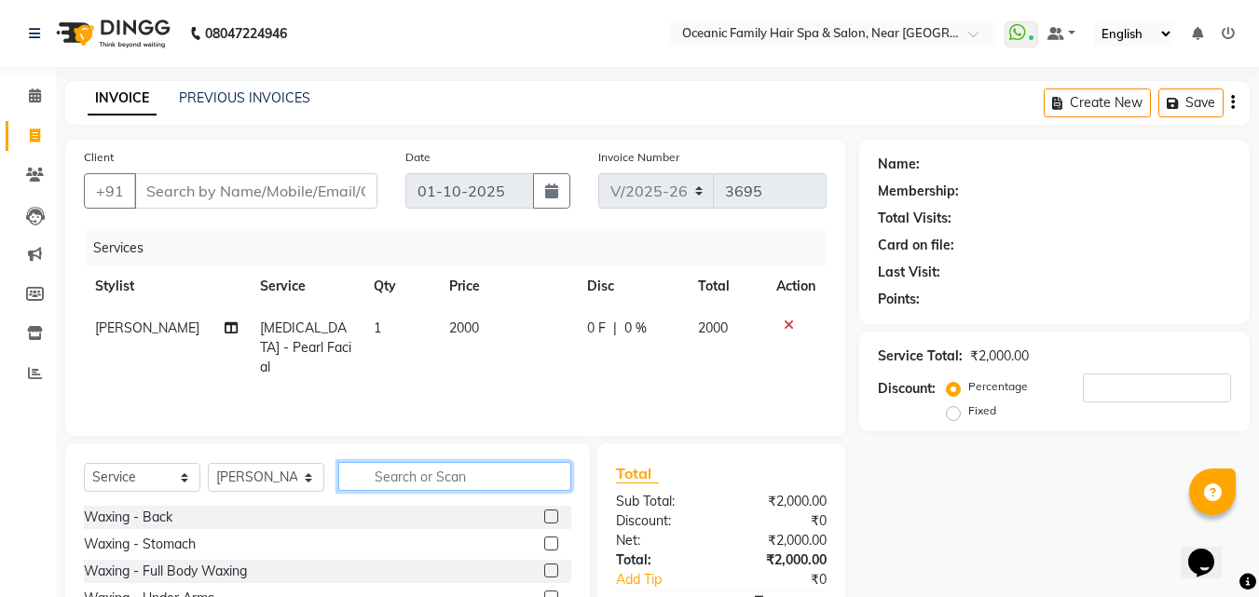
click at [544, 478] on input "text" at bounding box center [454, 476] width 233 height 29
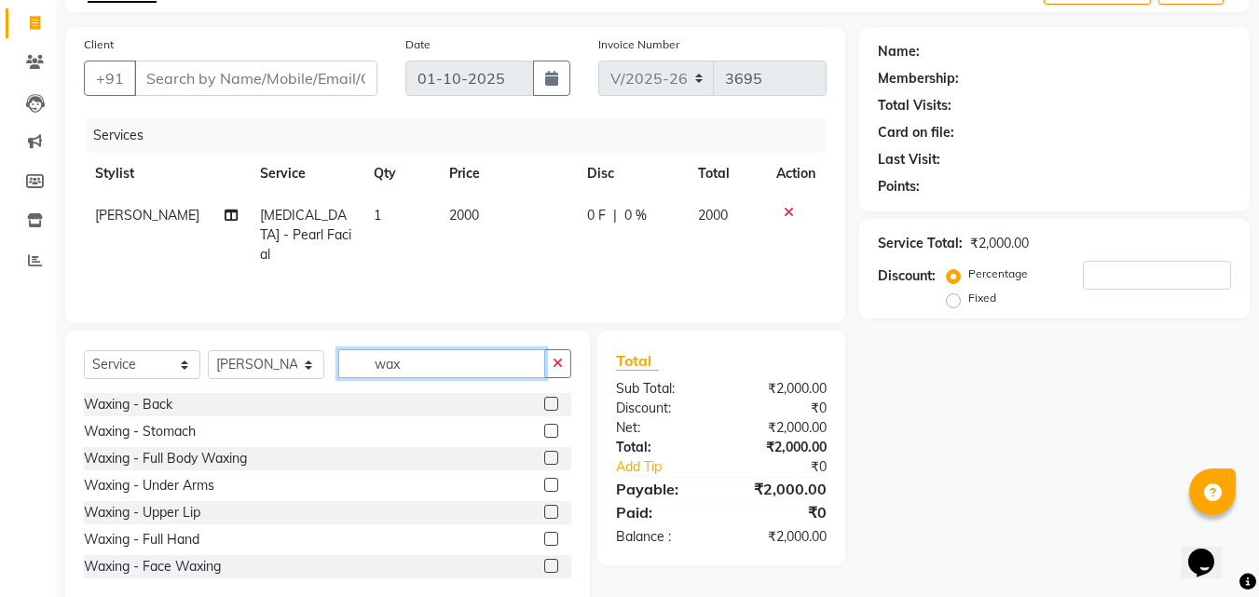
scroll to position [149, 0]
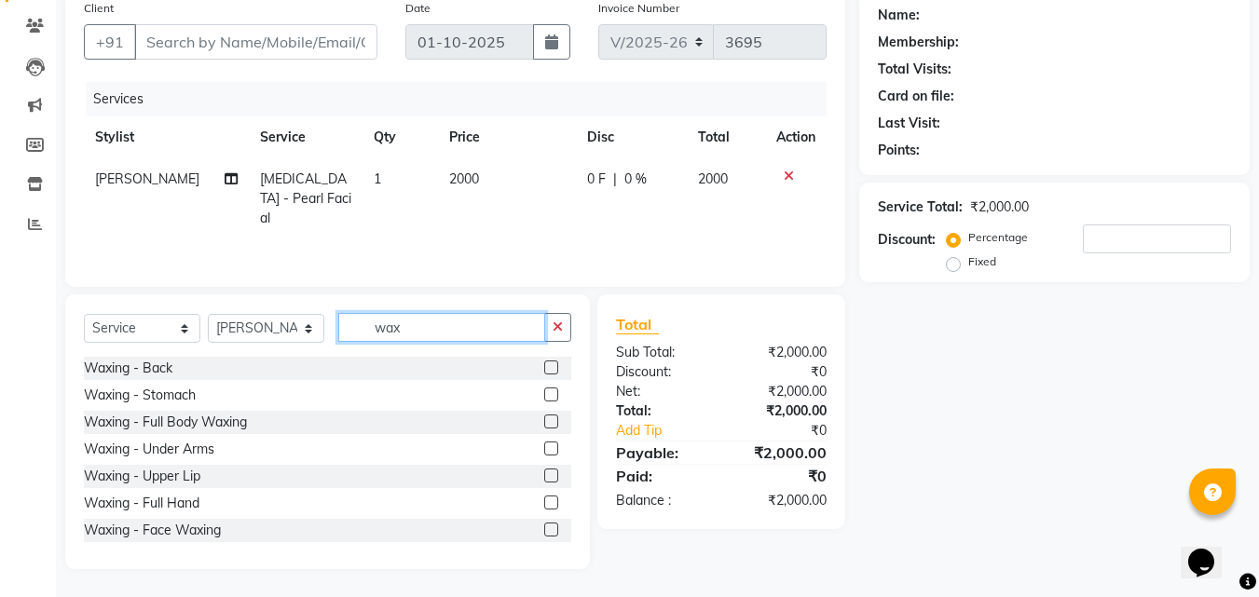
type input "wax"
click at [544, 500] on label at bounding box center [551, 503] width 14 height 14
click at [544, 500] on input "checkbox" at bounding box center [550, 504] width 12 height 12
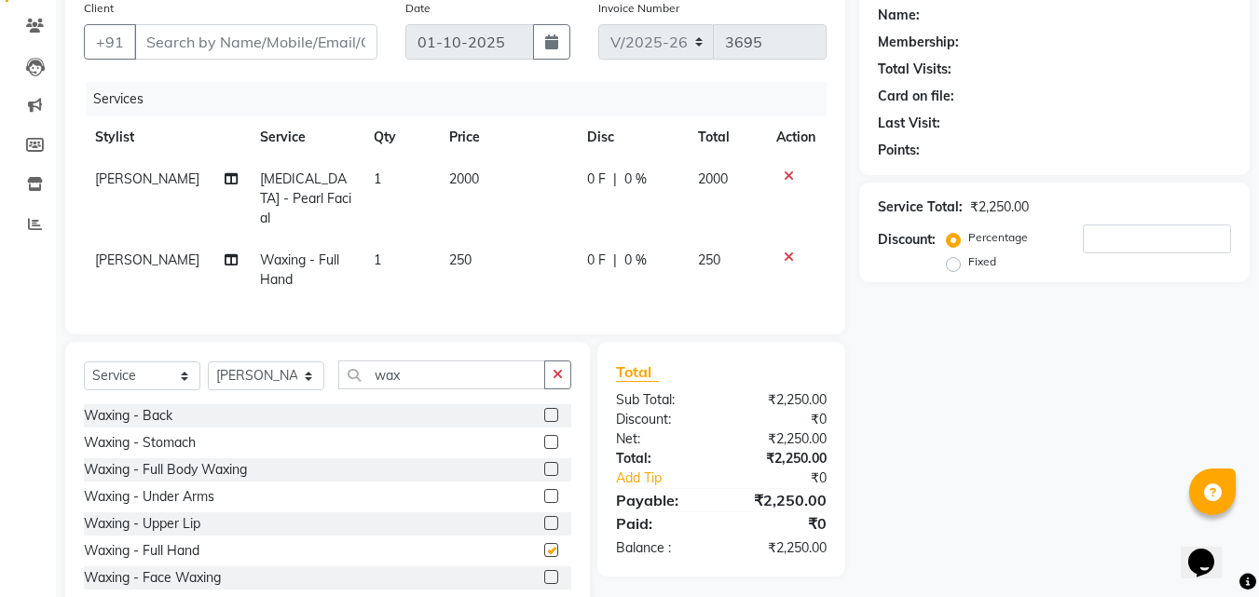
checkbox input "false"
click at [449, 252] on span "250" at bounding box center [460, 260] width 22 height 17
select select "23958"
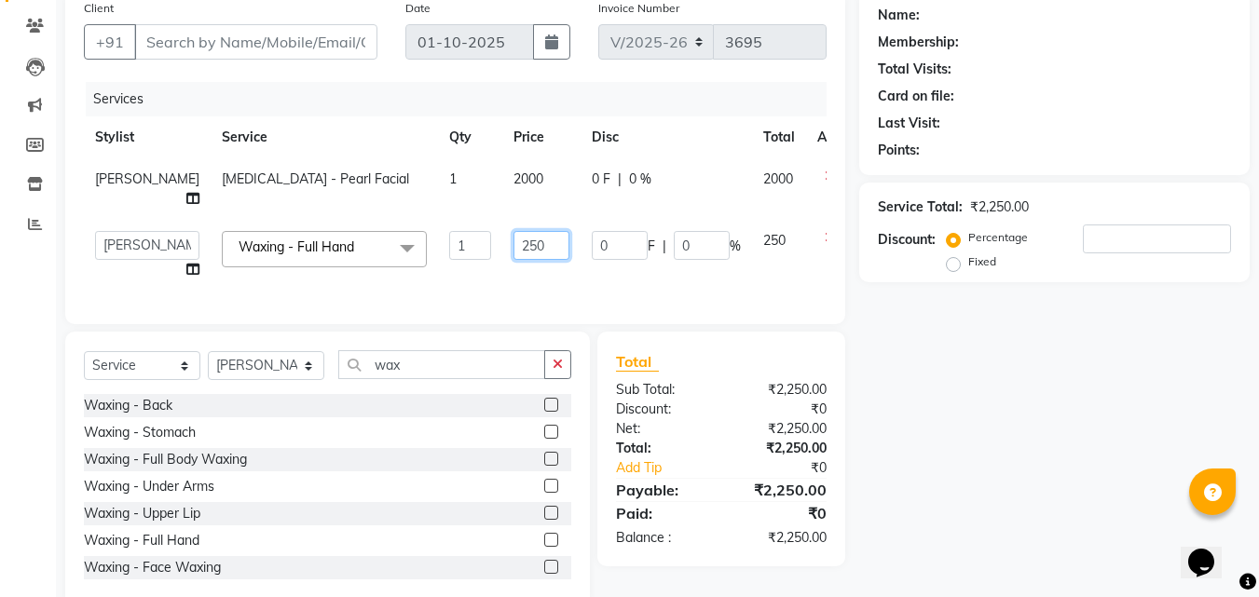
click at [513, 242] on input "250" at bounding box center [541, 245] width 56 height 29
type input "200"
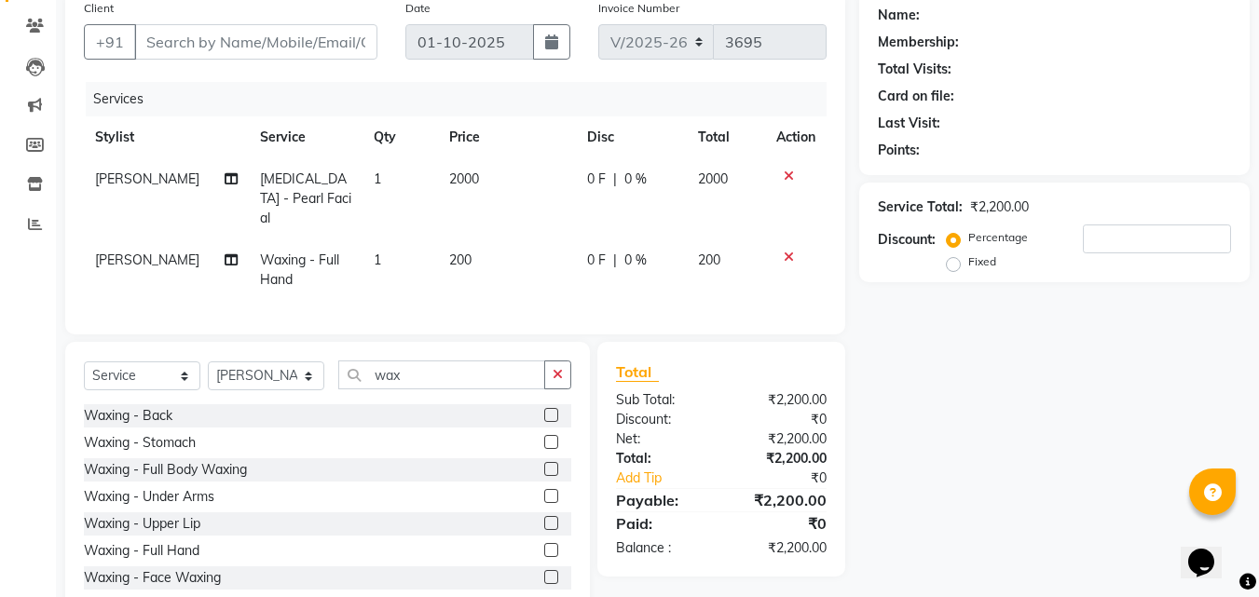
click at [1014, 410] on div "Name: Membership: Total Visits: Card on file: Last Visit: Points: Service Total…" at bounding box center [1061, 304] width 404 height 626
click at [563, 372] on button "button" at bounding box center [557, 375] width 27 height 29
click at [563, 371] on input "text" at bounding box center [454, 375] width 233 height 29
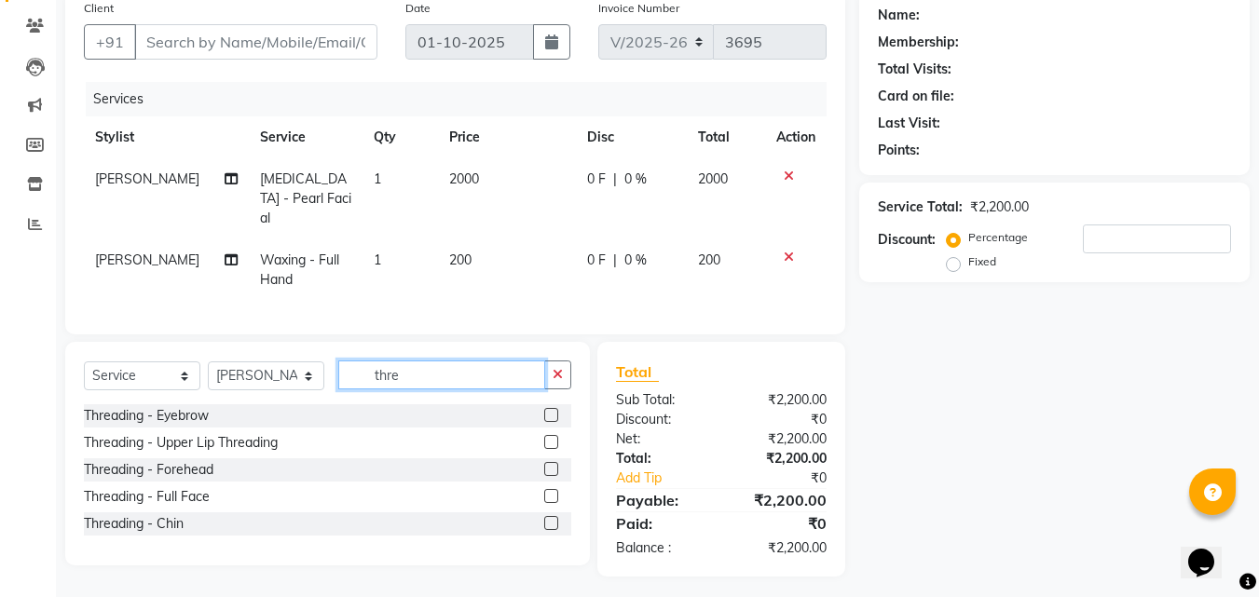
type input "thre"
click at [554, 410] on label at bounding box center [551, 415] width 14 height 14
click at [554, 410] on input "checkbox" at bounding box center [550, 416] width 12 height 12
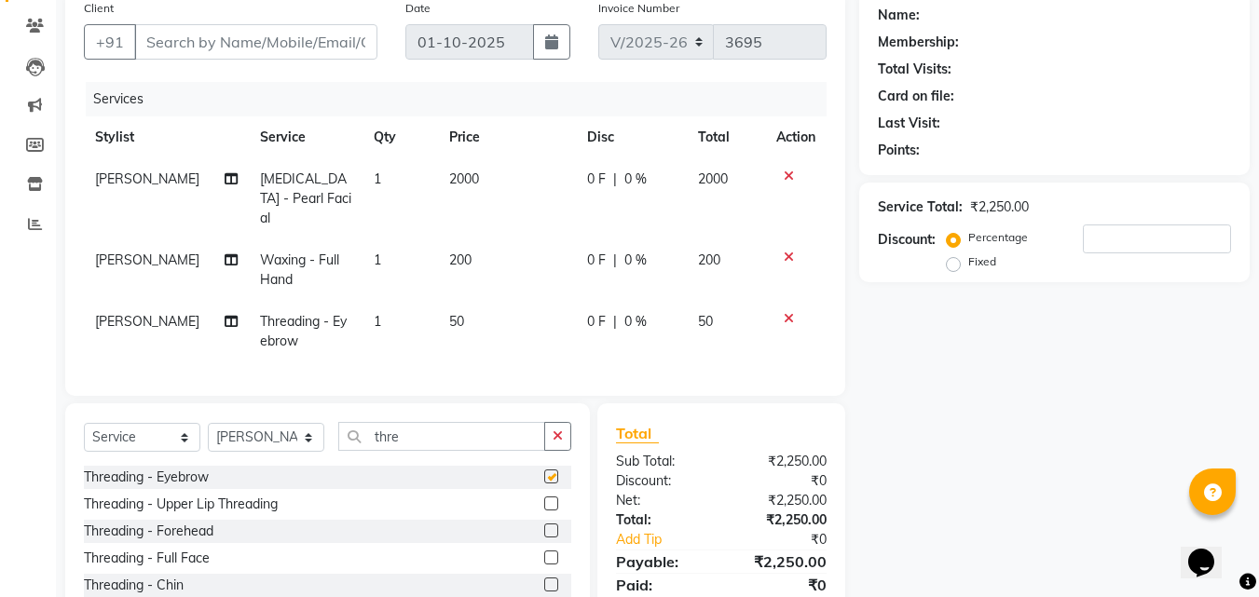
checkbox input "false"
click at [553, 497] on label at bounding box center [551, 504] width 14 height 14
click at [553, 499] on input "checkbox" at bounding box center [550, 505] width 12 height 12
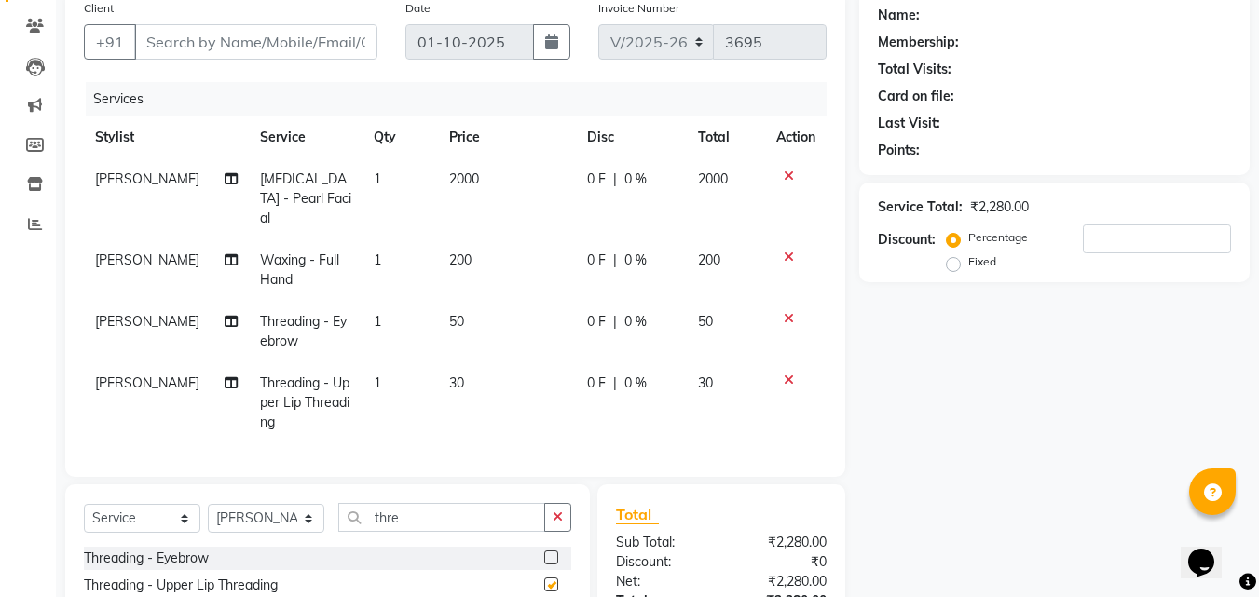
checkbox input "false"
click at [191, 47] on input "Client" at bounding box center [255, 41] width 243 height 35
click at [225, 47] on input "Client" at bounding box center [255, 41] width 243 height 35
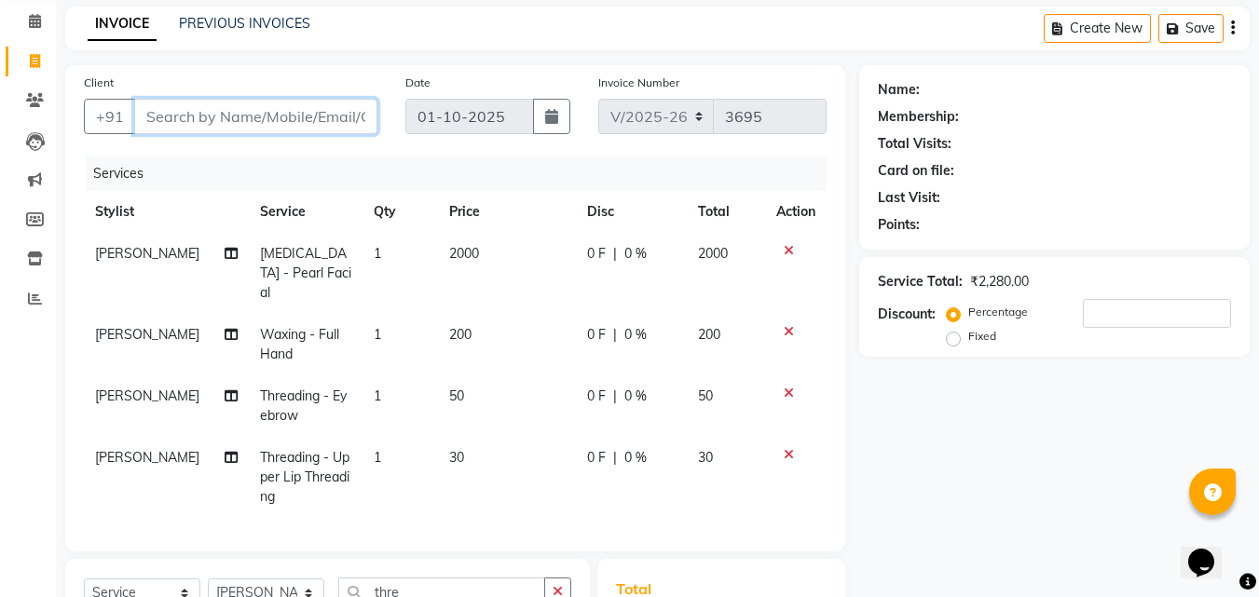
scroll to position [14, 0]
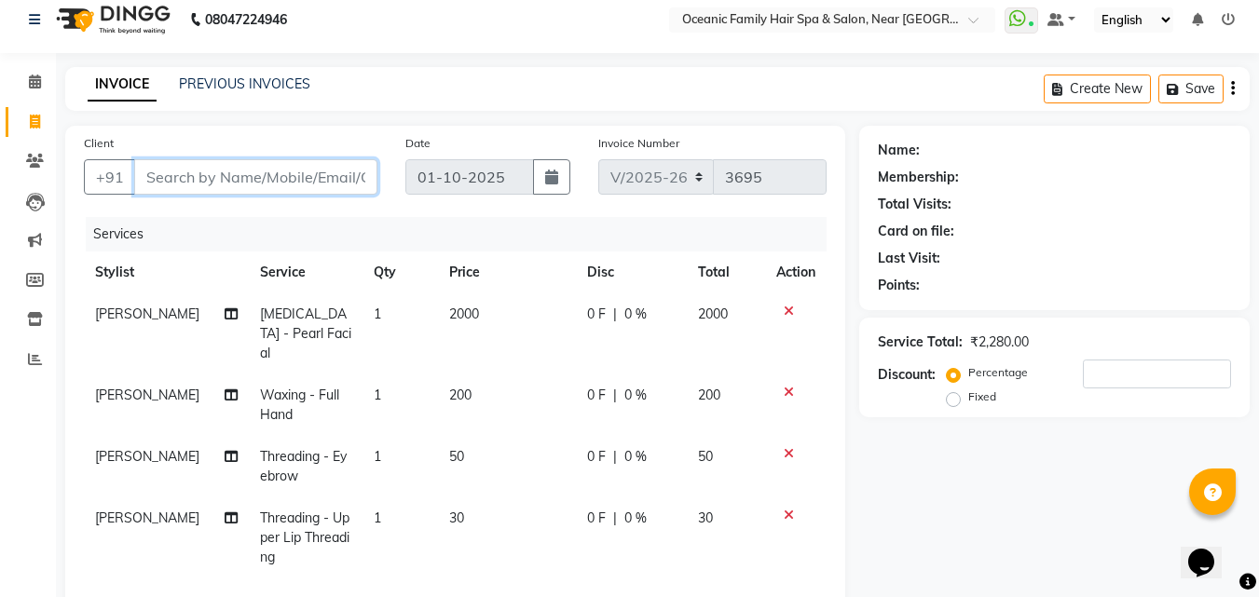
click at [301, 179] on input "Client" at bounding box center [255, 176] width 243 height 35
type input "9"
type input "0"
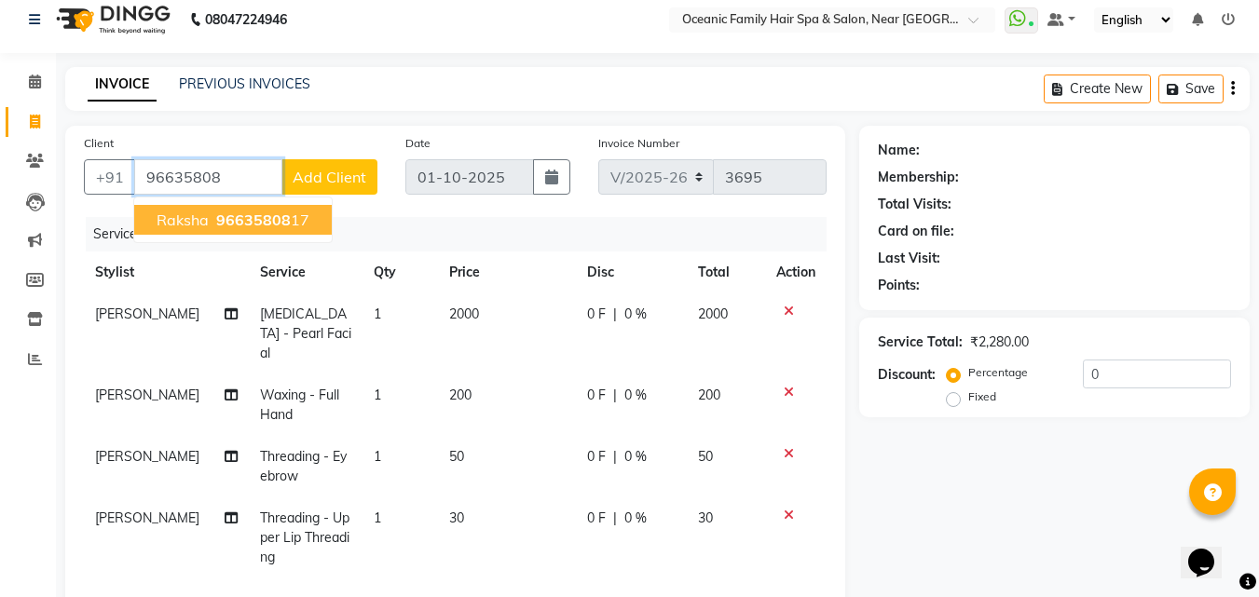
click at [290, 222] on ngb-highlight "96635808 17" at bounding box center [260, 220] width 97 height 19
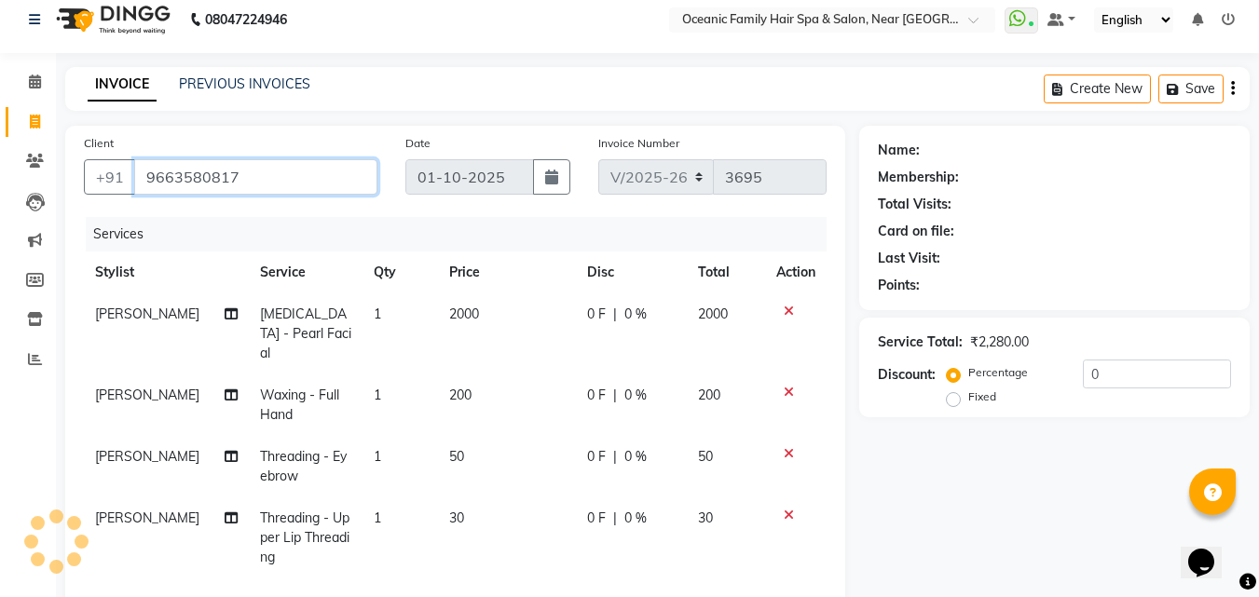
type input "9663580817"
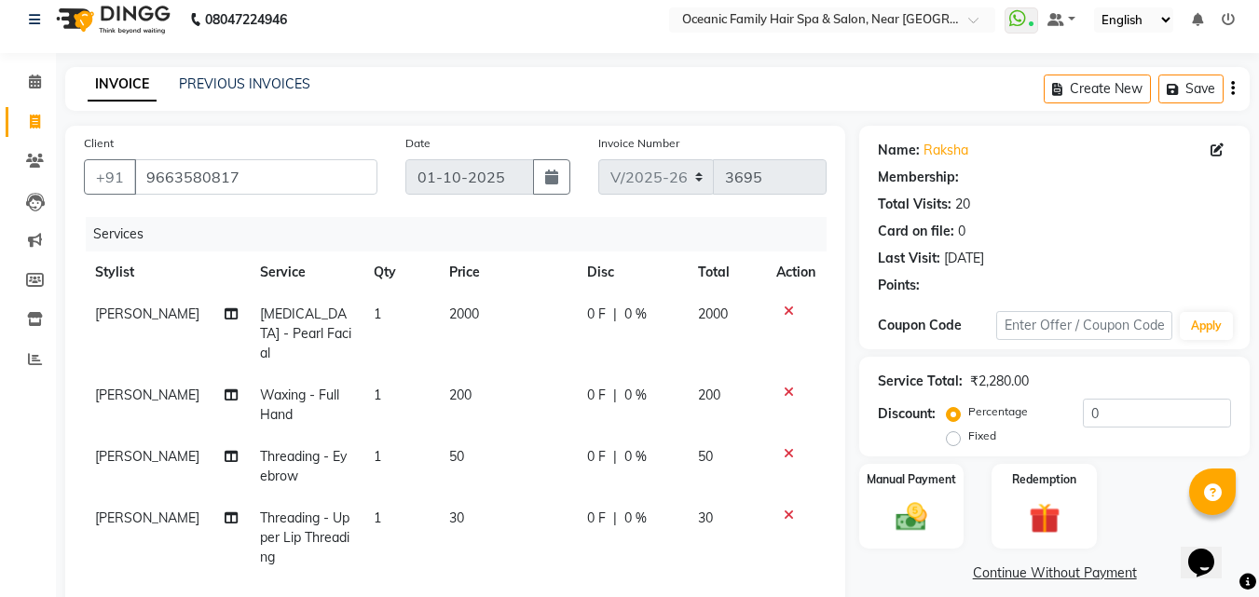
select select "1: Object"
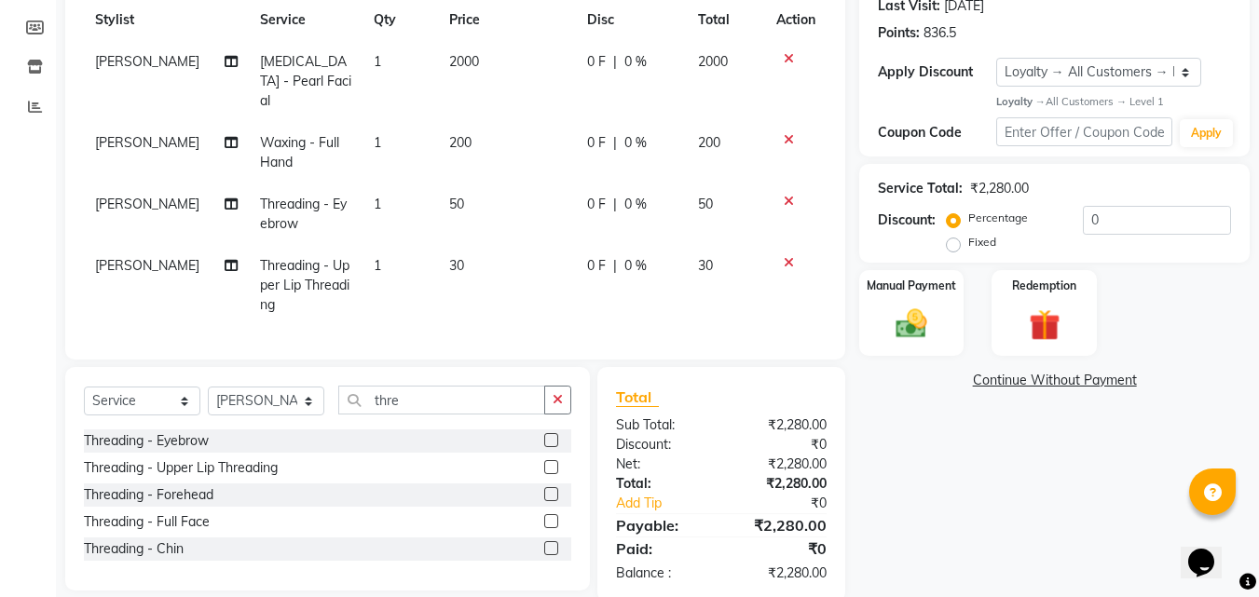
scroll to position [294, 0]
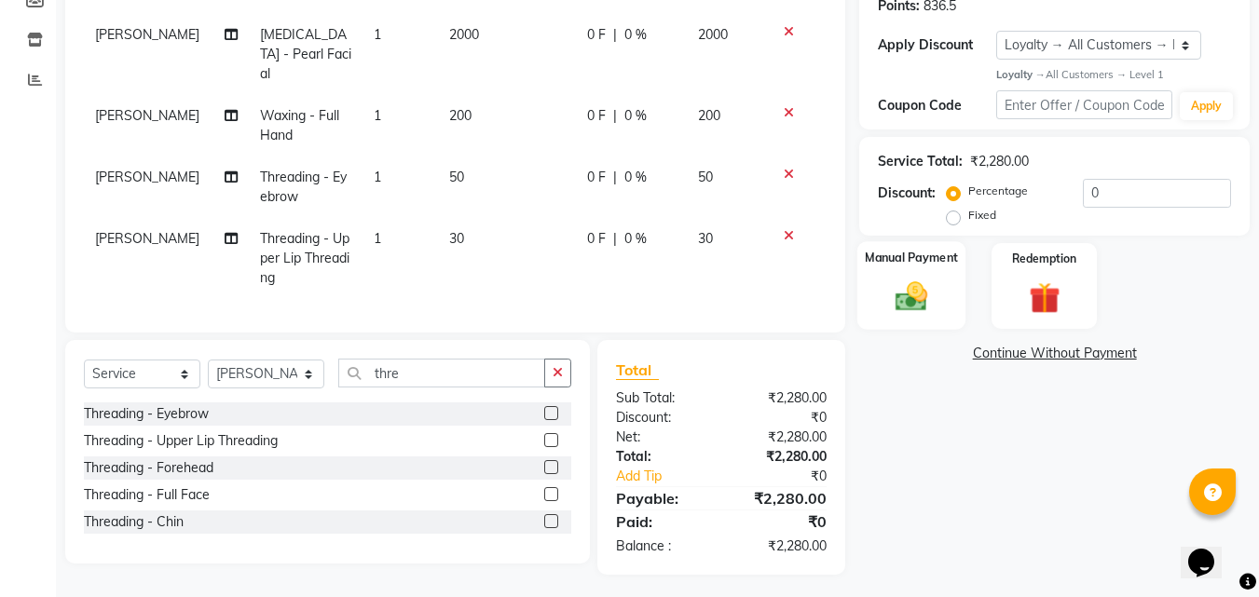
click at [907, 297] on img at bounding box center [911, 297] width 52 height 37
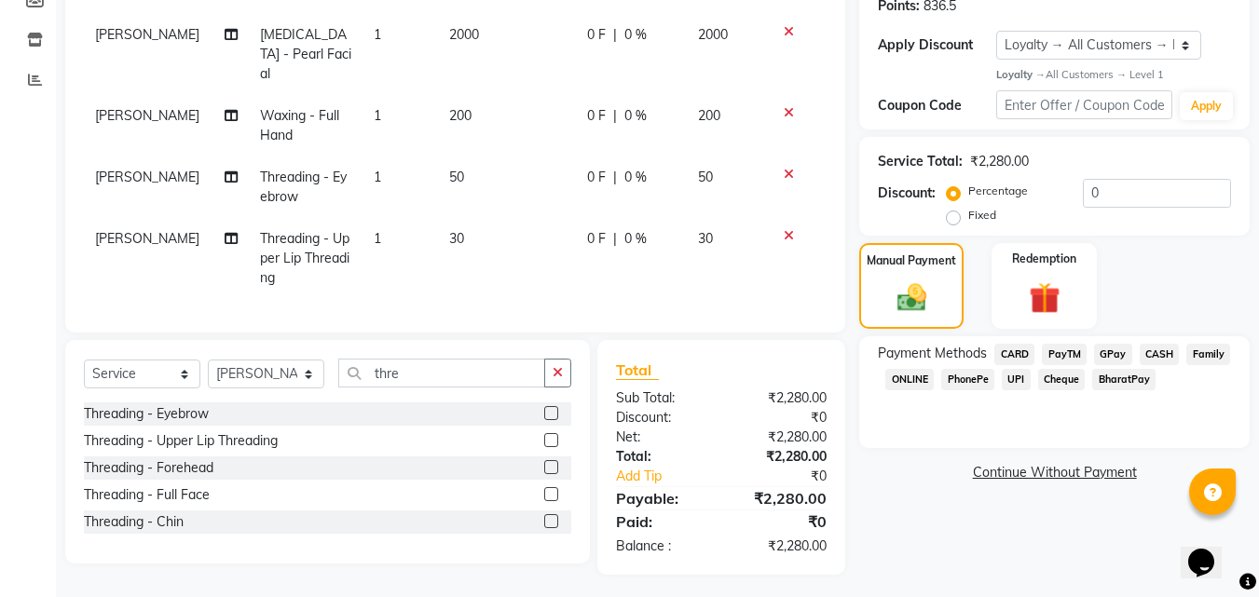
click at [1020, 349] on span "CARD" at bounding box center [1014, 354] width 40 height 21
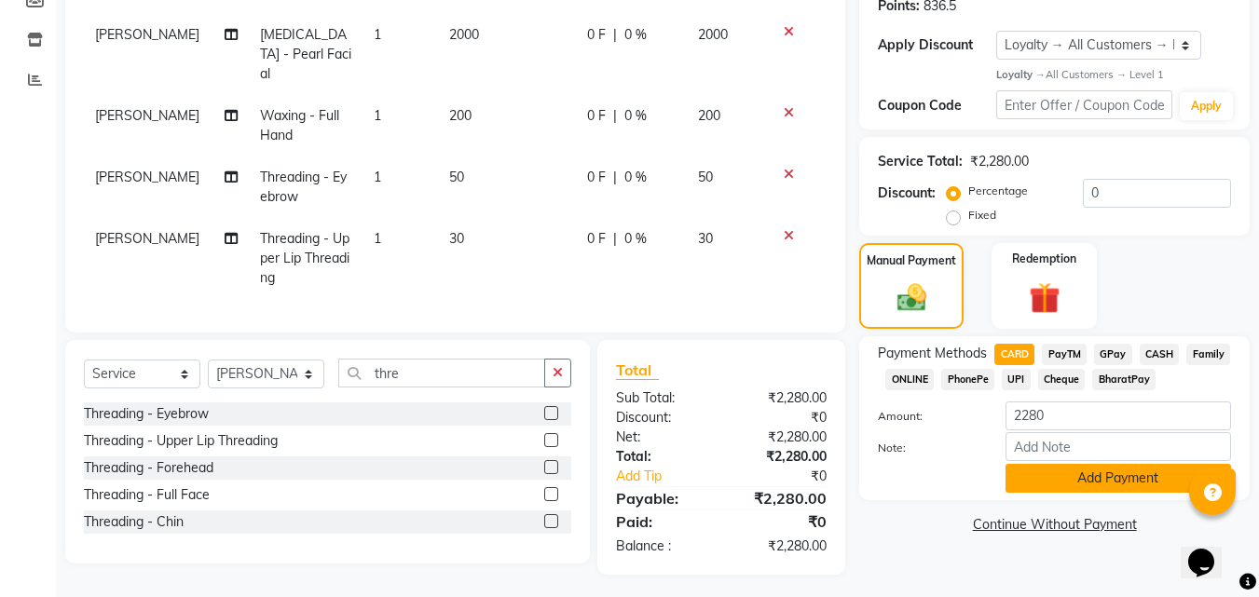
click at [1043, 473] on button "Add Payment" at bounding box center [1119, 478] width 226 height 29
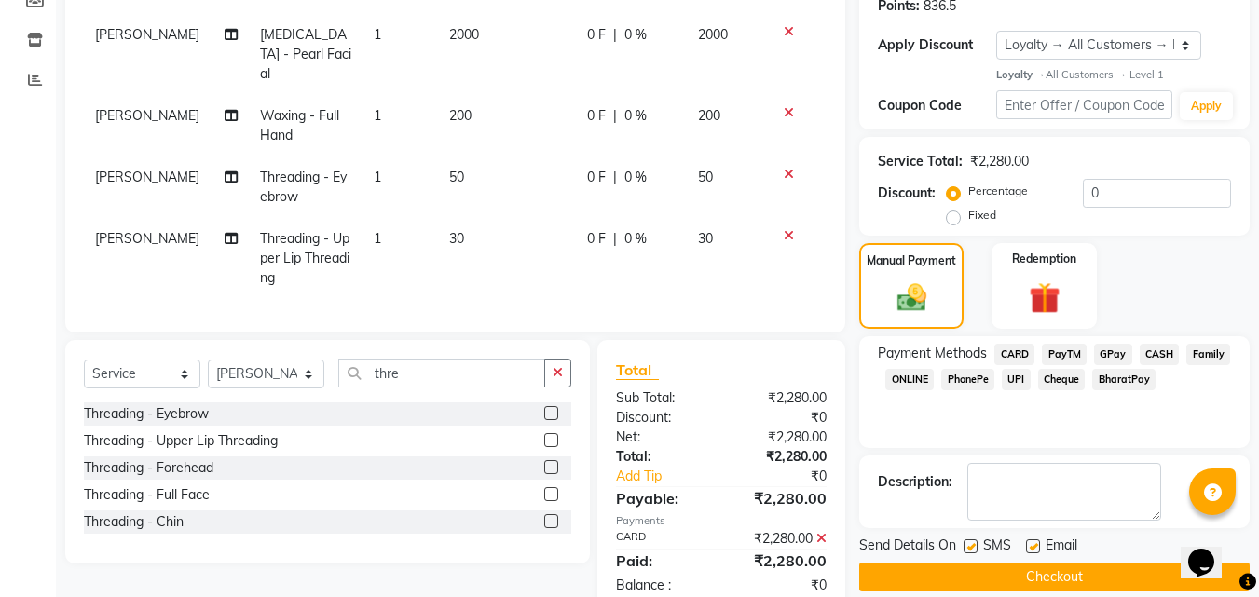
click at [1146, 571] on button "Checkout" at bounding box center [1054, 577] width 390 height 29
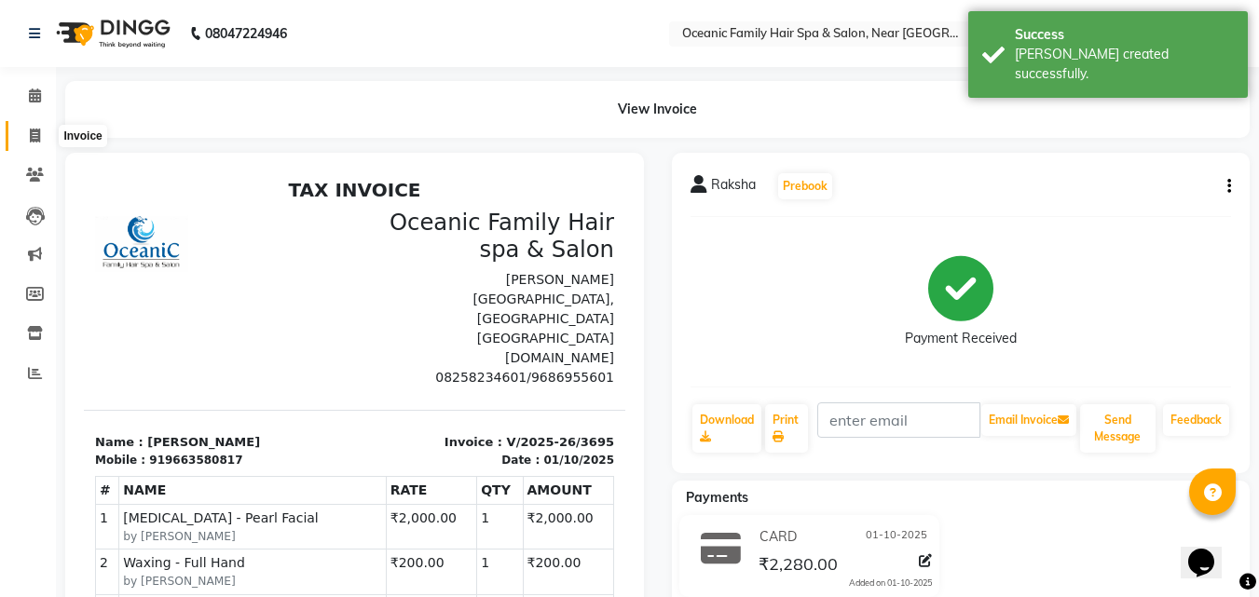
click at [34, 138] on icon at bounding box center [35, 136] width 10 height 14
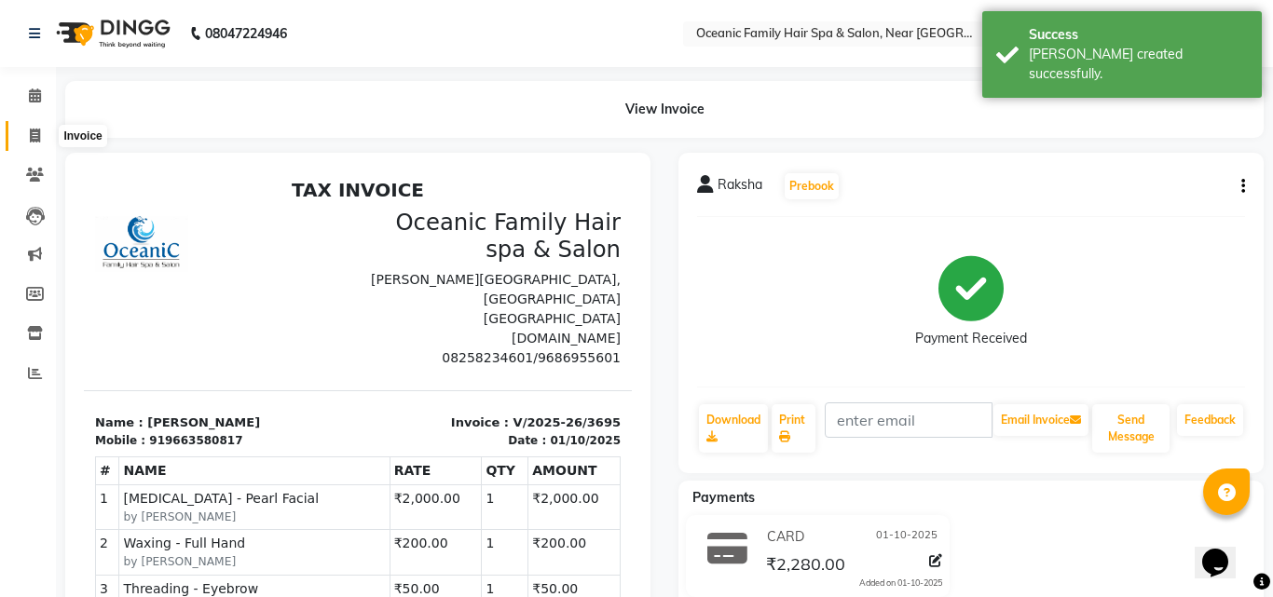
select select "4366"
select select "service"
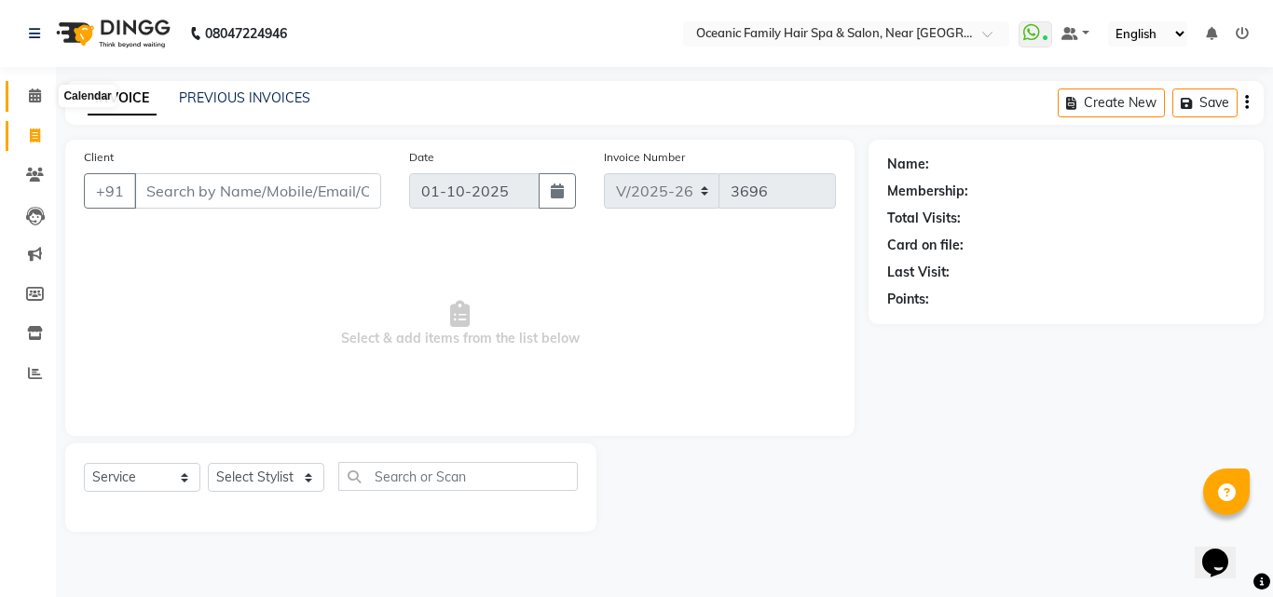
click at [33, 92] on icon at bounding box center [35, 96] width 12 height 14
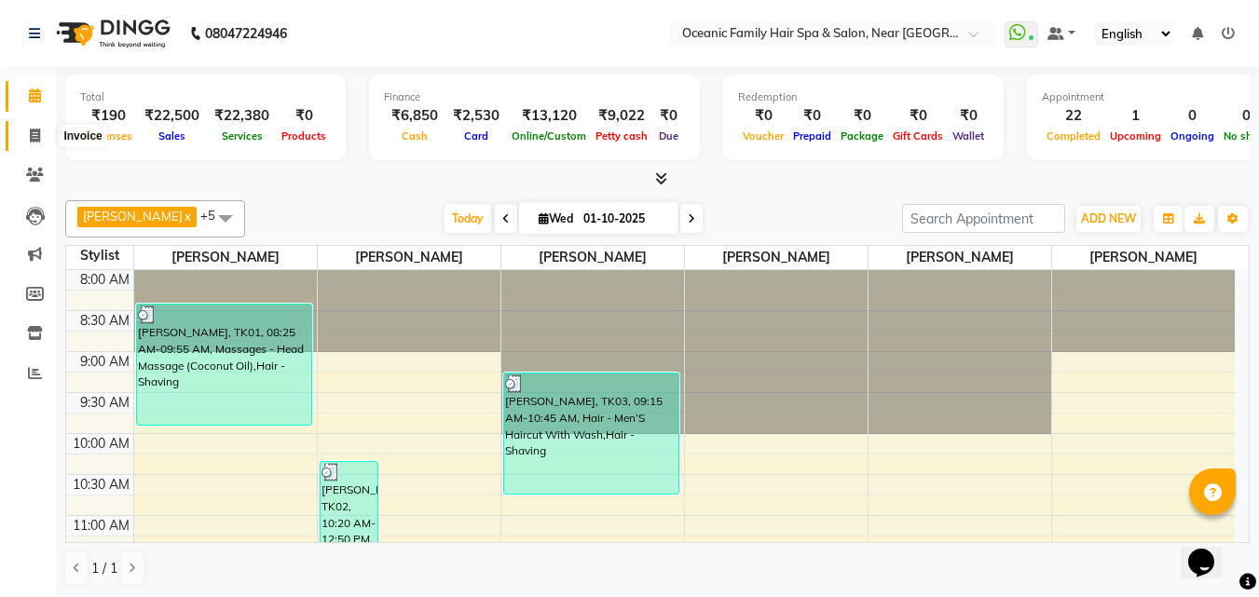
click at [39, 134] on icon at bounding box center [35, 136] width 10 height 14
select select "service"
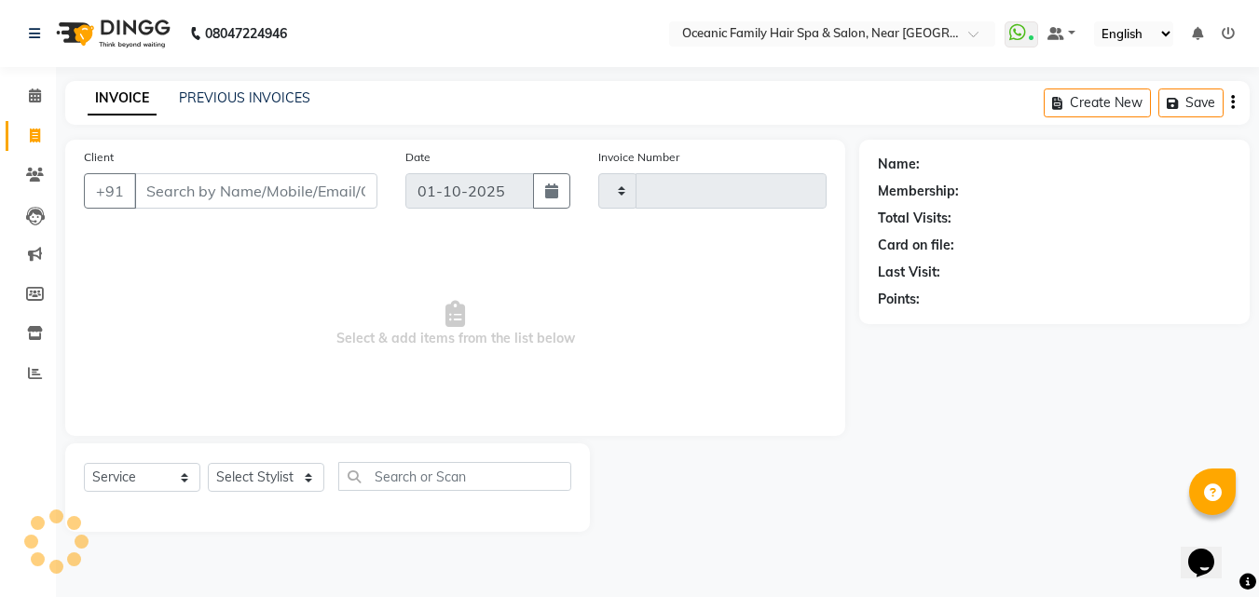
type input "3696"
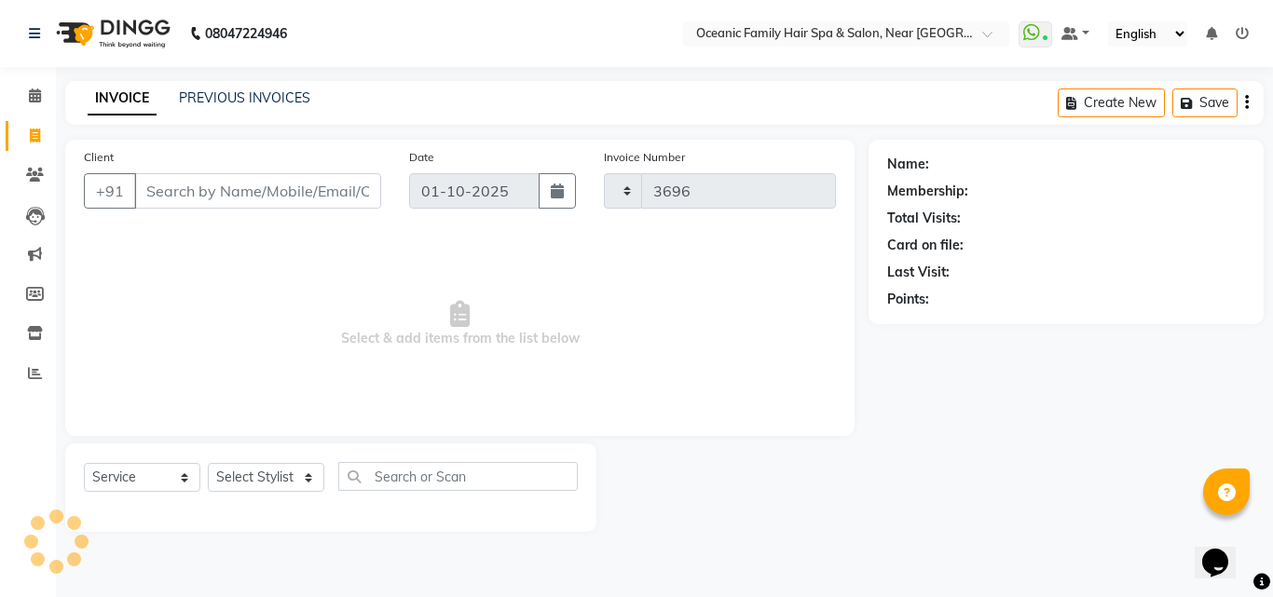
select select "4366"
click at [32, 90] on icon at bounding box center [35, 96] width 12 height 14
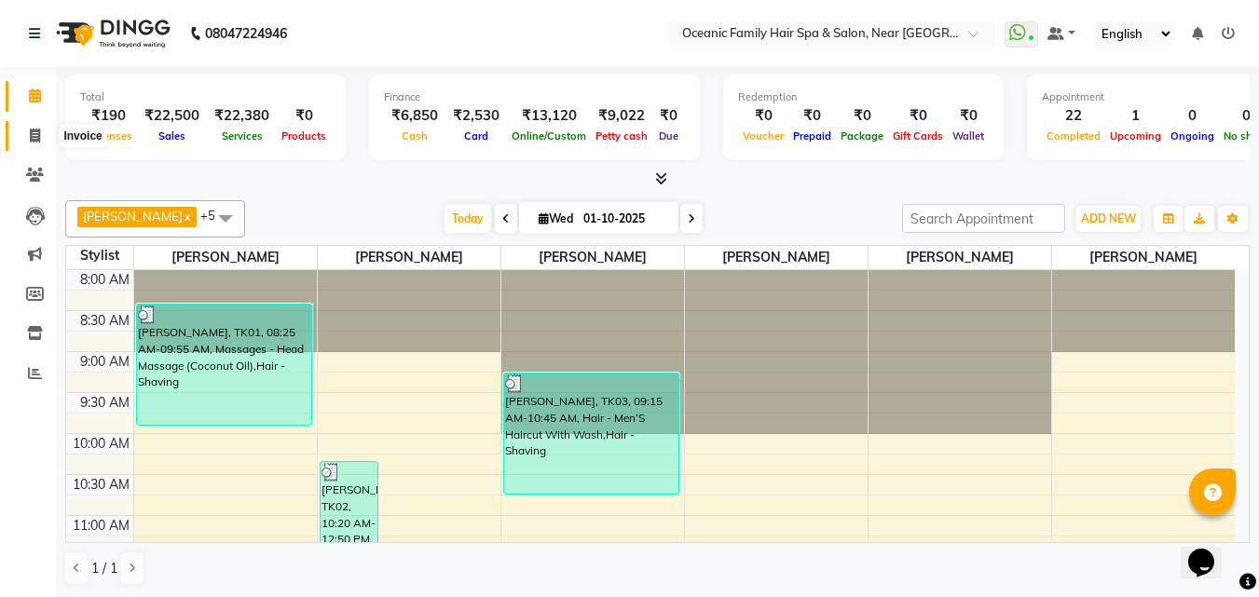
click at [38, 139] on icon at bounding box center [35, 136] width 10 height 14
select select "4366"
select select "service"
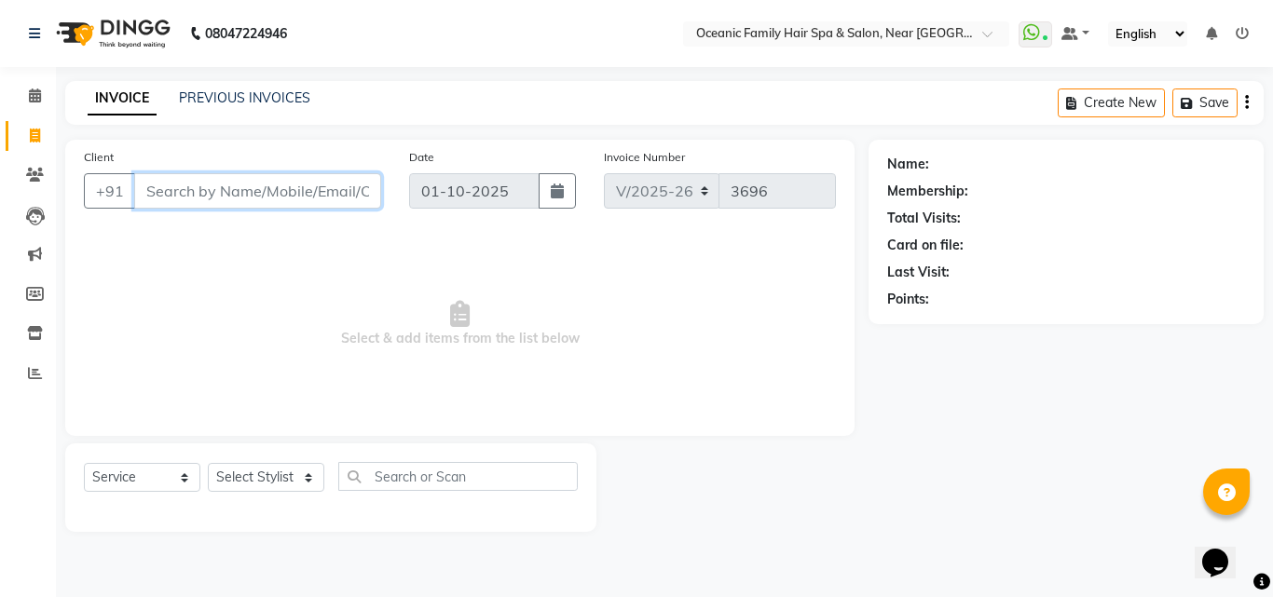
click at [256, 198] on input "Client" at bounding box center [257, 190] width 247 height 35
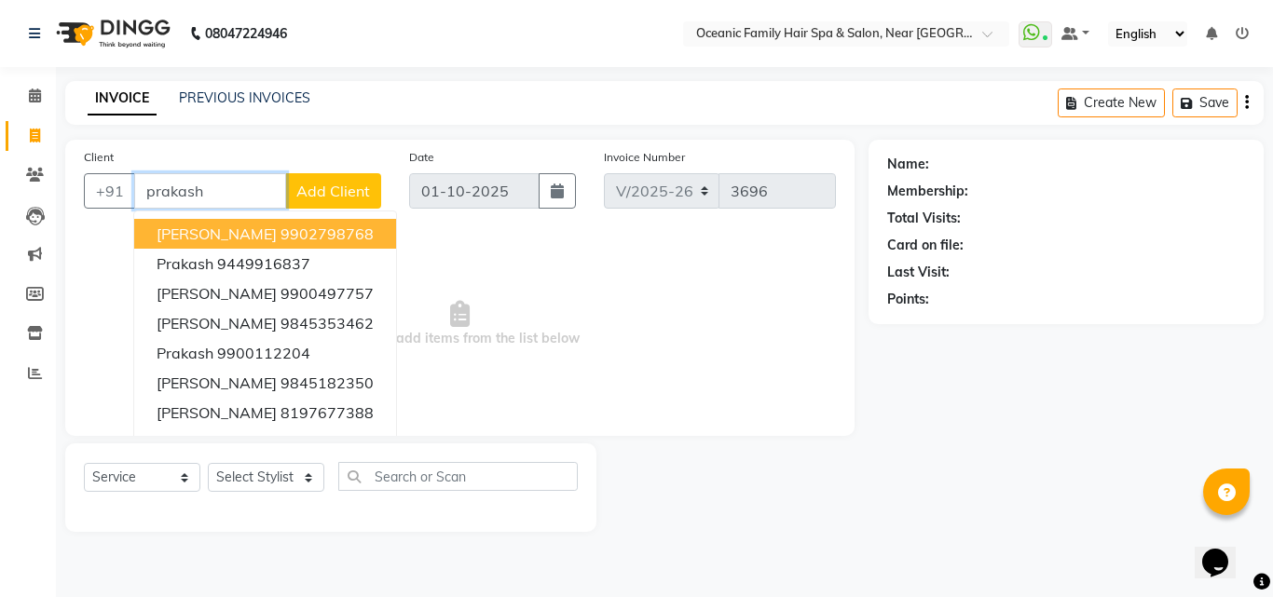
click at [281, 234] on ngb-highlight "9902798768" at bounding box center [327, 234] width 93 height 19
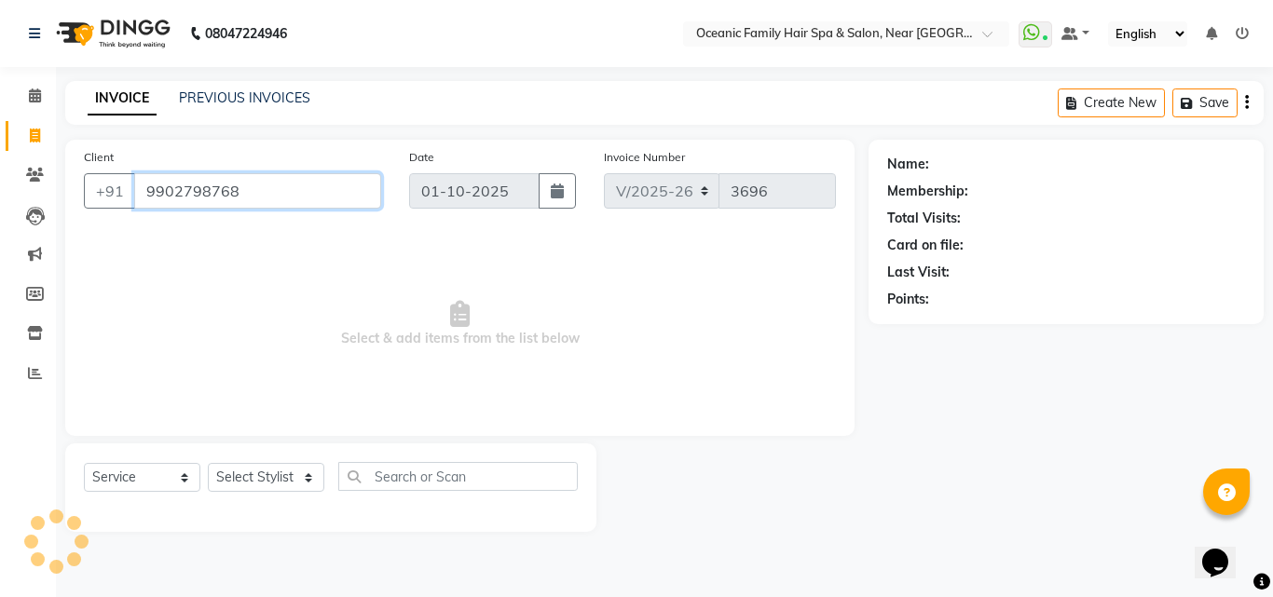
type input "9902798768"
select select "1: Object"
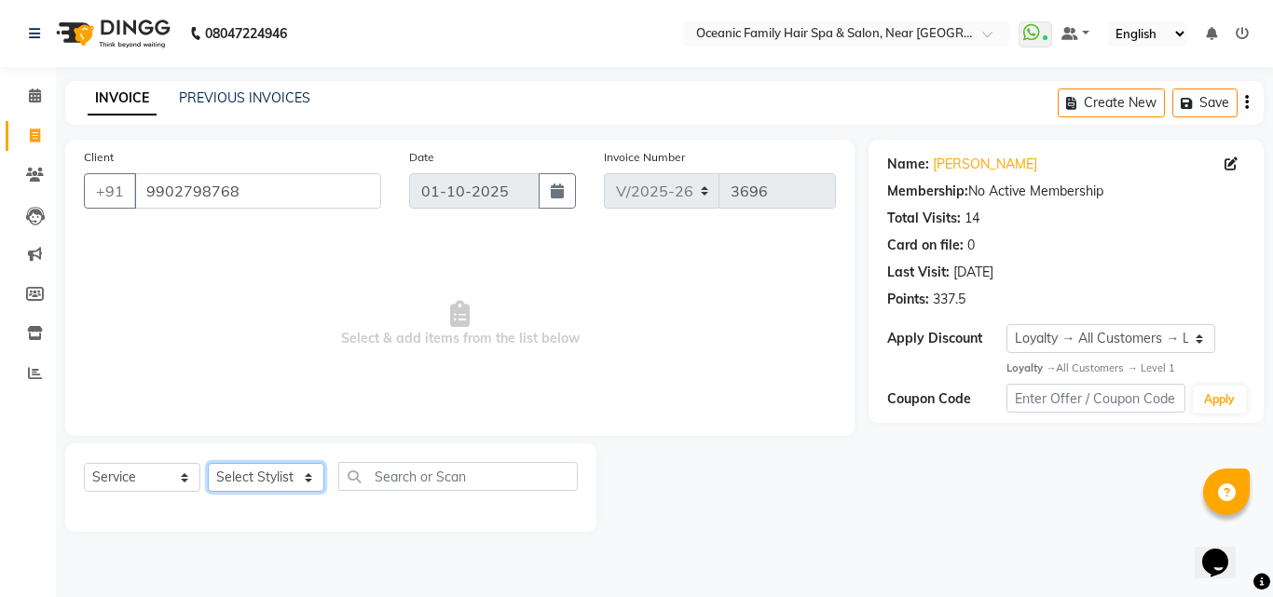
click at [244, 480] on select "Select Stylist [PERSON_NAME] [PERSON_NAME] [PERSON_NAME] Riyasat [PERSON_NAME] …" at bounding box center [266, 477] width 116 height 29
select select "23960"
click at [208, 463] on select "Select Stylist [PERSON_NAME] [PERSON_NAME] [PERSON_NAME] Riyasat [PERSON_NAME] …" at bounding box center [266, 477] width 116 height 29
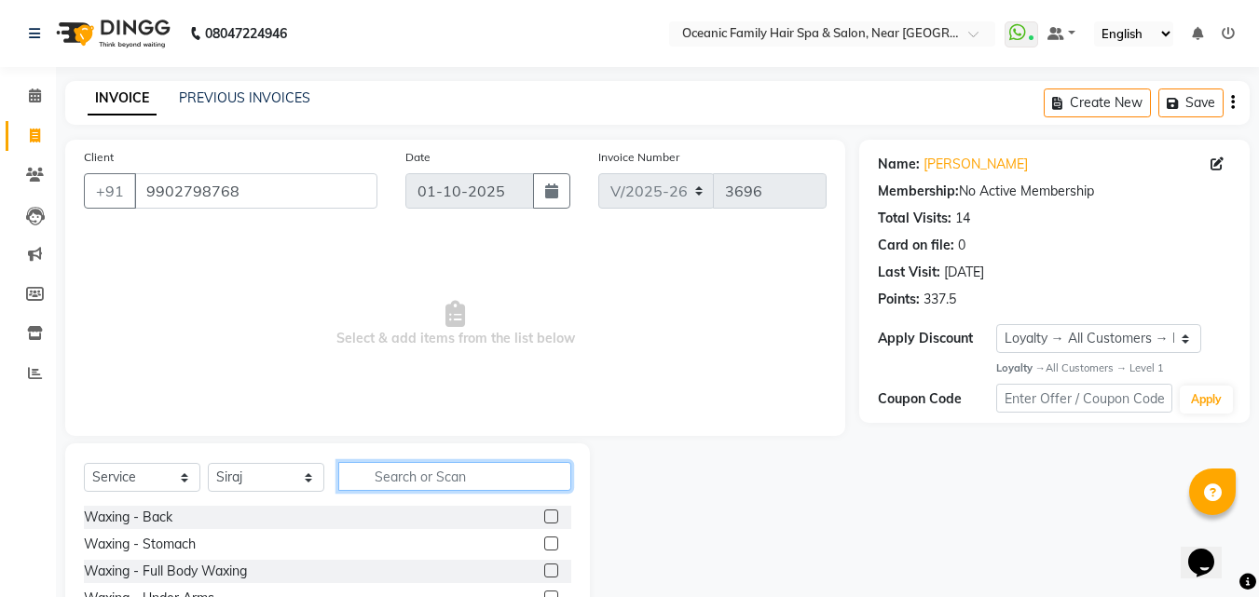
drag, startPoint x: 415, startPoint y: 482, endPoint x: 415, endPoint y: 462, distance: 19.6
click at [415, 481] on input "text" at bounding box center [454, 476] width 233 height 29
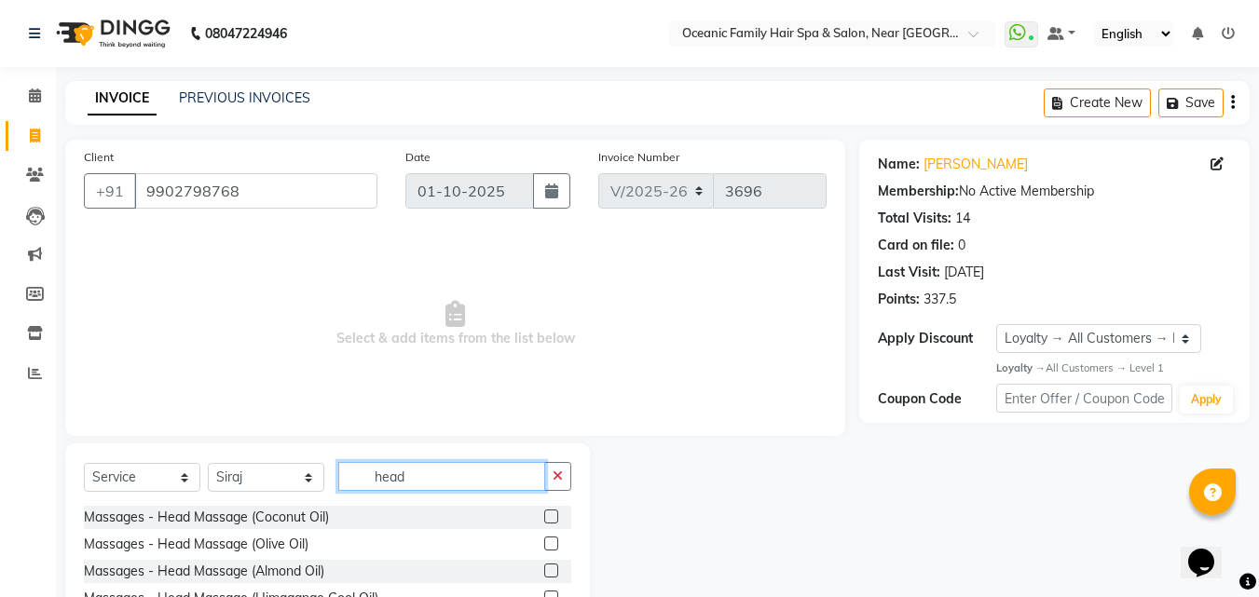
type input "head"
click at [549, 518] on label at bounding box center [551, 517] width 14 height 14
click at [549, 518] on input "checkbox" at bounding box center [550, 518] width 12 height 12
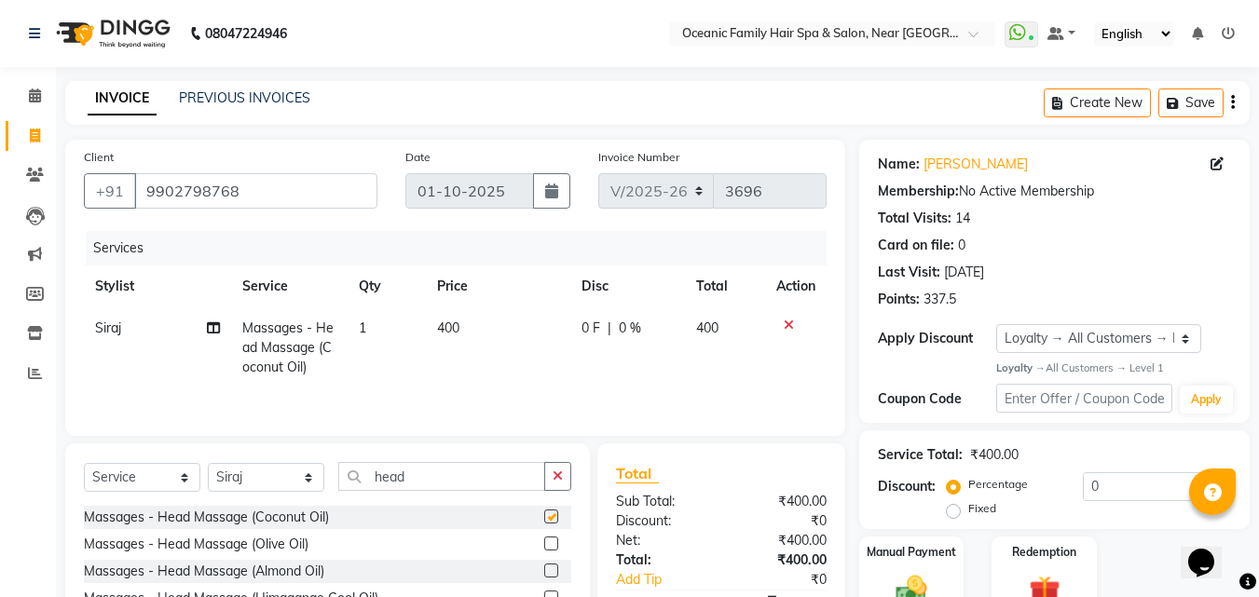
checkbox input "false"
click at [240, 477] on select "Select Stylist [PERSON_NAME] [PERSON_NAME] [PERSON_NAME] Riyasat [PERSON_NAME] …" at bounding box center [266, 477] width 116 height 29
select select "23947"
click at [208, 463] on select "Select Stylist [PERSON_NAME] [PERSON_NAME] [PERSON_NAME] Riyasat [PERSON_NAME] …" at bounding box center [266, 477] width 116 height 29
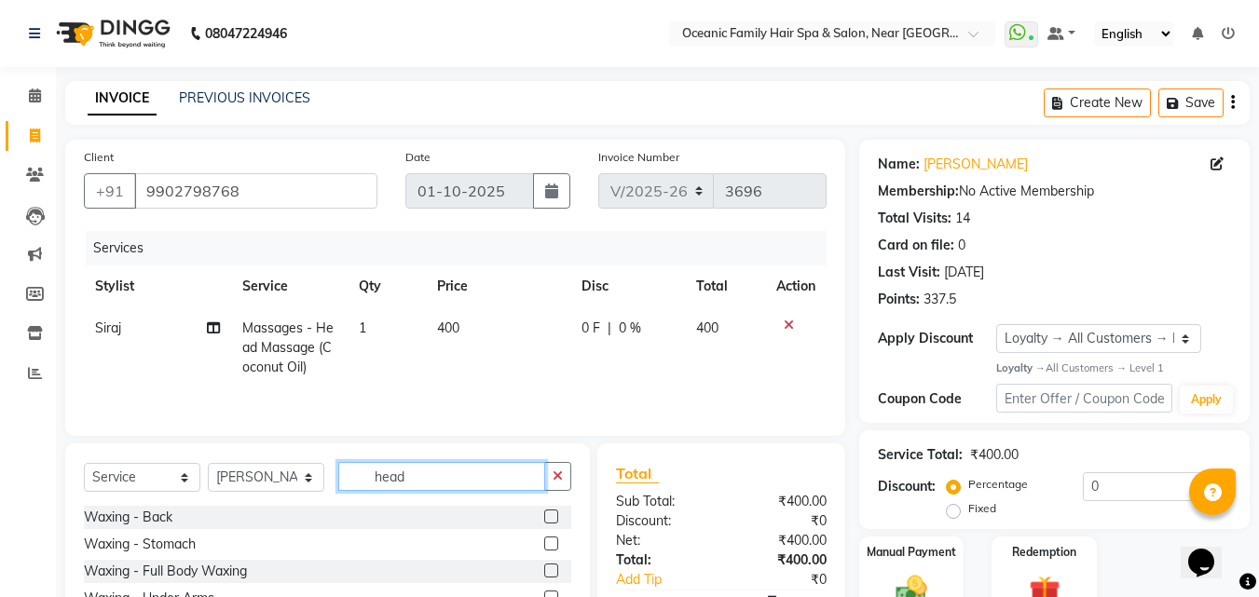
click at [442, 478] on input "head" at bounding box center [441, 476] width 207 height 29
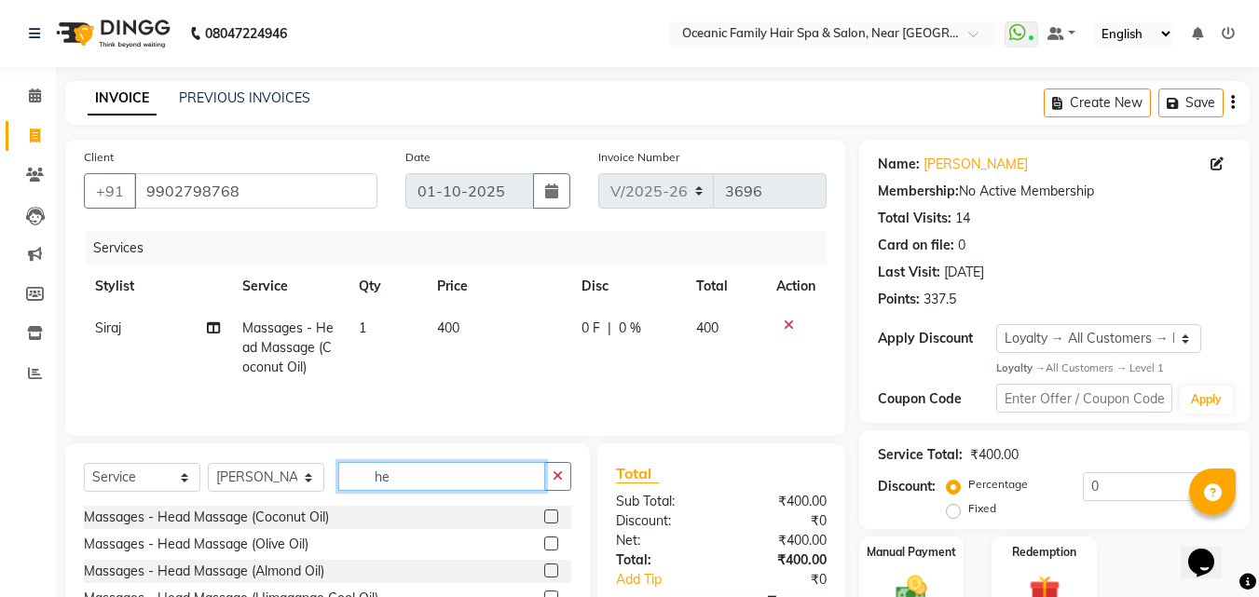
type input "h"
type input "a"
type input "hai"
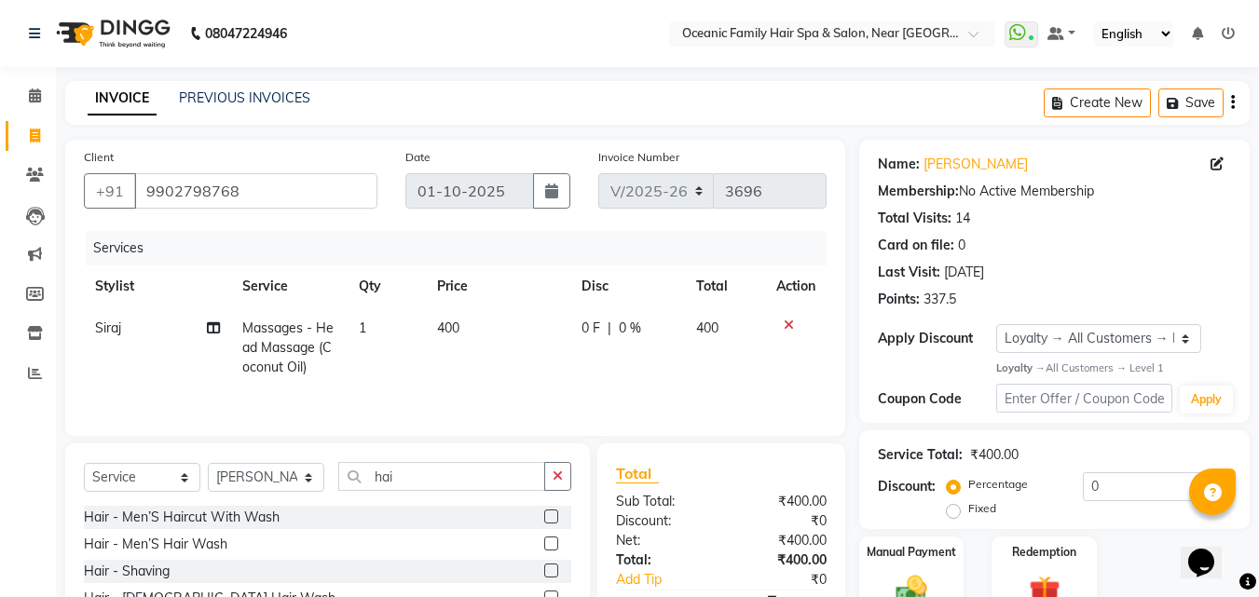
click at [544, 517] on label at bounding box center [551, 517] width 14 height 14
click at [544, 517] on input "checkbox" at bounding box center [550, 518] width 12 height 12
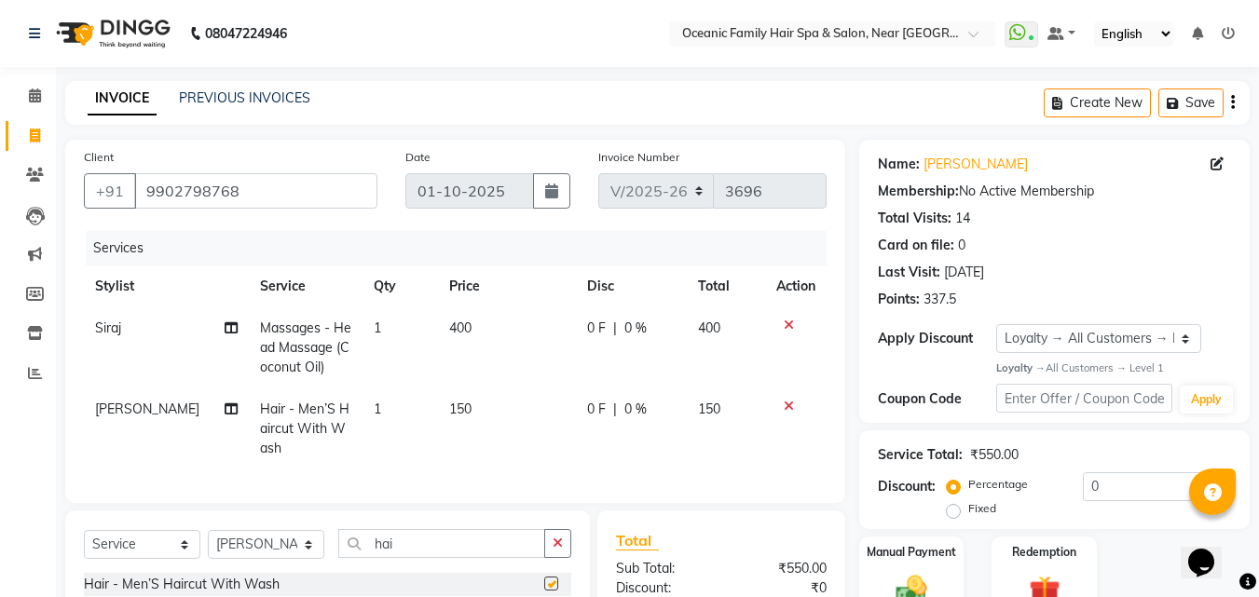
checkbox input "false"
click at [446, 547] on input "hai" at bounding box center [441, 543] width 207 height 29
type input "h"
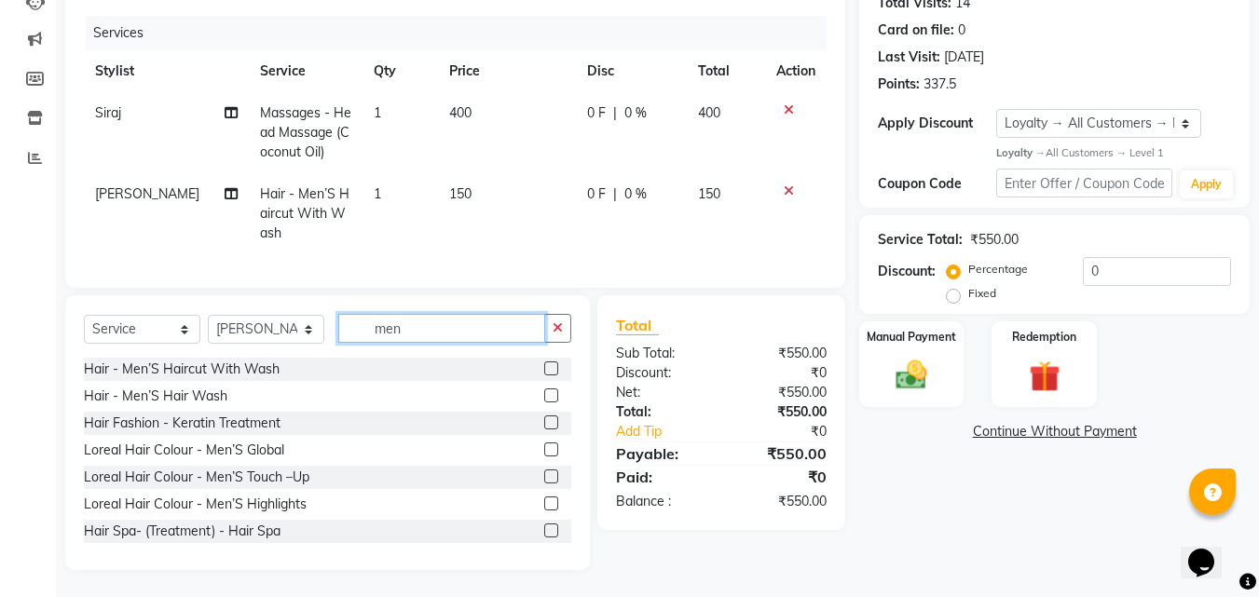
scroll to position [230, 0]
type input "men"
click at [544, 448] on label at bounding box center [551, 449] width 14 height 14
click at [544, 448] on input "checkbox" at bounding box center [550, 450] width 12 height 12
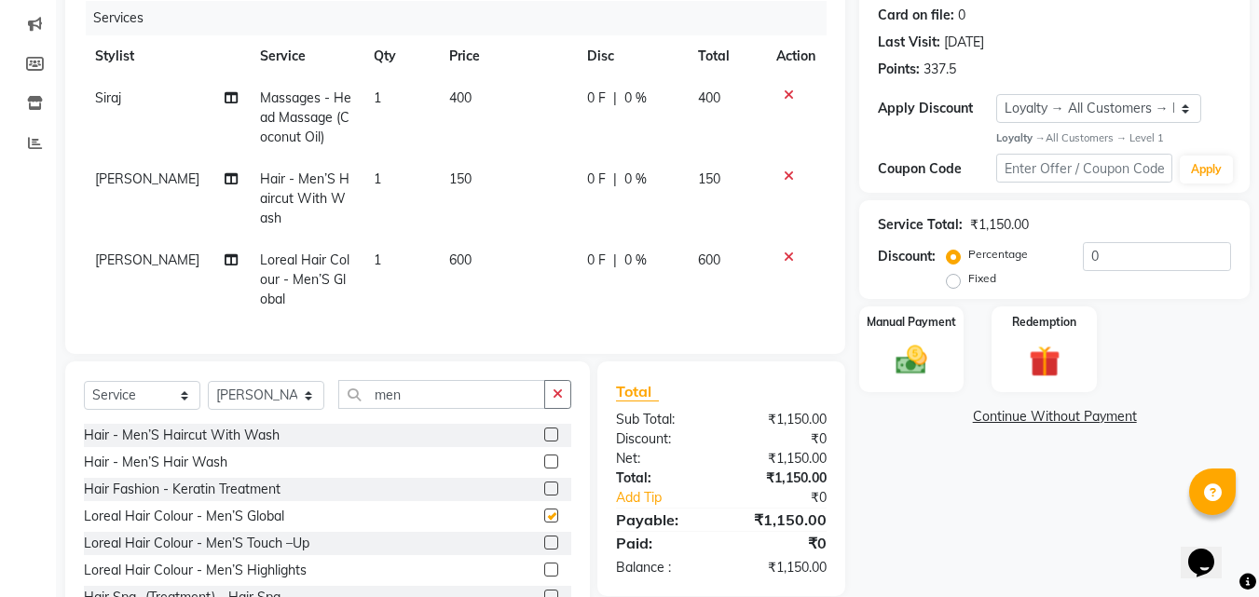
checkbox input "false"
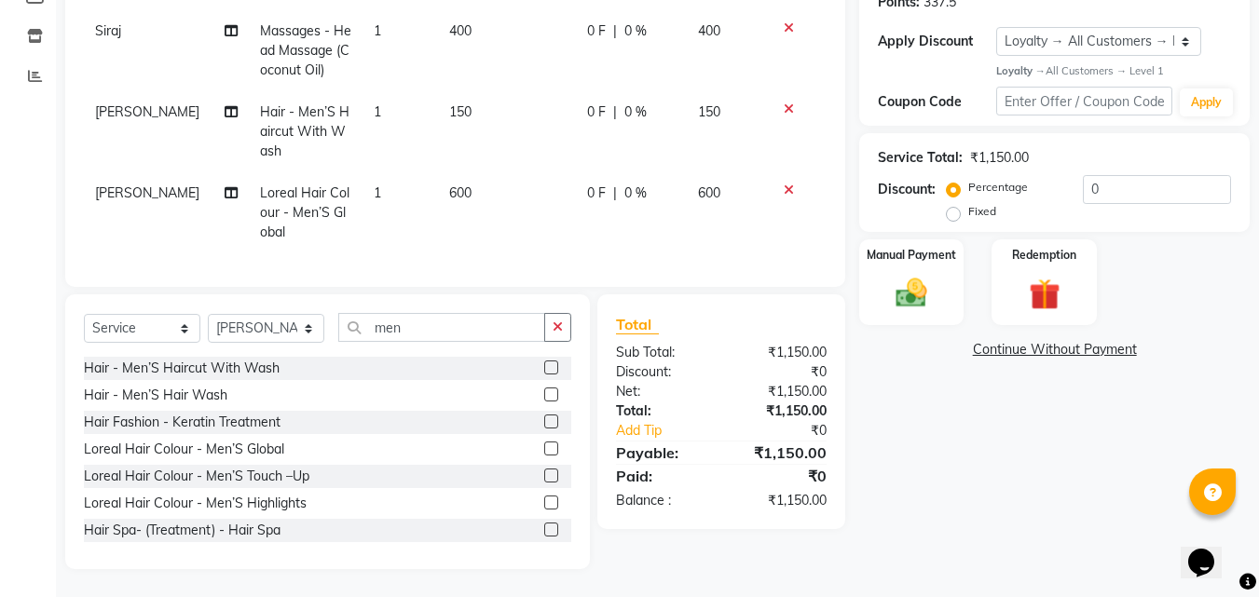
scroll to position [311, 0]
click at [914, 291] on img at bounding box center [911, 293] width 52 height 37
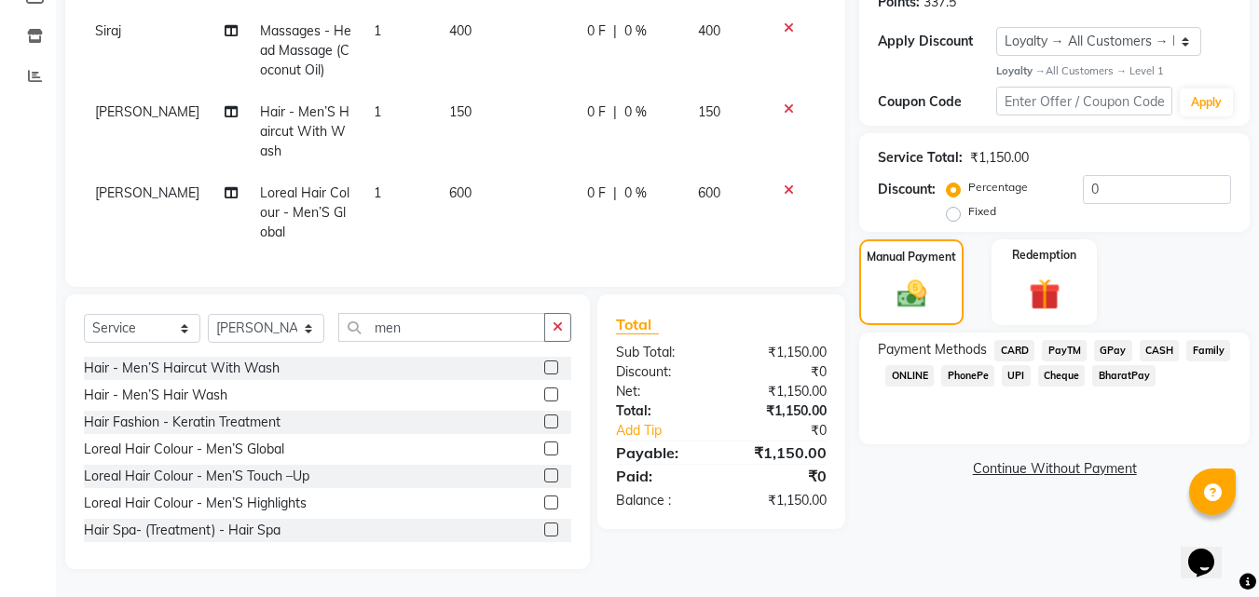
click at [1164, 340] on span "CASH" at bounding box center [1160, 350] width 40 height 21
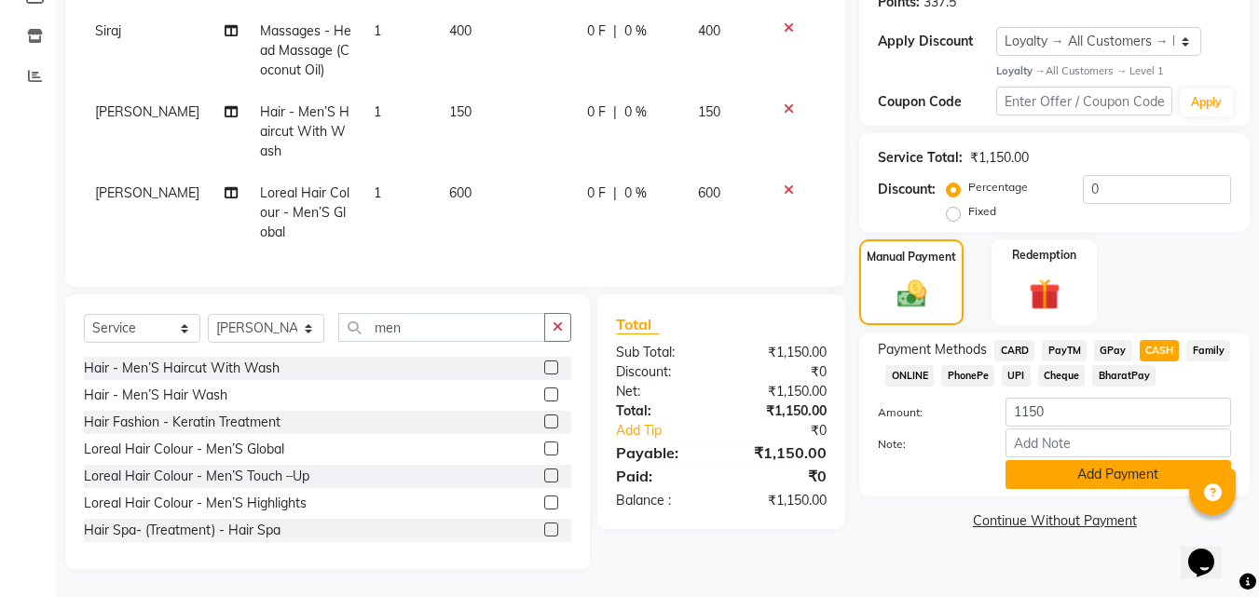
click at [1119, 460] on button "Add Payment" at bounding box center [1119, 474] width 226 height 29
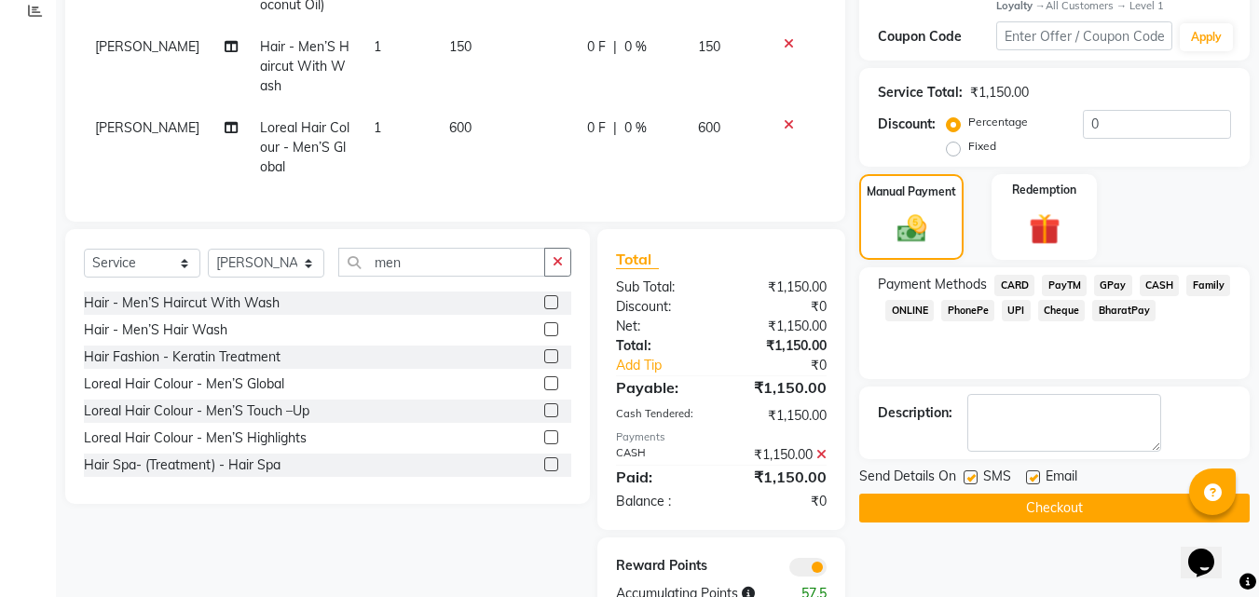
scroll to position [430, 0]
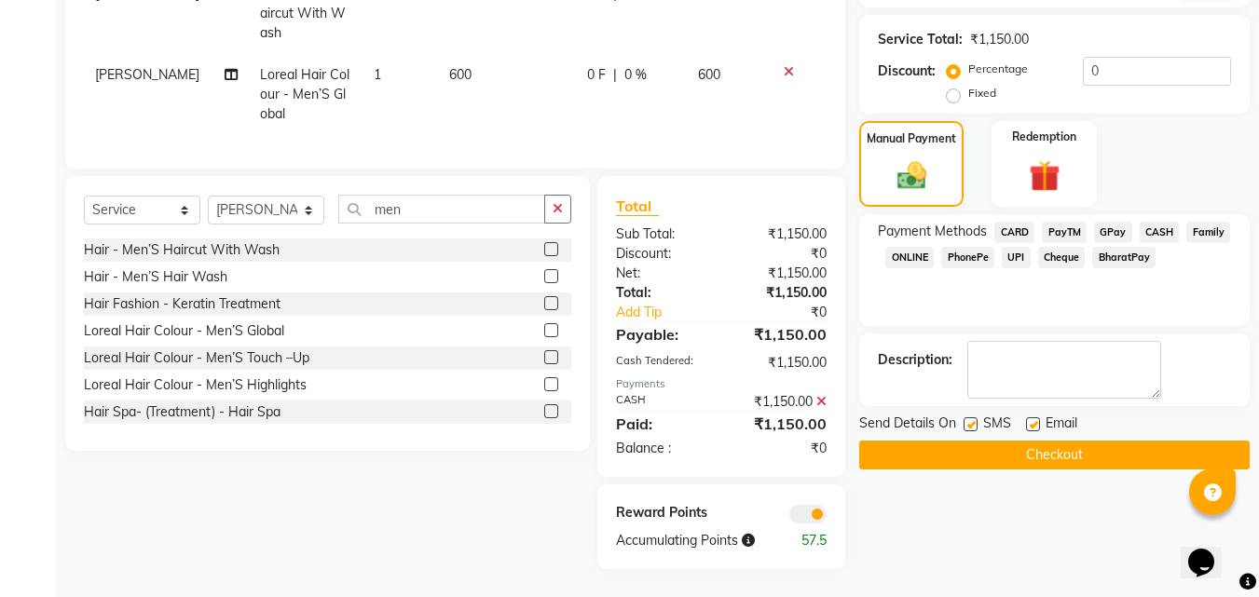
click at [1095, 446] on button "Checkout" at bounding box center [1054, 455] width 390 height 29
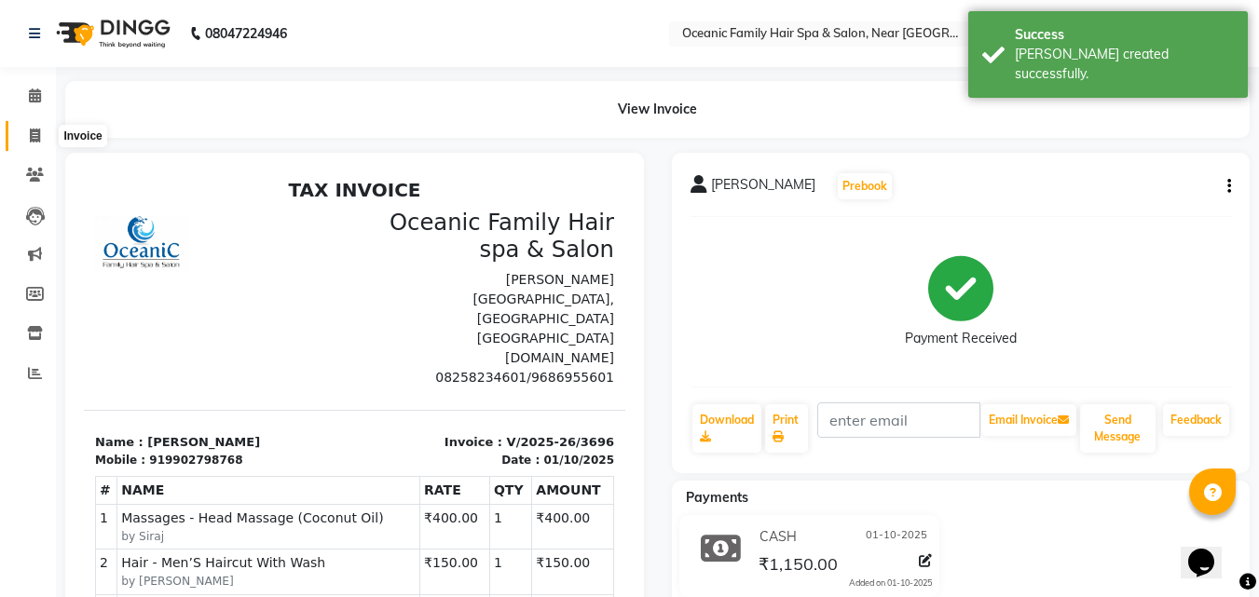
click at [36, 135] on icon at bounding box center [35, 136] width 10 height 14
select select "4366"
select select "service"
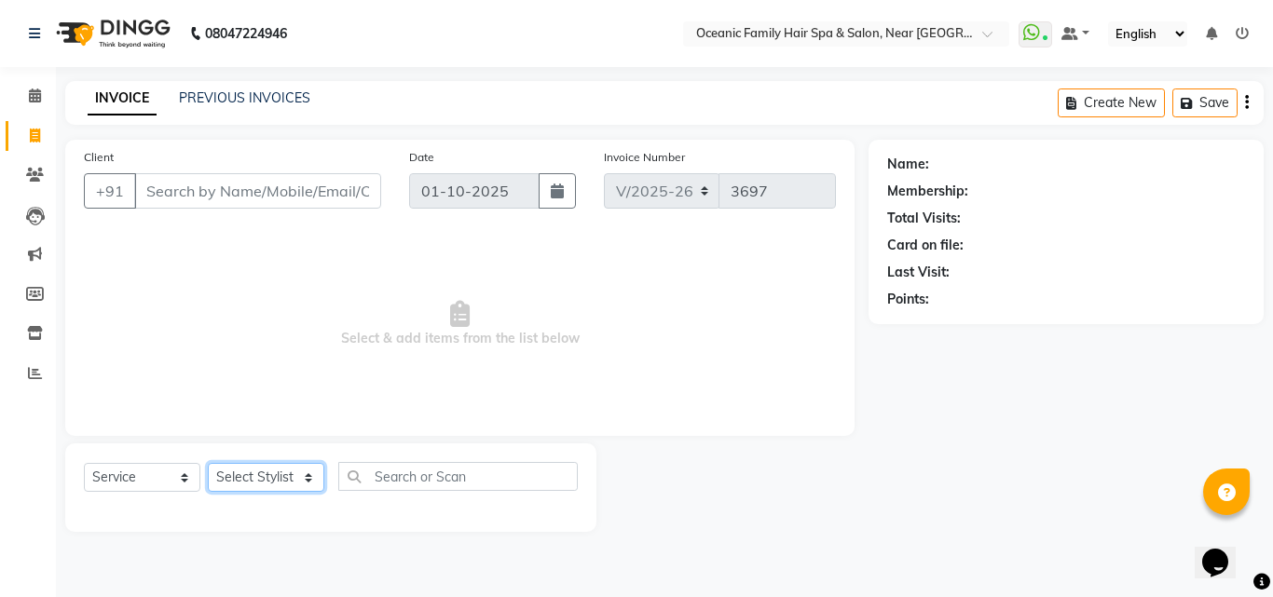
click at [302, 483] on select "Select Stylist [PERSON_NAME] [PERSON_NAME] [PERSON_NAME] Riyasat [PERSON_NAME] …" at bounding box center [266, 477] width 116 height 29
select select "88863"
click at [208, 463] on select "Select Stylist [PERSON_NAME] [PERSON_NAME] [PERSON_NAME] Riyasat [PERSON_NAME] …" at bounding box center [266, 477] width 116 height 29
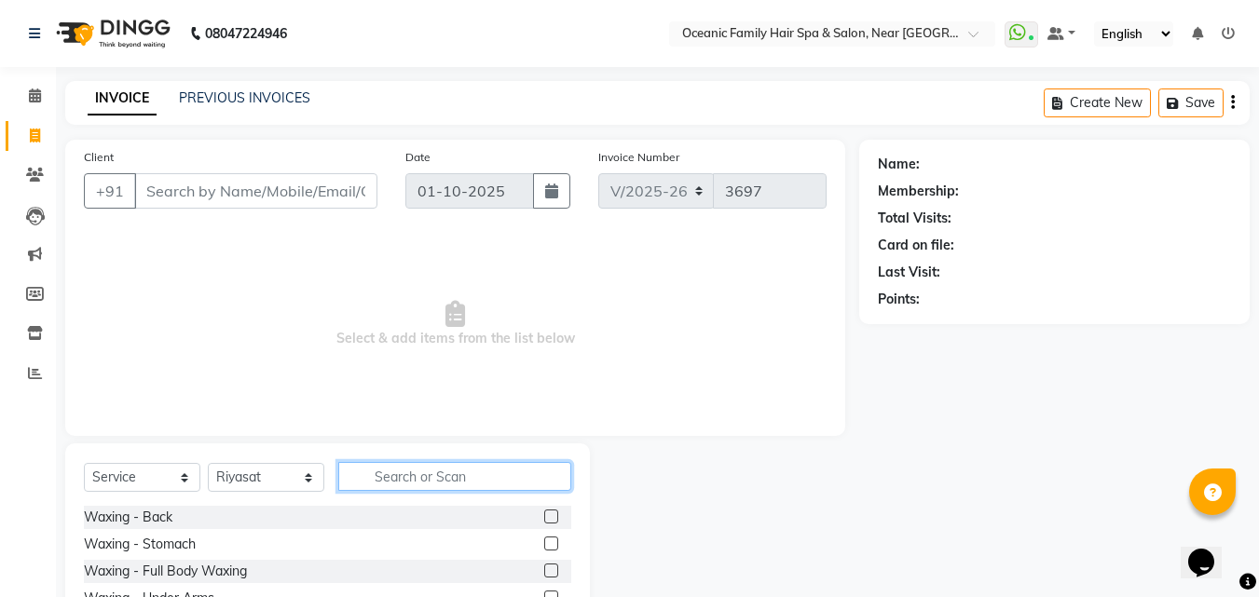
click at [375, 479] on input "text" at bounding box center [454, 476] width 233 height 29
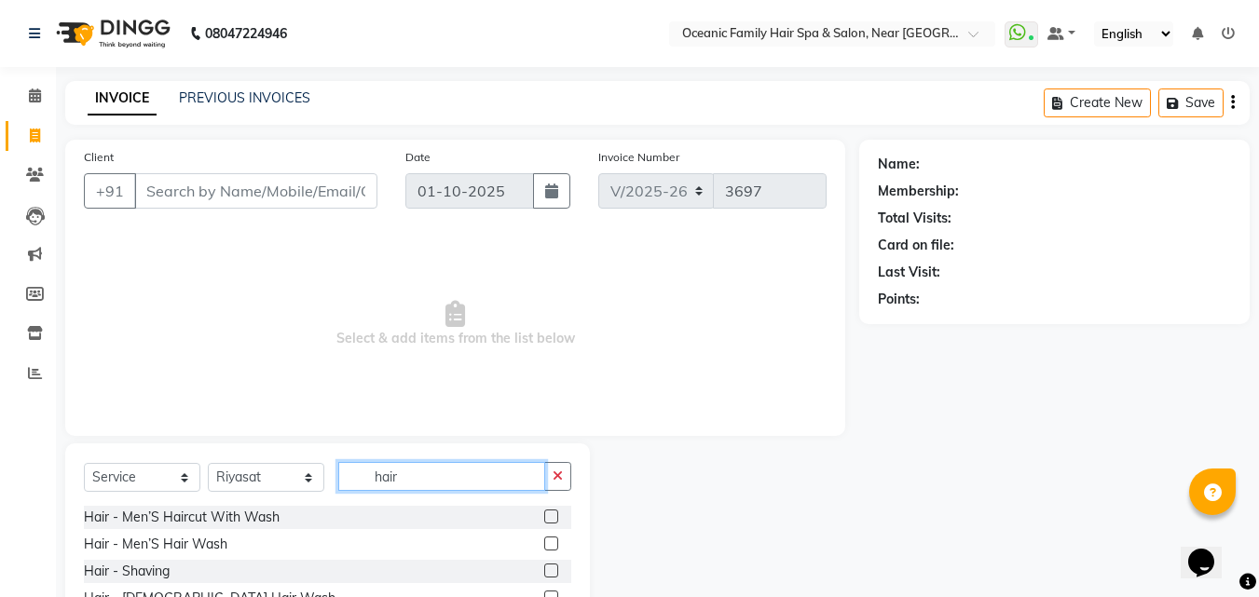
type input "hair"
click at [544, 519] on label at bounding box center [551, 517] width 14 height 14
click at [544, 519] on input "checkbox" at bounding box center [550, 518] width 12 height 12
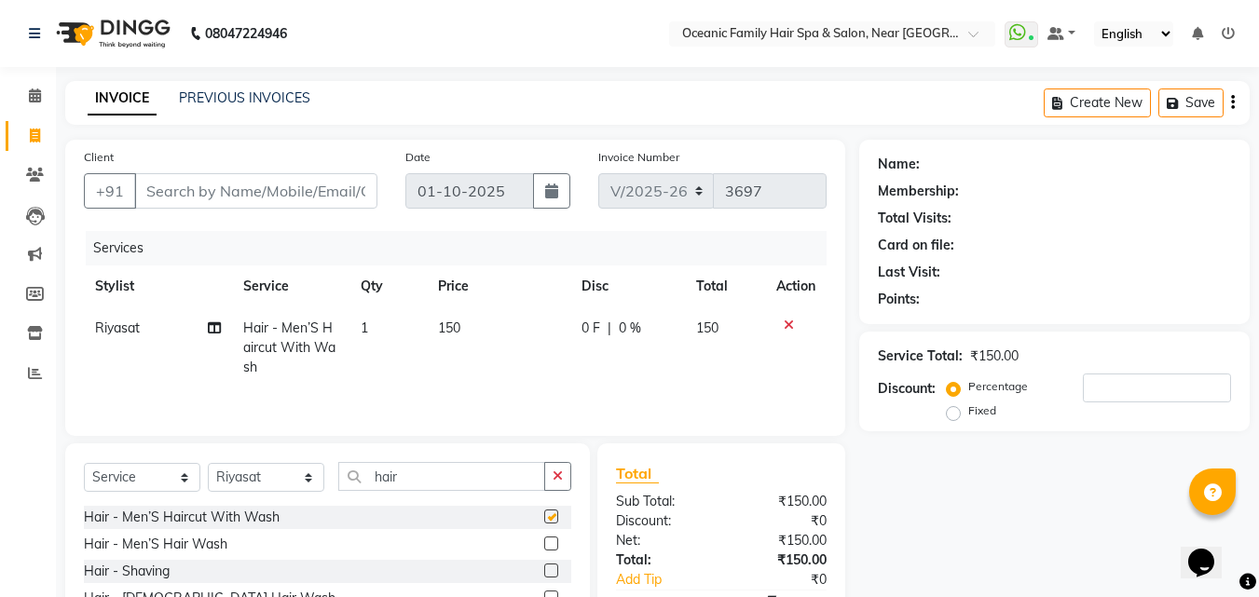
checkbox input "false"
click at [358, 327] on td "1" at bounding box center [387, 348] width 77 height 81
select select "88863"
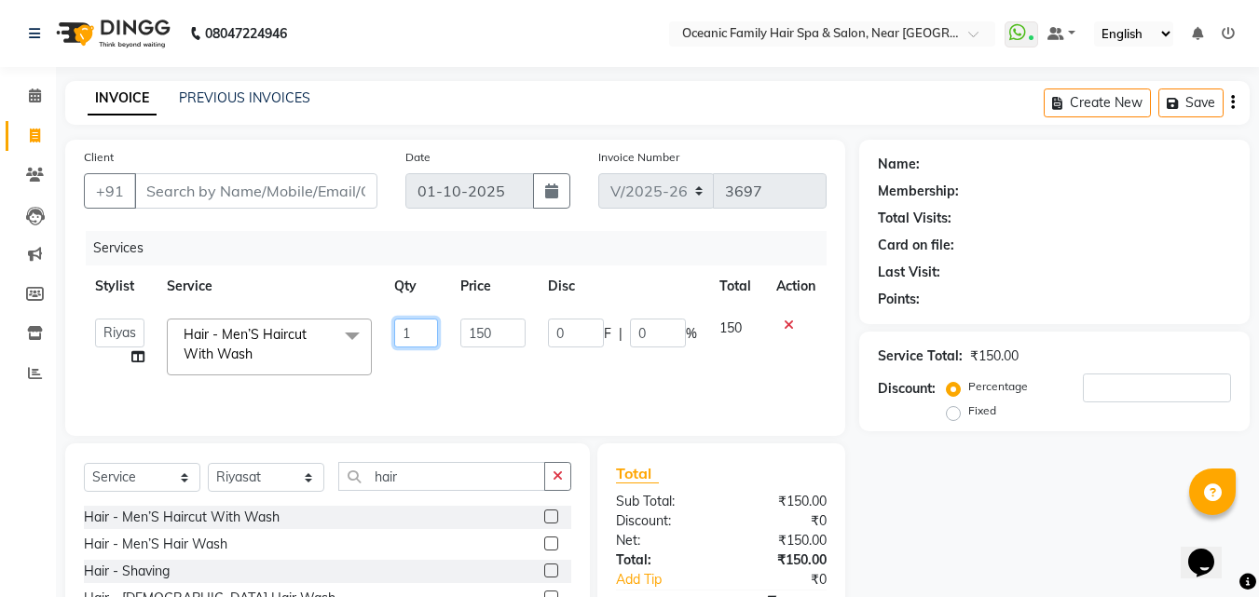
click at [438, 330] on input "1" at bounding box center [416, 333] width 45 height 29
type input "3"
click at [1017, 536] on div "Name: Membership: Total Visits: Card on file: Last Visit: Points: Service Total…" at bounding box center [1061, 429] width 404 height 579
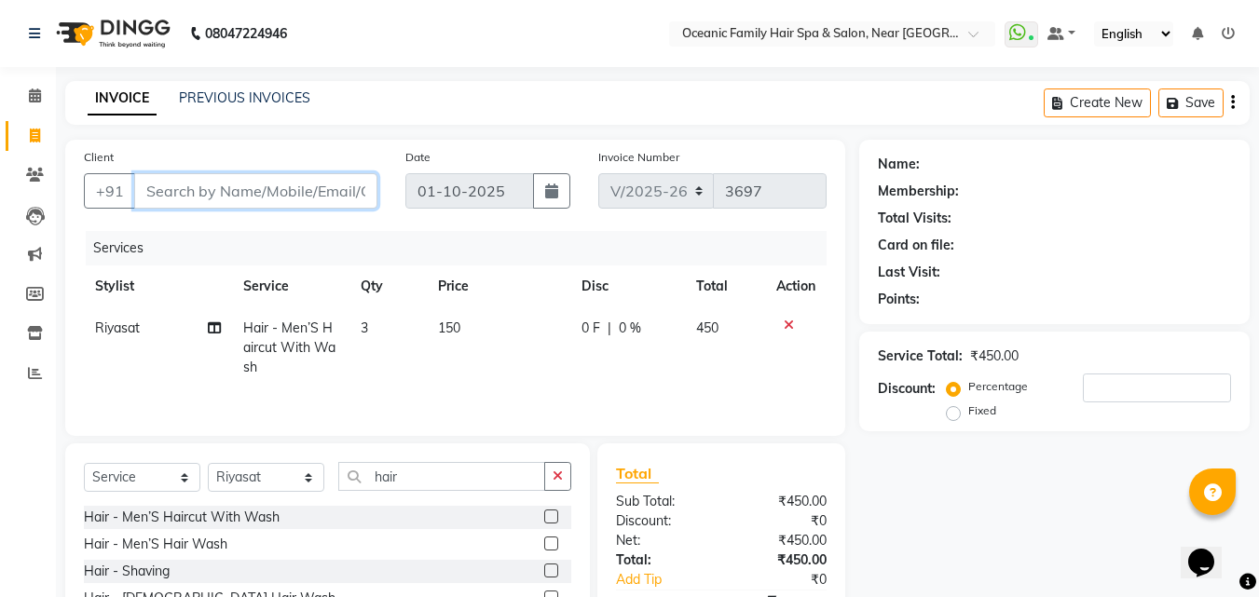
click at [273, 191] on input "Client" at bounding box center [255, 190] width 243 height 35
type input "7"
type input "0"
type input "7353546260"
click at [332, 194] on span "Add Client" at bounding box center [330, 191] width 74 height 19
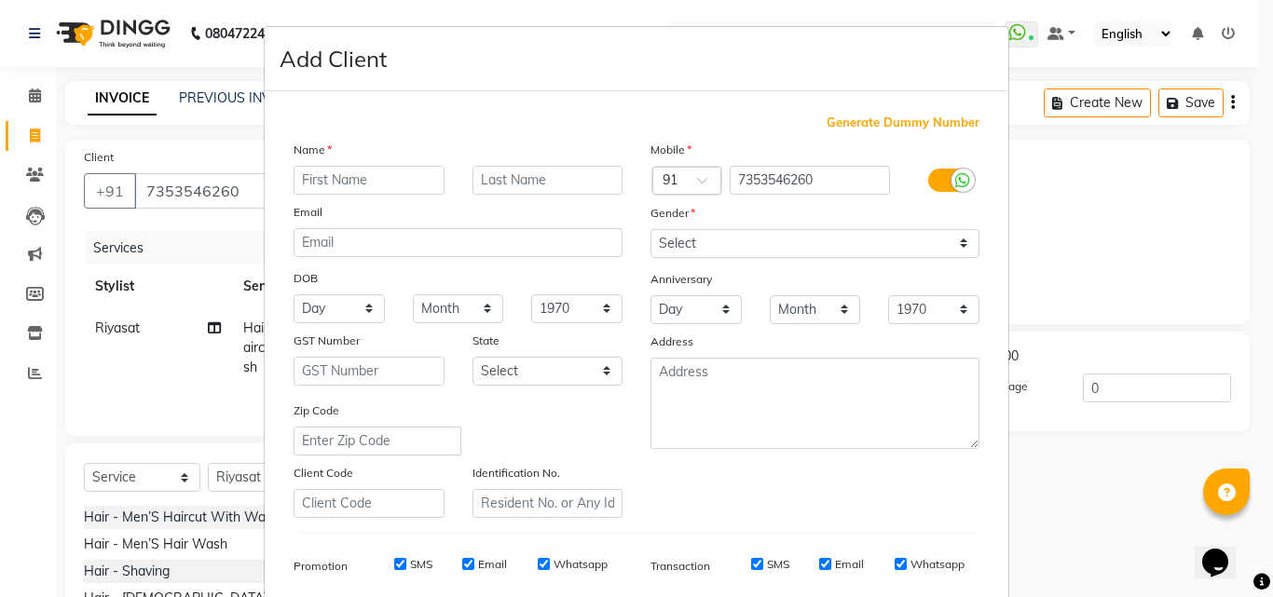
click at [393, 191] on input "text" at bounding box center [369, 180] width 151 height 29
type input "Dhanu"
click at [959, 246] on select "Select [DEMOGRAPHIC_DATA] [DEMOGRAPHIC_DATA] Other Prefer Not To Say" at bounding box center [814, 243] width 329 height 29
select select "[DEMOGRAPHIC_DATA]"
click at [650, 229] on select "Select [DEMOGRAPHIC_DATA] [DEMOGRAPHIC_DATA] Other Prefer Not To Say" at bounding box center [814, 243] width 329 height 29
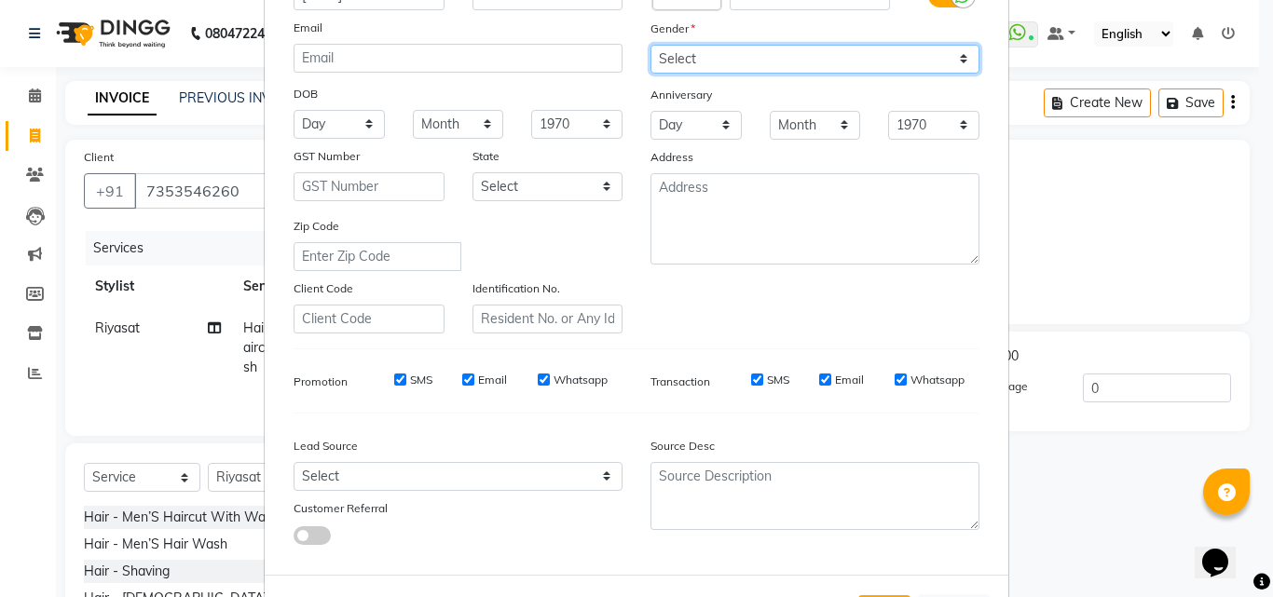
scroll to position [263, 0]
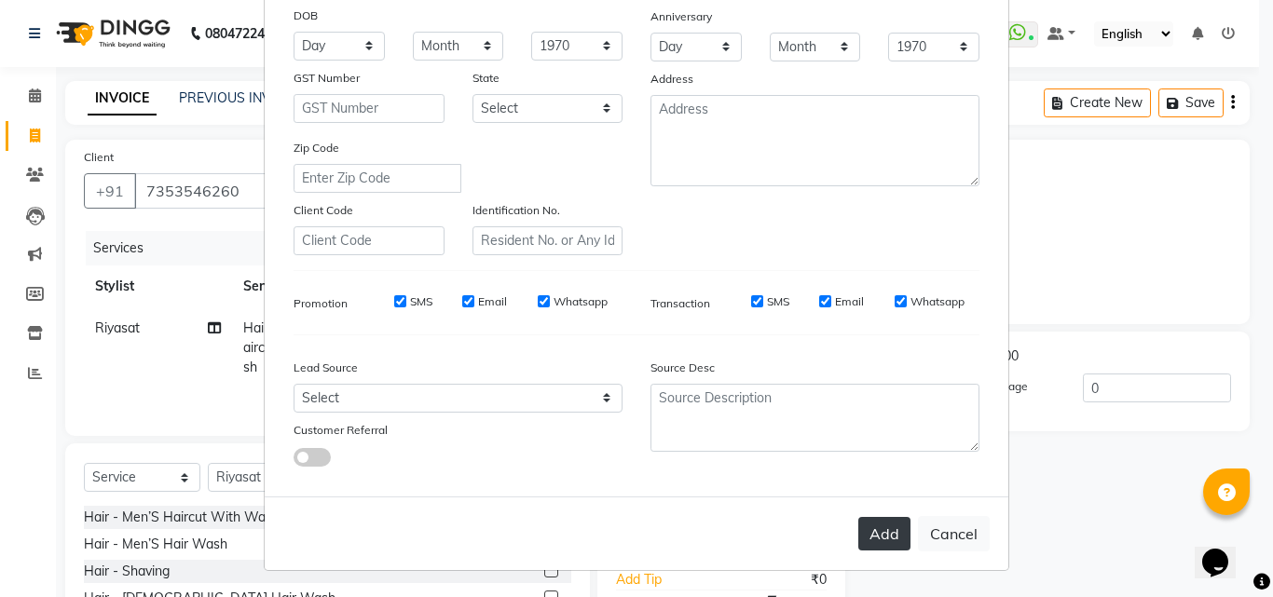
click at [872, 529] on button "Add" at bounding box center [884, 534] width 52 height 34
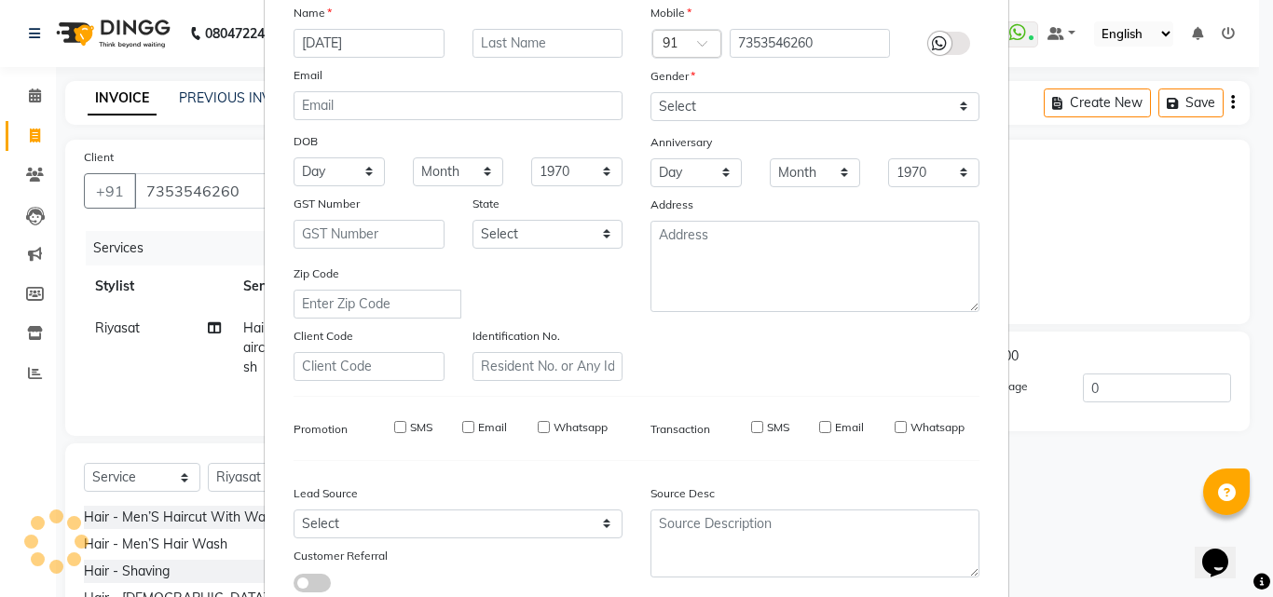
select select
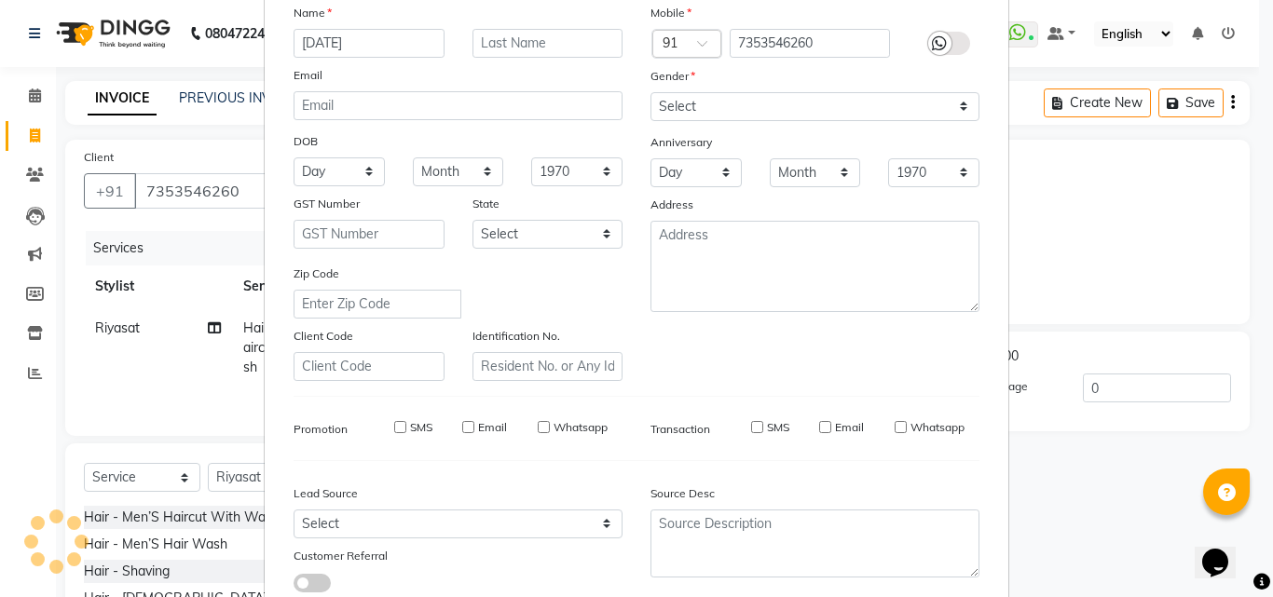
select select
checkbox input "false"
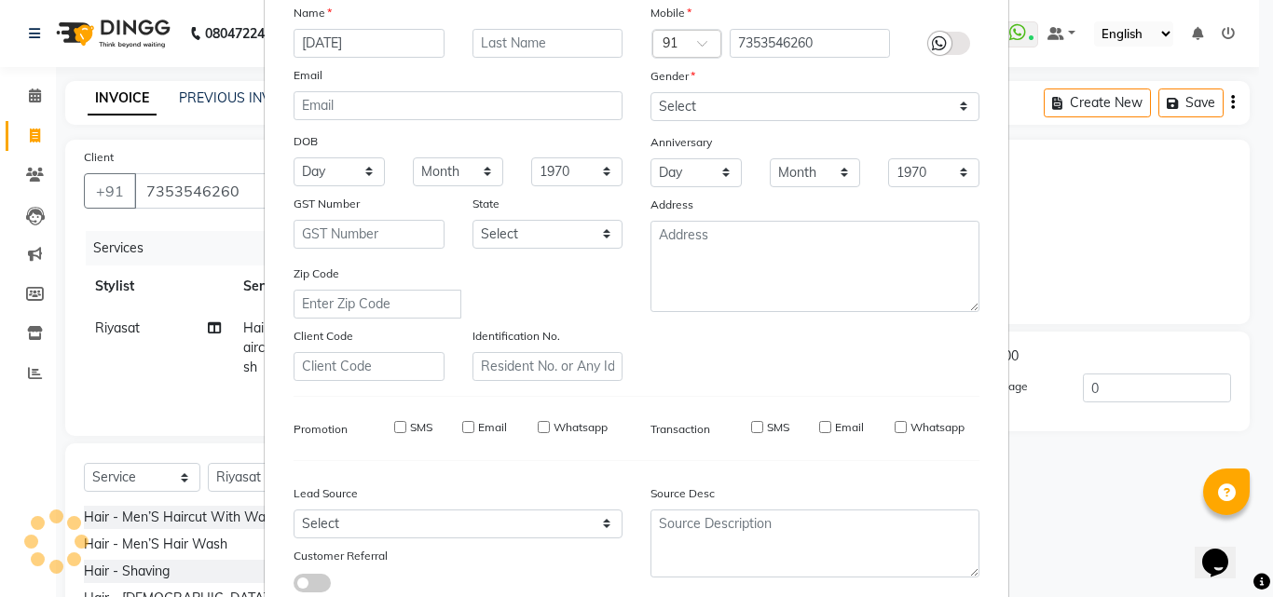
checkbox input "false"
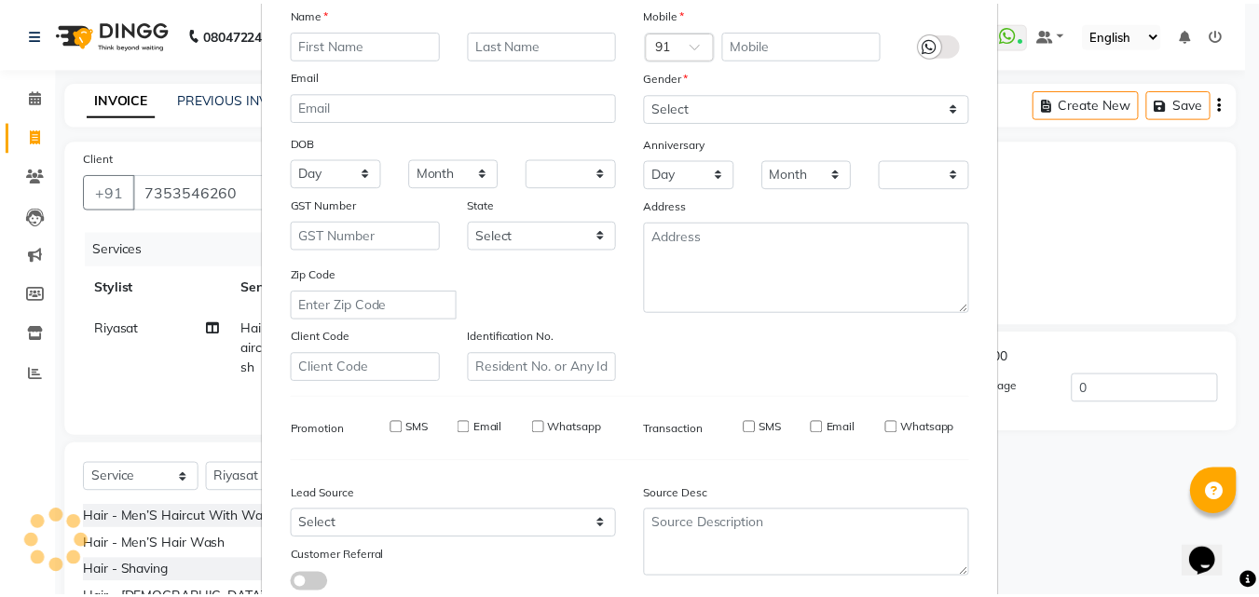
scroll to position [170, 0]
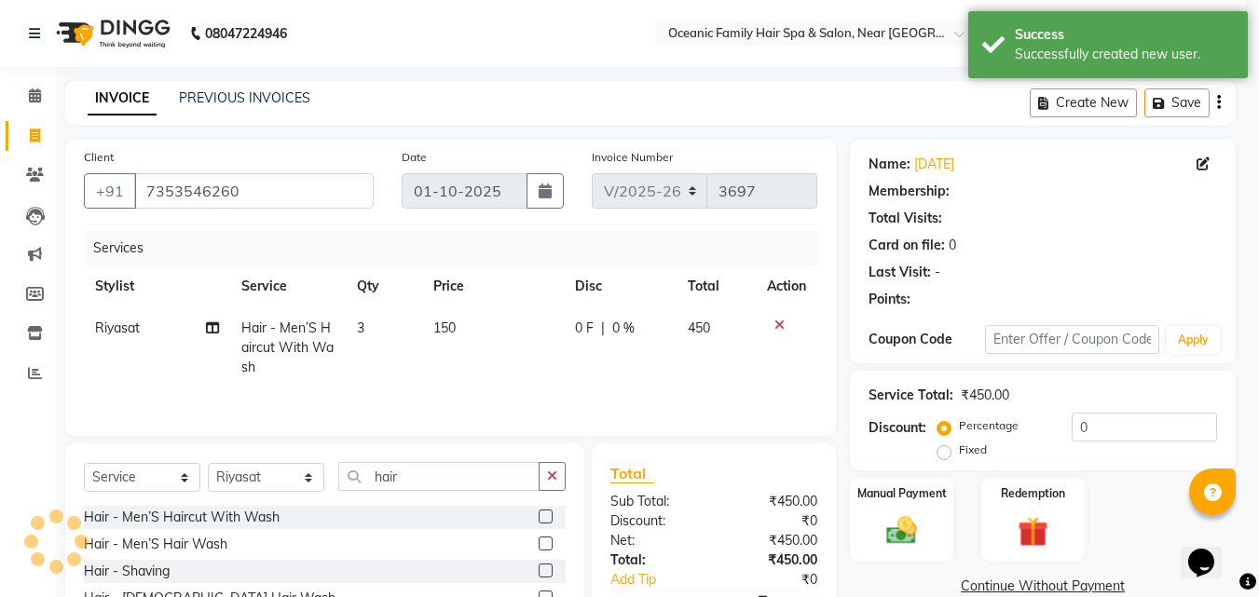
select select "1: Object"
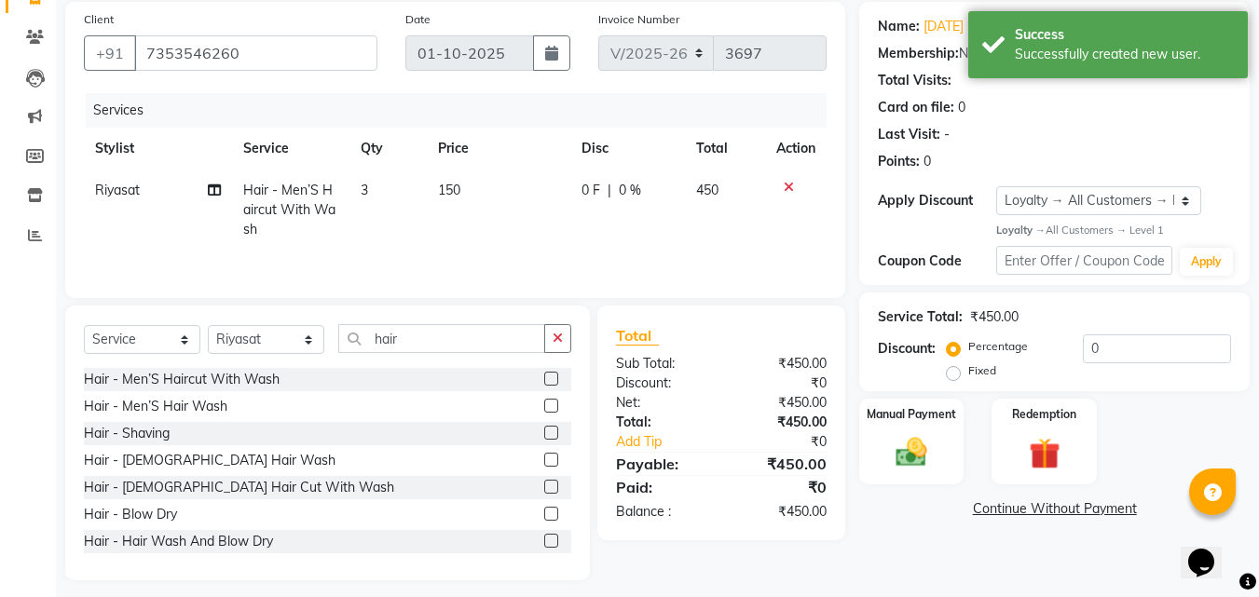
scroll to position [149, 0]
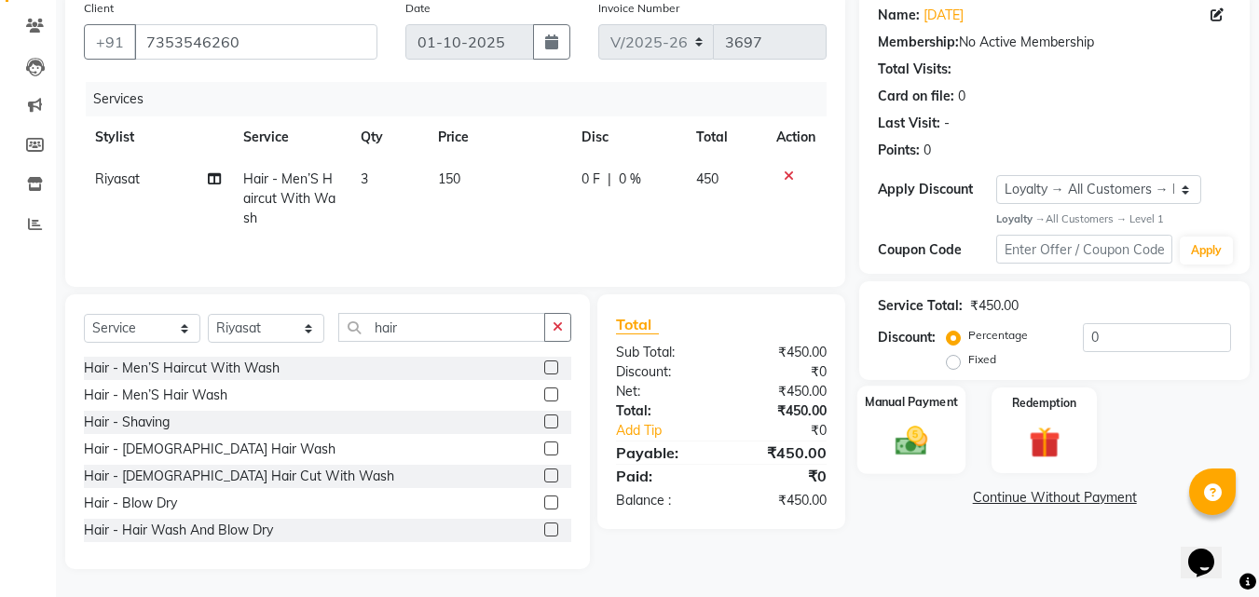
click at [925, 424] on img at bounding box center [911, 441] width 52 height 37
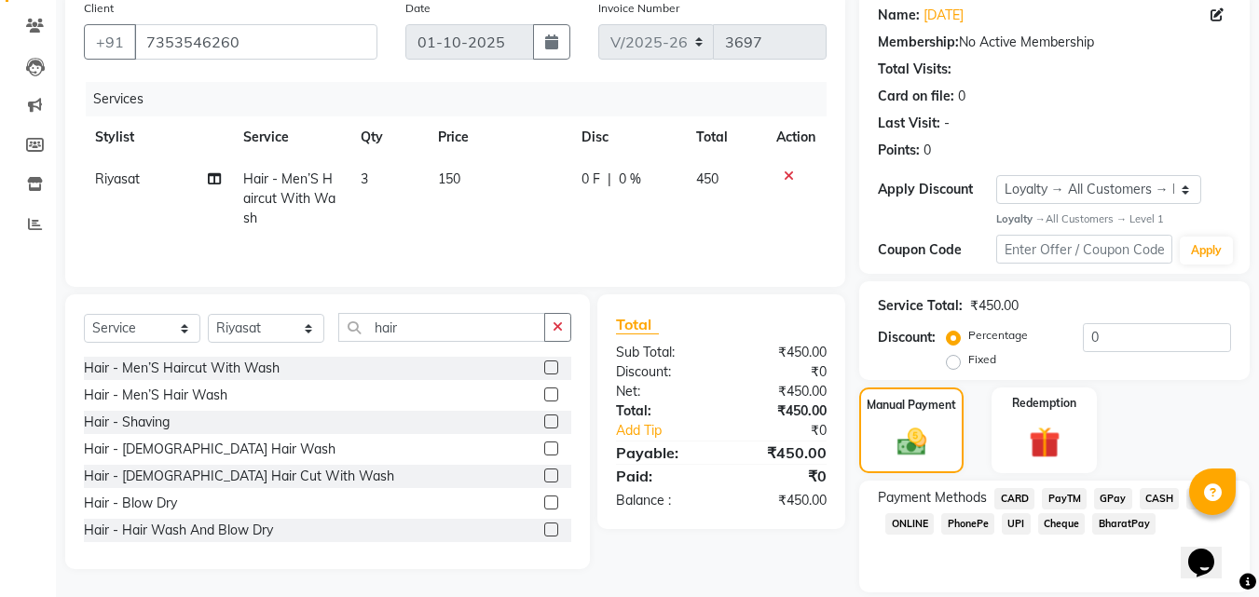
click at [1071, 495] on span "PayTM" at bounding box center [1064, 498] width 45 height 21
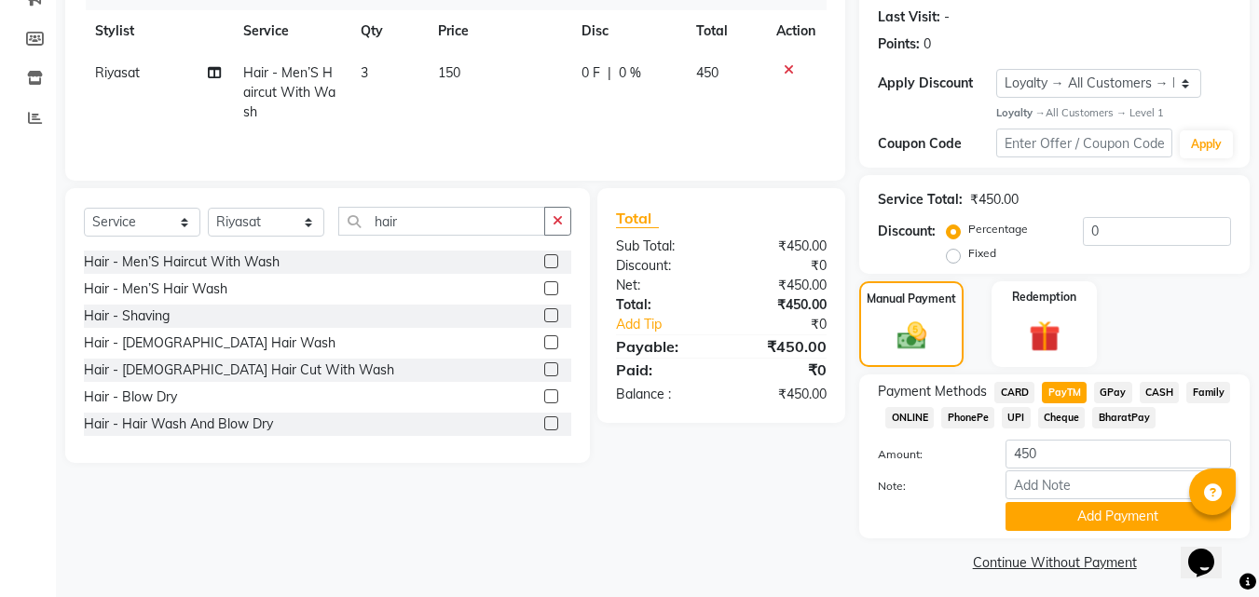
scroll to position [263, 0]
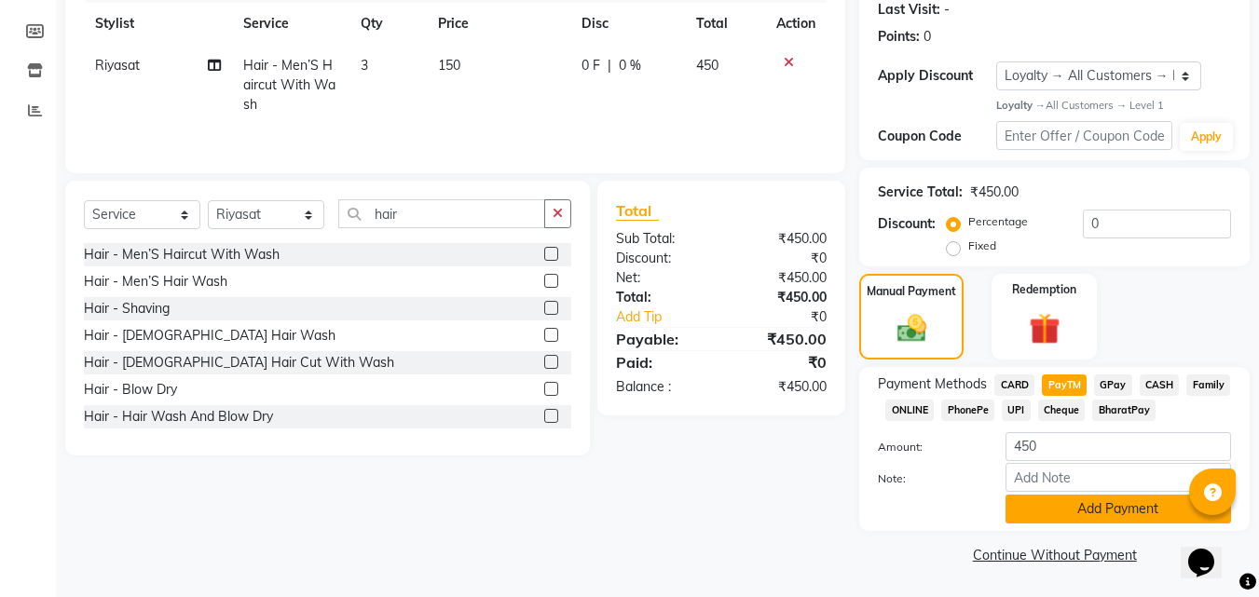
click at [1106, 509] on button "Add Payment" at bounding box center [1119, 509] width 226 height 29
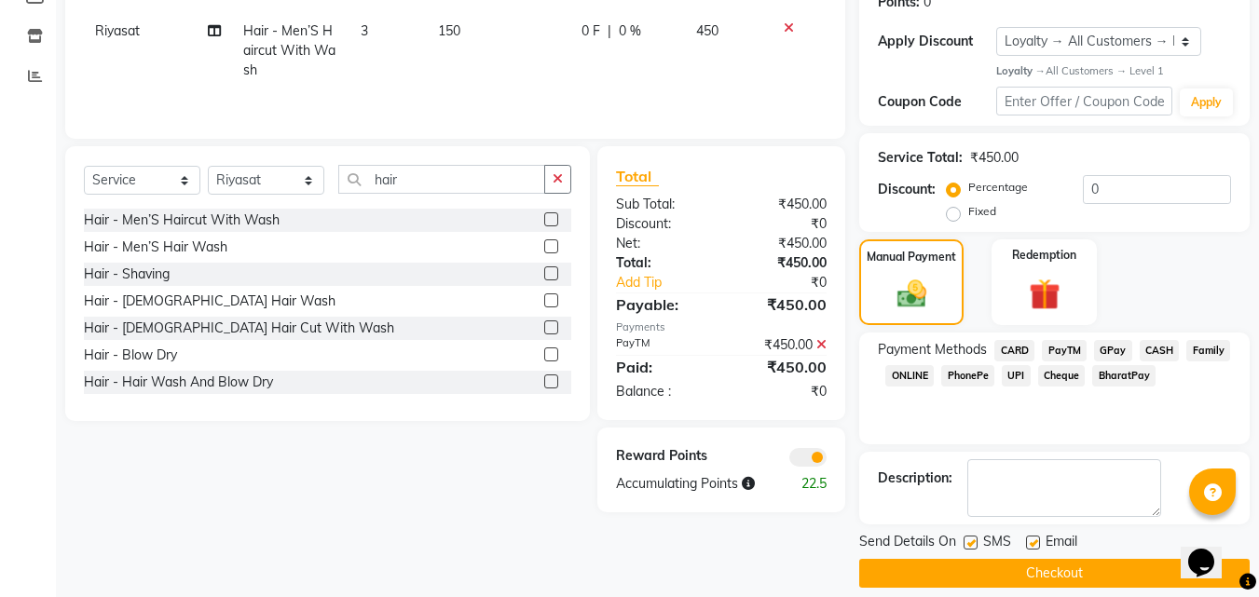
scroll to position [316, 0]
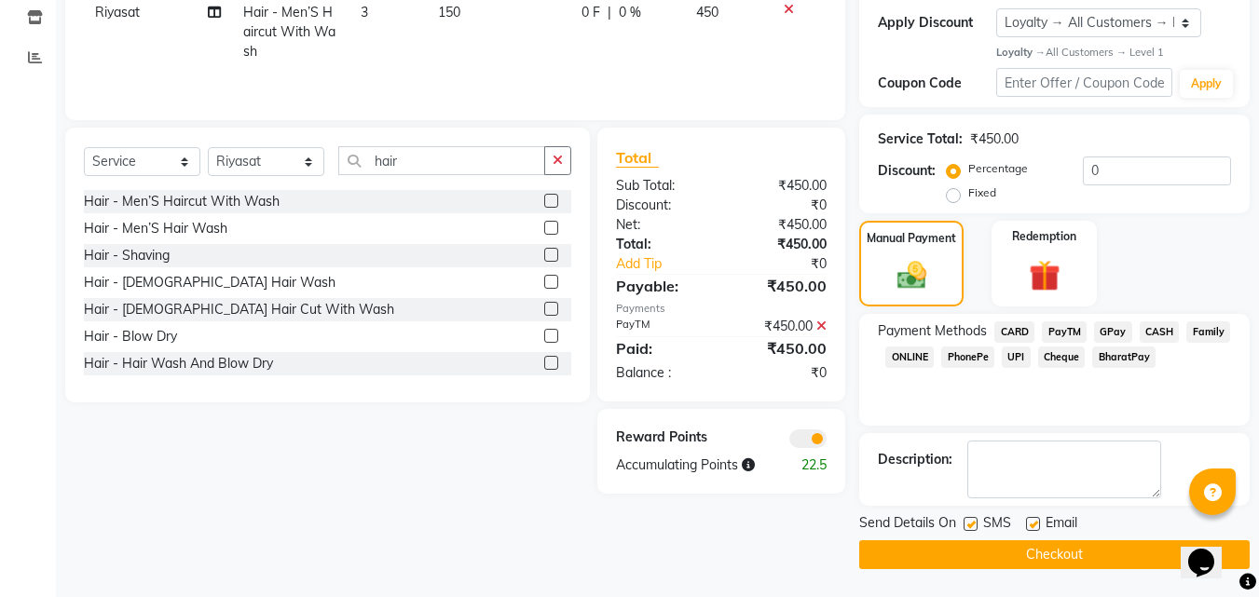
click at [1110, 547] on button "Checkout" at bounding box center [1054, 555] width 390 height 29
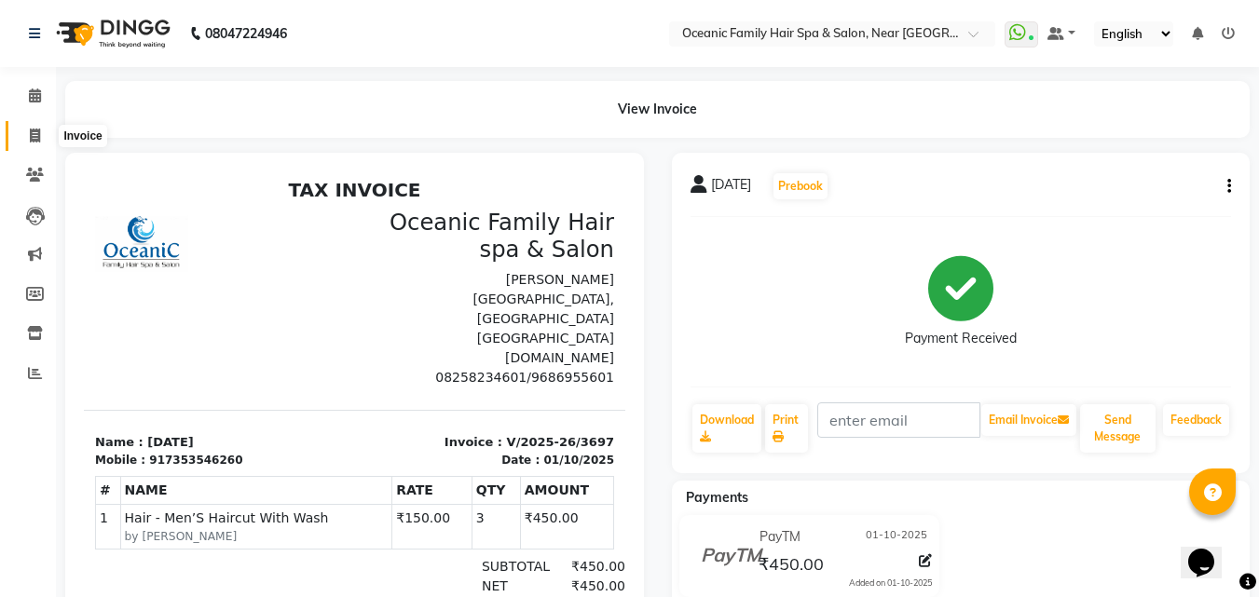
click at [24, 135] on span at bounding box center [35, 136] width 33 height 21
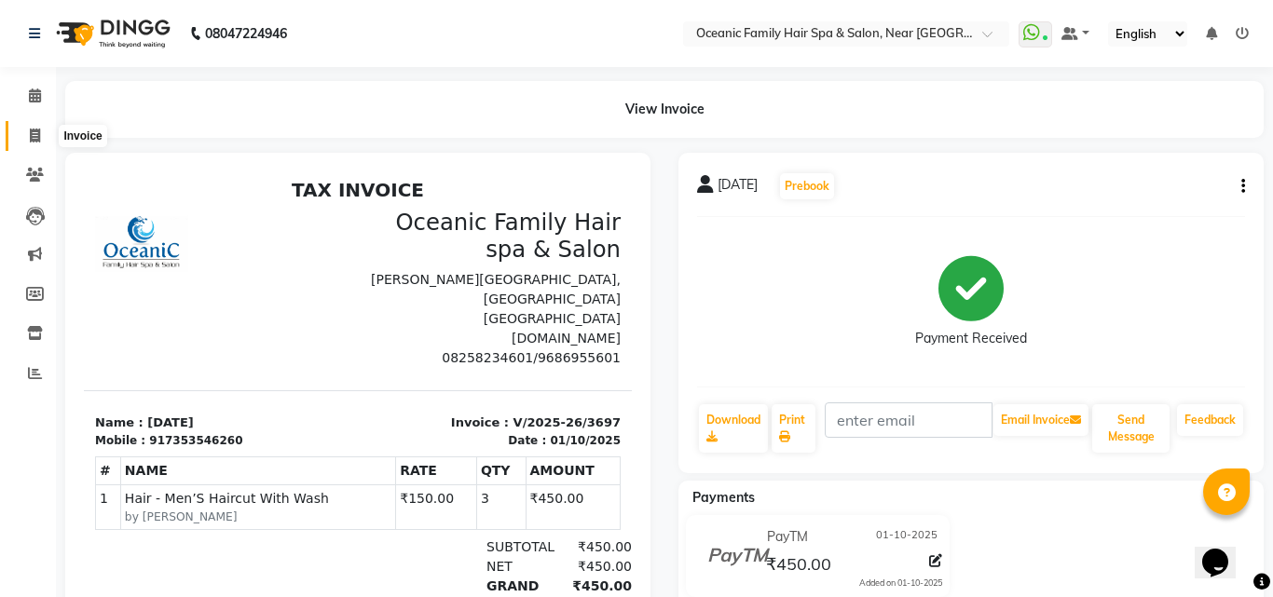
select select "4366"
select select "service"
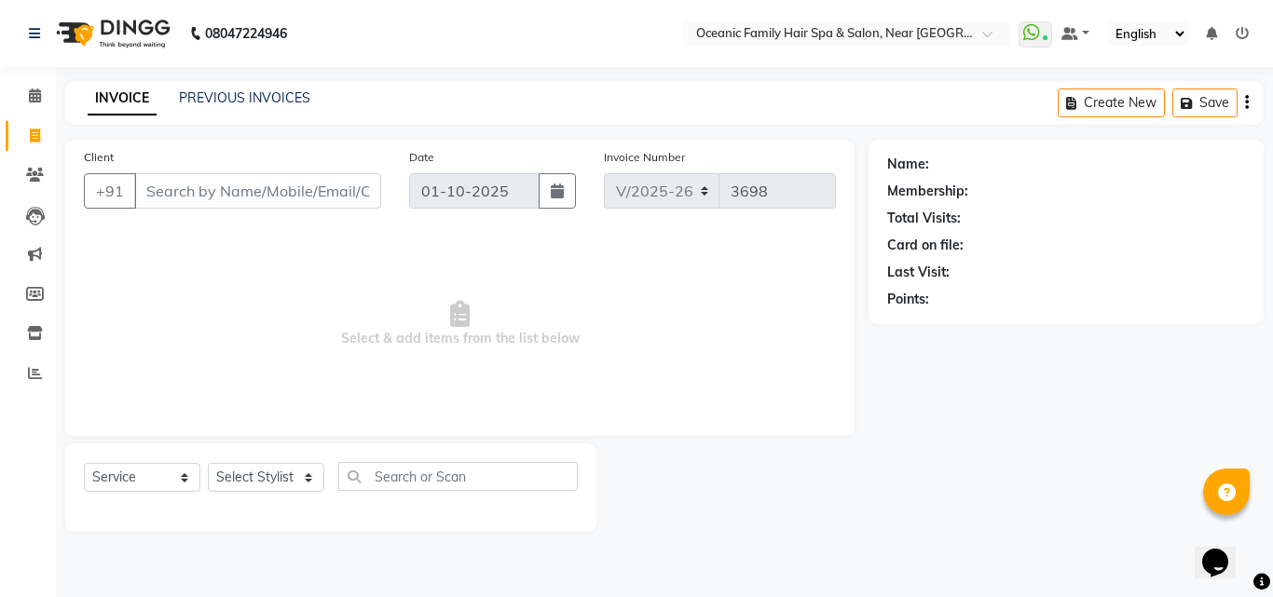
click at [332, 184] on input "Client" at bounding box center [257, 190] width 247 height 35
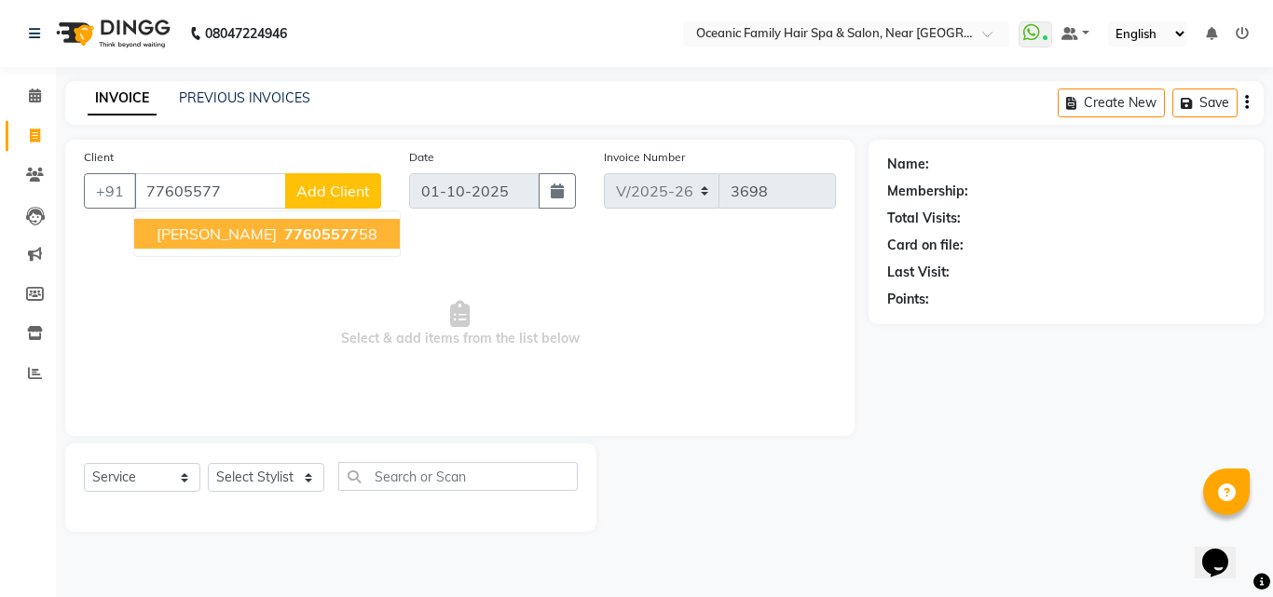
click at [306, 234] on button "Nagraj 77605577 58" at bounding box center [267, 234] width 266 height 30
type input "7760557758"
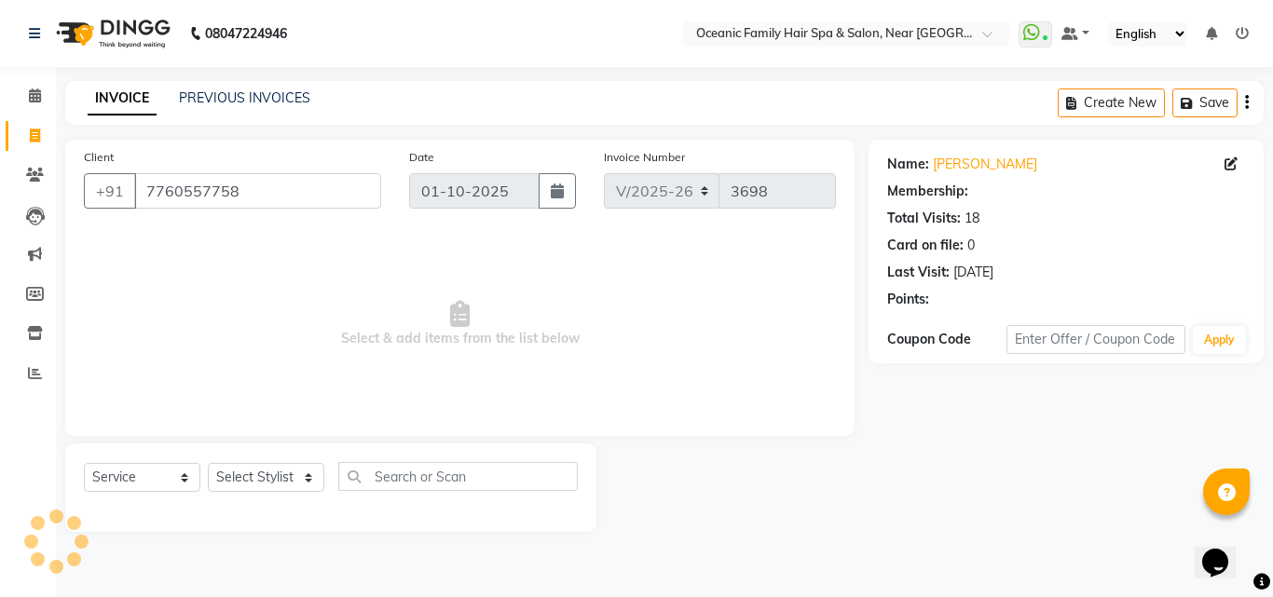
select select "1: Object"
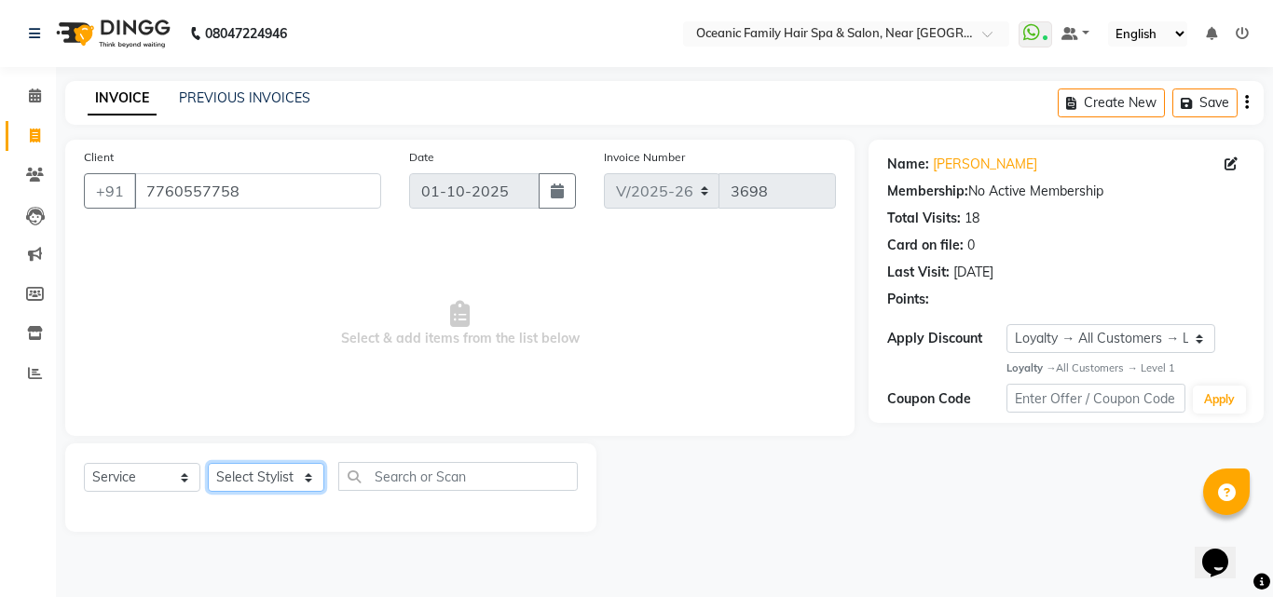
click at [303, 482] on select "Select Stylist [PERSON_NAME] [PERSON_NAME] [PERSON_NAME] Riyasat [PERSON_NAME] …" at bounding box center [266, 477] width 116 height 29
select select "23948"
click at [208, 463] on select "Select Stylist [PERSON_NAME] [PERSON_NAME] [PERSON_NAME] Riyasat [PERSON_NAME] …" at bounding box center [266, 477] width 116 height 29
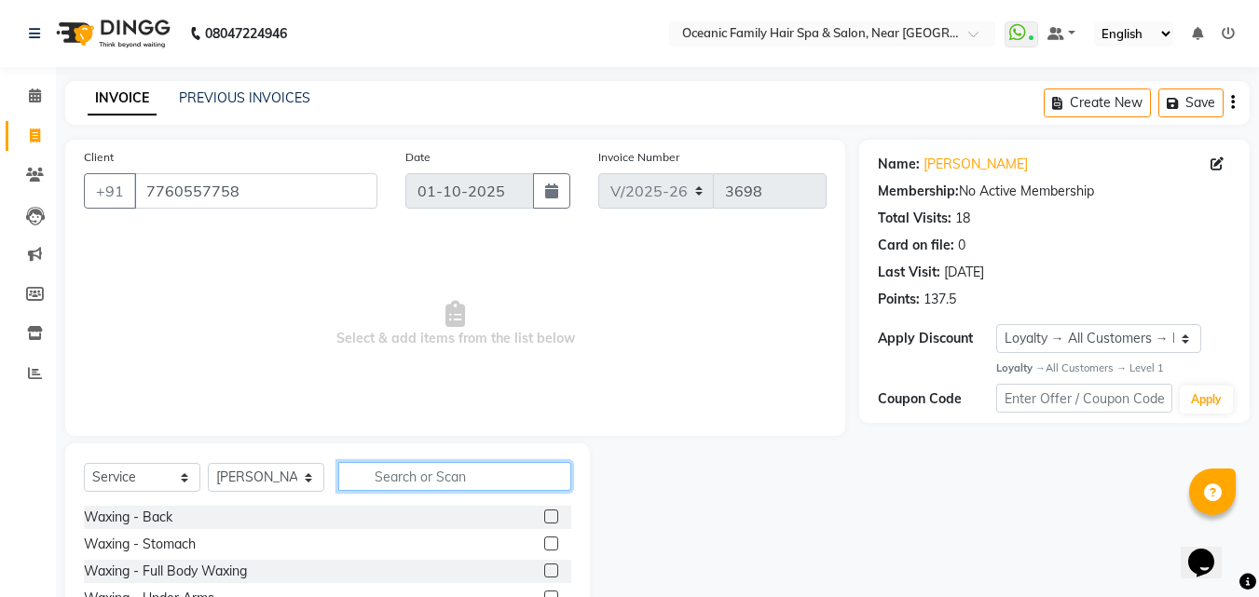
click at [414, 475] on input "text" at bounding box center [454, 476] width 233 height 29
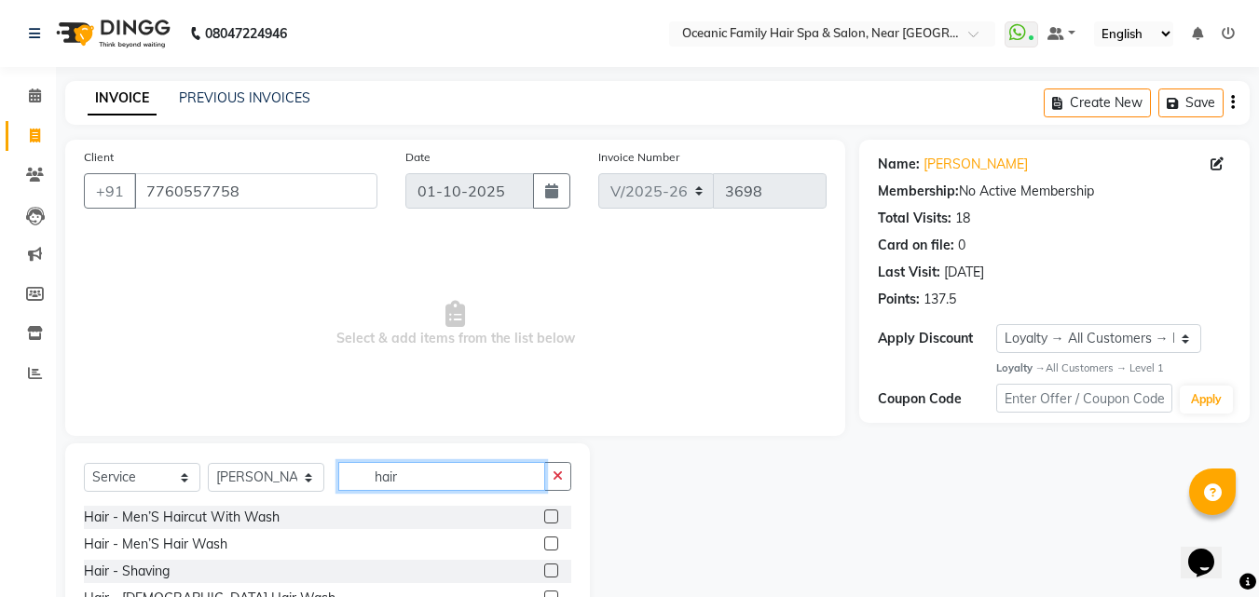
type input "hair"
click at [544, 511] on label at bounding box center [551, 517] width 14 height 14
click at [544, 512] on input "checkbox" at bounding box center [550, 518] width 12 height 12
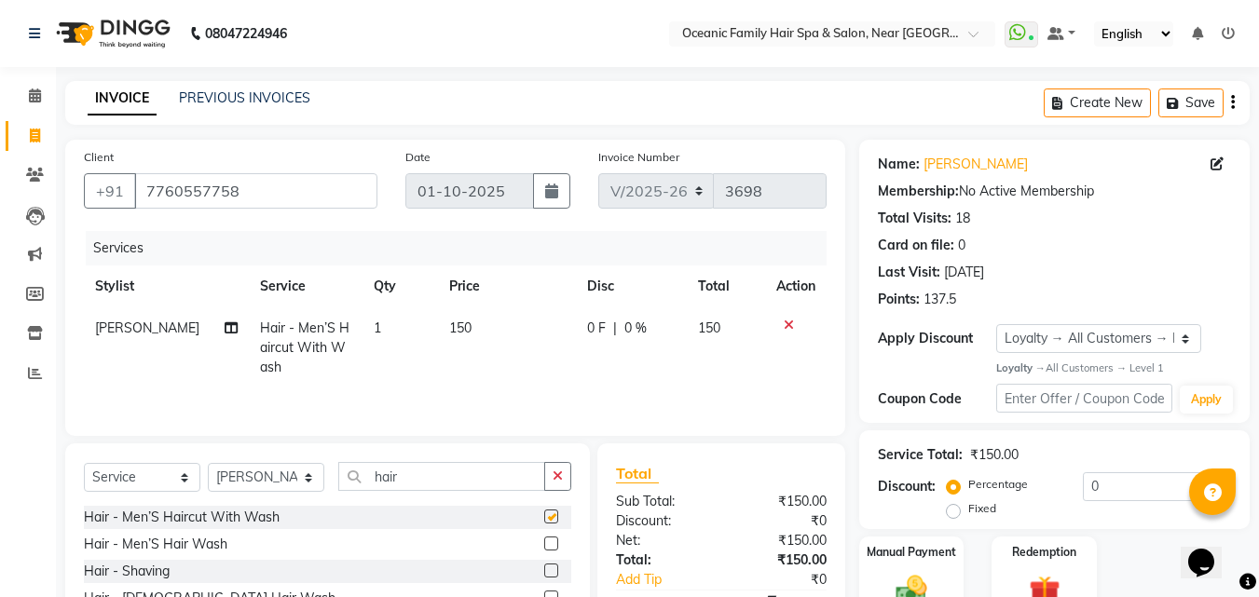
checkbox input "false"
click at [544, 566] on label at bounding box center [551, 571] width 14 height 14
click at [544, 566] on input "checkbox" at bounding box center [550, 572] width 12 height 12
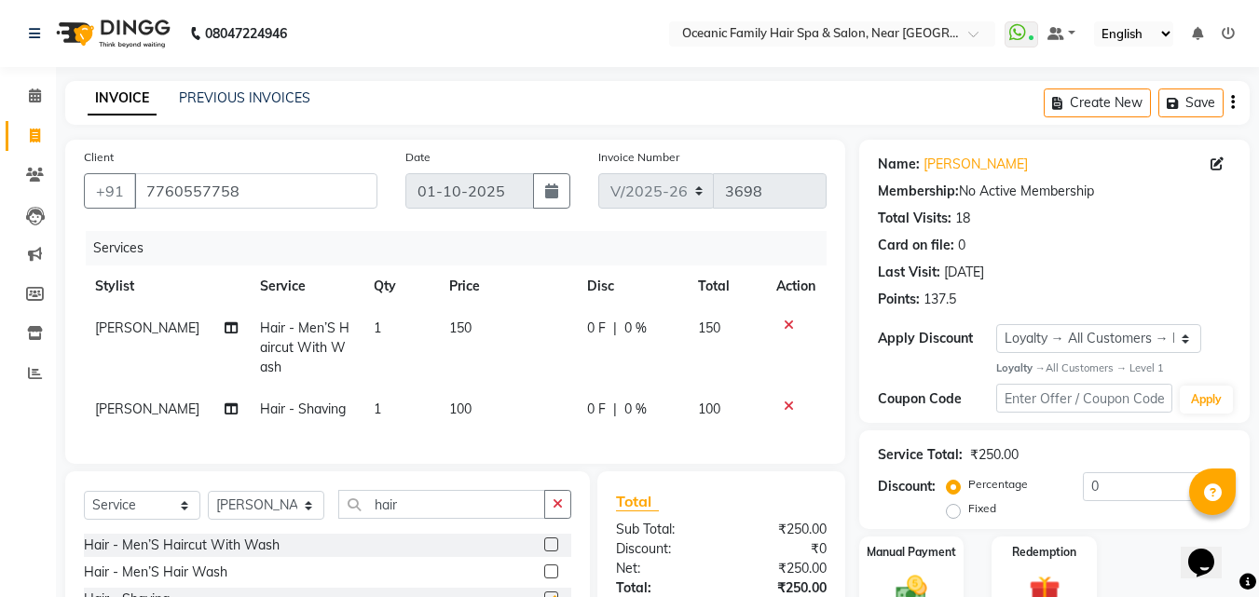
checkbox input "false"
drag, startPoint x: 914, startPoint y: 572, endPoint x: 925, endPoint y: 521, distance: 52.5
click at [914, 572] on img at bounding box center [911, 590] width 52 height 37
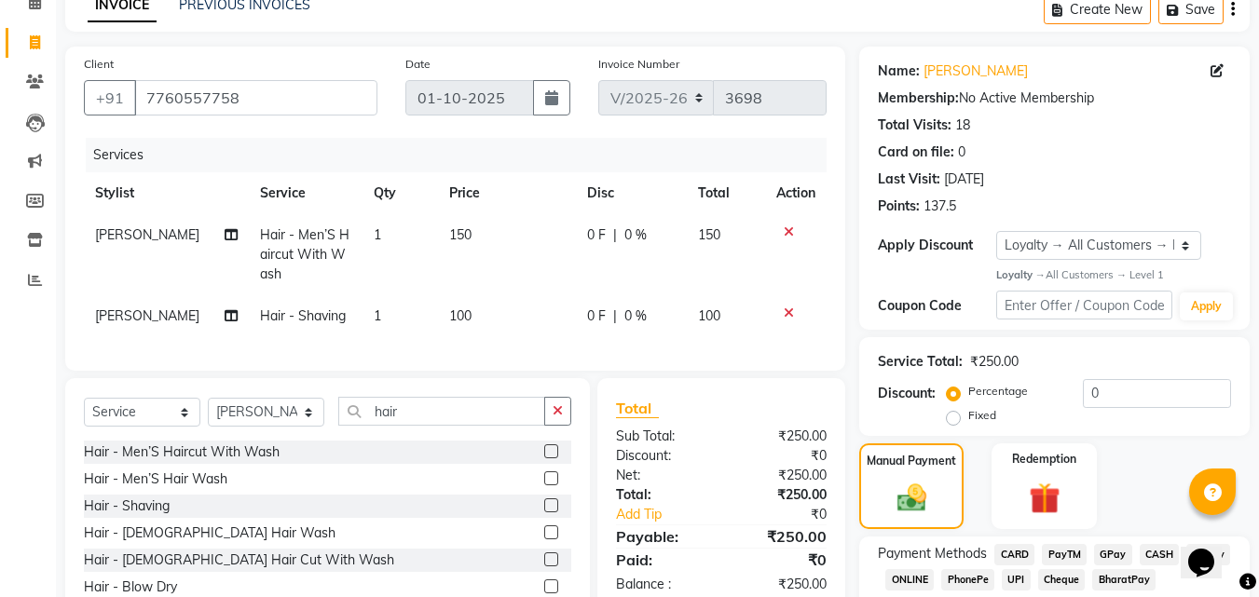
click at [1152, 556] on span "CASH" at bounding box center [1160, 554] width 40 height 21
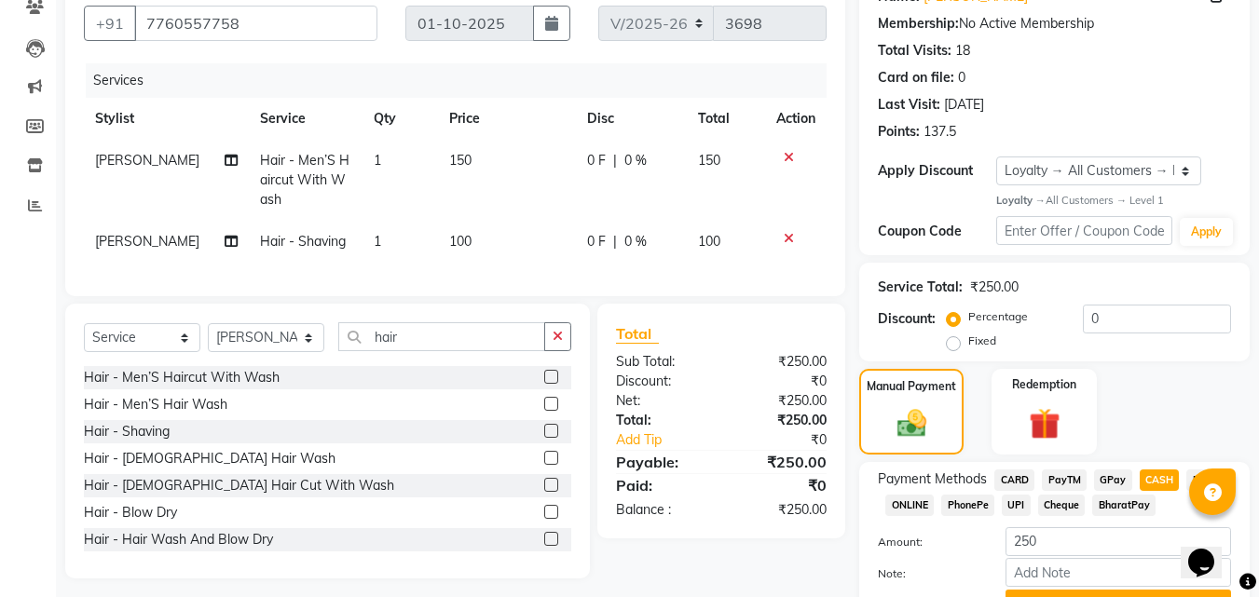
scroll to position [263, 0]
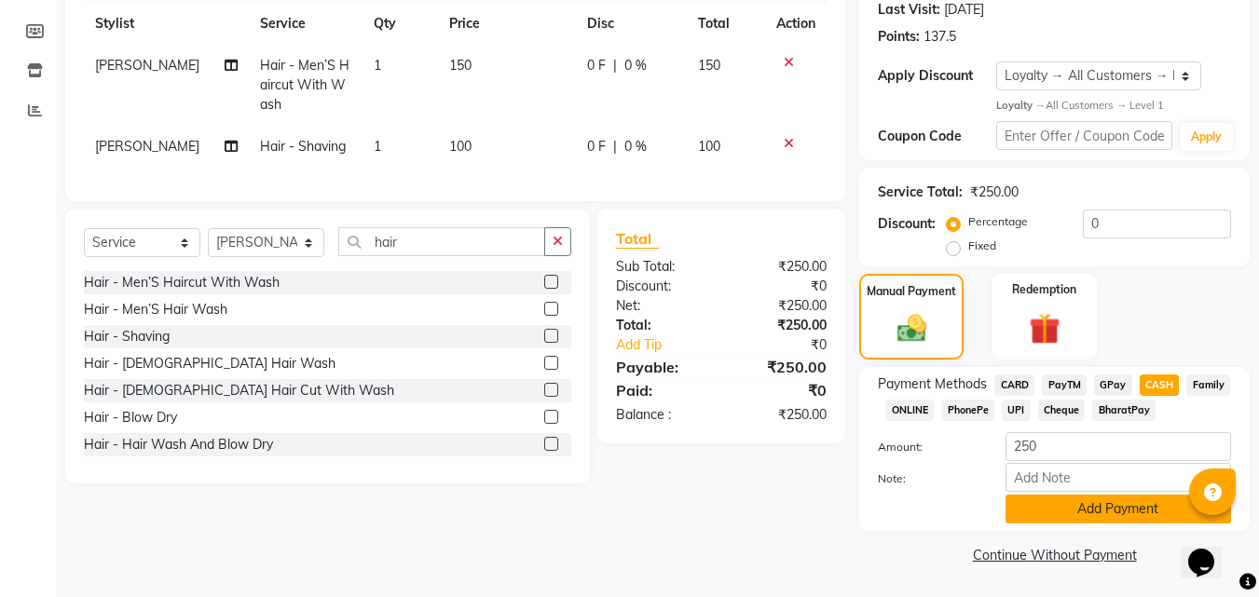
click at [1115, 499] on button "Add Payment" at bounding box center [1119, 509] width 226 height 29
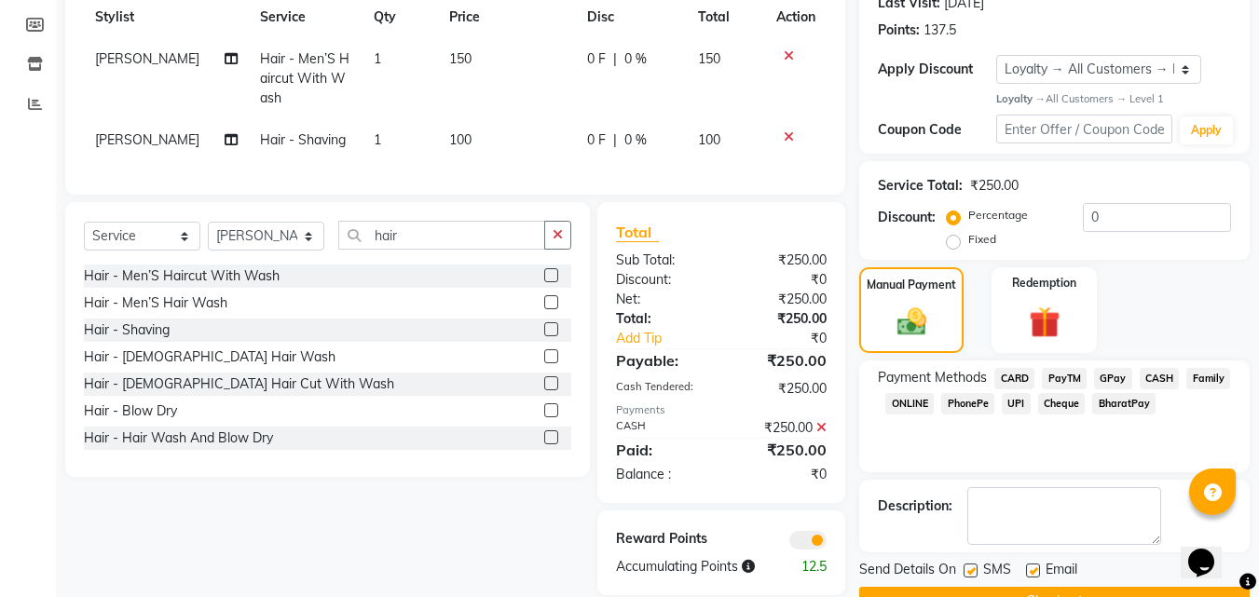
scroll to position [316, 0]
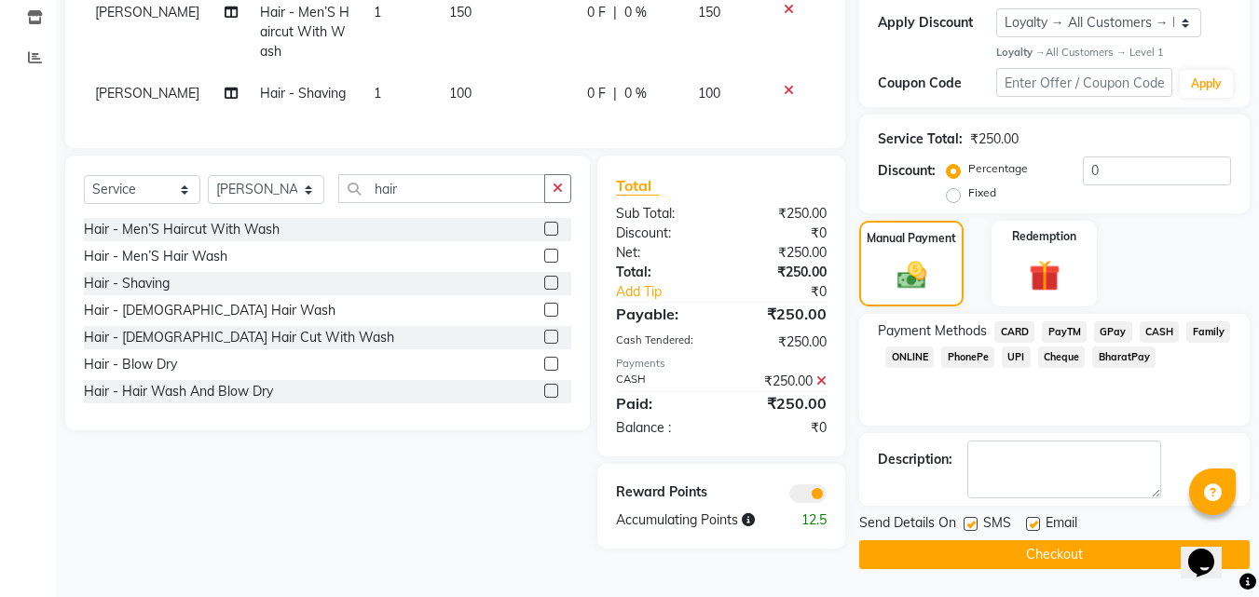
click at [1120, 554] on button "Checkout" at bounding box center [1054, 555] width 390 height 29
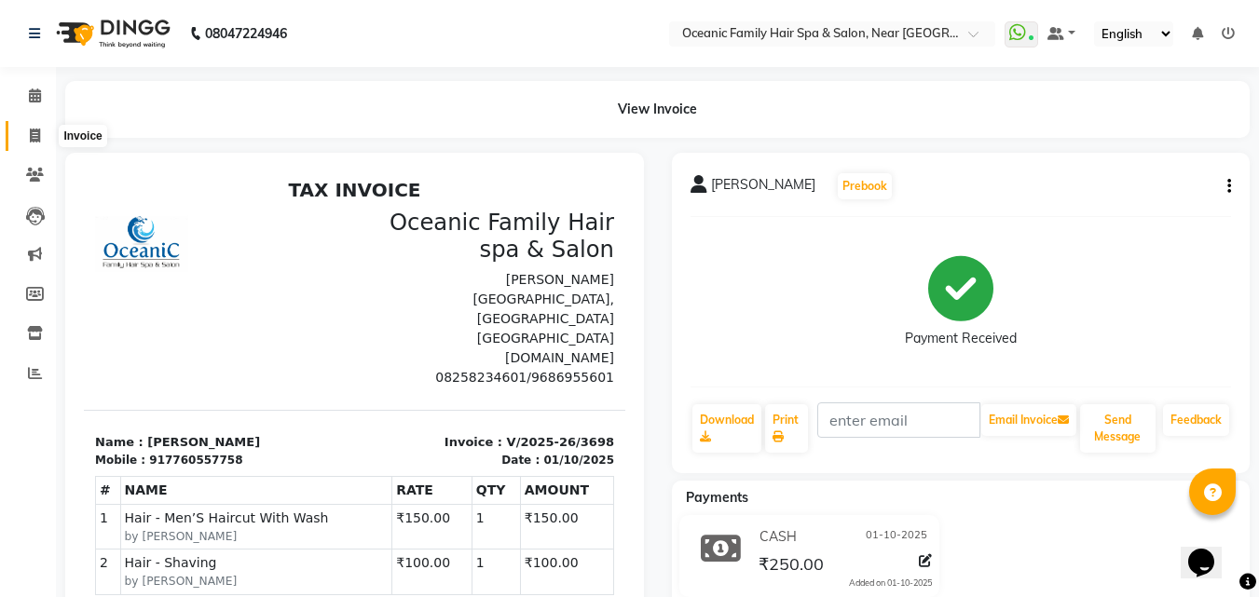
click at [28, 136] on span at bounding box center [35, 136] width 33 height 21
select select "service"
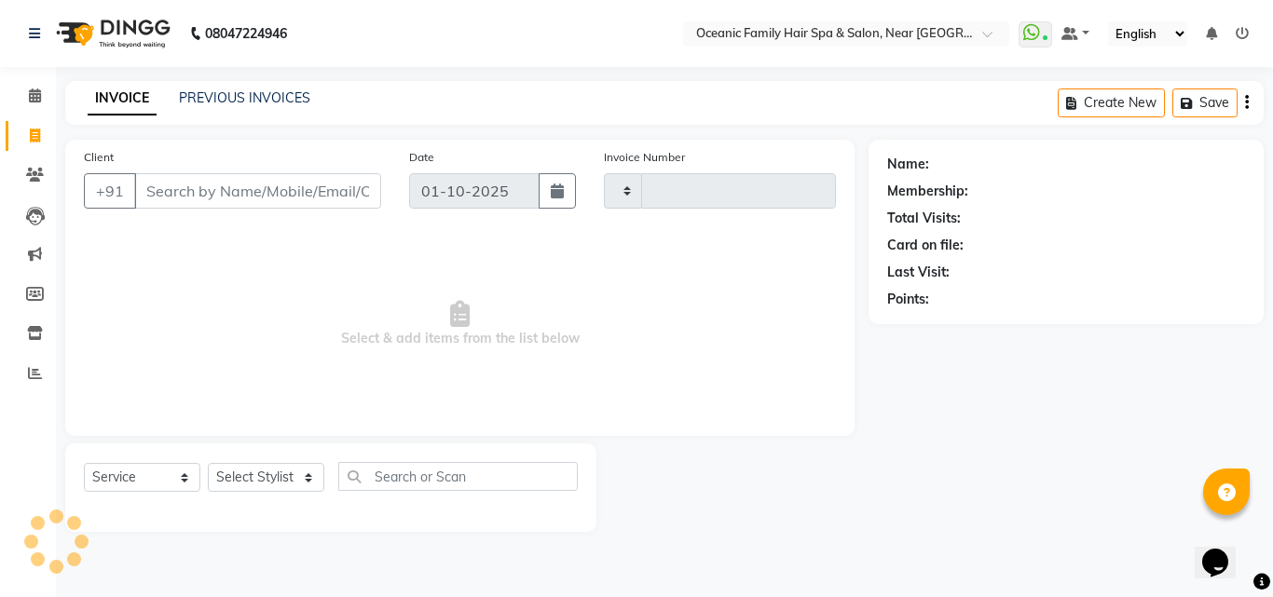
type input "3699"
select select "4366"
click at [322, 480] on select "Select Stylist [PERSON_NAME] [PERSON_NAME] [PERSON_NAME] Riyasat [PERSON_NAME] …" at bounding box center [266, 477] width 116 height 29
select select "89184"
click at [208, 463] on select "Select Stylist [PERSON_NAME] [PERSON_NAME] [PERSON_NAME] Riyasat [PERSON_NAME] …" at bounding box center [266, 477] width 116 height 29
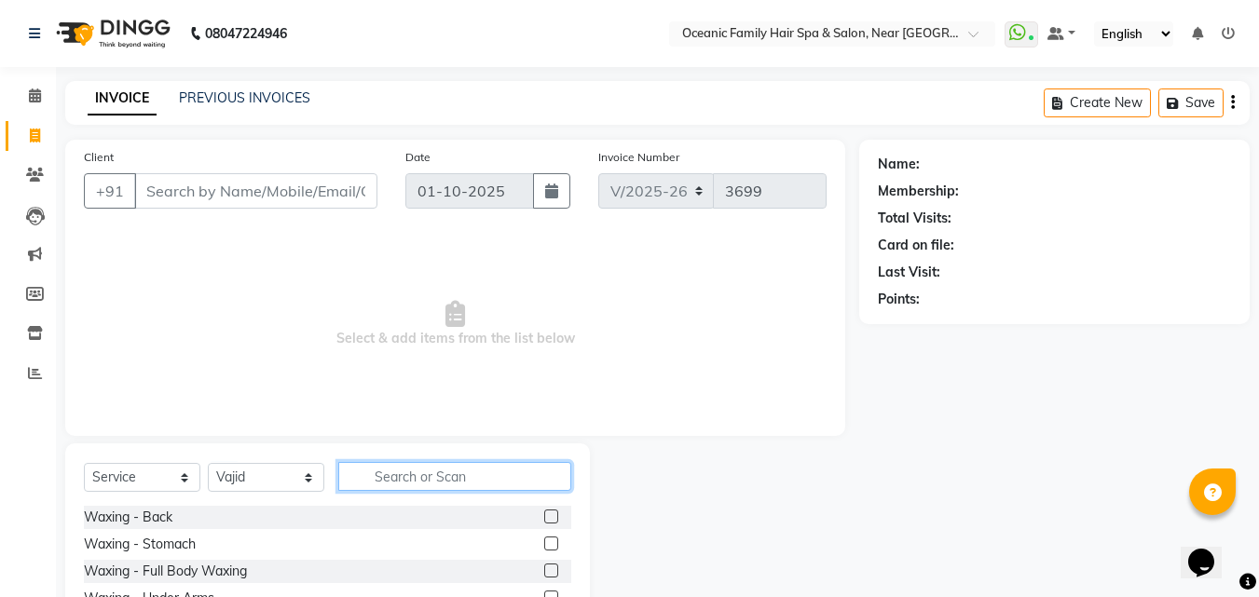
click at [416, 472] on input "text" at bounding box center [454, 476] width 233 height 29
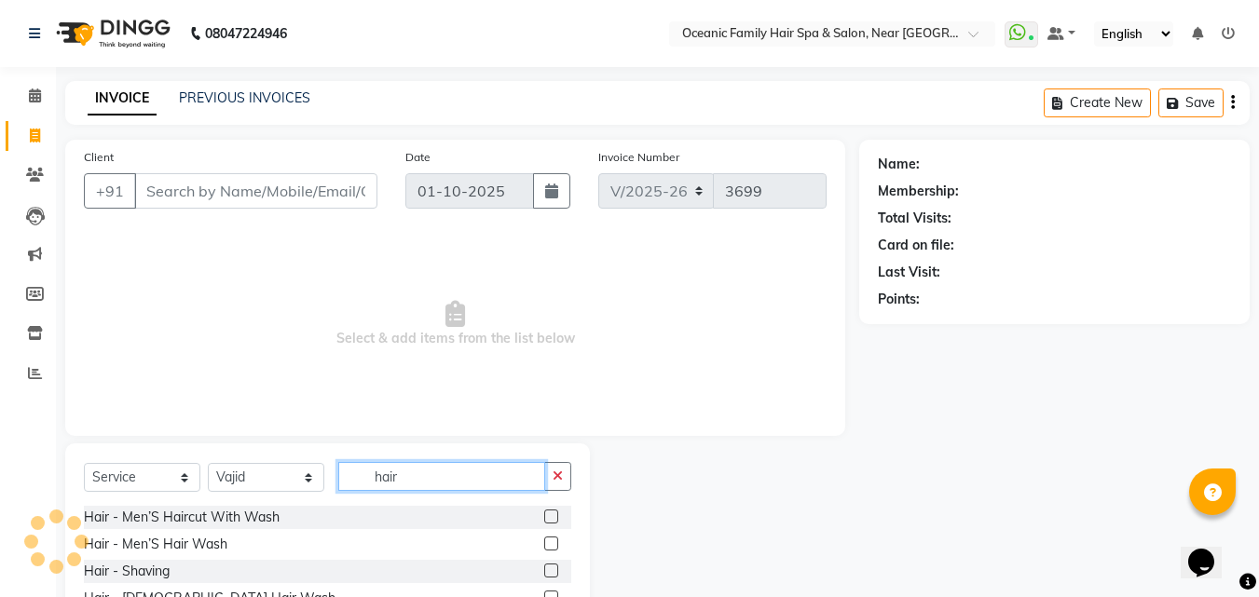
type input "hair"
click at [544, 515] on label at bounding box center [551, 517] width 14 height 14
click at [544, 515] on input "checkbox" at bounding box center [550, 518] width 12 height 12
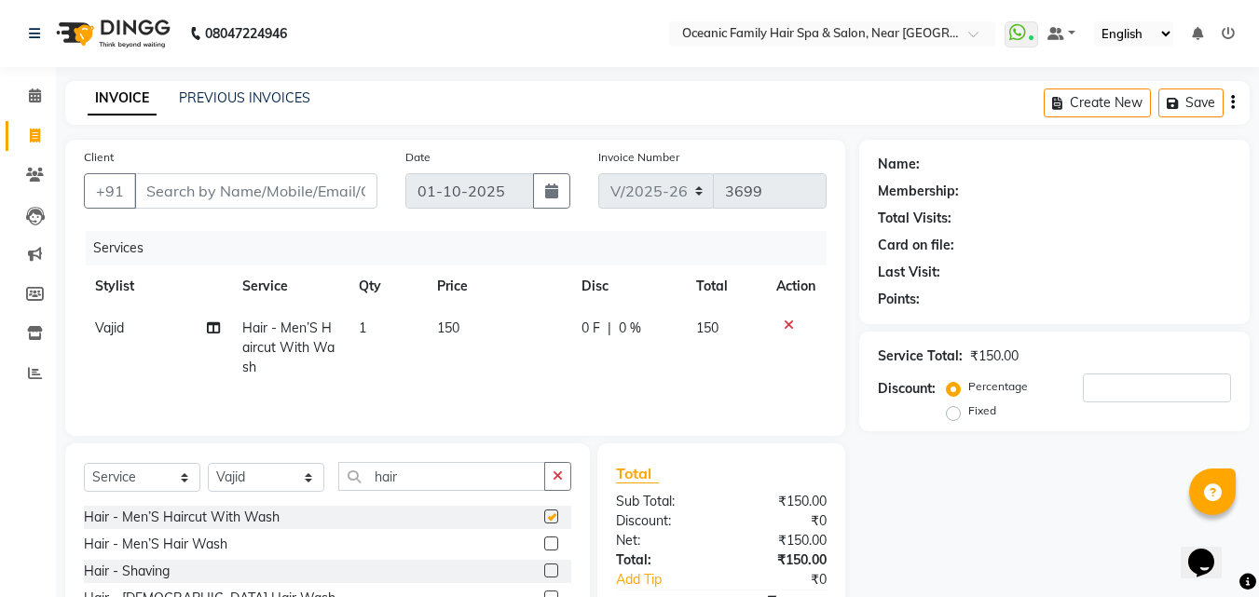
checkbox input "false"
click at [544, 567] on label at bounding box center [551, 571] width 14 height 14
click at [544, 567] on input "checkbox" at bounding box center [550, 572] width 12 height 12
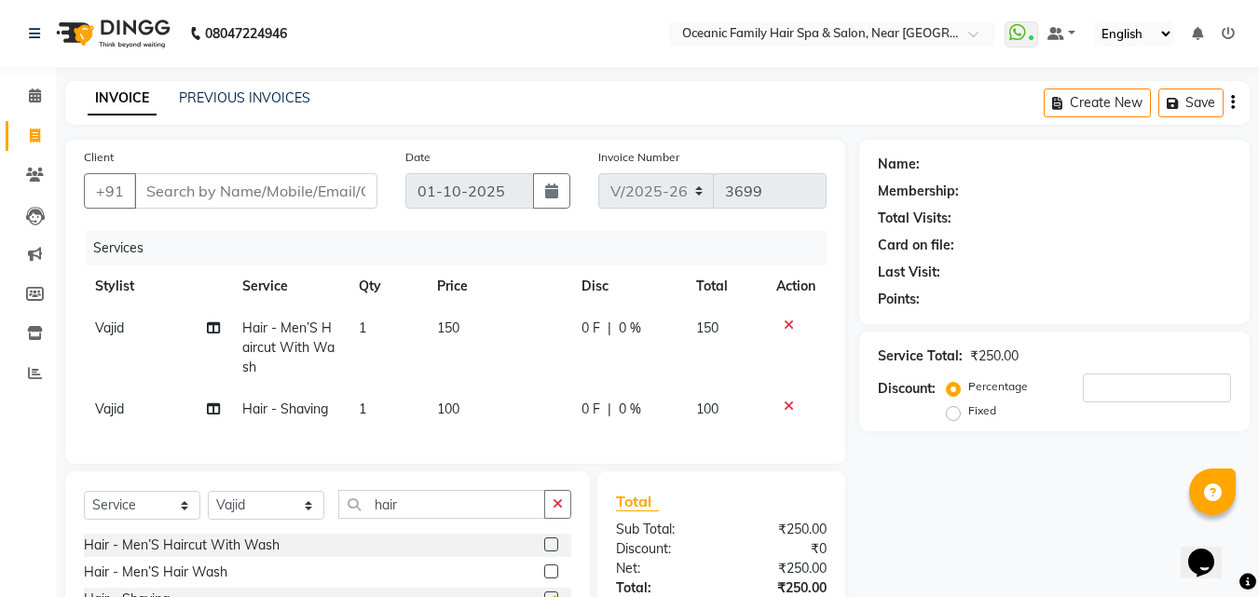
checkbox input "false"
click at [314, 198] on input "Client" at bounding box center [255, 190] width 243 height 35
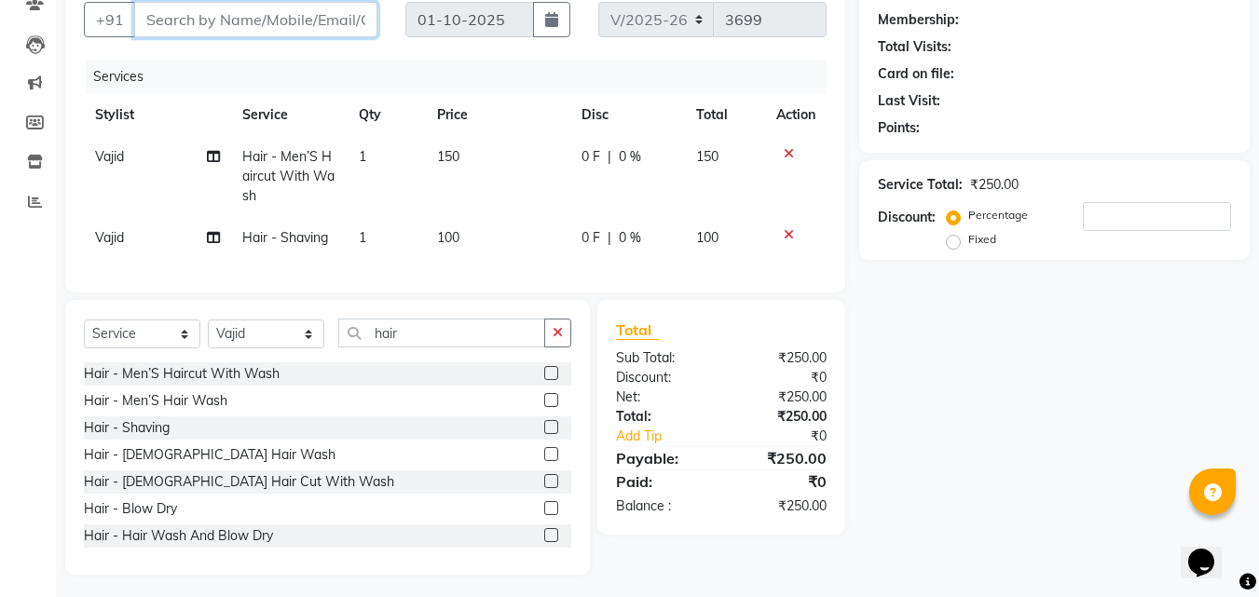
scroll to position [191, 0]
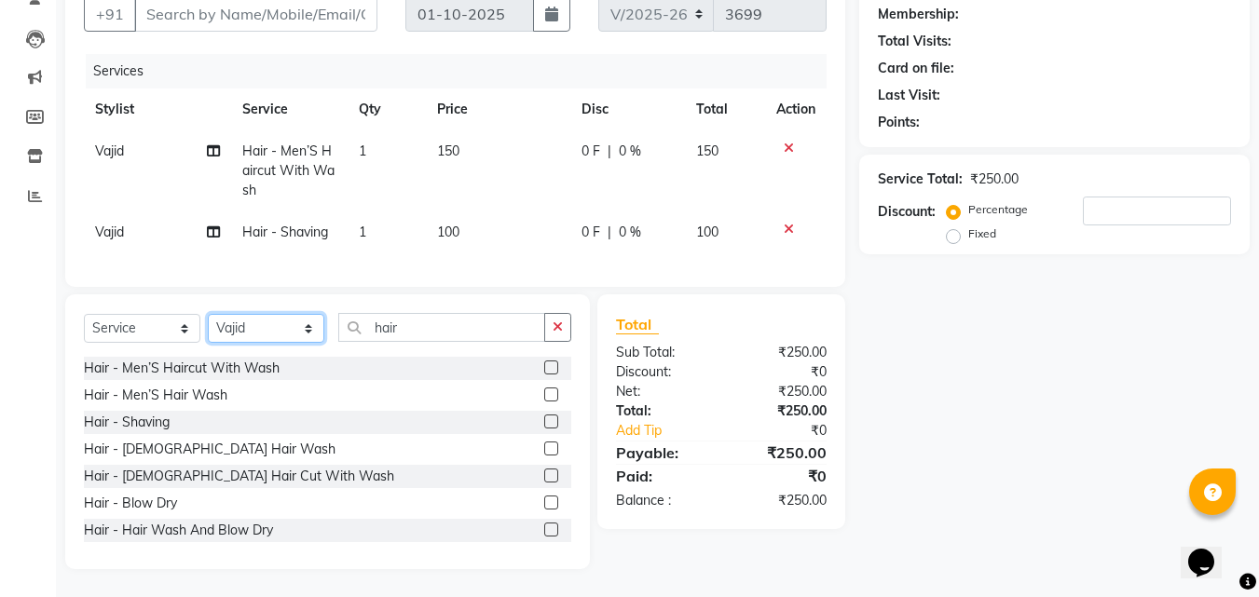
click at [302, 321] on select "Select Stylist [PERSON_NAME] [PERSON_NAME] [PERSON_NAME] Riyasat [PERSON_NAME] …" at bounding box center [266, 328] width 116 height 29
select select "23960"
click at [208, 314] on select "Select Stylist [PERSON_NAME] [PERSON_NAME] [PERSON_NAME] Riyasat [PERSON_NAME] …" at bounding box center [266, 328] width 116 height 29
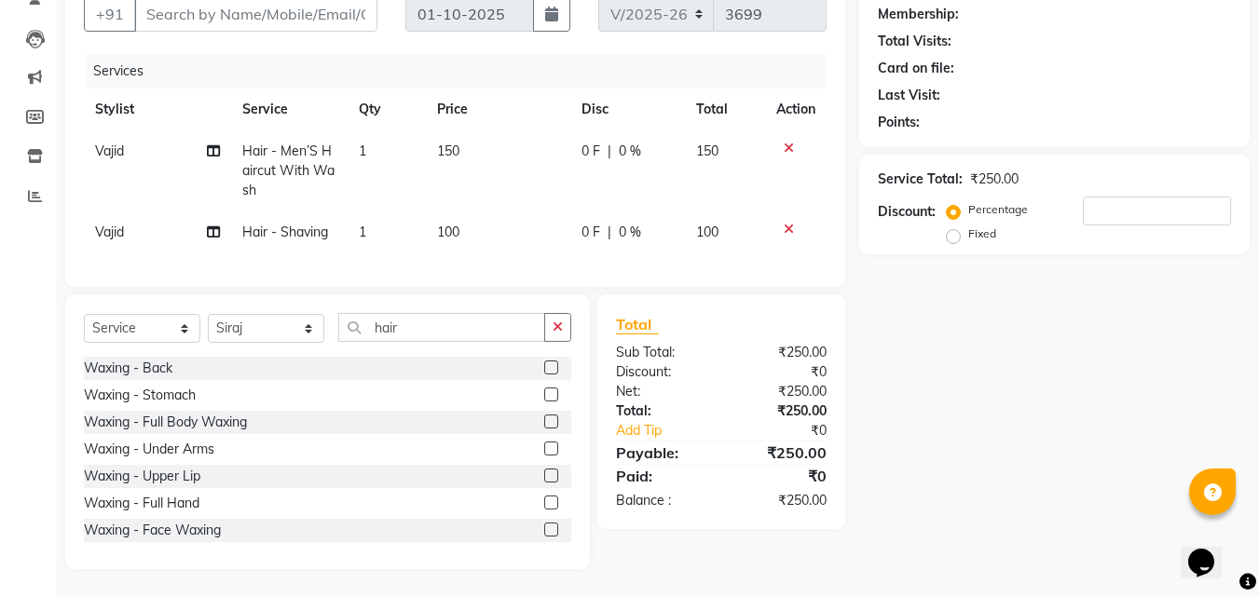
click at [580, 333] on div "Select Service Product Membership Package Voucher Prepaid Gift Card Select Styl…" at bounding box center [327, 431] width 525 height 275
click at [544, 322] on button "button" at bounding box center [557, 327] width 27 height 29
click at [529, 331] on input "text" at bounding box center [454, 327] width 233 height 29
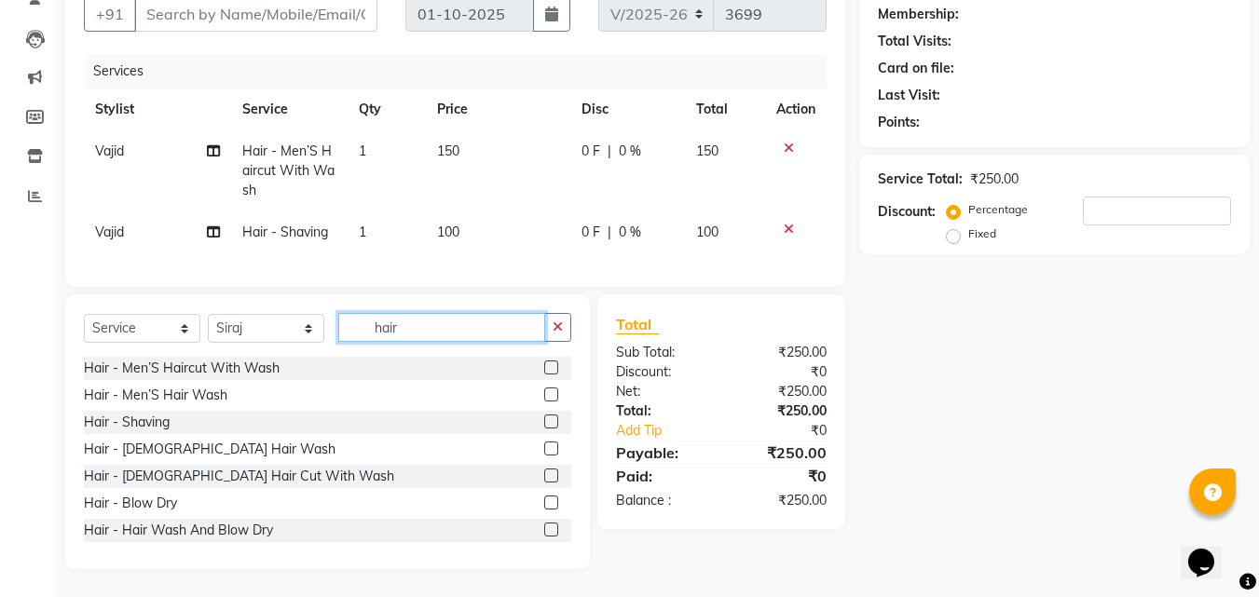
type input "hair"
click at [544, 368] on label at bounding box center [551, 368] width 14 height 14
click at [544, 368] on input "checkbox" at bounding box center [550, 369] width 12 height 12
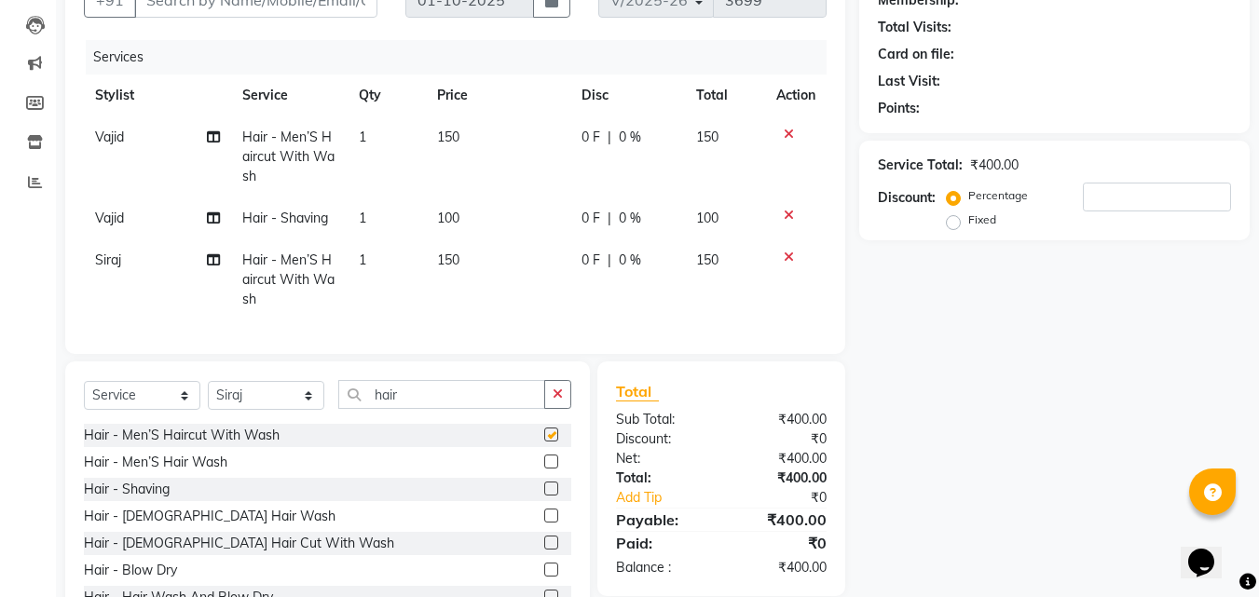
checkbox input "false"
drag, startPoint x: 537, startPoint y: 500, endPoint x: 525, endPoint y: 500, distance: 12.2
click at [544, 496] on label at bounding box center [551, 489] width 14 height 14
click at [544, 496] on input "checkbox" at bounding box center [550, 490] width 12 height 12
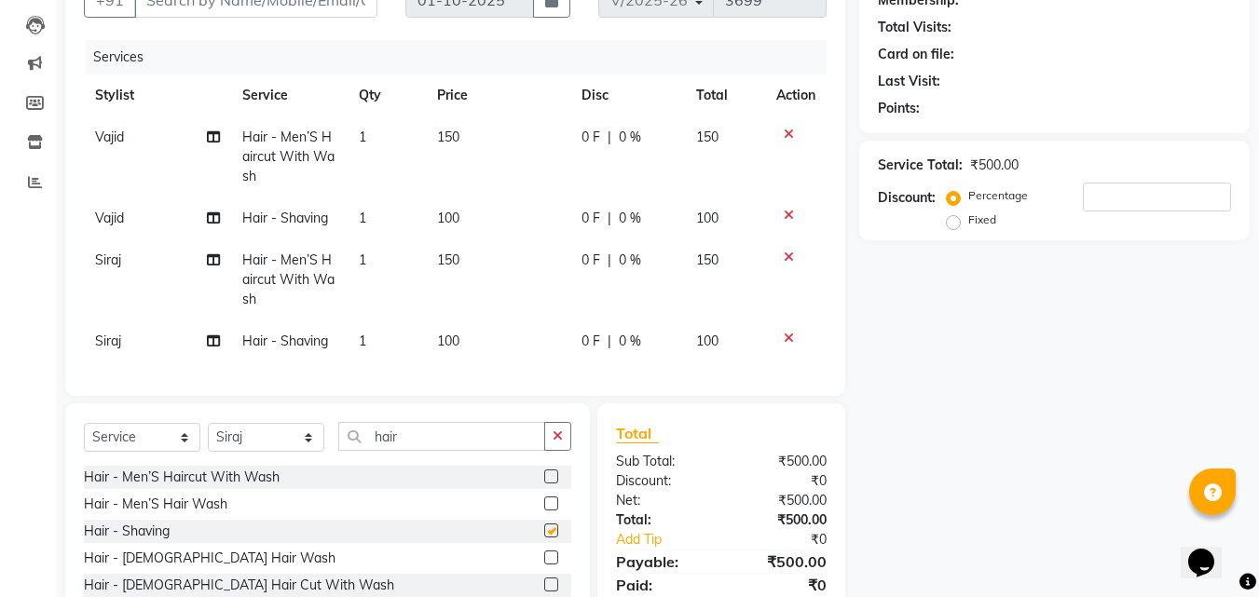
checkbox input "false"
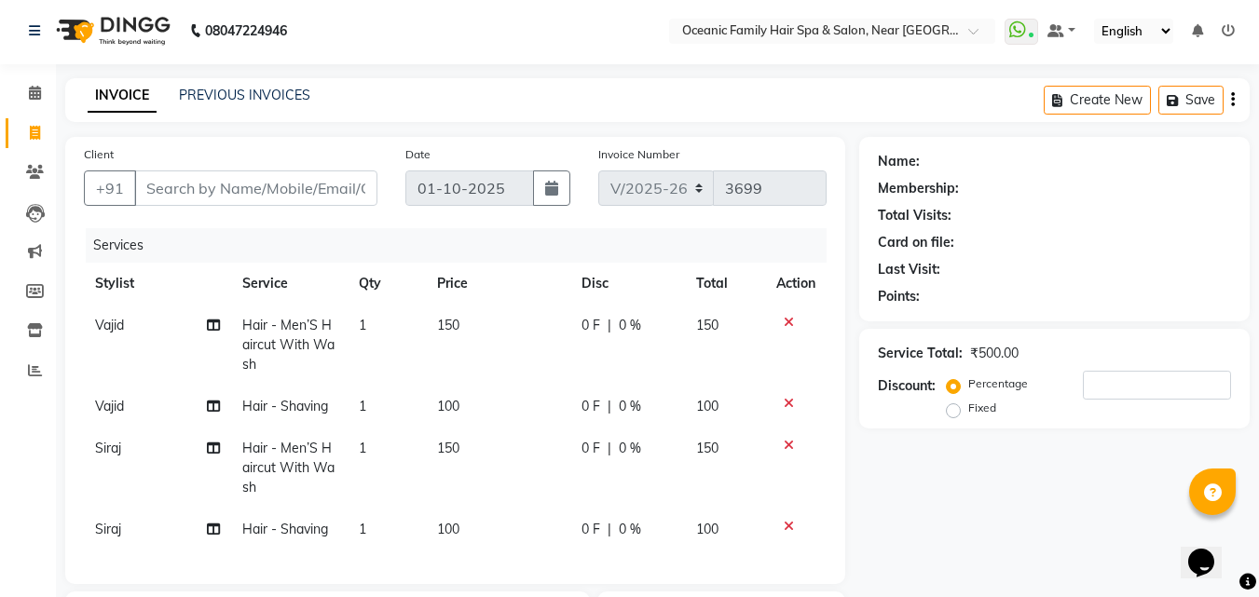
scroll to position [0, 0]
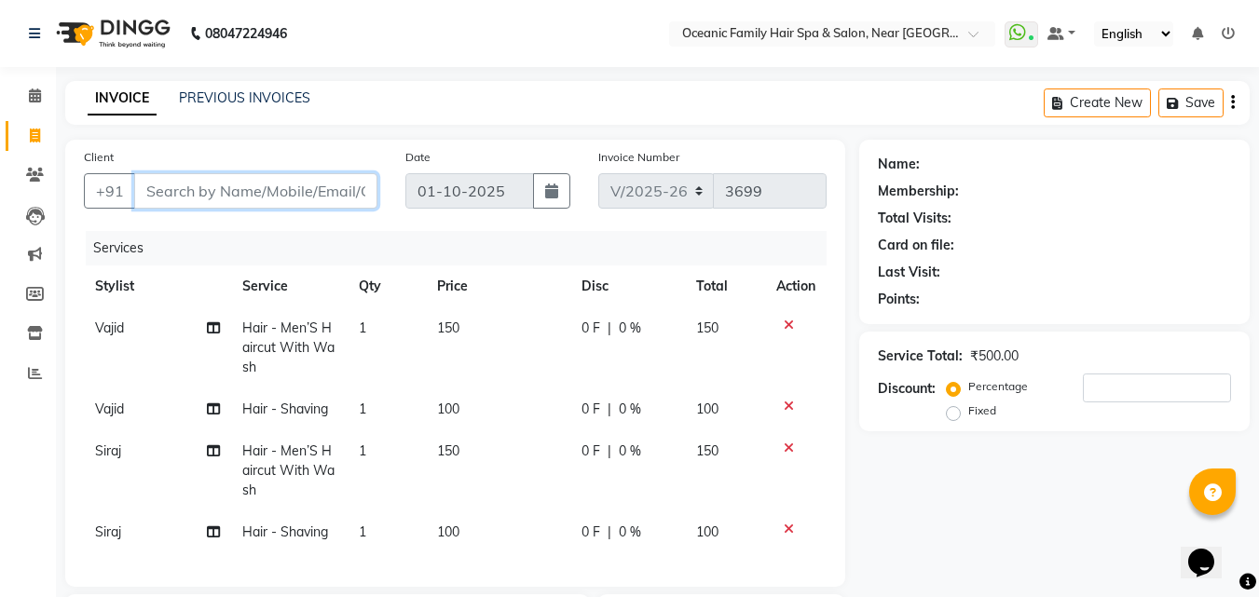
click at [286, 200] on input "Client" at bounding box center [255, 190] width 243 height 35
type input "9"
type input "0"
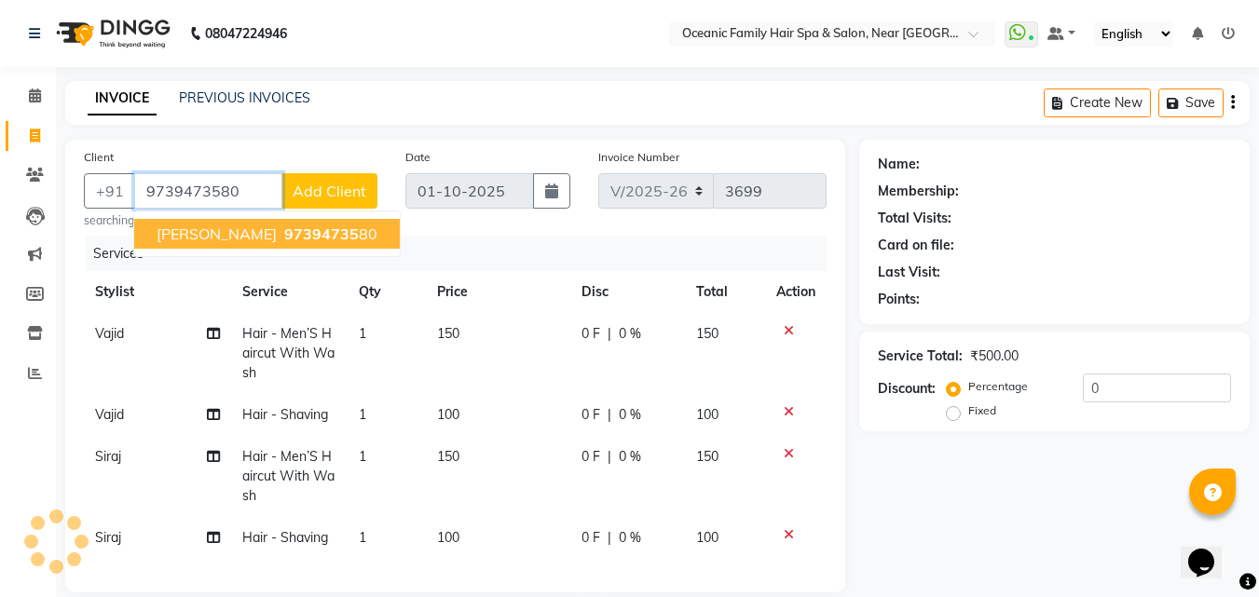
type input "9739473580"
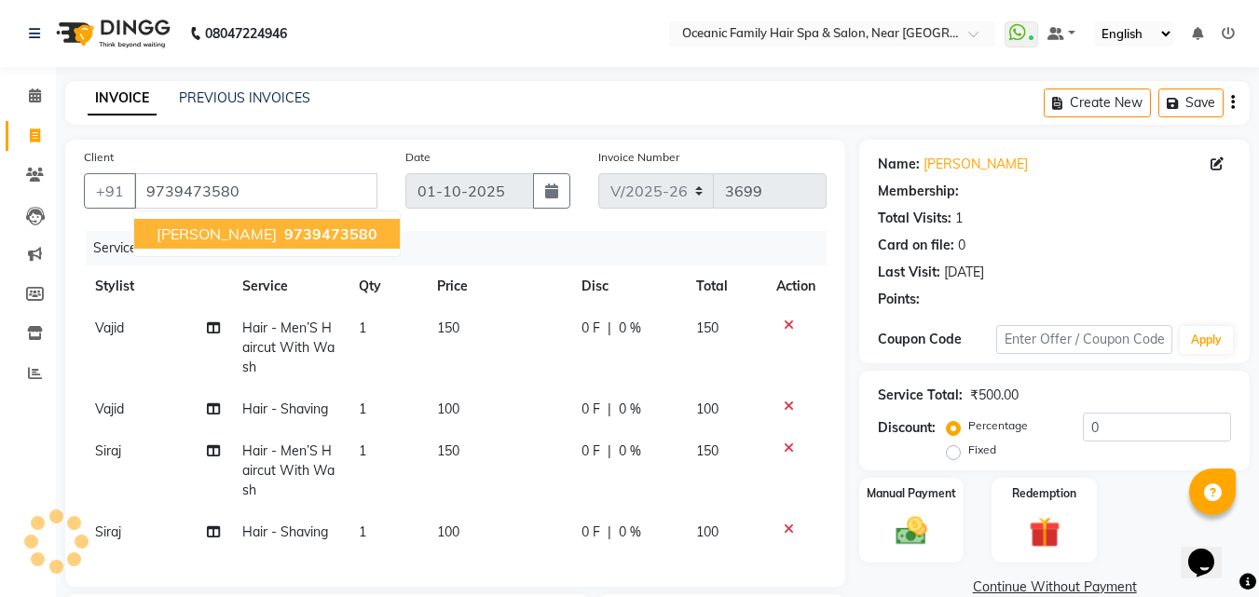
select select "1: Object"
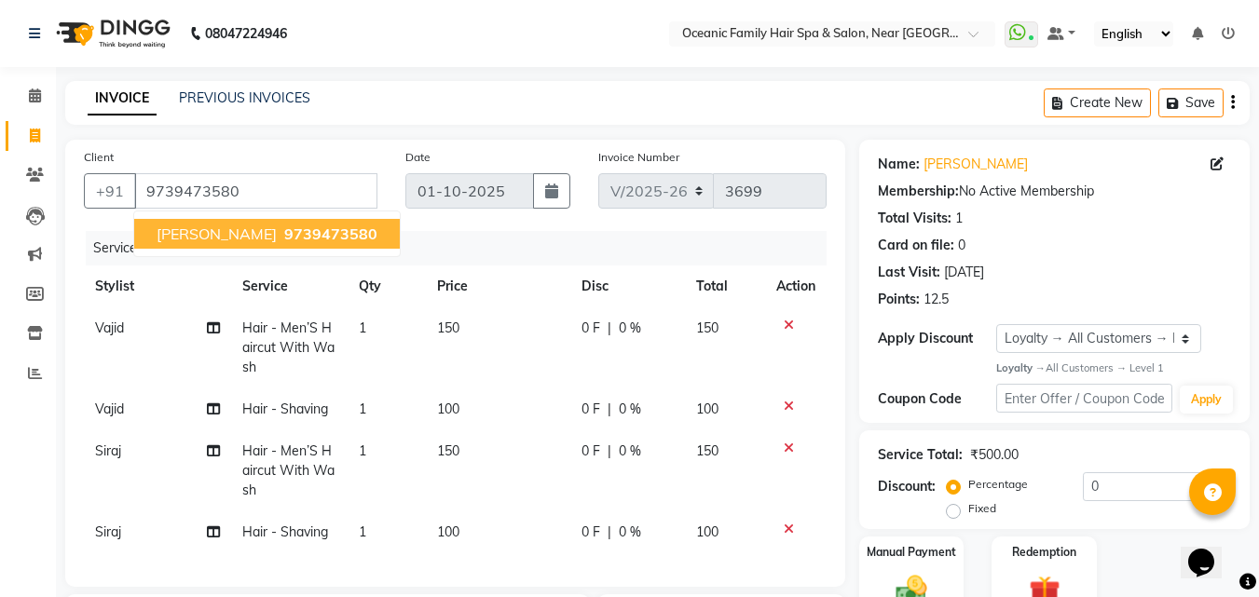
click at [284, 236] on span "9739473580" at bounding box center [330, 234] width 93 height 19
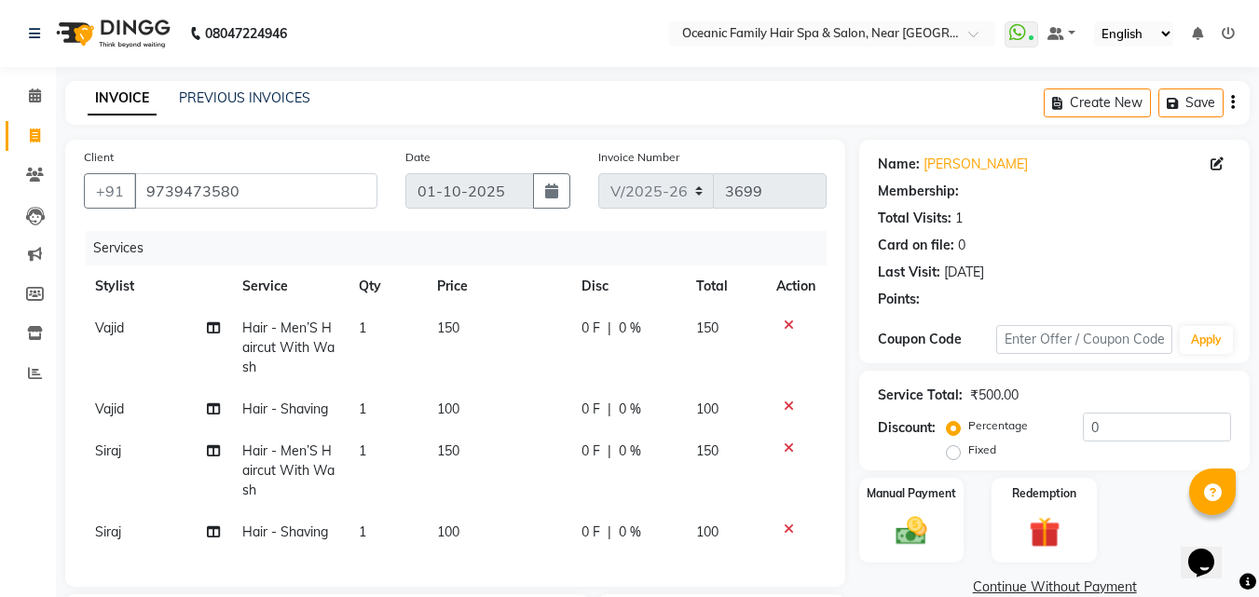
select select "1: Object"
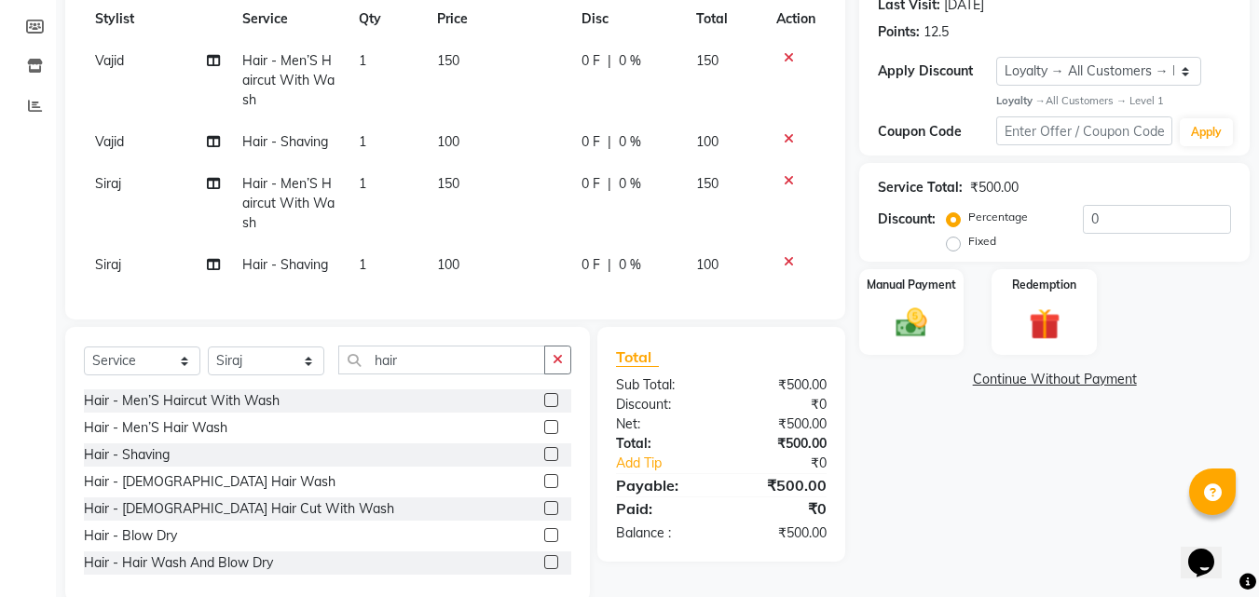
scroll to position [280, 0]
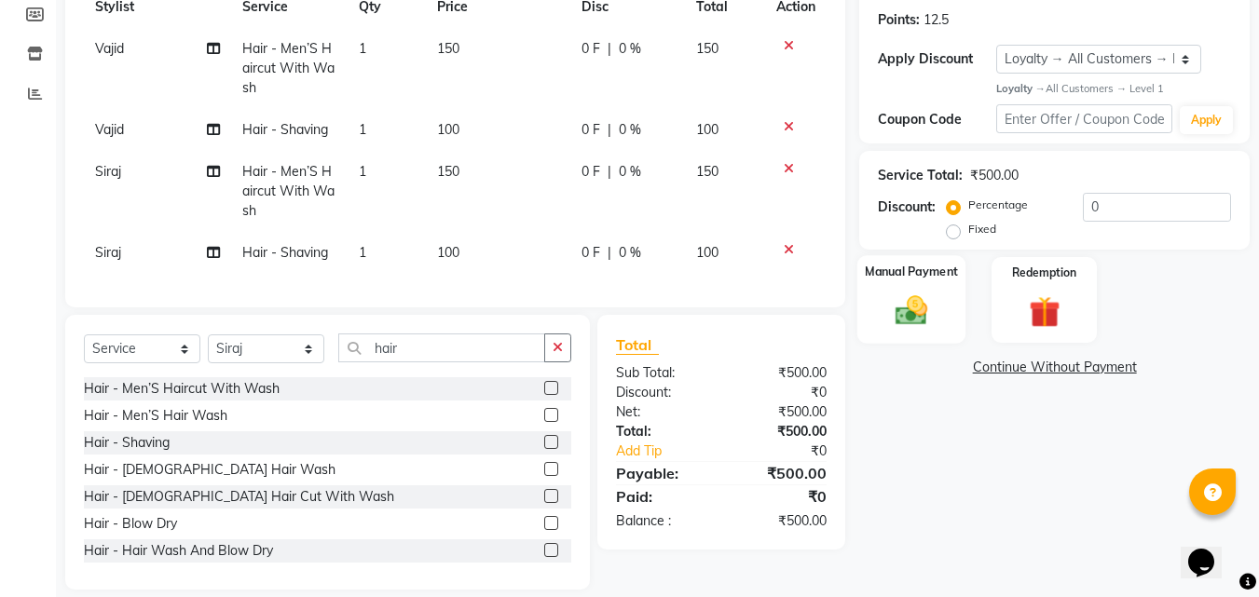
click at [914, 302] on img at bounding box center [911, 311] width 52 height 37
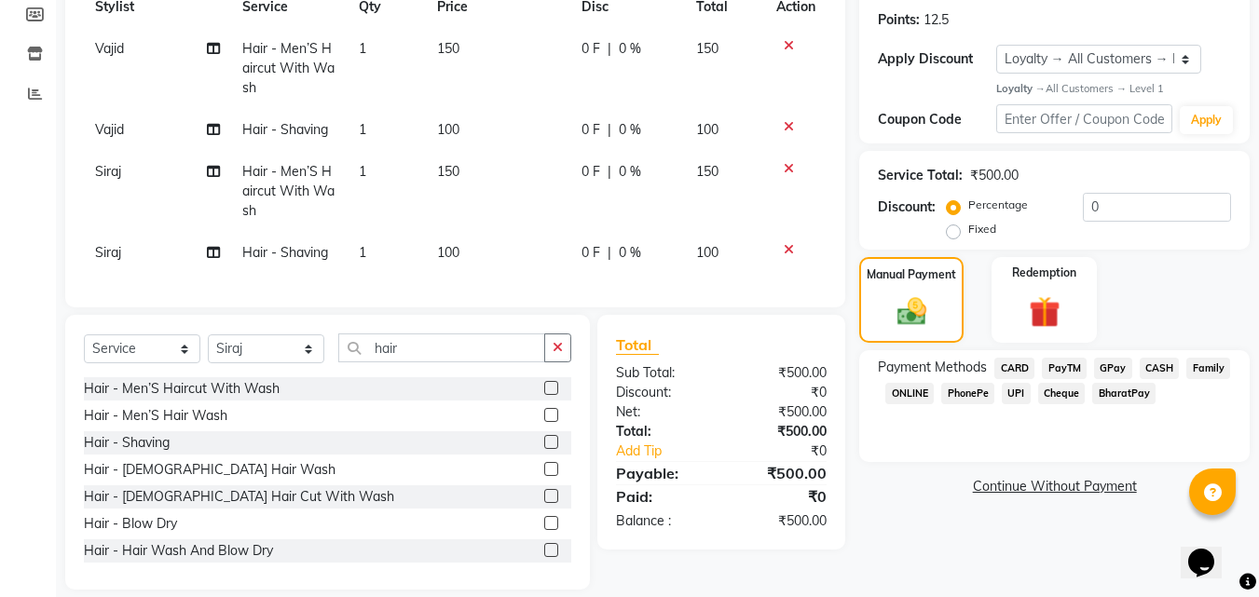
click at [1163, 360] on span "CASH" at bounding box center [1160, 368] width 40 height 21
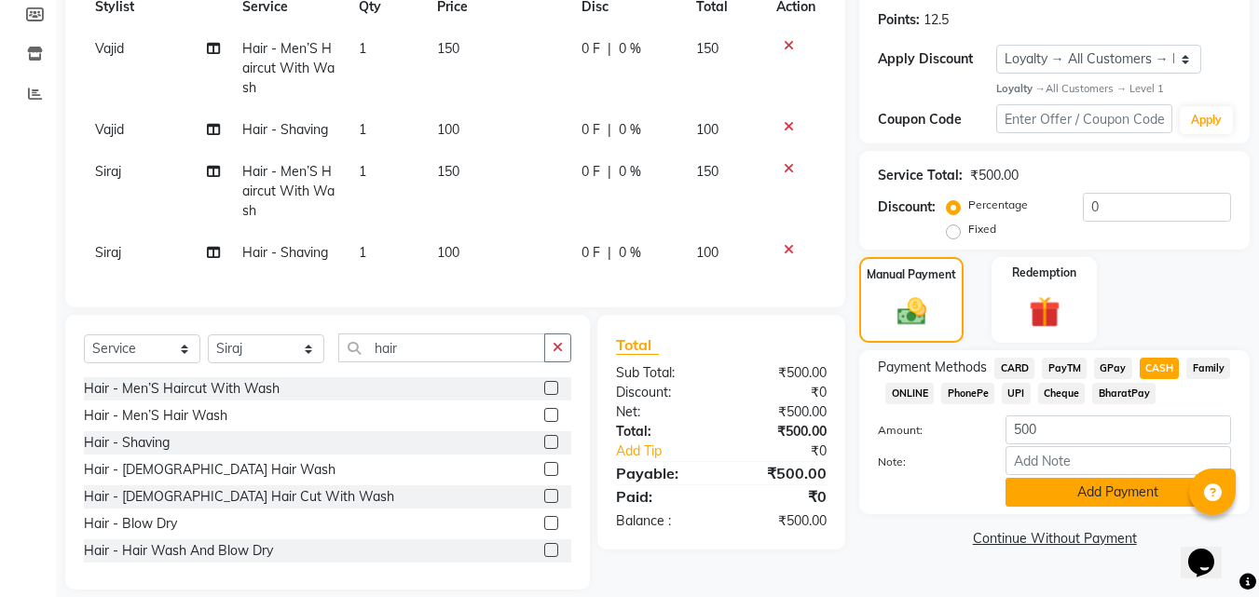
click at [1135, 500] on button "Add Payment" at bounding box center [1119, 492] width 226 height 29
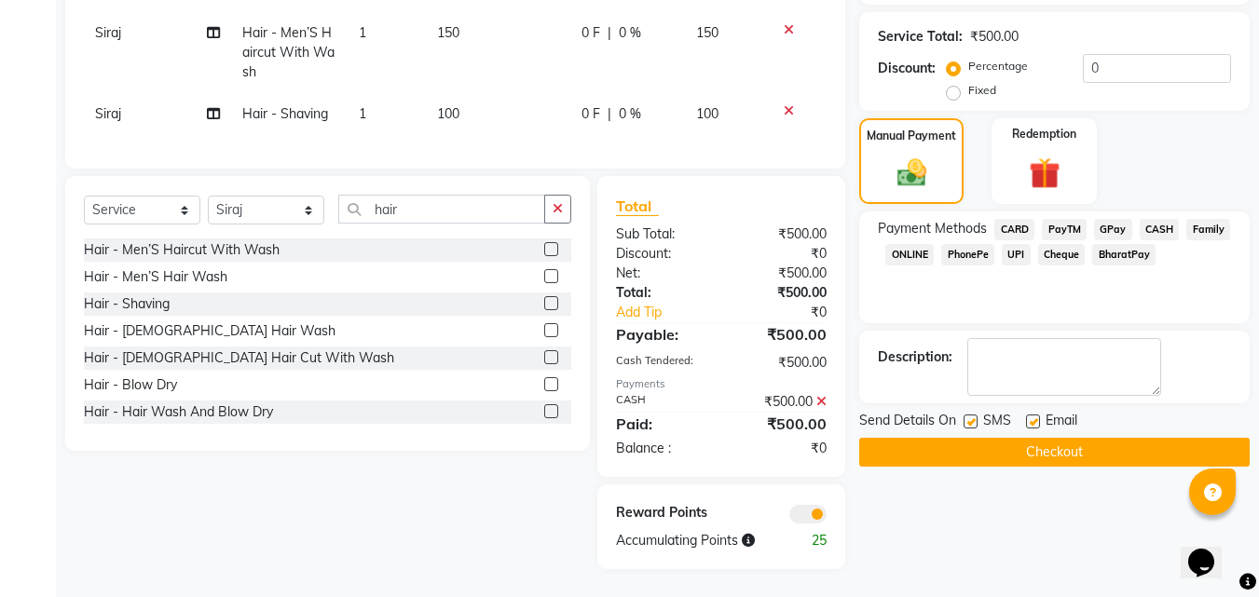
scroll to position [432, 0]
click at [1123, 439] on button "Checkout" at bounding box center [1054, 452] width 390 height 29
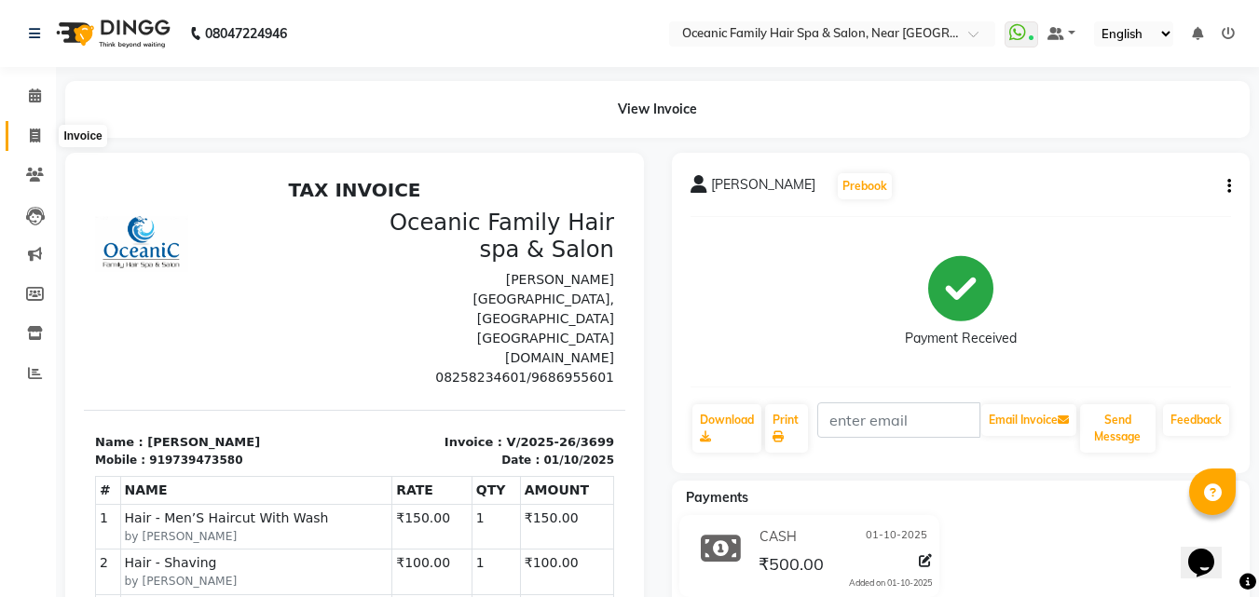
click at [39, 134] on icon at bounding box center [35, 136] width 10 height 14
select select "service"
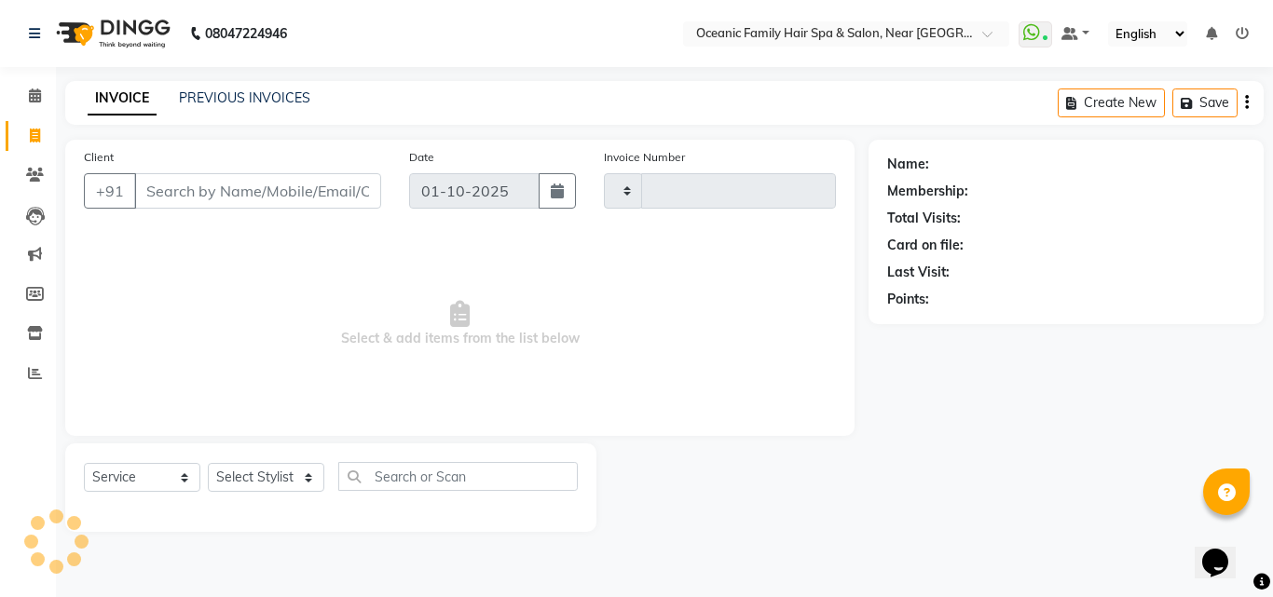
type input "3700"
select select "4366"
